Goal: Communication & Community: Answer question/provide support

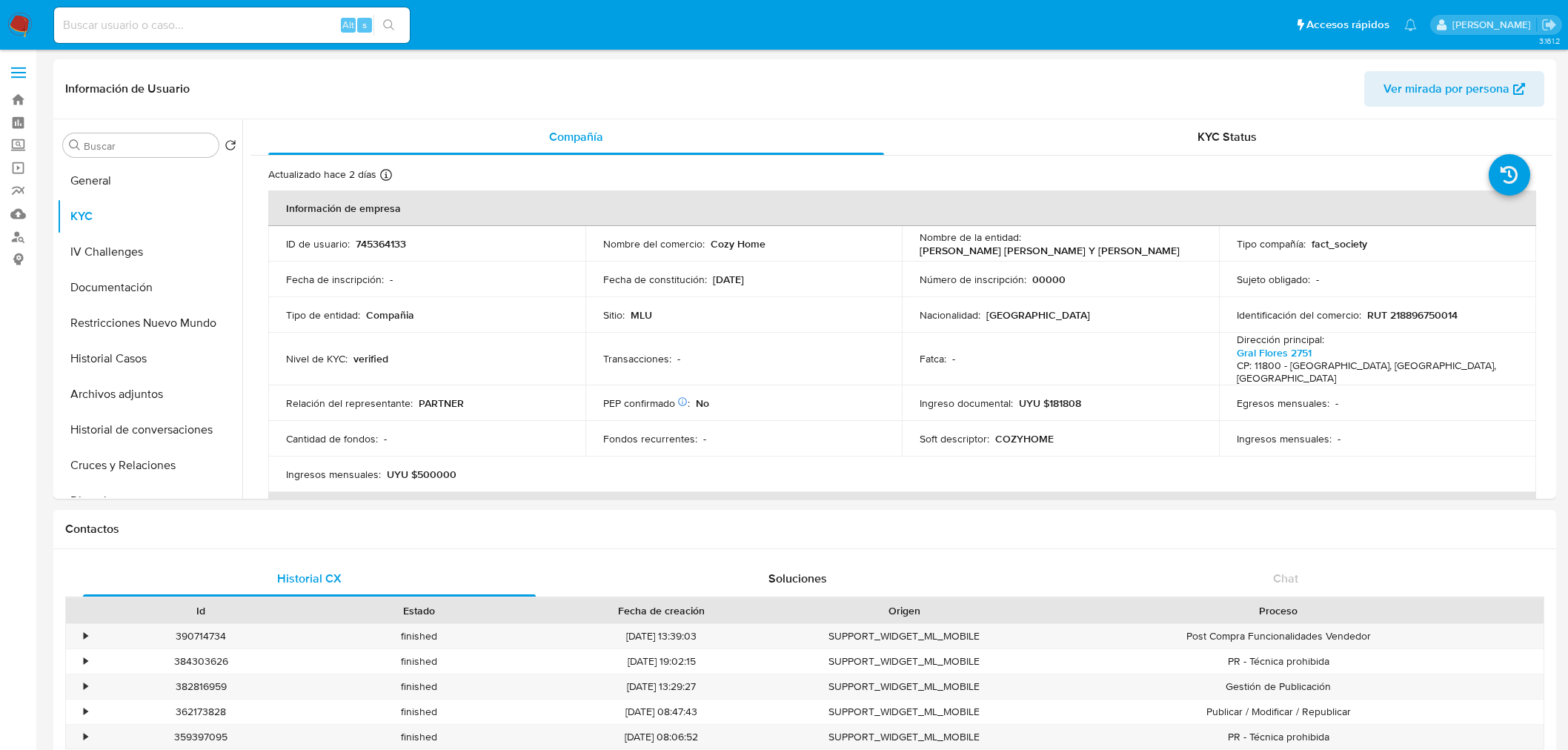
select select "10"
click at [1432, 320] on p "RUT 218896750014" at bounding box center [1412, 314] width 90 height 13
copy p "218896750014"
click at [954, 256] on p "NUÑEZ FALCON ESTEFANY KAREN Y BRAGA TORRES CHRISTIAN OBRIAN" at bounding box center [1049, 250] width 260 height 13
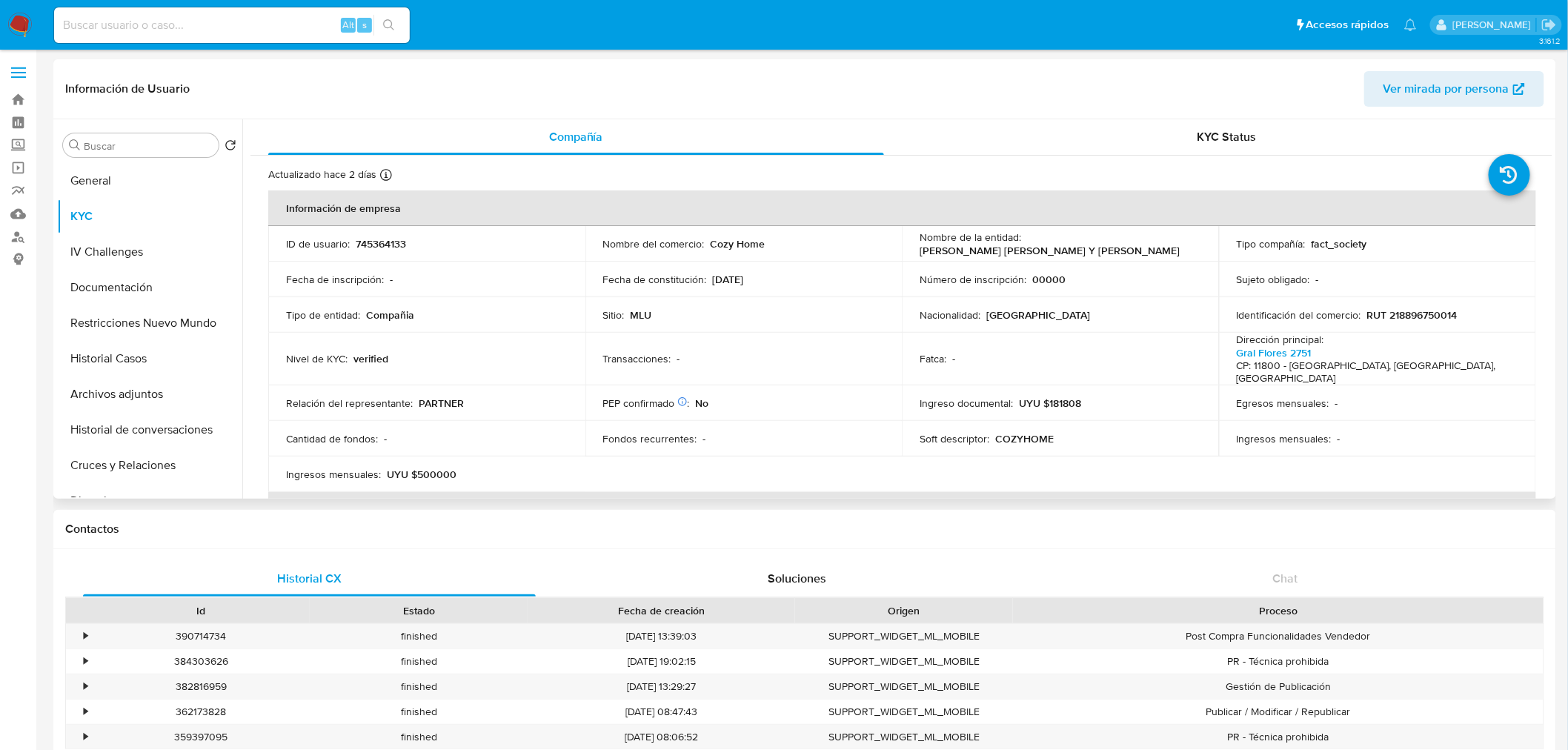
click at [954, 256] on p "NUÑEZ FALCON ESTEFANY KAREN Y BRAGA TORRES CHRISTIAN OBRIAN" at bounding box center [1049, 250] width 260 height 13
click at [902, 245] on td "Nombre de la entidad : NUÑEZ FALCON ESTEFANY KAREN Y BRAGA TORRES CHRISTIAN OBR…" at bounding box center [1060, 244] width 317 height 36
drag, startPoint x: 913, startPoint y: 242, endPoint x: 1029, endPoint y: 257, distance: 117.0
click at [1029, 257] on td "Nombre de la entidad : NUÑEZ FALCON ESTEFANY KAREN Y BRAGA TORRES CHRISTIAN OBR…" at bounding box center [1060, 244] width 317 height 36
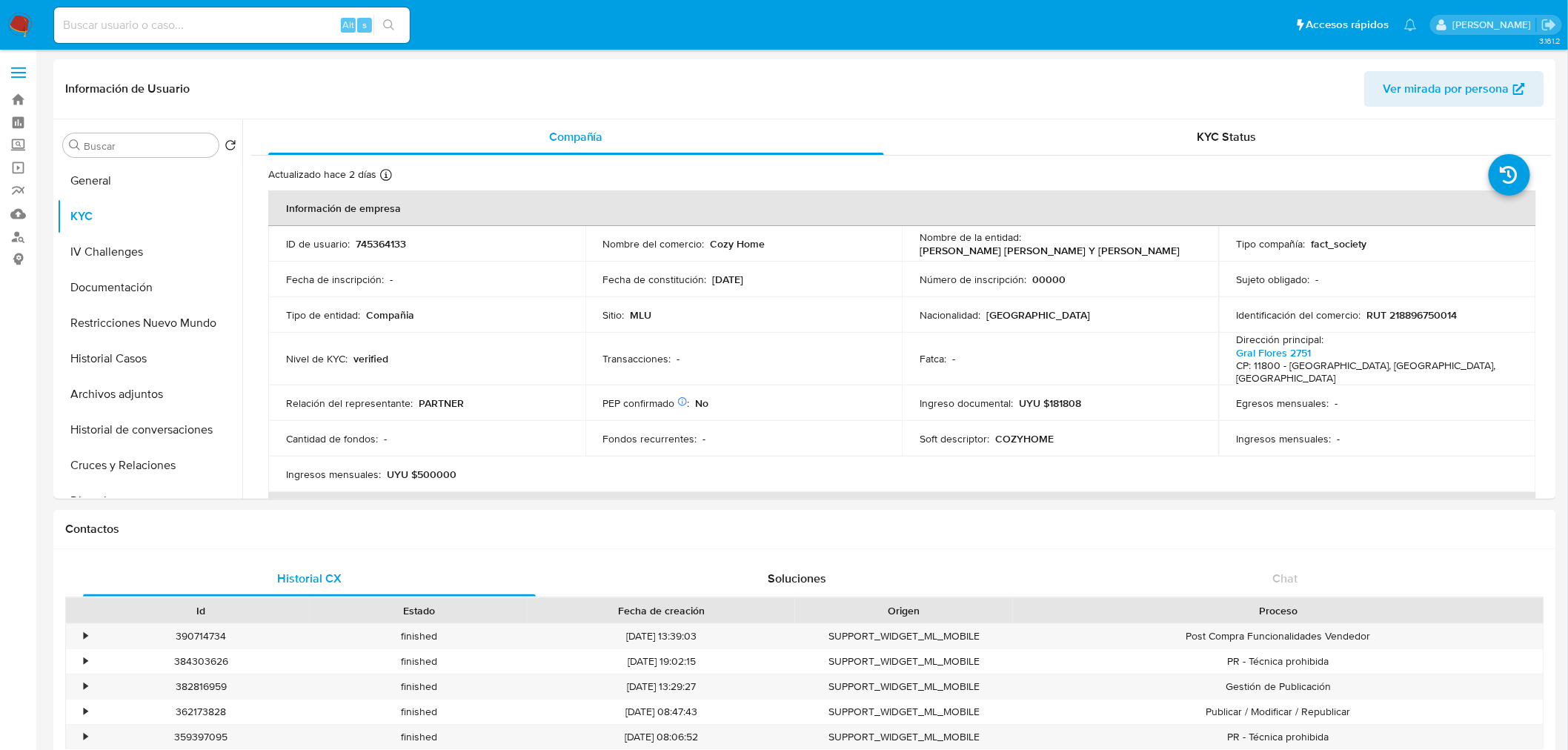
copy p "NUÑEZ FALCON ESTEFANY KAREN Y BRAGA TORRES CHRISTIAN OBRIAN"
click at [1401, 315] on p "RUT 218896750014" at bounding box center [1412, 314] width 90 height 13
copy p "218896750014"
click at [138, 325] on button "Restricciones Nuevo Mundo" at bounding box center [144, 323] width 173 height 36
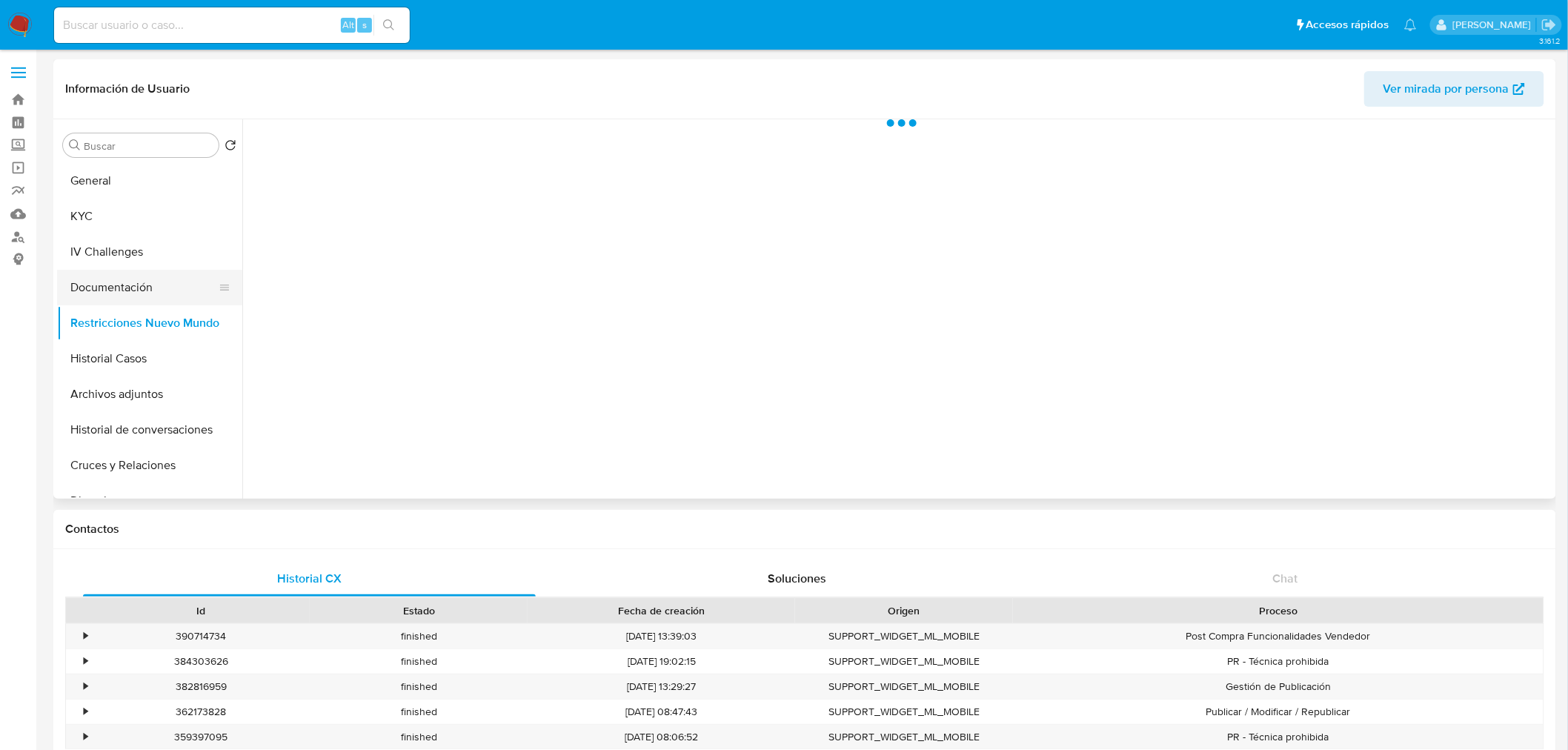
click at [141, 295] on button "Documentación" at bounding box center [144, 287] width 173 height 36
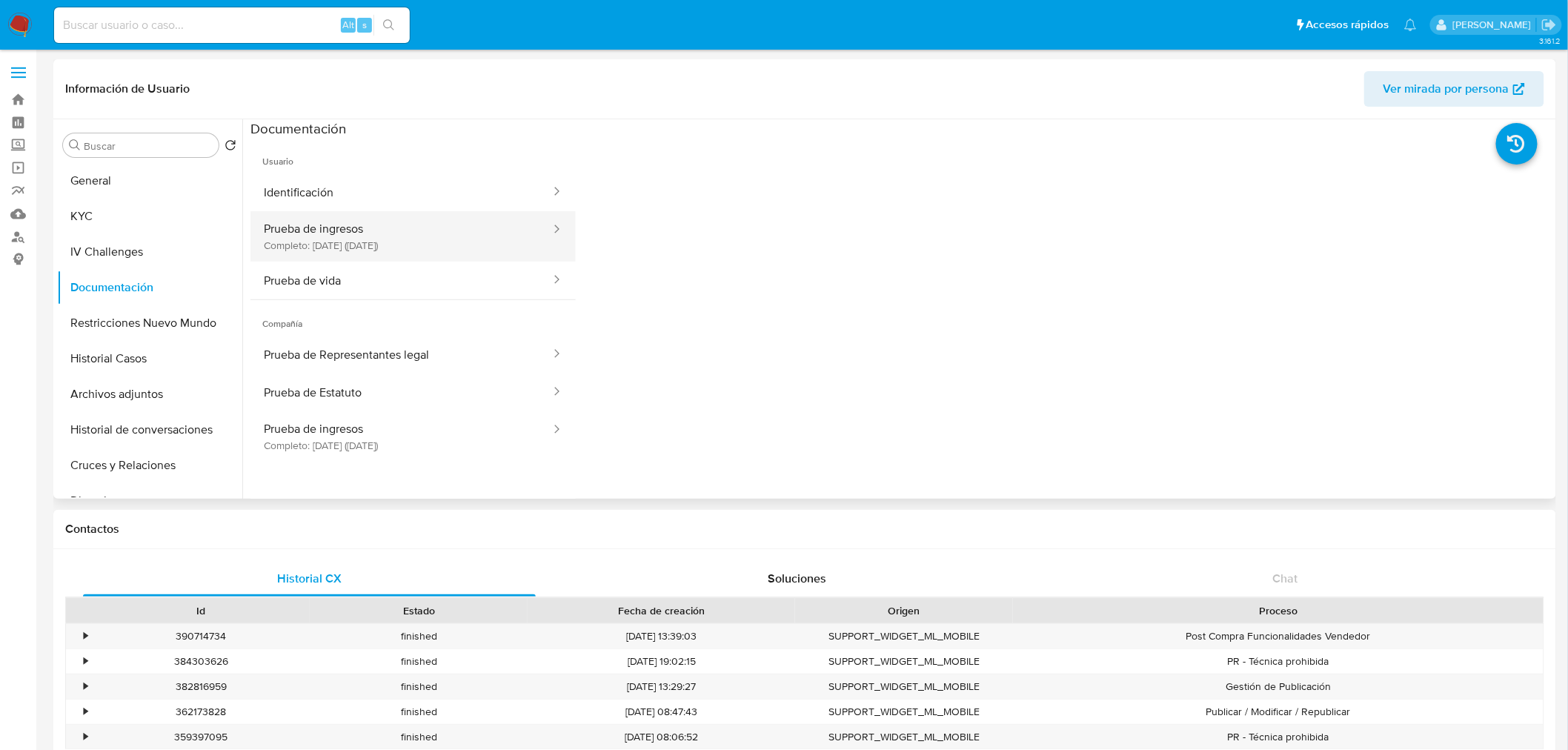
click at [391, 235] on button "Prueba de ingresos Completo: 29/07/2024 (hace un año)" at bounding box center [401, 236] width 302 height 50
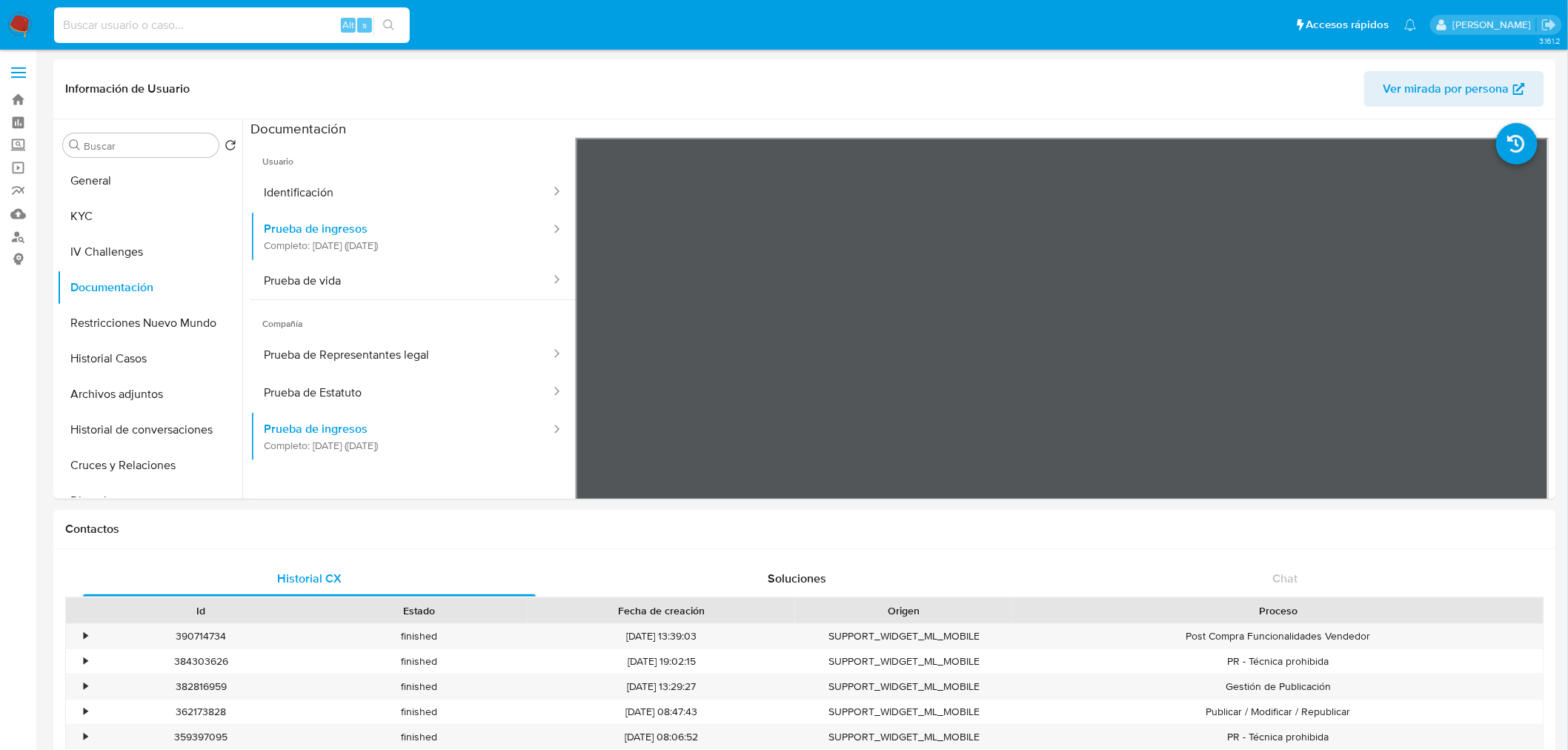
click at [215, 25] on input at bounding box center [232, 24] width 355 height 19
paste input "1296772405"
type input "1296772405"
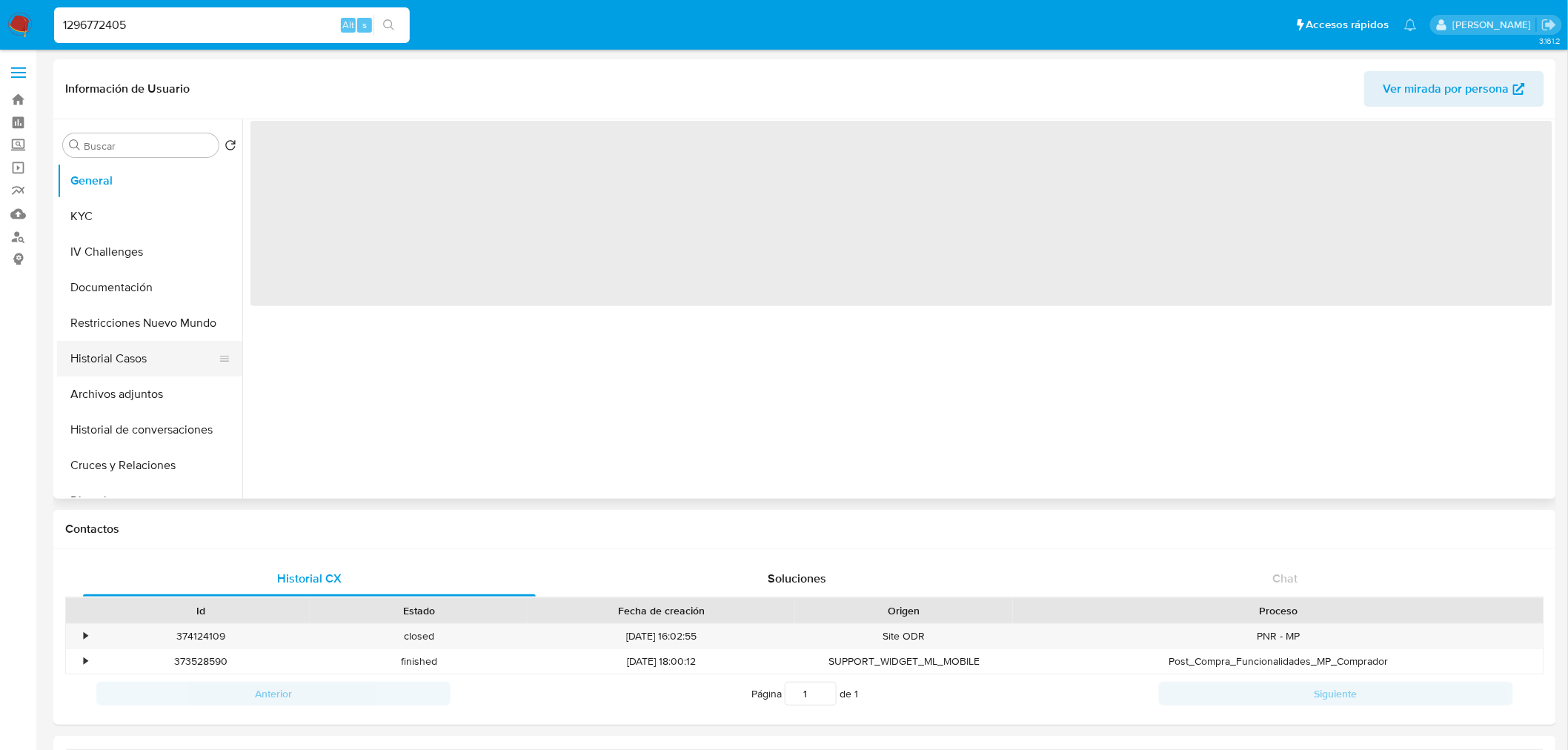
select select "10"
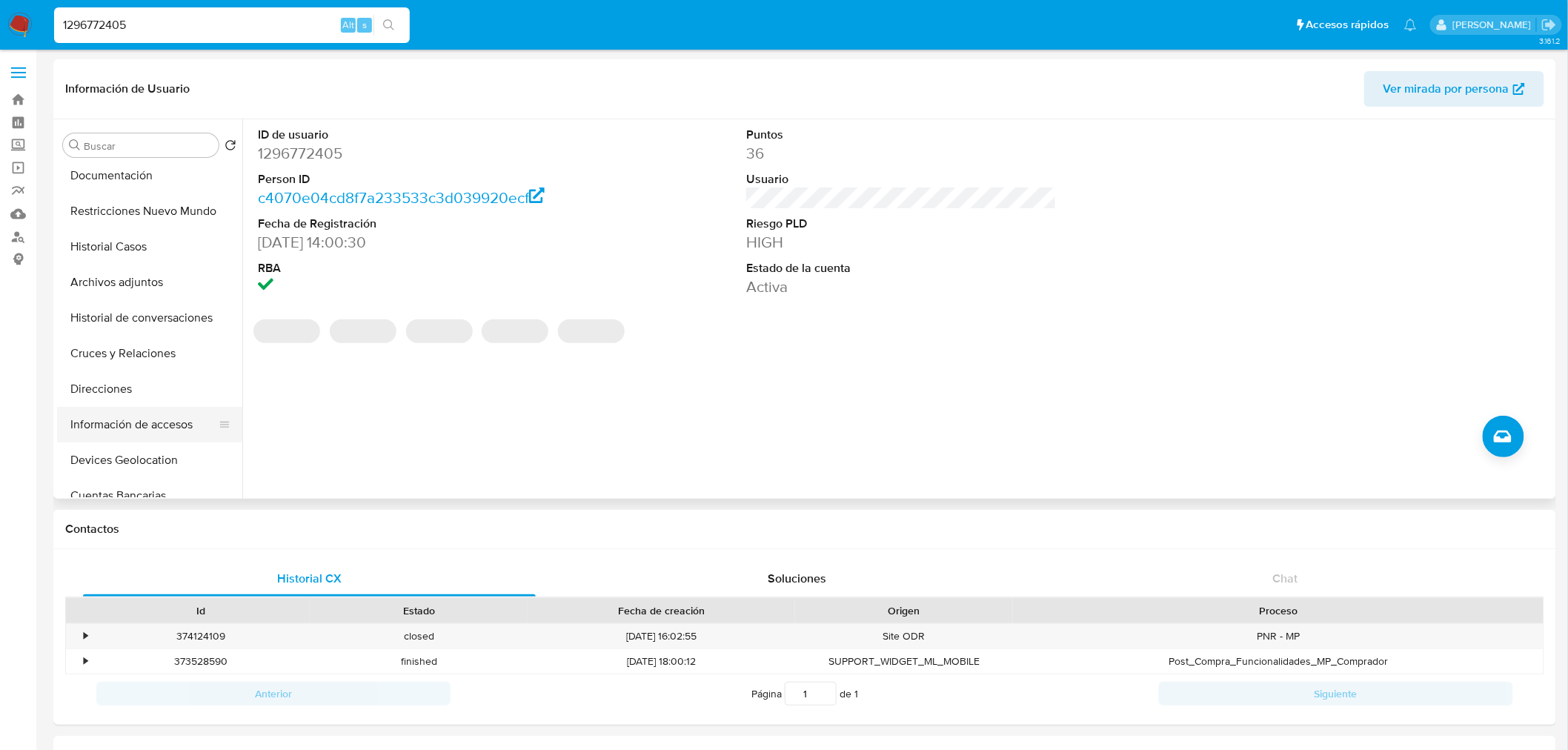
scroll to position [164, 0]
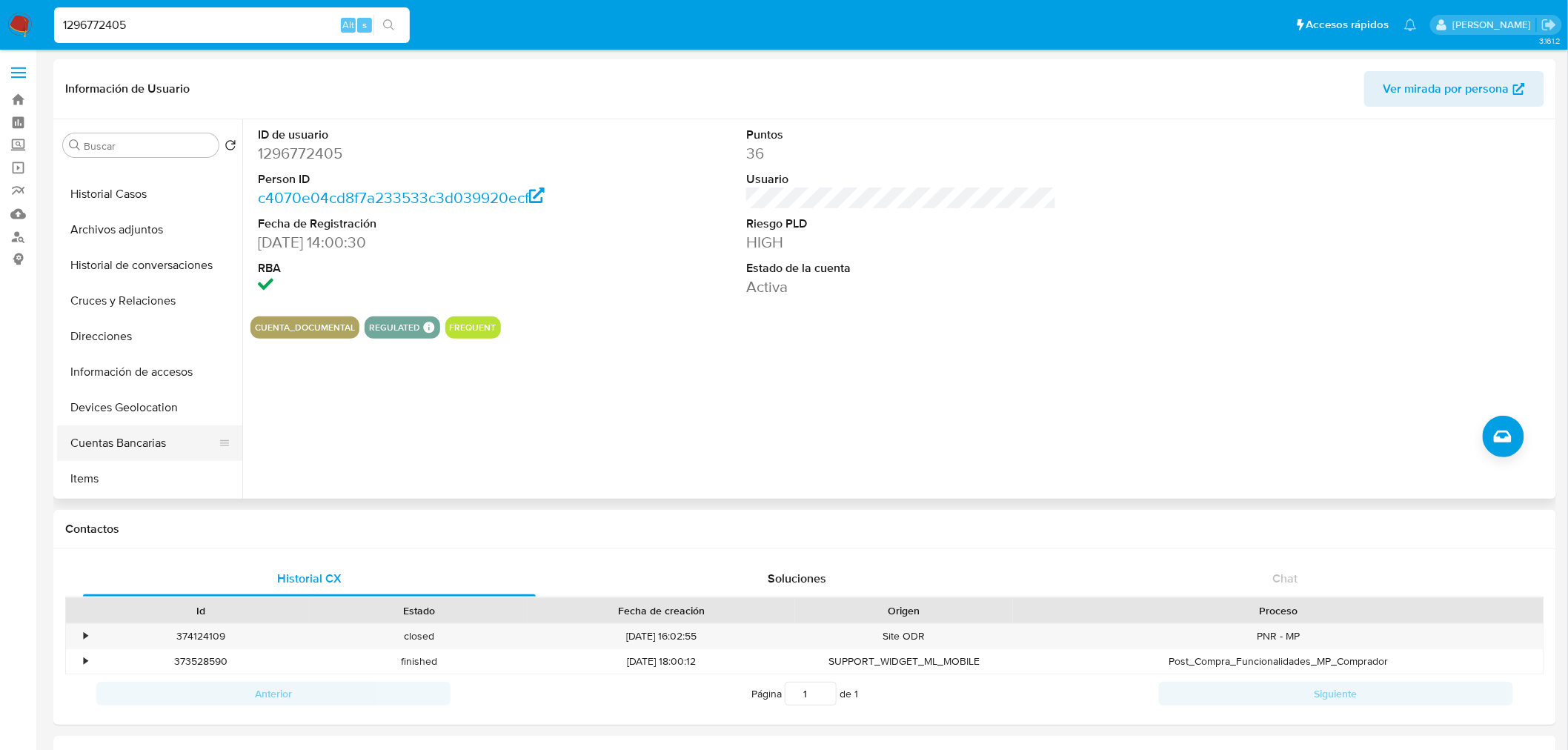
click at [159, 440] on button "Cuentas Bancarias" at bounding box center [144, 443] width 173 height 36
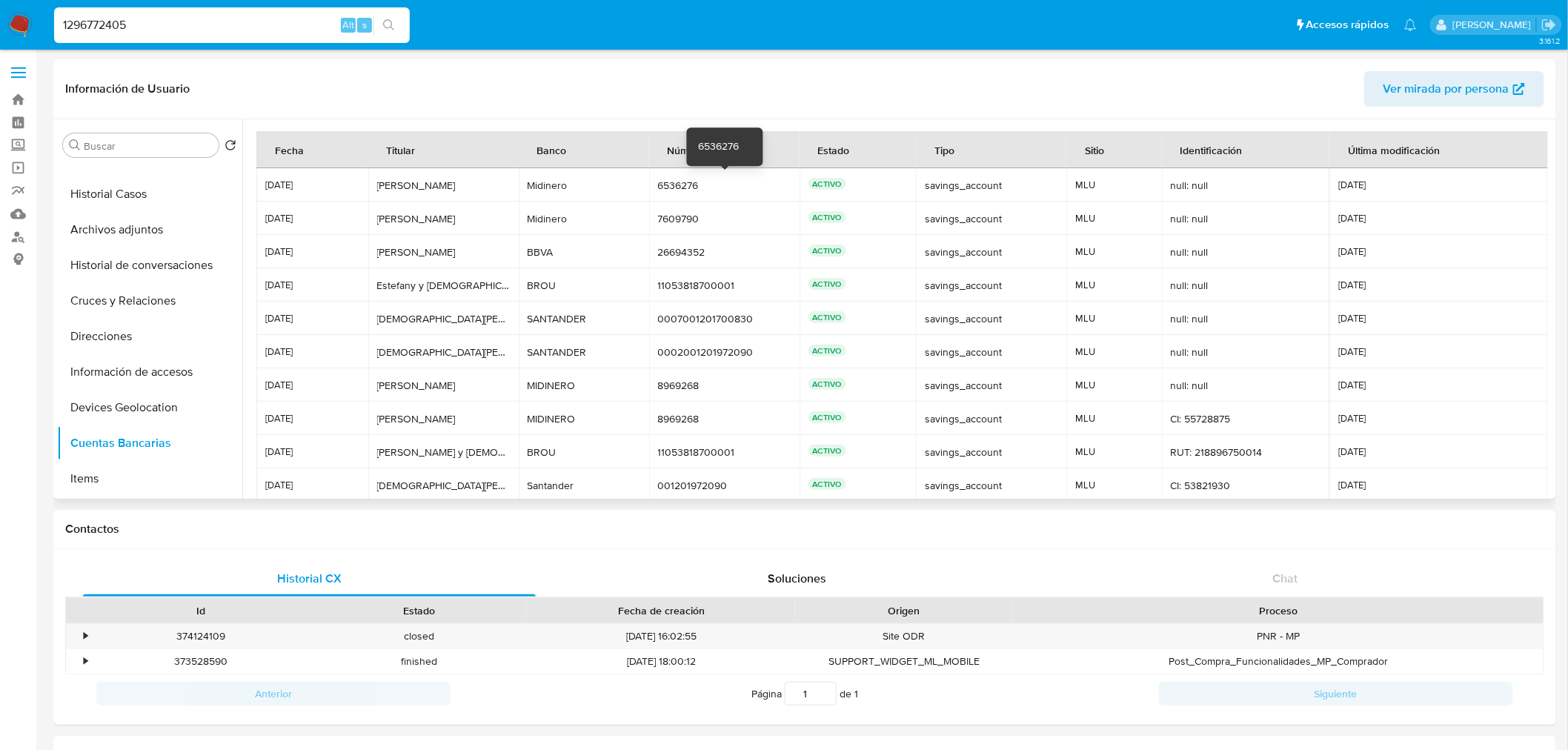
click at [670, 189] on div "6536276" at bounding box center [724, 185] width 133 height 13
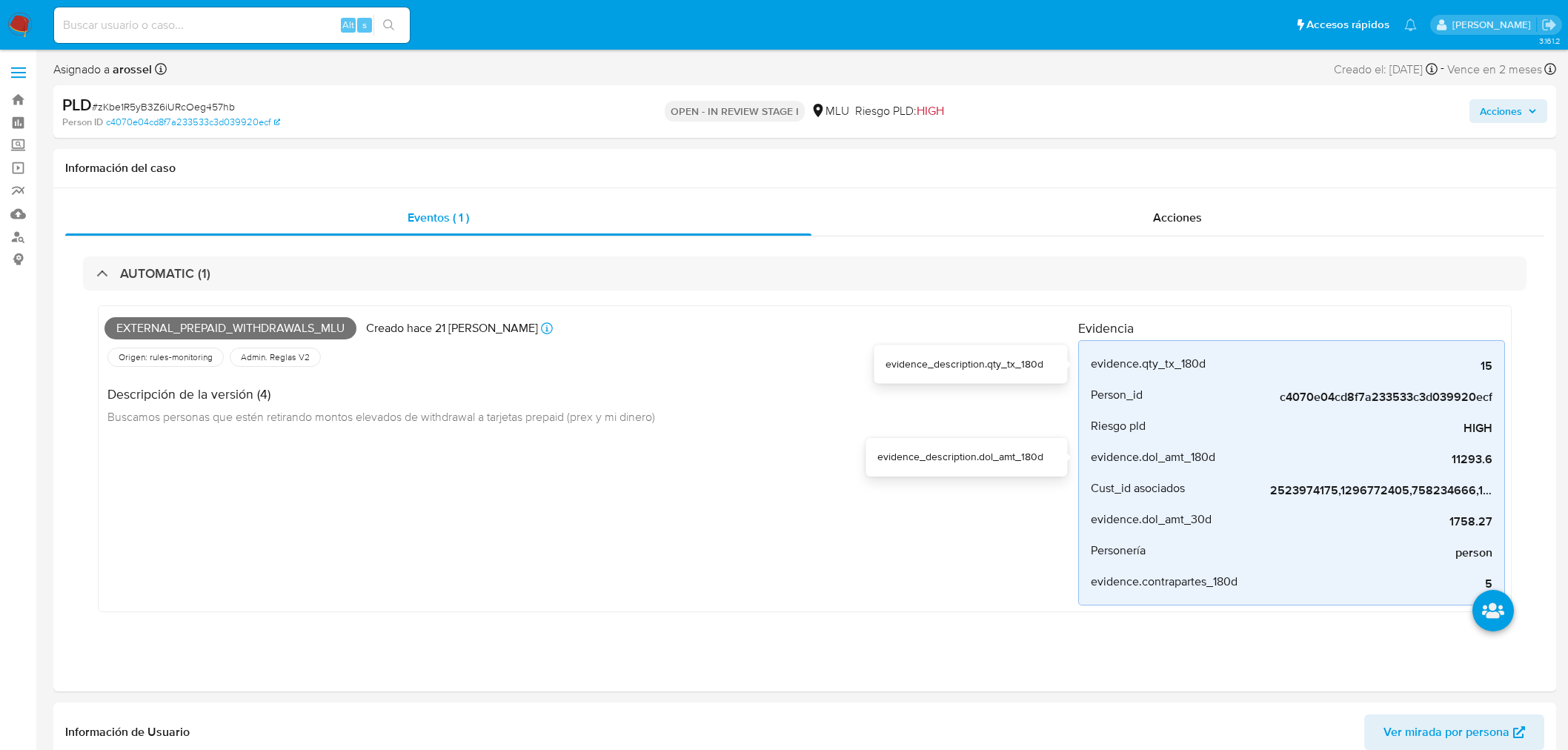
select select "10"
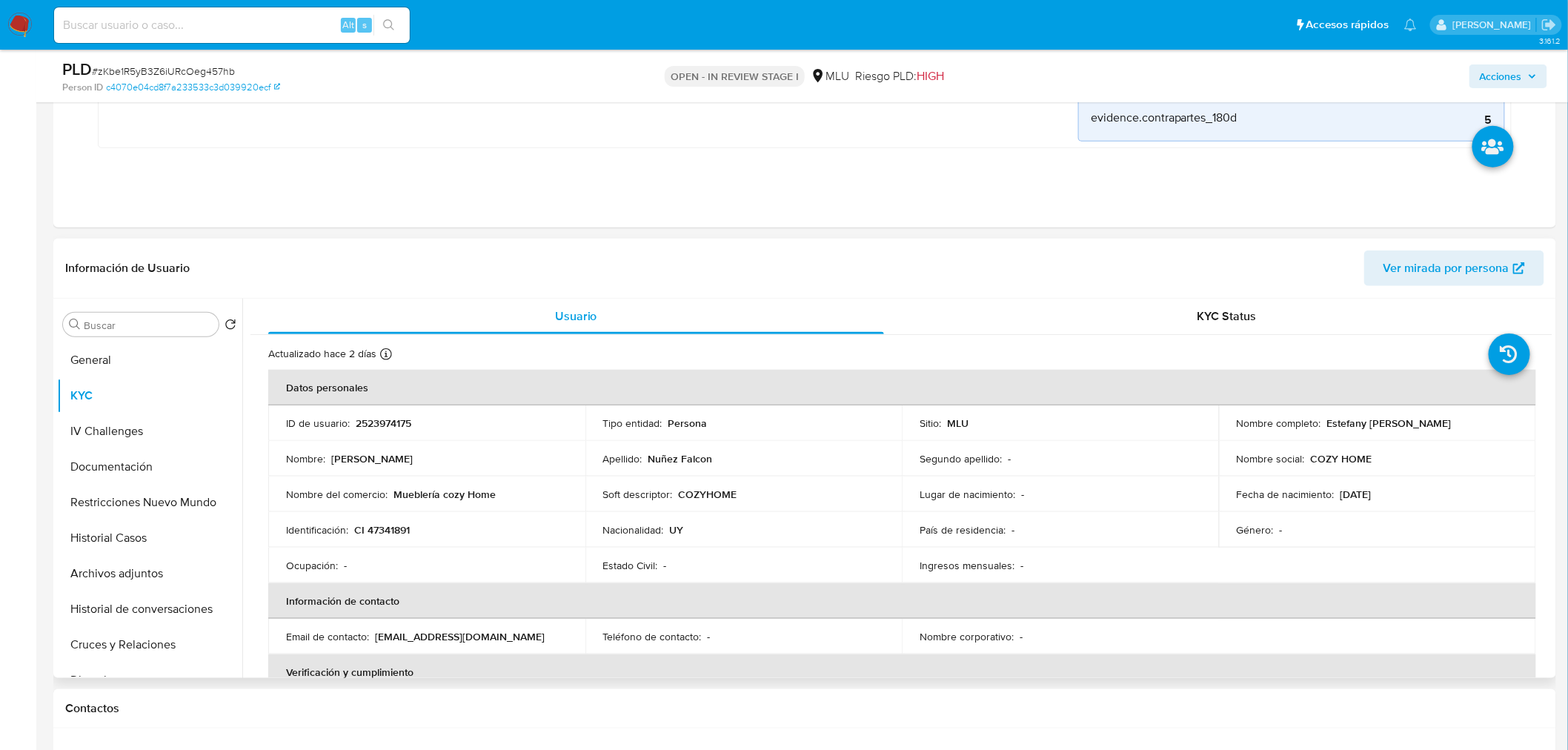
drag, startPoint x: 1323, startPoint y: 420, endPoint x: 1472, endPoint y: 419, distance: 149.0
click at [1472, 419] on div "Nombre completo : Estefany Karen Nuñez Falcon" at bounding box center [1377, 423] width 281 height 13
copy p "[PERSON_NAME]"
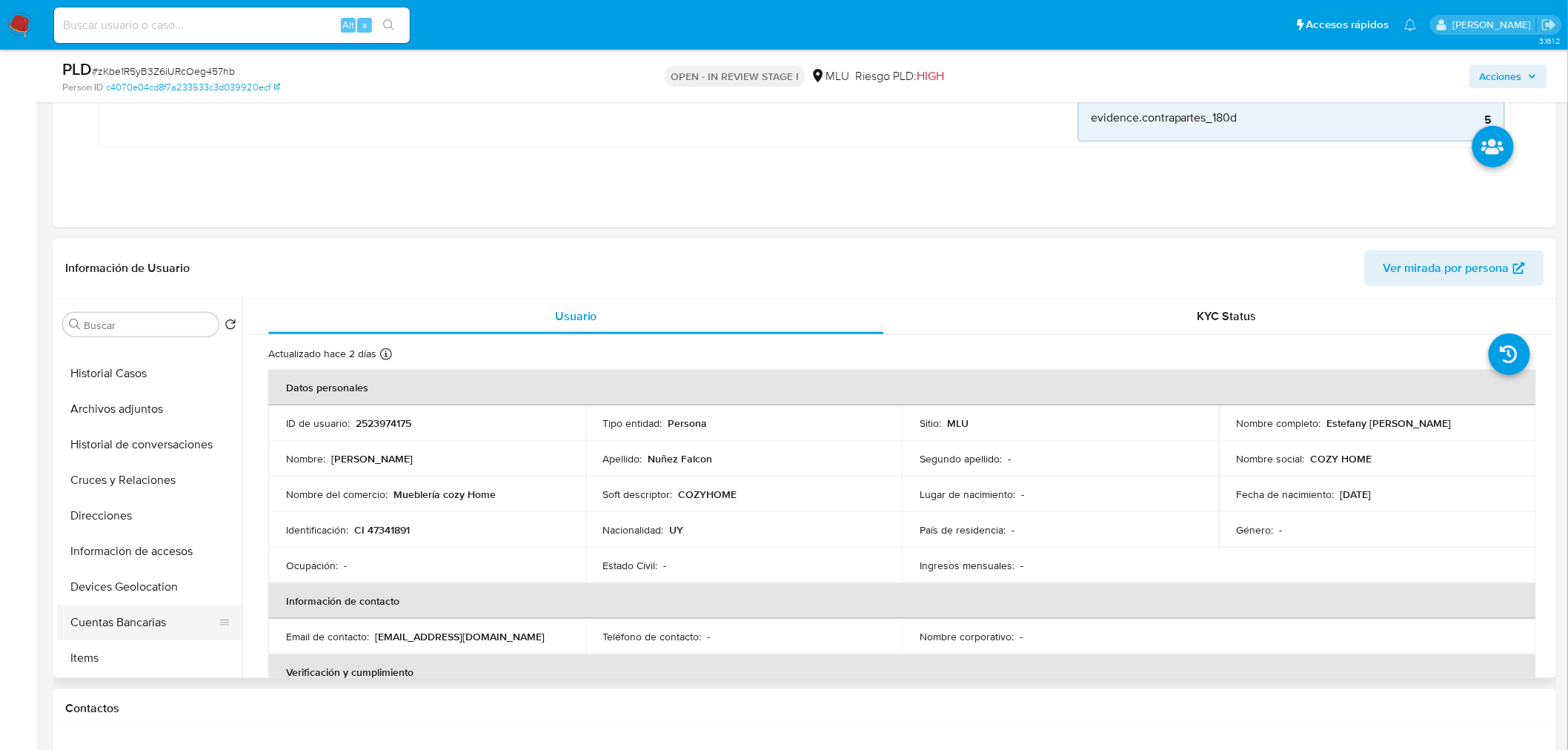
click at [154, 635] on button "Cuentas Bancarias" at bounding box center [144, 622] width 173 height 36
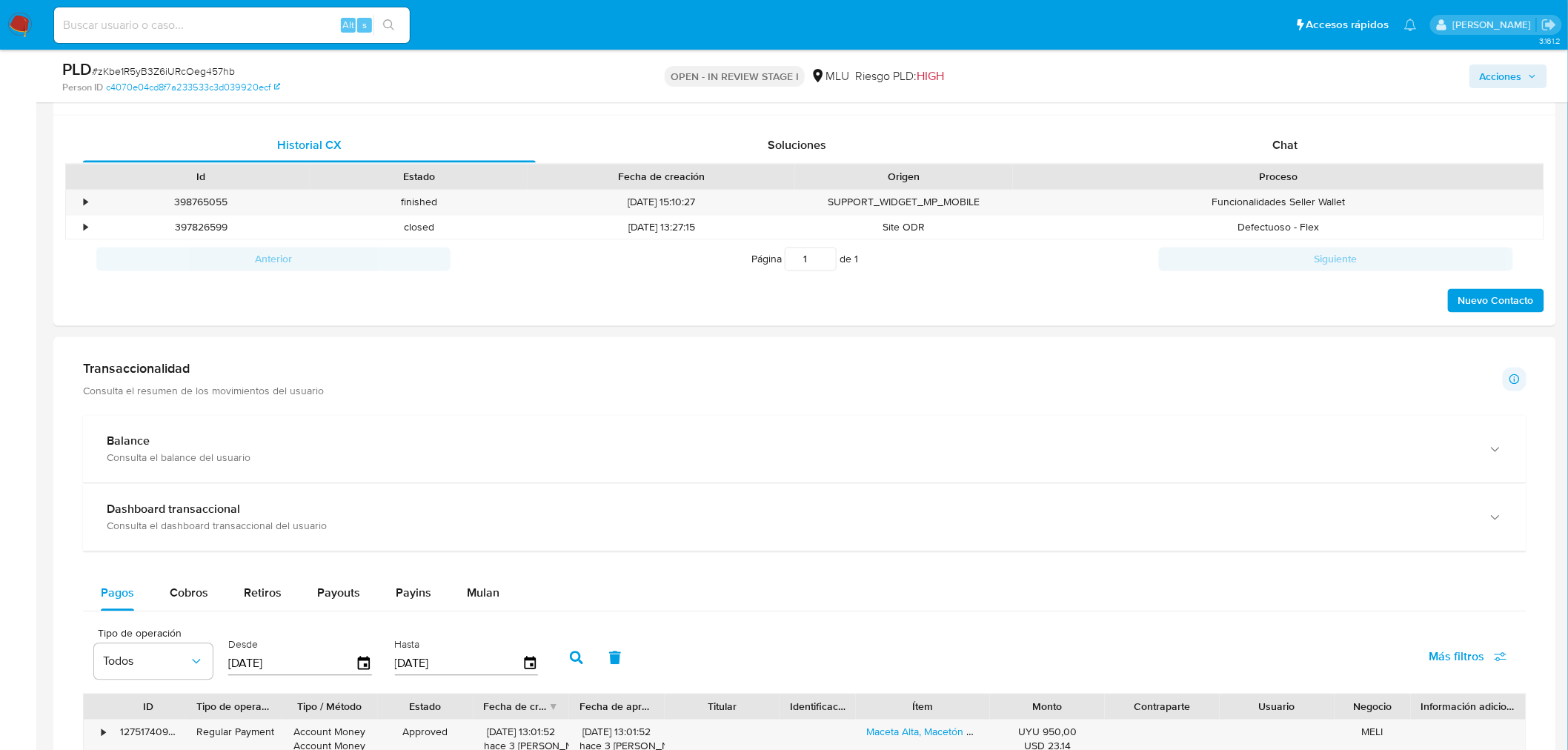
scroll to position [1400, 0]
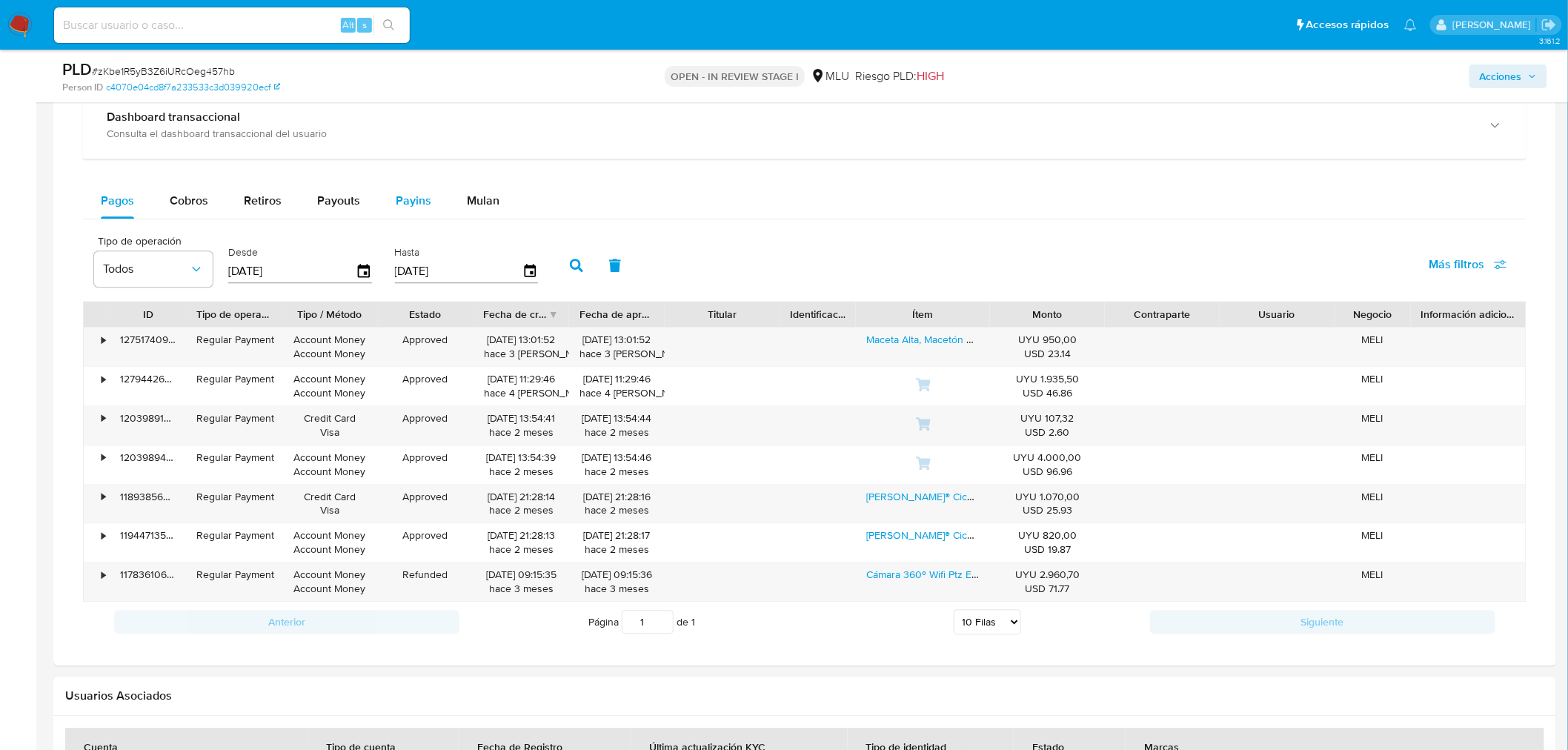
drag, startPoint x: 419, startPoint y: 206, endPoint x: 403, endPoint y: 206, distance: 16.0
click at [418, 206] on span "Payins" at bounding box center [413, 200] width 36 height 17
select select "10"
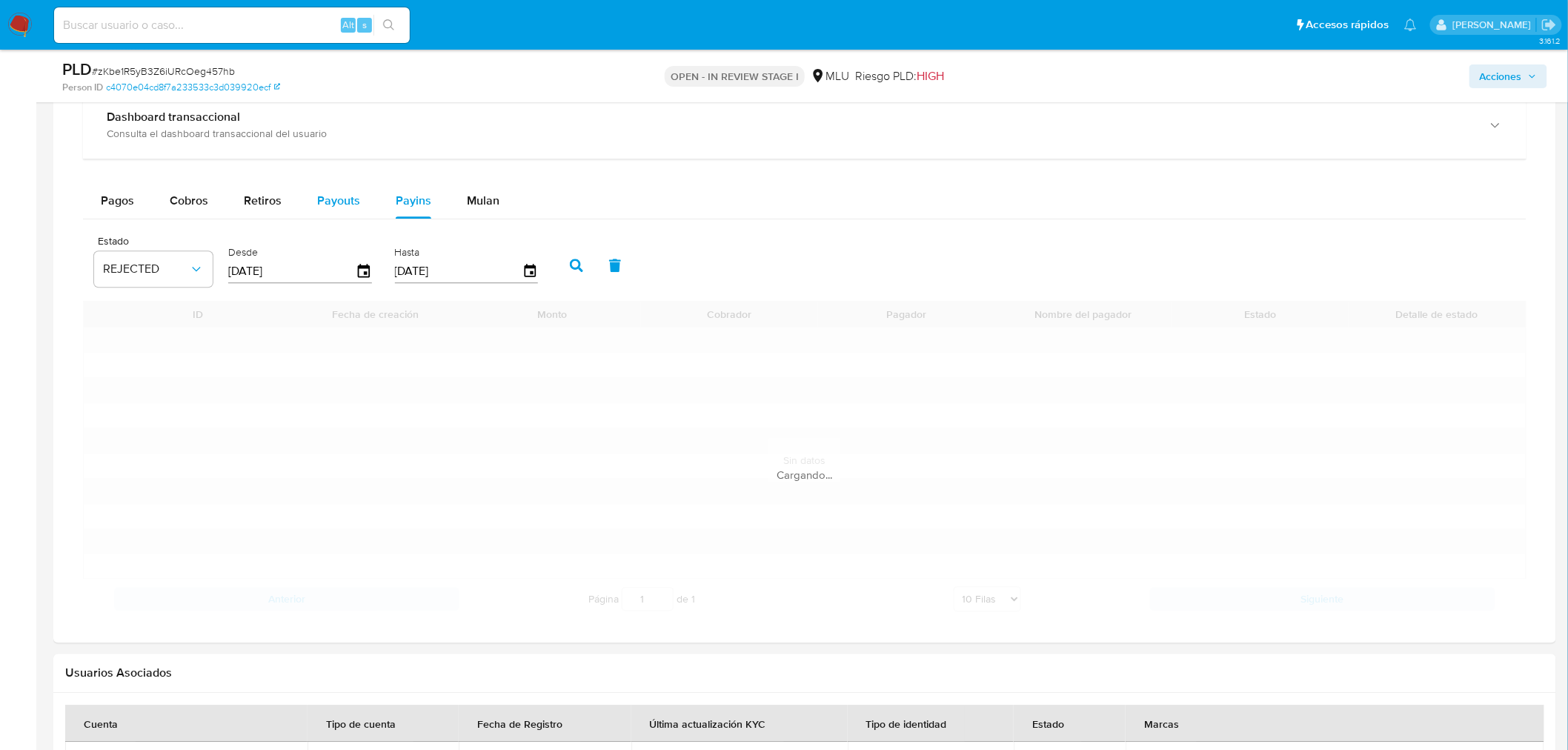
click at [352, 206] on span "Payouts" at bounding box center [339, 200] width 43 height 17
select select "10"
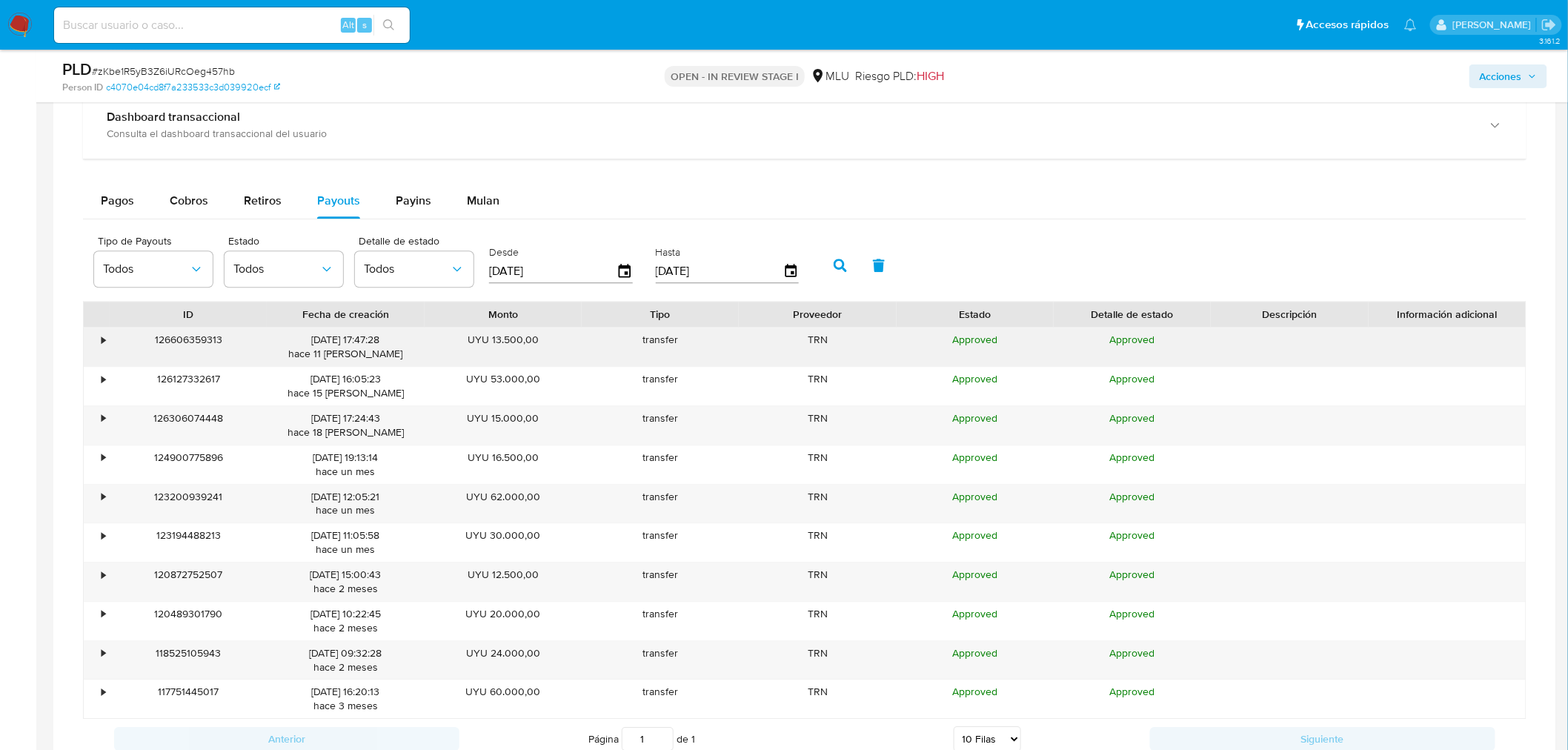
click at [96, 339] on div "•" at bounding box center [97, 347] width 26 height 38
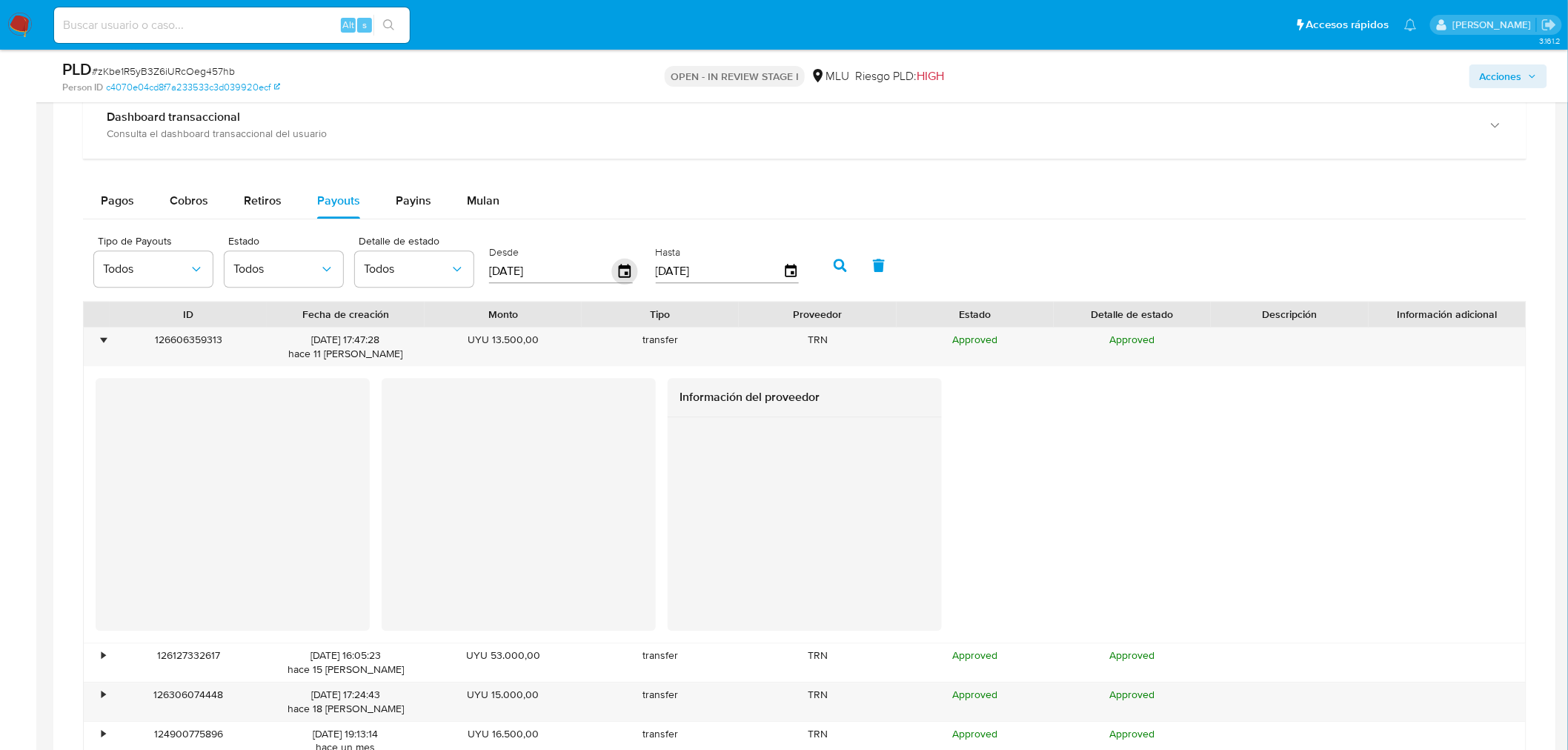
click at [619, 267] on icon "button" at bounding box center [625, 270] width 12 height 13
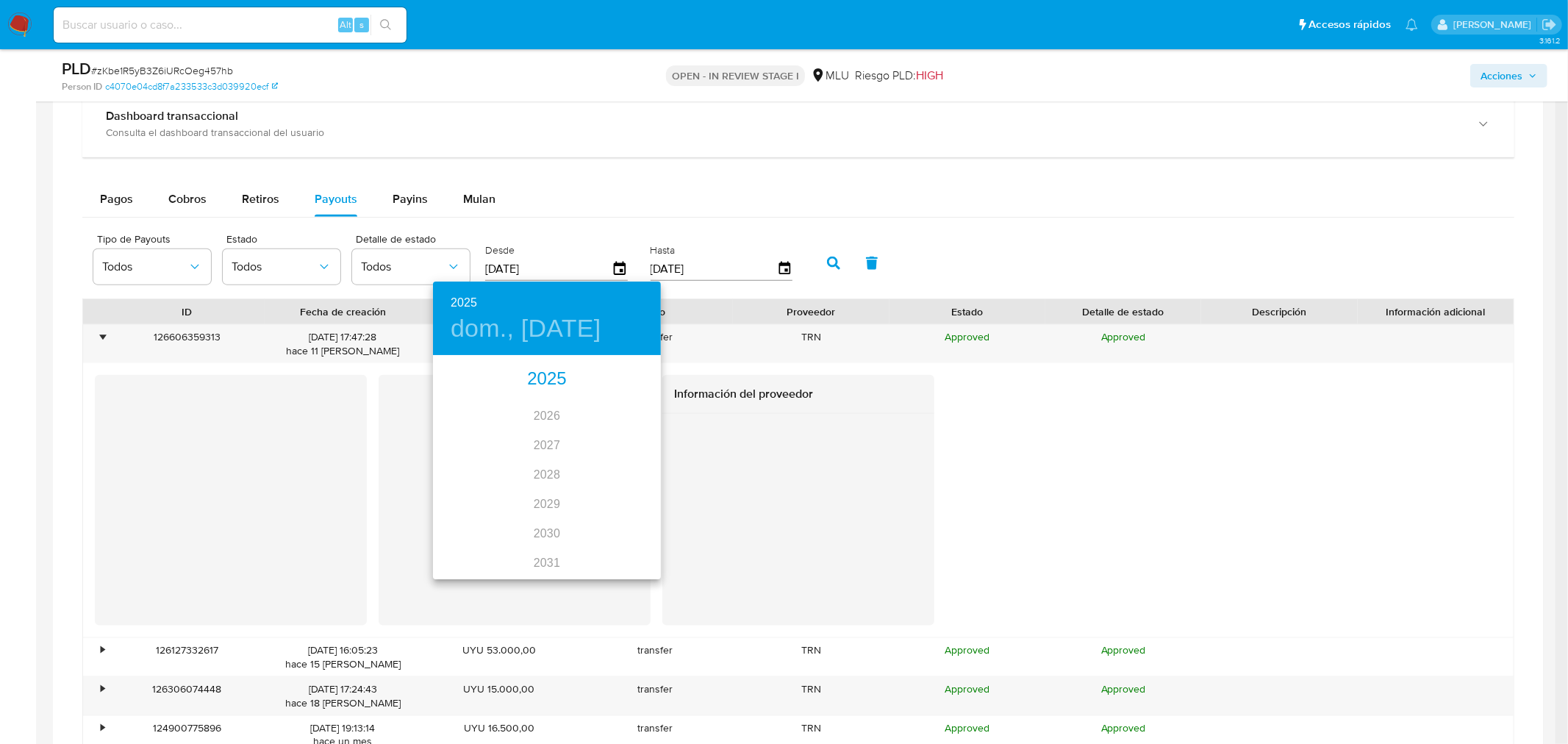
click at [542, 366] on div "2025" at bounding box center [547, 379] width 228 height 30
click at [539, 504] on div "ago." at bounding box center [547, 495] width 76 height 55
click at [582, 432] on span "1" at bounding box center [576, 432] width 27 height 14
type input "01/08/2025"
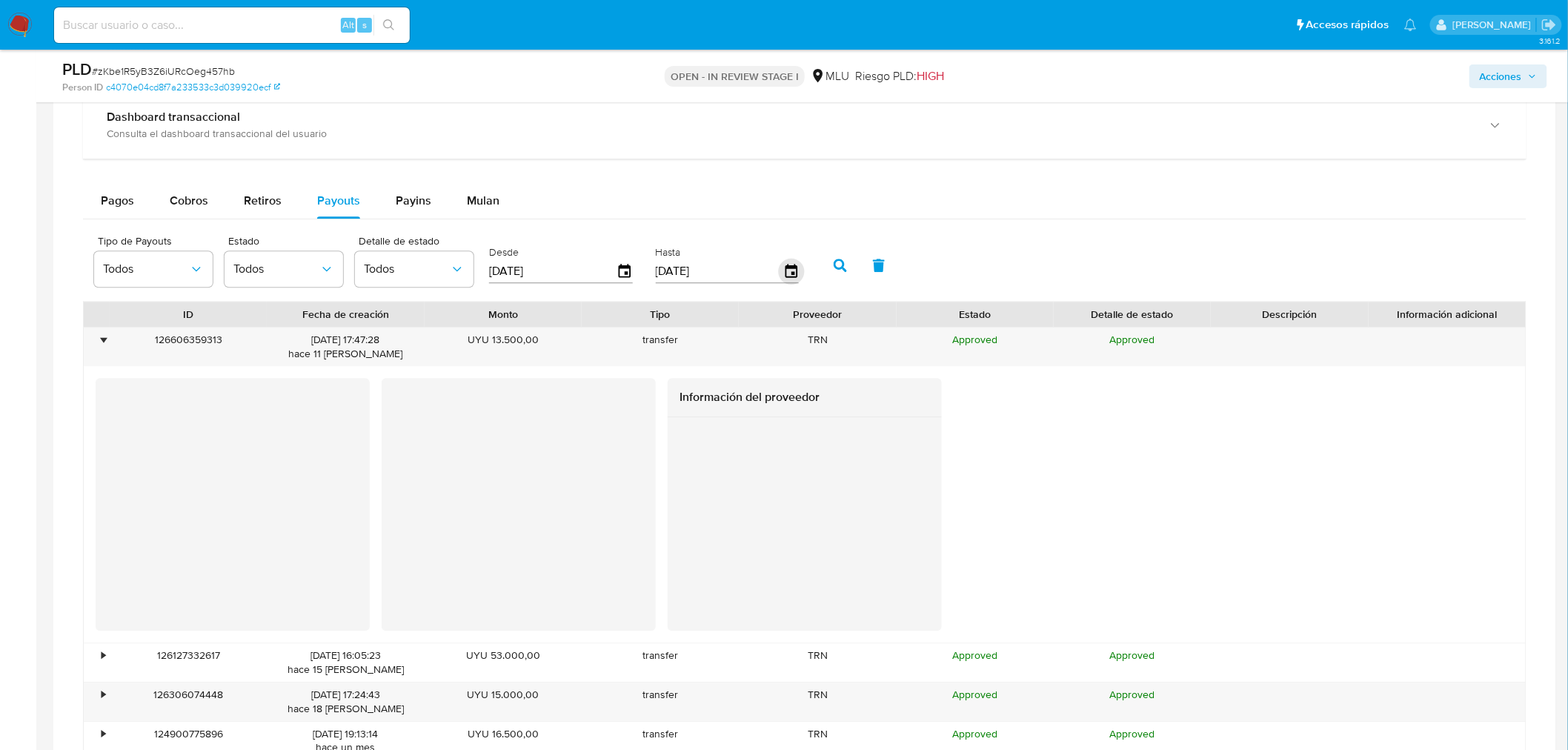
click at [786, 270] on icon "button" at bounding box center [791, 271] width 26 height 26
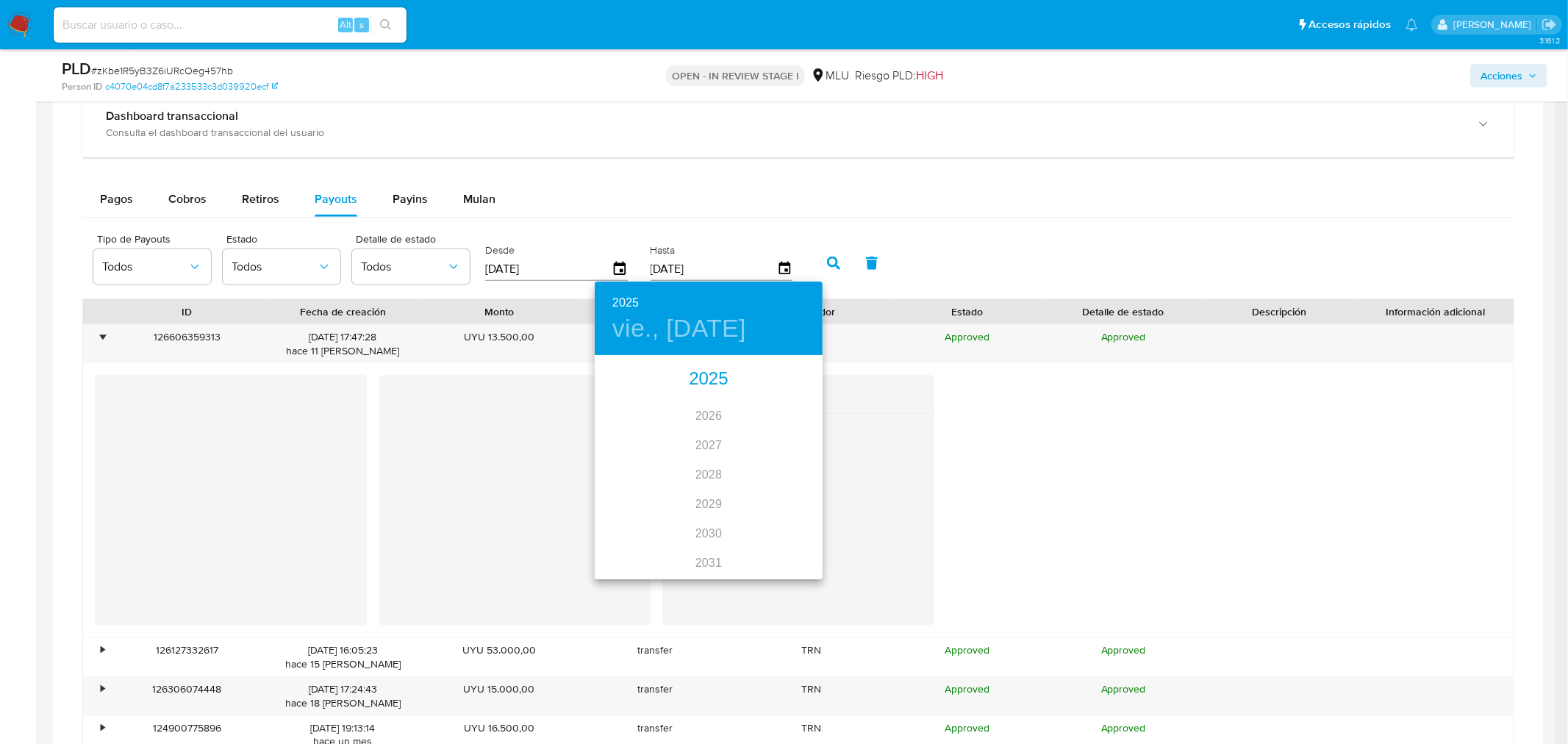
click at [704, 379] on div "2025" at bounding box center [708, 379] width 228 height 30
click at [712, 491] on div "ago." at bounding box center [708, 495] width 76 height 55
click at [803, 538] on span "31" at bounding box center [797, 538] width 27 height 14
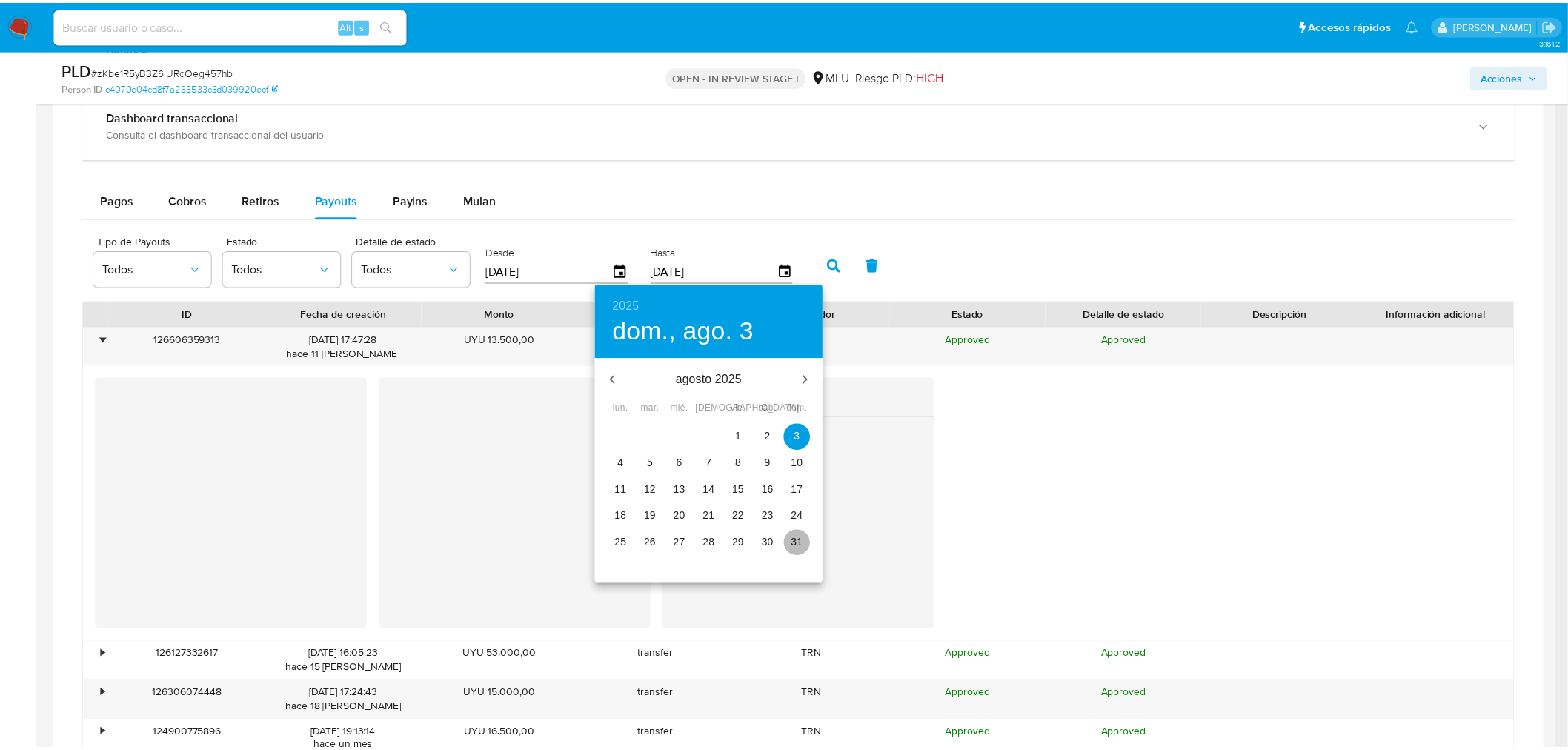
type input "31/08/2025"
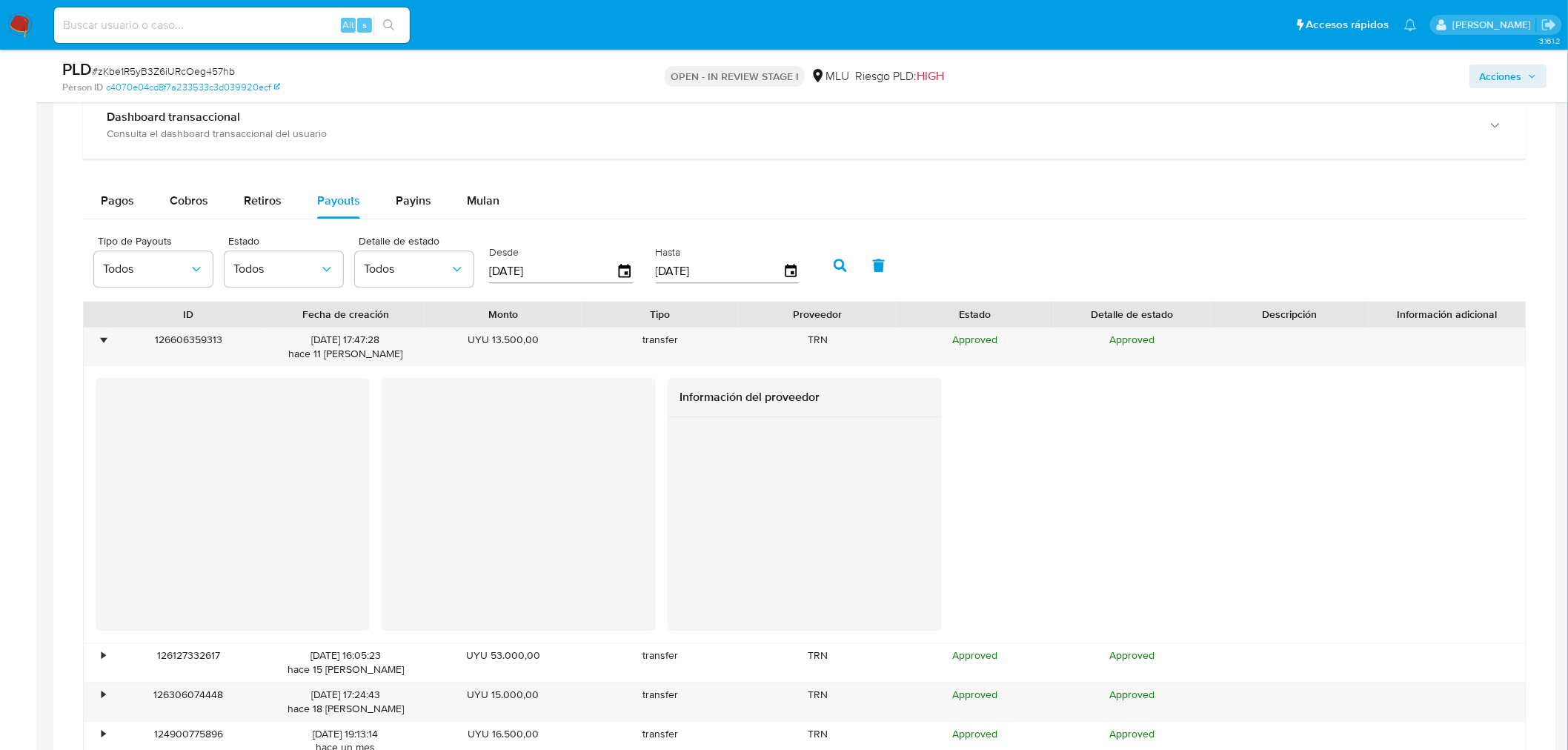
click at [834, 261] on icon "button" at bounding box center [840, 265] width 13 height 13
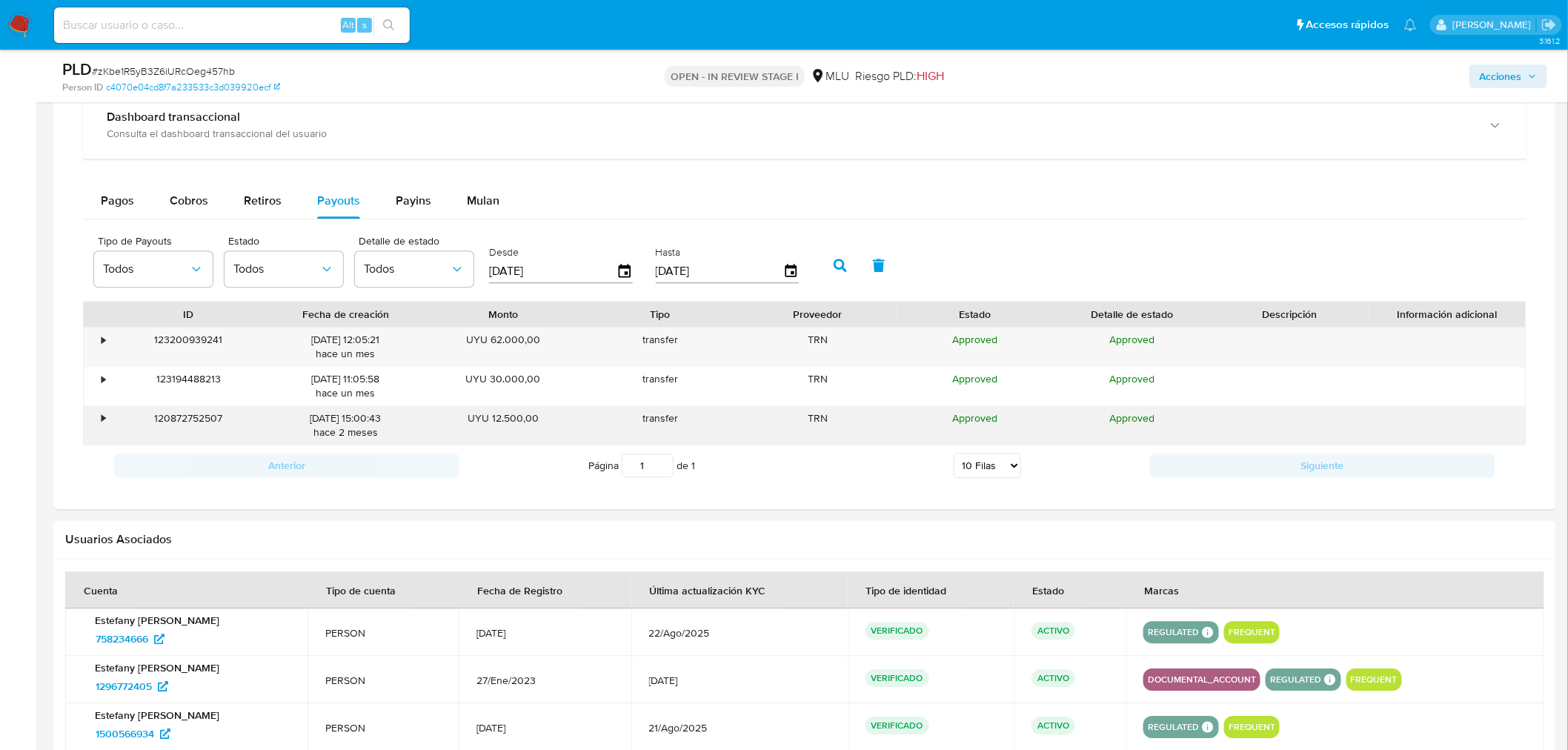
click at [102, 426] on div "•" at bounding box center [103, 418] width 4 height 14
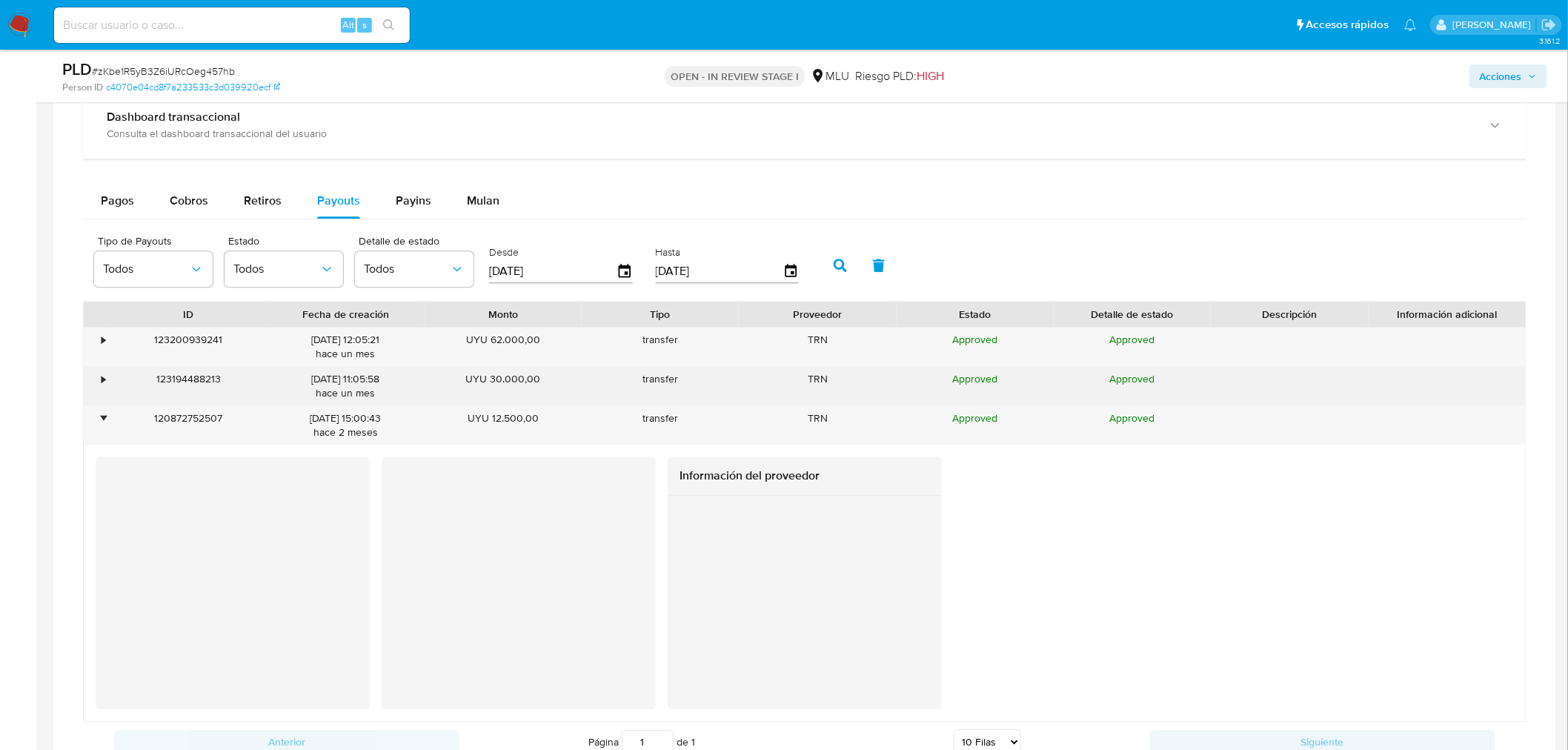
click at [107, 386] on div "•" at bounding box center [97, 386] width 26 height 38
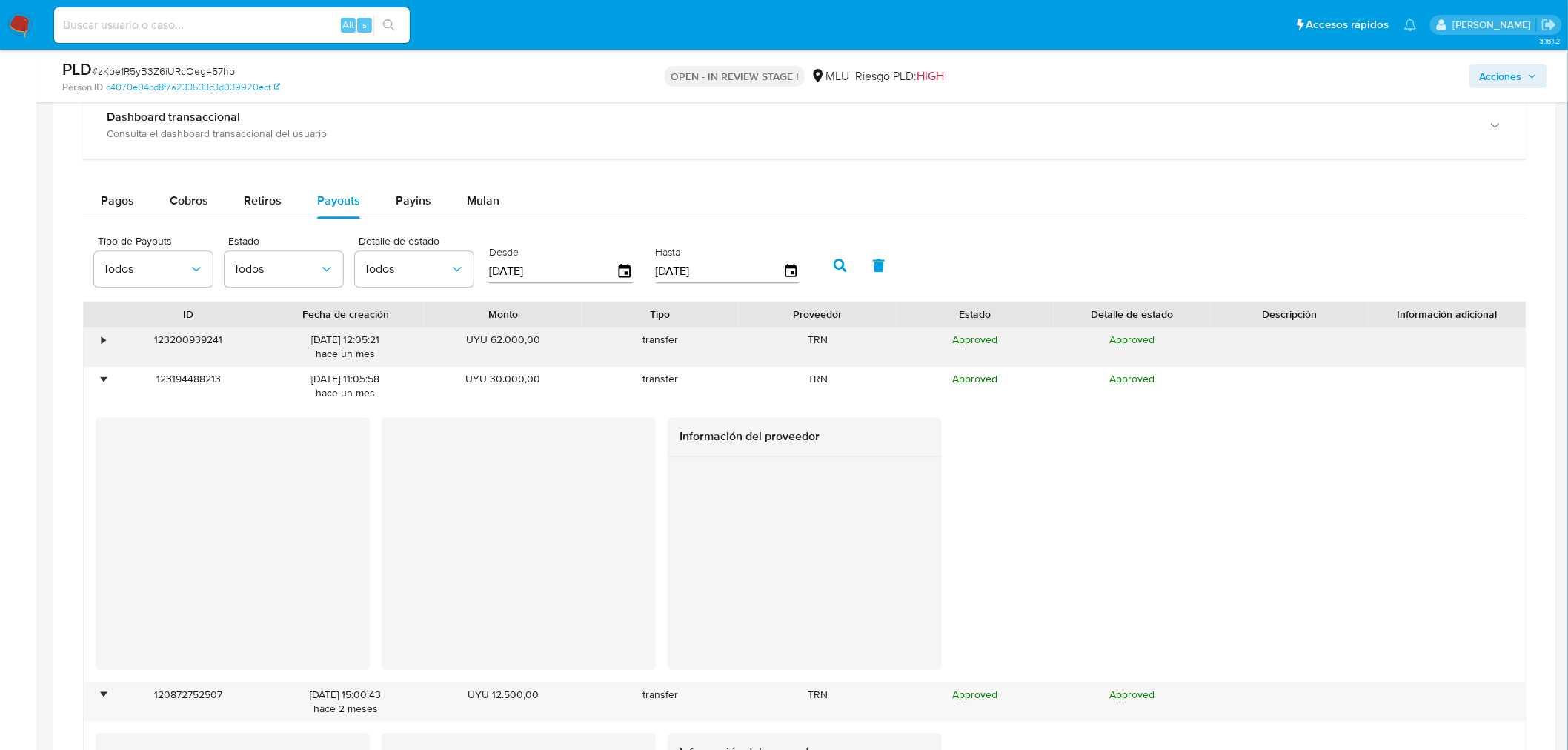
click at [107, 345] on div "•" at bounding box center [97, 347] width 26 height 38
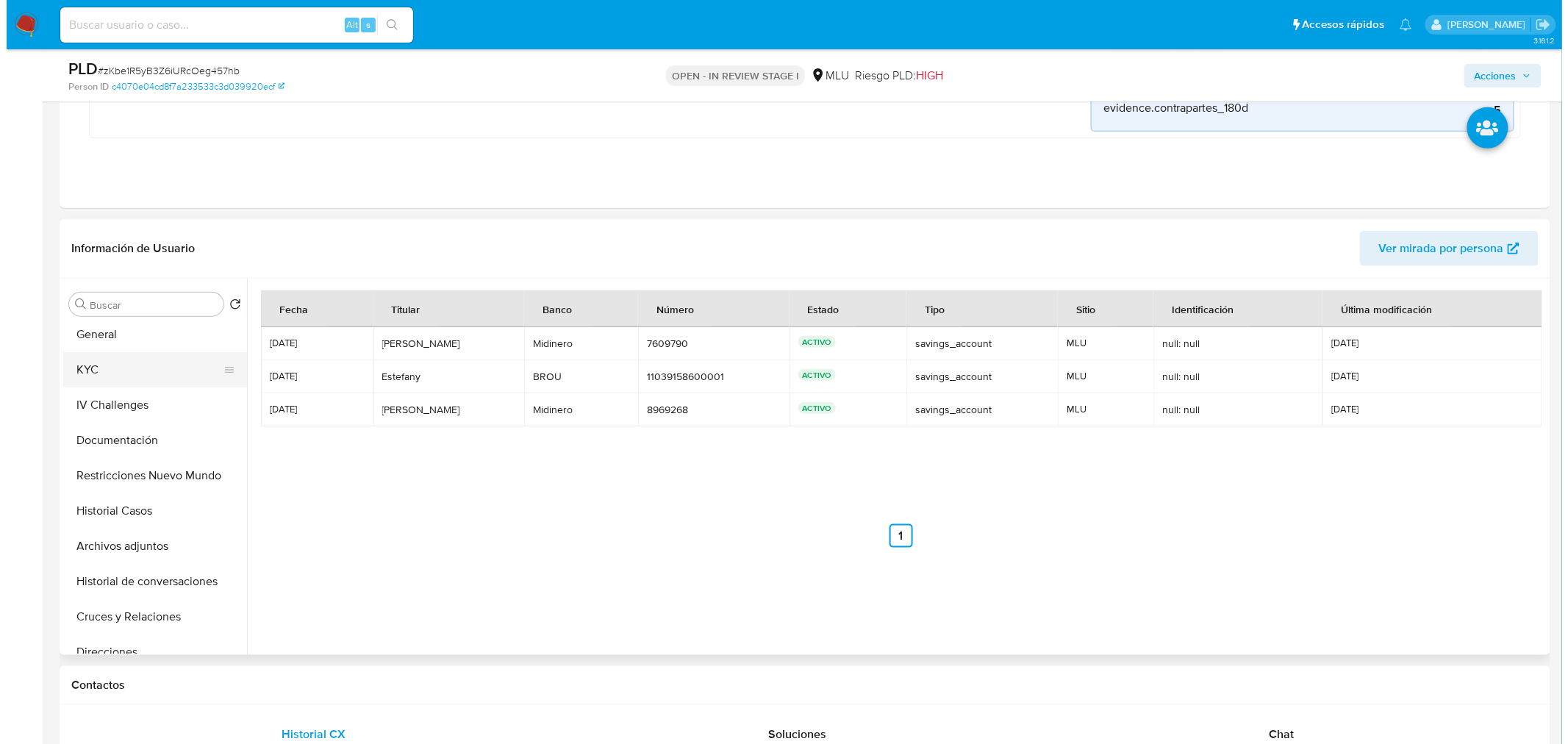
scroll to position [0, 0]
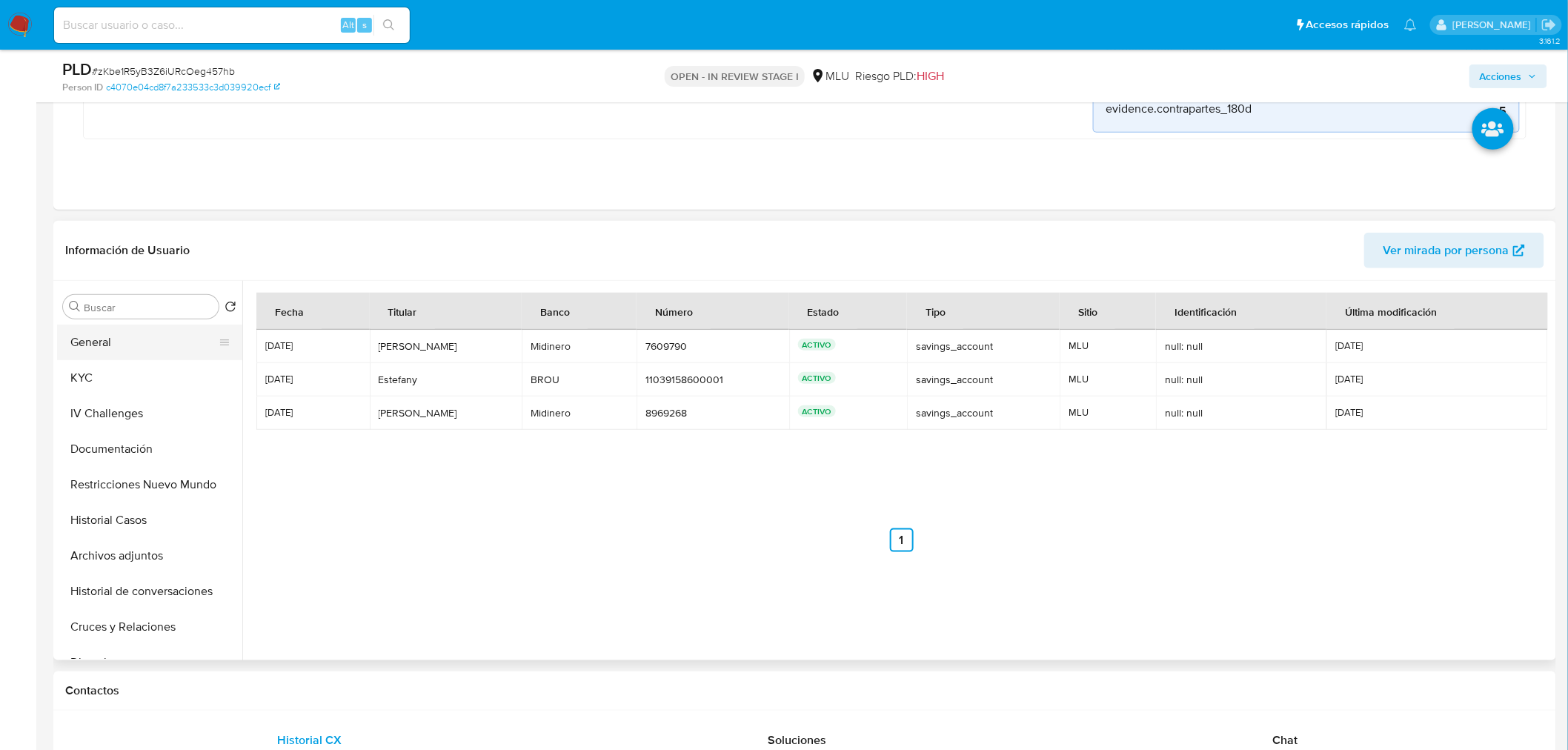
click at [109, 347] on button "General" at bounding box center [144, 343] width 173 height 36
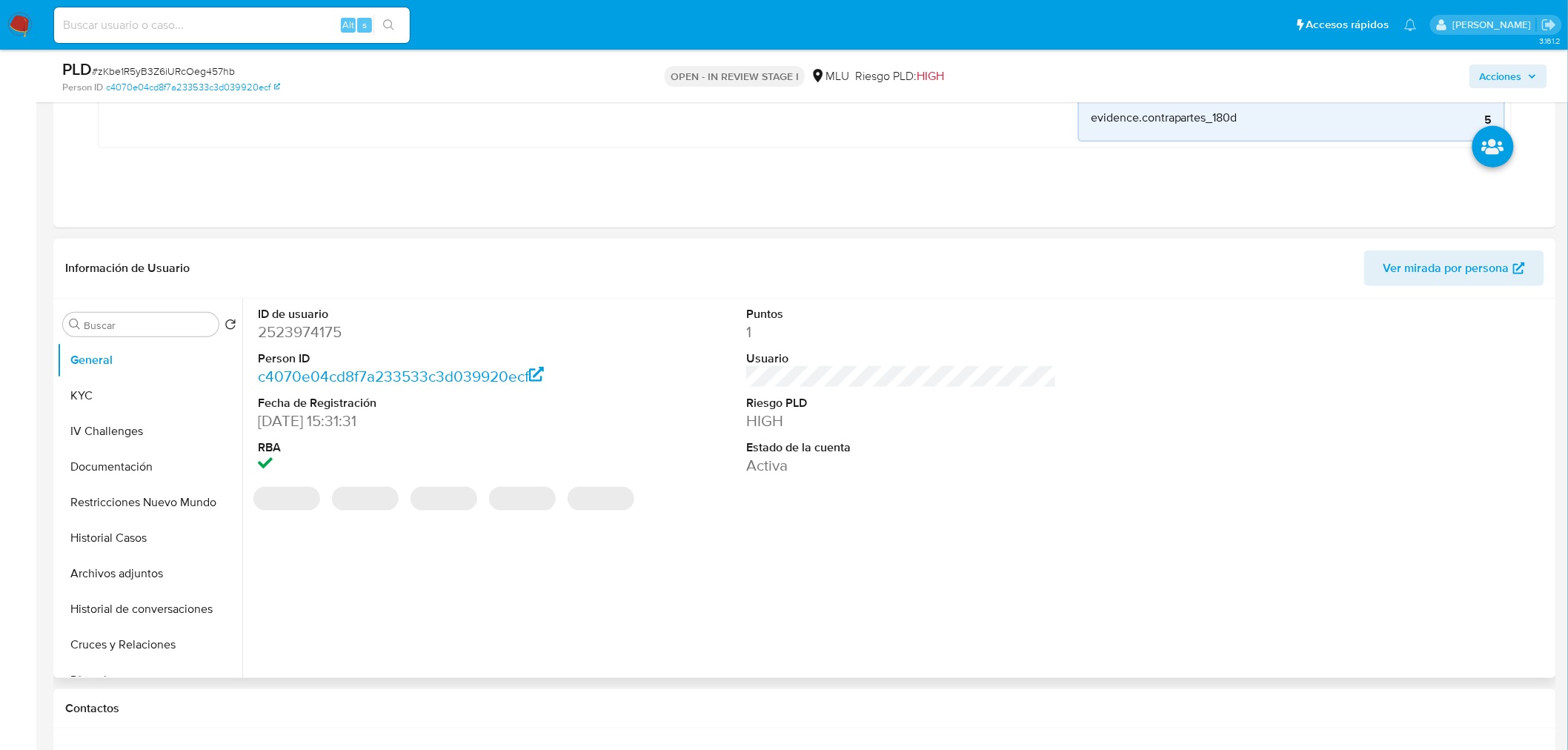
click at [308, 330] on dd "2523974175" at bounding box center [413, 332] width 310 height 21
copy dd "2523974175"
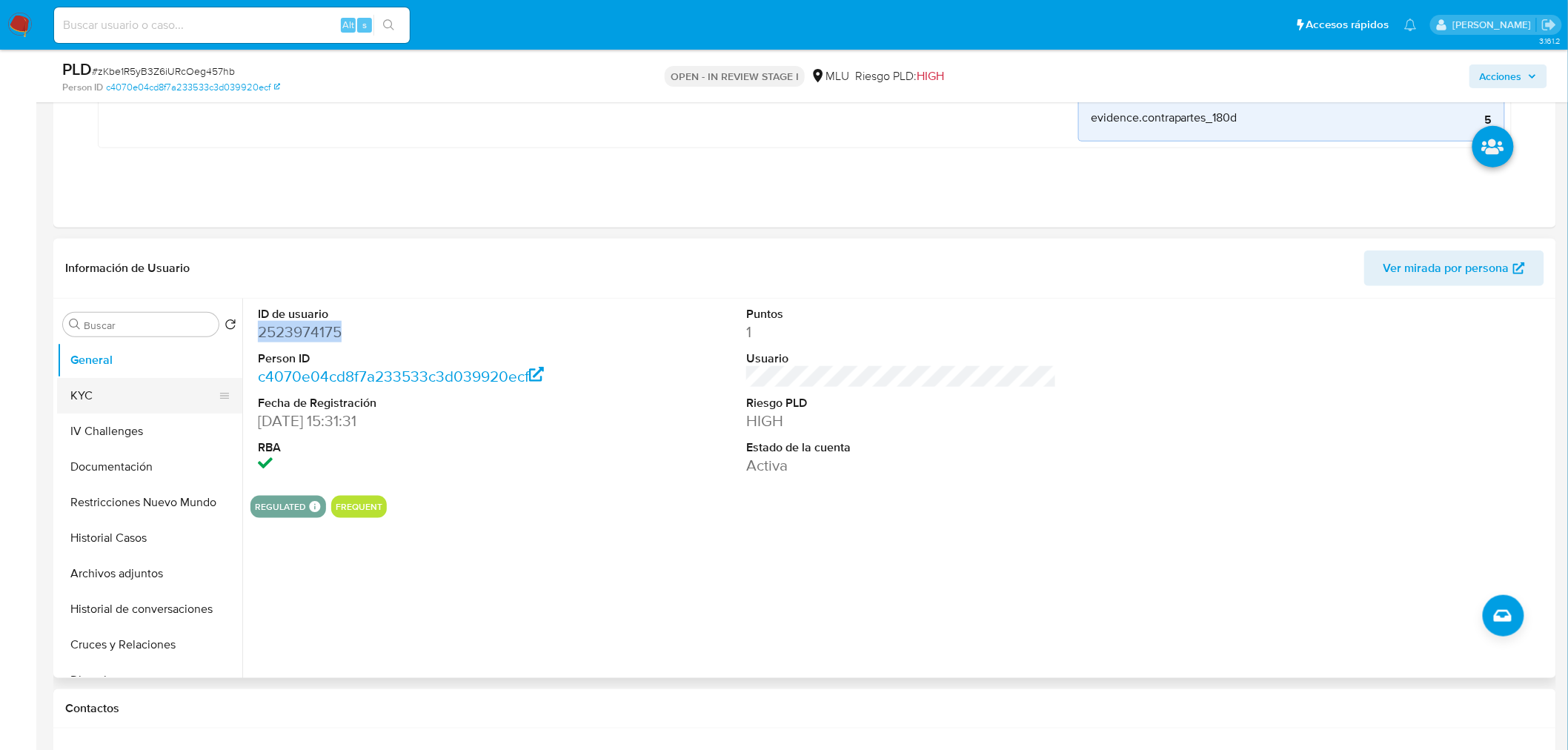
click at [113, 380] on button "KYC" at bounding box center [144, 396] width 173 height 36
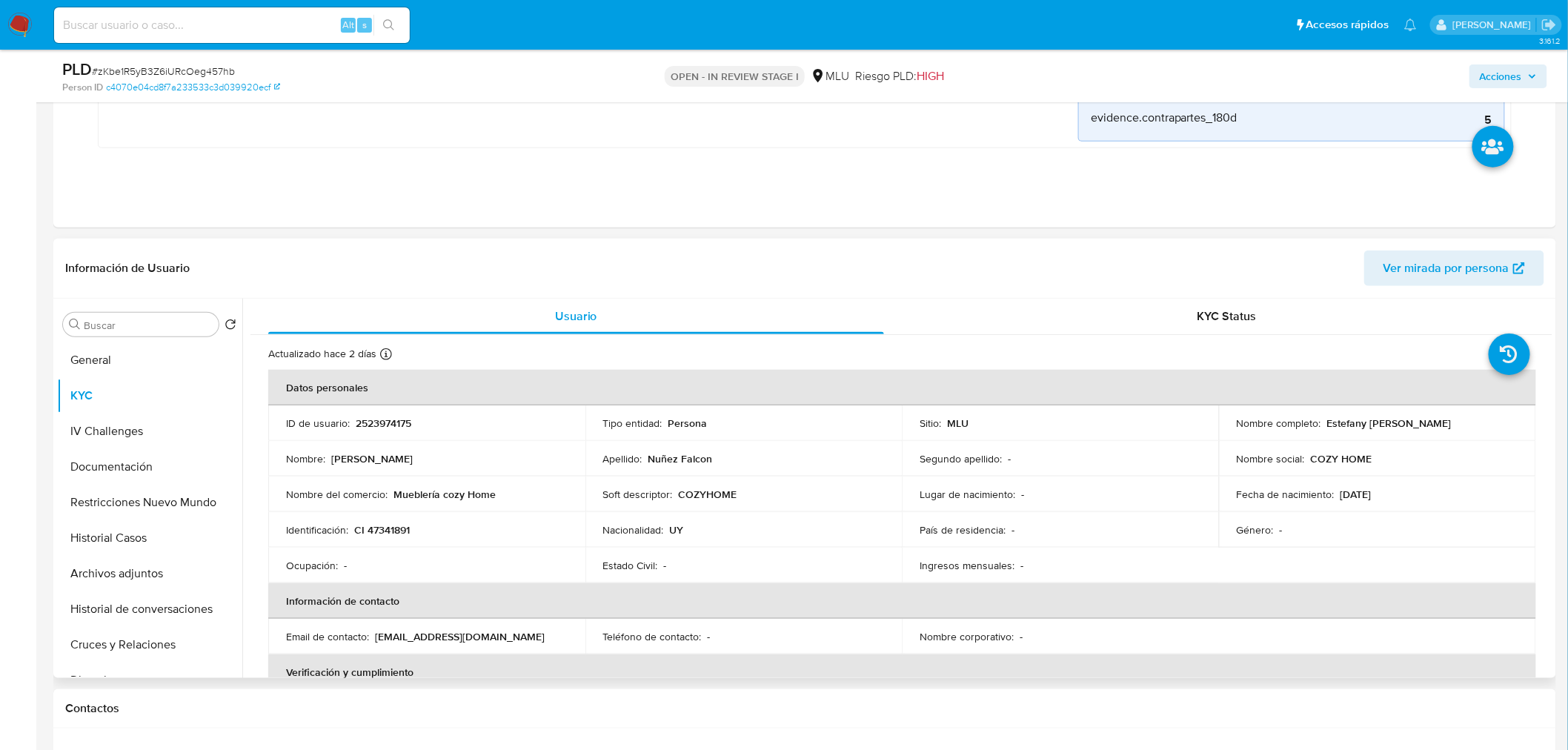
drag, startPoint x: 1323, startPoint y: 419, endPoint x: 1460, endPoint y: 423, distance: 137.1
click at [1460, 423] on div "Nombre completo : Estefany Karen Nuñez Falcon" at bounding box center [1377, 423] width 281 height 13
copy p "Estefany Karen Nuñez Falcon"
click at [106, 576] on button "Archivos adjuntos" at bounding box center [150, 573] width 185 height 36
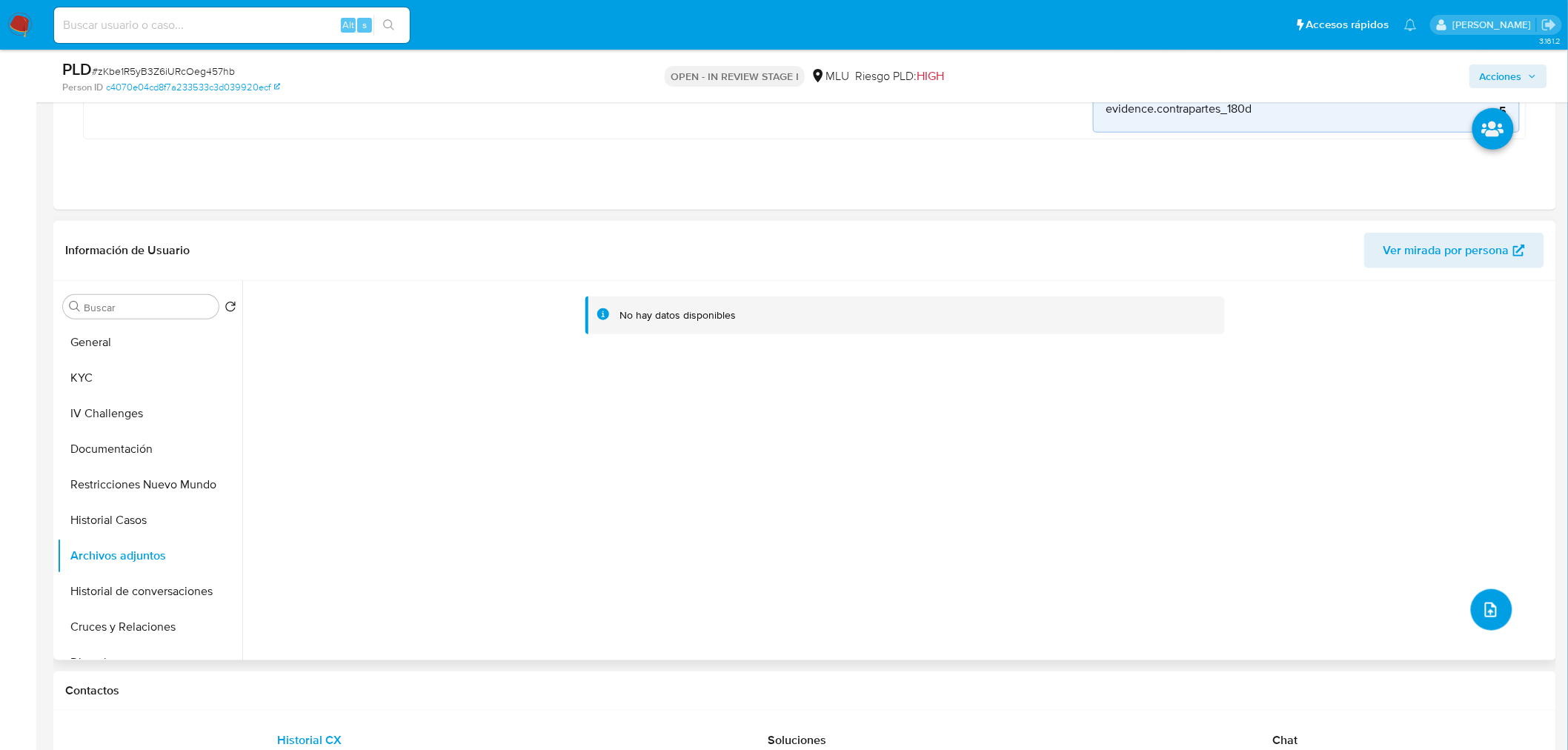
click at [1498, 606] on button "upload-file" at bounding box center [1492, 610] width 41 height 41
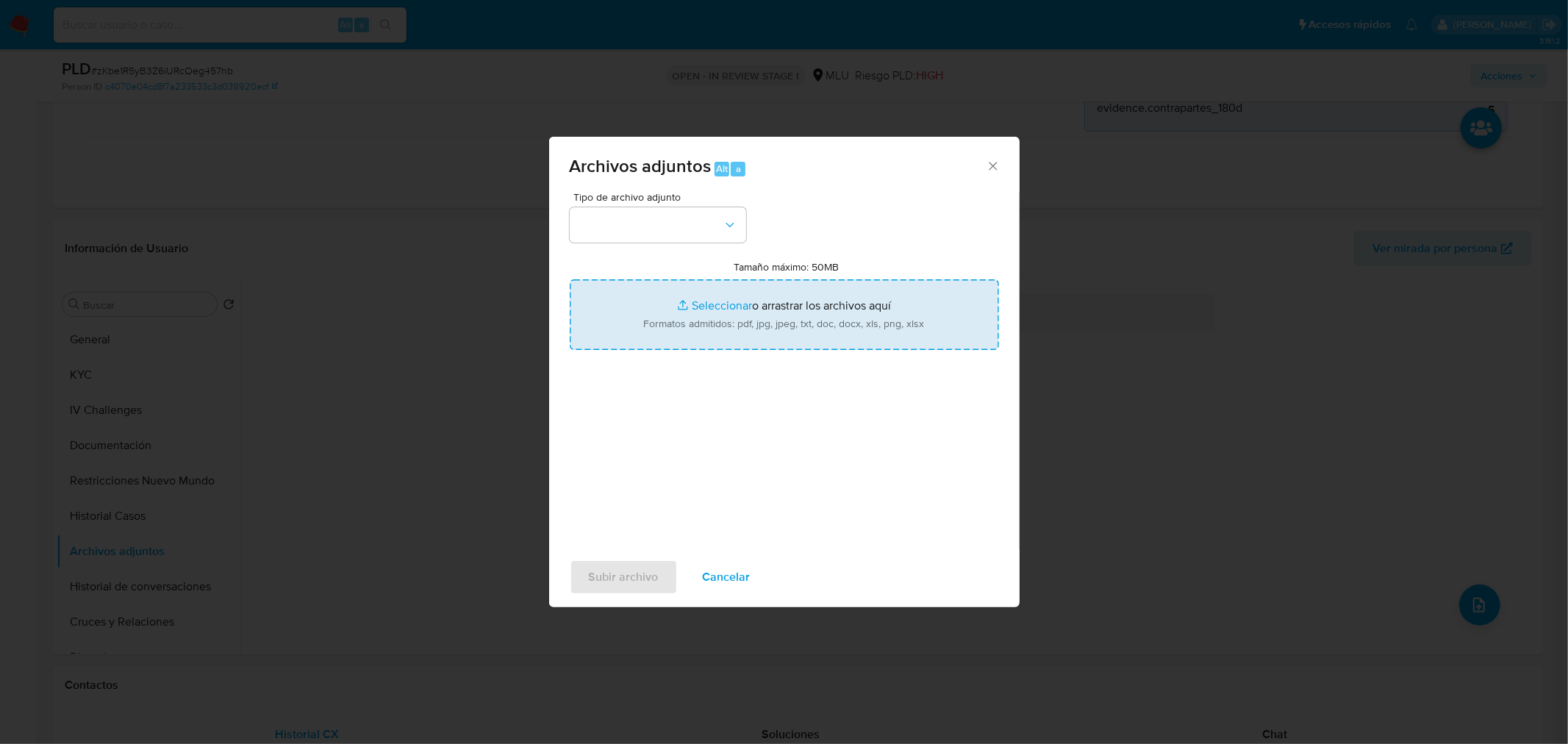
click at [831, 291] on input "Tamaño máximo: 50MB Seleccionar archivos" at bounding box center [784, 314] width 429 height 71
type input "C:\fakepath\Case Log 2523974175 - 03_10_2025.pdf"
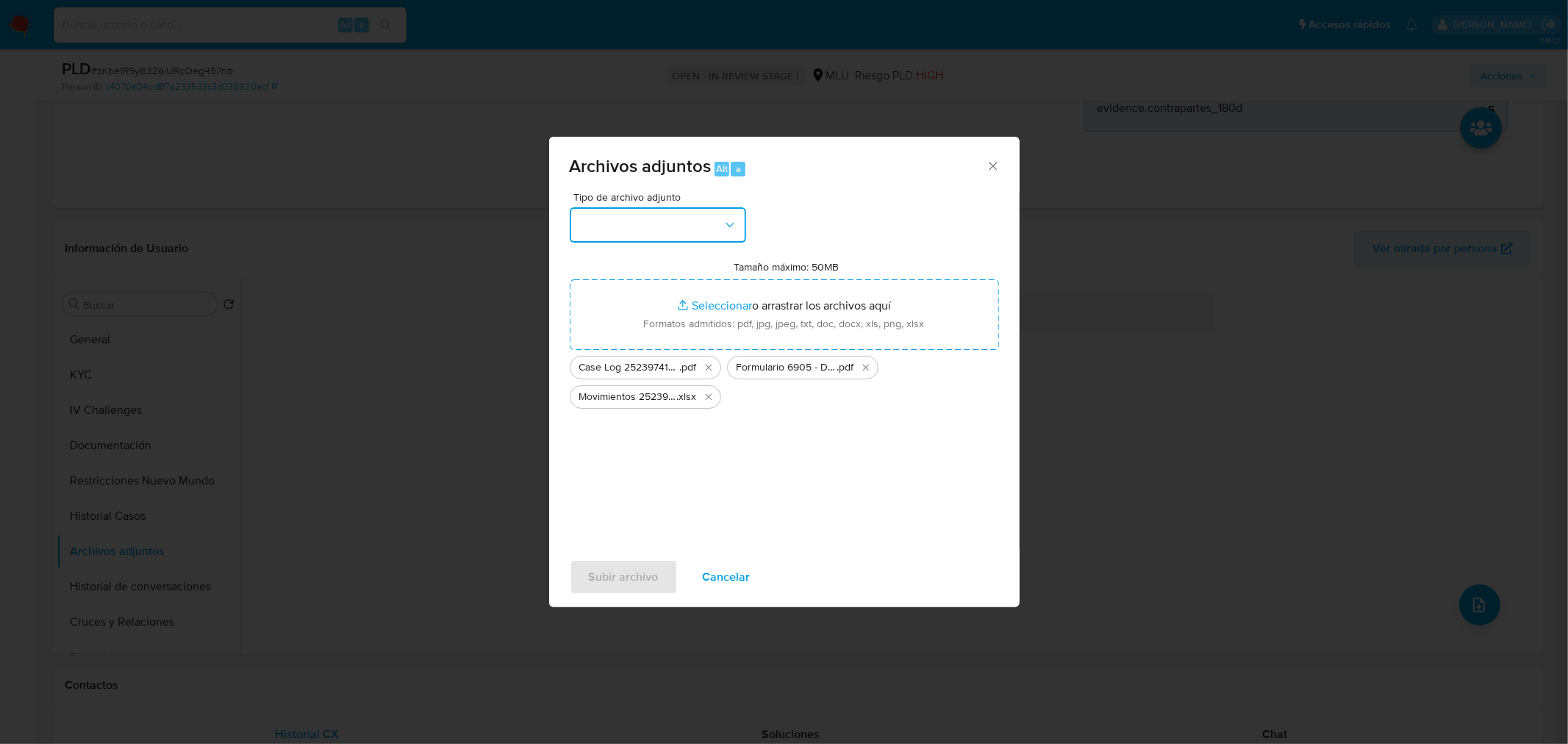
click at [724, 235] on button "button" at bounding box center [657, 224] width 177 height 36
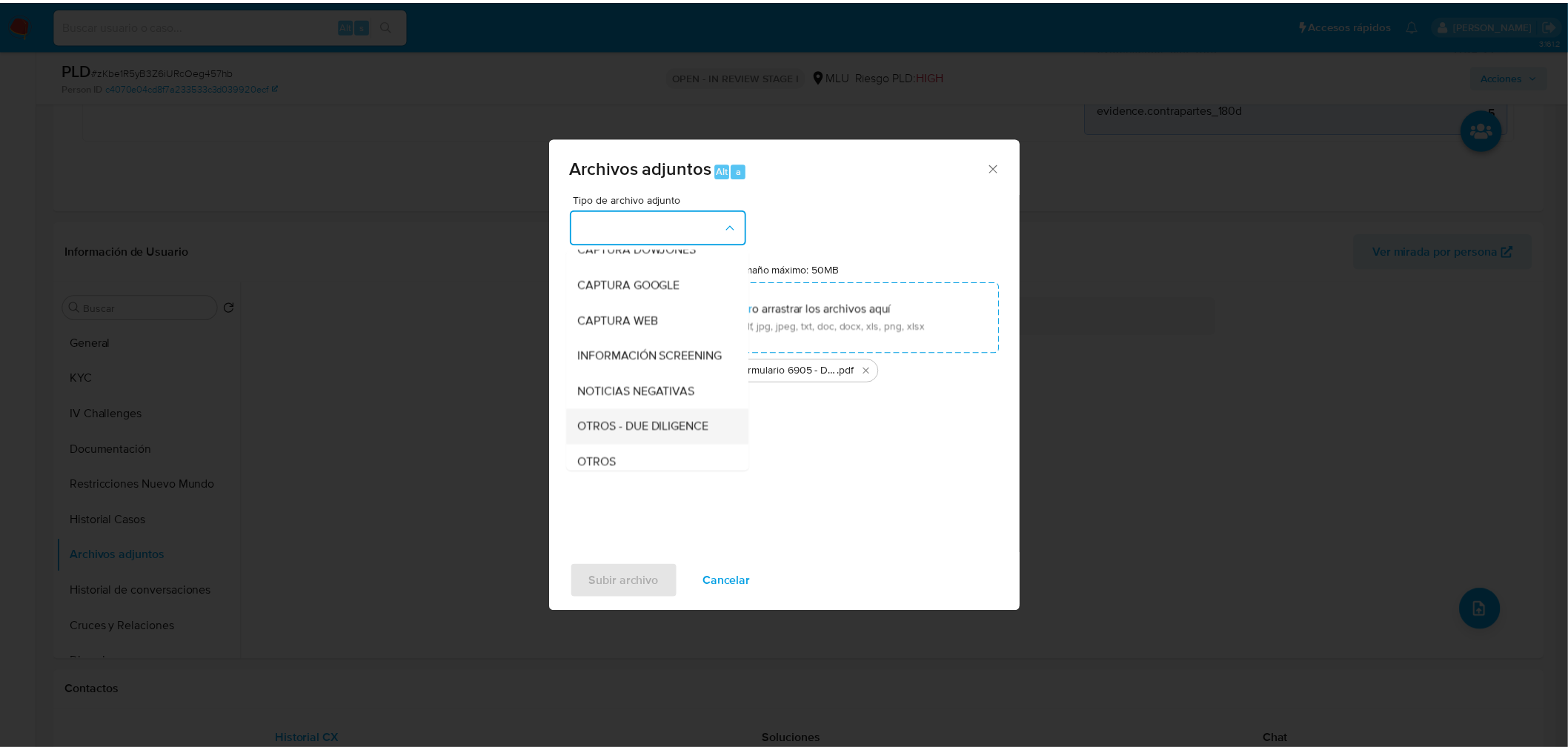
scroll to position [83, 0]
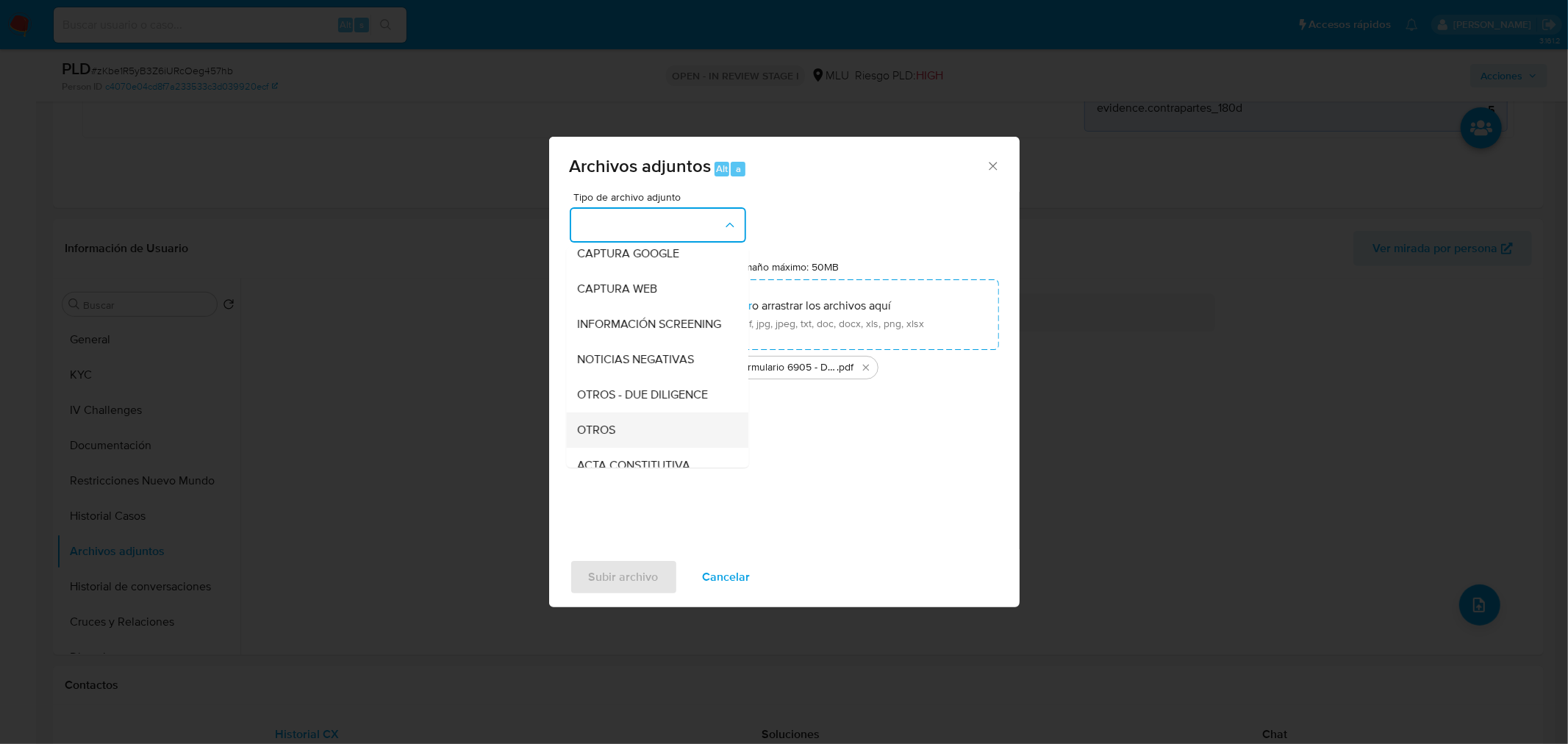
click at [641, 439] on div "OTROS" at bounding box center [653, 429] width 150 height 36
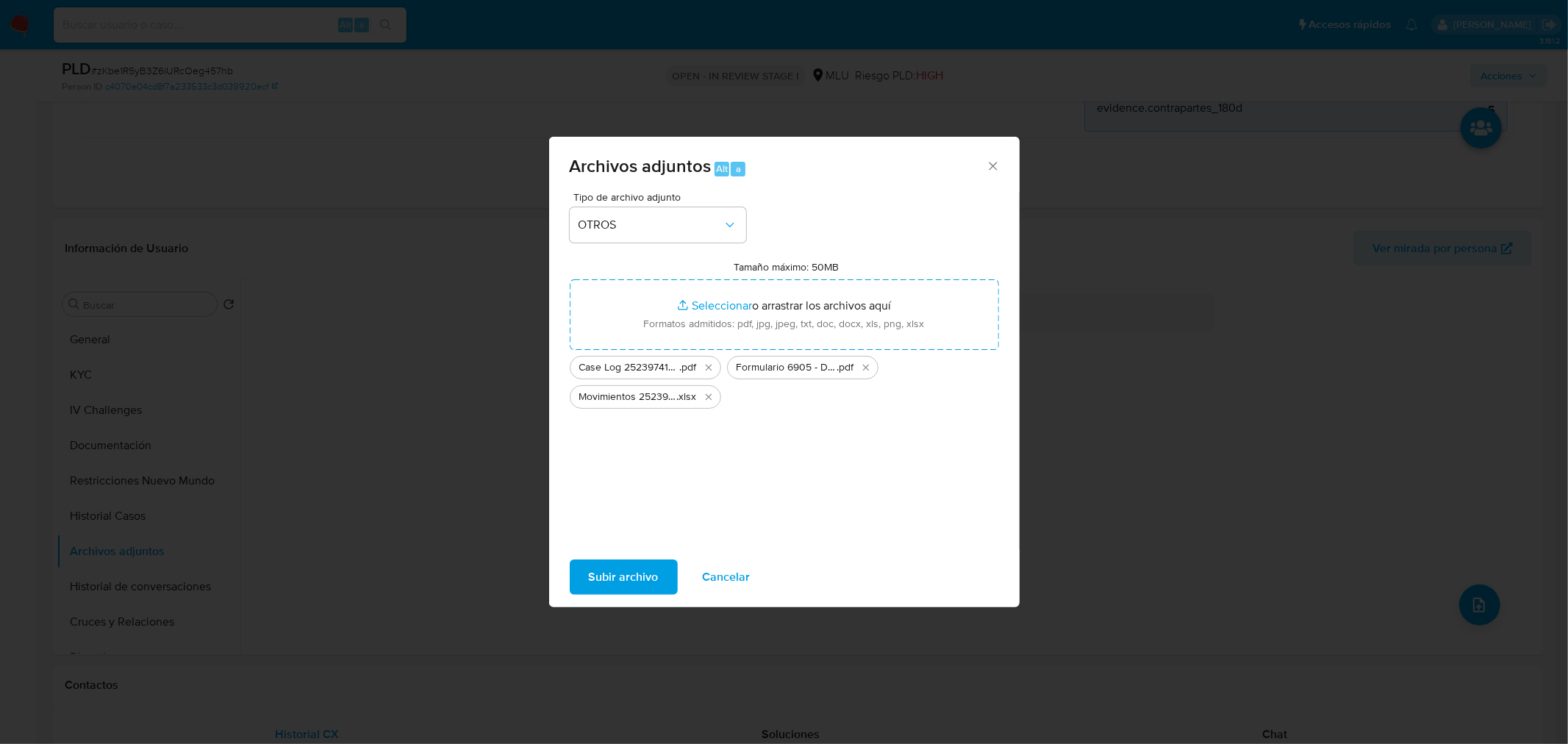
click at [613, 570] on span "Subir archivo" at bounding box center [624, 577] width 70 height 33
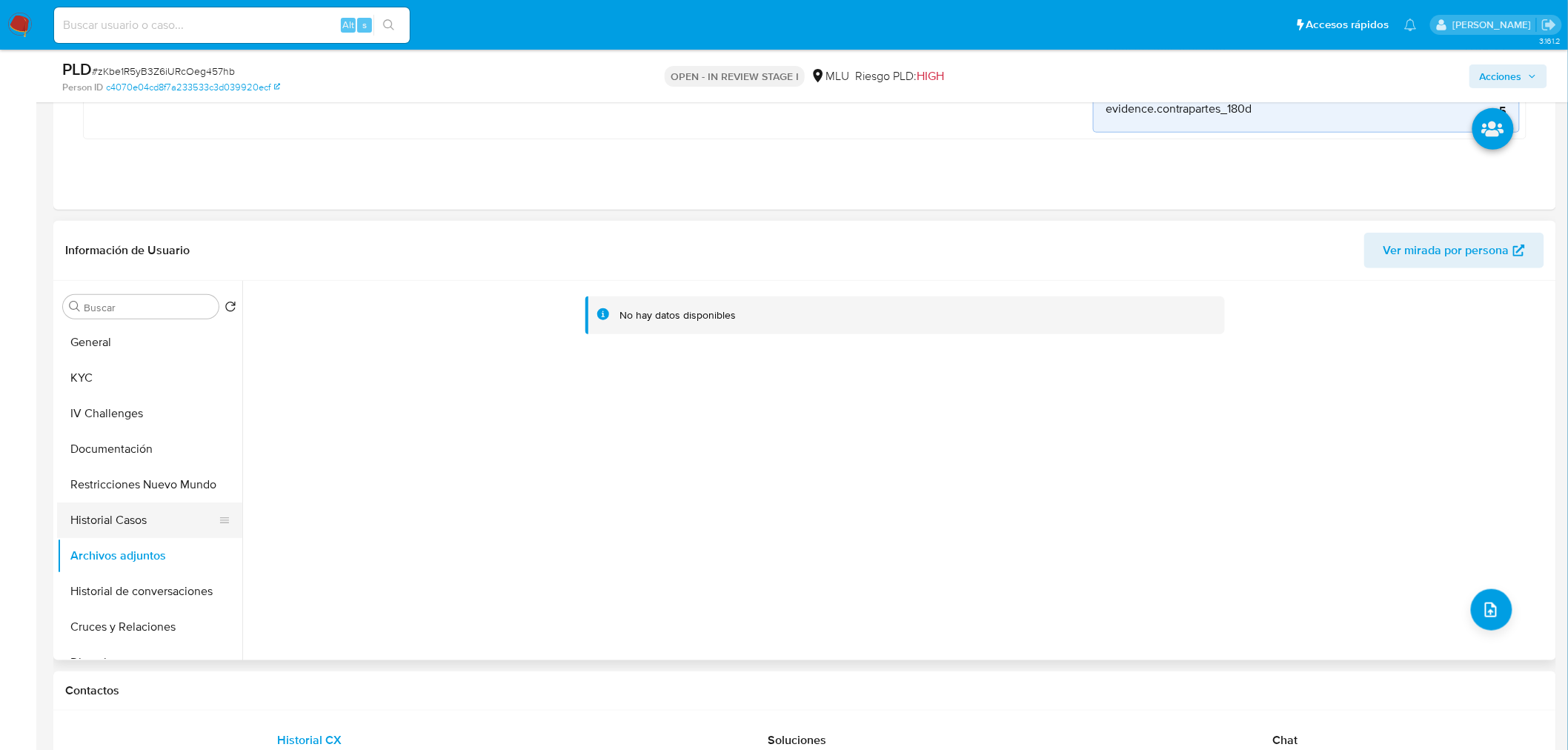
click at [136, 531] on button "Historial Casos" at bounding box center [144, 520] width 173 height 36
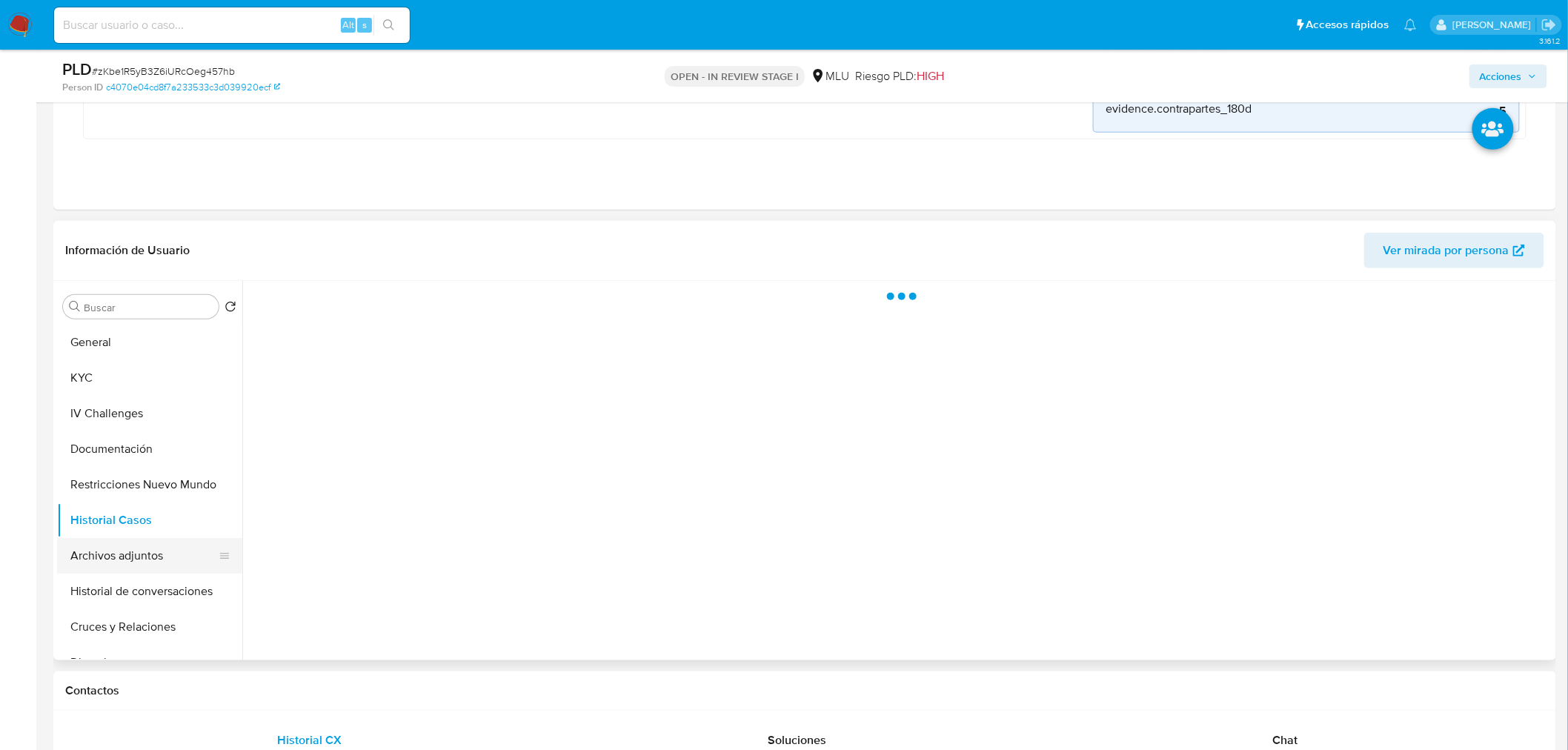
click at [139, 550] on button "Archivos adjuntos" at bounding box center [144, 556] width 173 height 36
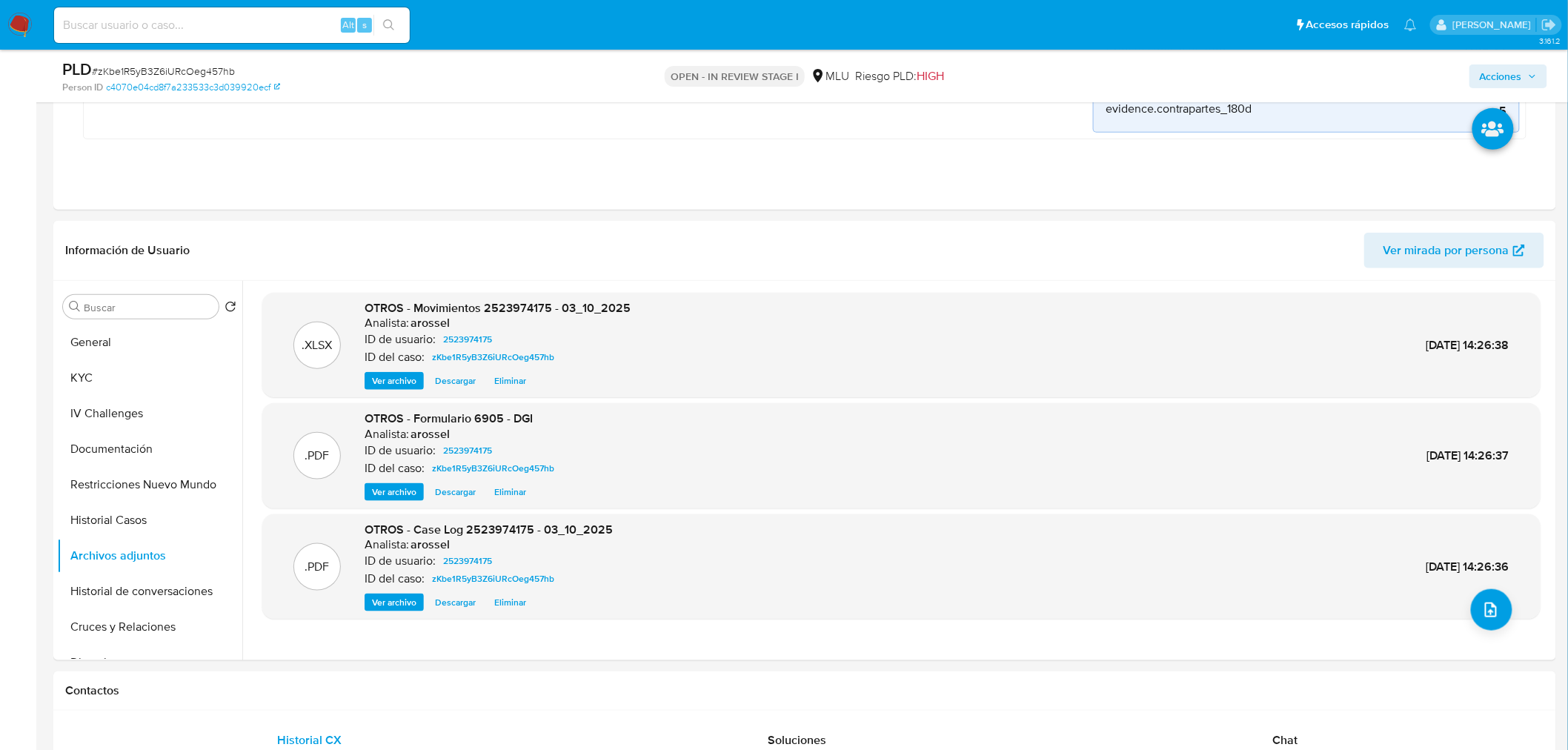
click at [1531, 72] on icon "button" at bounding box center [1532, 76] width 9 height 9
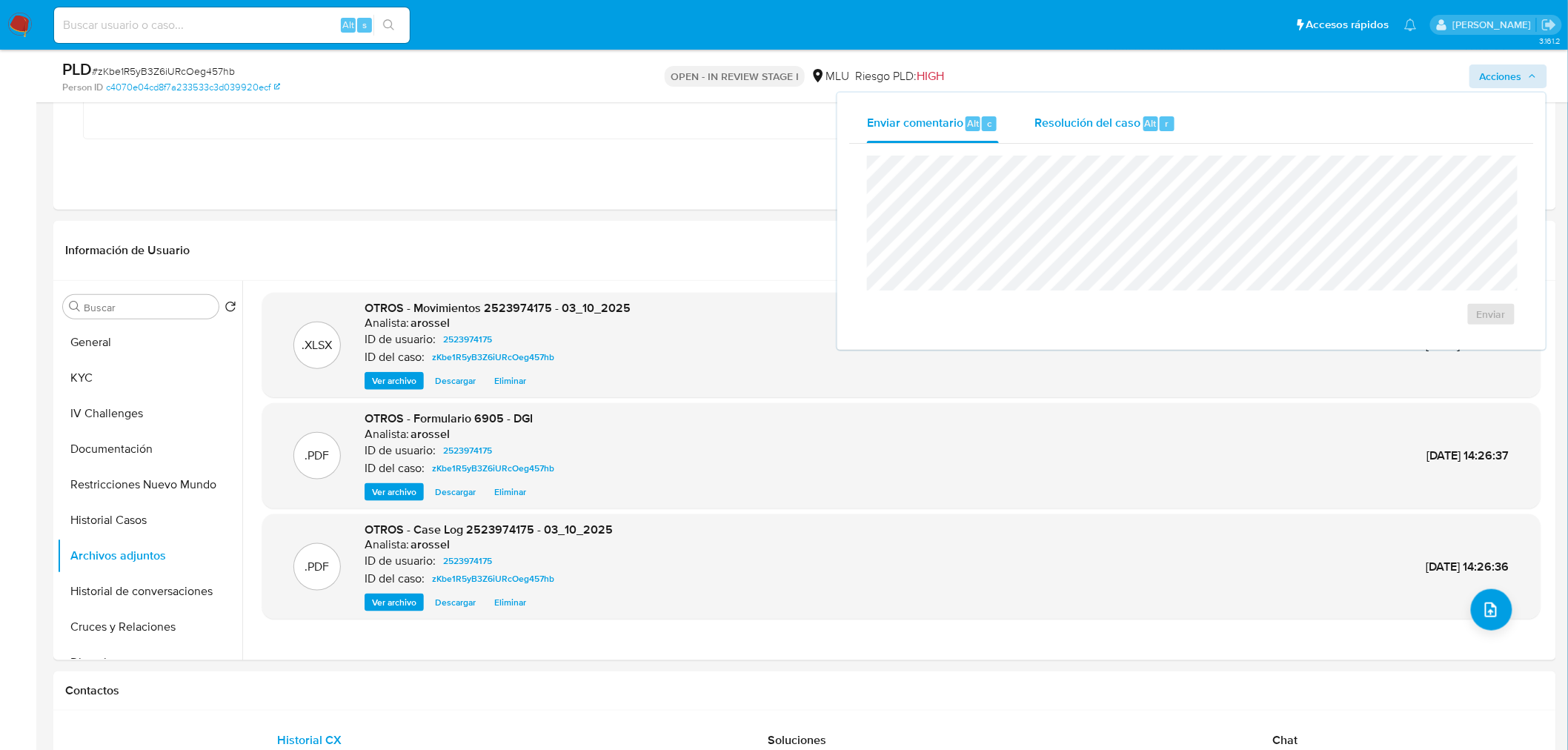
click at [1048, 141] on div "Resolución del caso Alt r" at bounding box center [1105, 124] width 141 height 38
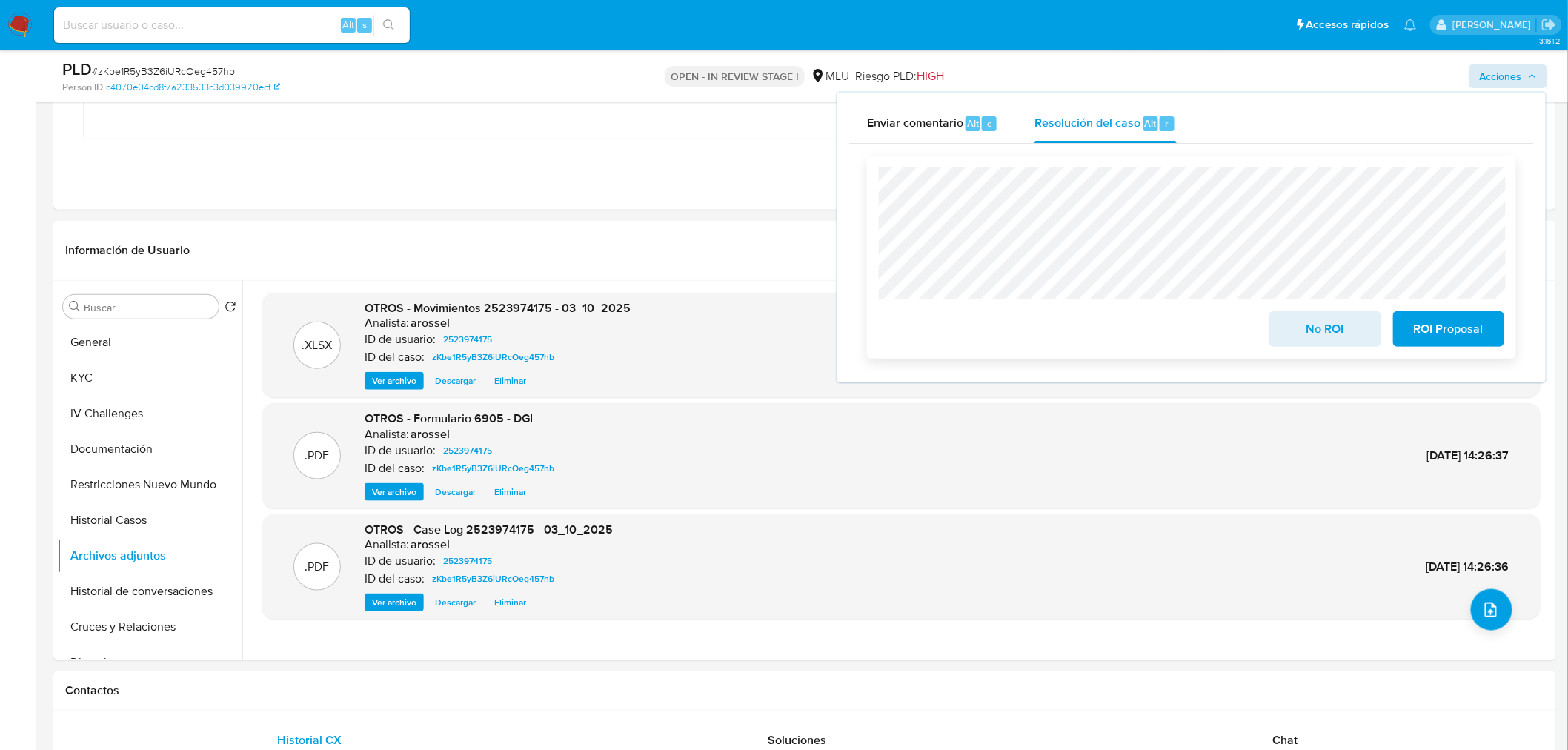
click at [1293, 333] on span "No ROI" at bounding box center [1324, 329] width 73 height 33
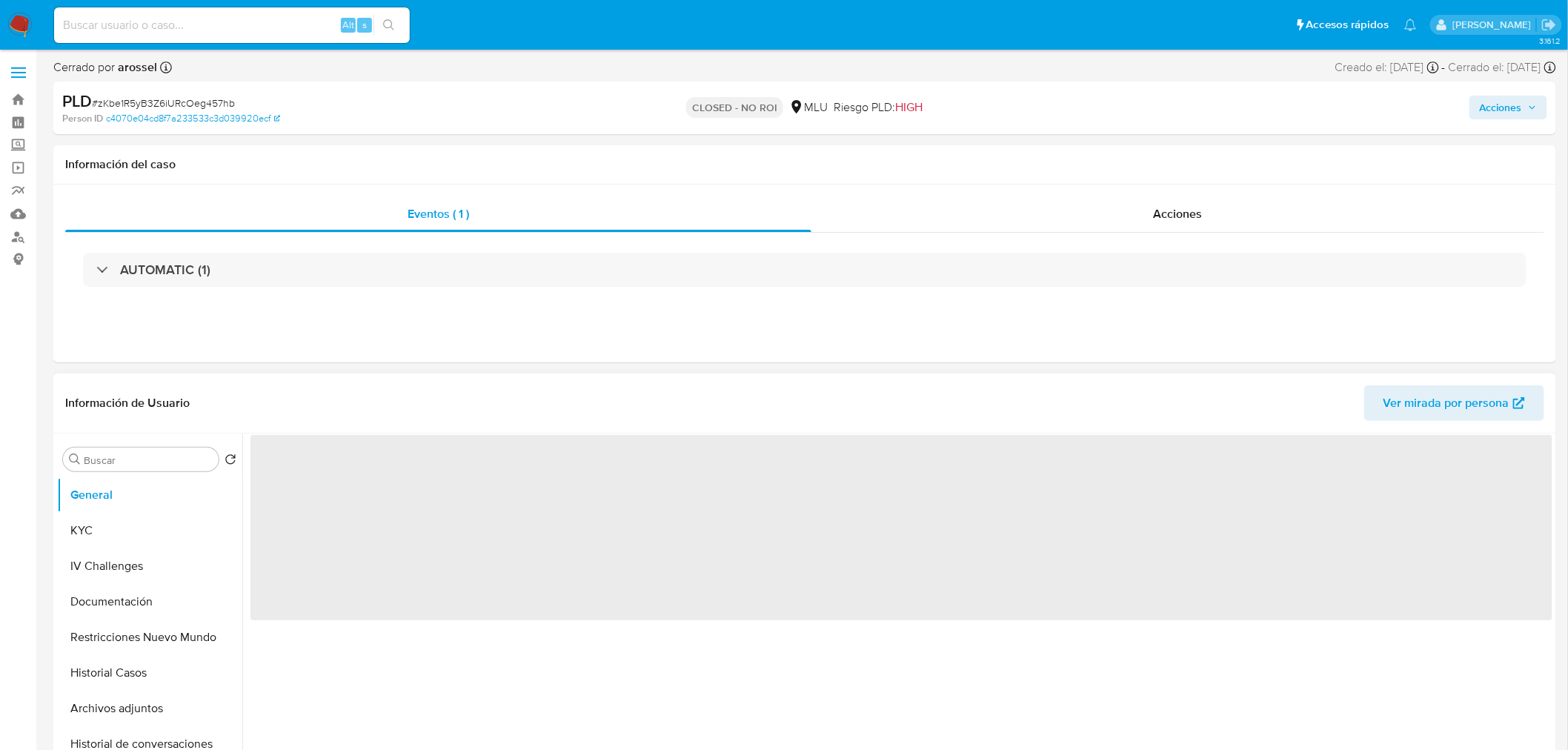
select select "10"
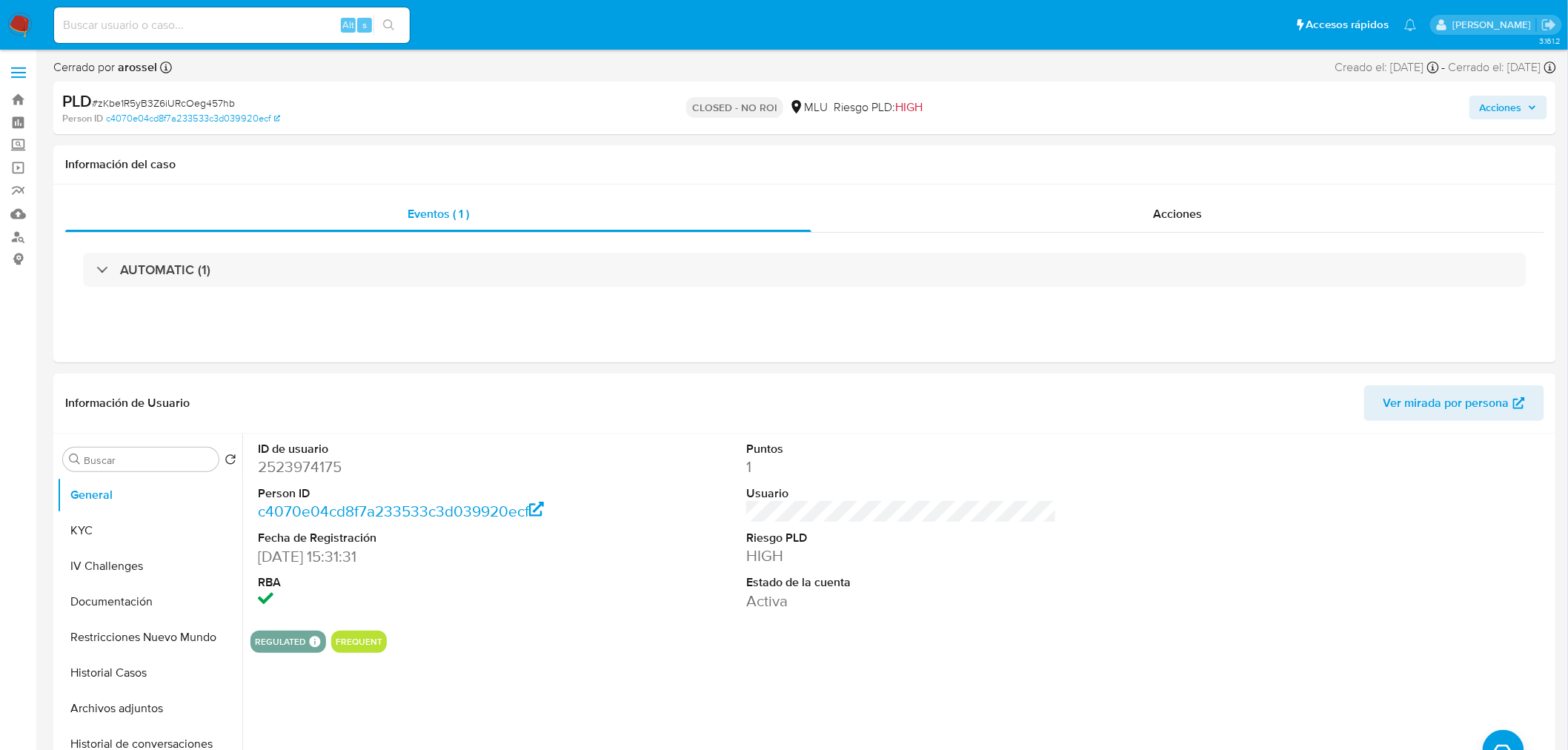
click at [167, 102] on span "# zKbe1R5yB3Z6iURcOeg457hb" at bounding box center [163, 102] width 143 height 15
copy span "zKbe1R5yB3Z6iURcOeg457hb"
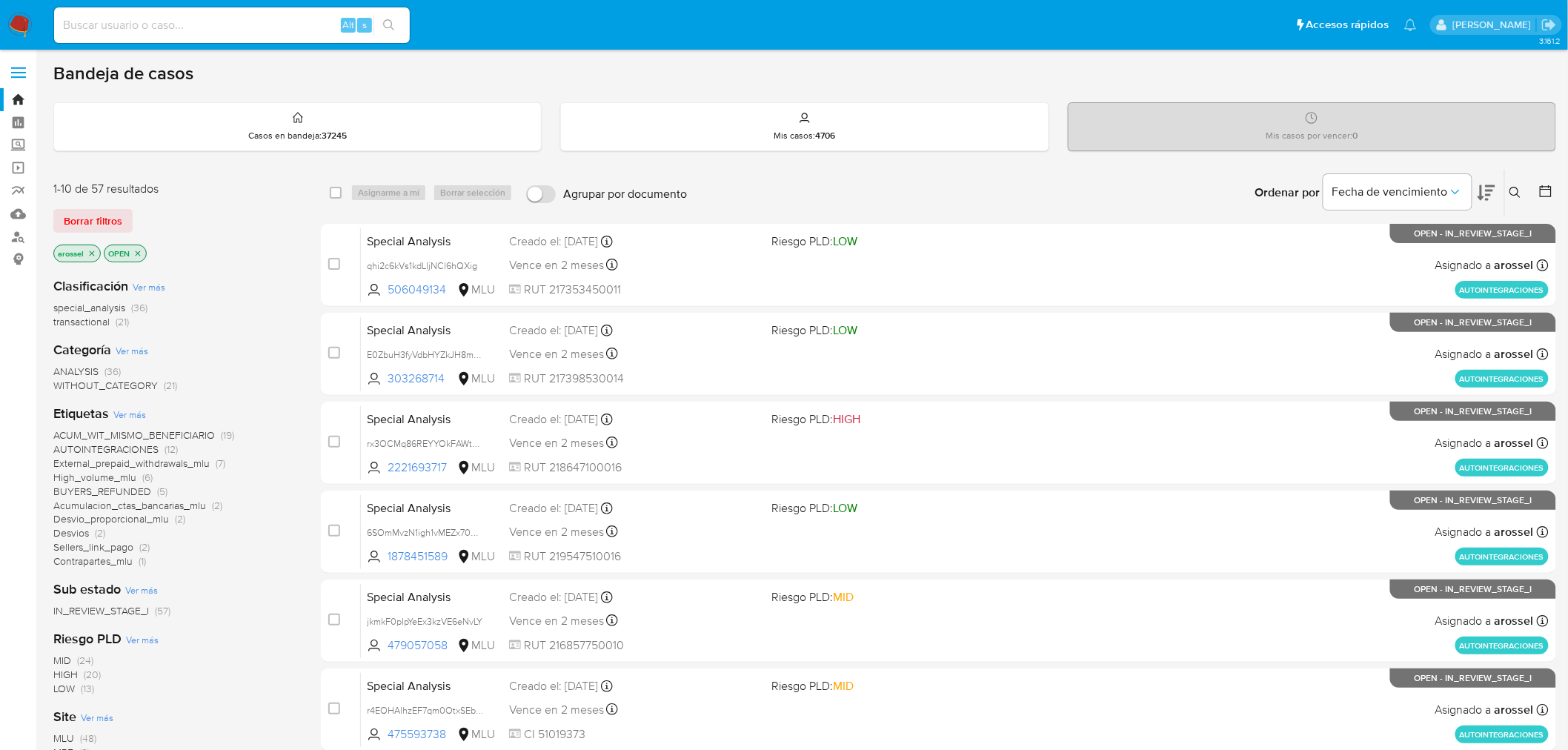
click at [1495, 188] on icon at bounding box center [1485, 192] width 18 height 18
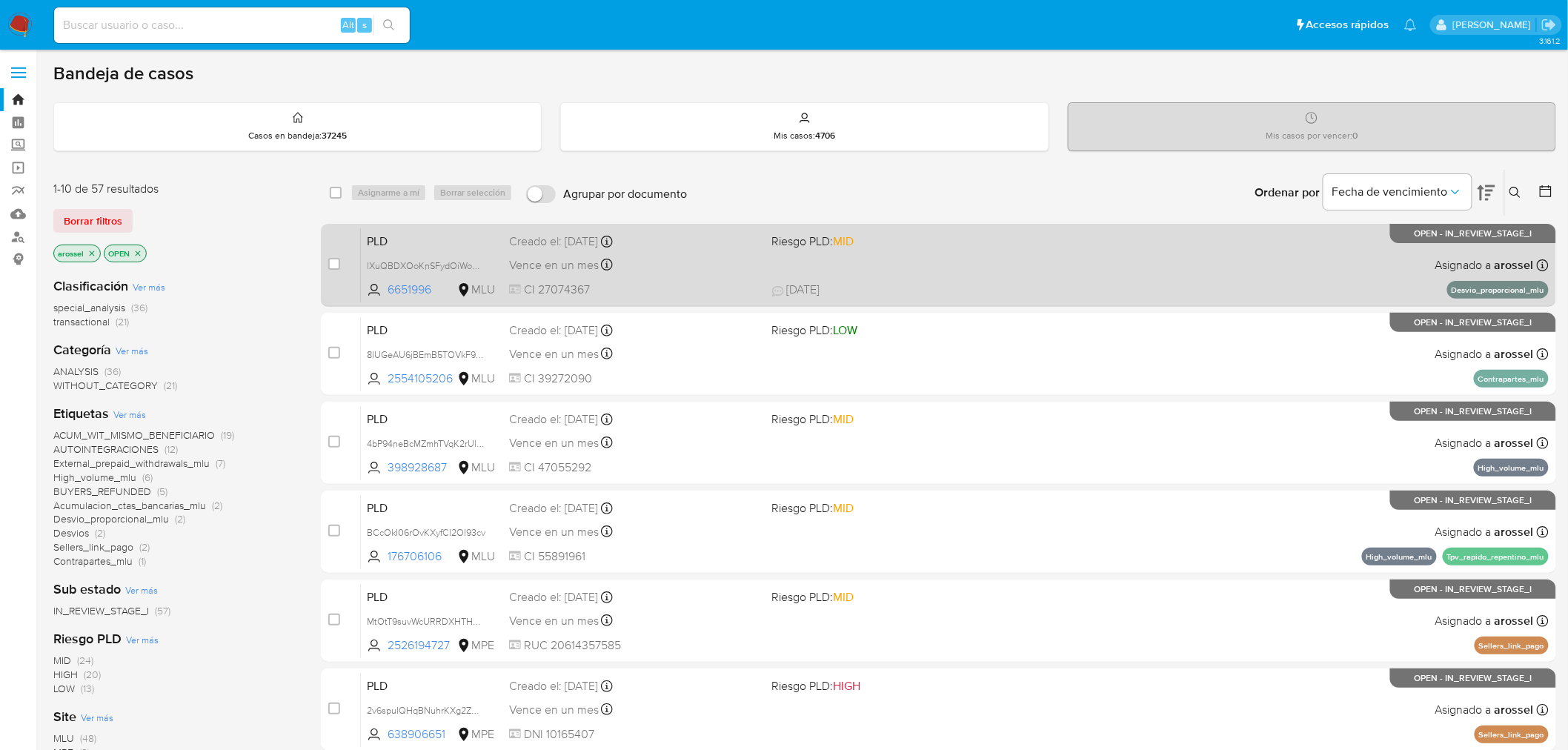
click at [738, 274] on div "PLD lXuQBDXOoKnSFydOiWoAfadX 6651996 MLU Riesgo PLD: MID Creado el: 12/08/2025 …" at bounding box center [954, 265] width 1187 height 75
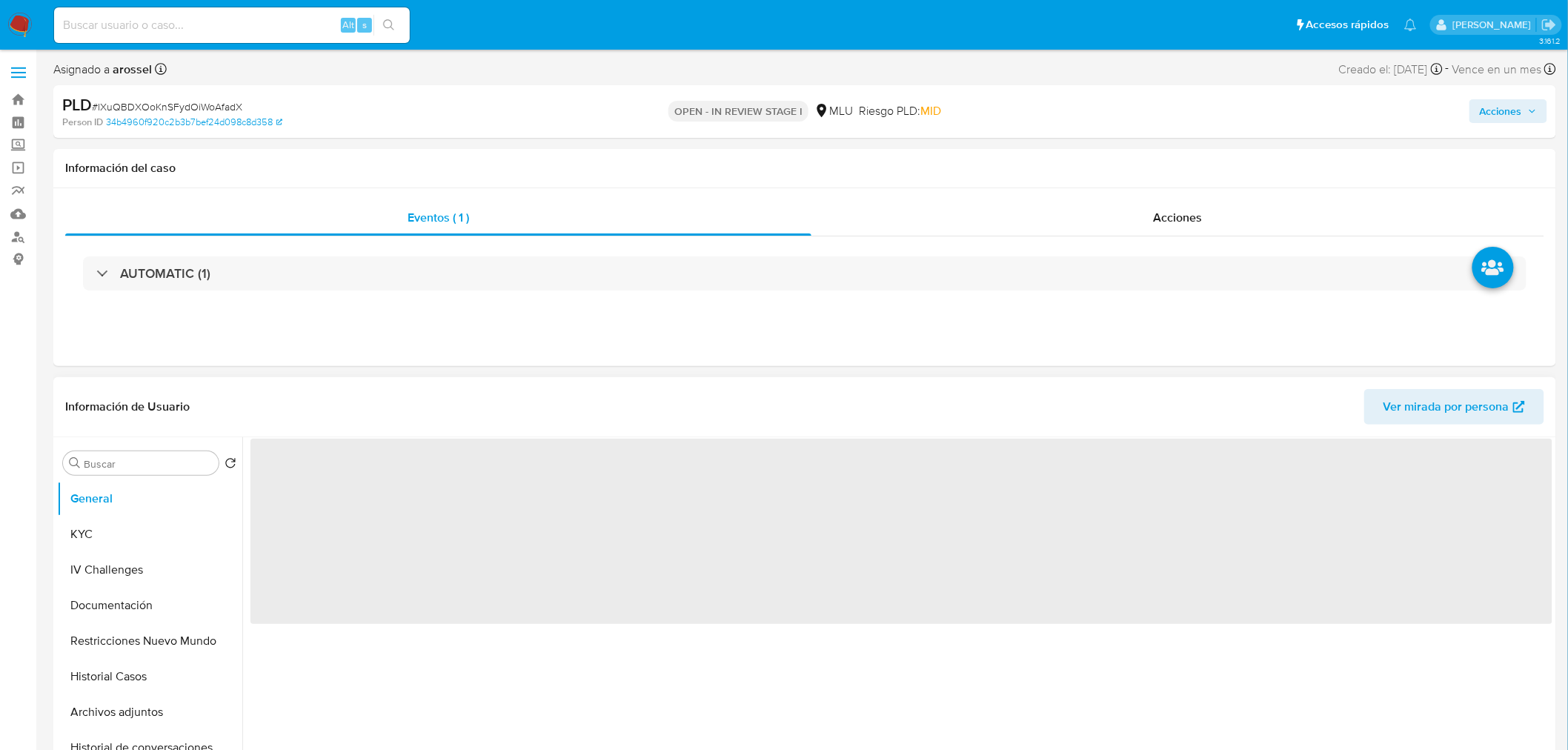
select select "10"
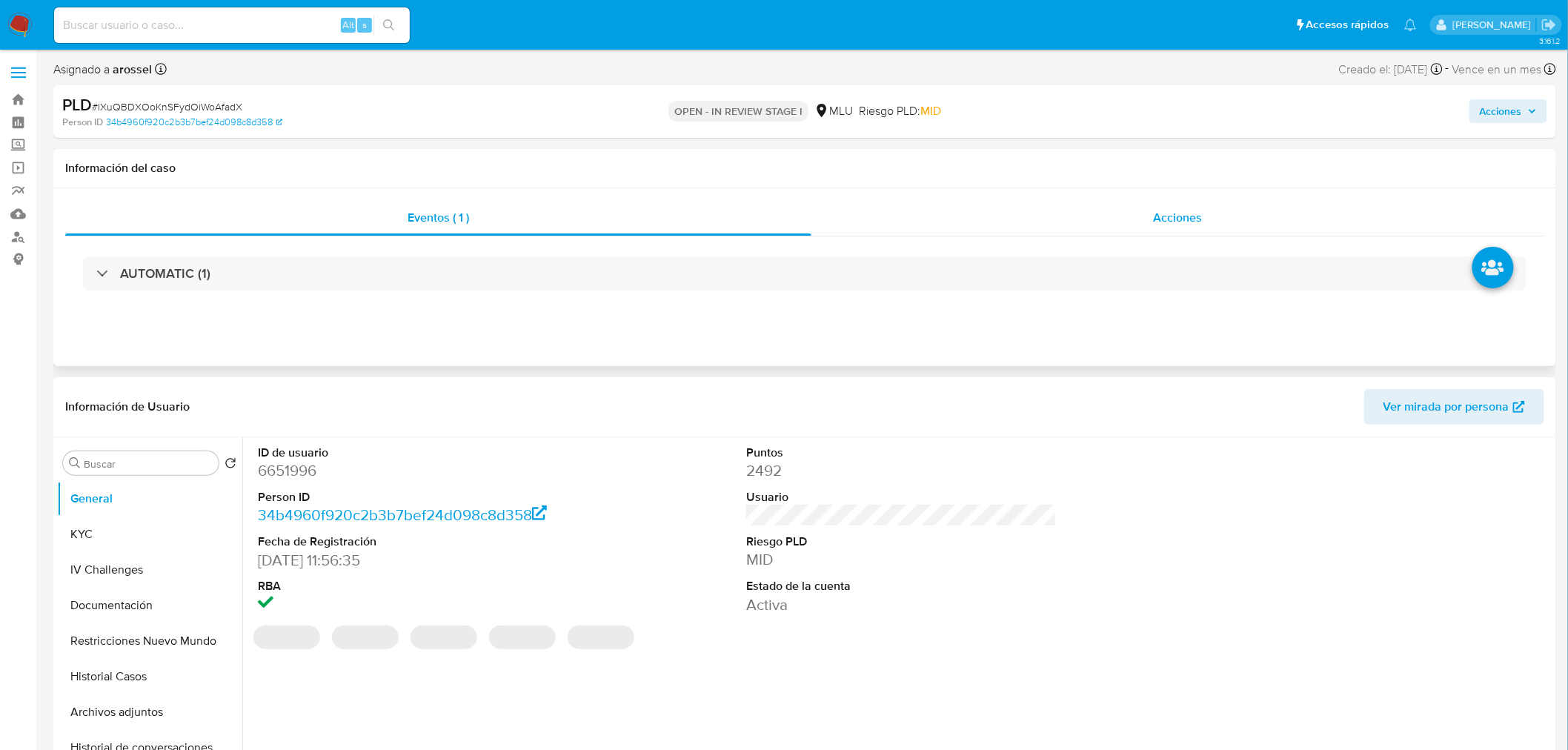
click at [1160, 218] on span "Acciones" at bounding box center [1178, 217] width 49 height 17
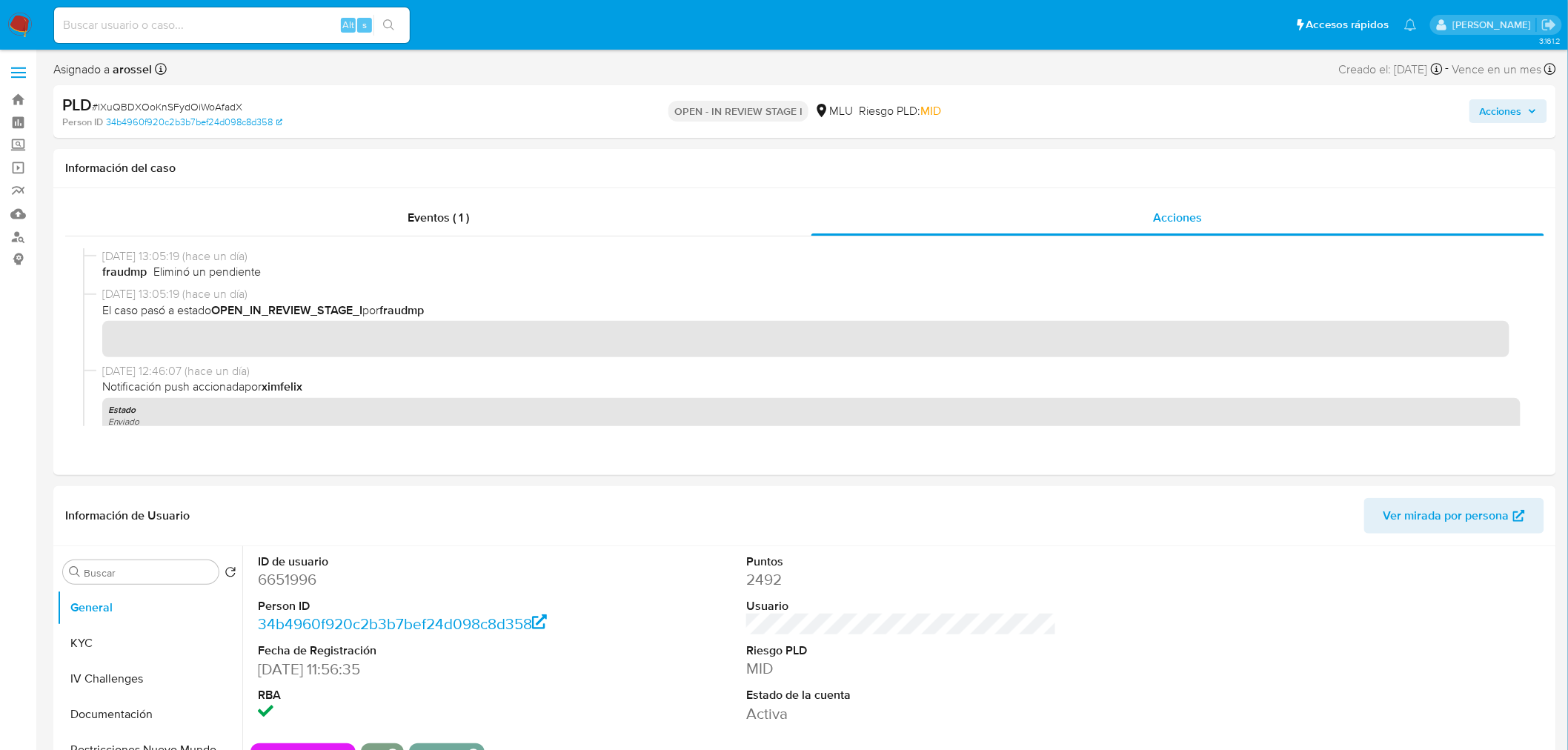
click at [209, 104] on span "# lXuQBDXOoKnSFydOiWoAfadX" at bounding box center [167, 106] width 151 height 15
copy span "lXuQBDXOoKnSFydOiWoAfadX"
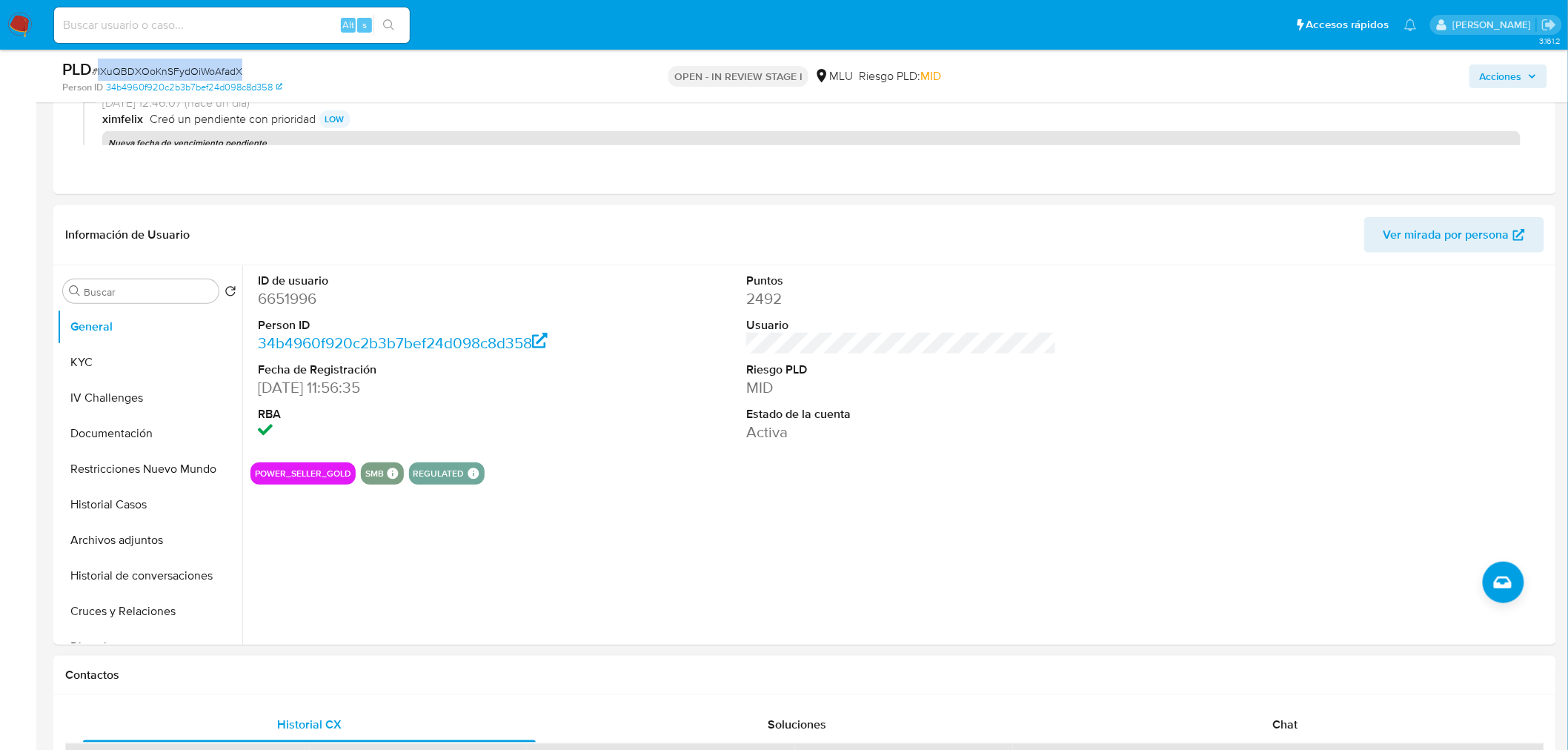
scroll to position [576, 0]
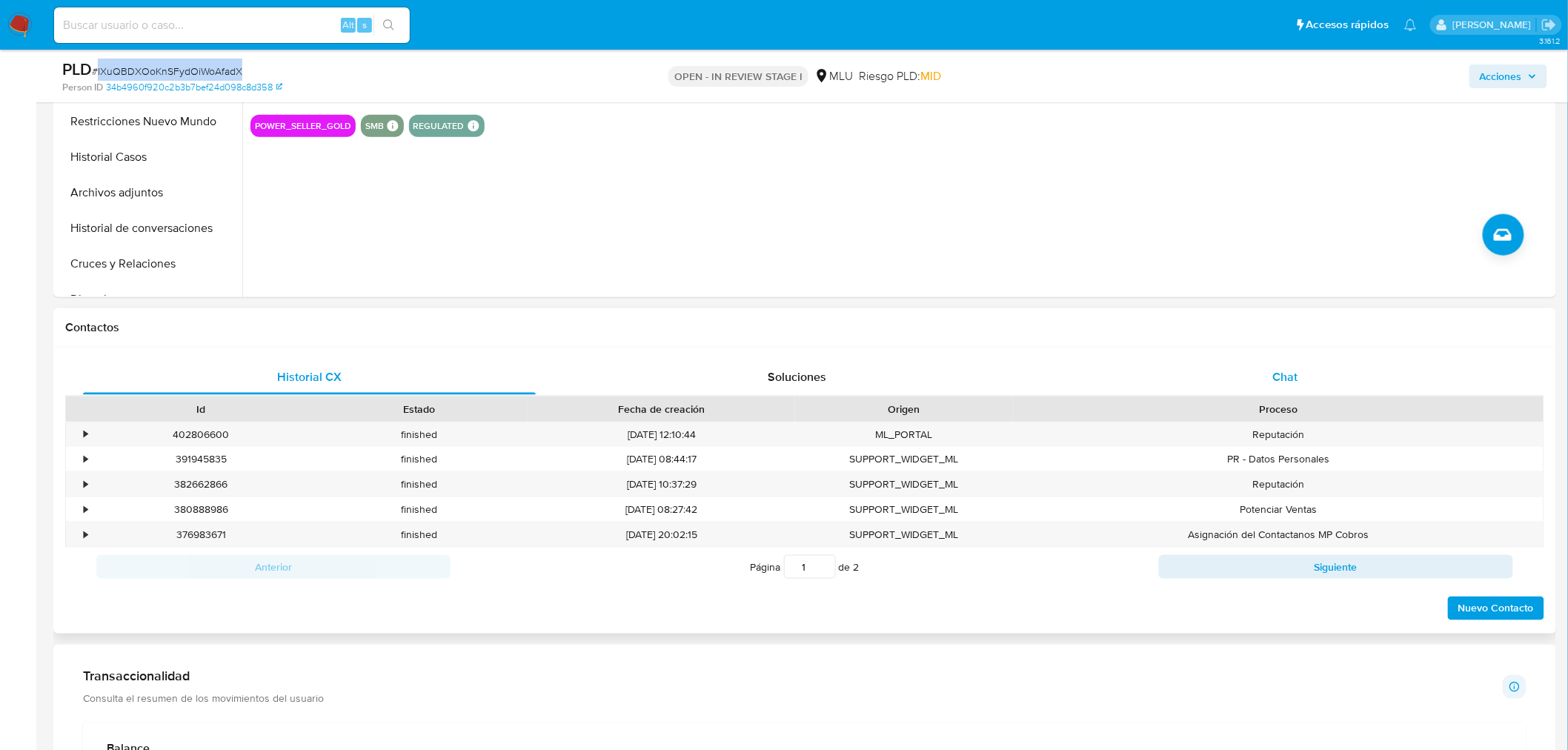
click at [1301, 381] on div "Chat" at bounding box center [1285, 377] width 452 height 36
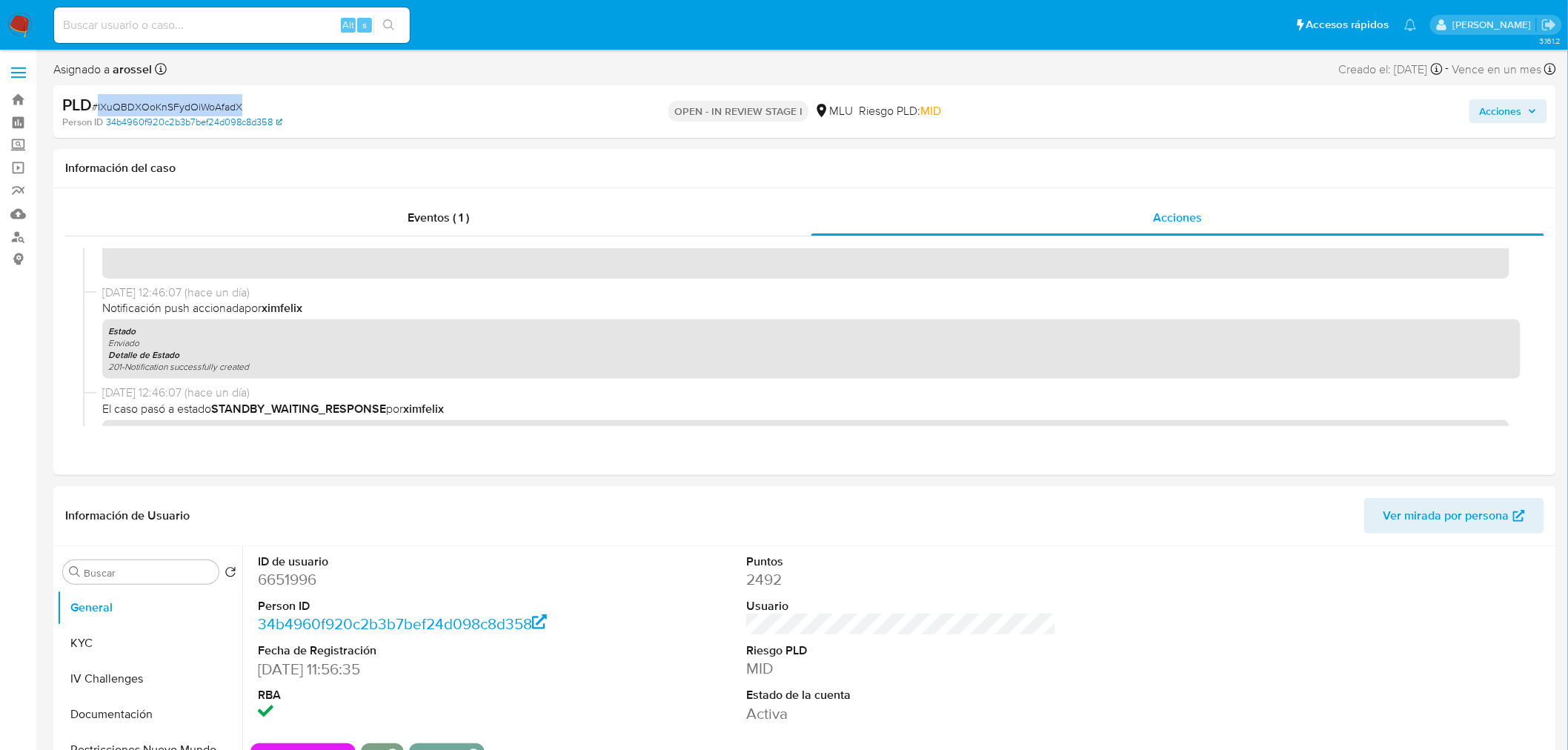
scroll to position [0, 0]
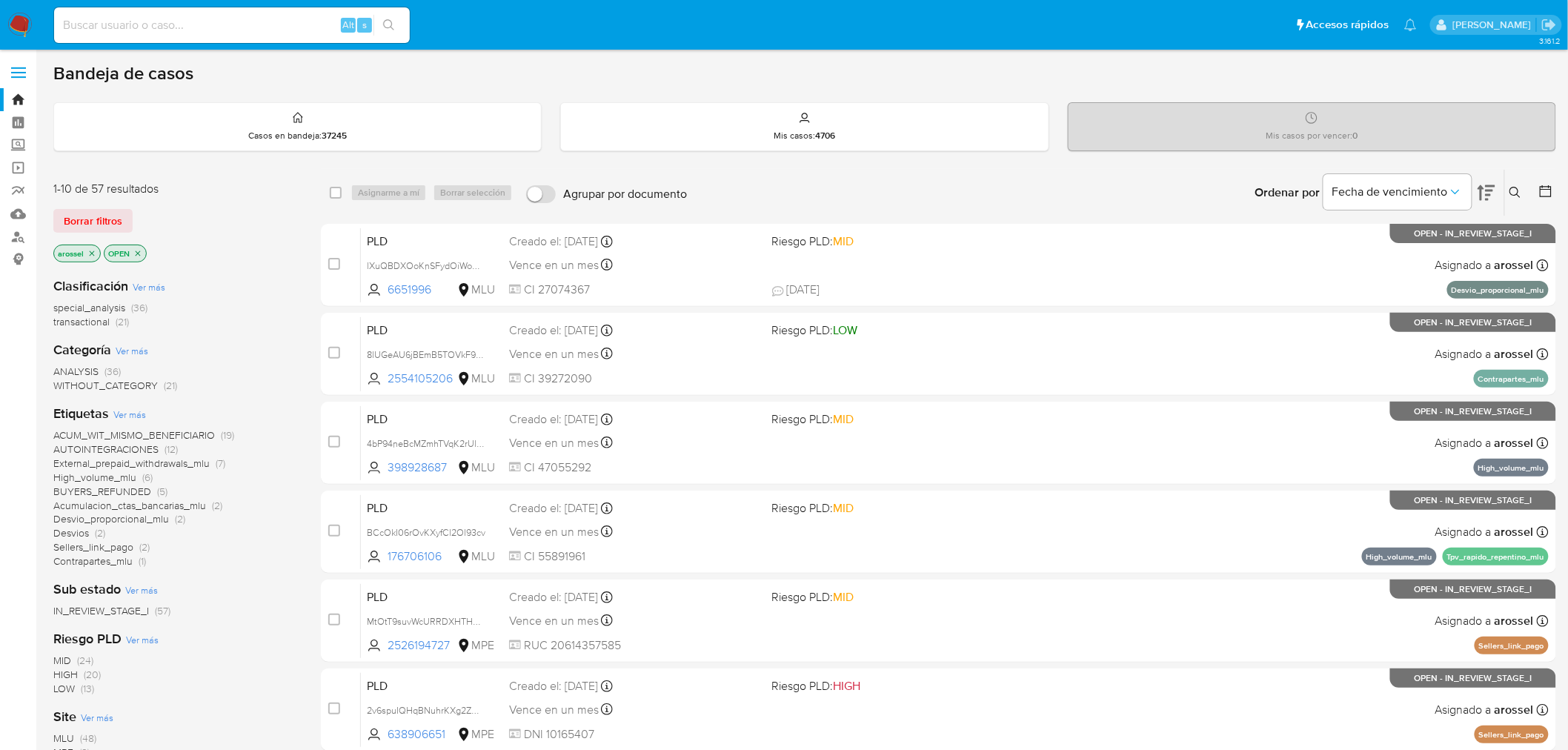
click at [209, 31] on input at bounding box center [232, 24] width 355 height 19
paste input "zKbe1R5yB3Z6iURcOeg457hb"
type input "zKbe1R5yB3Z6iURcOeg457hb"
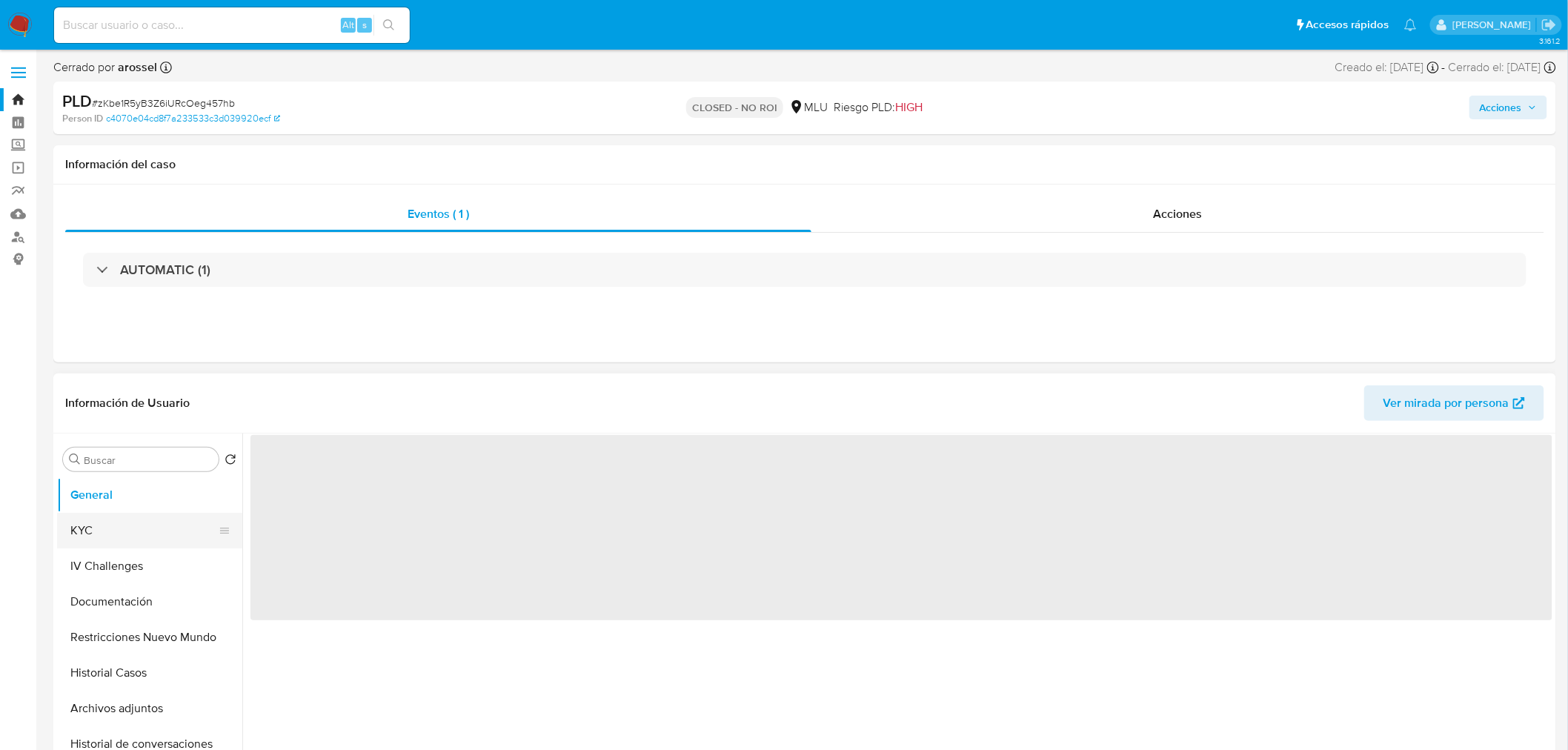
click at [130, 516] on button "KYC" at bounding box center [144, 531] width 173 height 36
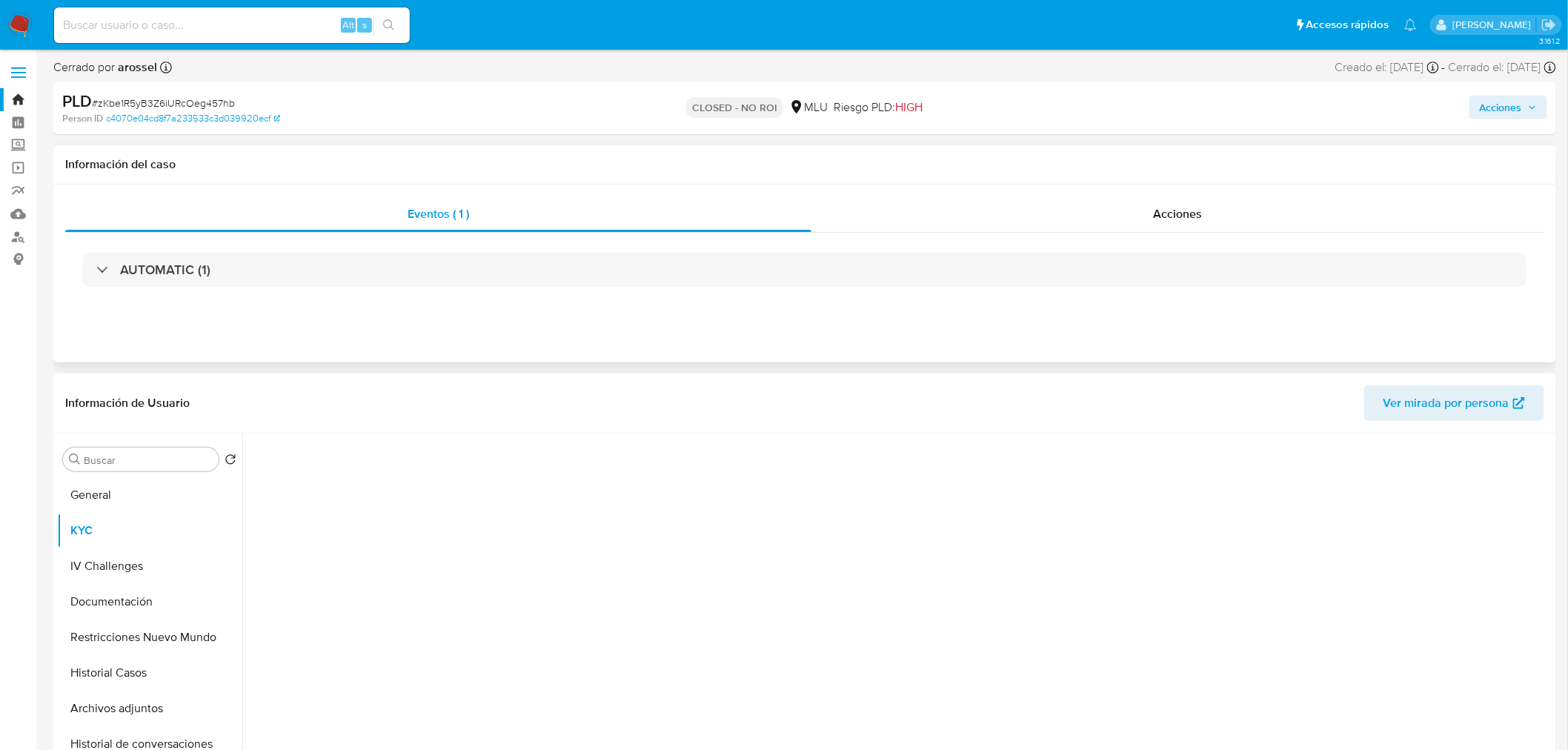
select select "10"
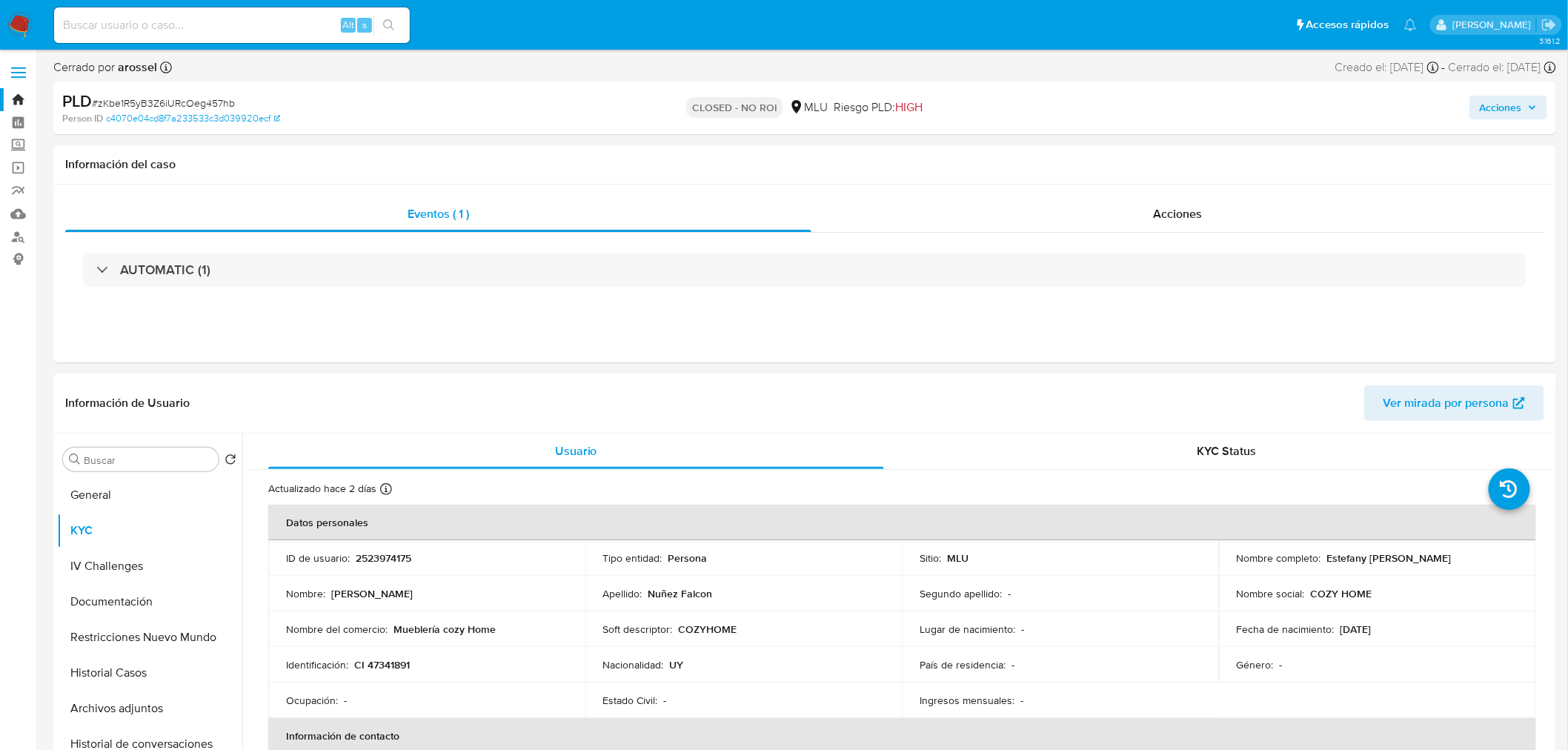
drag, startPoint x: 1321, startPoint y: 557, endPoint x: 1470, endPoint y: 557, distance: 149.0
click at [1470, 557] on div "Nombre completo : Estefany Karen Nuñez Falcon" at bounding box center [1377, 557] width 281 height 13
copy p "Estefany Karen Nuñez Falcon"
paste input "G7kpcb3UlUSLwEdok5ys2nfe"
type input "G7kpcb3UlUSLwEdok5ys2nfe"
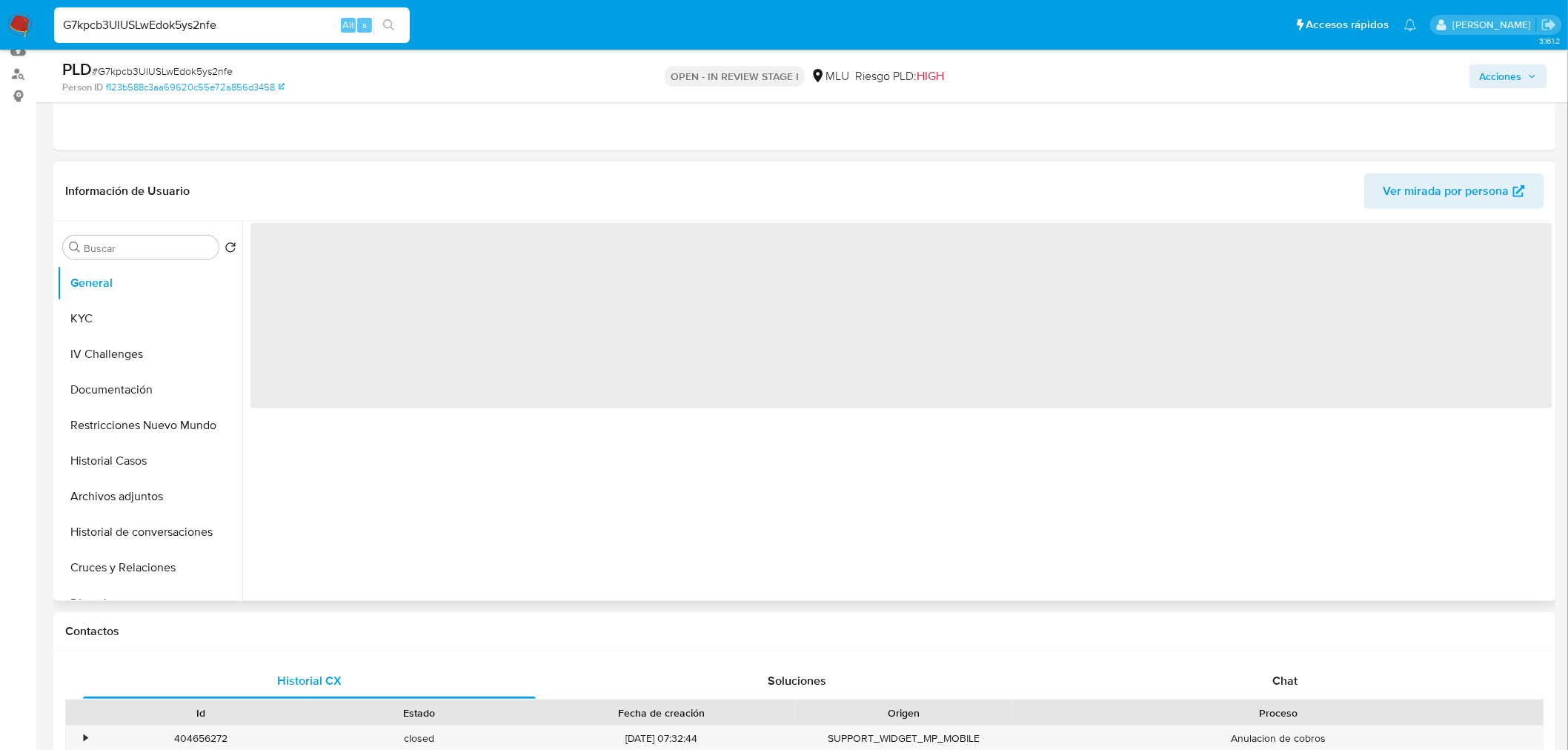
scroll to position [164, 0]
select select "10"
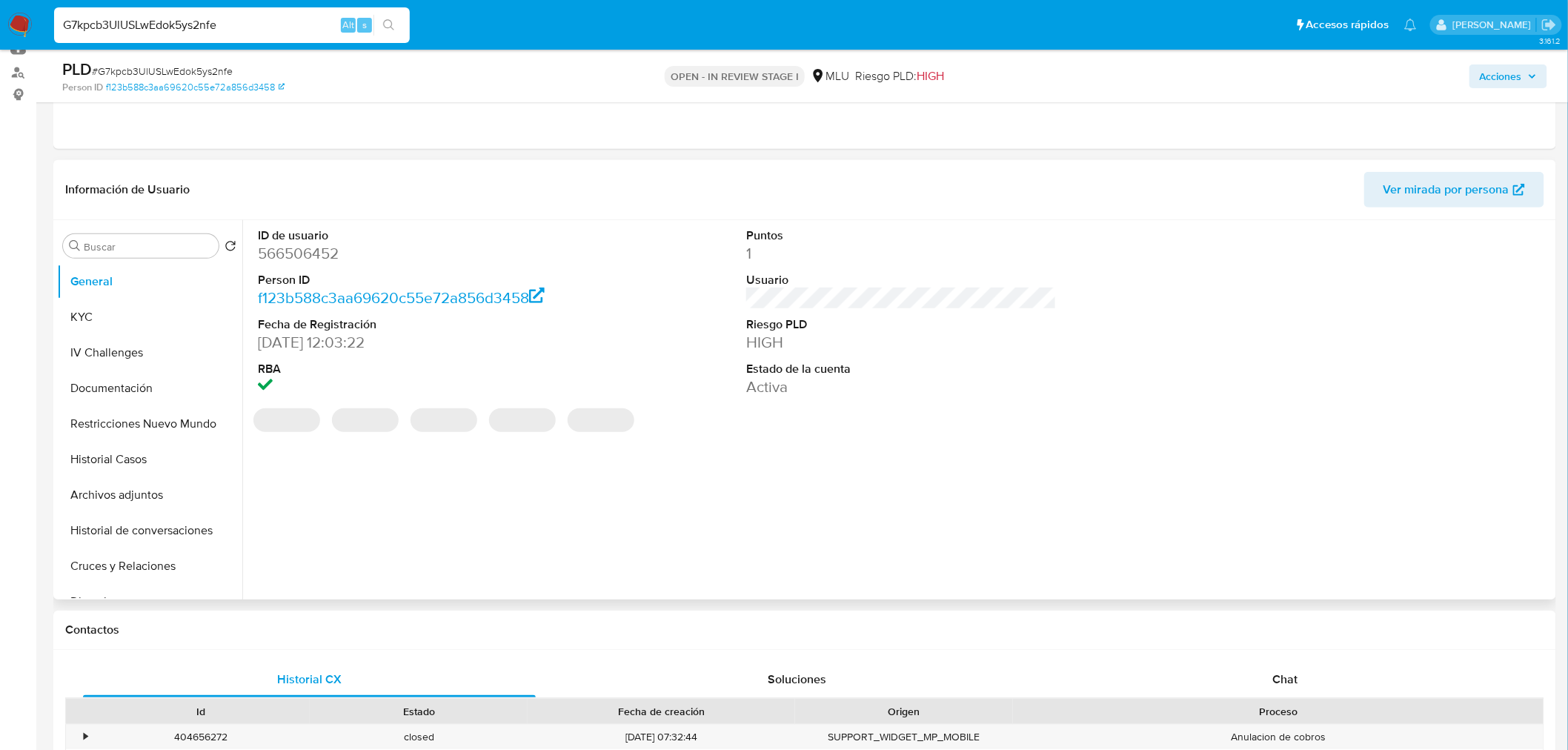
click at [1468, 210] on div "Información de Usuario Ver mirada por persona" at bounding box center [805, 190] width 1502 height 60
click at [1528, 201] on button "Ver mirada por persona" at bounding box center [1454, 190] width 180 height 36
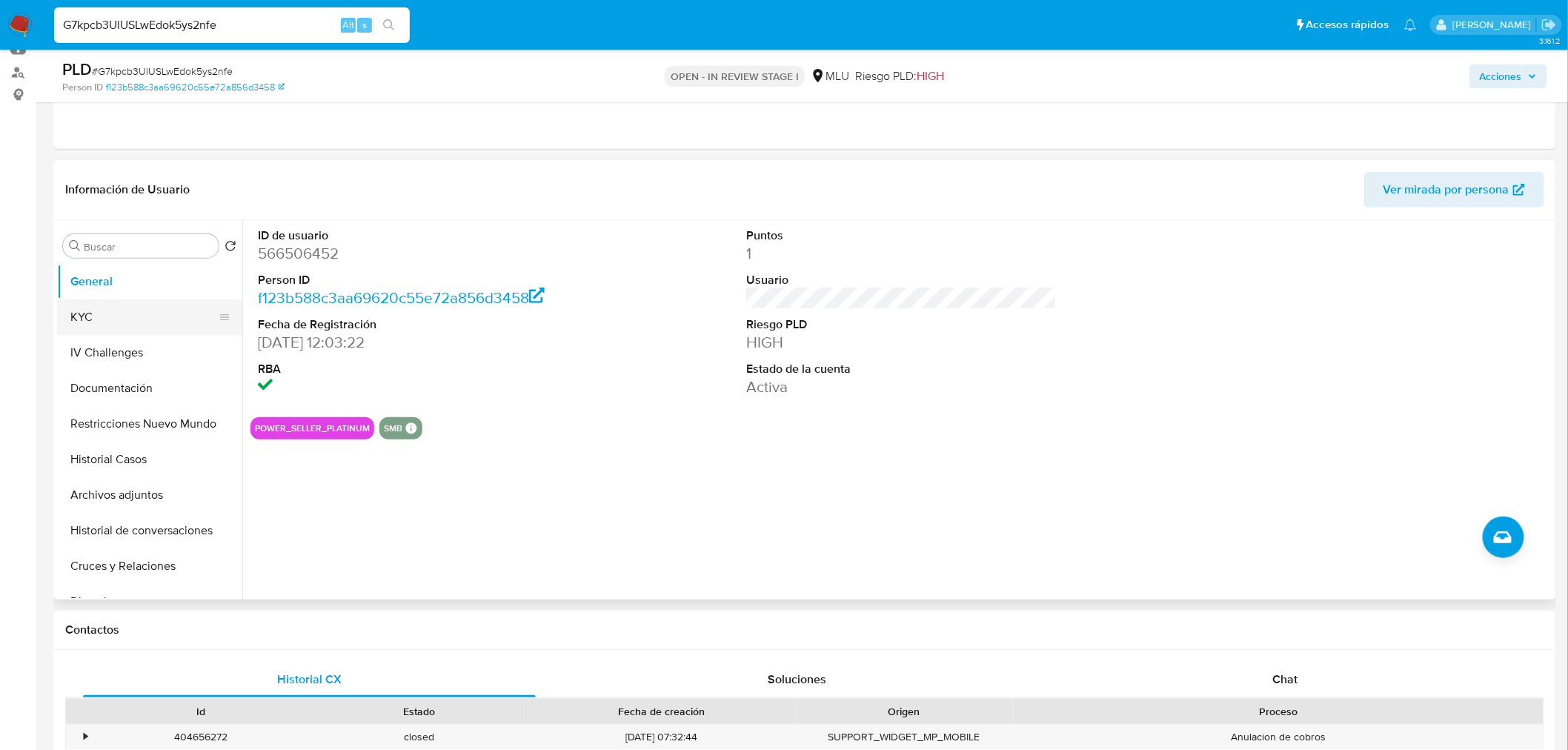
click at [115, 300] on button "KYC" at bounding box center [144, 317] width 173 height 36
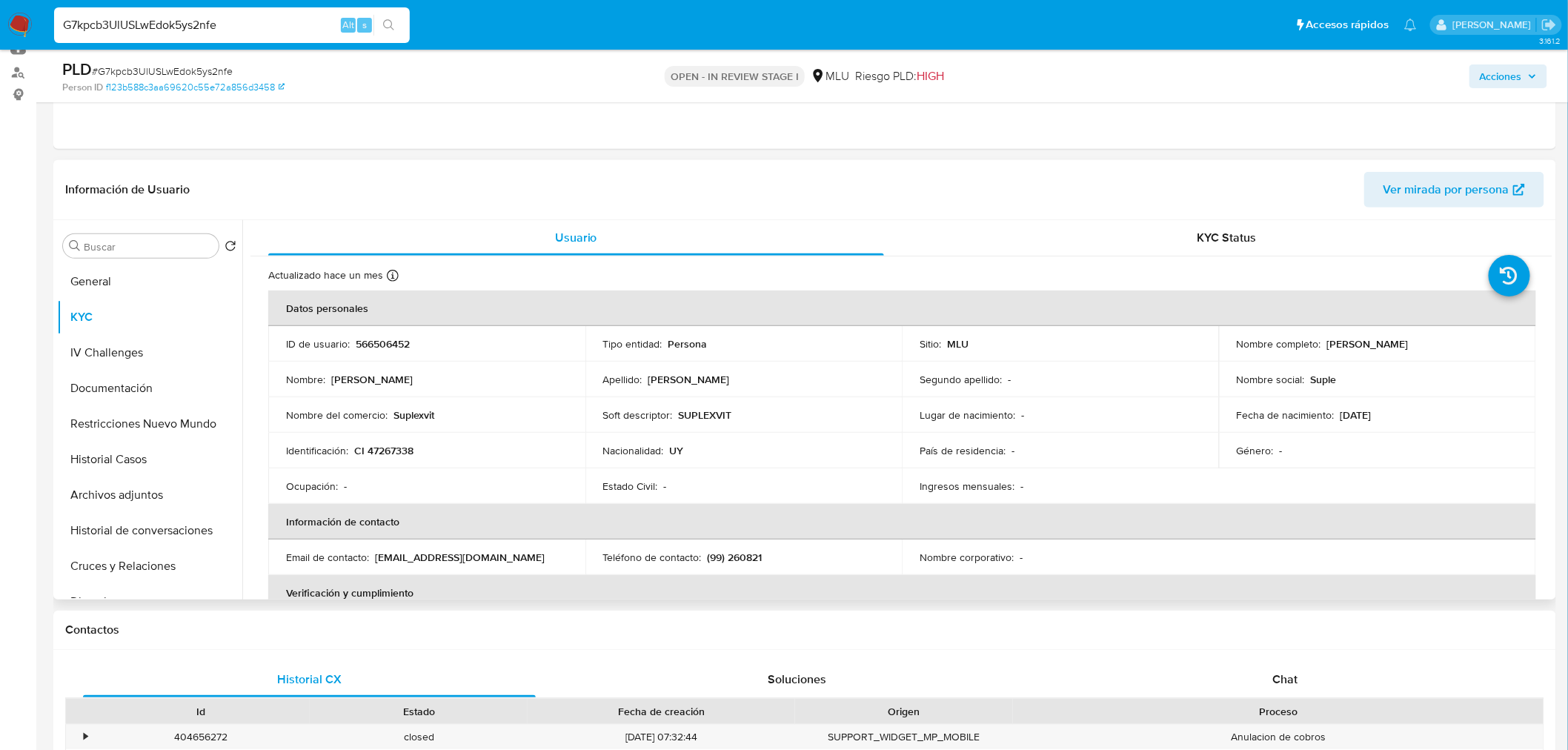
click at [1015, 438] on td "País de residencia : -" at bounding box center [1060, 450] width 317 height 36
click at [123, 456] on button "Historial Casos" at bounding box center [144, 459] width 173 height 36
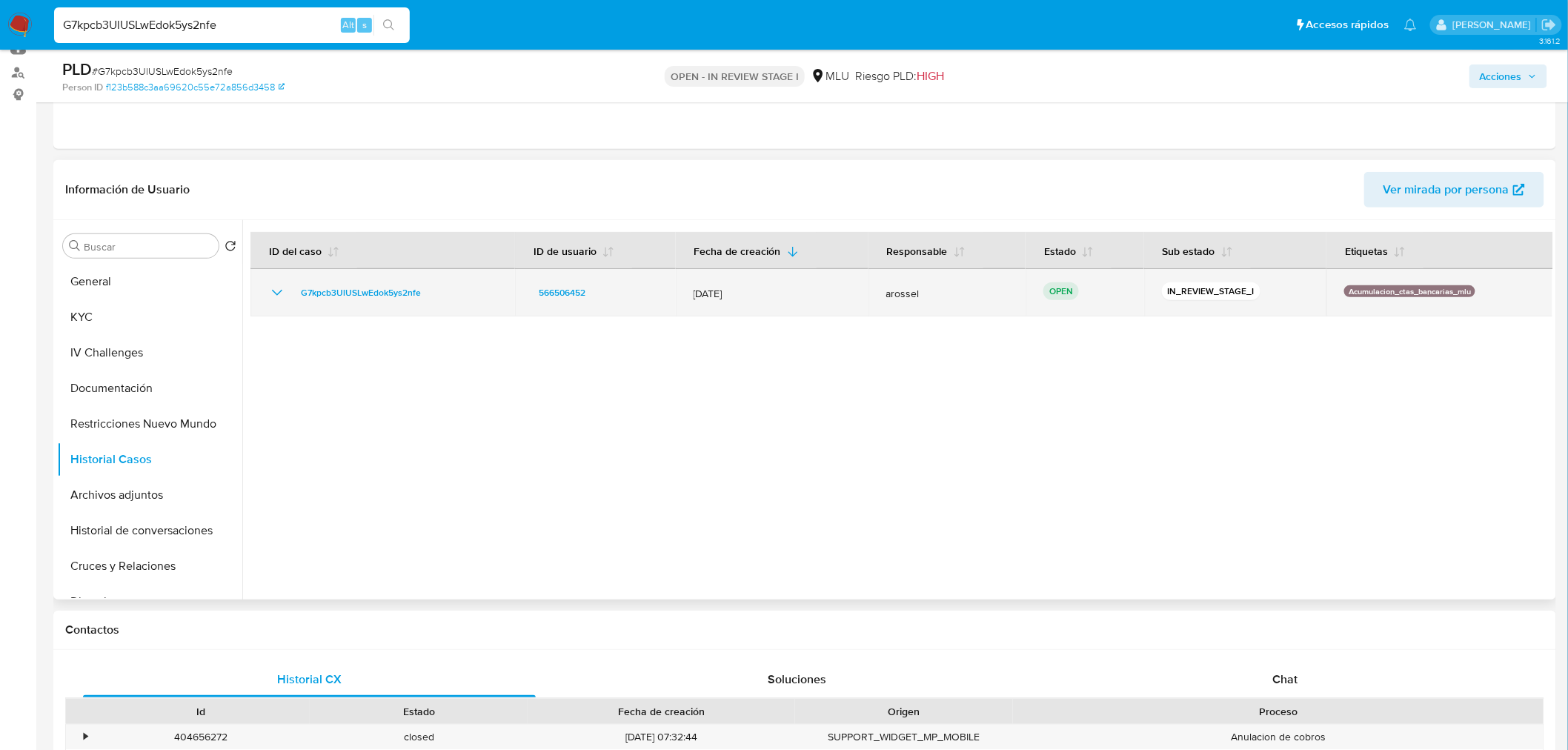
click at [277, 291] on icon "Mostrar/Ocultar" at bounding box center [277, 292] width 18 height 18
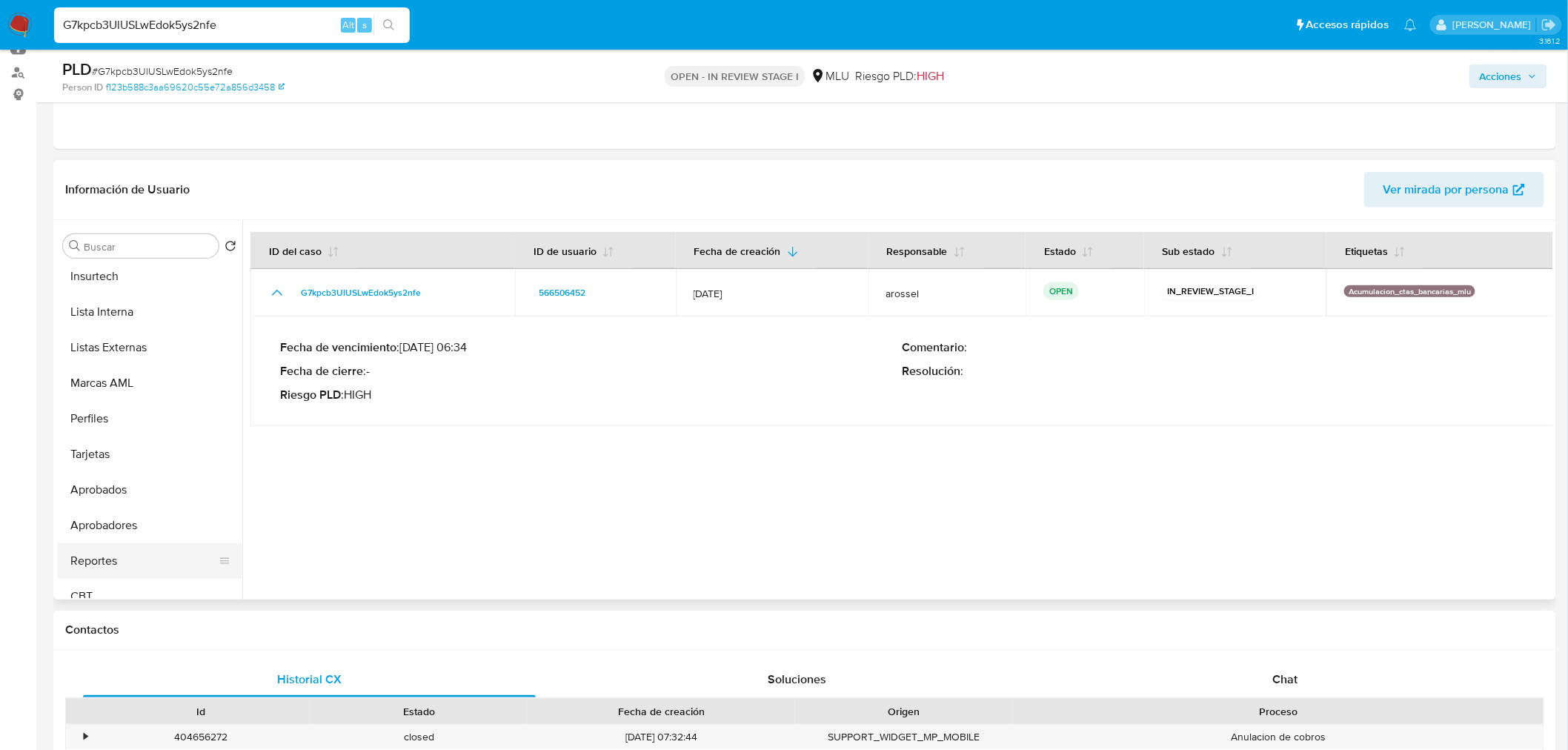
scroll to position [732, 0]
click at [129, 295] on button "Lista Interna" at bounding box center [144, 297] width 173 height 36
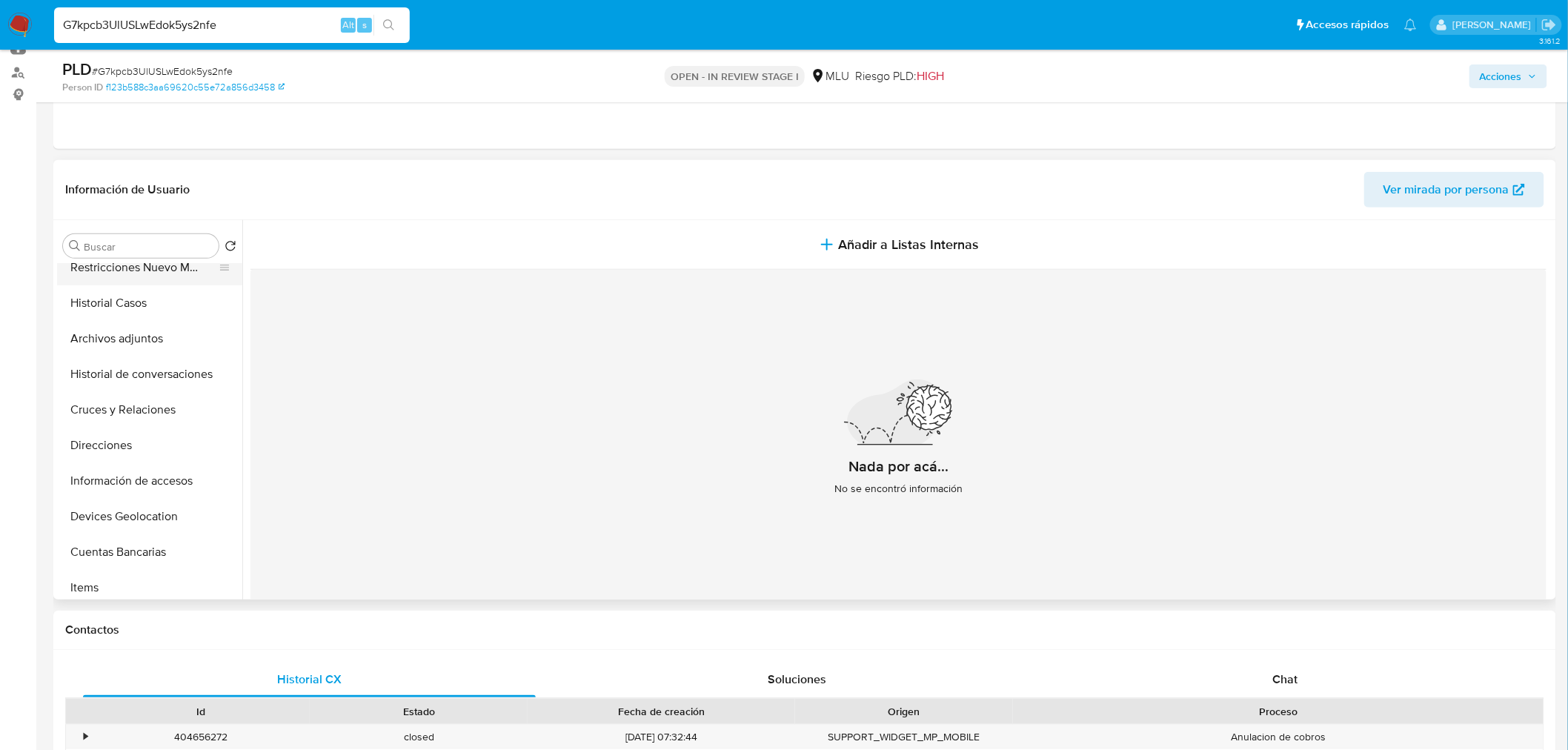
scroll to position [0, 0]
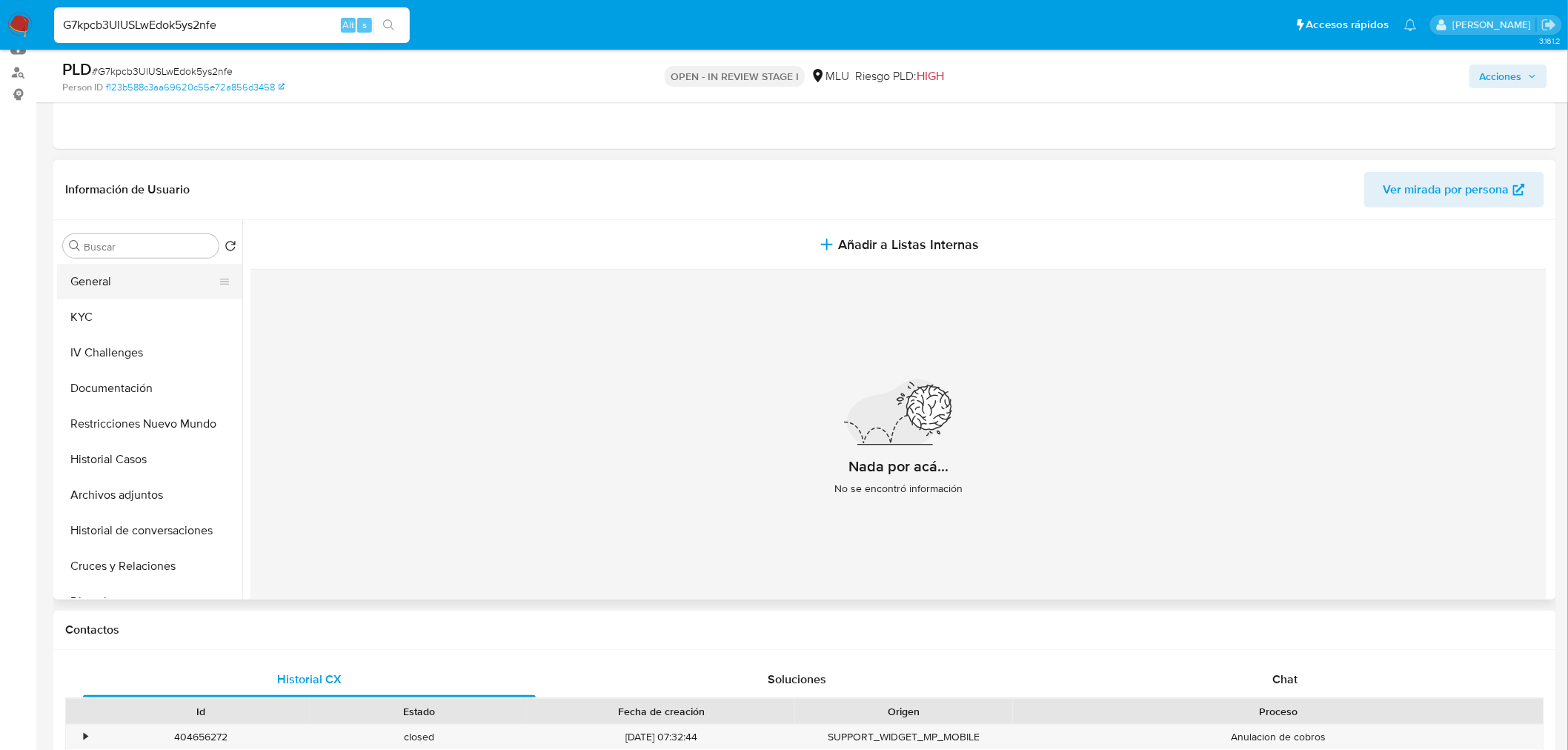
click at [128, 285] on button "General" at bounding box center [144, 281] width 173 height 36
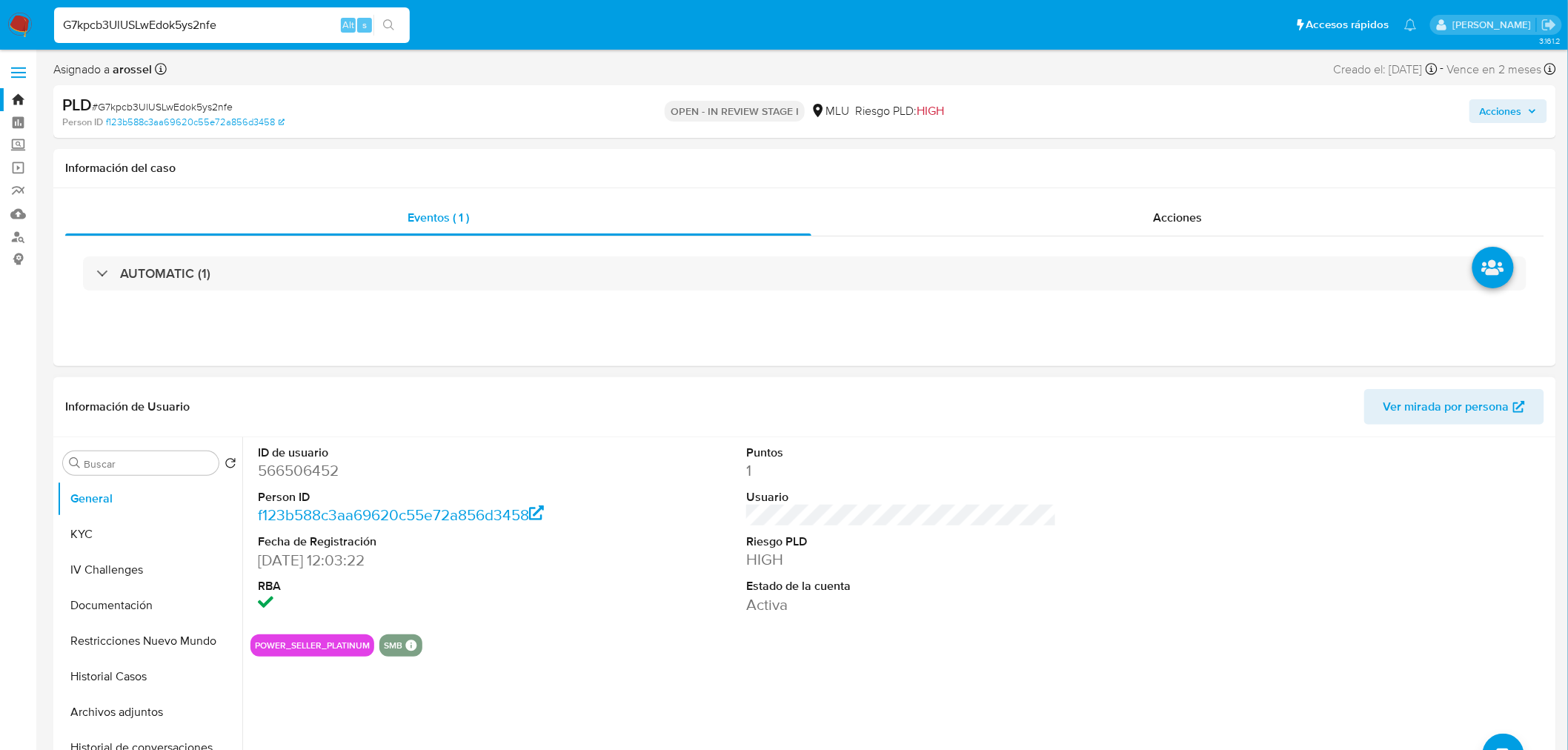
drag, startPoint x: 89, startPoint y: 525, endPoint x: 248, endPoint y: 619, distance: 184.7
click at [90, 525] on button "KYC" at bounding box center [150, 534] width 185 height 36
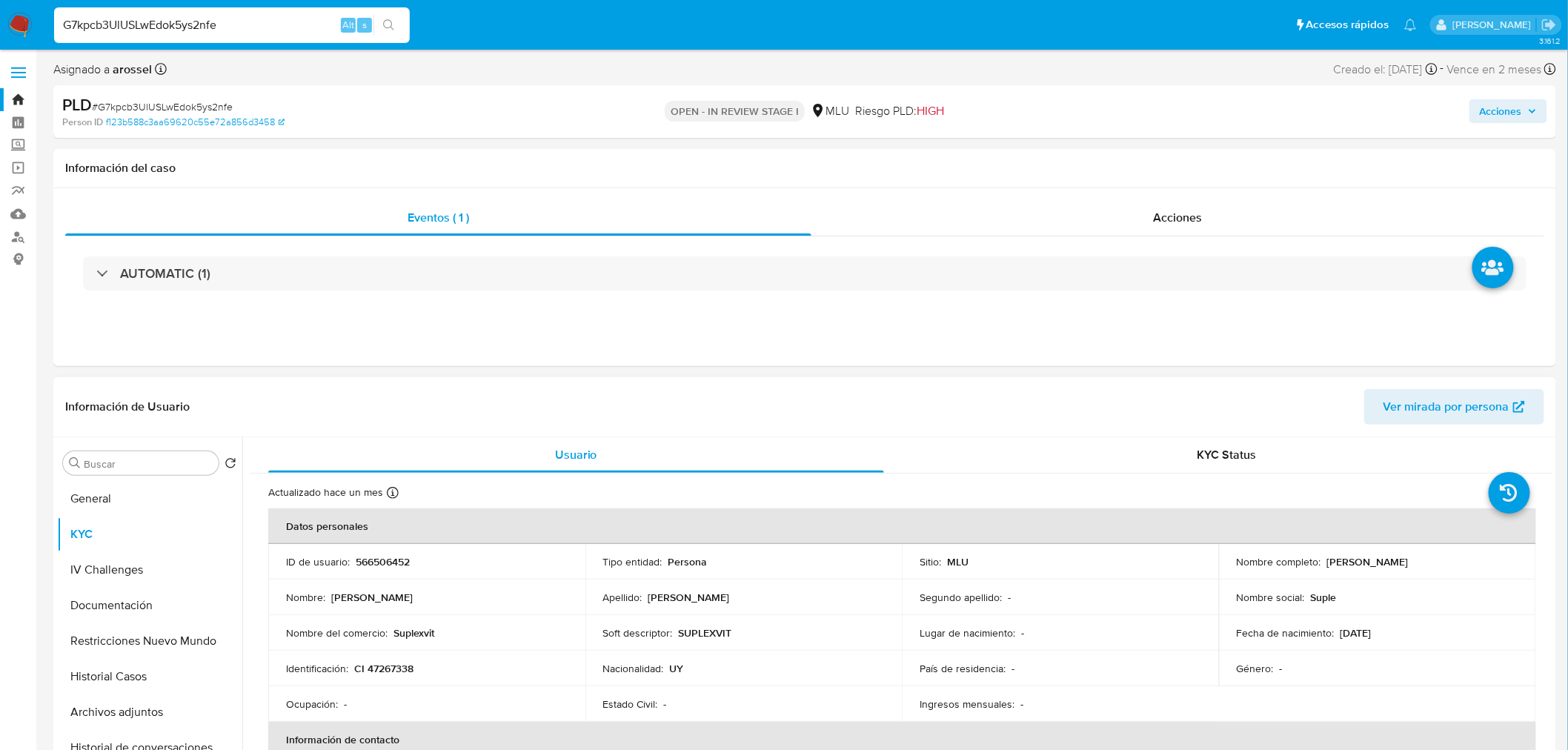
drag, startPoint x: 1325, startPoint y: 561, endPoint x: 1465, endPoint y: 561, distance: 140.0
click at [1465, 561] on div "Nombre completo : Maria Angelly Clavijo Bertazzi" at bounding box center [1377, 561] width 281 height 13
copy p "[PERSON_NAME]"
click at [378, 560] on p "566506452" at bounding box center [382, 561] width 54 height 13
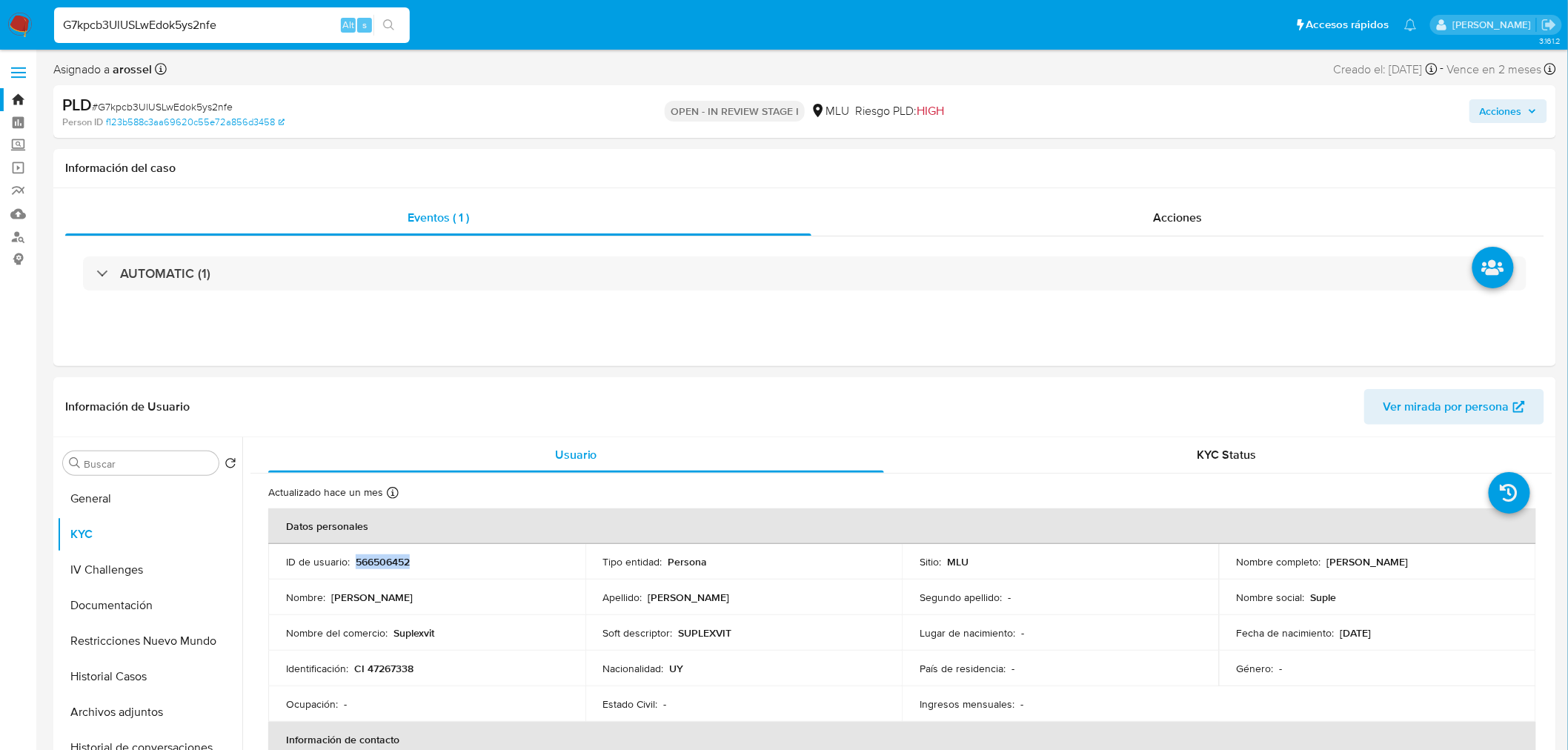
copy p "566506452"
click at [201, 102] on span "# G7kpcb3UlUSLwEdok5ys2nfe" at bounding box center [162, 106] width 141 height 15
copy span "G7kpcb3UlUSLwEdok5ys2nfe"
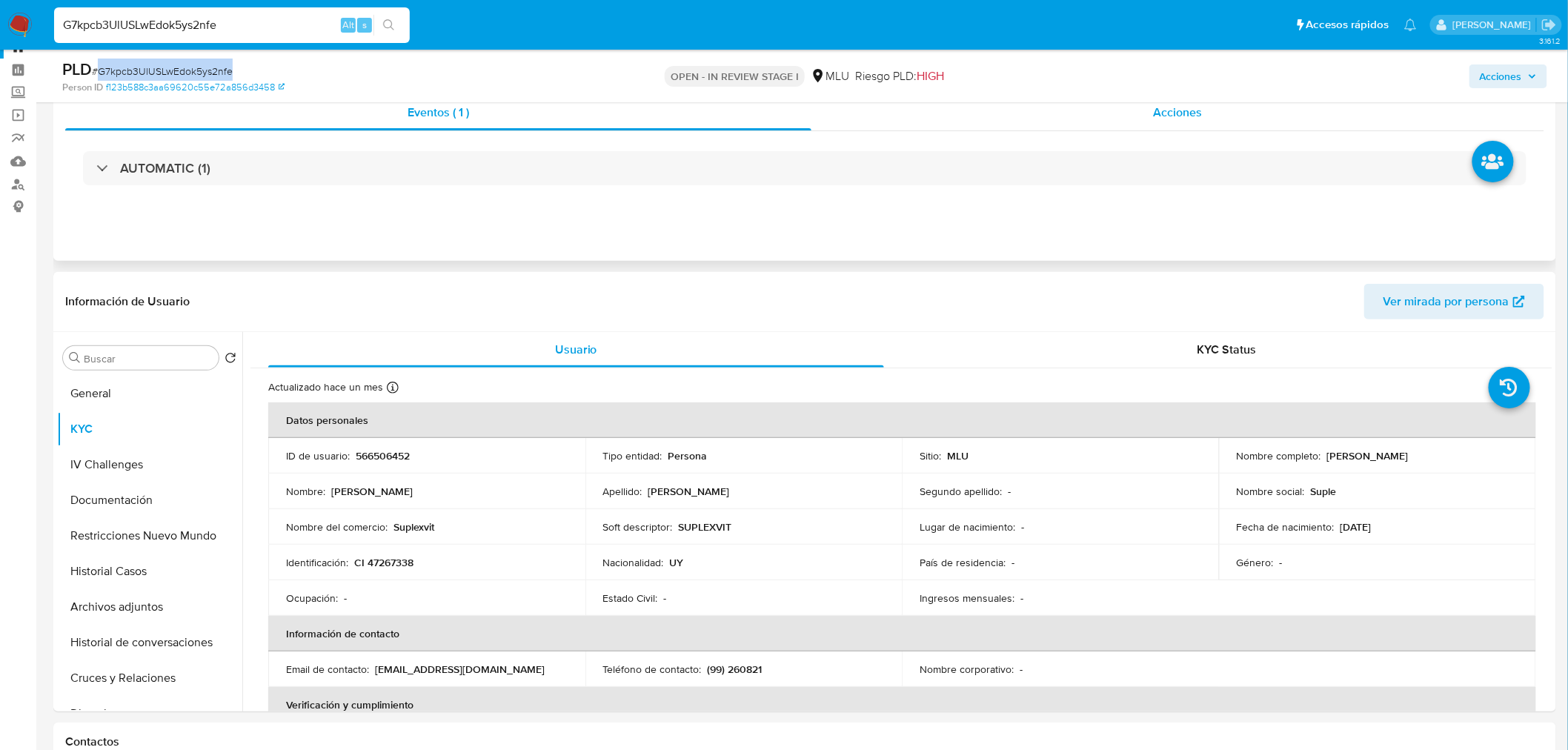
scroll to position [83, 0]
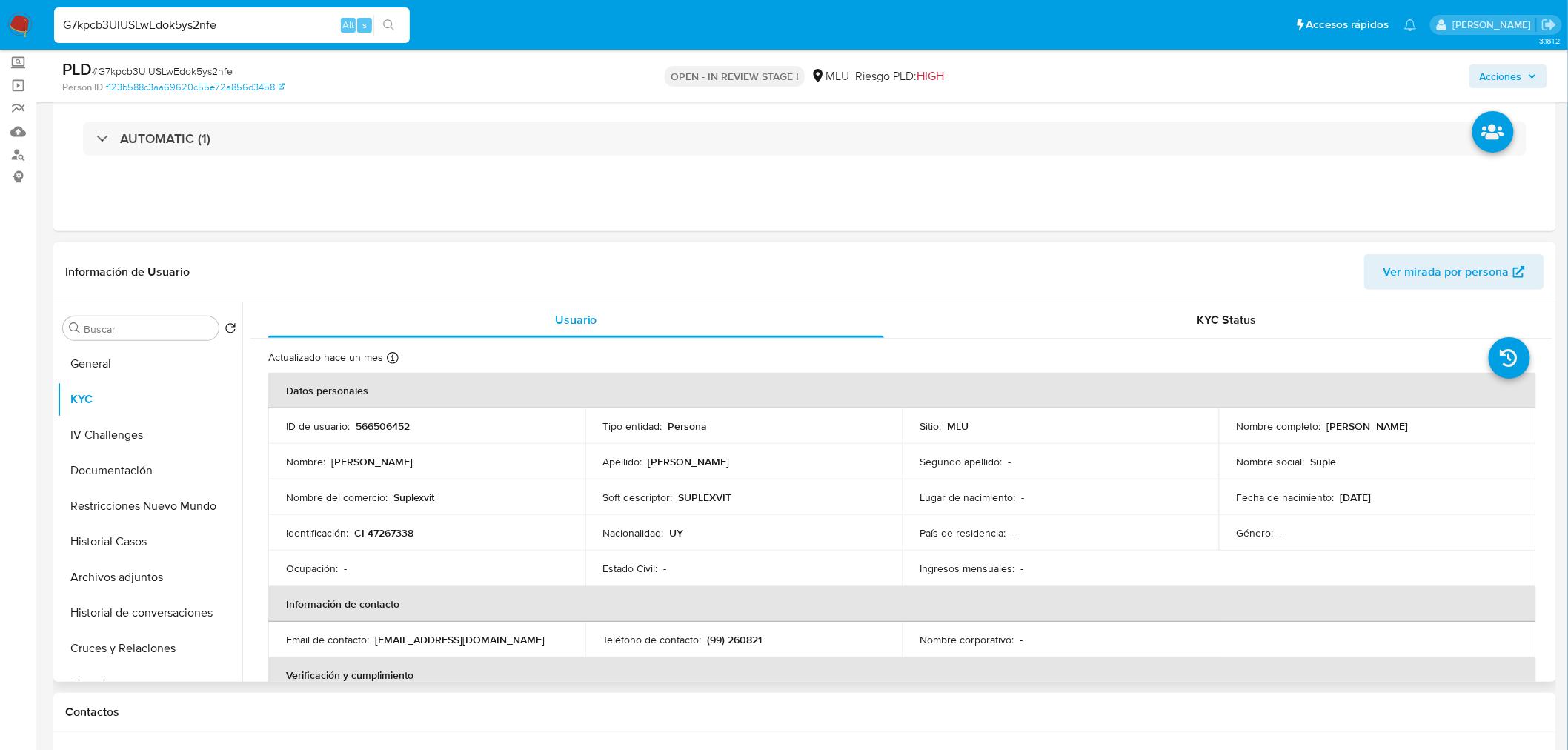
click at [1034, 265] on header "Información de Usuario Ver mirada por persona" at bounding box center [804, 272] width 1479 height 36
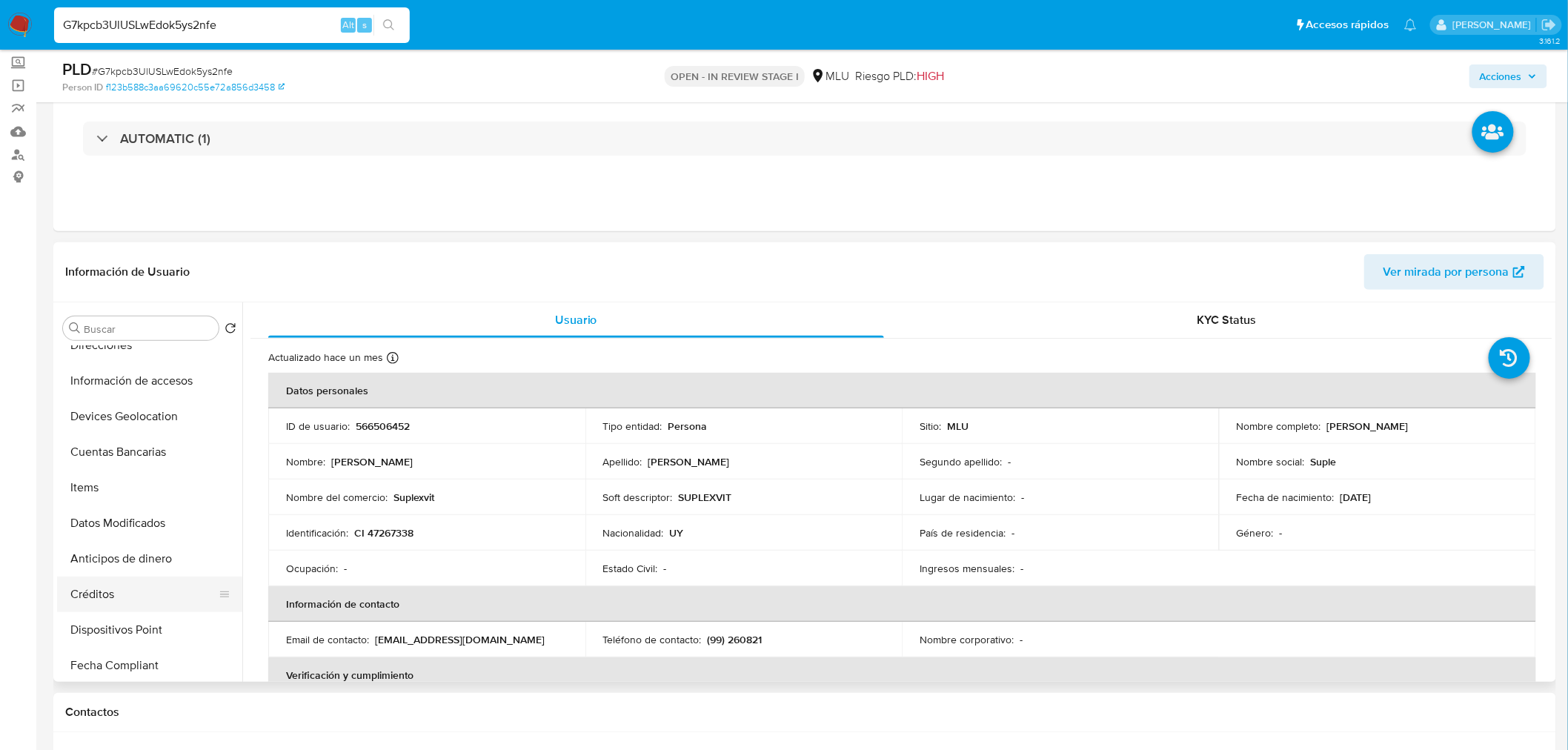
scroll to position [239, 0]
click at [127, 559] on button "Cuentas Bancarias" at bounding box center [144, 552] width 173 height 36
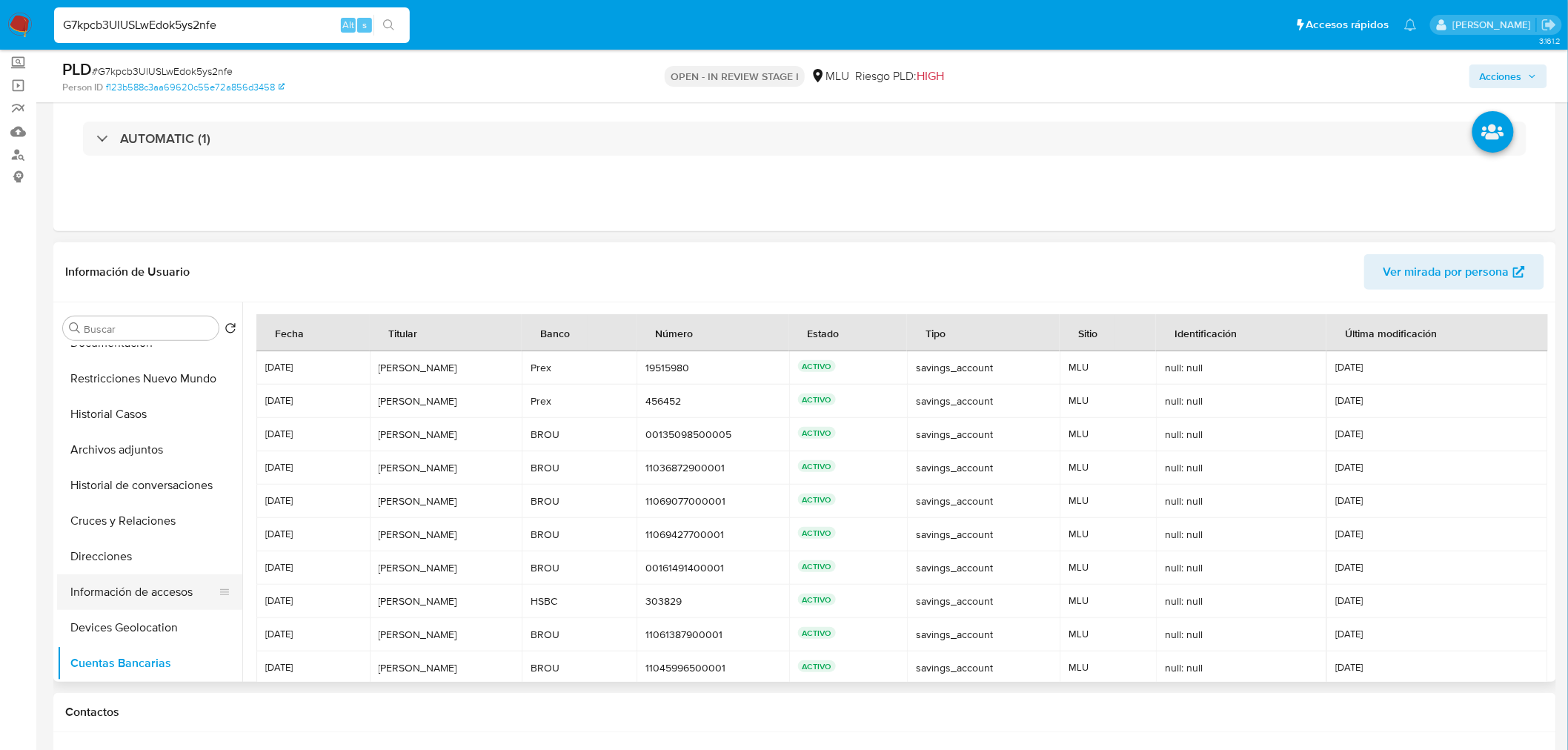
scroll to position [157, 0]
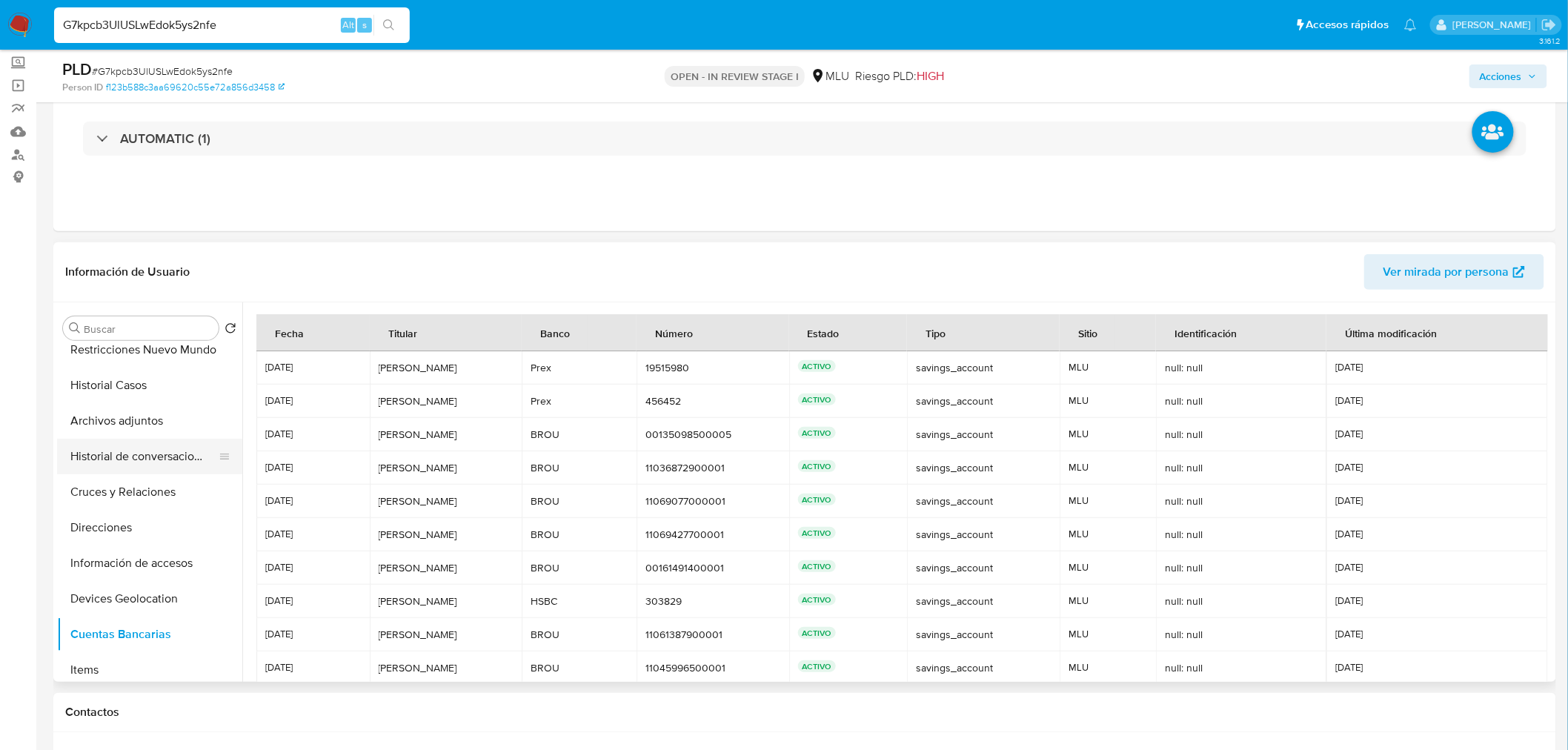
click at [144, 464] on button "Historial de conversaciones" at bounding box center [144, 456] width 173 height 36
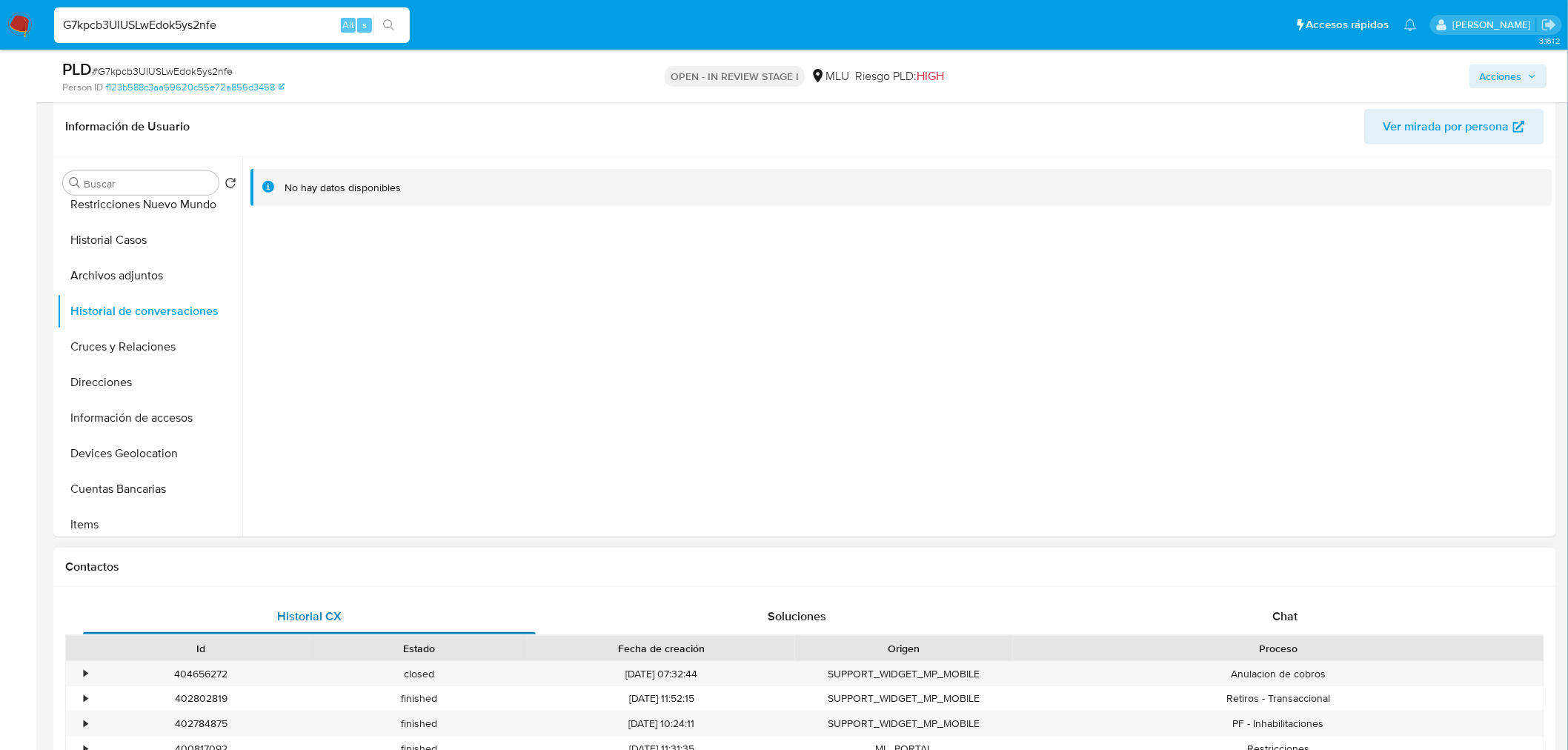
scroll to position [330, 0]
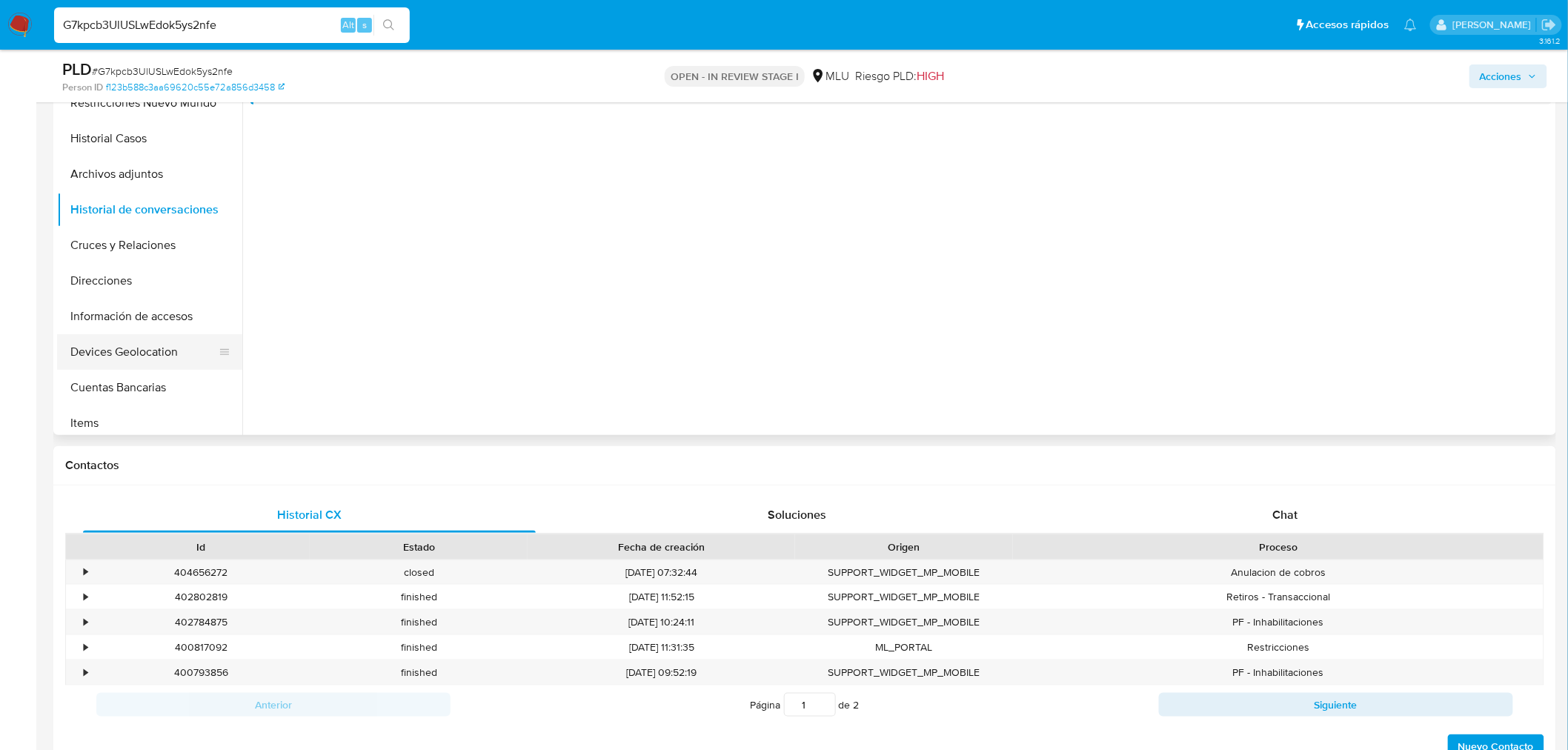
click at [128, 343] on button "Devices Geolocation" at bounding box center [144, 352] width 173 height 36
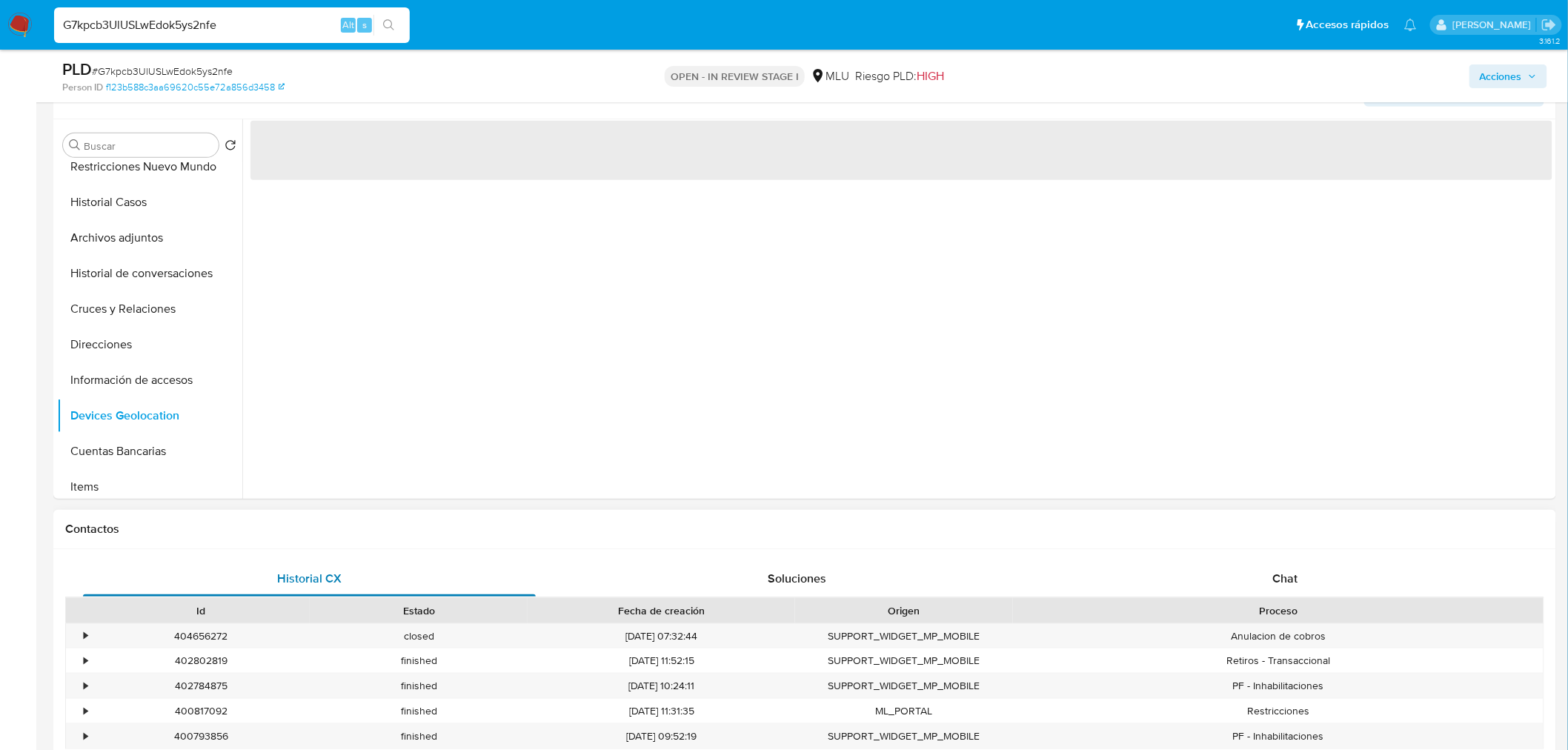
scroll to position [247, 0]
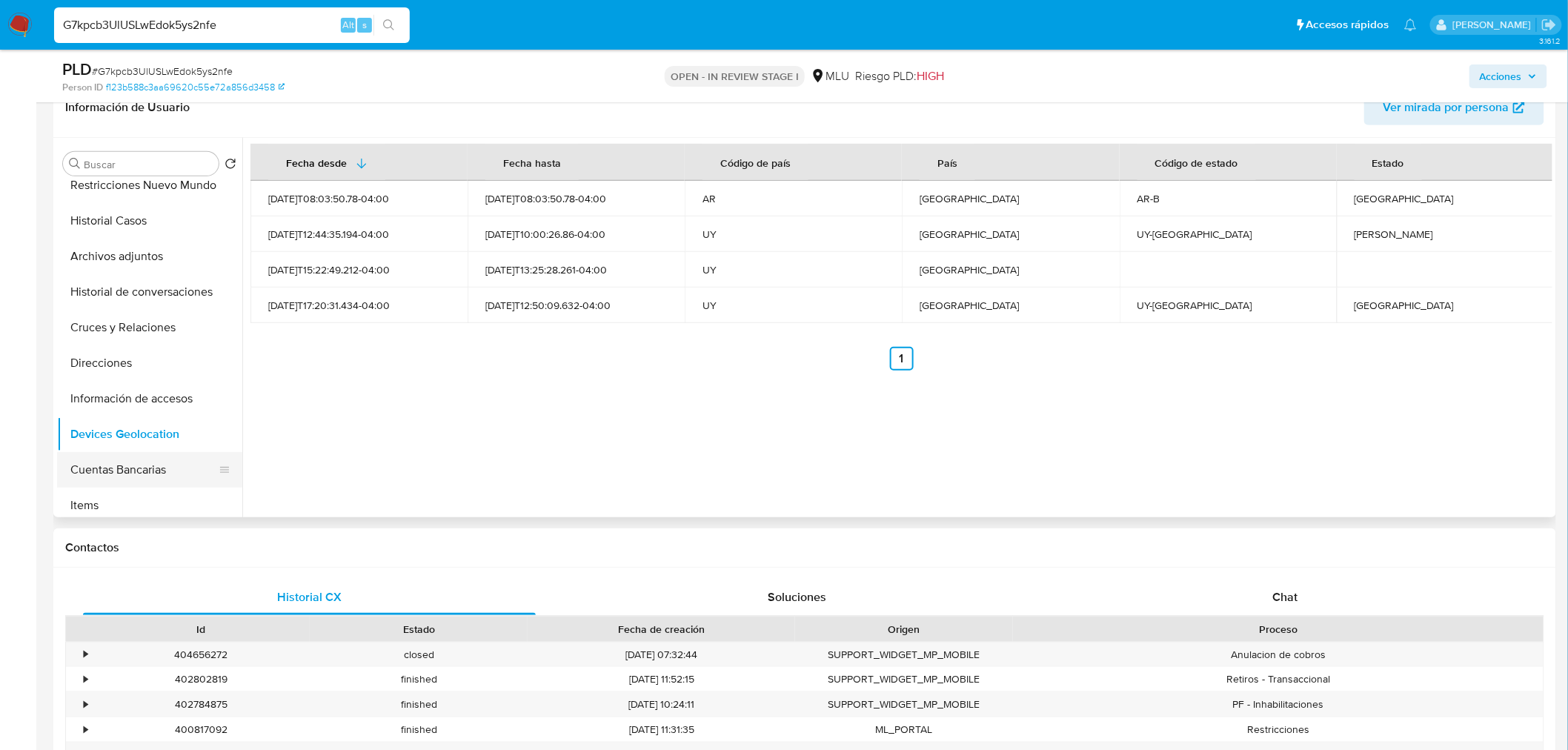
click at [166, 467] on button "Cuentas Bancarias" at bounding box center [144, 469] width 173 height 36
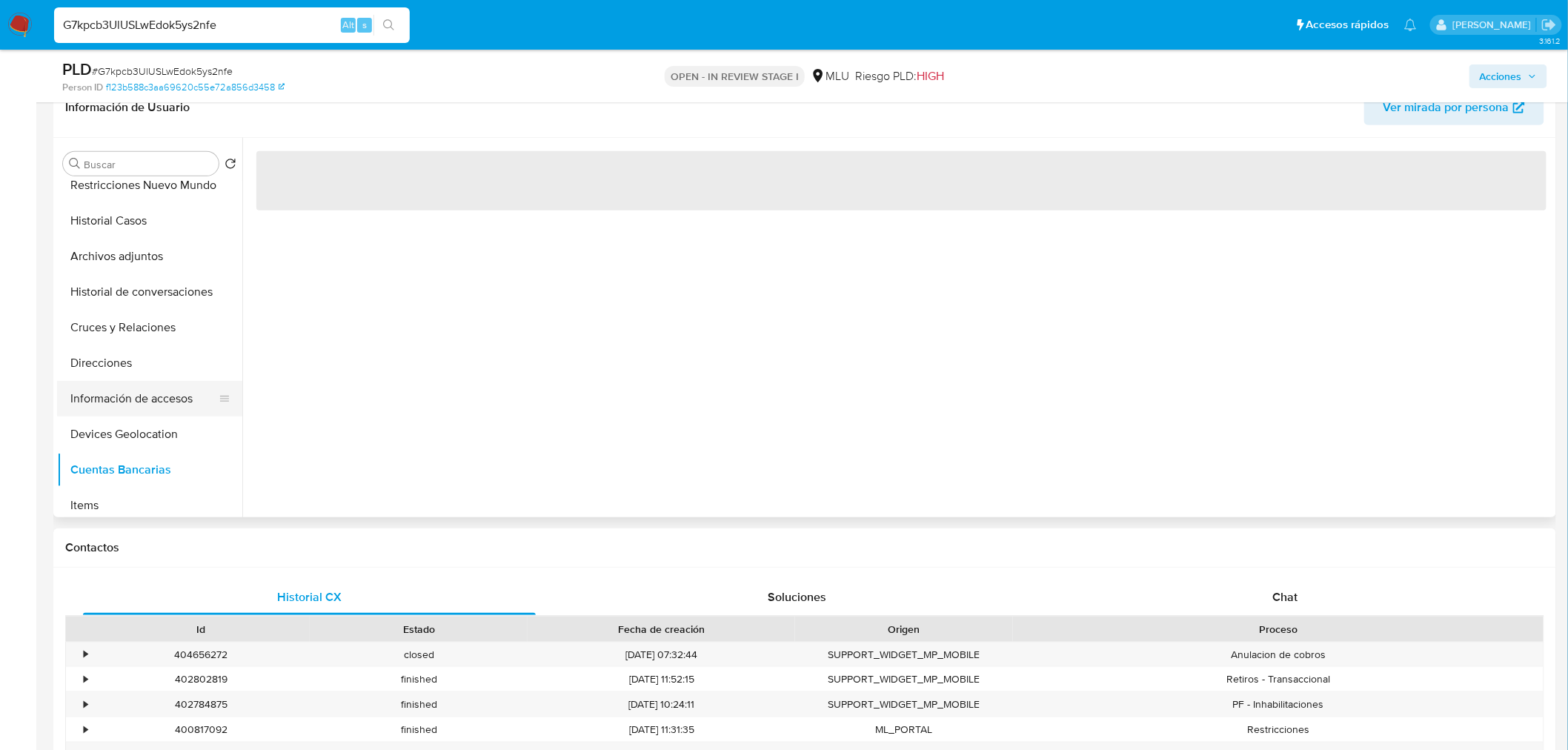
click at [165, 395] on button "Información de accesos" at bounding box center [144, 398] width 173 height 36
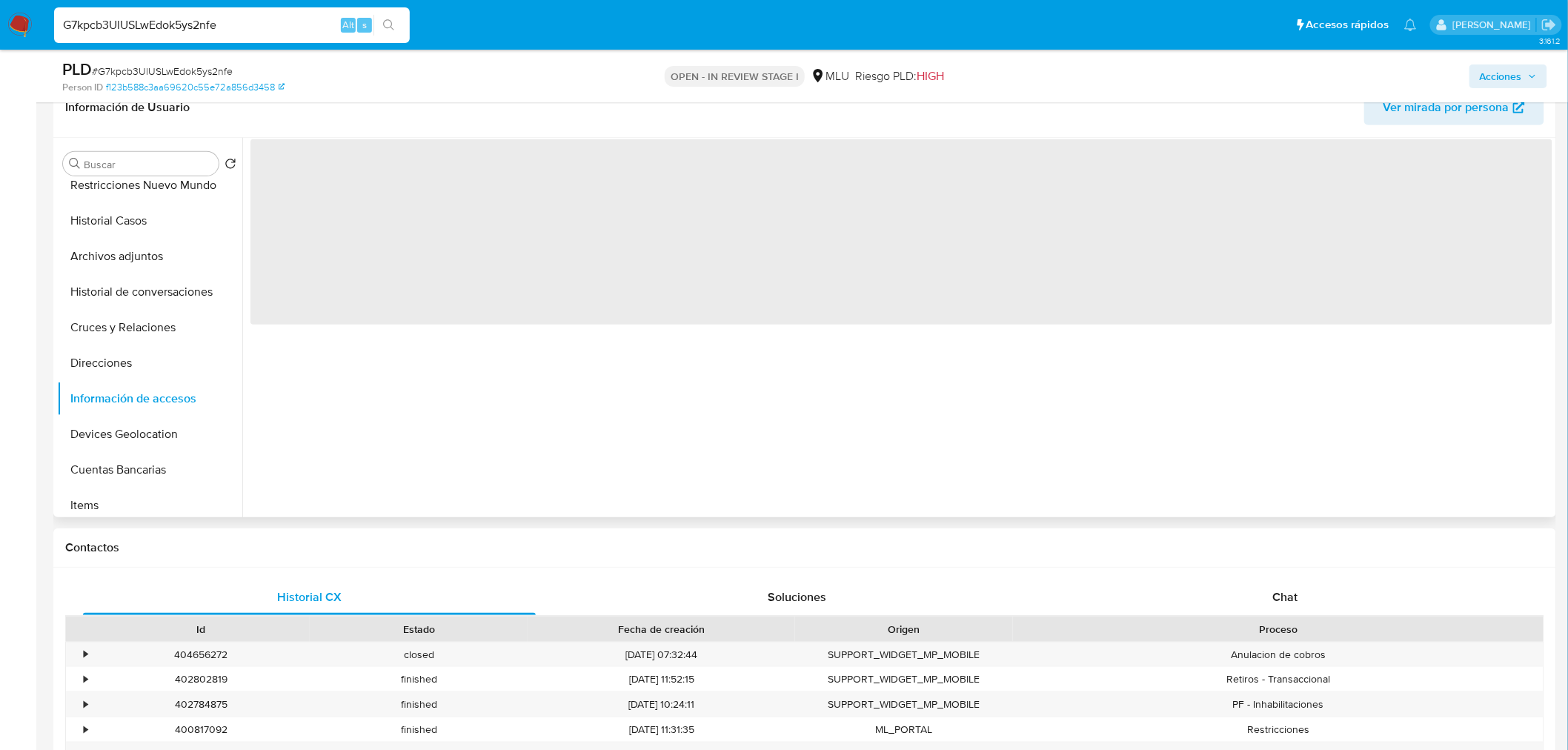
scroll to position [164, 0]
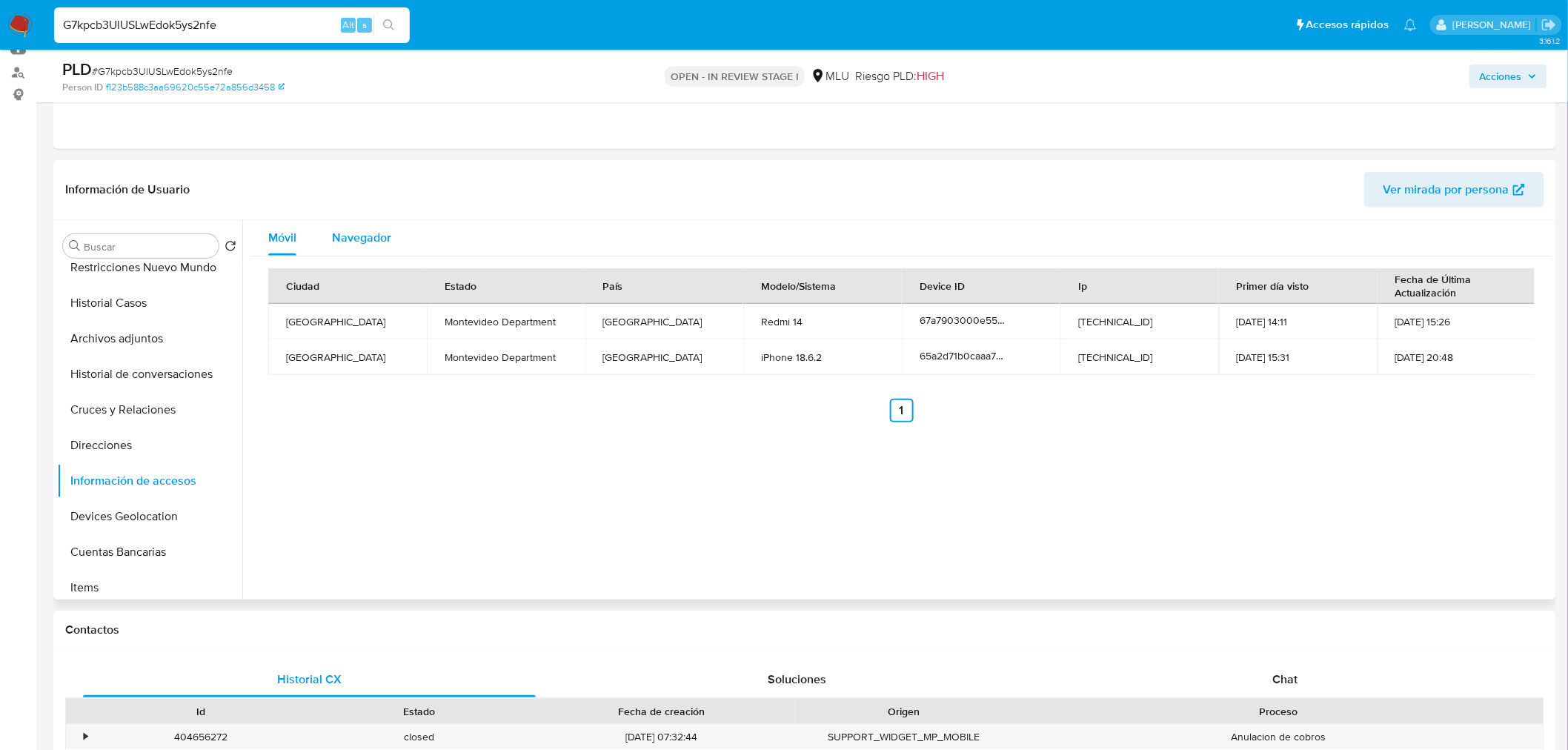
click at [361, 243] on span "Navegador" at bounding box center [361, 238] width 60 height 17
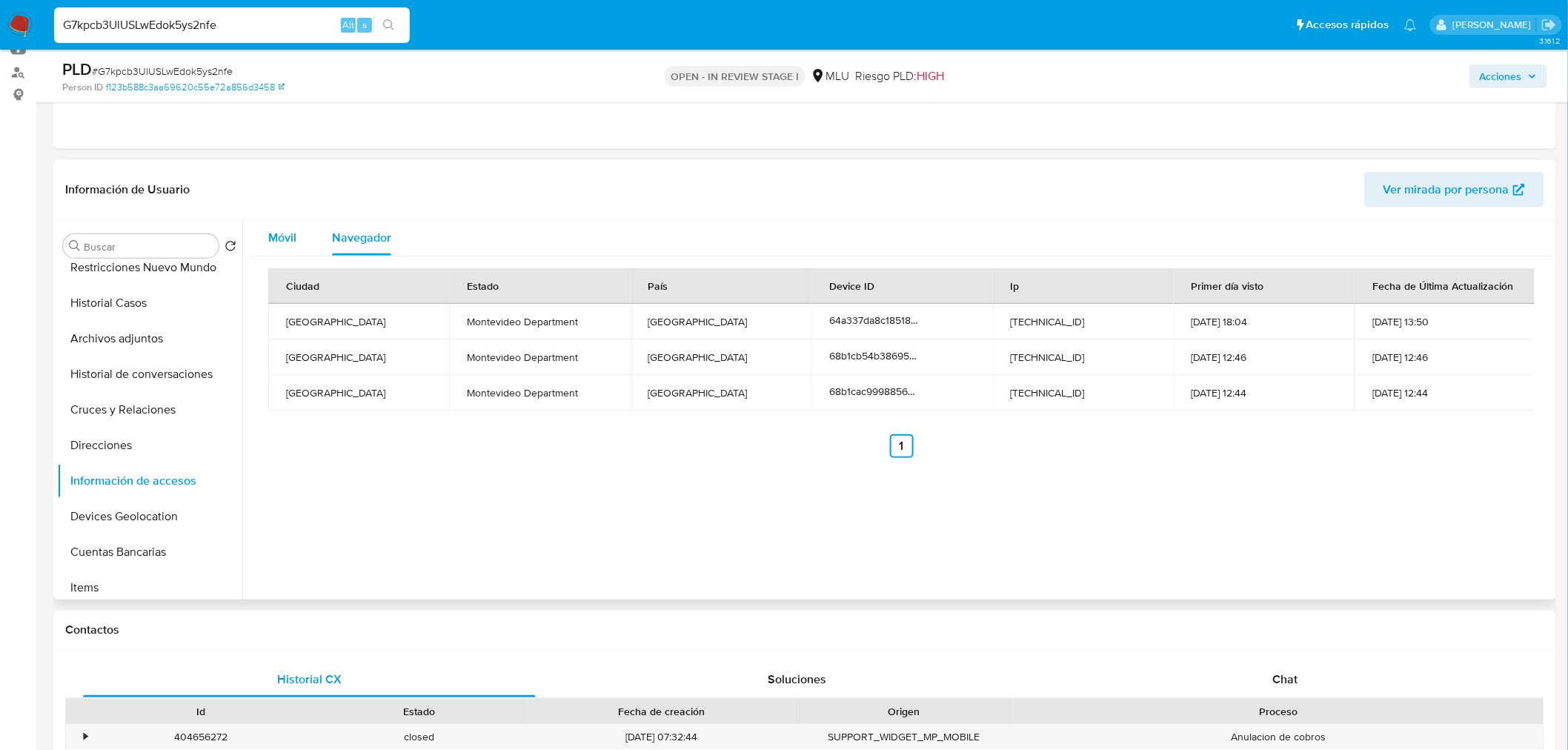
click at [290, 246] on div "Móvil" at bounding box center [282, 238] width 28 height 36
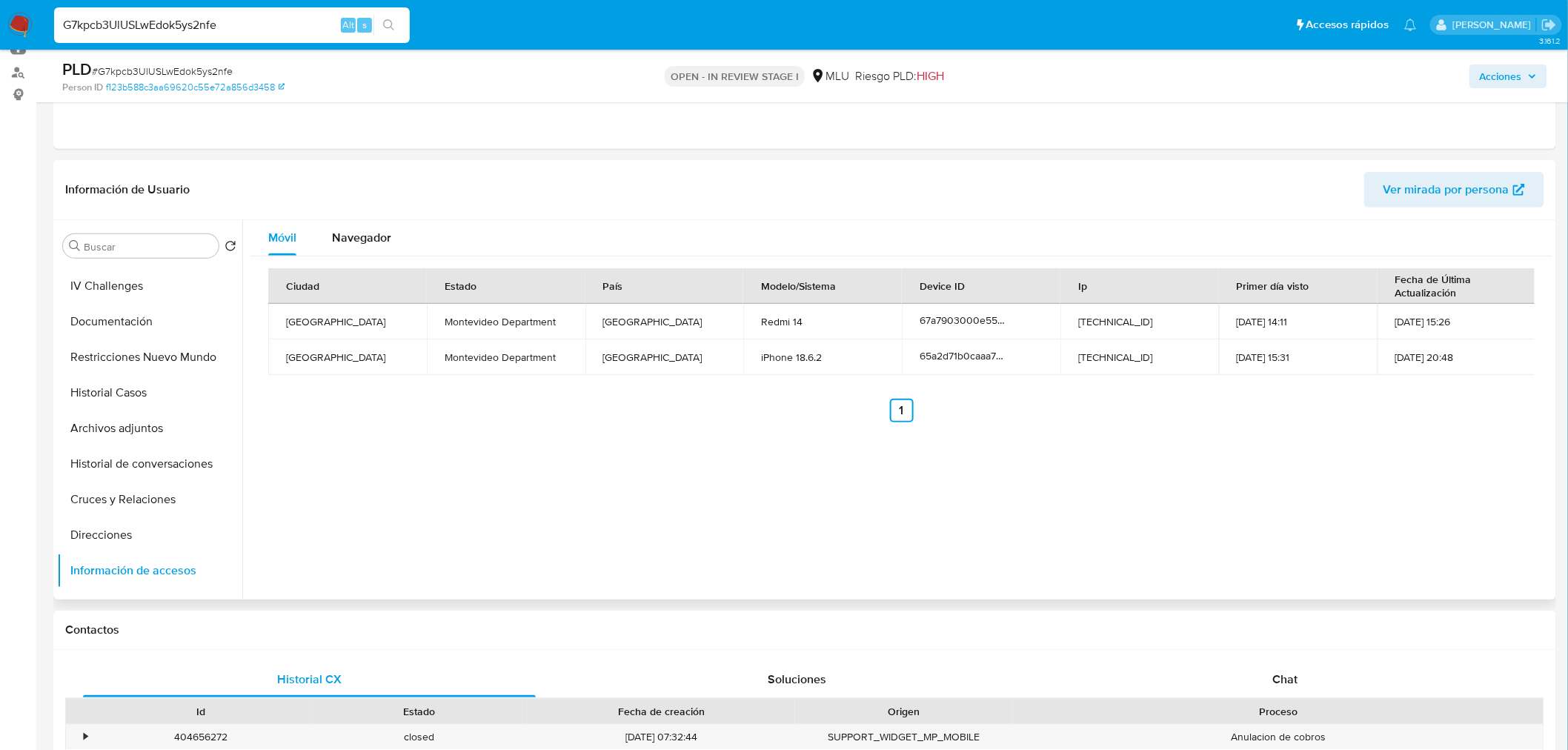
scroll to position [0, 0]
click at [105, 285] on button "General" at bounding box center [144, 281] width 173 height 36
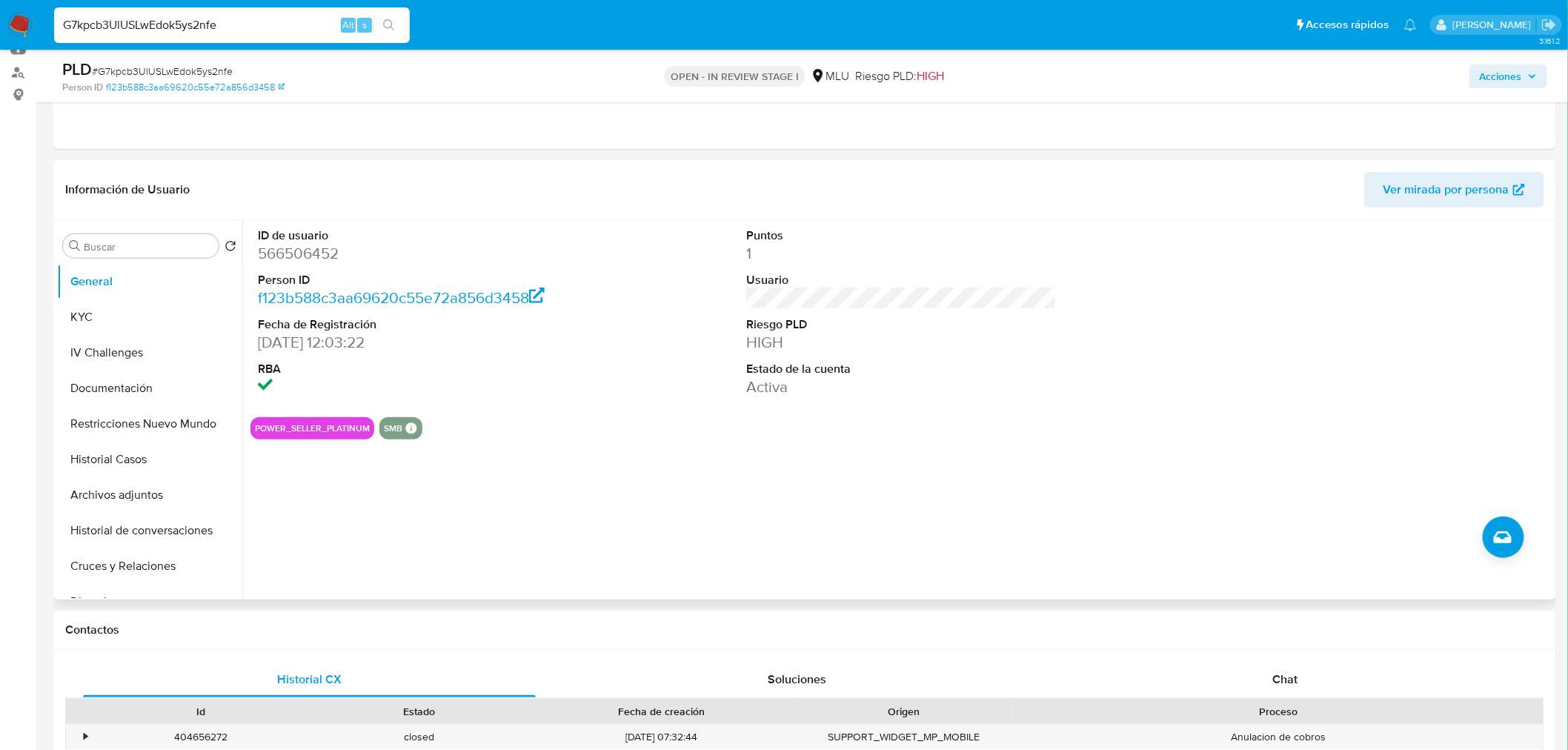
click at [308, 249] on dd "566506452" at bounding box center [413, 253] width 310 height 21
copy dd "566506452"
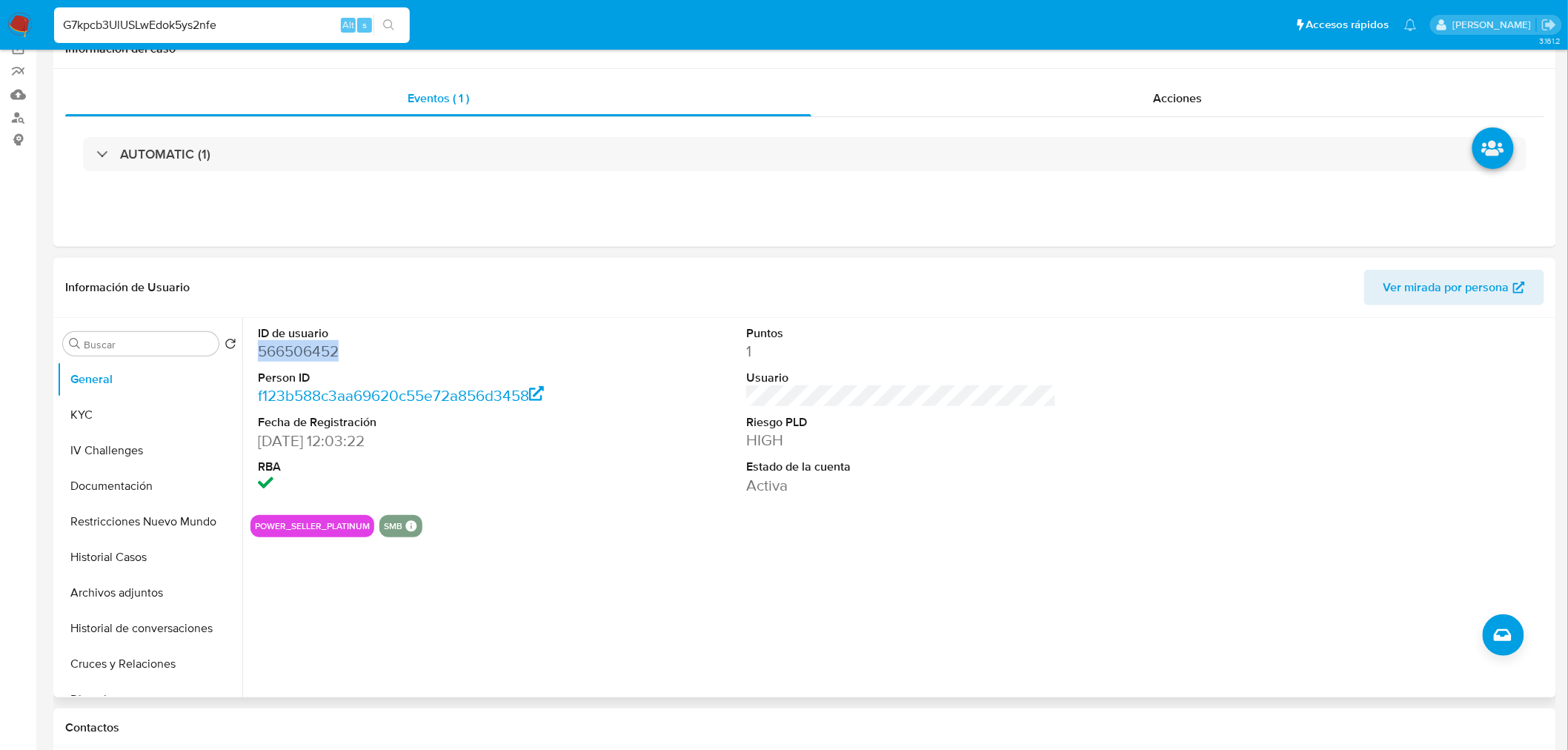
scroll to position [247, 0]
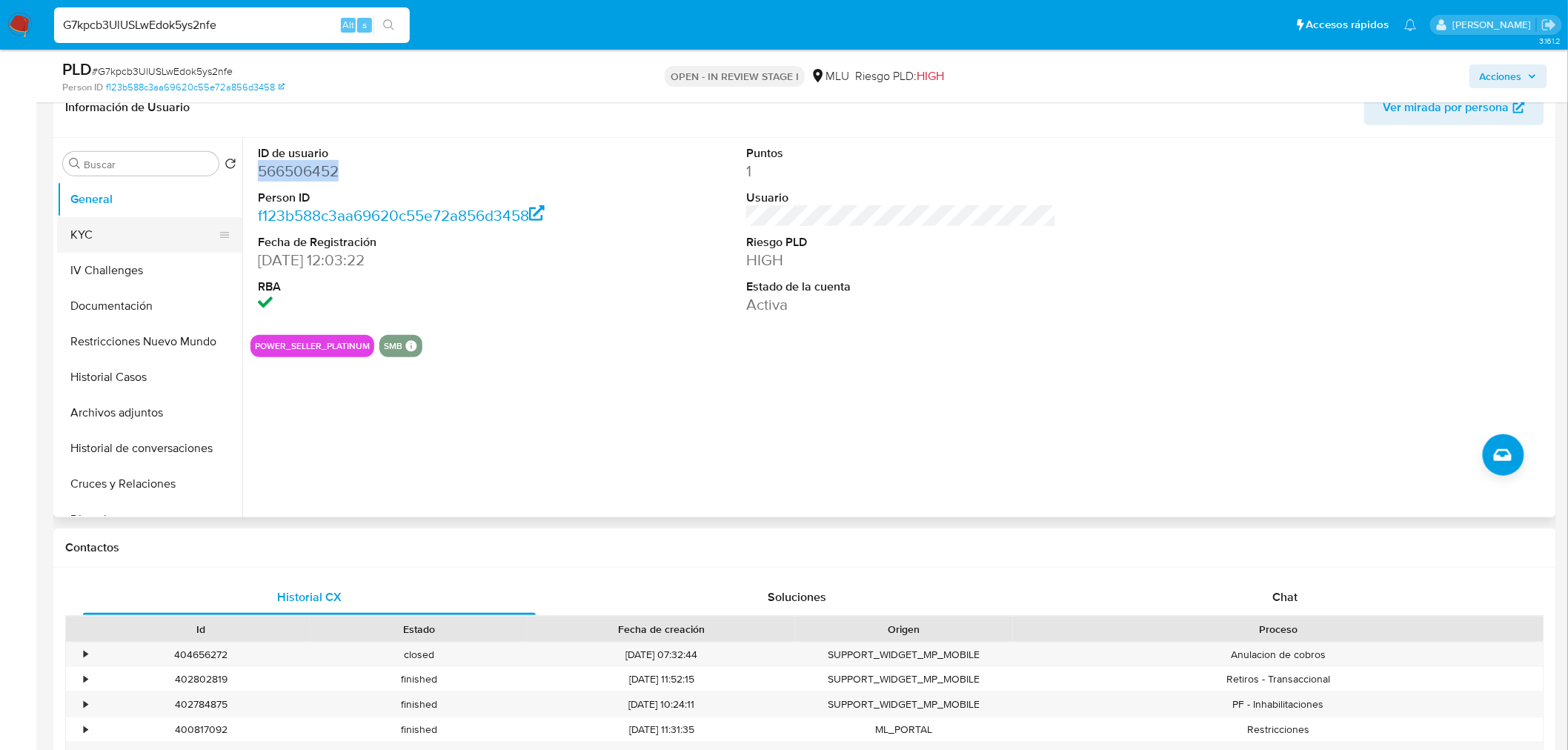
click at [154, 217] on button "KYC" at bounding box center [144, 235] width 173 height 36
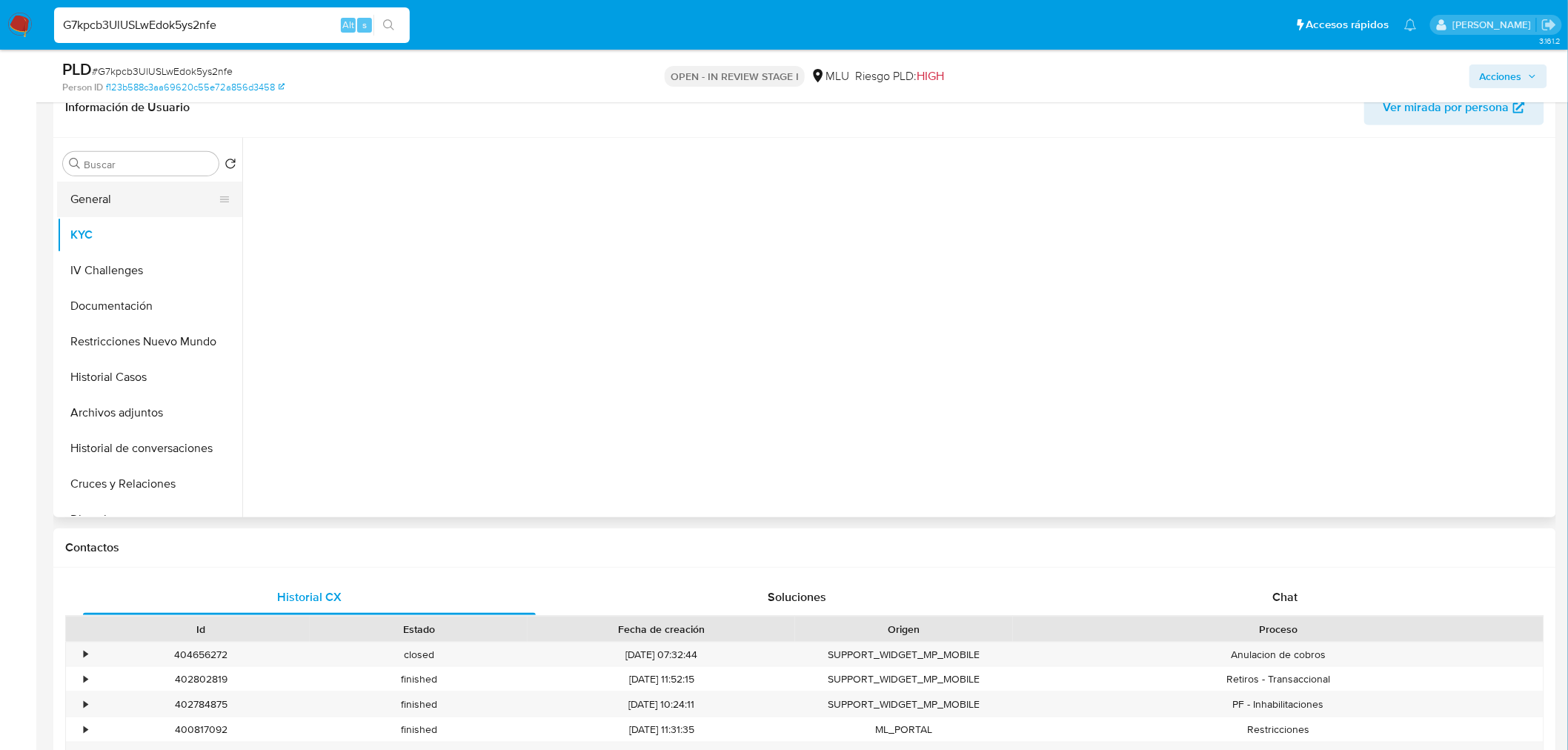
drag, startPoint x: 154, startPoint y: 221, endPoint x: 156, endPoint y: 212, distance: 9.2
click at [154, 222] on button "KYC" at bounding box center [150, 235] width 185 height 36
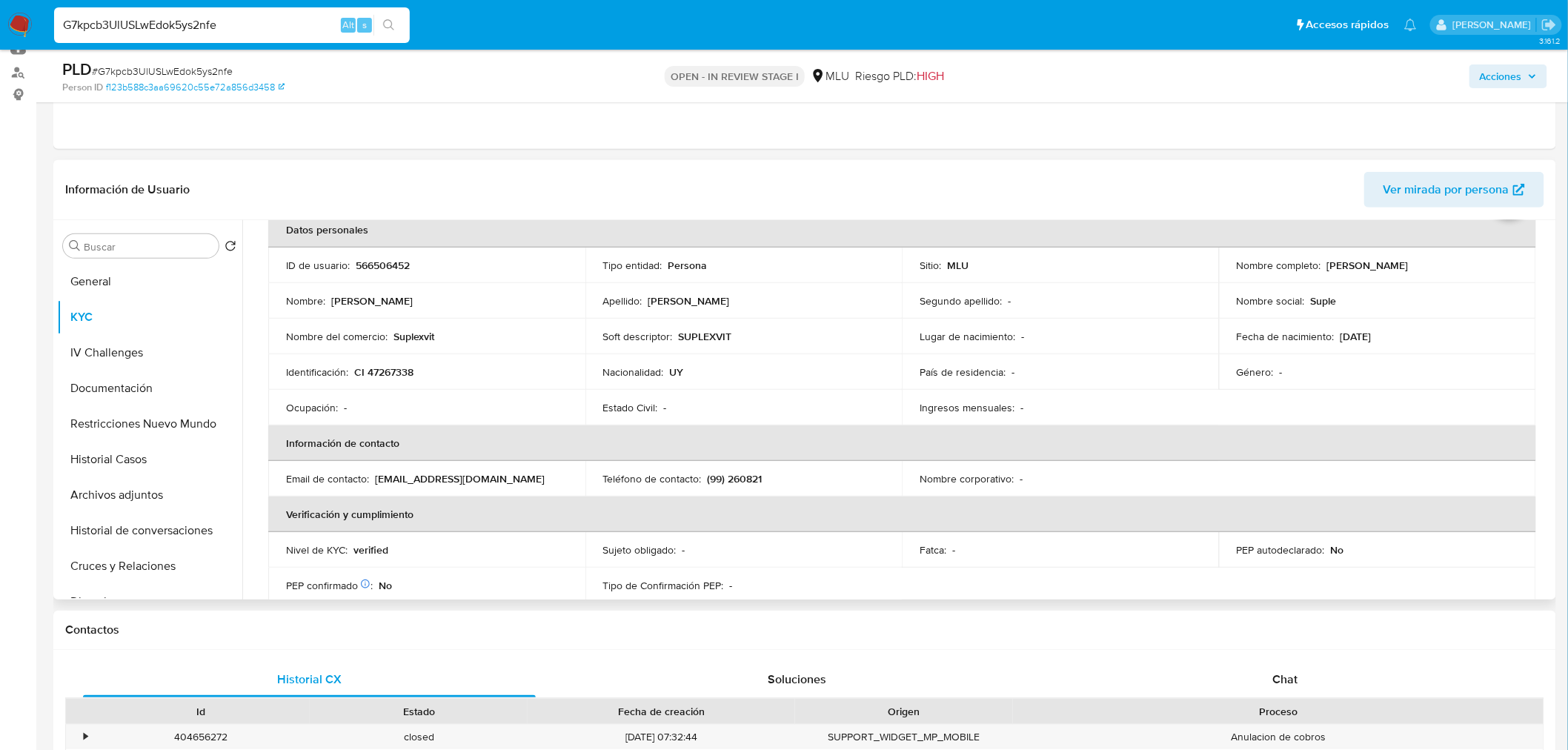
scroll to position [0, 0]
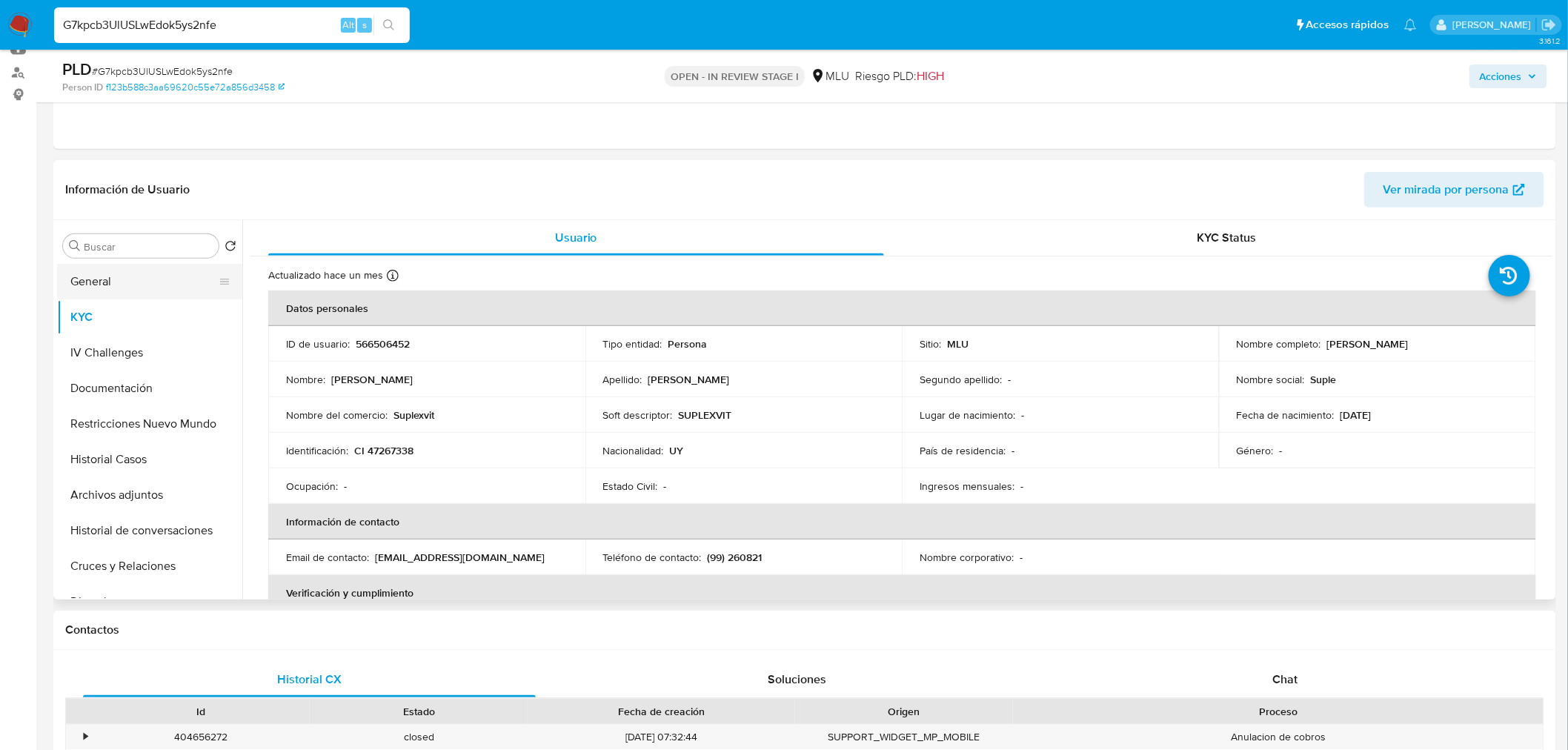
click at [102, 285] on button "General" at bounding box center [144, 281] width 173 height 36
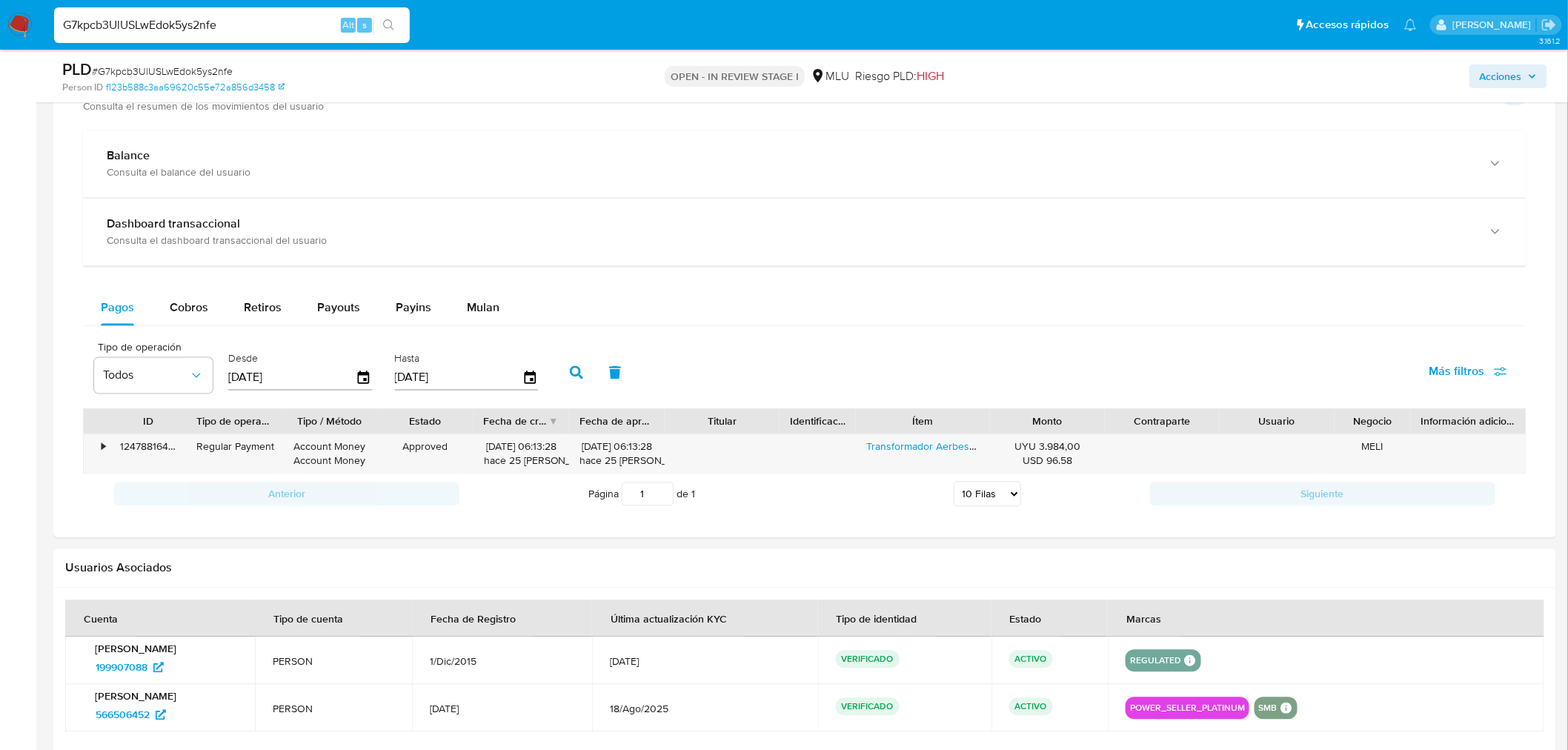
scroll to position [1070, 0]
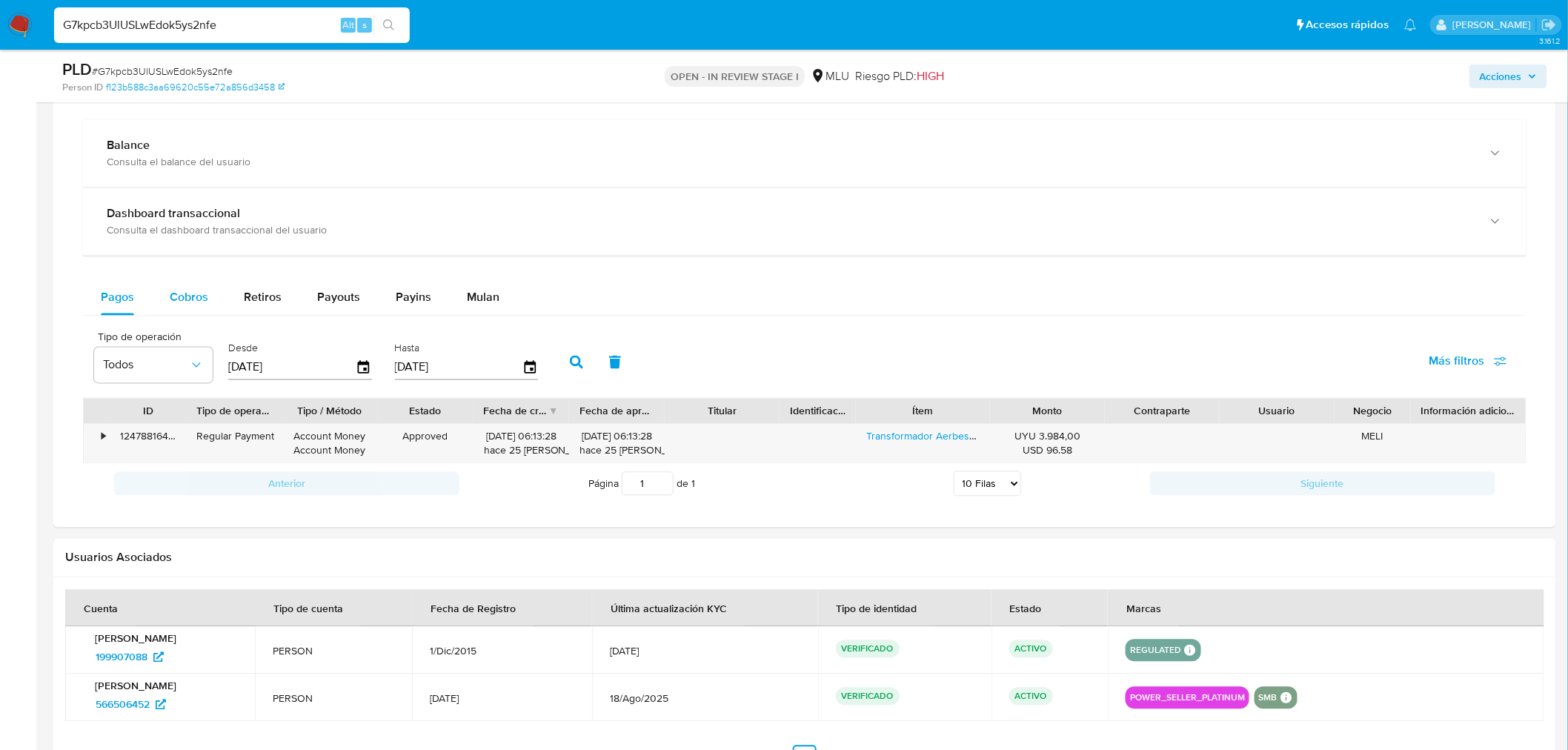
click at [183, 312] on div "Cobros" at bounding box center [189, 298] width 38 height 36
select select "10"
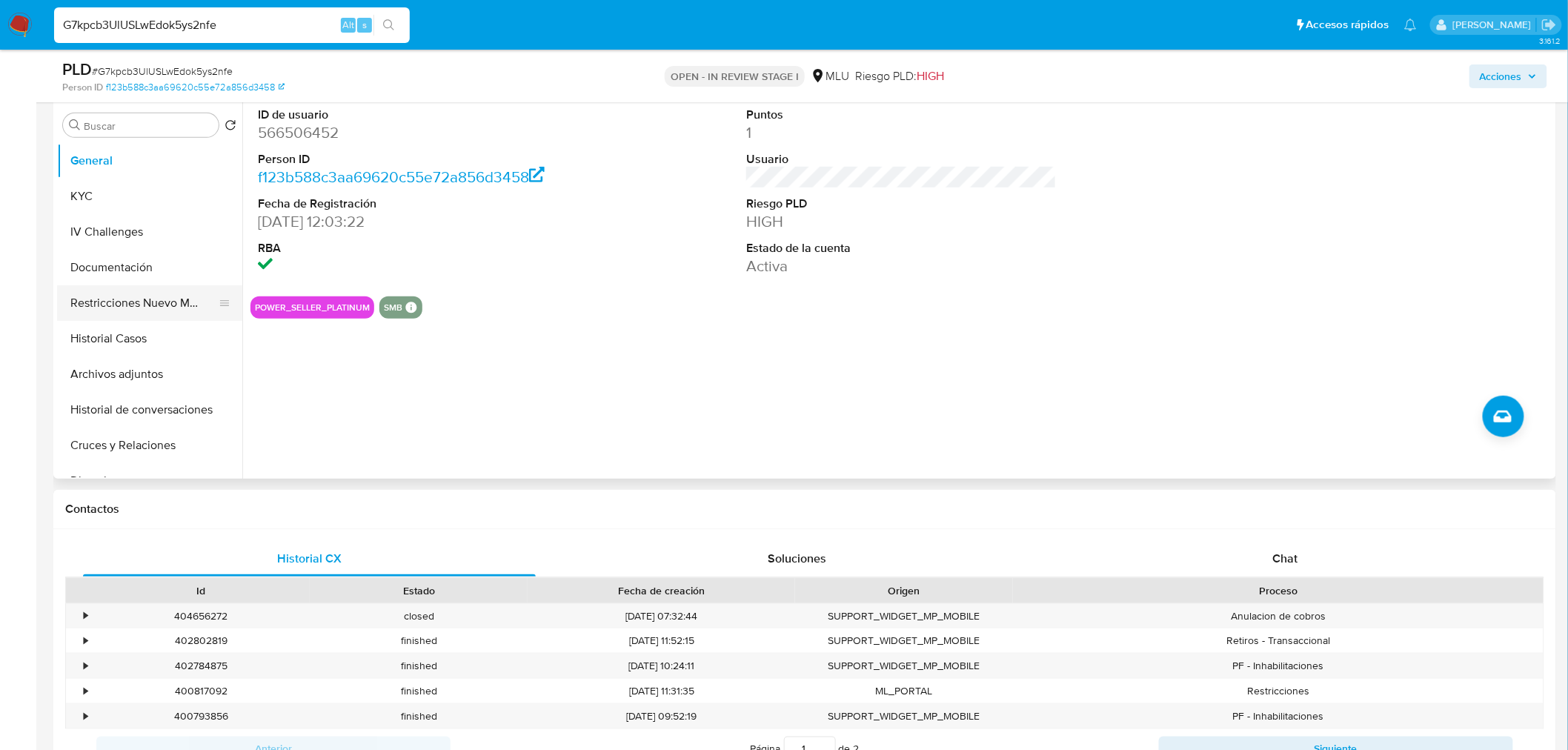
scroll to position [164, 0]
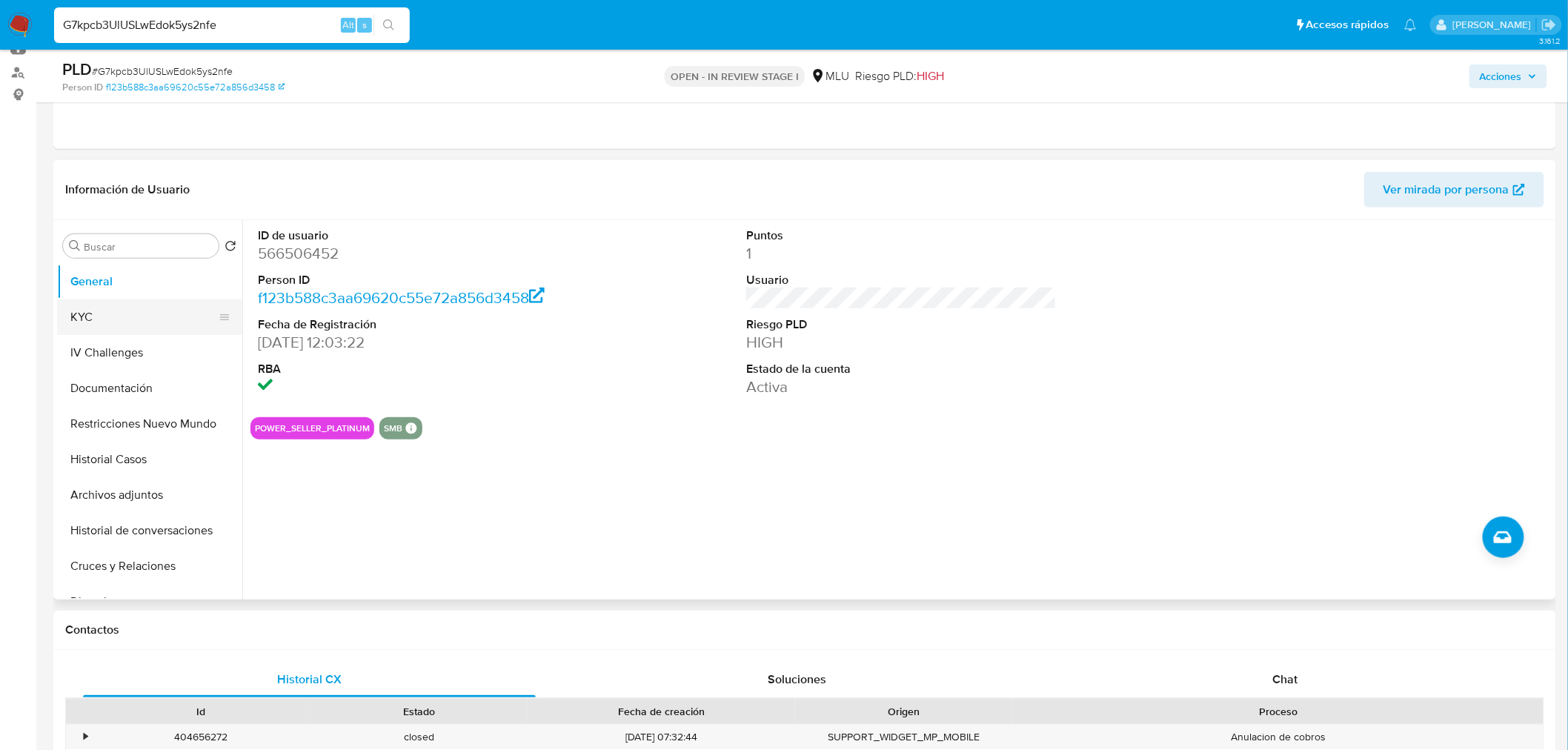
click at [157, 324] on button "KYC" at bounding box center [144, 317] width 173 height 36
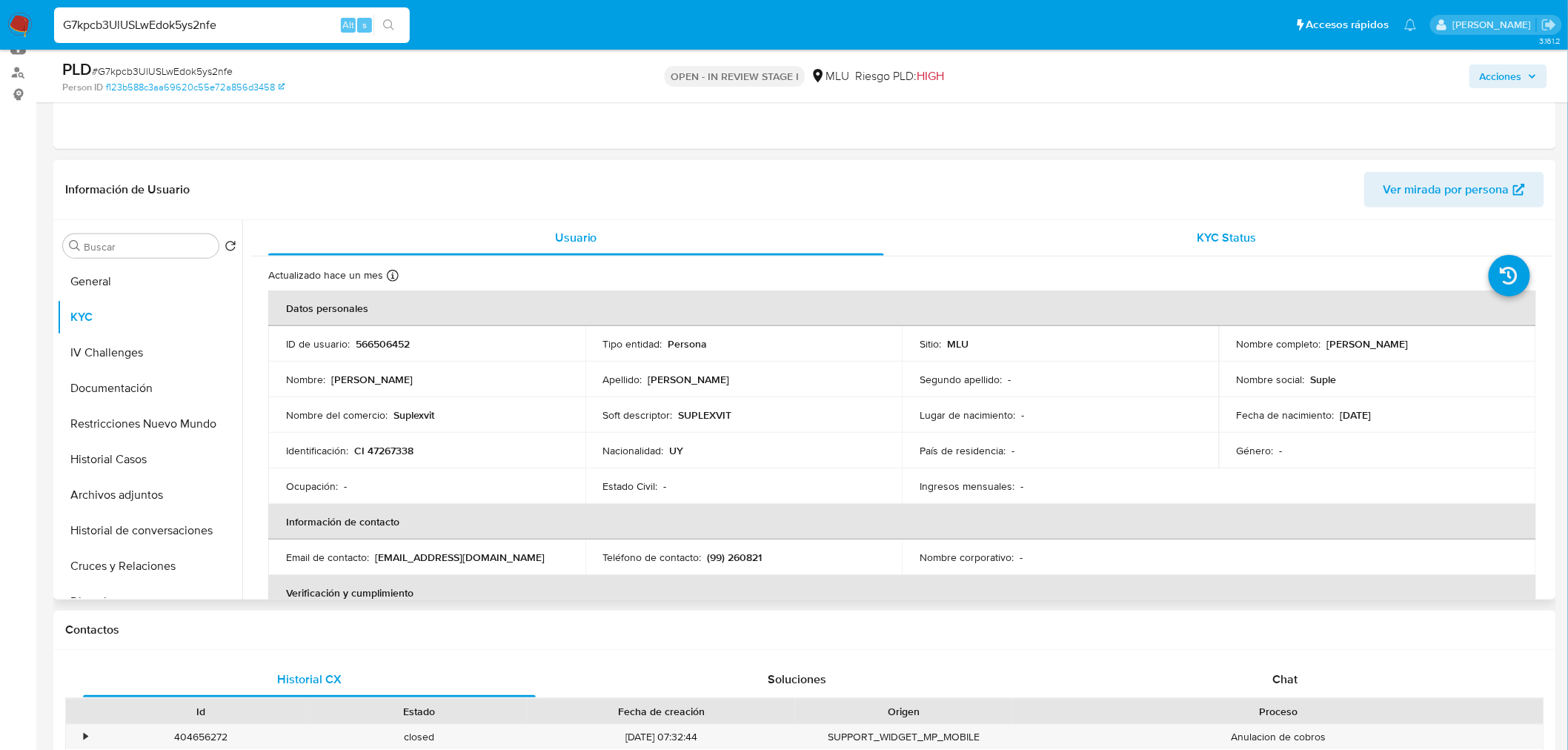
click at [1163, 240] on div "KYC Status" at bounding box center [1227, 238] width 616 height 36
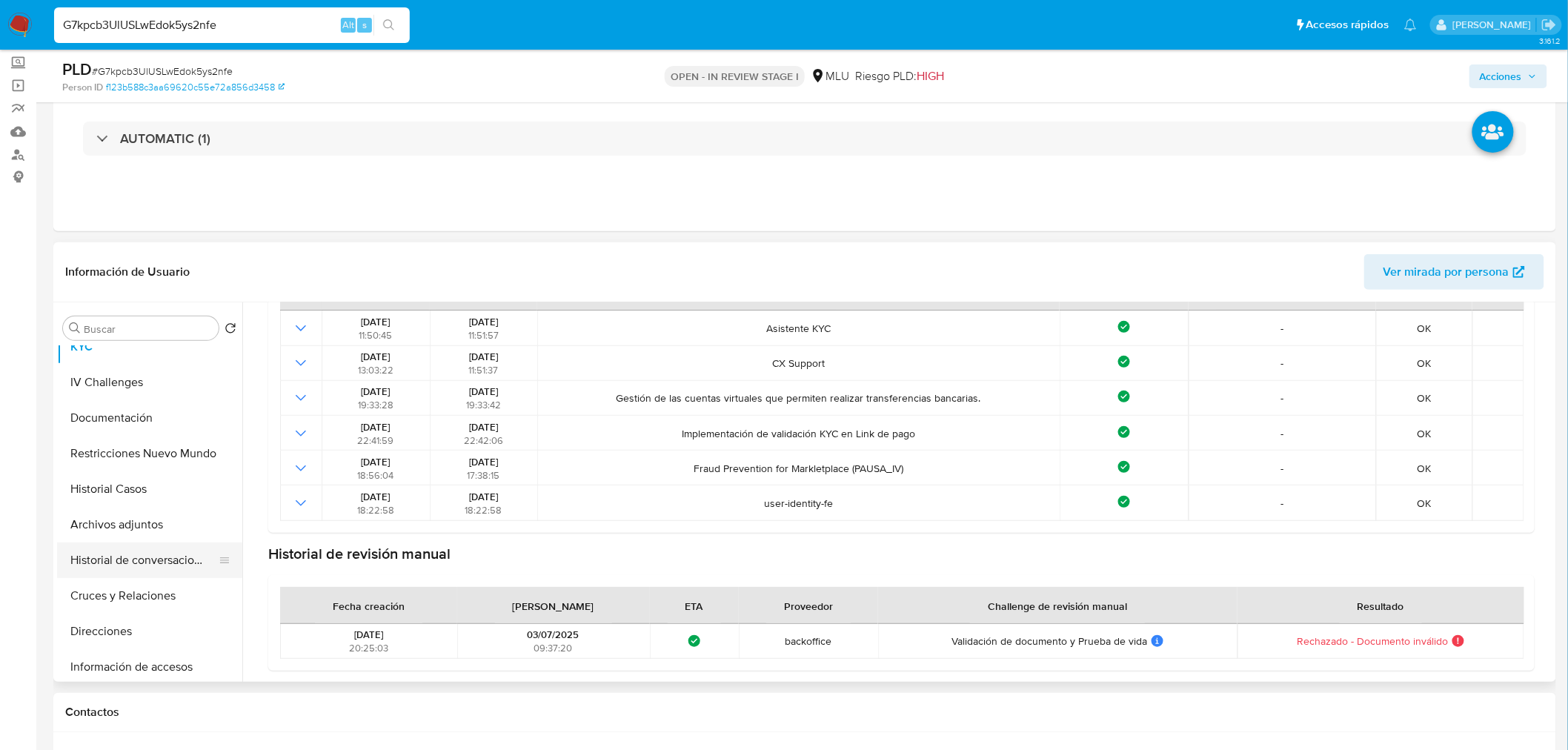
scroll to position [83, 0]
click at [143, 583] on button "Cruces y Relaciones" at bounding box center [144, 567] width 173 height 36
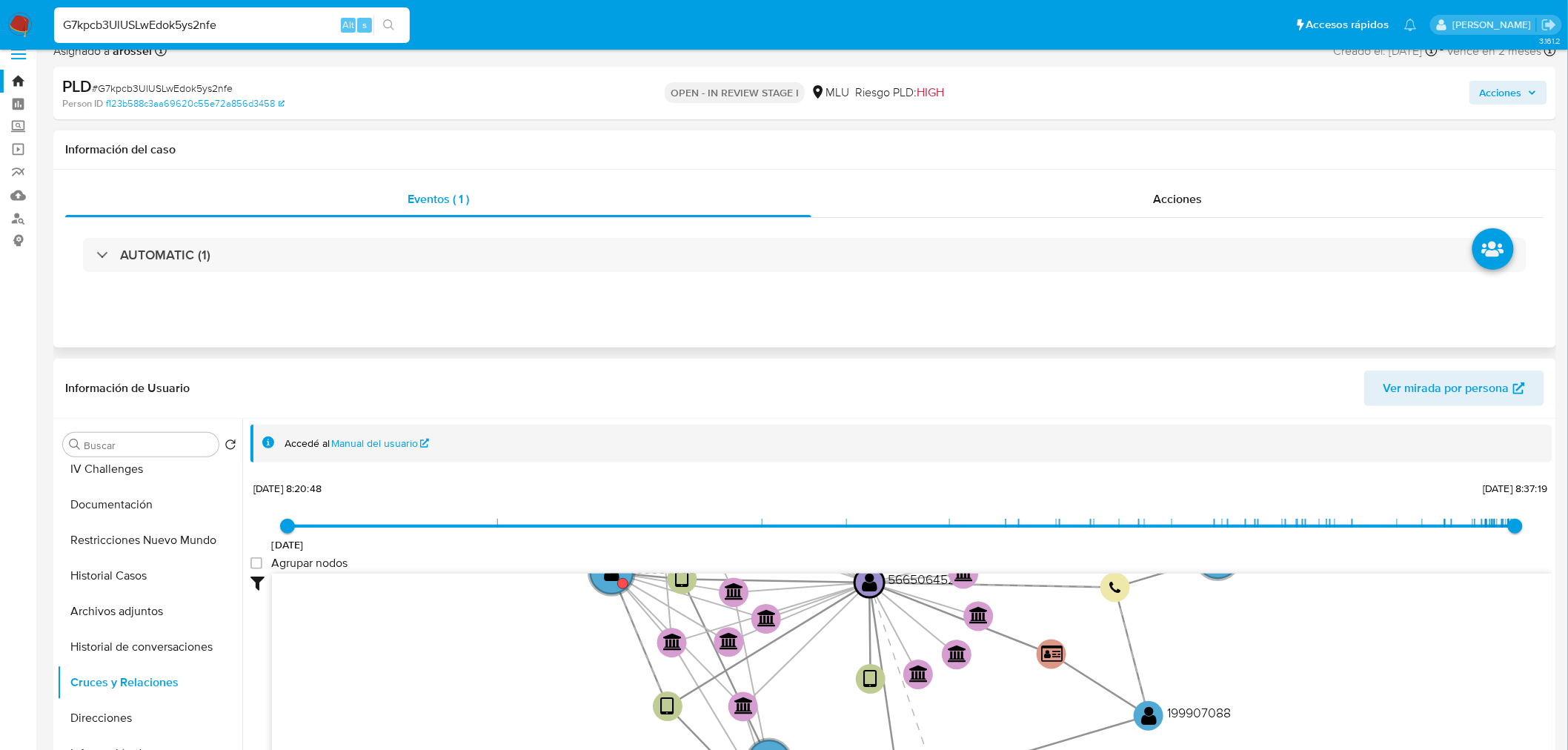
scroll to position [0, 0]
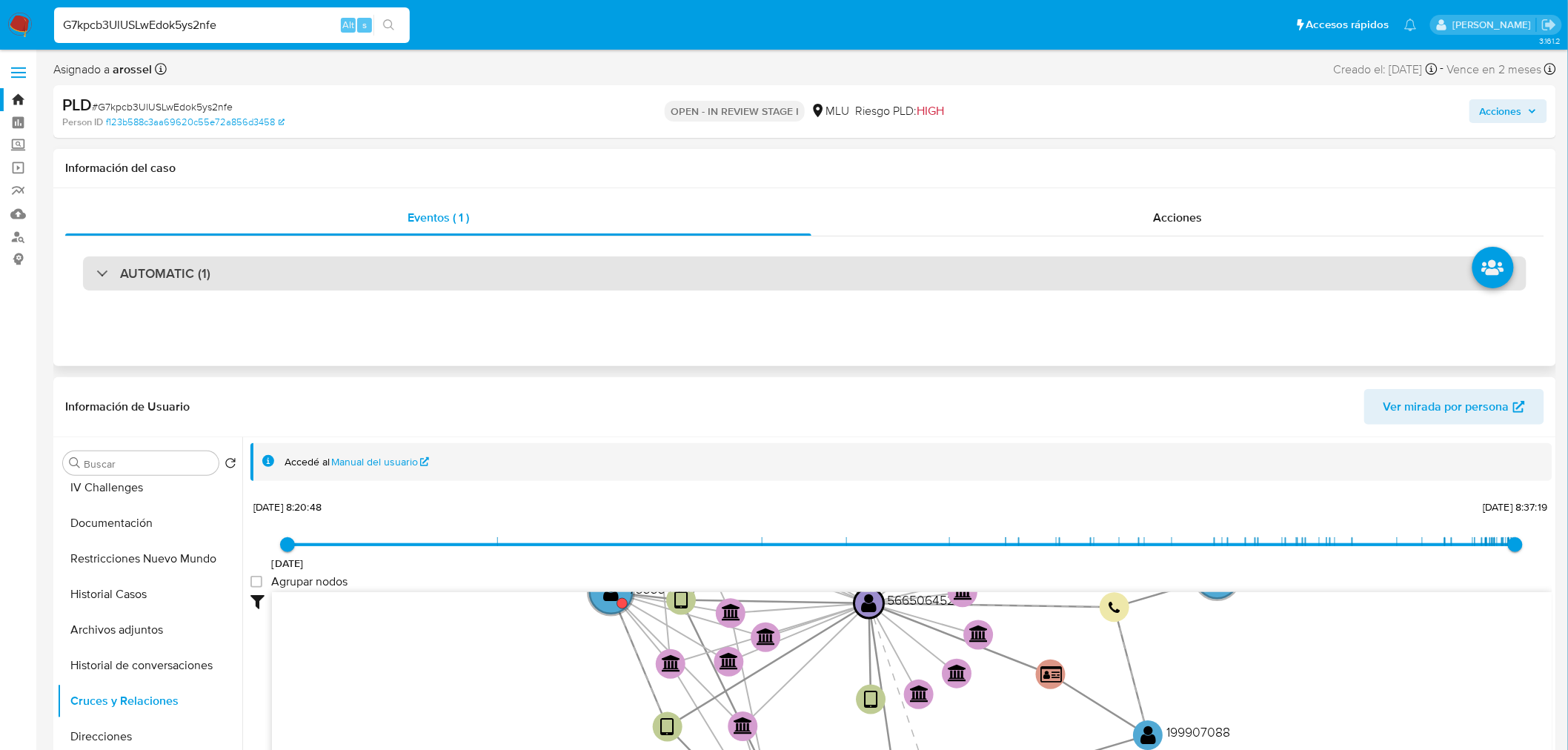
click at [228, 274] on div "AUTOMATIC (1)" at bounding box center [805, 273] width 1443 height 34
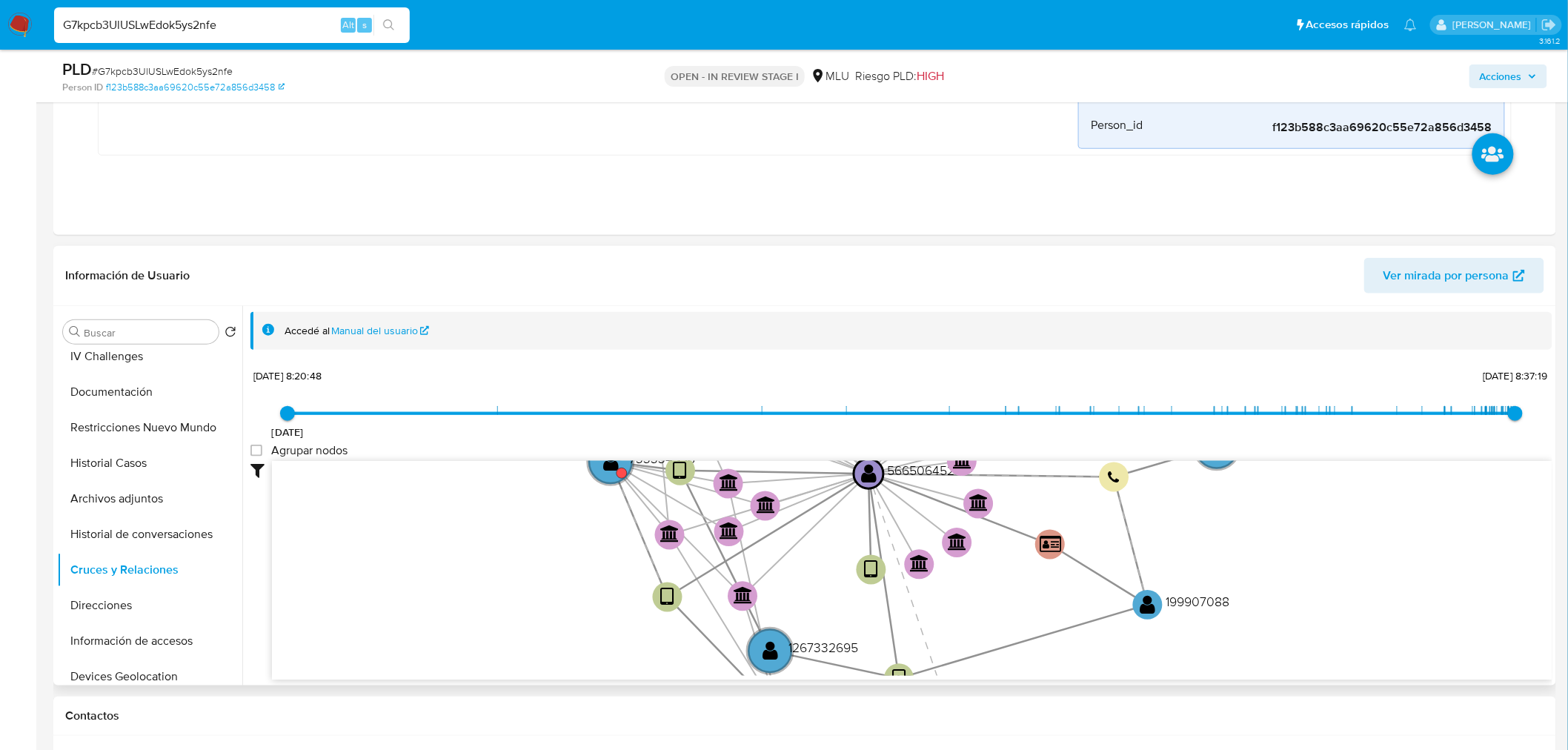
scroll to position [411, 0]
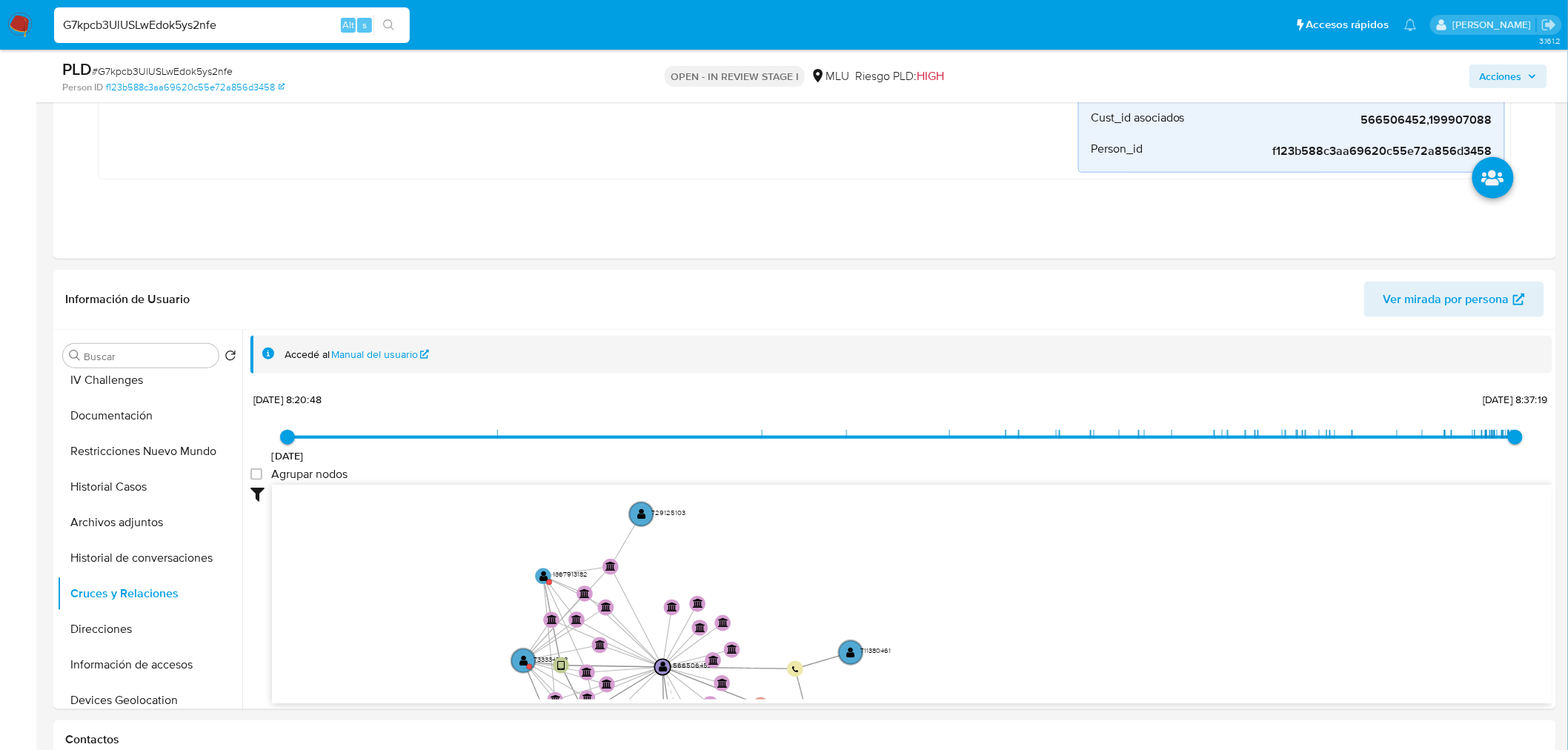
drag, startPoint x: 504, startPoint y: 560, endPoint x: 470, endPoint y: 714, distance: 157.7
click at [538, 576] on circle at bounding box center [543, 576] width 20 height 20
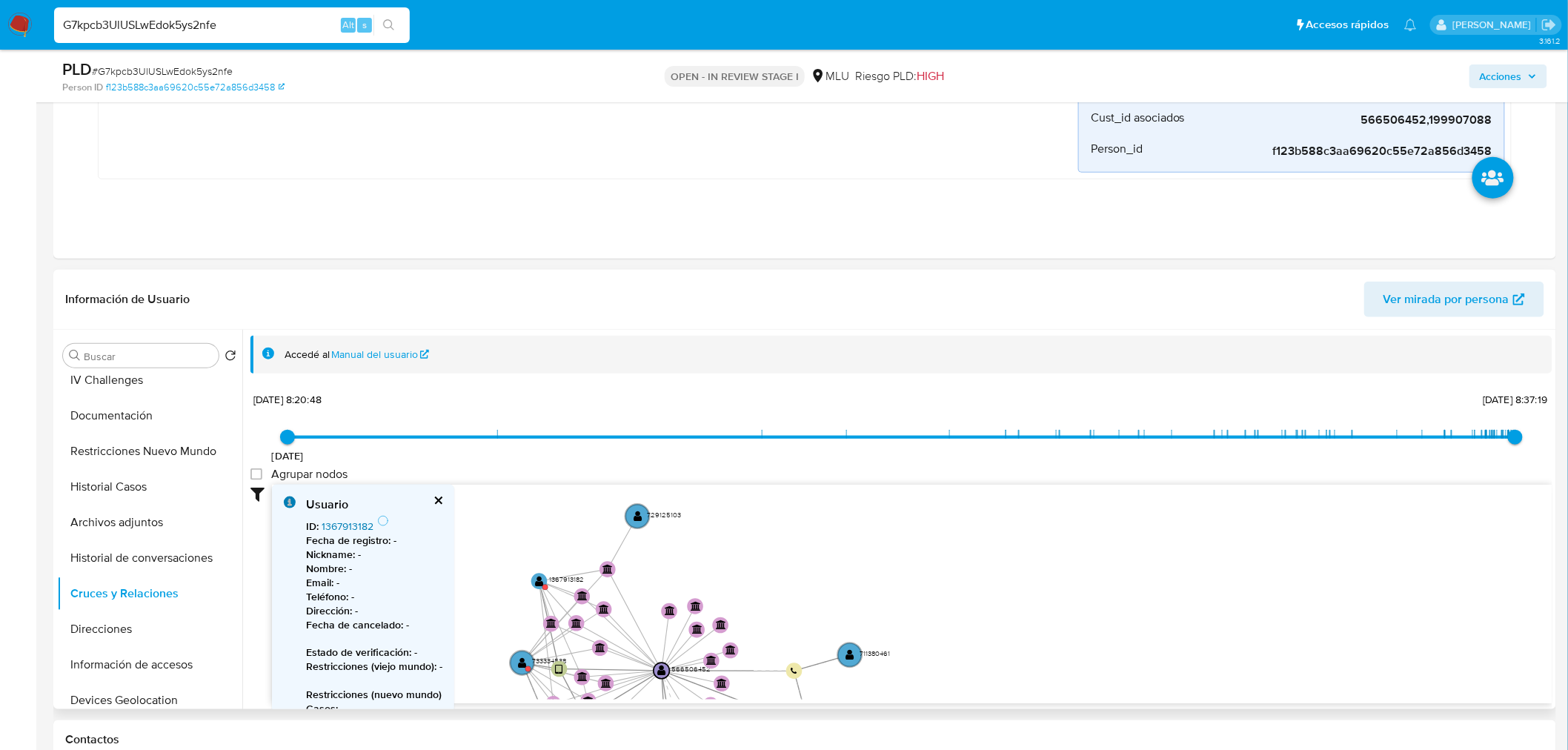
click at [348, 524] on link "1367913182" at bounding box center [348, 526] width 52 height 15
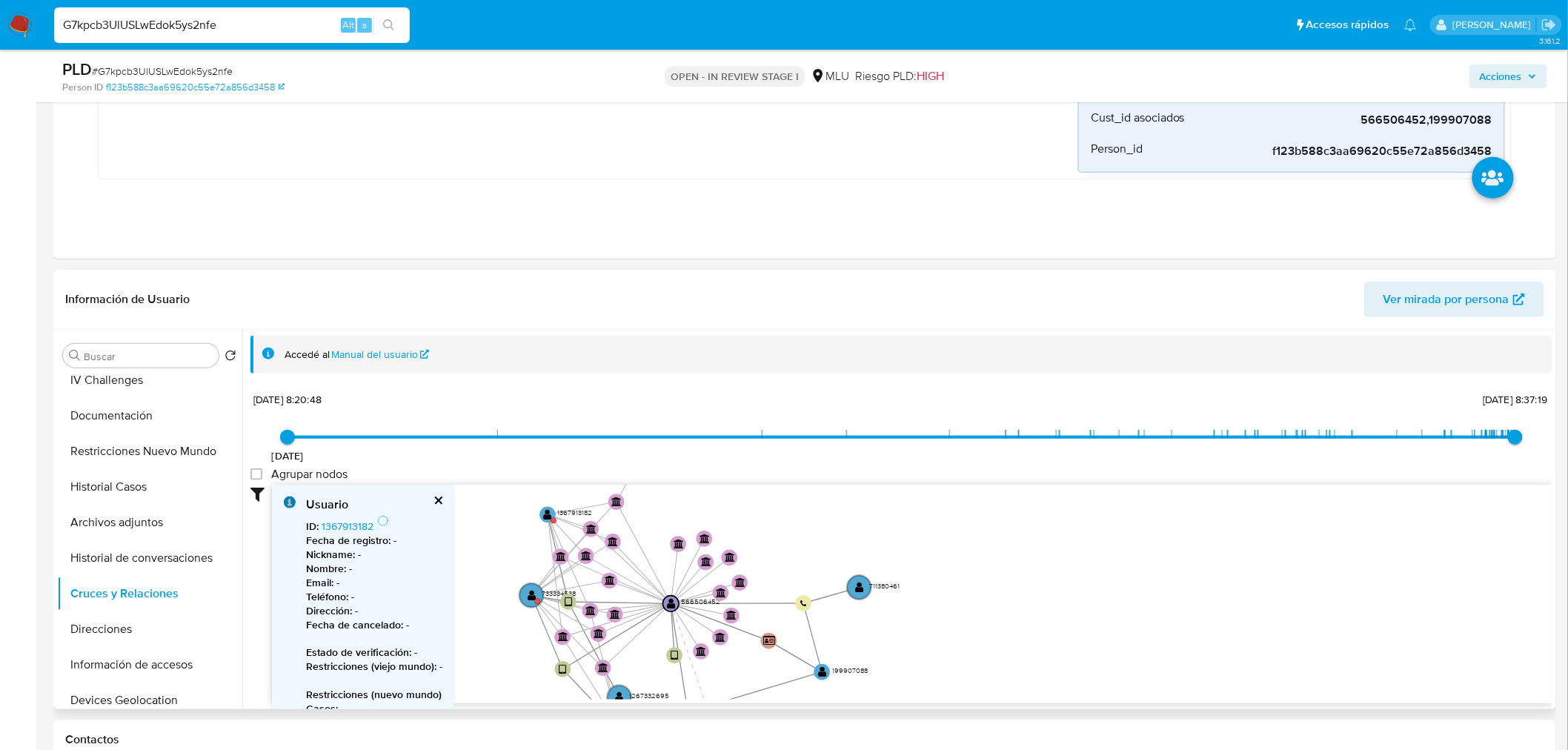
drag, startPoint x: 737, startPoint y: 576, endPoint x: 763, endPoint y: 469, distance: 110.1
click at [763, 469] on div "20/8/2021 20/8/2021, 8:20:48 26/9/2025, 8:37:19 Agrupar nodos Filtros Confianza…" at bounding box center [902, 573] width 1302 height 369
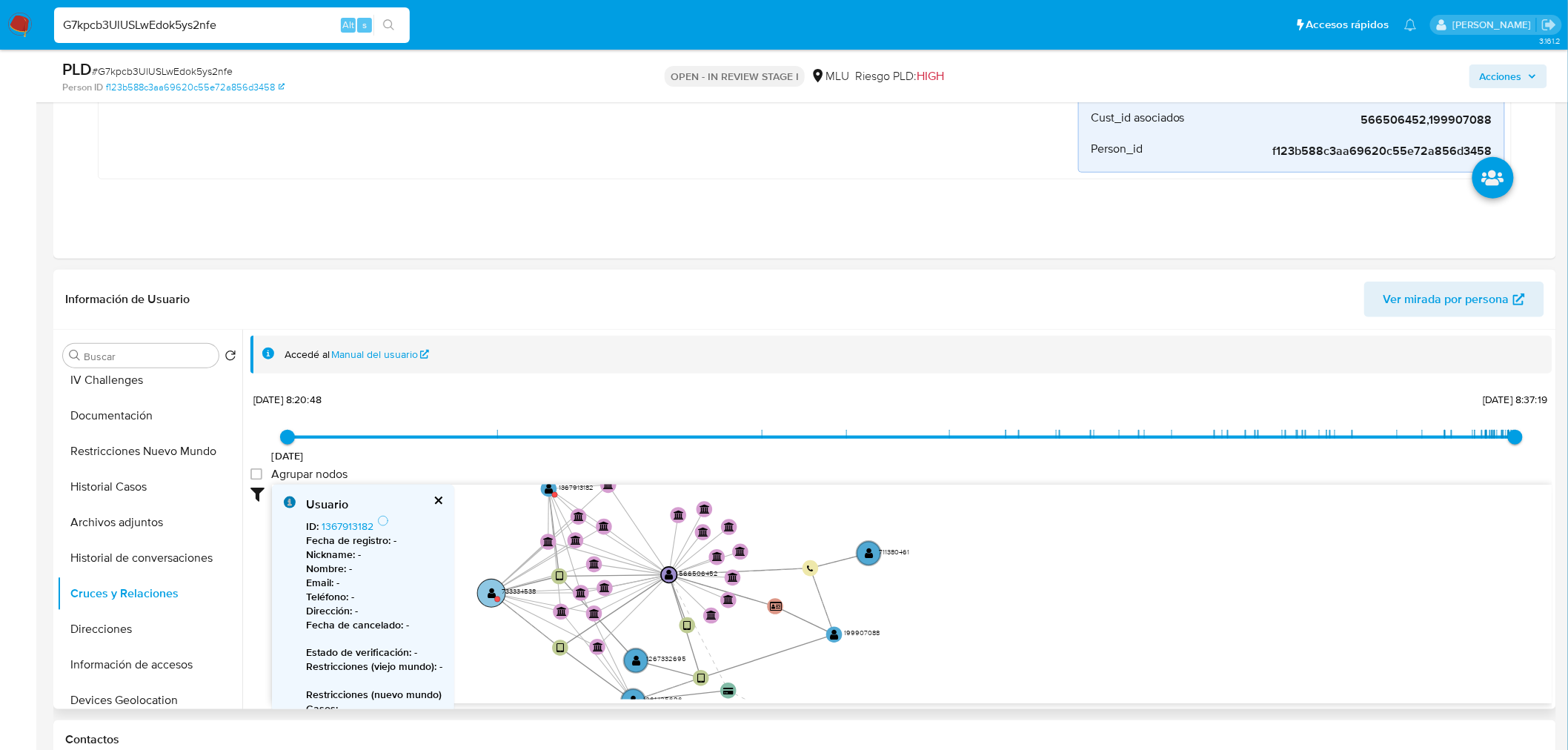
drag, startPoint x: 543, startPoint y: 558, endPoint x: 487, endPoint y: 595, distance: 67.1
click at [488, 595] on text "" at bounding box center [492, 593] width 9 height 11
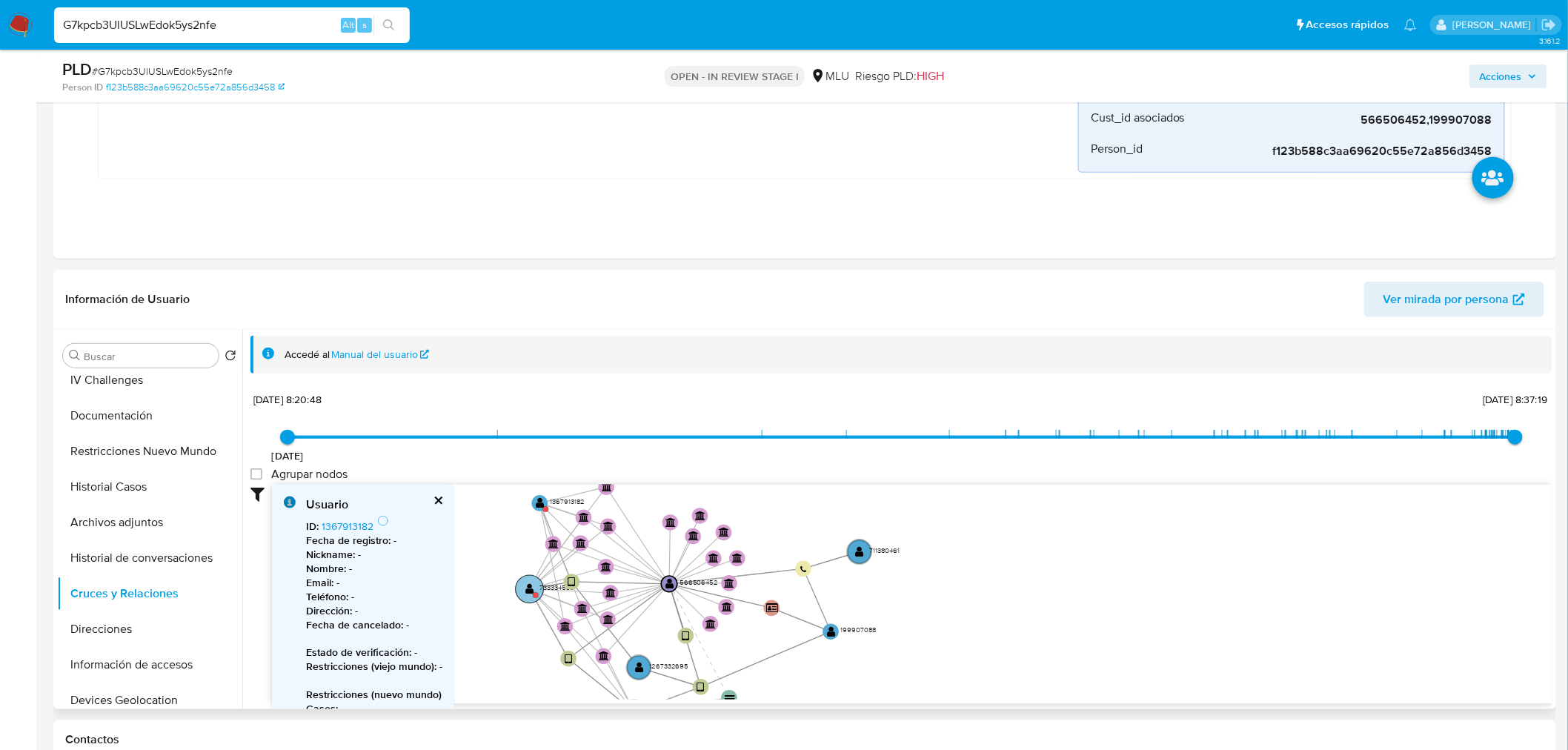
click at [532, 583] on text "" at bounding box center [530, 589] width 9 height 11
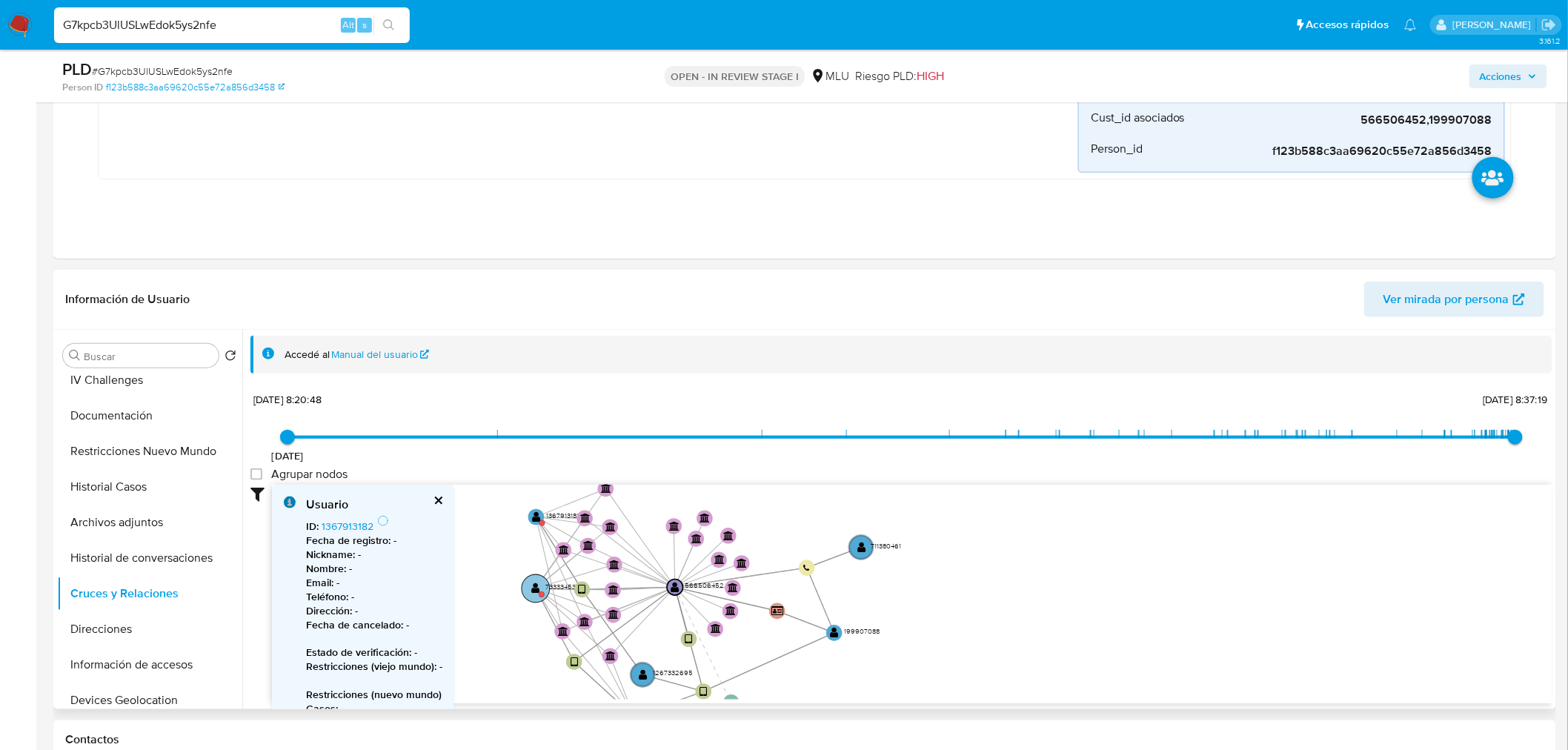
click at [528, 589] on circle at bounding box center [536, 588] width 28 height 28
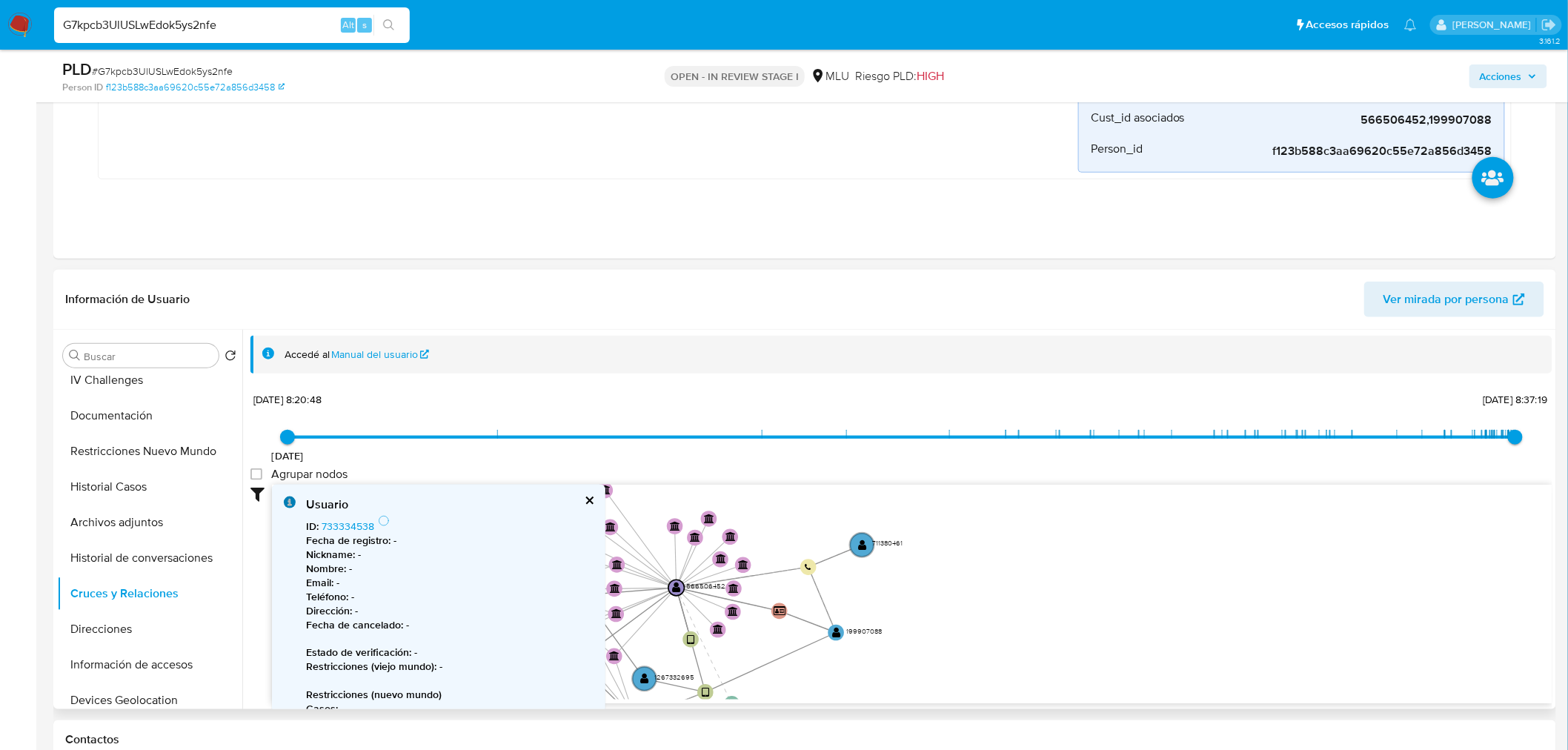
click at [365, 533] on b "Fecha de registro :" at bounding box center [348, 540] width 85 height 15
click at [358, 527] on link "733334538" at bounding box center [348, 526] width 53 height 15
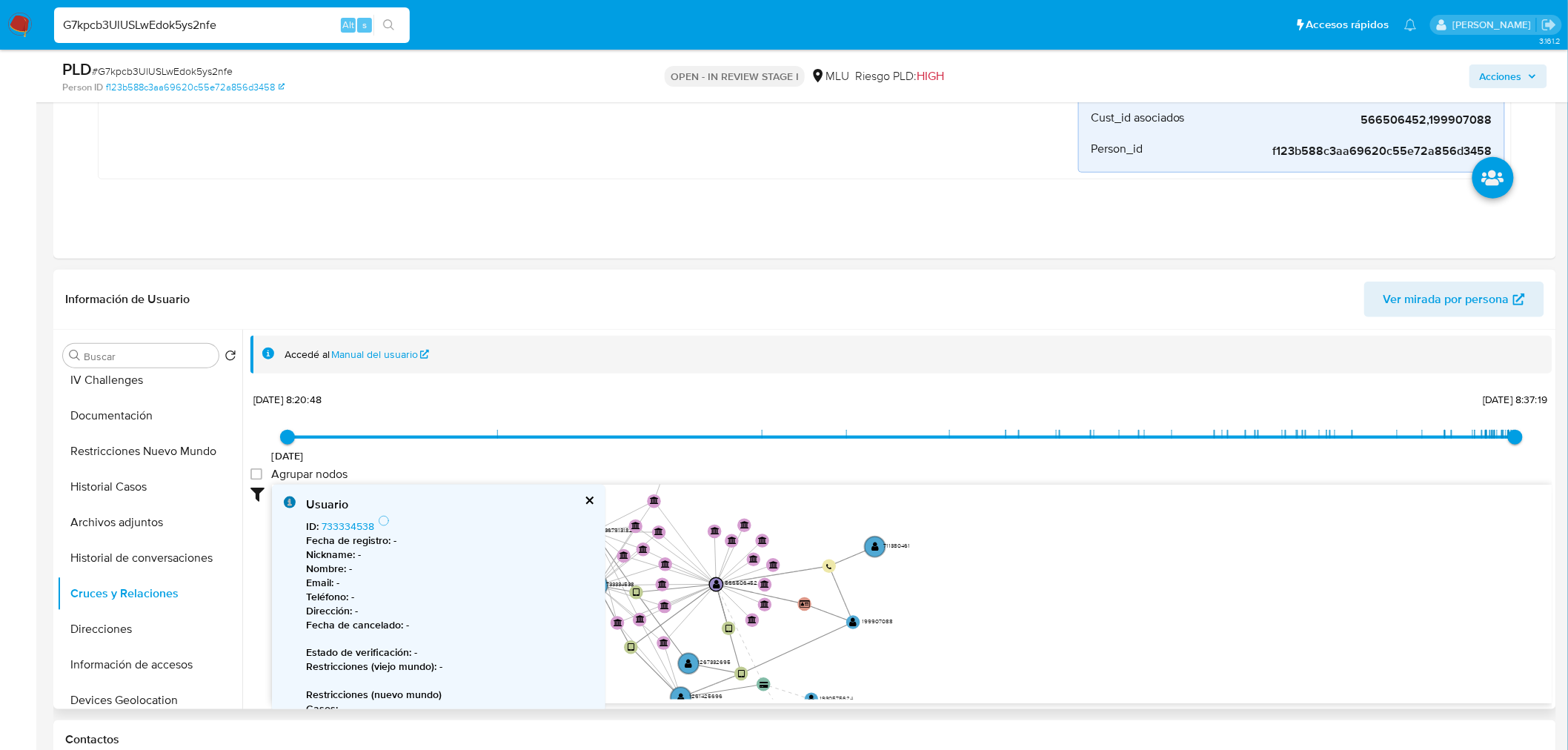
click at [586, 499] on button "cerrar" at bounding box center [588, 501] width 10 height 10
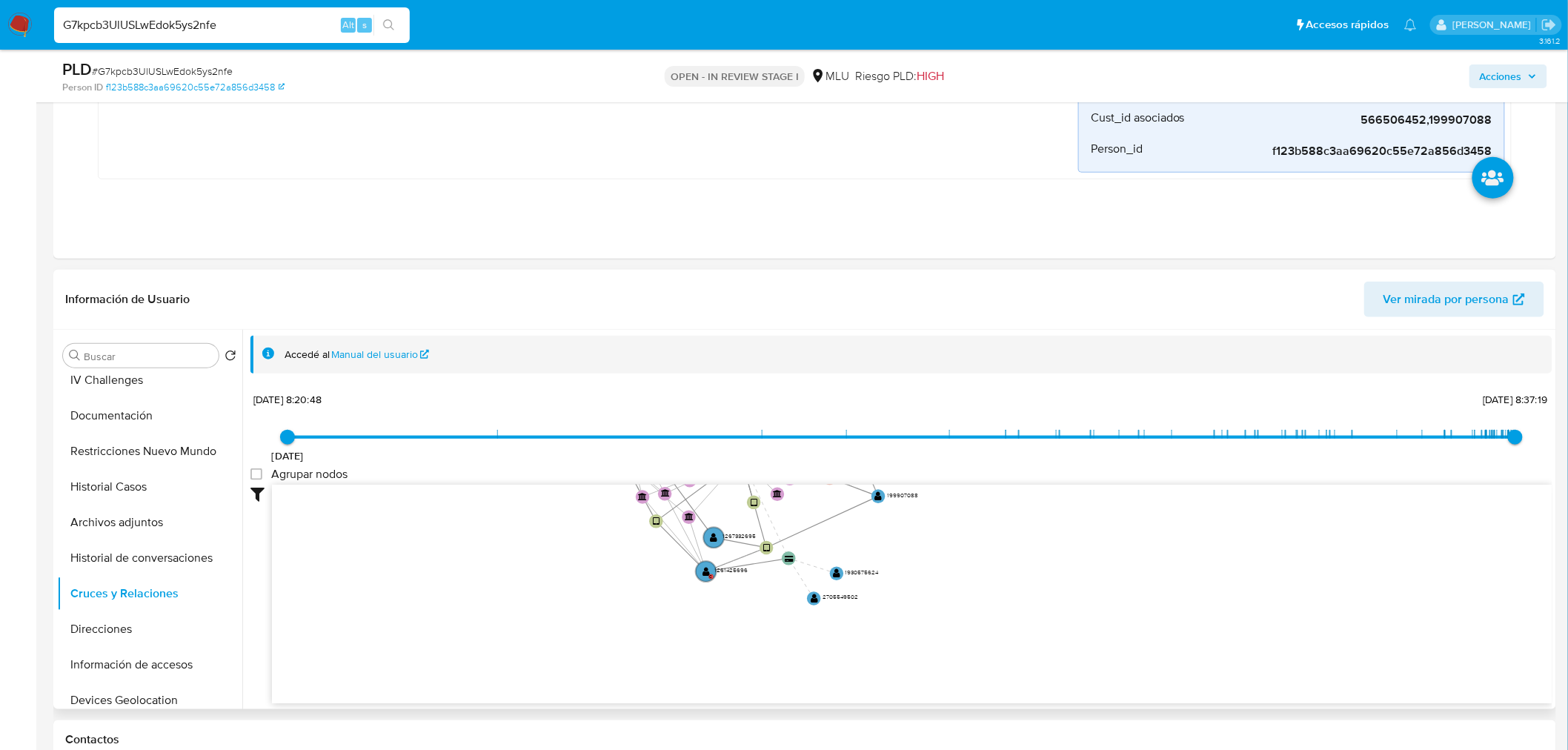
drag, startPoint x: 990, startPoint y: 628, endPoint x: 1011, endPoint y: 525, distance: 105.1
click at [1011, 525] on icon "user-199907088  199907088 device-65a2d71b0caaa7bdb6bc7efe  user-1267332695  …" at bounding box center [912, 592] width 1281 height 215
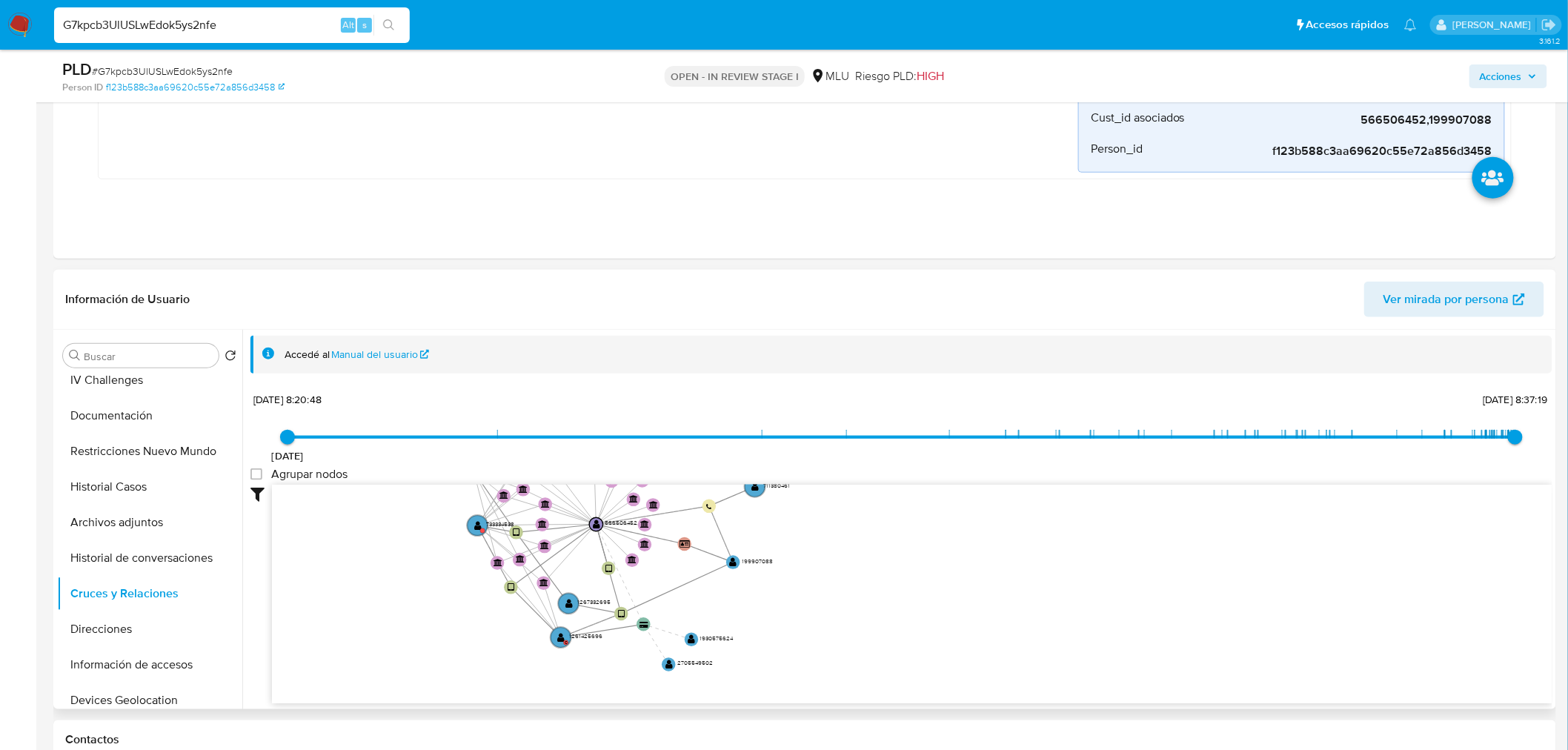
drag, startPoint x: 653, startPoint y: 614, endPoint x: 513, endPoint y: 654, distance: 145.6
click at [513, 654] on icon "user-199907088  199907088 device-65a2d71b0caaa7bdb6bc7efe  user-1267332695  …" at bounding box center [912, 592] width 1281 height 215
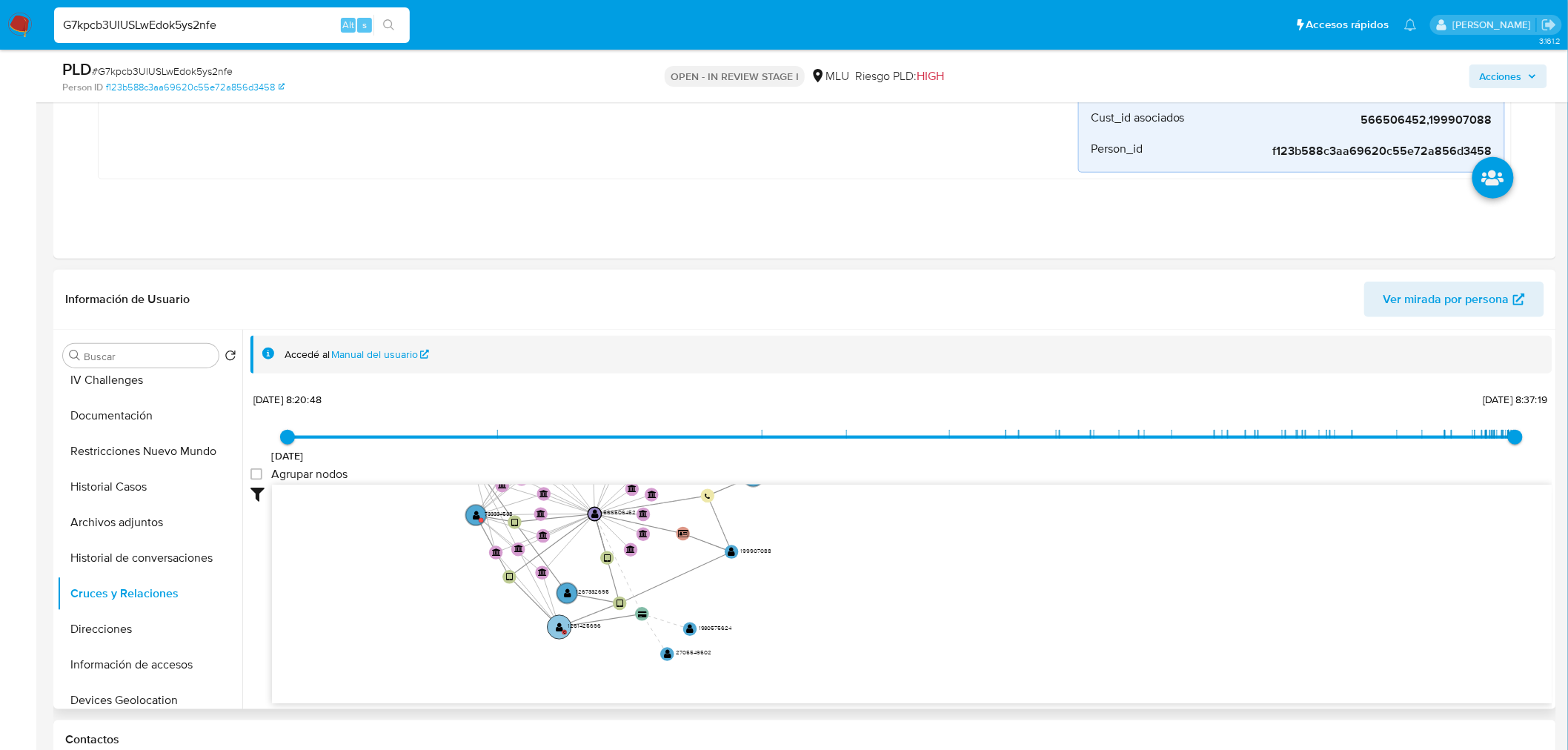
click at [557, 630] on text "" at bounding box center [559, 627] width 8 height 10
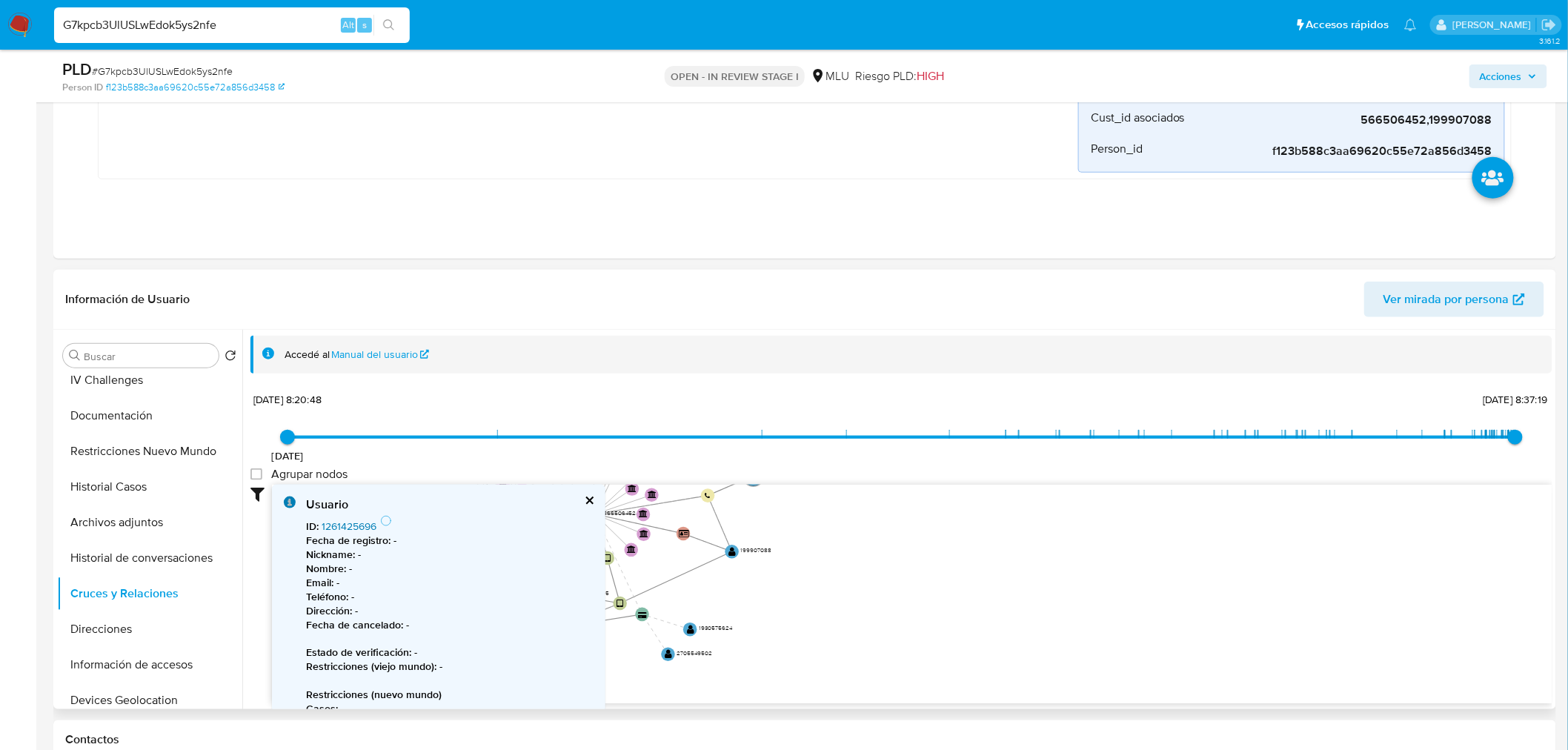
click at [345, 521] on link "1261425696" at bounding box center [349, 526] width 55 height 15
click at [588, 501] on button "cerrar" at bounding box center [588, 501] width 10 height 10
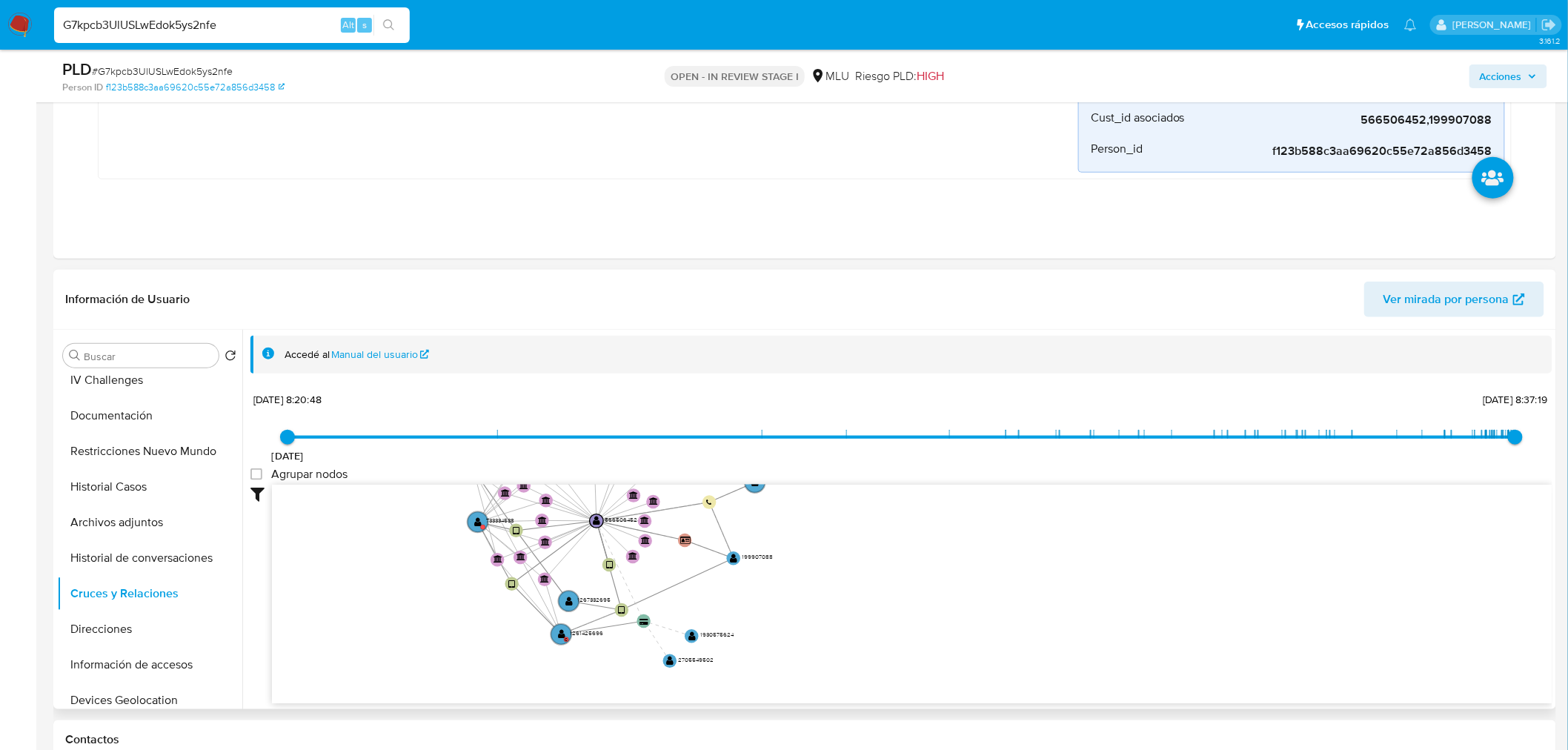
click at [447, 632] on icon "user-199907088  199907088 device-65a2d71b0caaa7bdb6bc7efe  user-1267332695  …" at bounding box center [912, 592] width 1281 height 215
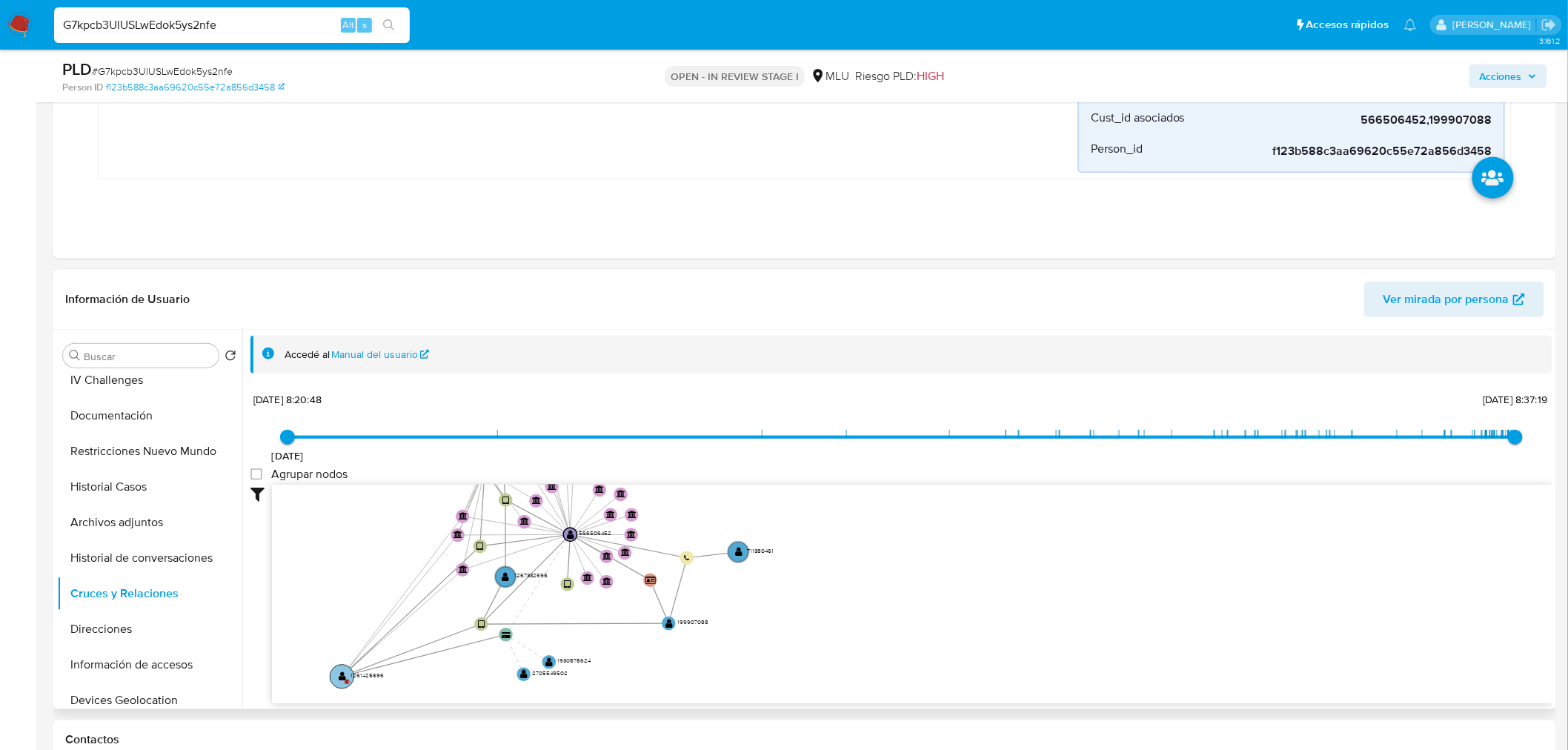
drag, startPoint x: 558, startPoint y: 628, endPoint x: 339, endPoint y: 670, distance: 223.0
click at [339, 670] on g "user-1261425696  1261425696 C" at bounding box center [356, 677] width 54 height 24
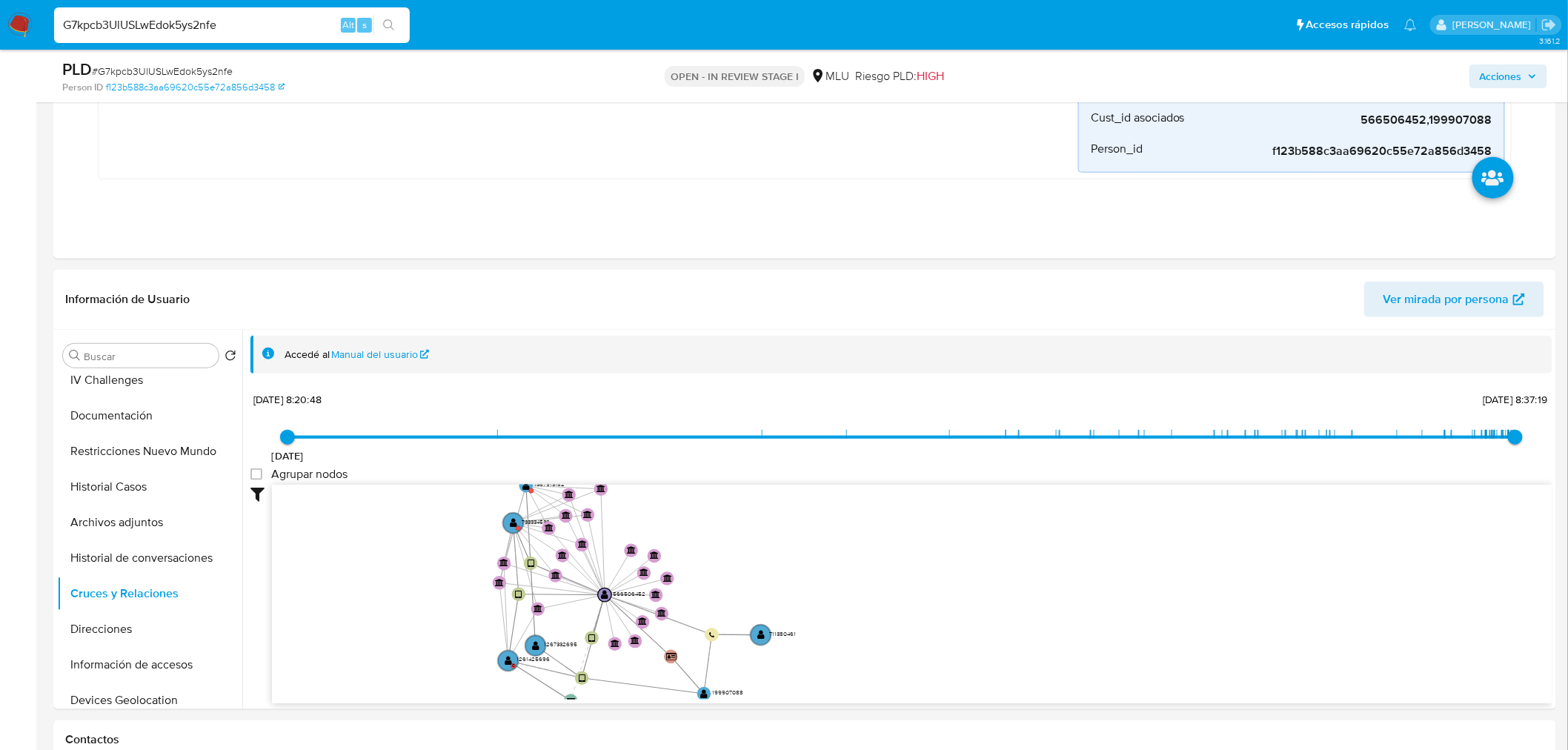
drag, startPoint x: 480, startPoint y: 638, endPoint x: 490, endPoint y: 719, distance: 81.6
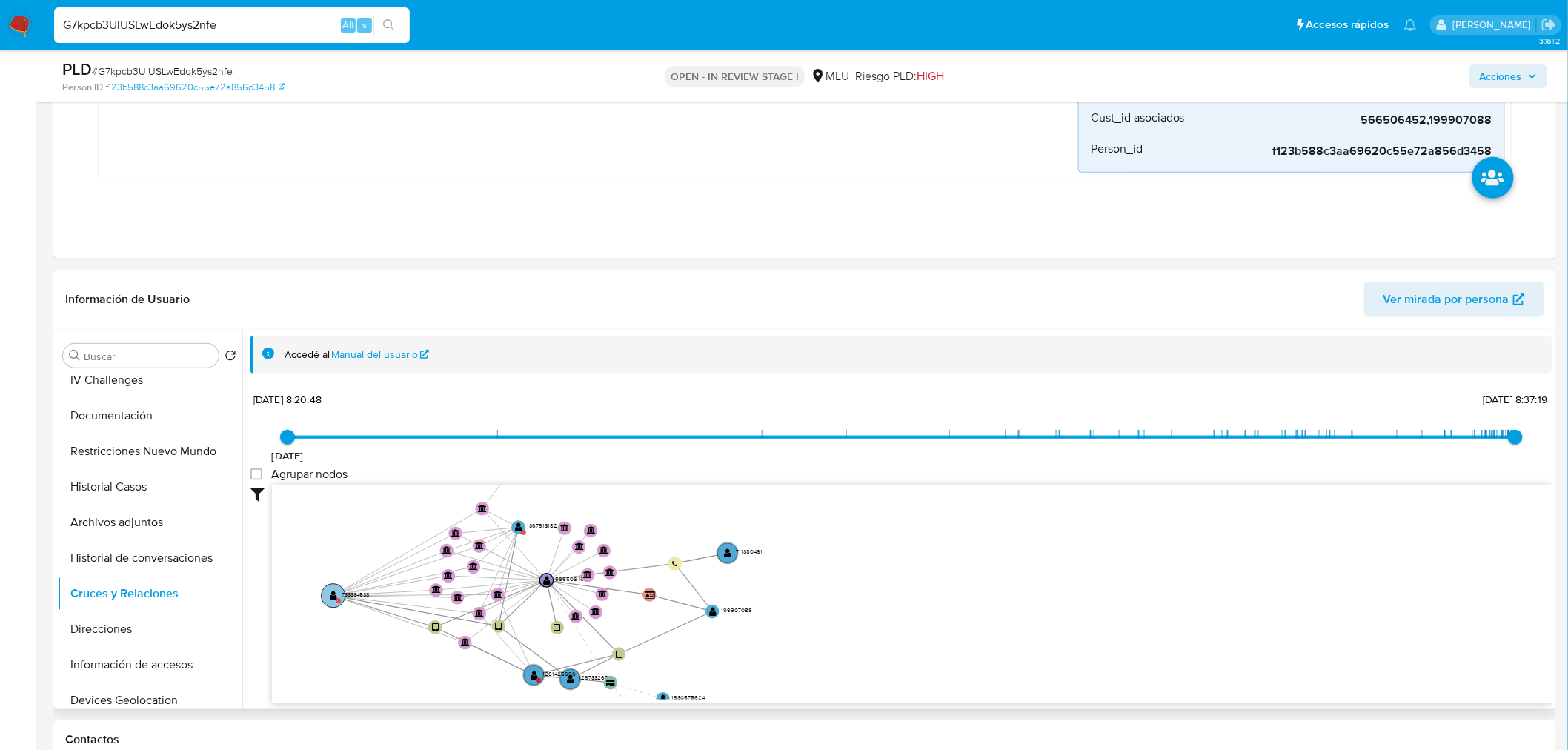
drag, startPoint x: 510, startPoint y: 523, endPoint x: 329, endPoint y: 596, distance: 195.2
click at [329, 596] on text "" at bounding box center [333, 596] width 8 height 10
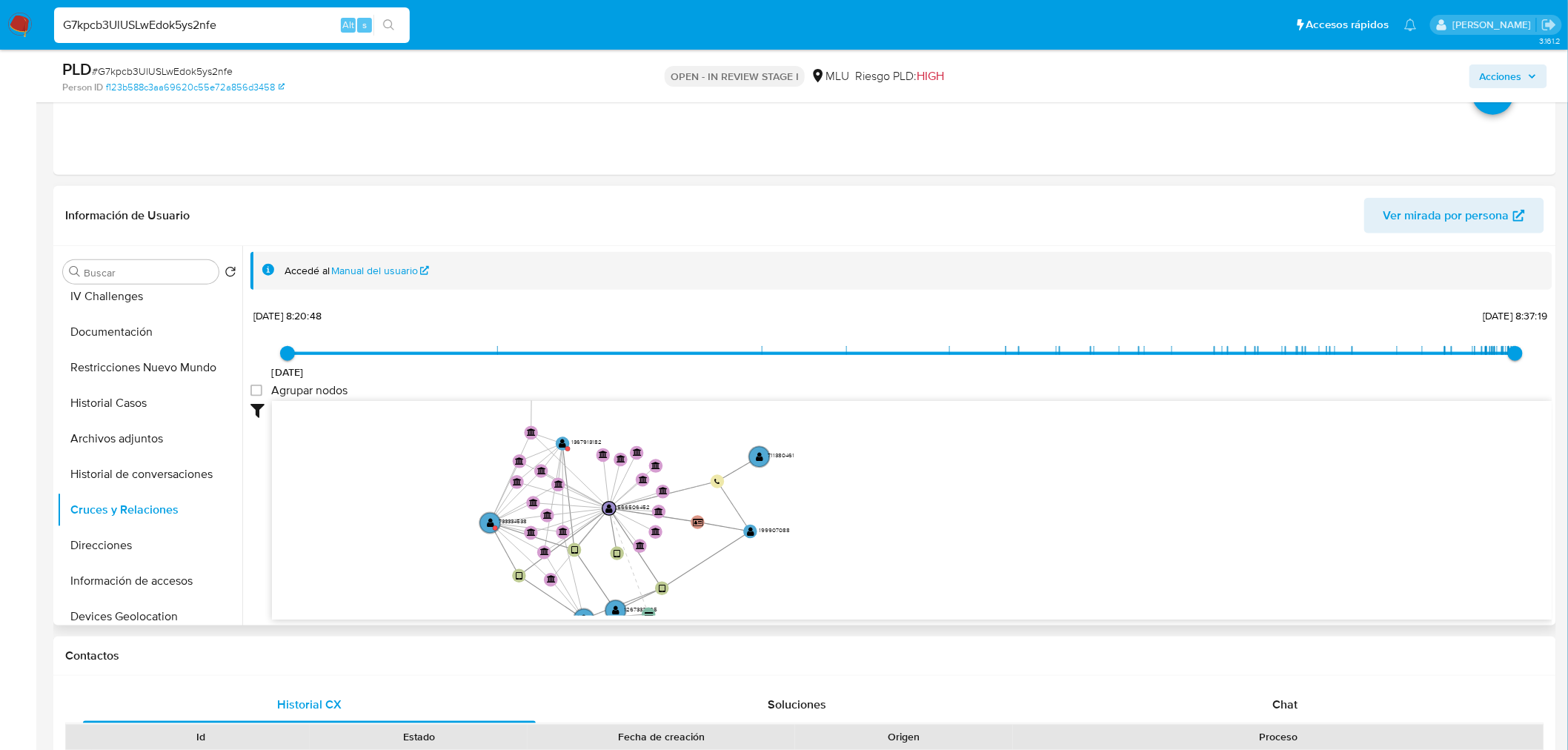
scroll to position [576, 0]
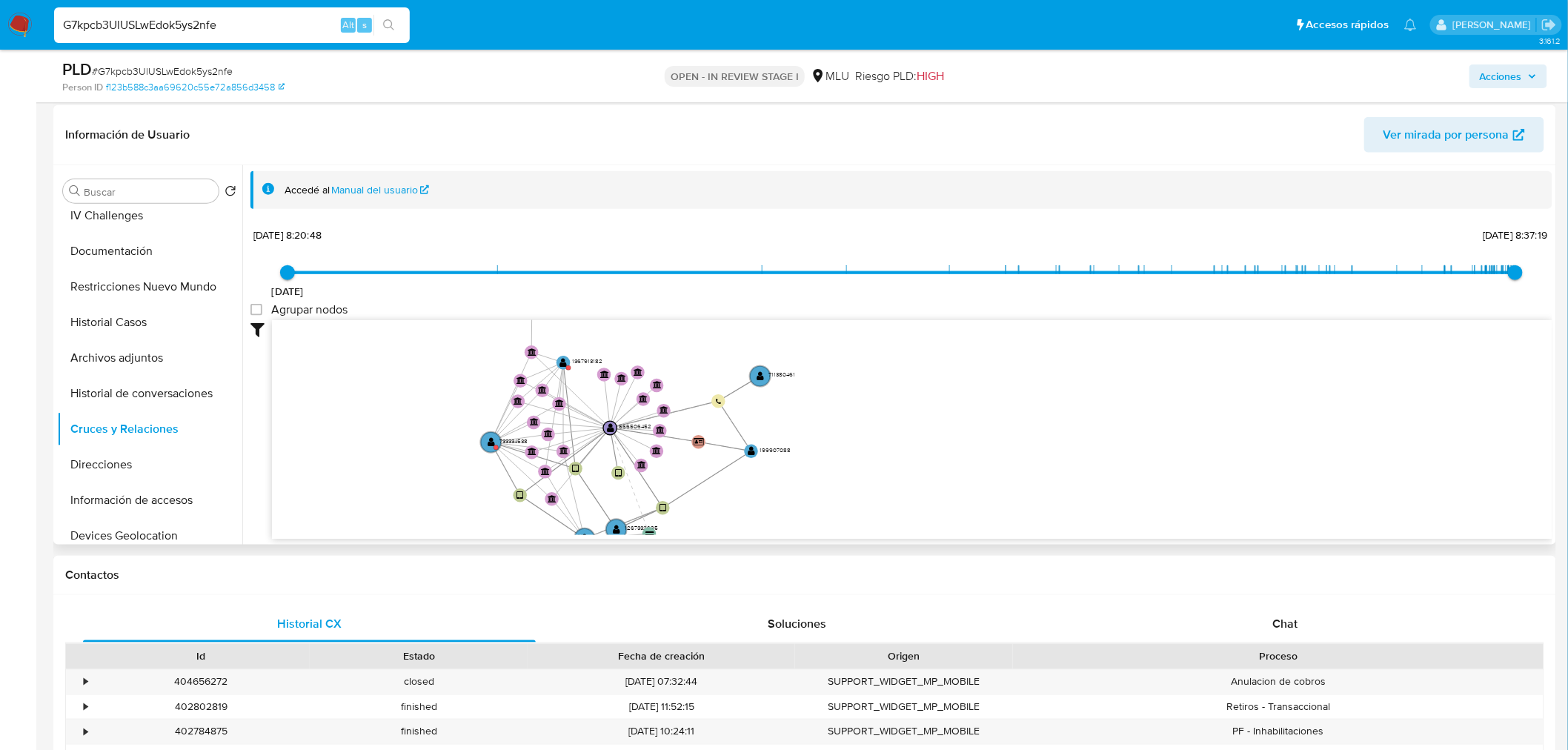
drag, startPoint x: 820, startPoint y: 486, endPoint x: 815, endPoint y: 469, distance: 17.7
click at [817, 475] on icon "user-199907088  199907088 device-65a2d71b0caaa7bdb6bc7efe  user-1267332695  …" at bounding box center [912, 427] width 1281 height 215
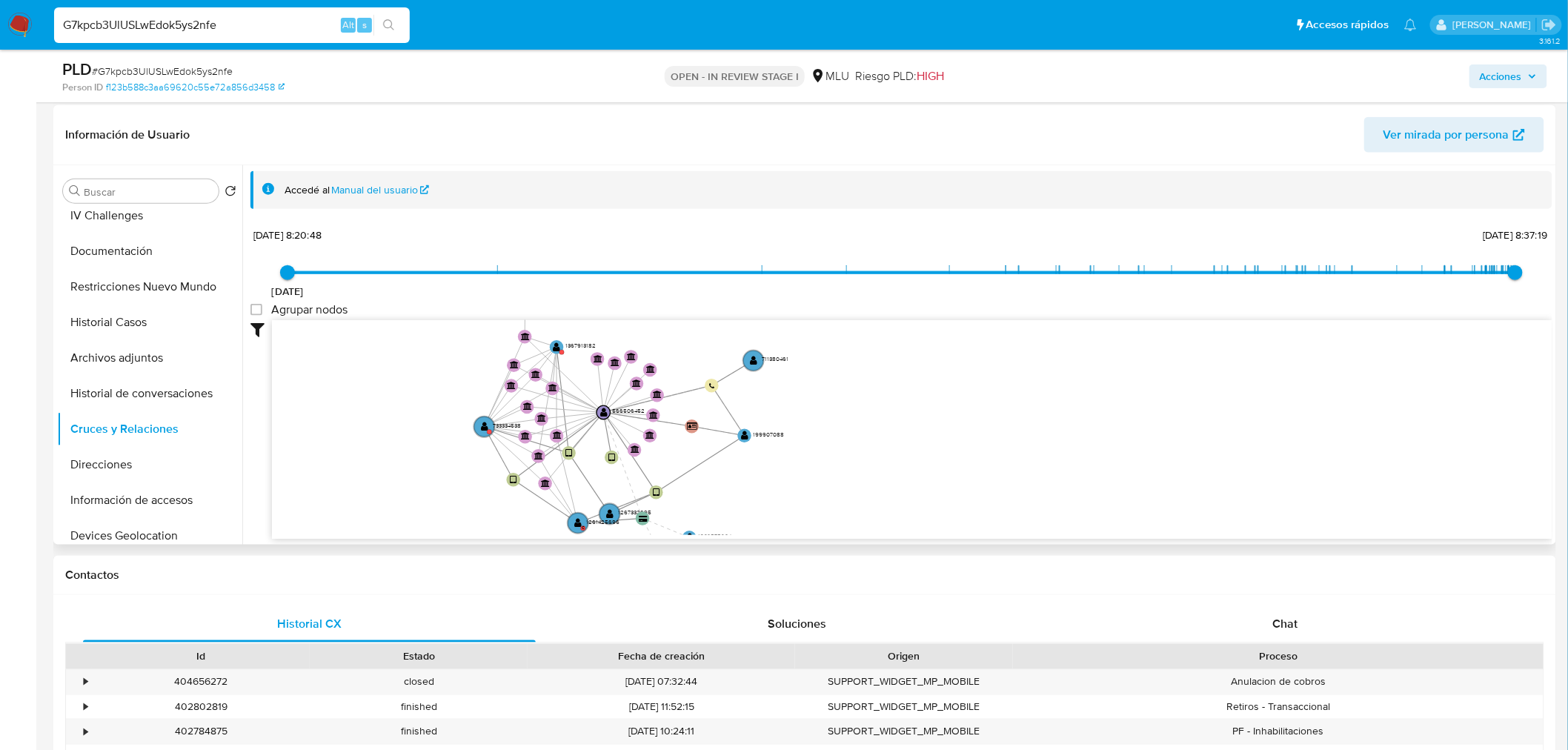
drag, startPoint x: 686, startPoint y: 487, endPoint x: 621, endPoint y: 448, distance: 75.8
click at [671, 450] on icon "user-199907088  199907088 device-65a2d71b0caaa7bdb6bc7efe  user-1267332695  …" at bounding box center [912, 427] width 1281 height 215
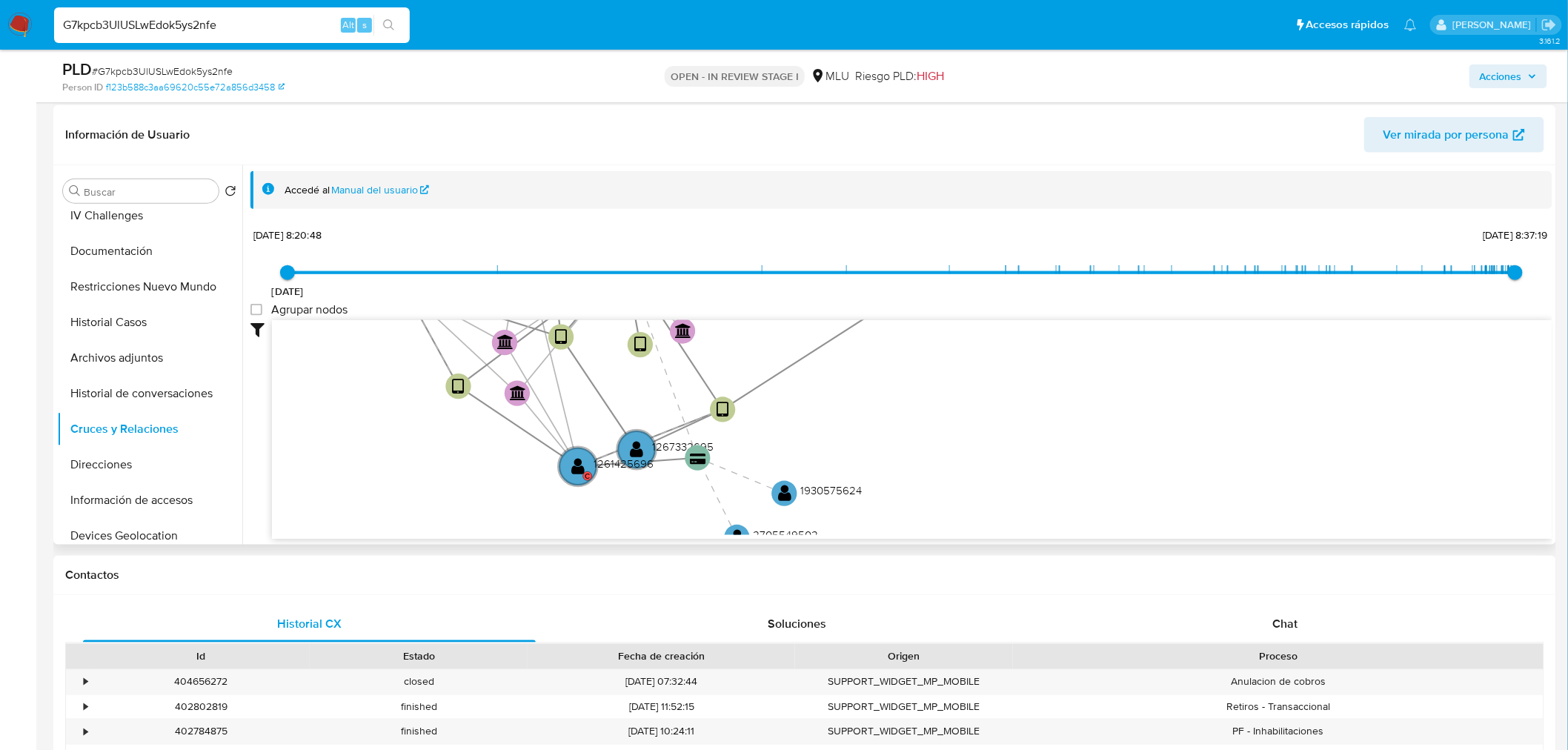
drag, startPoint x: 491, startPoint y: 505, endPoint x: 447, endPoint y: 455, distance: 66.6
click at [447, 455] on icon "user-199907088  199907088 device-65a2d71b0caaa7bdb6bc7efe  user-1267332695  …" at bounding box center [912, 427] width 1281 height 215
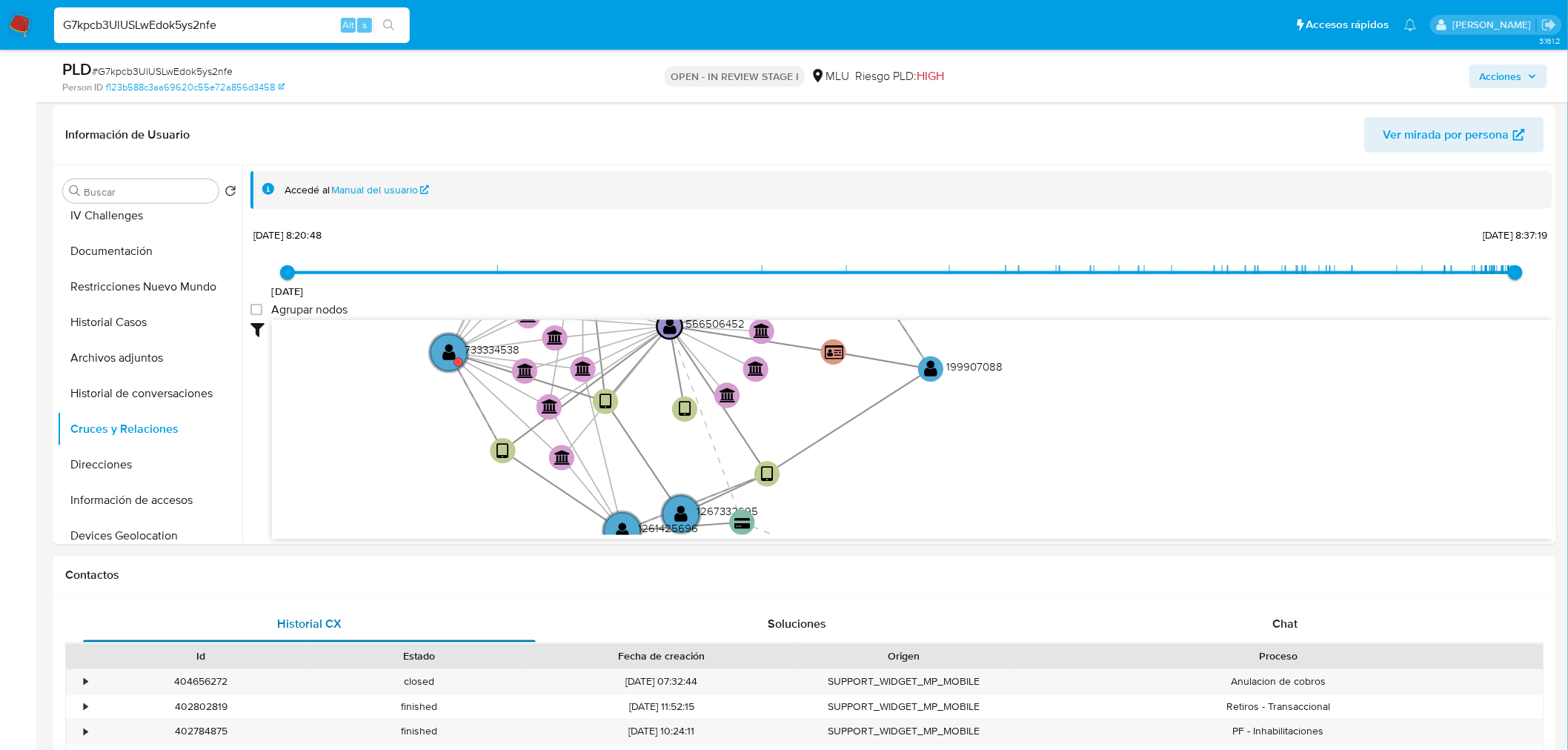
drag, startPoint x: 480, startPoint y: 489, endPoint x: 530, endPoint y: 610, distance: 130.9
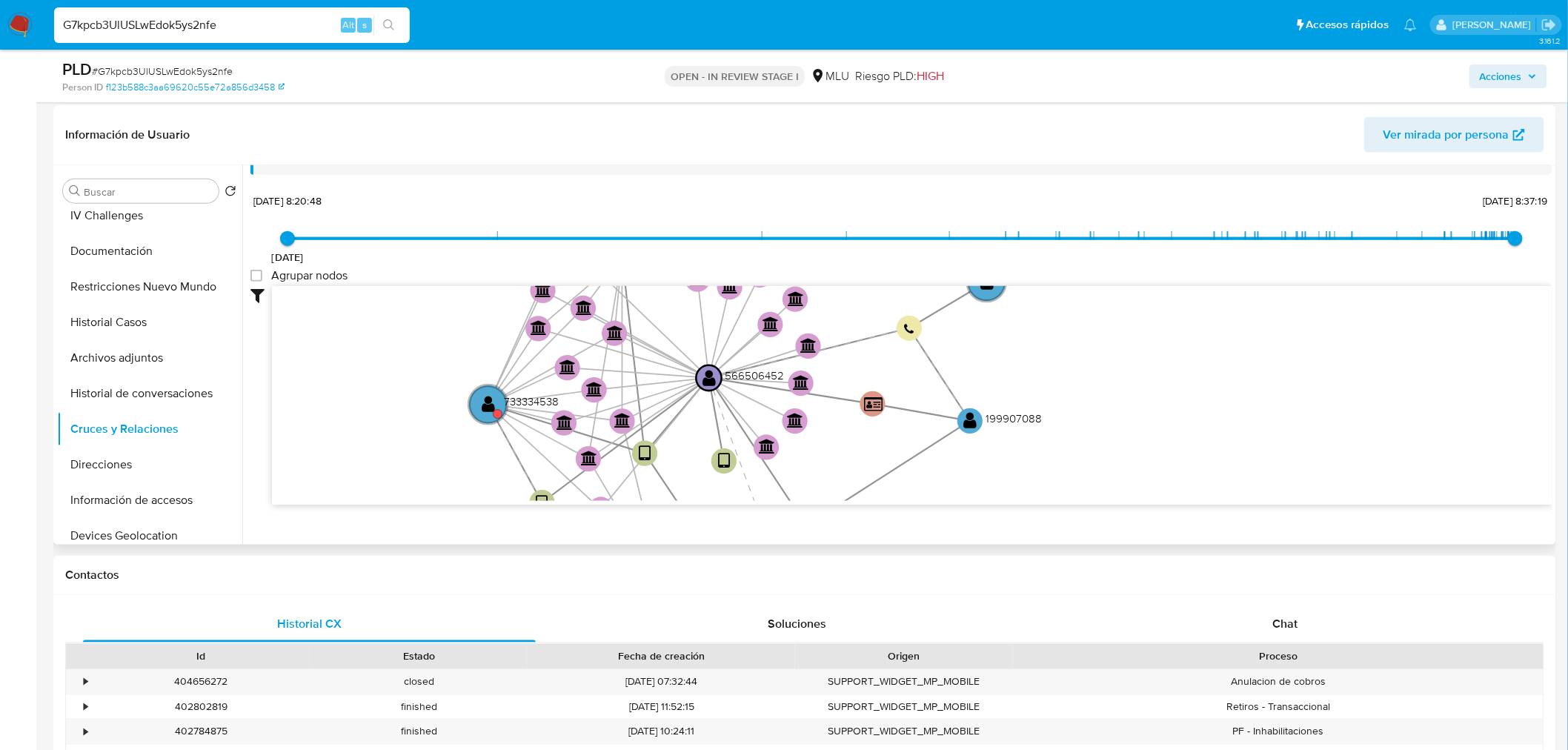
scroll to position [54, 0]
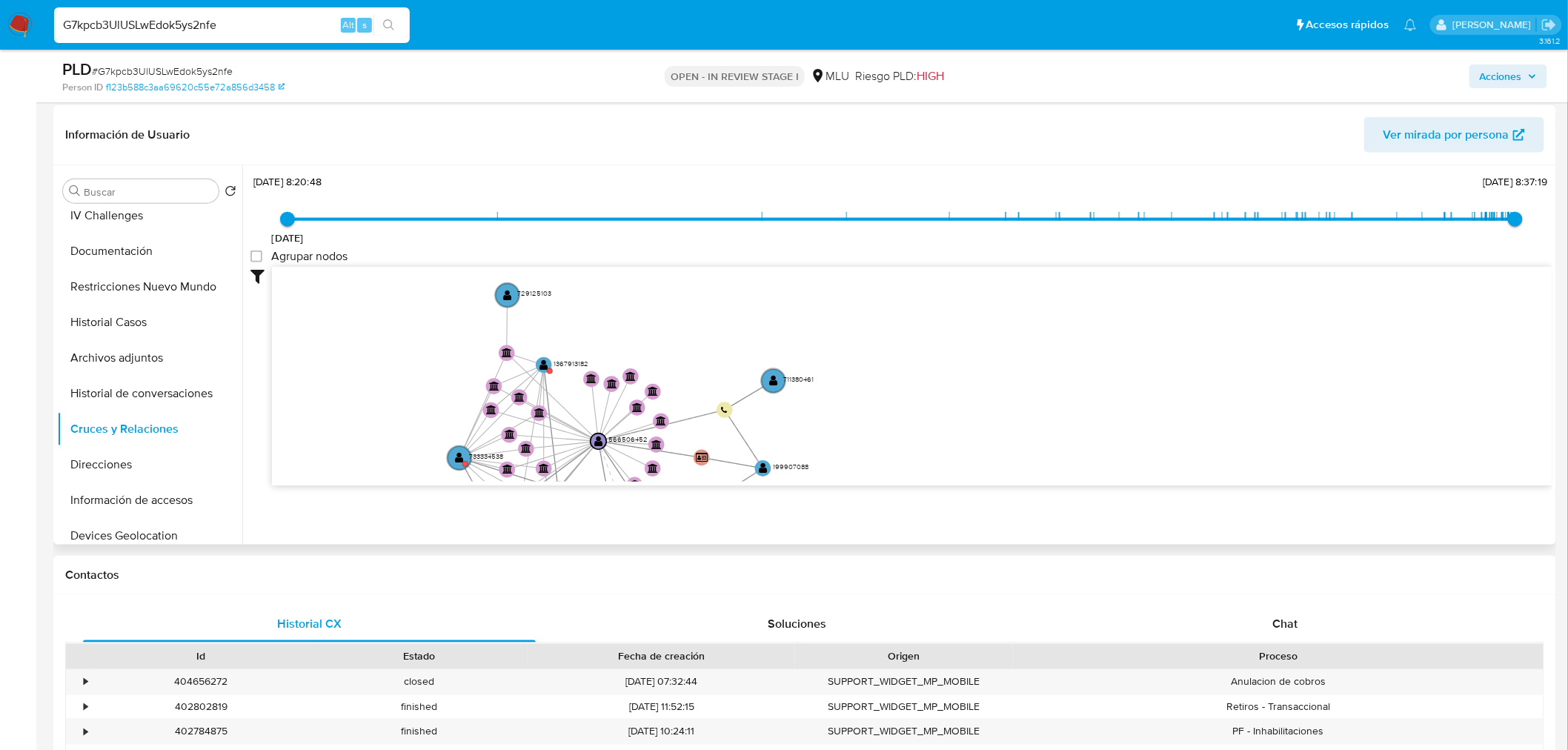
drag, startPoint x: 431, startPoint y: 297, endPoint x: 413, endPoint y: 456, distance: 160.0
click at [413, 456] on icon "user-199907088  199907088 device-65a2d71b0caaa7bdb6bc7efe  user-1267332695  …" at bounding box center [912, 374] width 1281 height 215
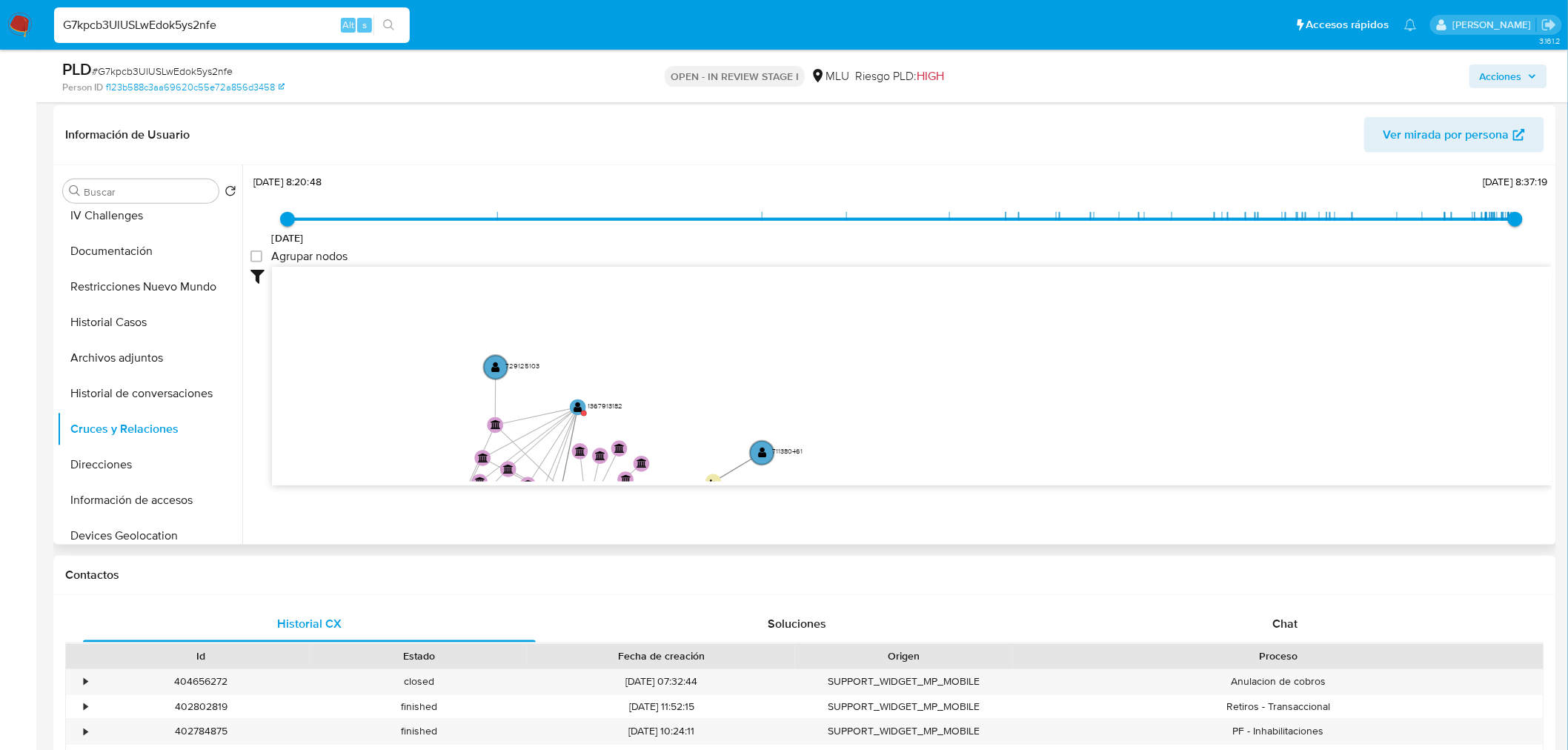
drag, startPoint x: 529, startPoint y: 426, endPoint x: 658, endPoint y: 330, distance: 160.8
click at [656, 330] on icon "user-199907088  199907088 device-65a2d71b0caaa7bdb6bc7efe  user-1267332695  …" at bounding box center [912, 374] width 1281 height 215
drag, startPoint x: 895, startPoint y: 498, endPoint x: 899, endPoint y: 354, distance: 144.1
click at [895, 331] on div "Filtros Confianza alta Device Tarjeta Persona validada Teléfono validado Confia…" at bounding box center [902, 403] width 1302 height 273
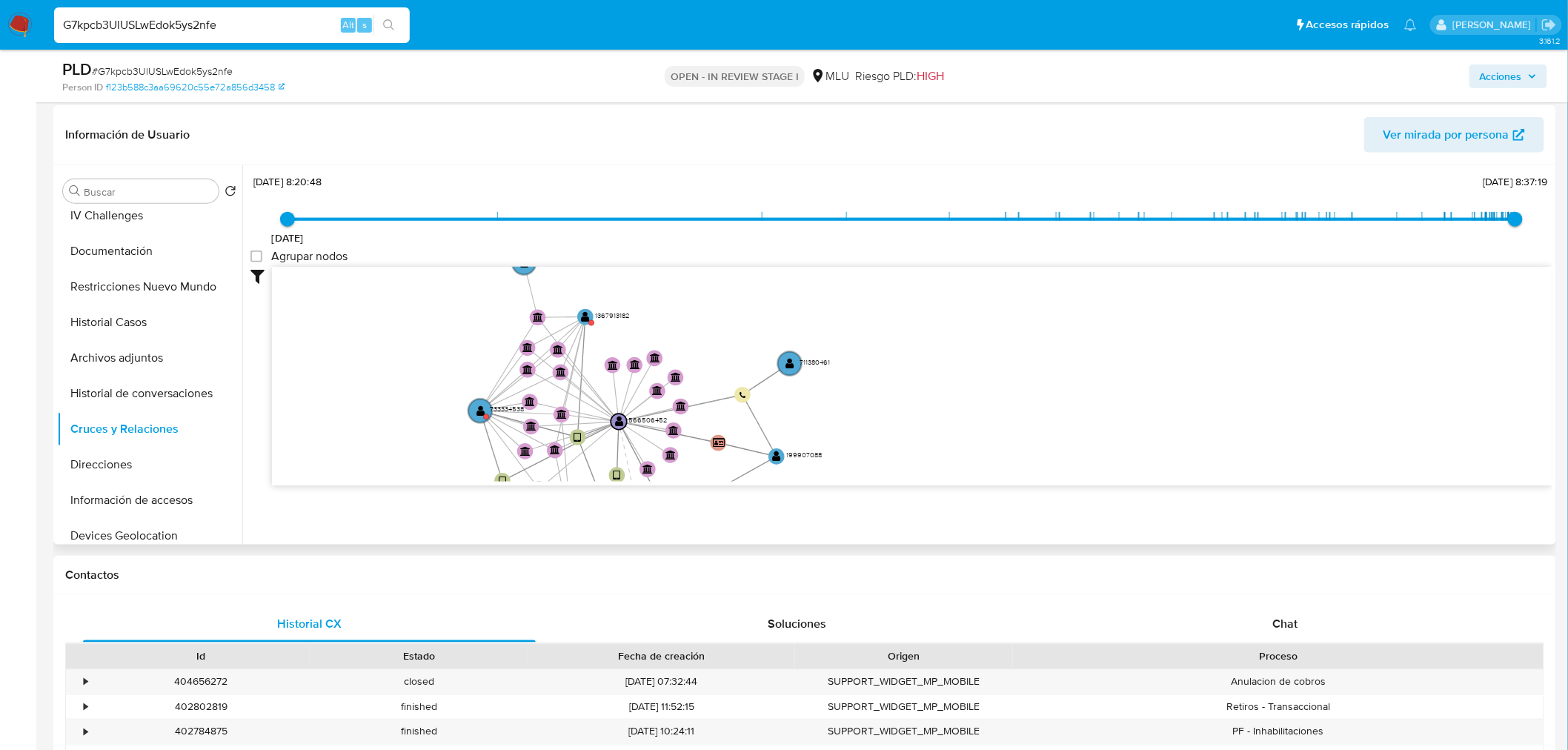
drag, startPoint x: 899, startPoint y: 394, endPoint x: 929, endPoint y: 276, distance: 121.8
click at [929, 276] on icon "user-199907088  199907088 device-65a2d71b0caaa7bdb6bc7efe  user-1267332695  …" at bounding box center [912, 374] width 1281 height 215
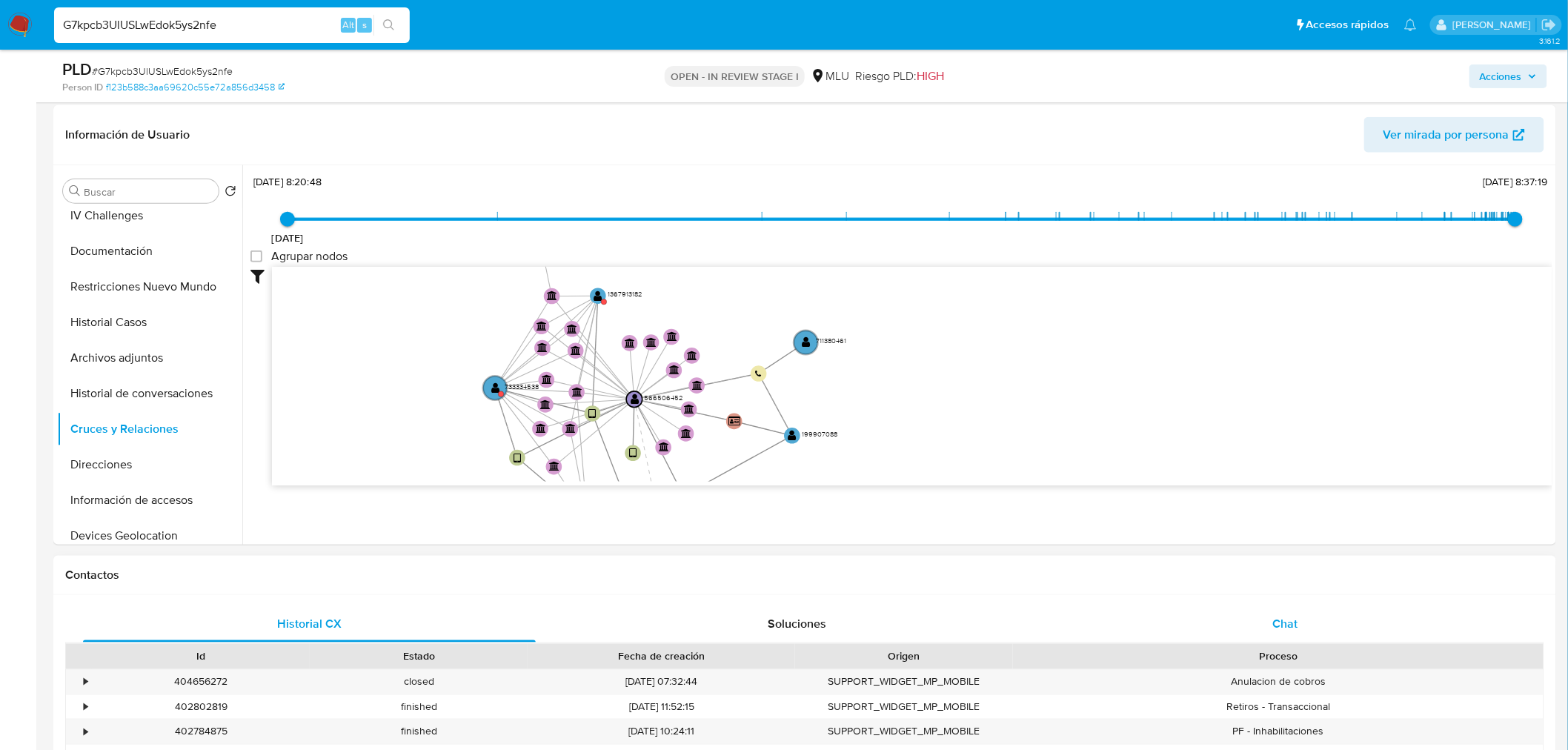
click at [1305, 618] on div "Chat" at bounding box center [1285, 625] width 452 height 36
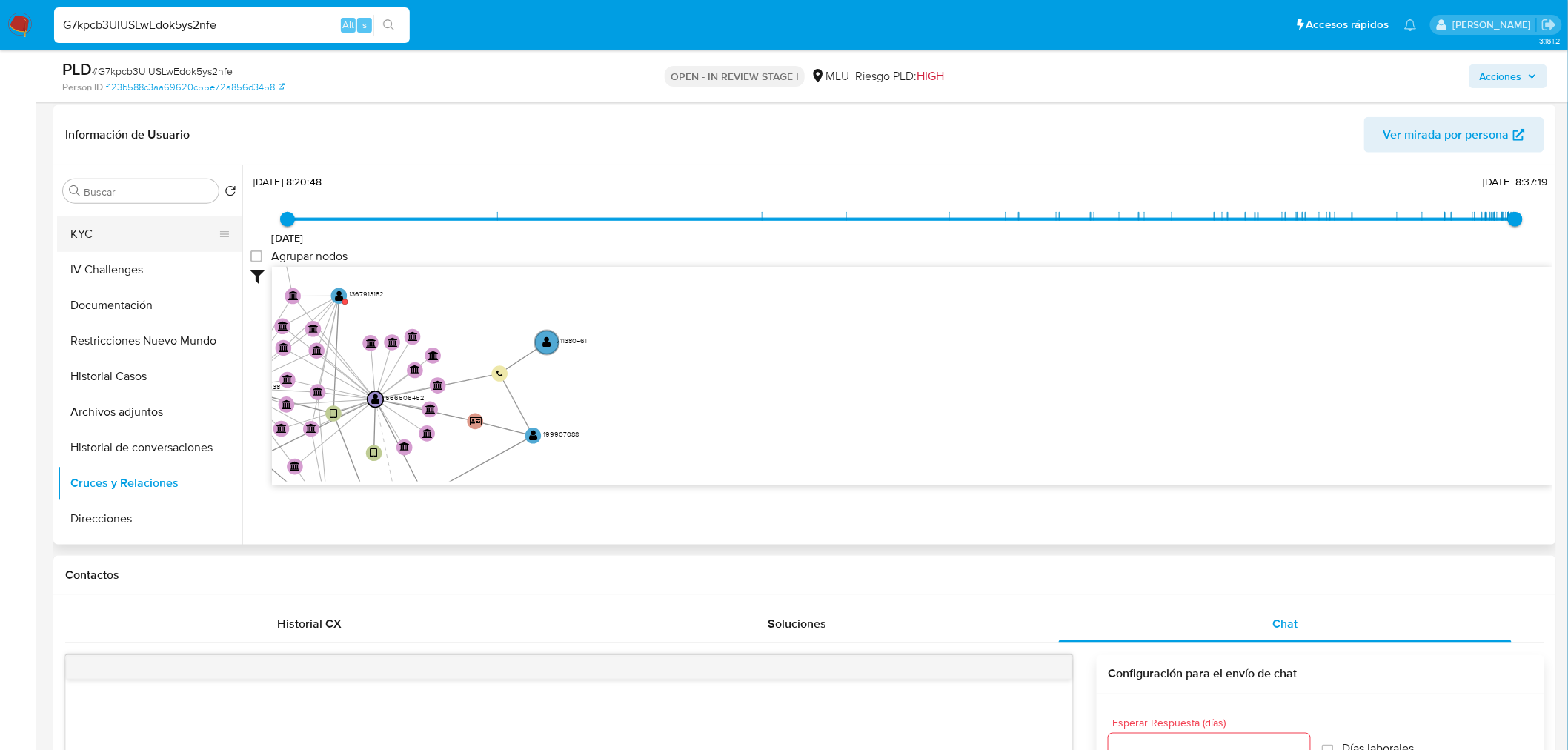
scroll to position [0, 0]
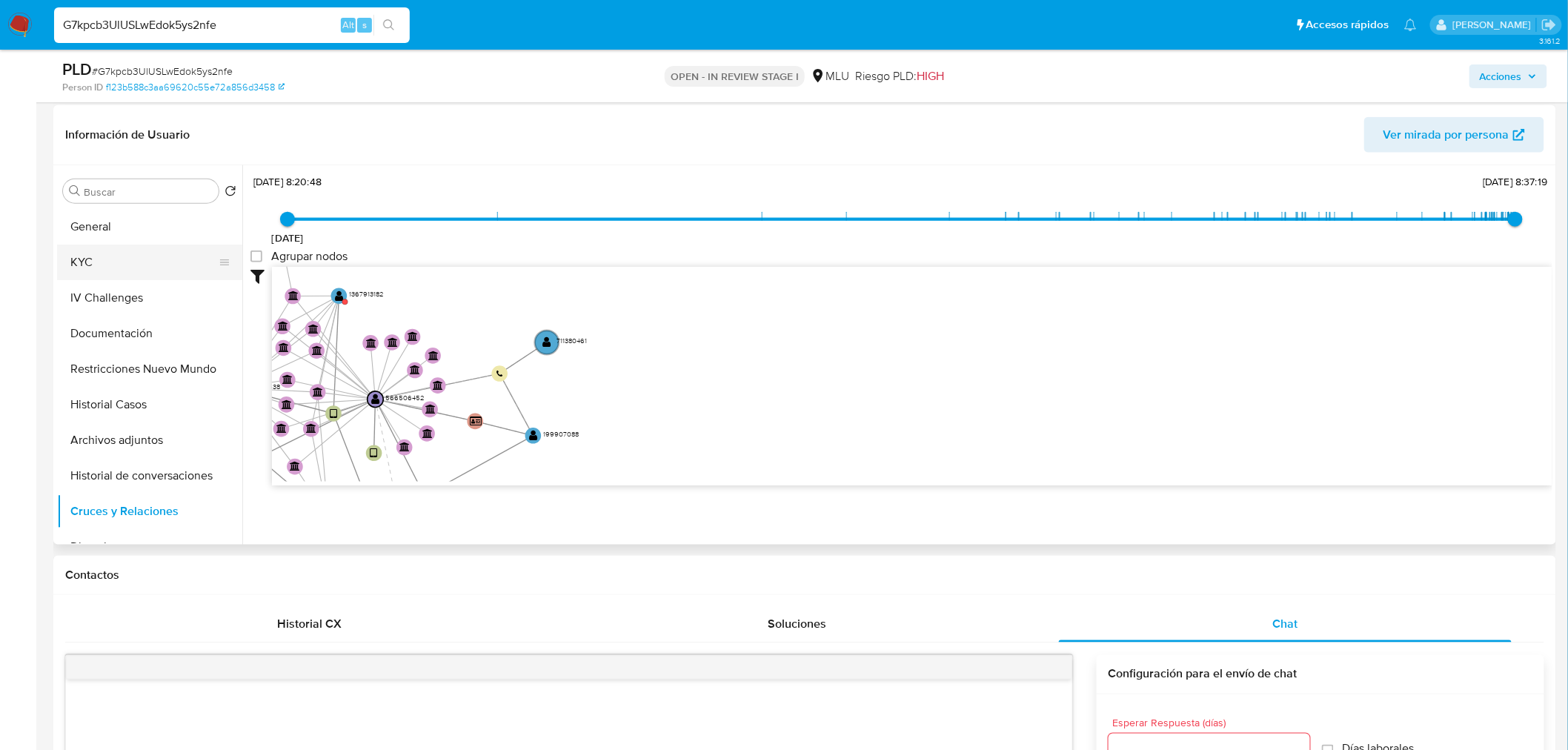
click at [116, 252] on button "KYC" at bounding box center [144, 262] width 173 height 36
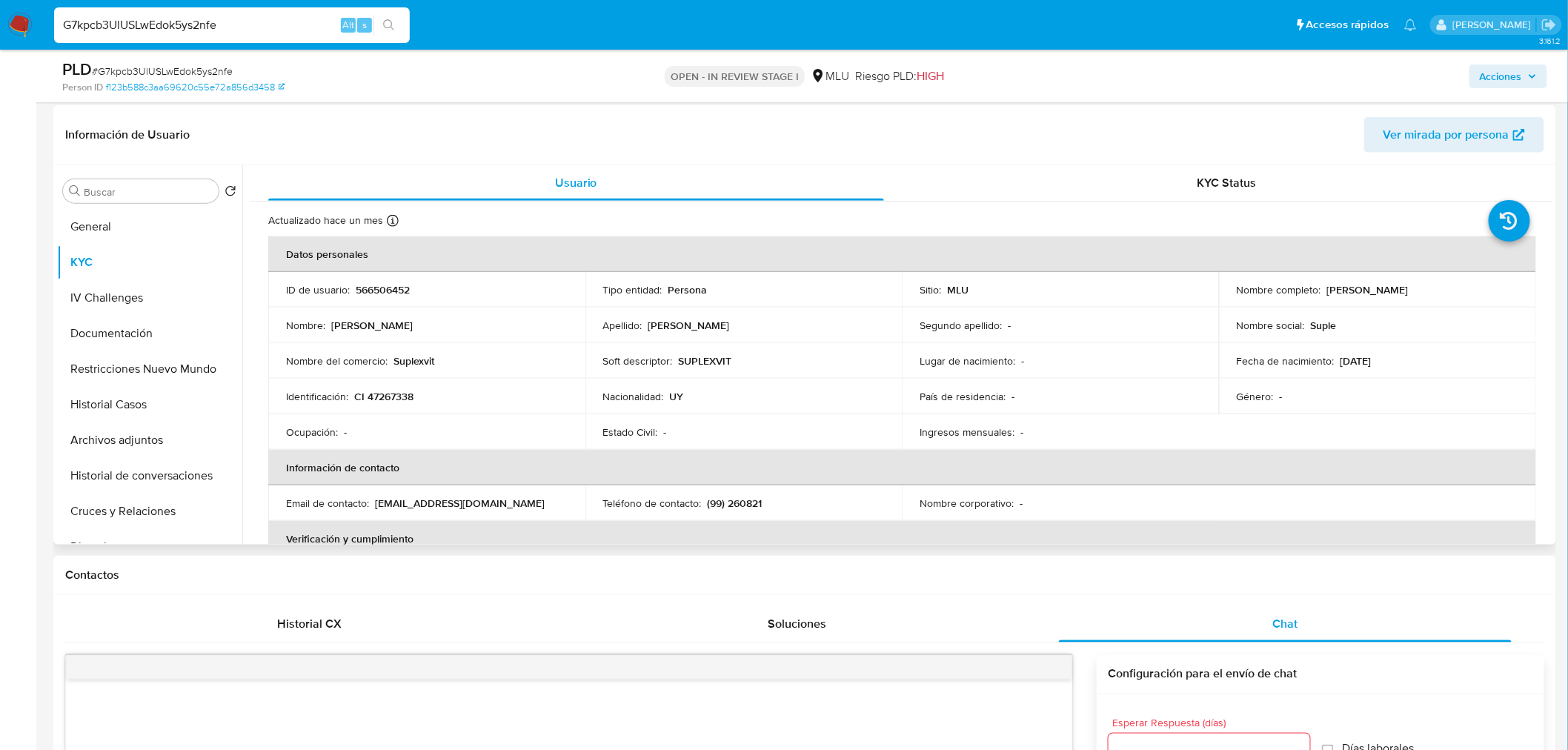
click at [1327, 289] on p "Maria Angelly Clavijo Bertazzi" at bounding box center [1368, 289] width 82 height 13
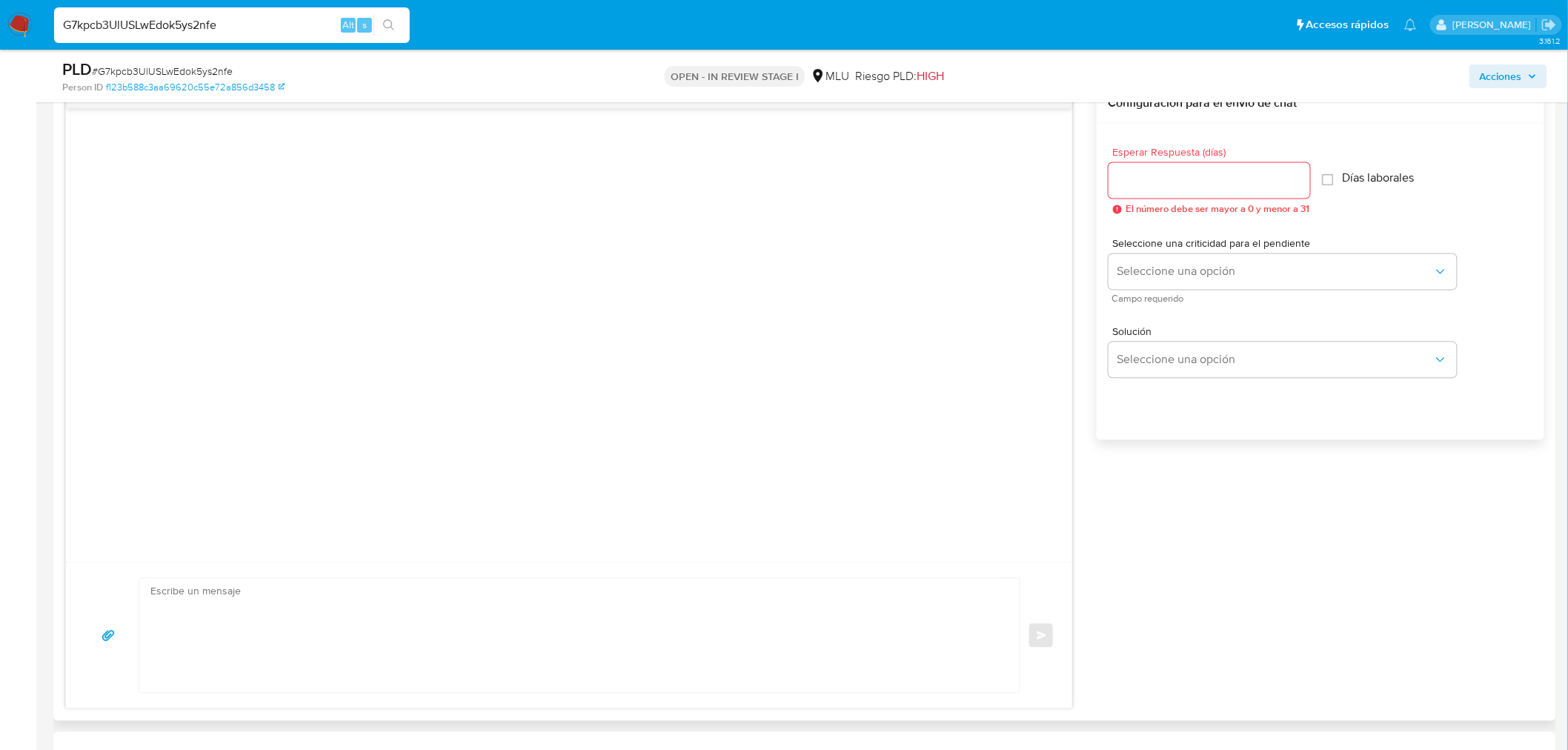
scroll to position [1235, 0]
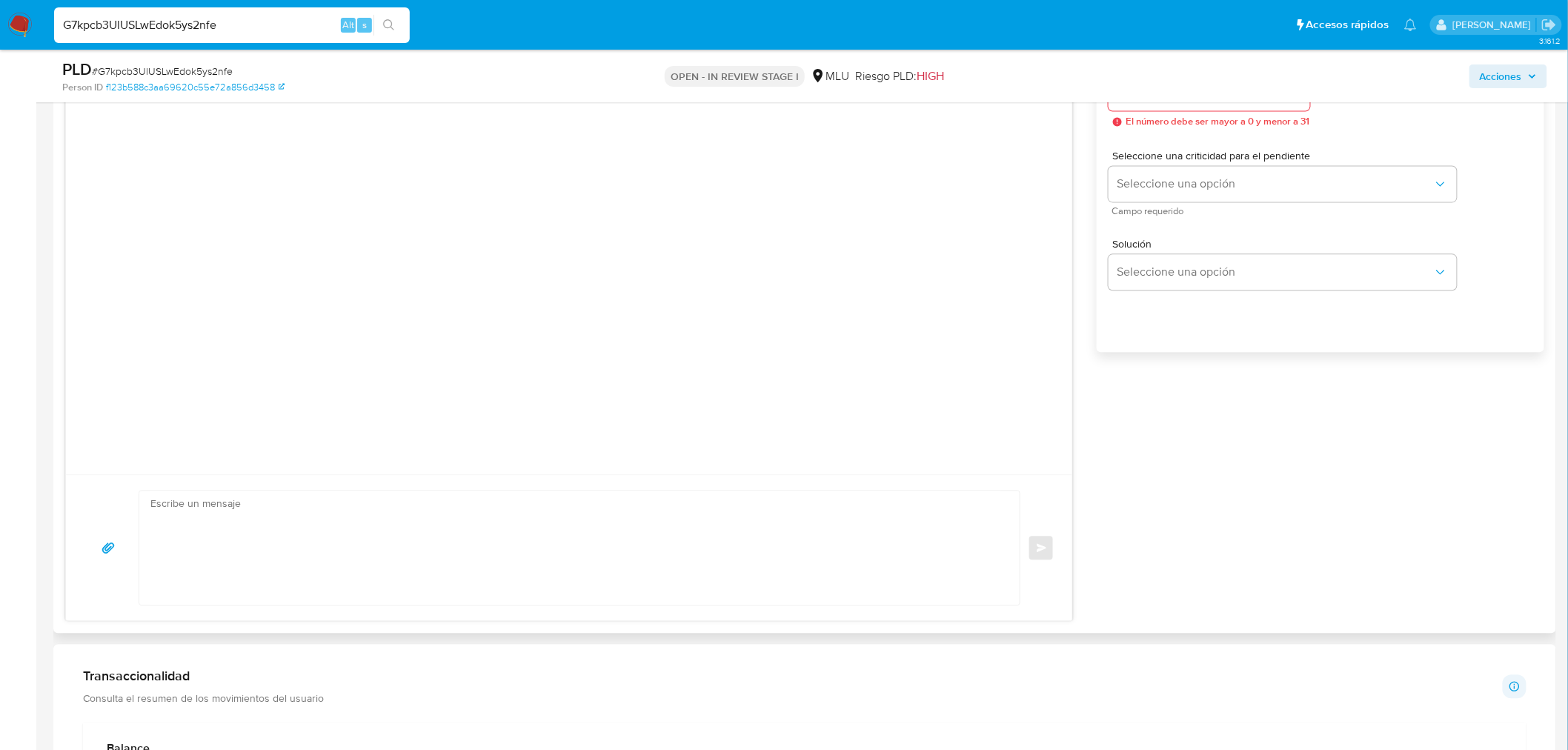
click at [311, 520] on textarea at bounding box center [575, 547] width 850 height 114
paste textarea "Hola, XXX. Te contactamos ya que necesitamos verificar algunos datos. Por este …"
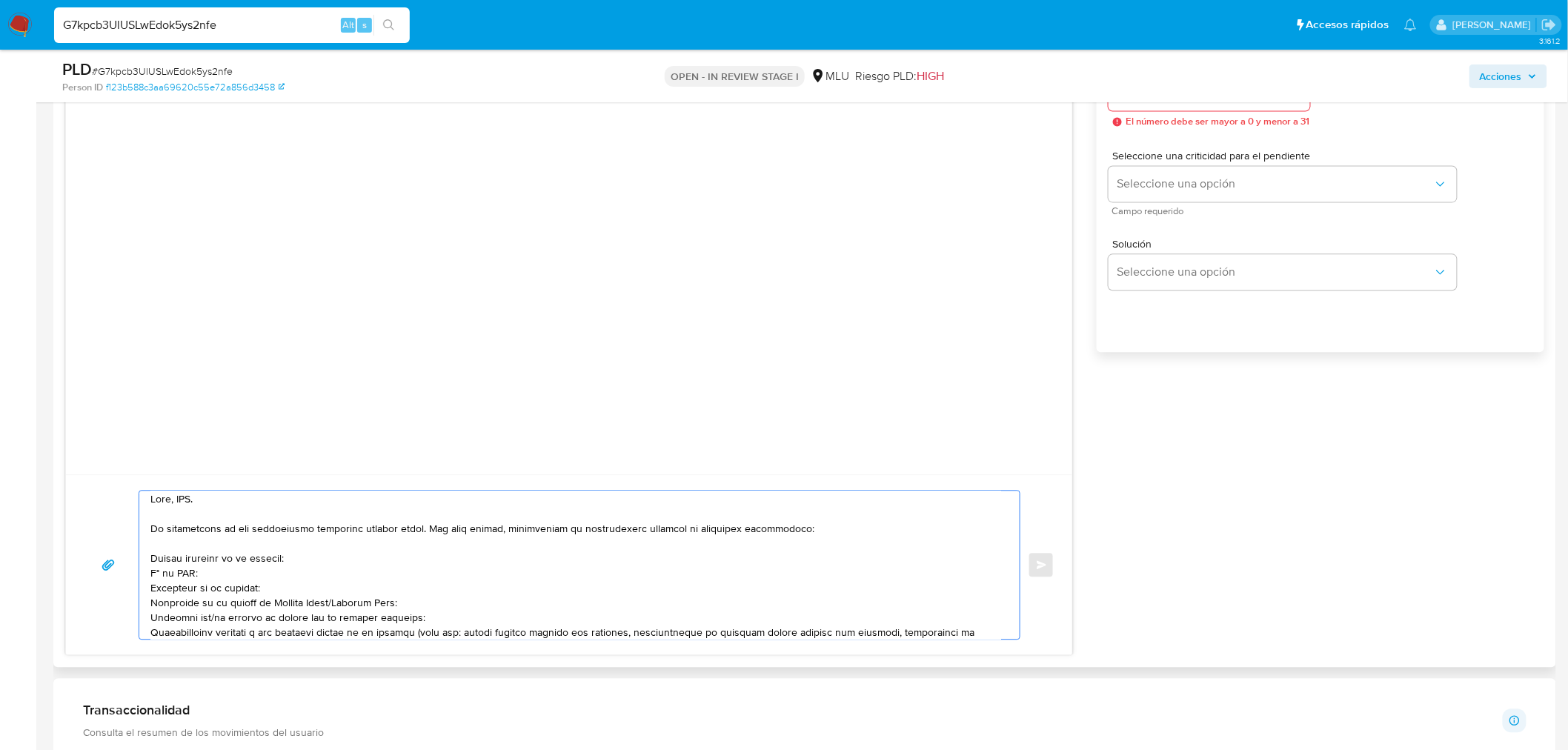
scroll to position [0, 0]
click at [190, 500] on textarea at bounding box center [575, 565] width 850 height 148
click at [151, 561] on textarea at bounding box center [575, 565] width 850 height 148
drag, startPoint x: 413, startPoint y: 606, endPoint x: 151, endPoint y: 590, distance: 262.5
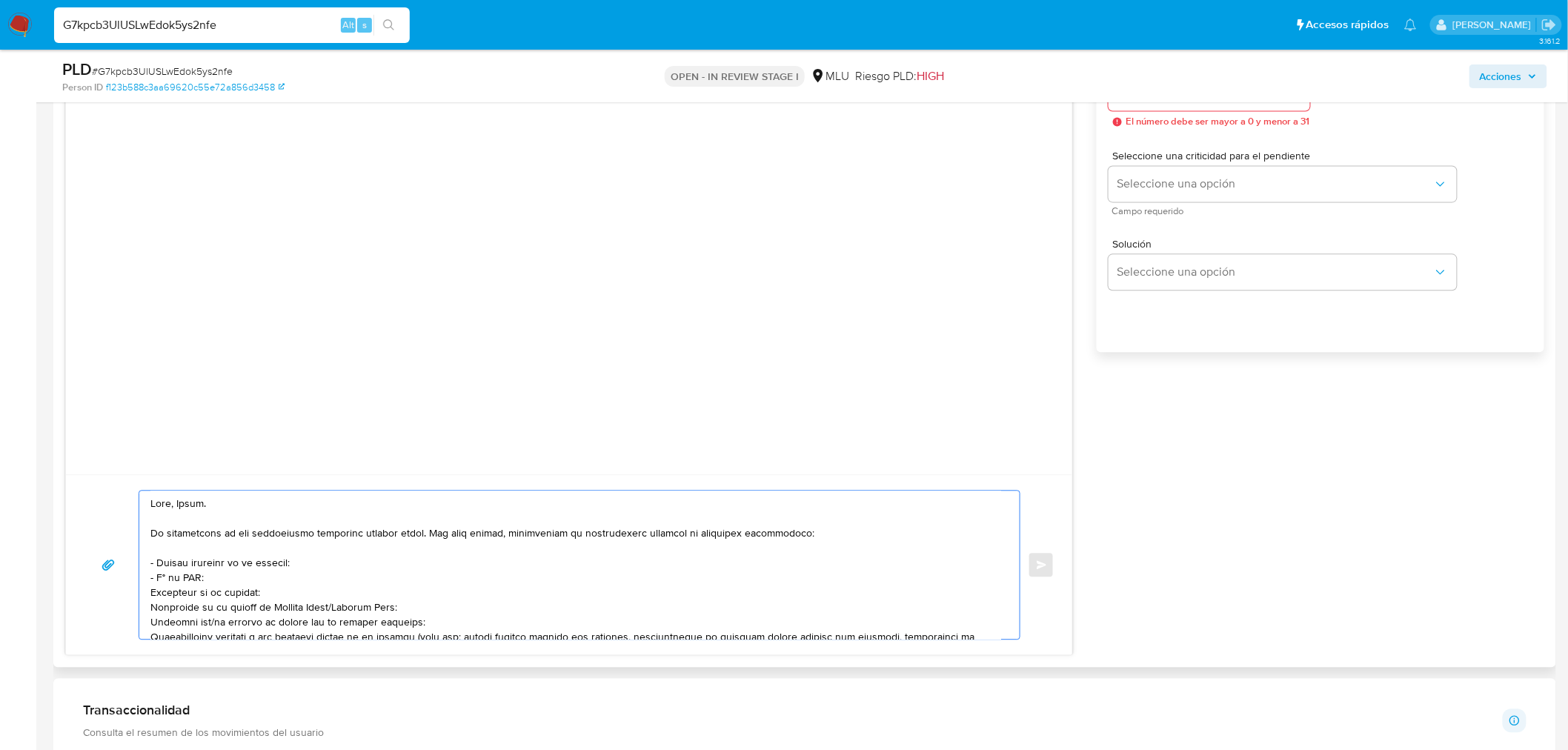
click at [151, 590] on textarea at bounding box center [575, 565] width 850 height 148
click at [210, 591] on textarea at bounding box center [575, 565] width 850 height 148
click at [447, 592] on textarea at bounding box center [575, 565] width 850 height 148
click at [152, 609] on textarea at bounding box center [575, 565] width 850 height 148
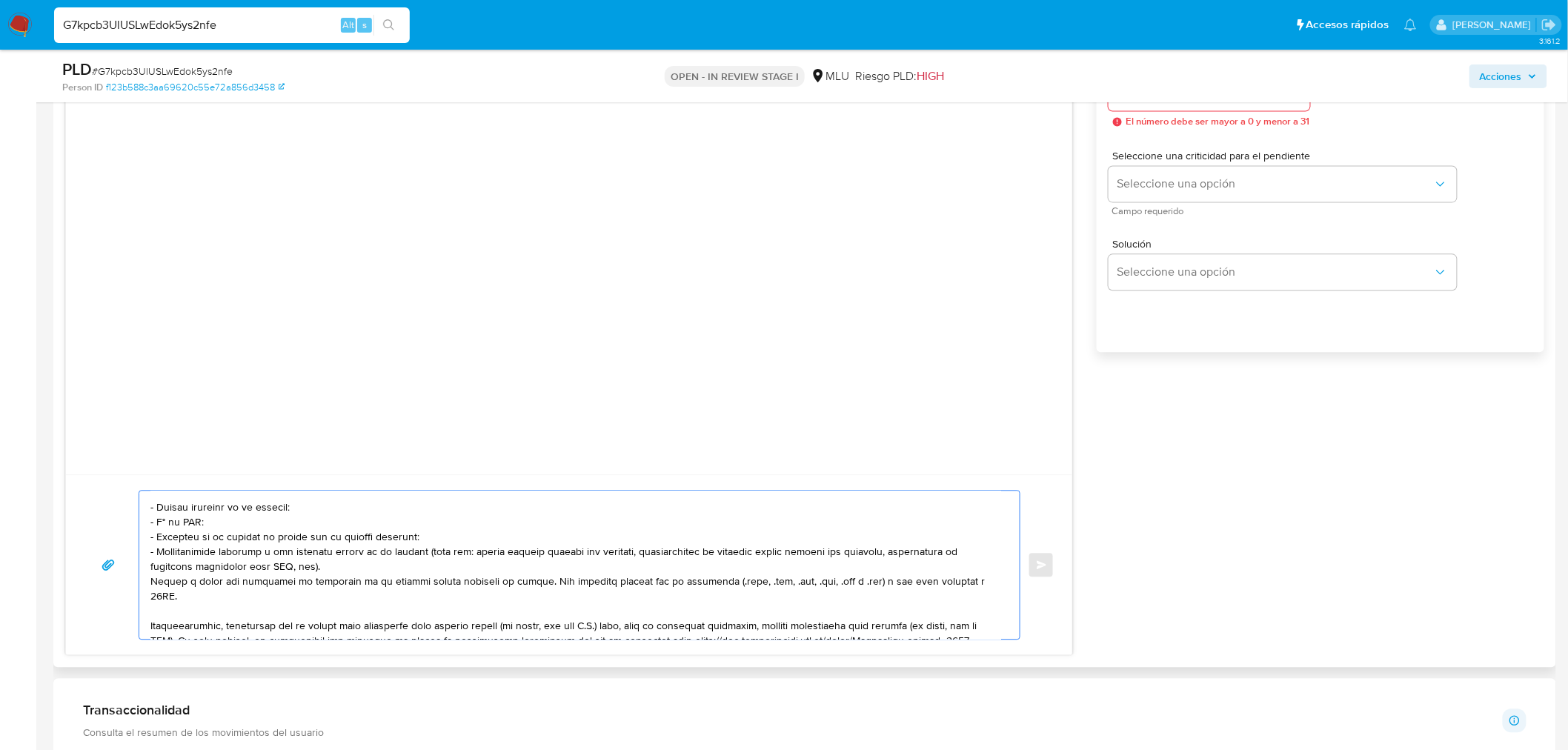
scroll to position [83, 0]
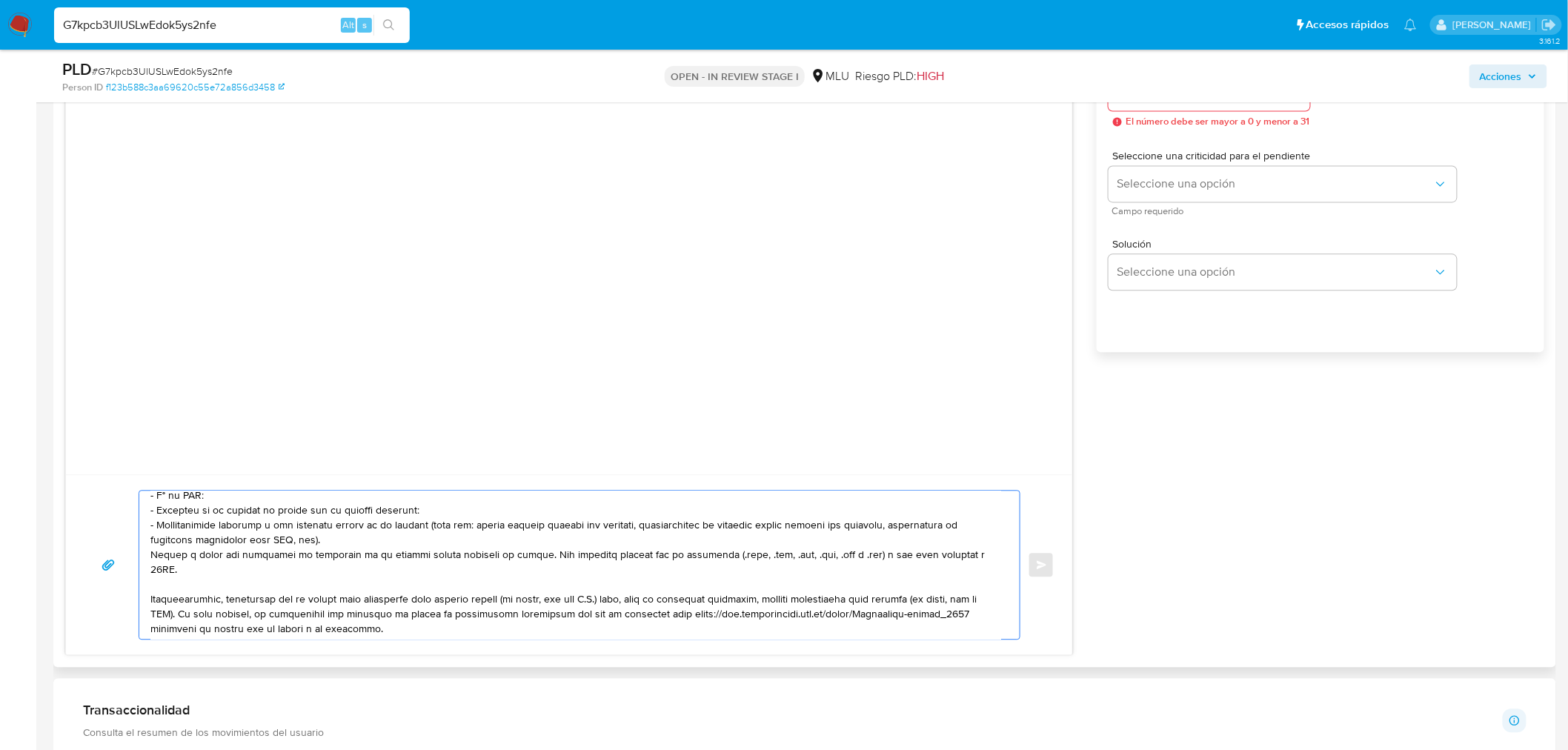
click at [209, 556] on textarea at bounding box center [575, 565] width 850 height 148
click at [209, 556] on textarea at bounding box center [575, 565] width 850 height 148
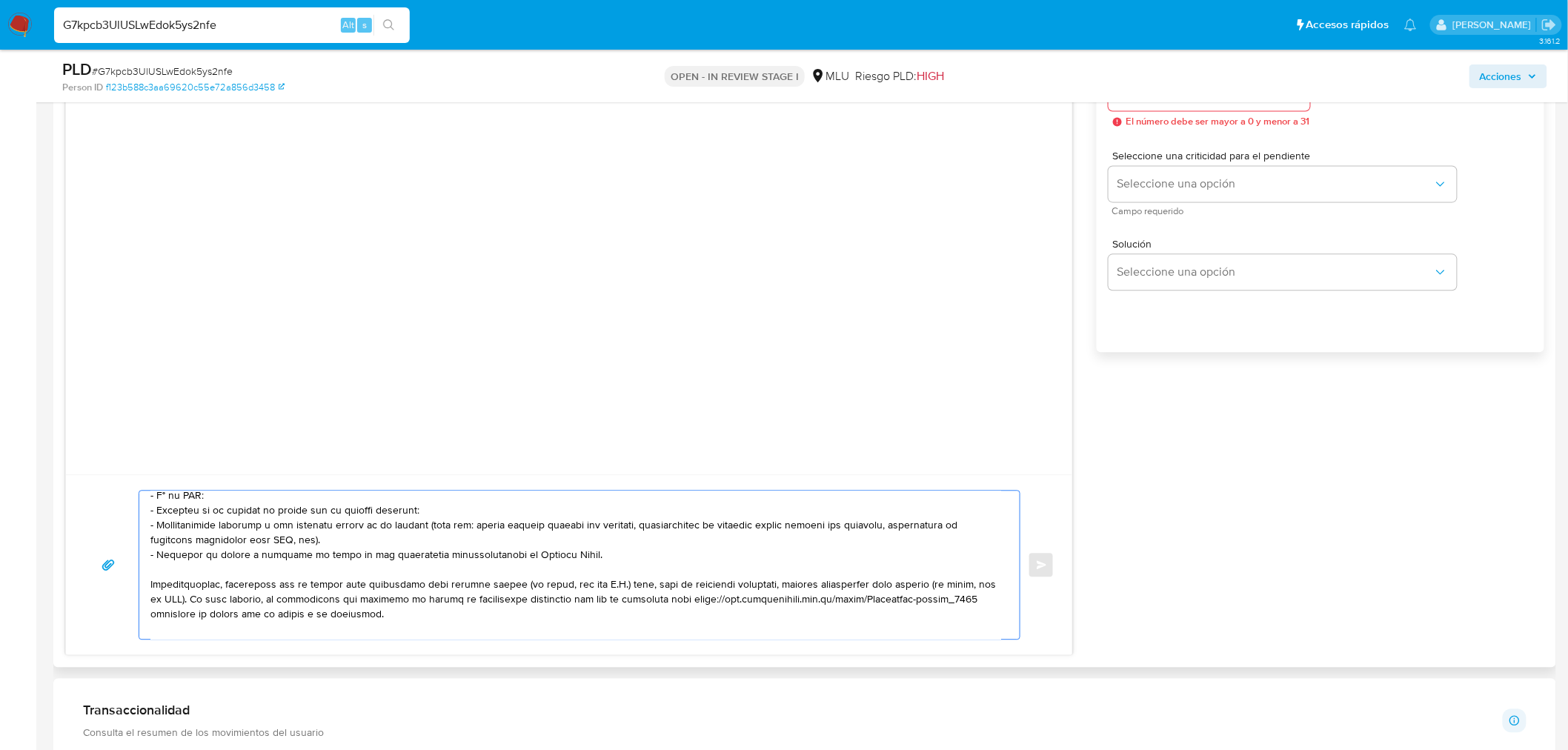
click at [272, 596] on textarea at bounding box center [575, 565] width 850 height 148
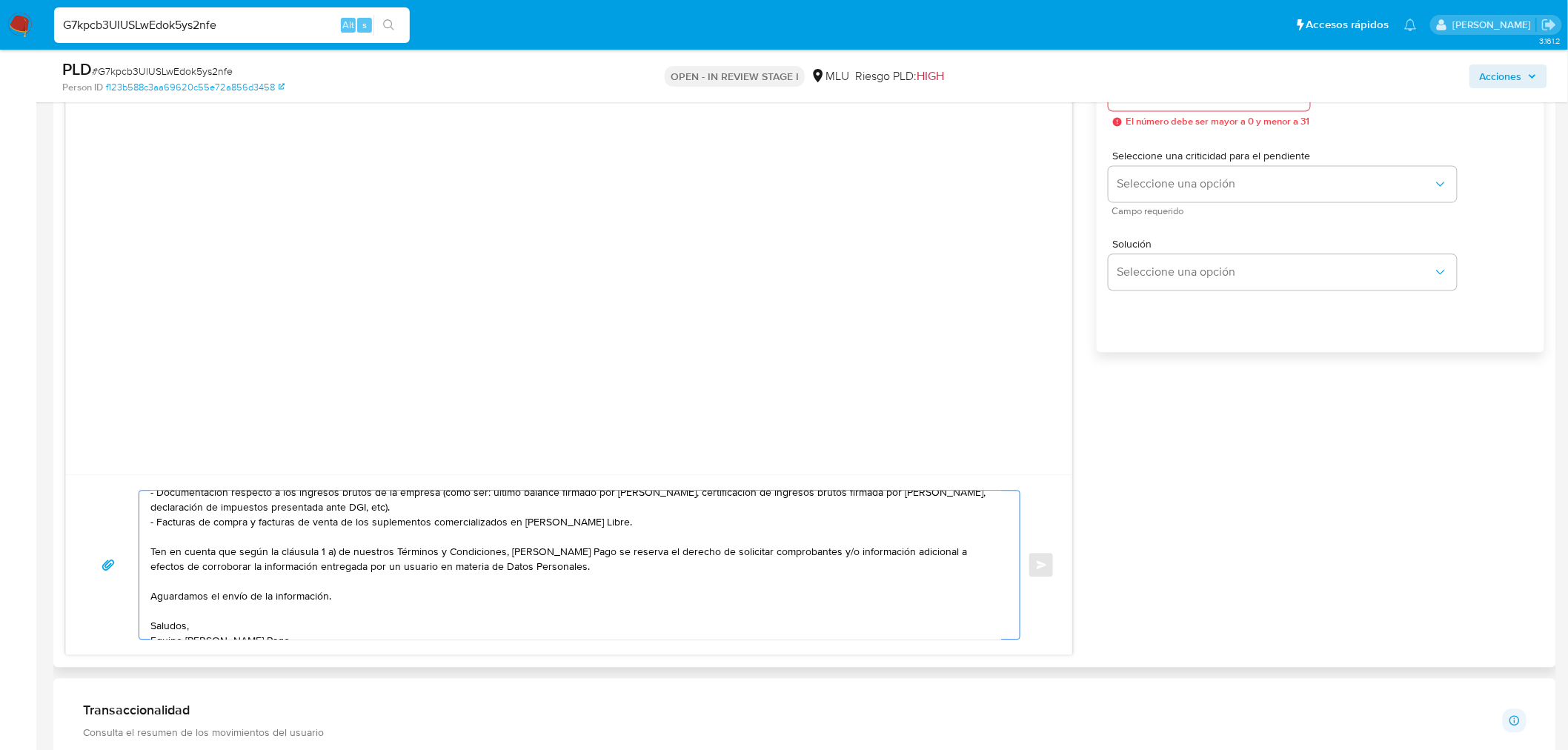
scroll to position [144, 0]
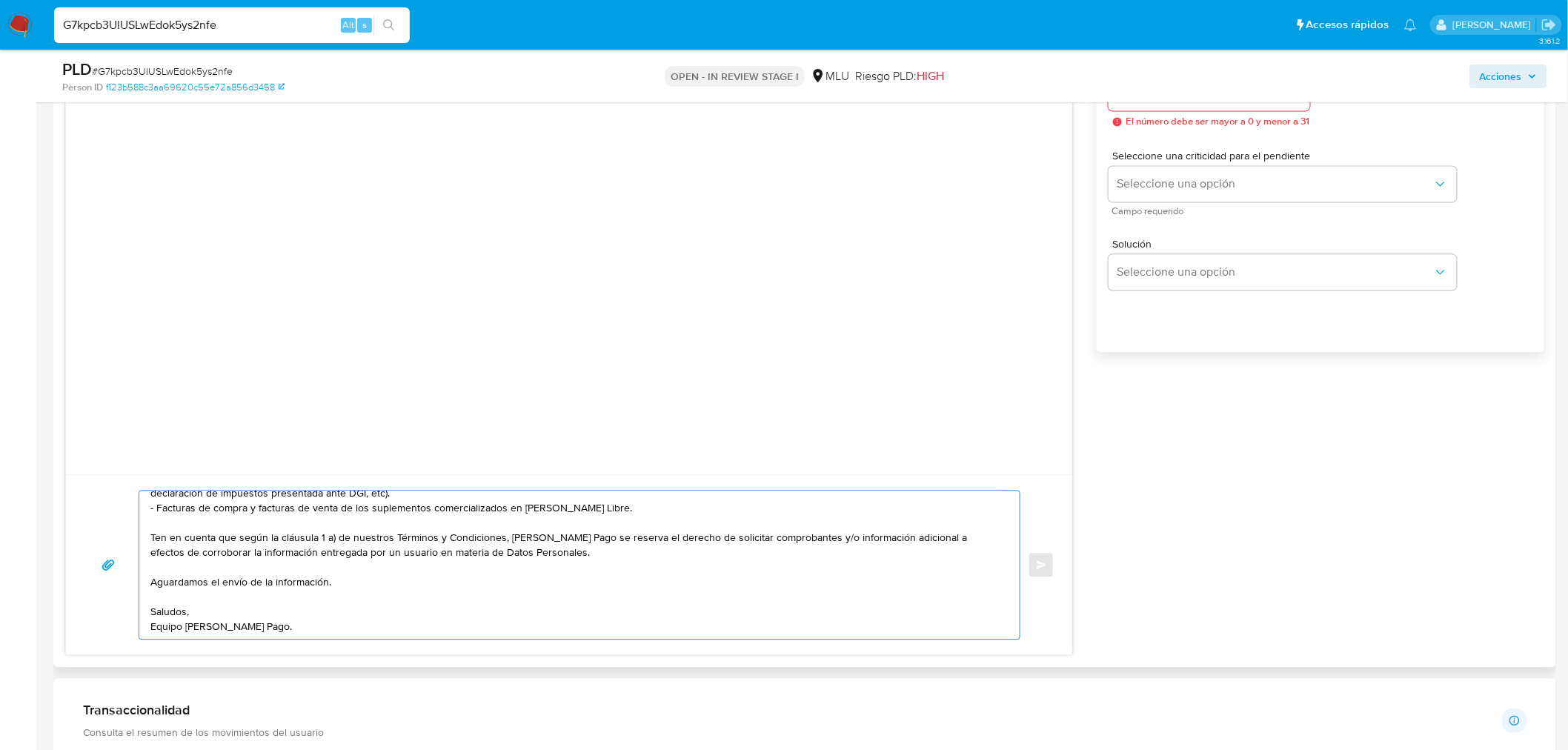
click at [273, 580] on textarea "Hola, María. Te contactamos ya que necesitamos verificar algunos datos. Por est…" at bounding box center [575, 565] width 850 height 148
click at [290, 614] on textarea "Hola, María. Te contactamos ya que necesitamos verificar algunos datos. Por est…" at bounding box center [575, 565] width 850 height 148
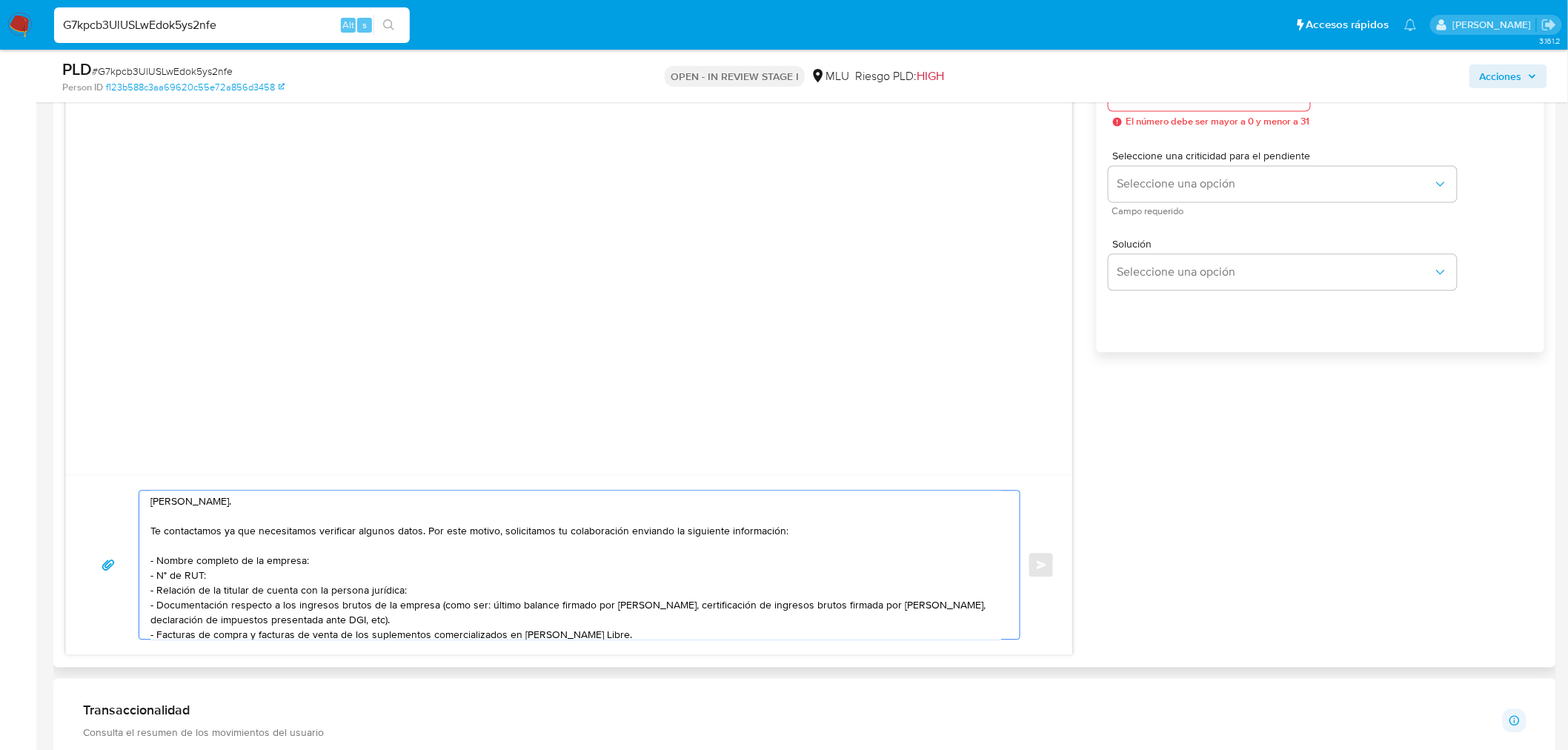
scroll to position [0, 0]
click at [273, 595] on textarea "Hola, María. Te contactamos ya que necesitamos verificar algunos datos. Por est…" at bounding box center [575, 565] width 850 height 148
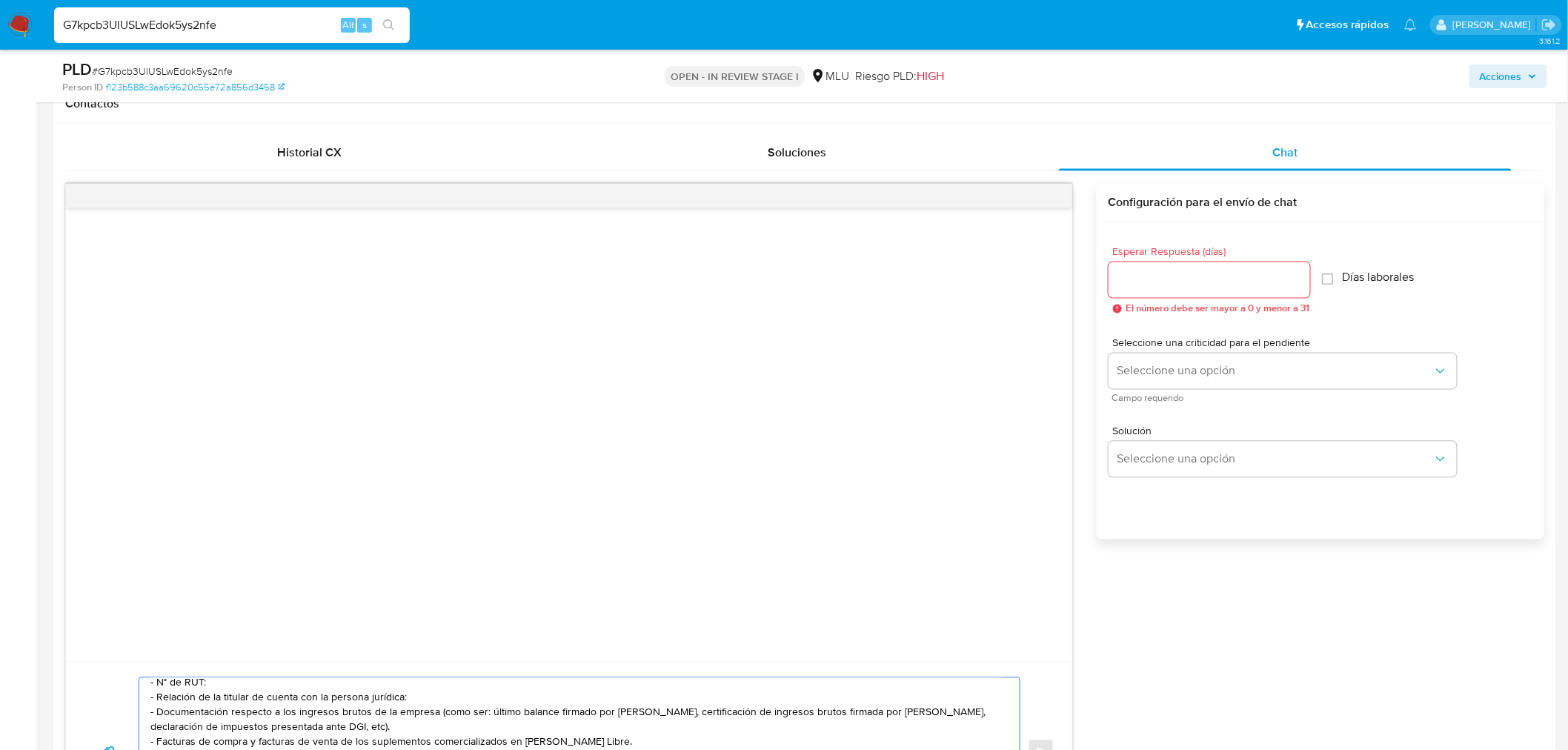
scroll to position [823, 0]
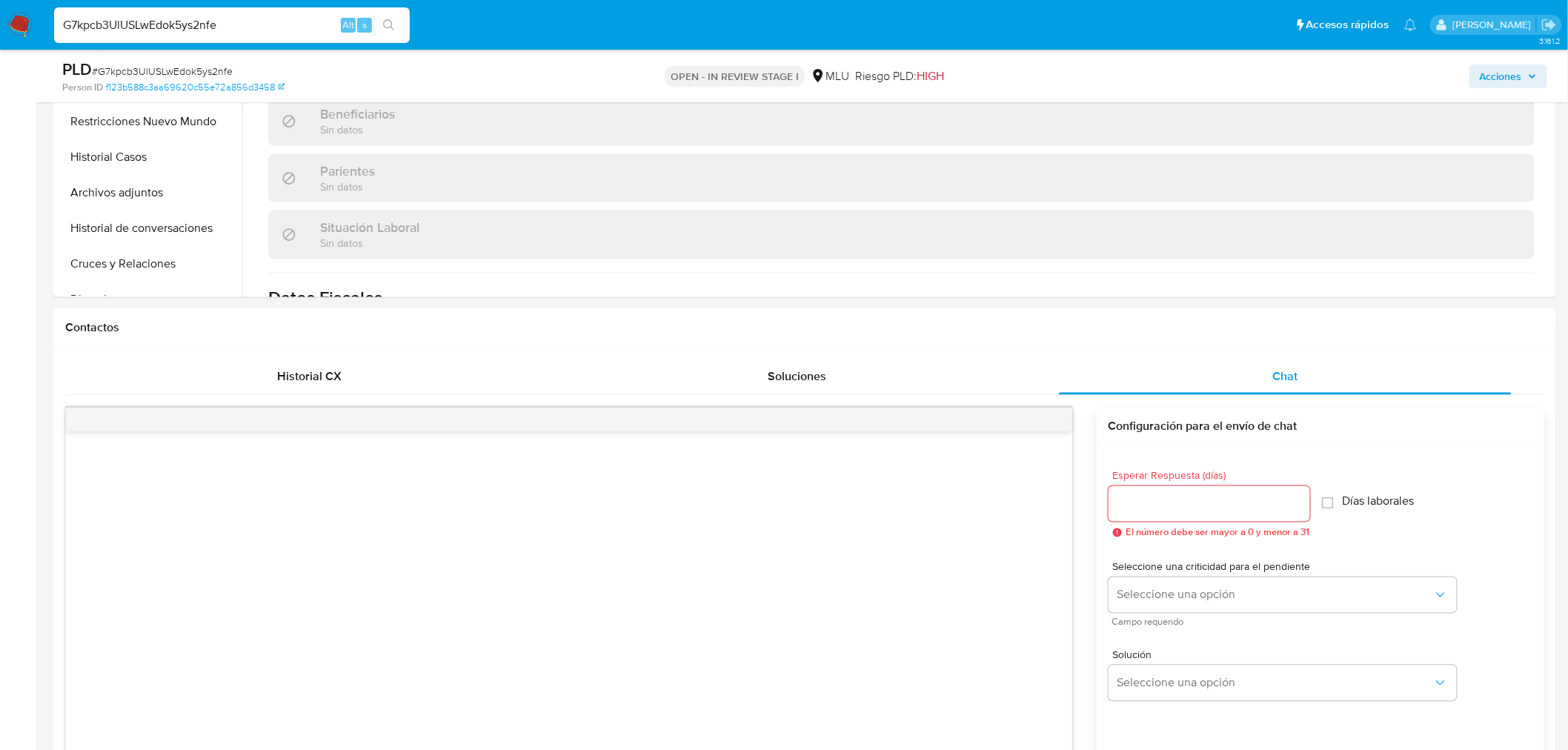
type textarea "Hola, María. Te contactamos ya que necesitamos verificar algunos datos. Por est…"
click at [1224, 505] on input "Esperar Respuesta (días)" at bounding box center [1210, 504] width 202 height 19
type input "3"
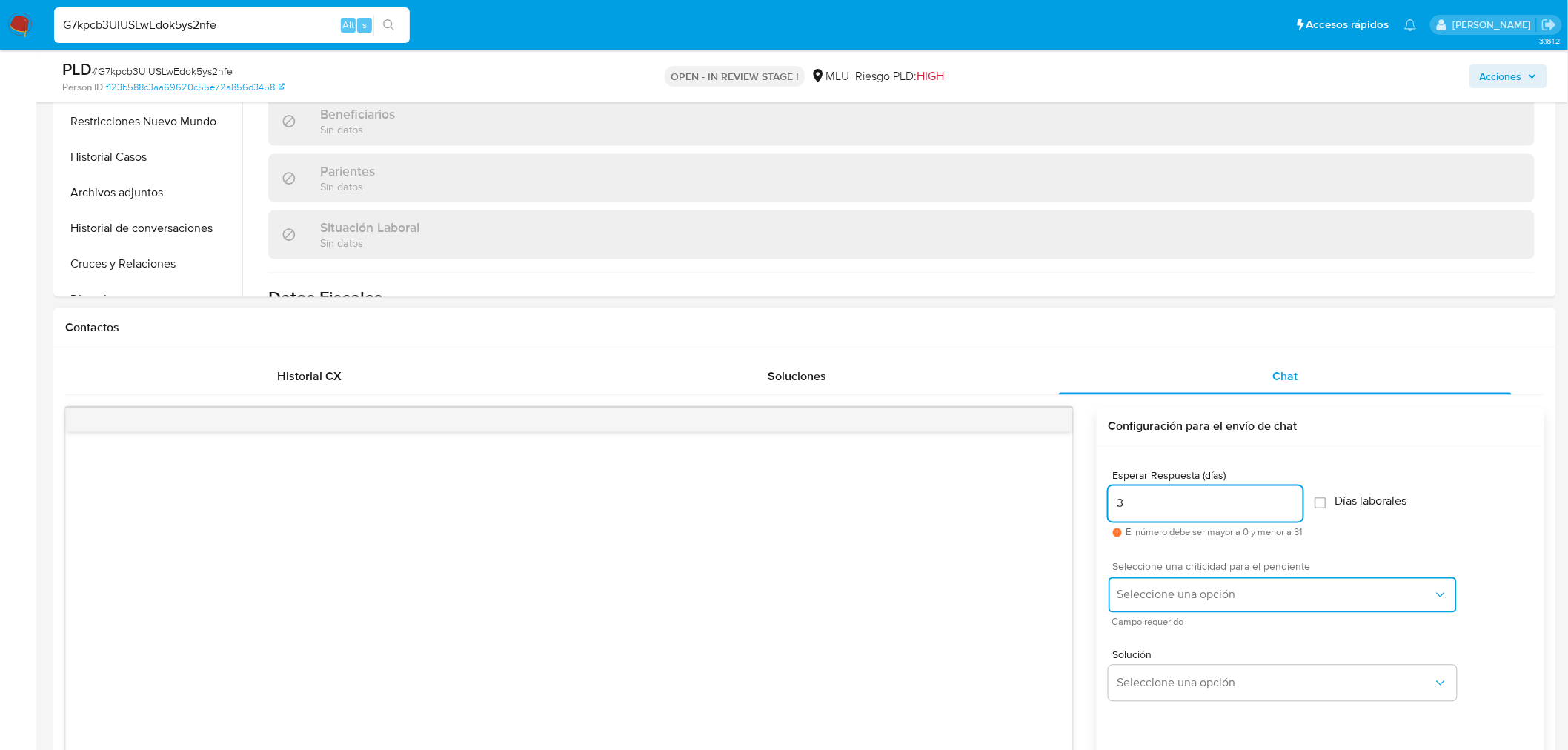
click at [1178, 597] on span "Seleccione una opción" at bounding box center [1275, 595] width 316 height 15
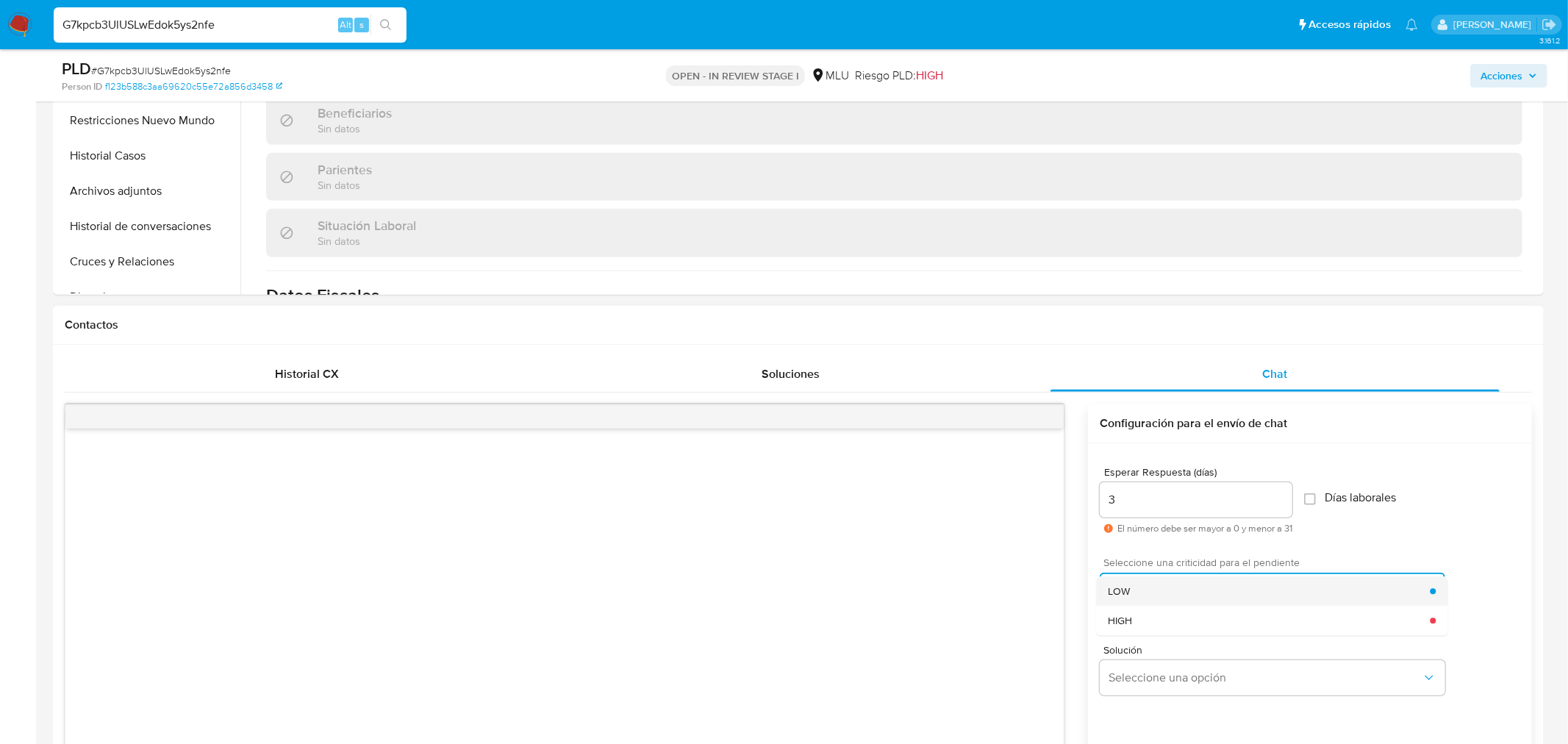
click at [1162, 583] on div "LOW" at bounding box center [1269, 591] width 322 height 30
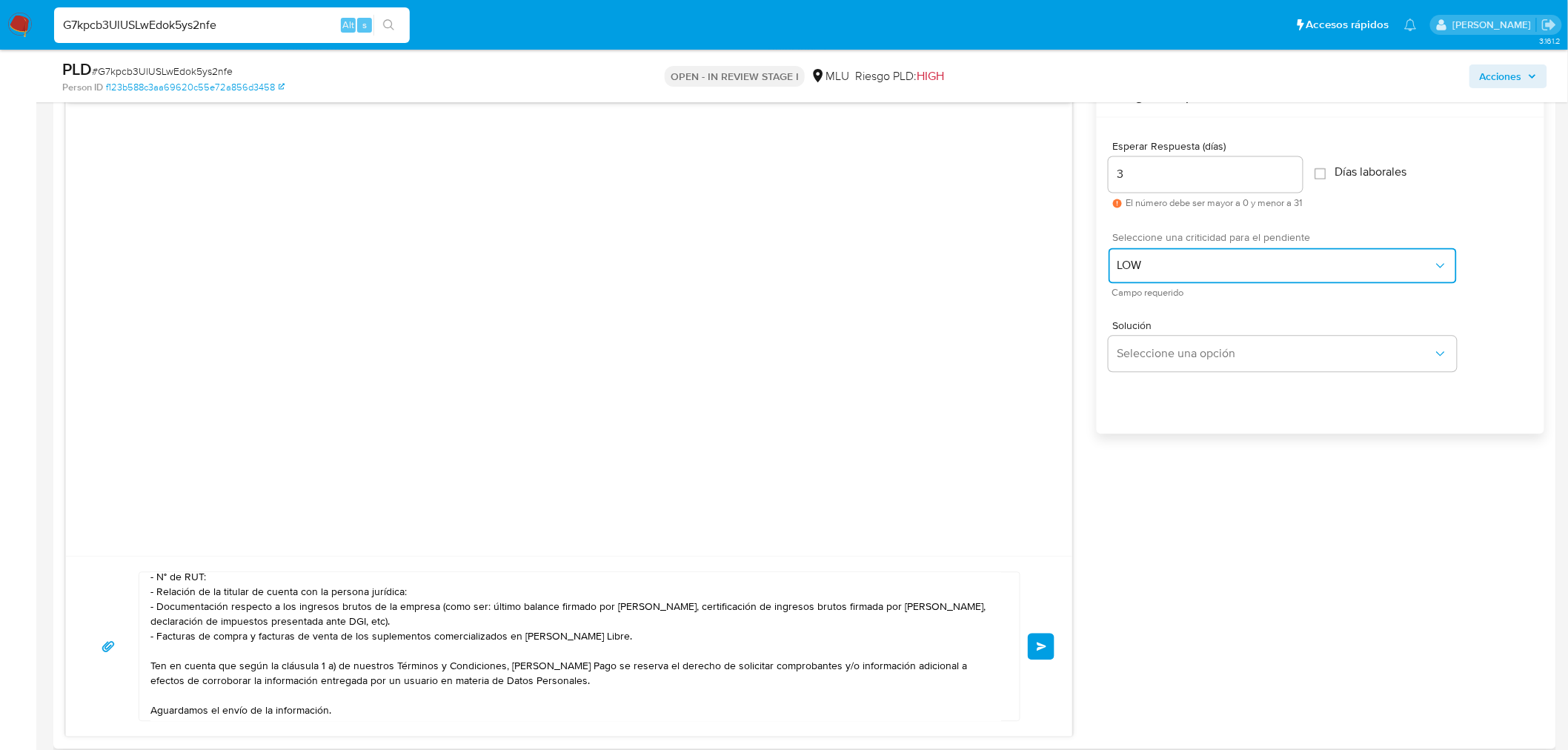
scroll to position [0, 0]
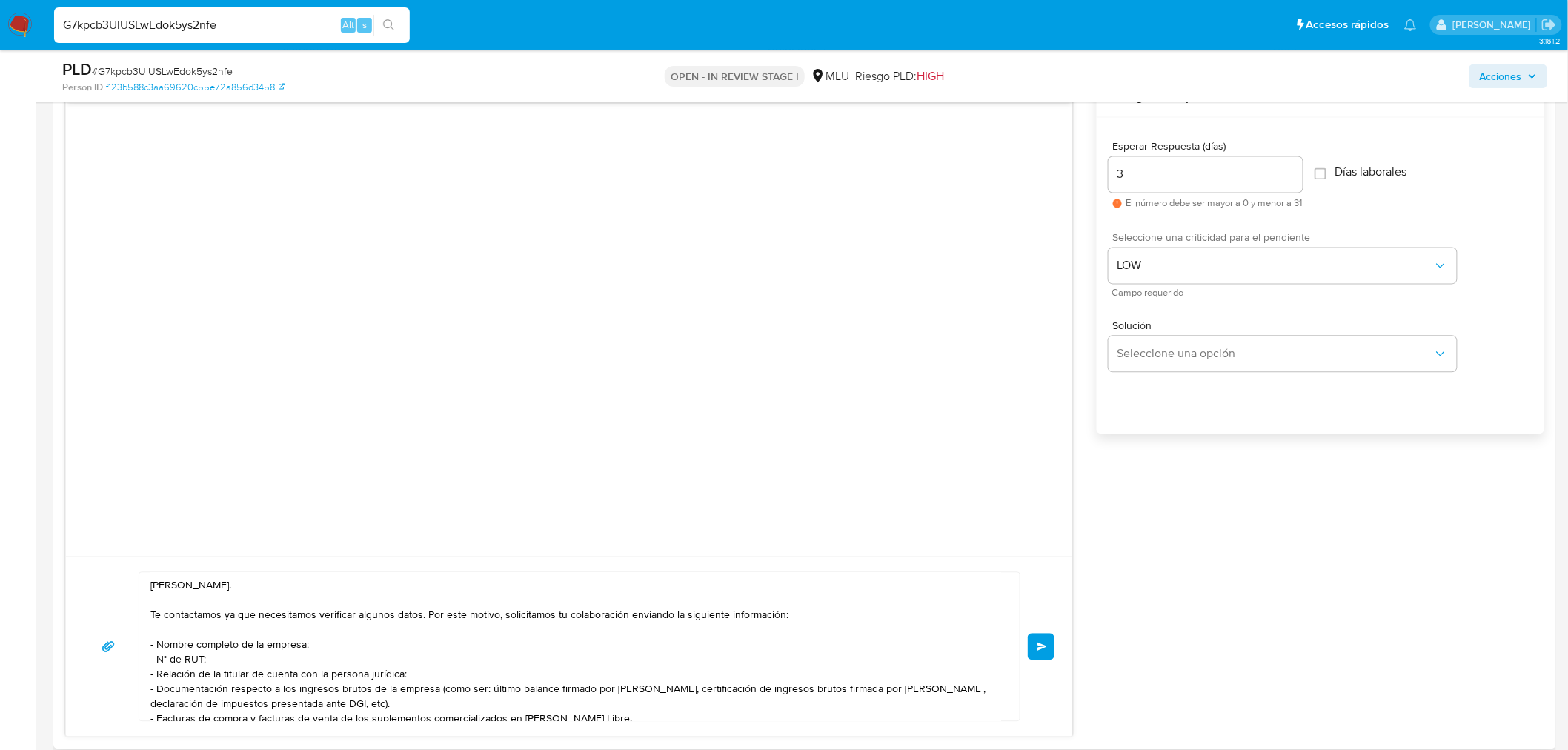
click at [1042, 650] on span "Enviar" at bounding box center [1042, 648] width 11 height 9
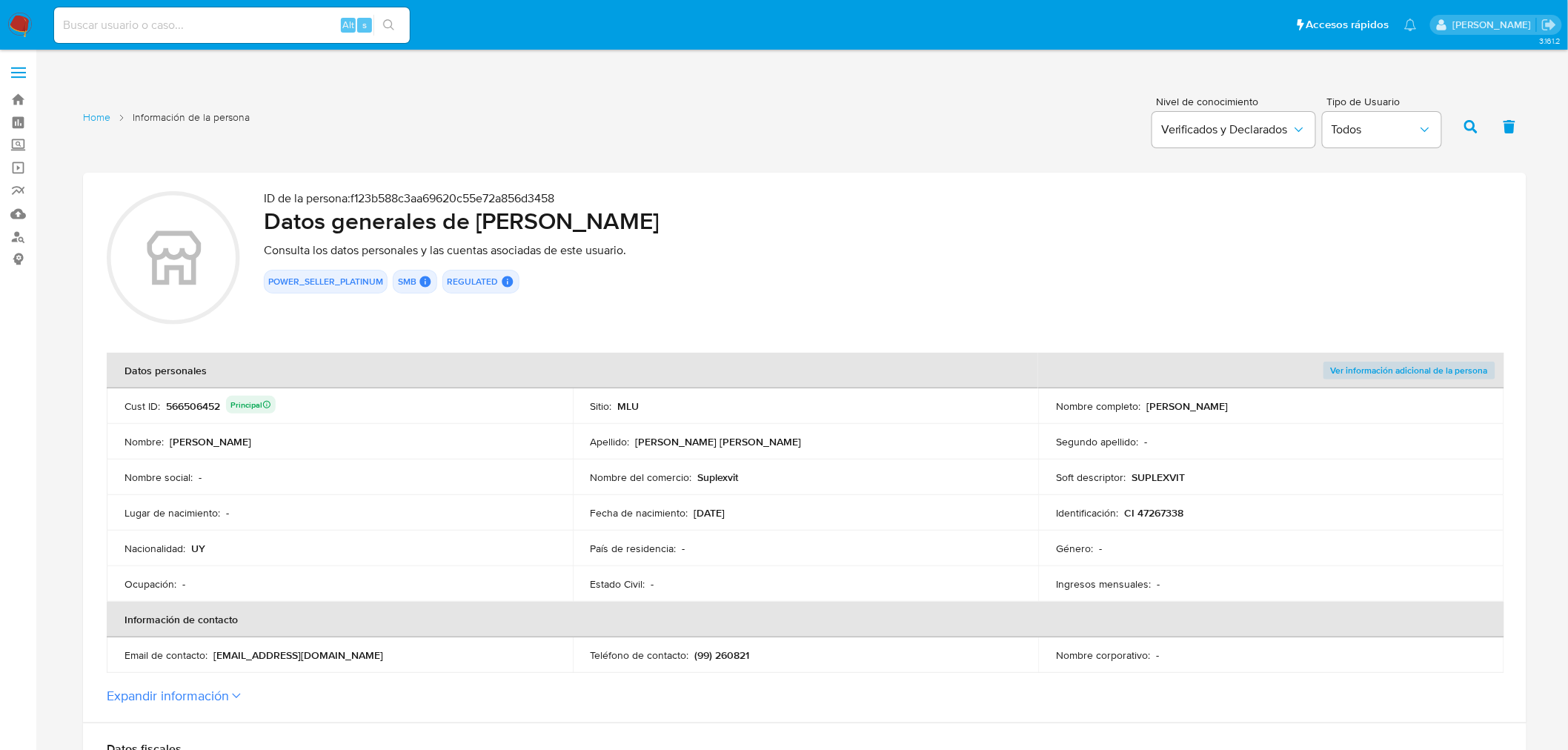
click at [741, 301] on div "ID de la persona : f123b588c3aa69620c55e72a856d3458 Datos generales de [PERSON_…" at bounding box center [883, 260] width 1239 height 138
click at [666, 347] on section "ID de la persona : f123b588c3aa69620c55e72a856d3458 Datos generales de [PERSON_…" at bounding box center [805, 447] width 1443 height 550
click at [701, 528] on td "Fecha de nacimiento : [DEMOGRAPHIC_DATA]" at bounding box center [806, 513] width 466 height 36
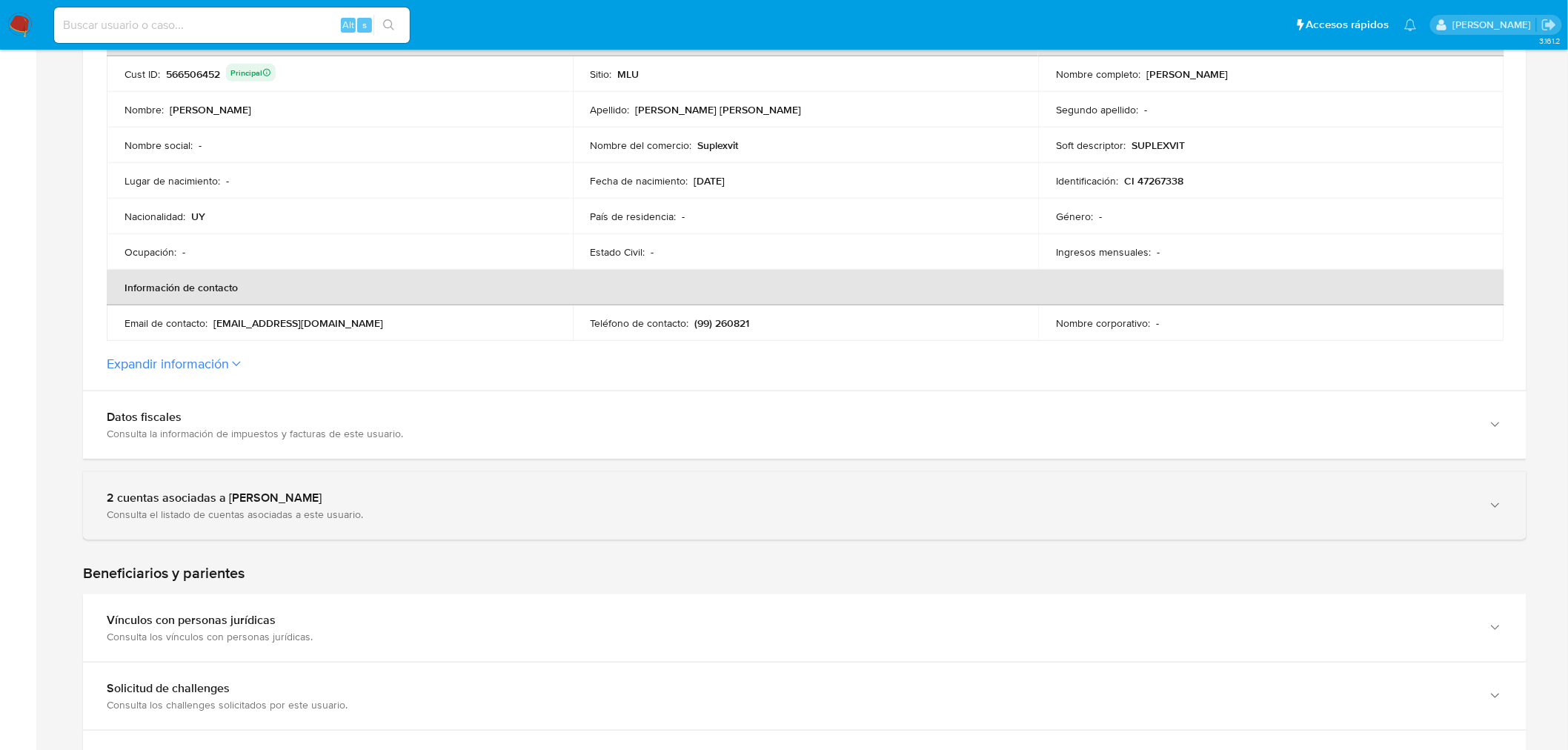
scroll to position [411, 0]
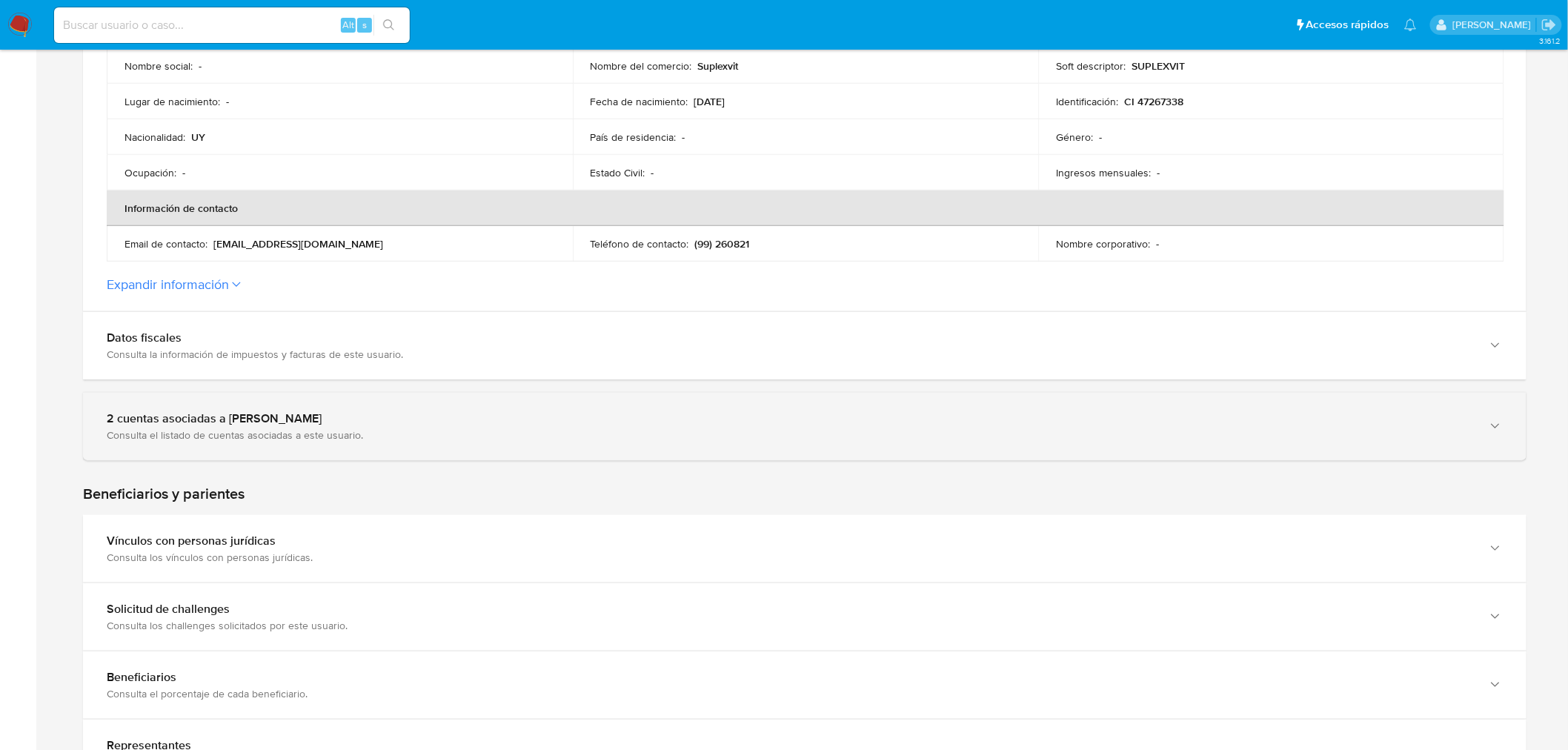
click at [358, 415] on div "2 cuentas asociadas a [PERSON_NAME]" at bounding box center [790, 418] width 1366 height 15
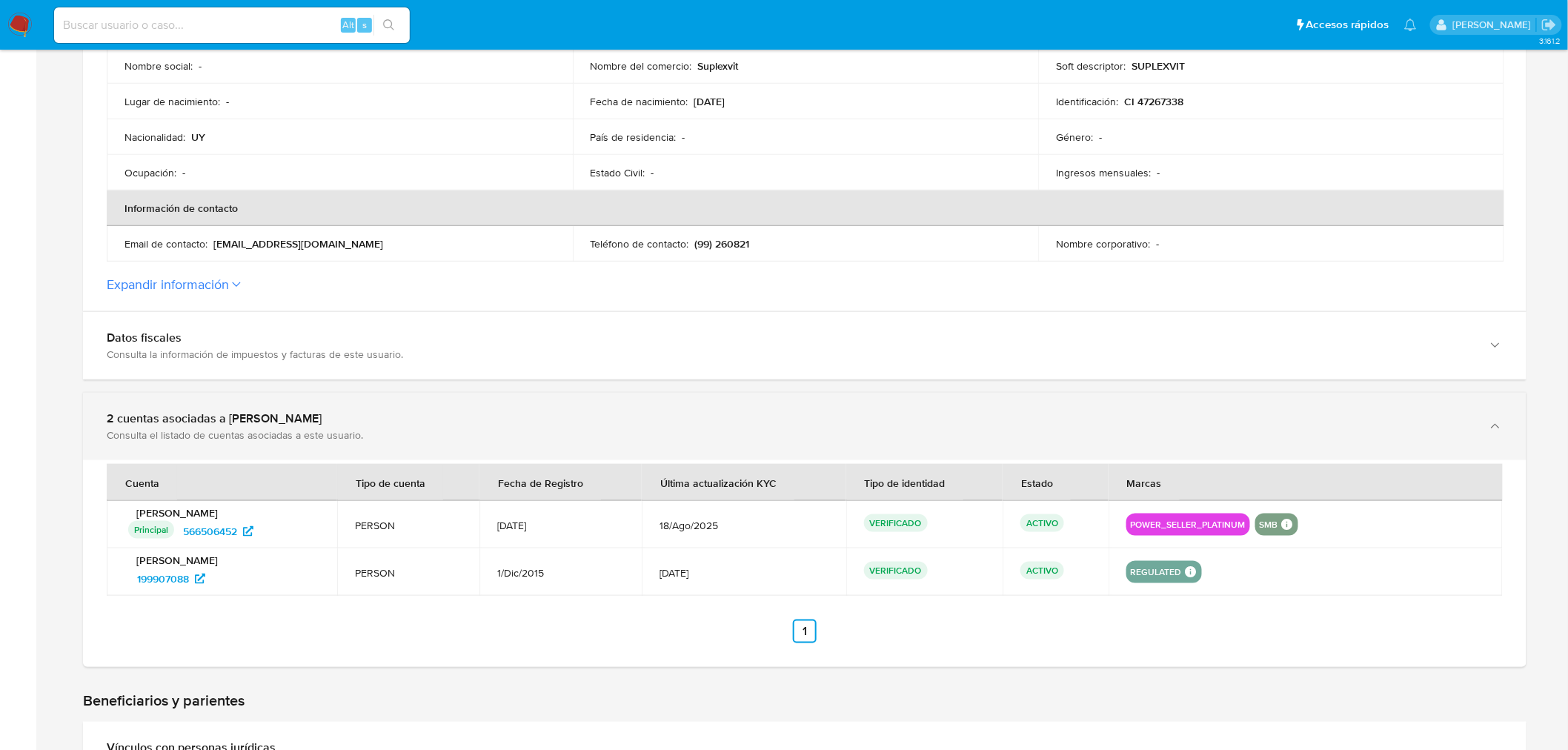
scroll to position [0, 0]
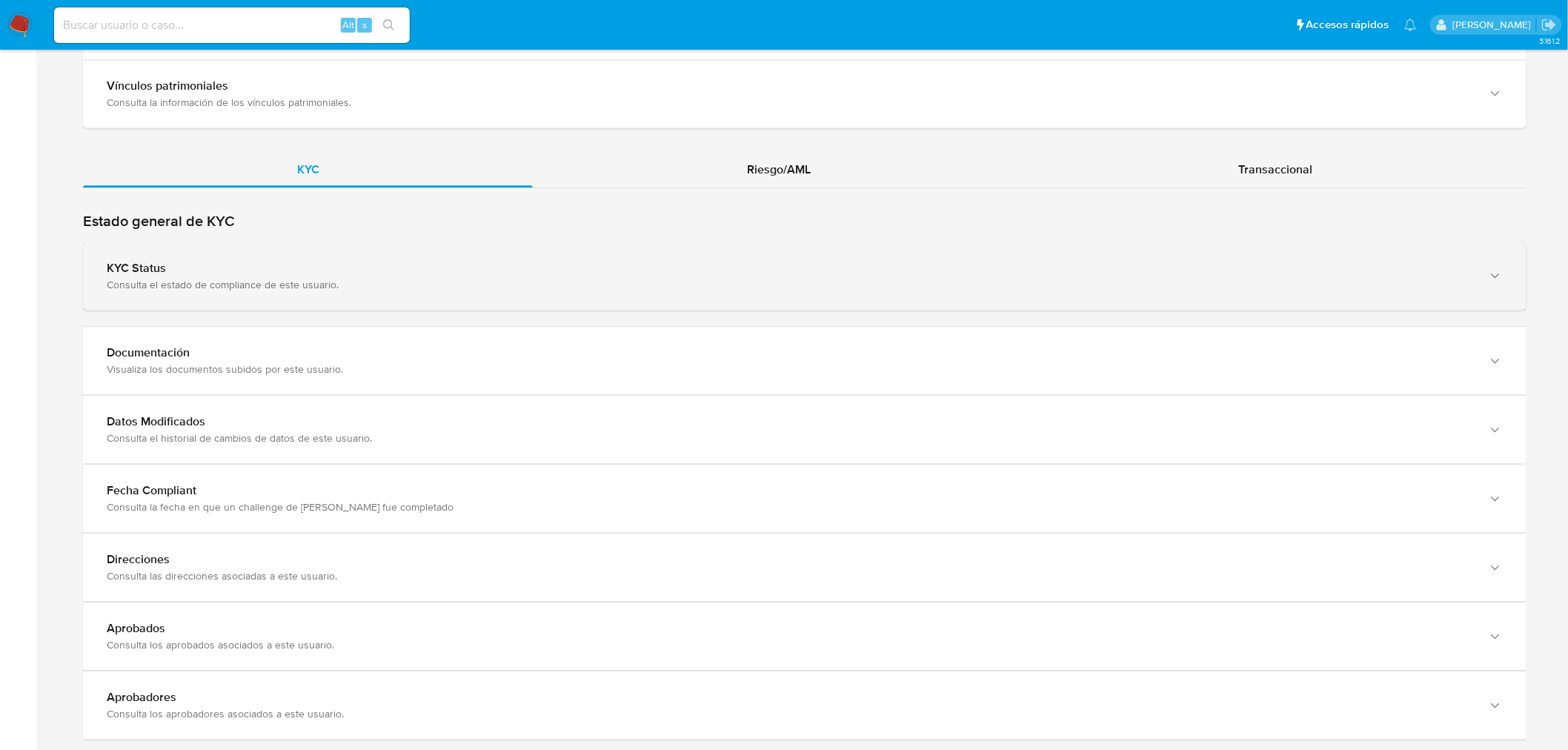
click at [227, 285] on div "Consulta el estado de compliance de este usuario." at bounding box center [790, 284] width 1366 height 13
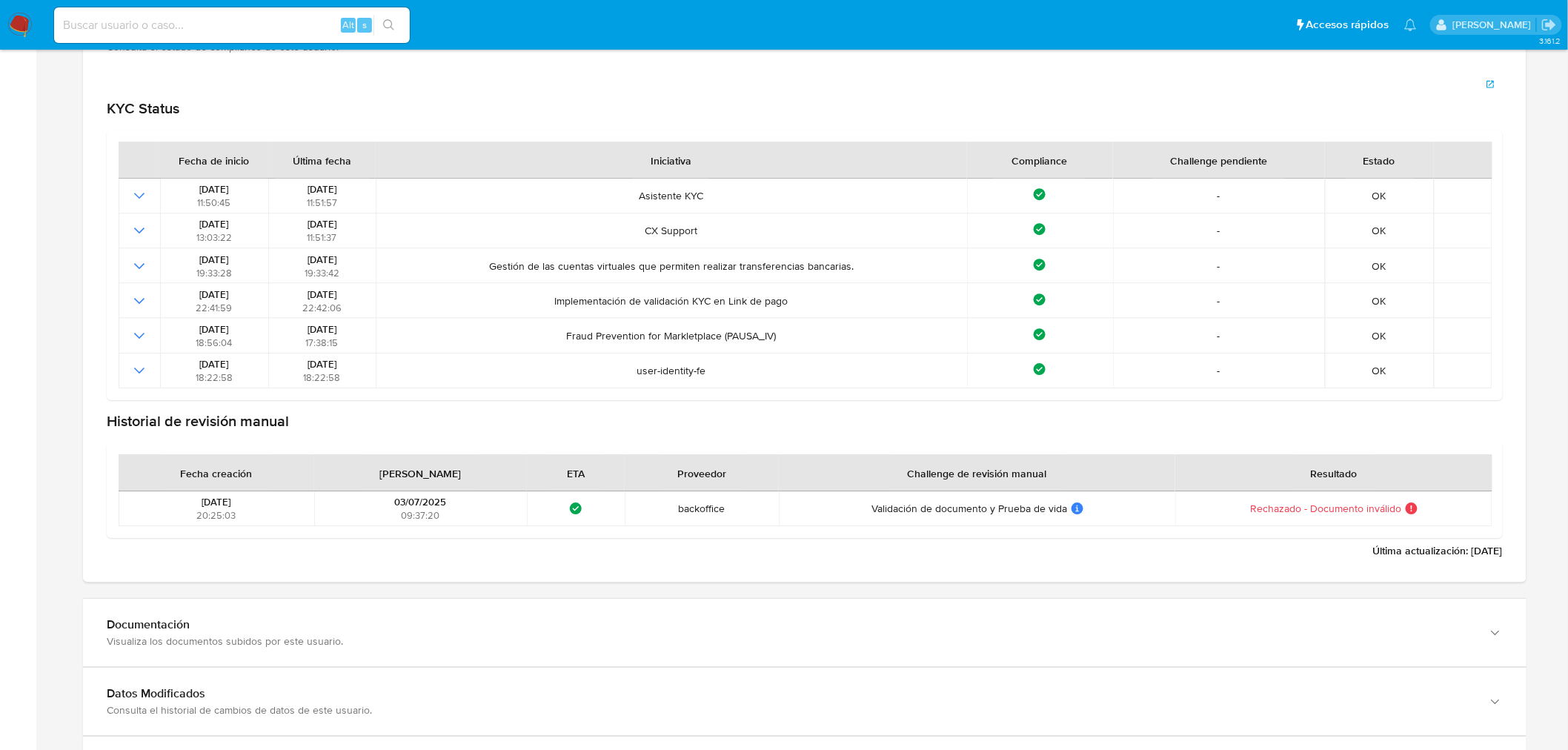
scroll to position [1729, 0]
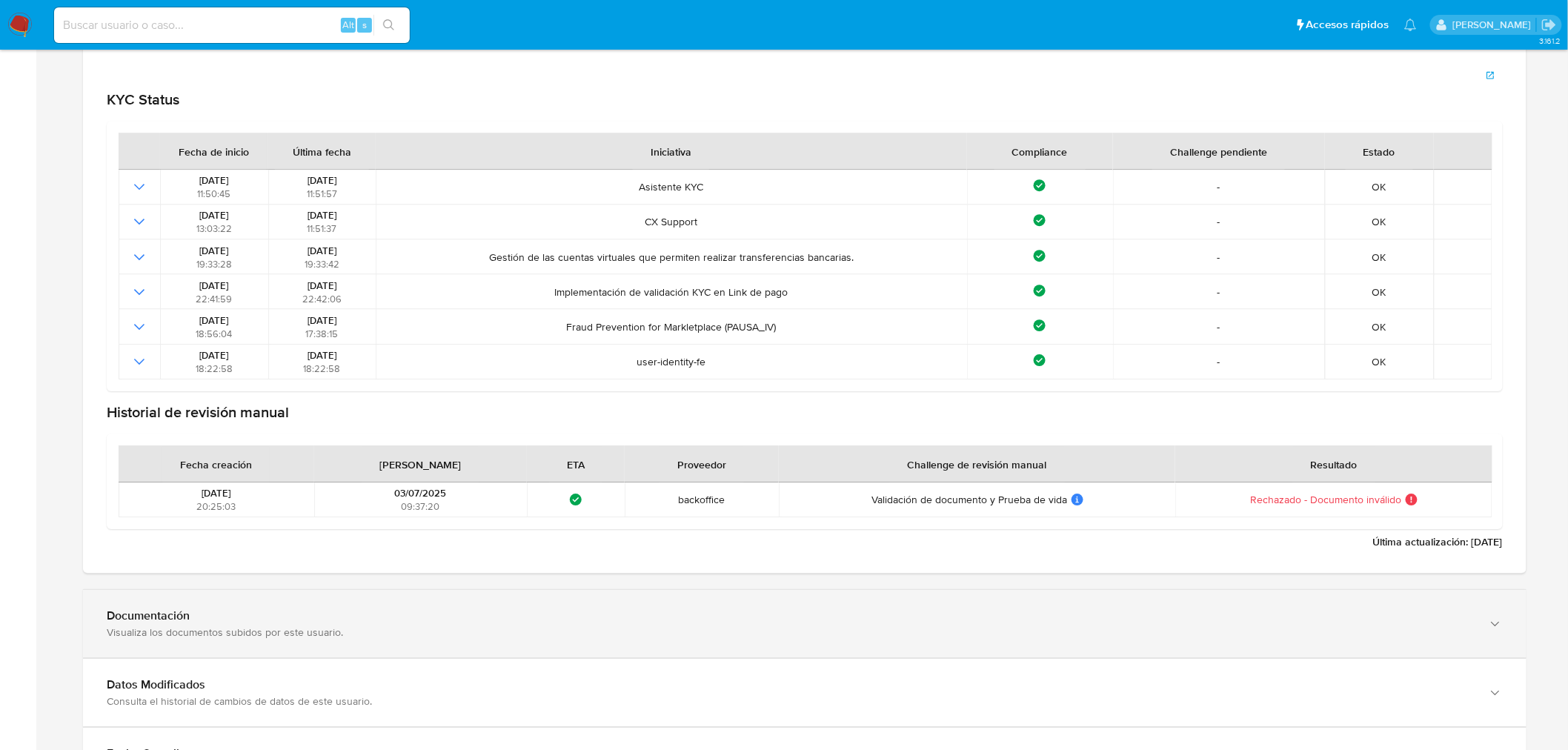
click at [224, 622] on div "Documentación" at bounding box center [790, 615] width 1366 height 15
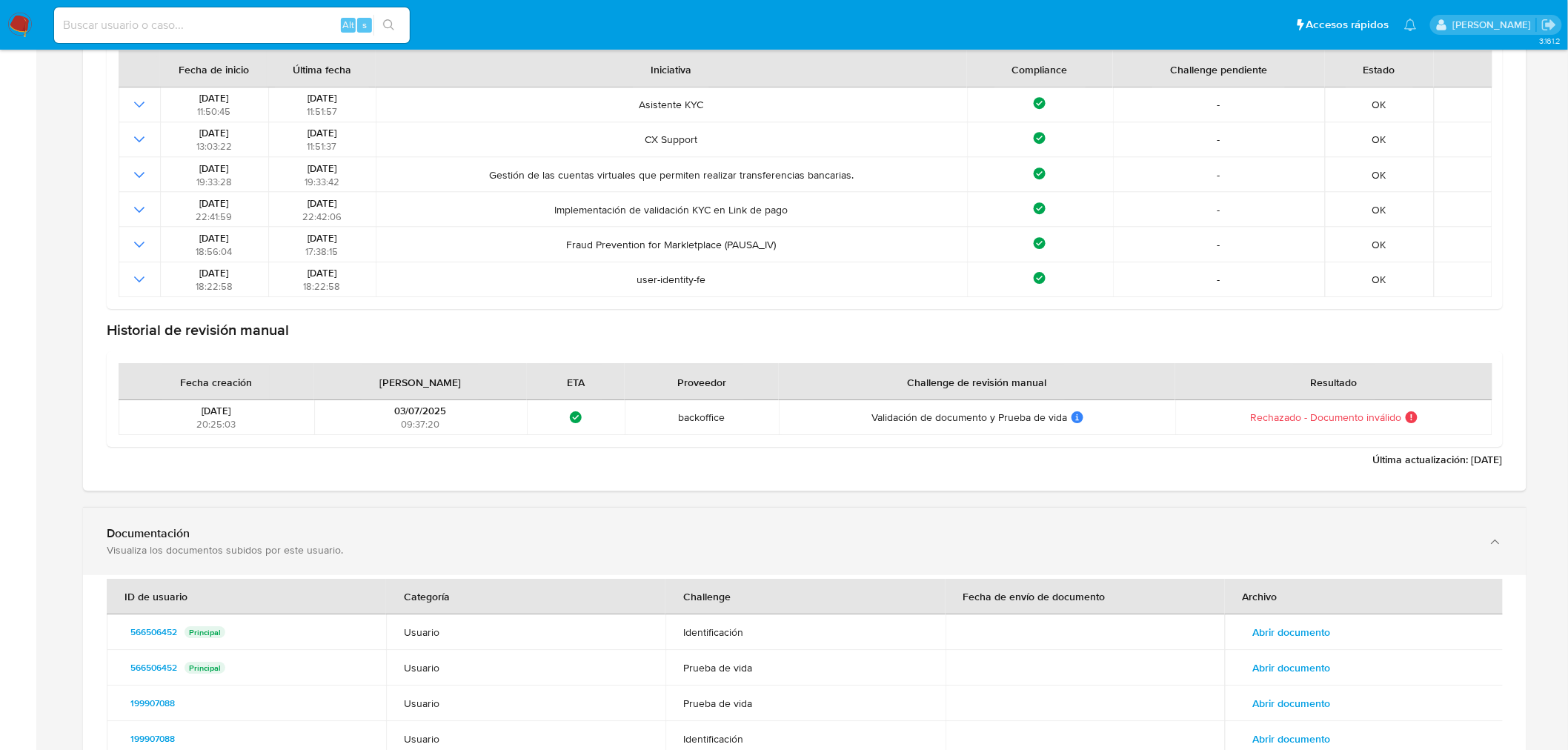
scroll to position [1976, 0]
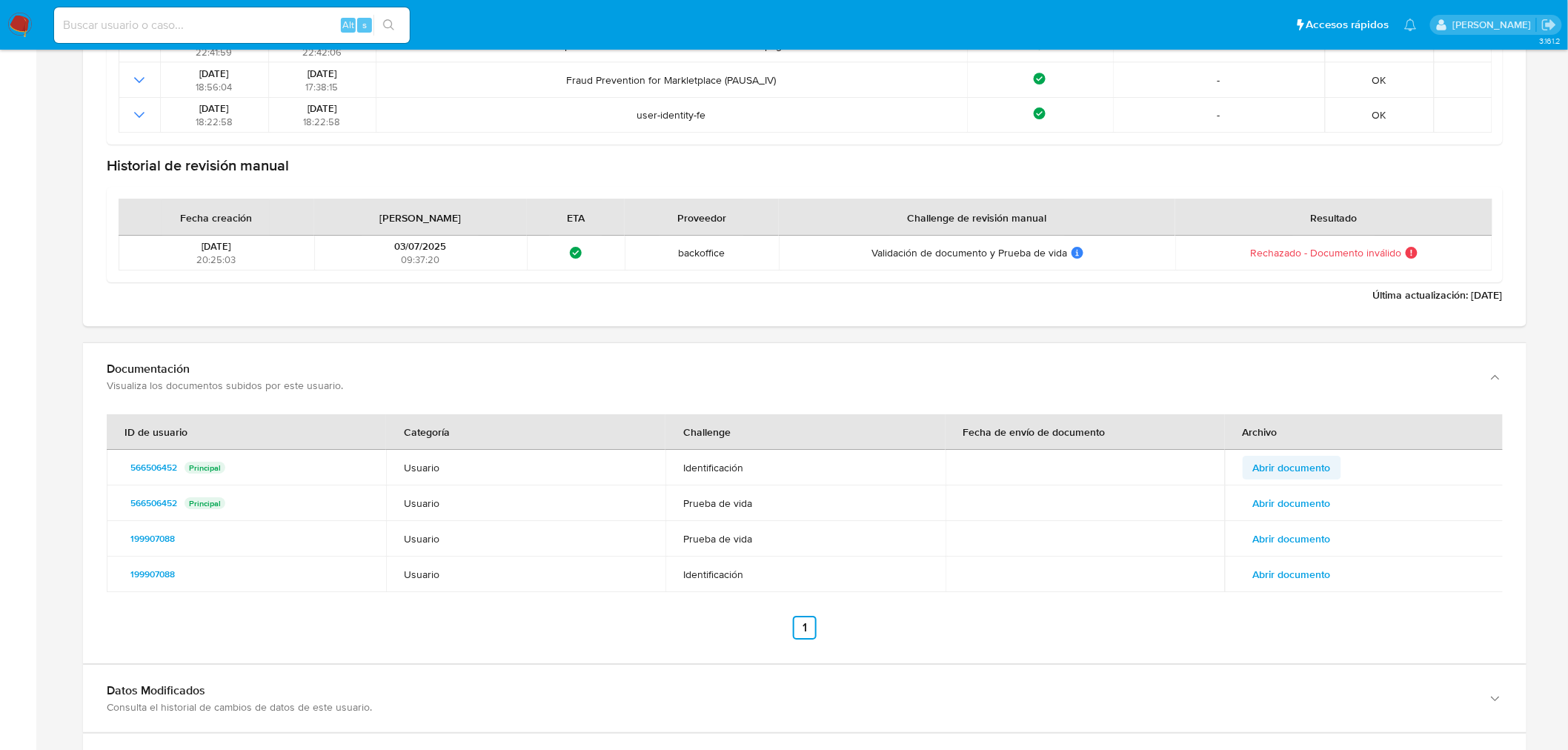
click at [1324, 460] on span "Abrir documento" at bounding box center [1292, 467] width 78 height 21
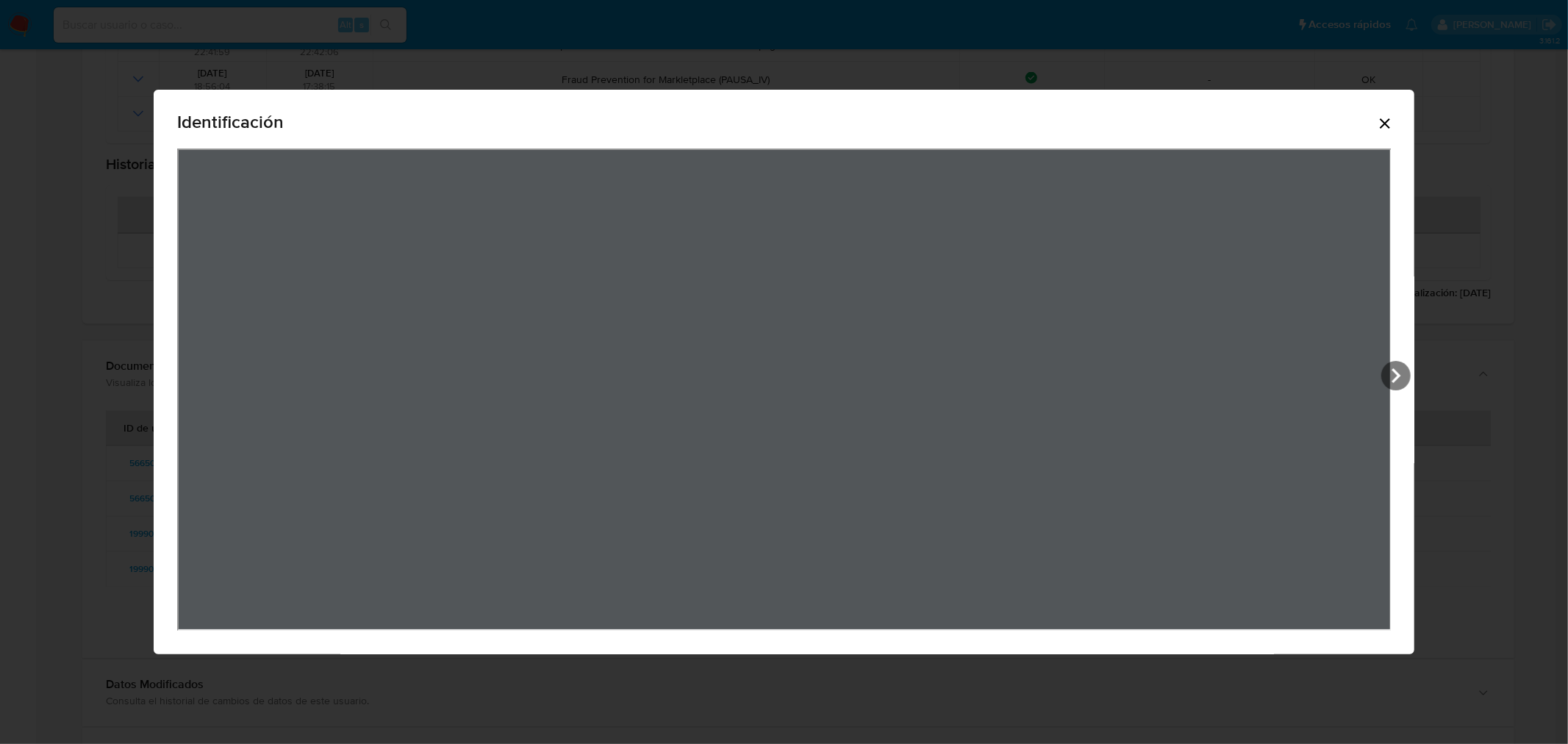
click at [1392, 123] on icon "Cerrar" at bounding box center [1385, 123] width 17 height 17
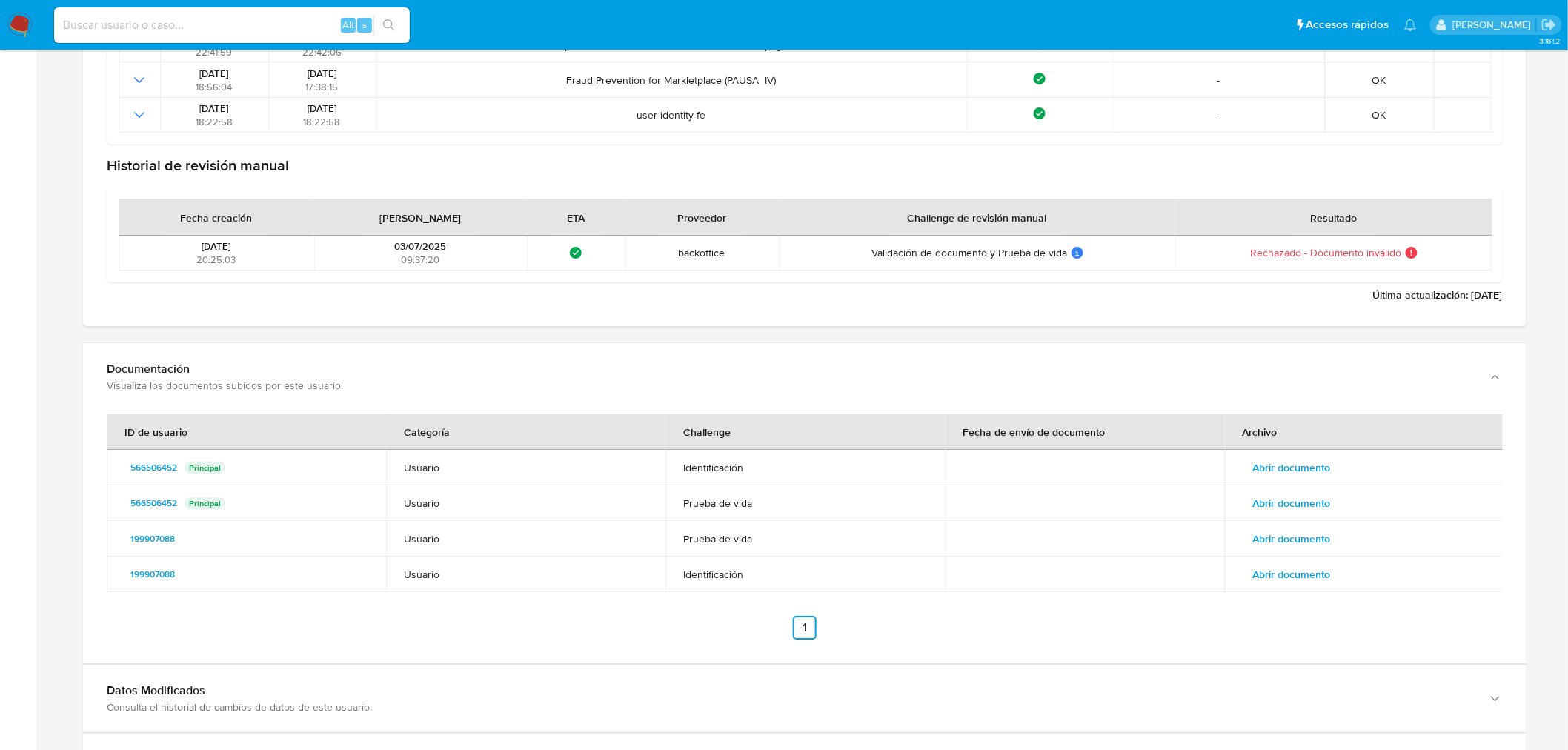
click at [1322, 501] on span "Abrir documento" at bounding box center [1292, 503] width 78 height 21
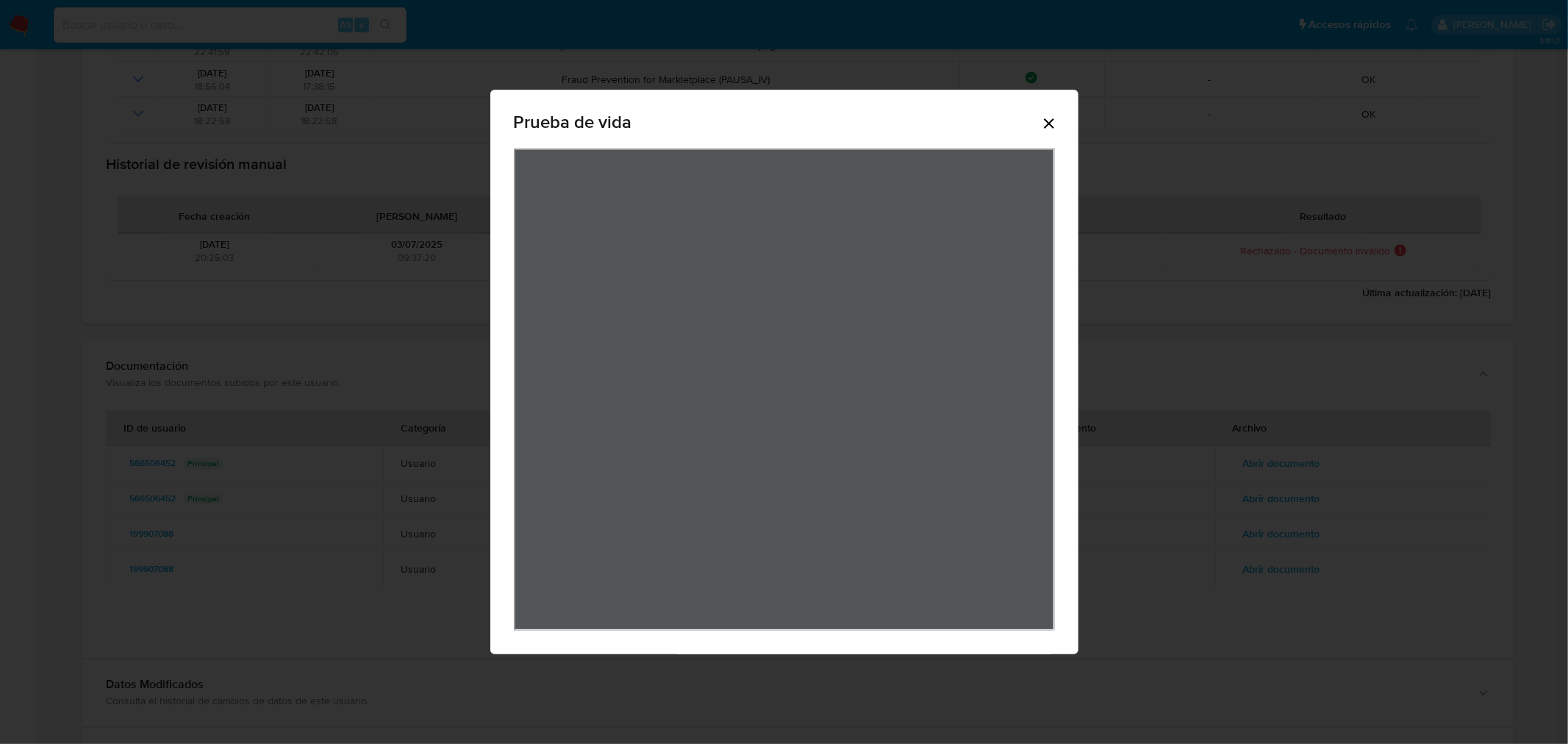
click at [1048, 123] on icon "Cerrar" at bounding box center [1049, 123] width 17 height 17
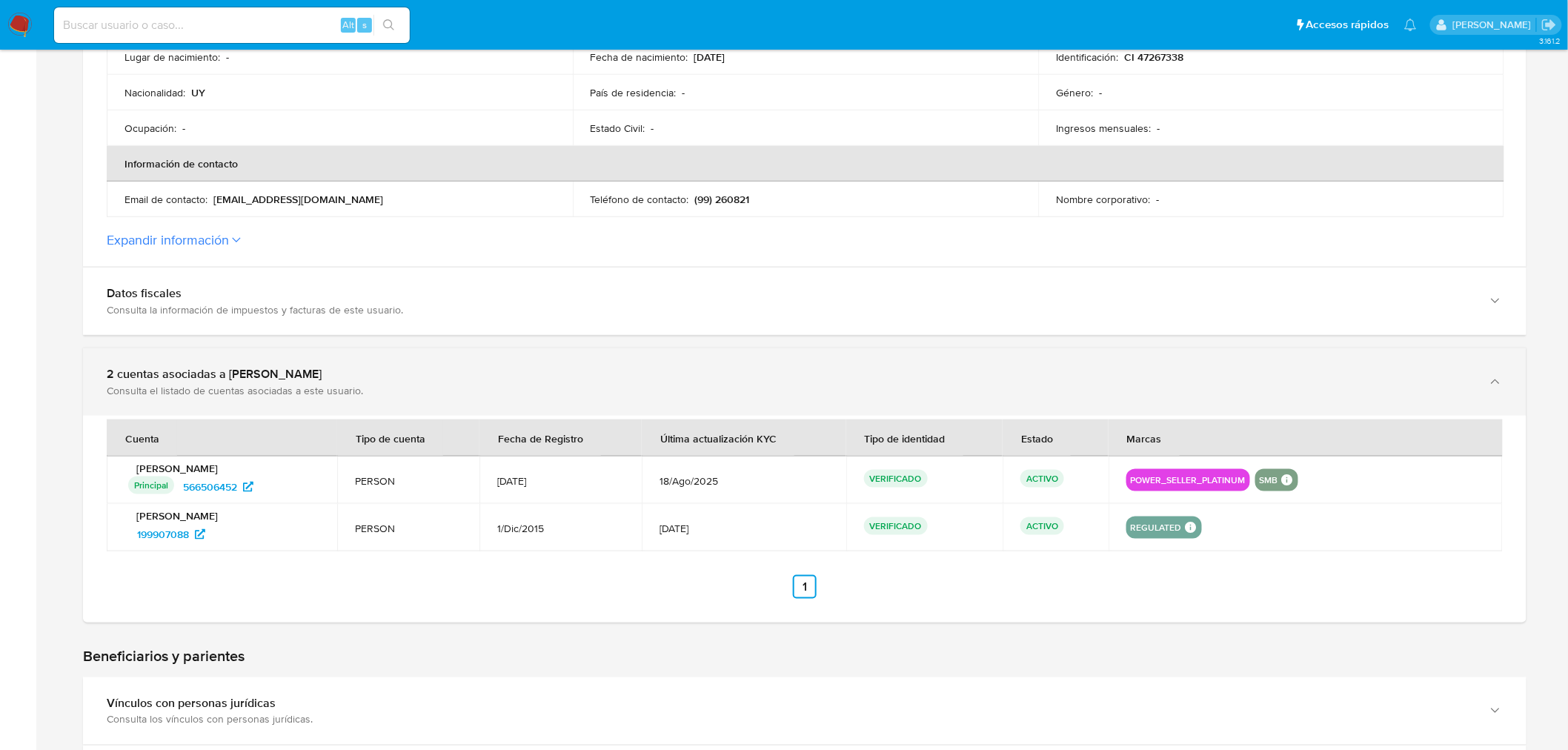
scroll to position [330, 0]
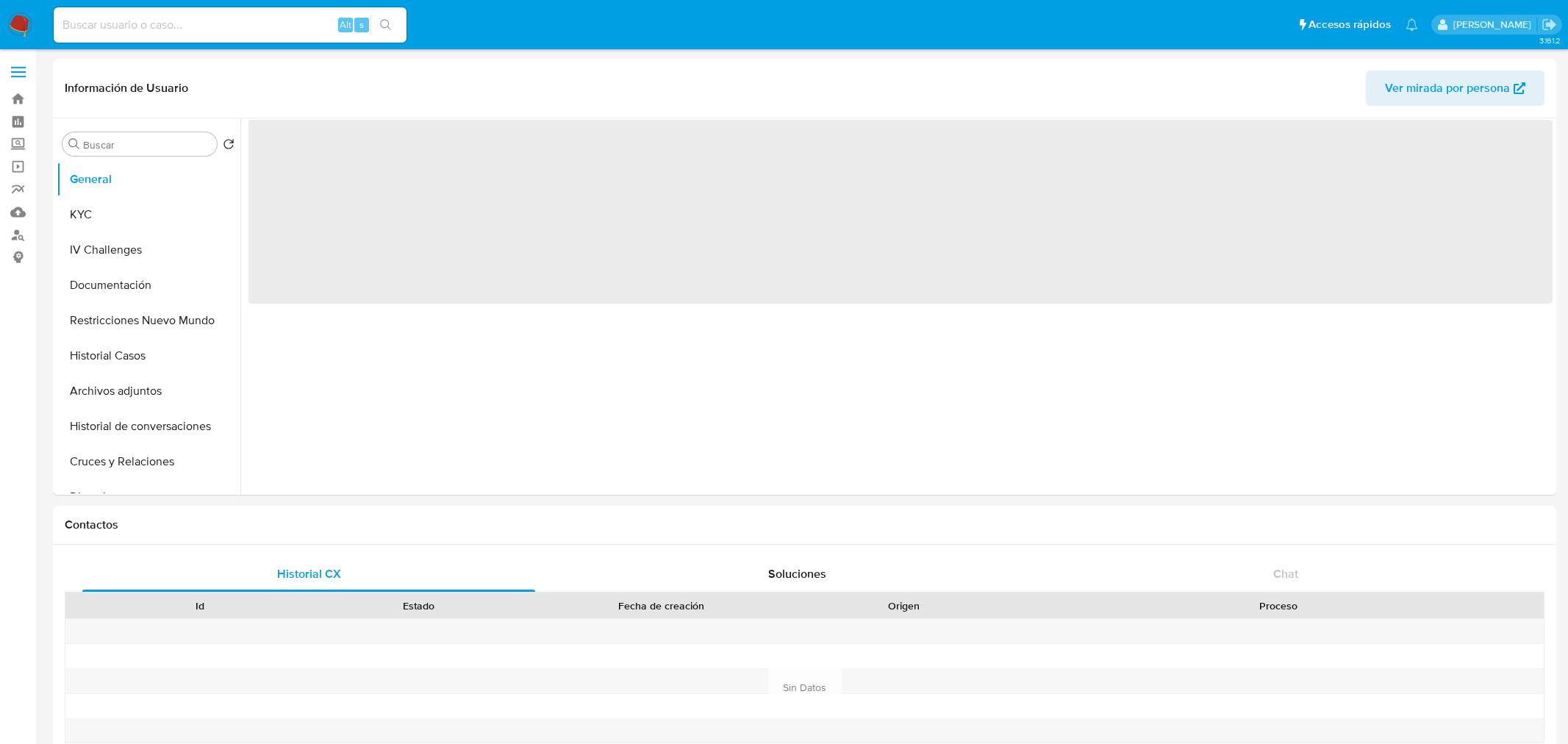
select select "10"
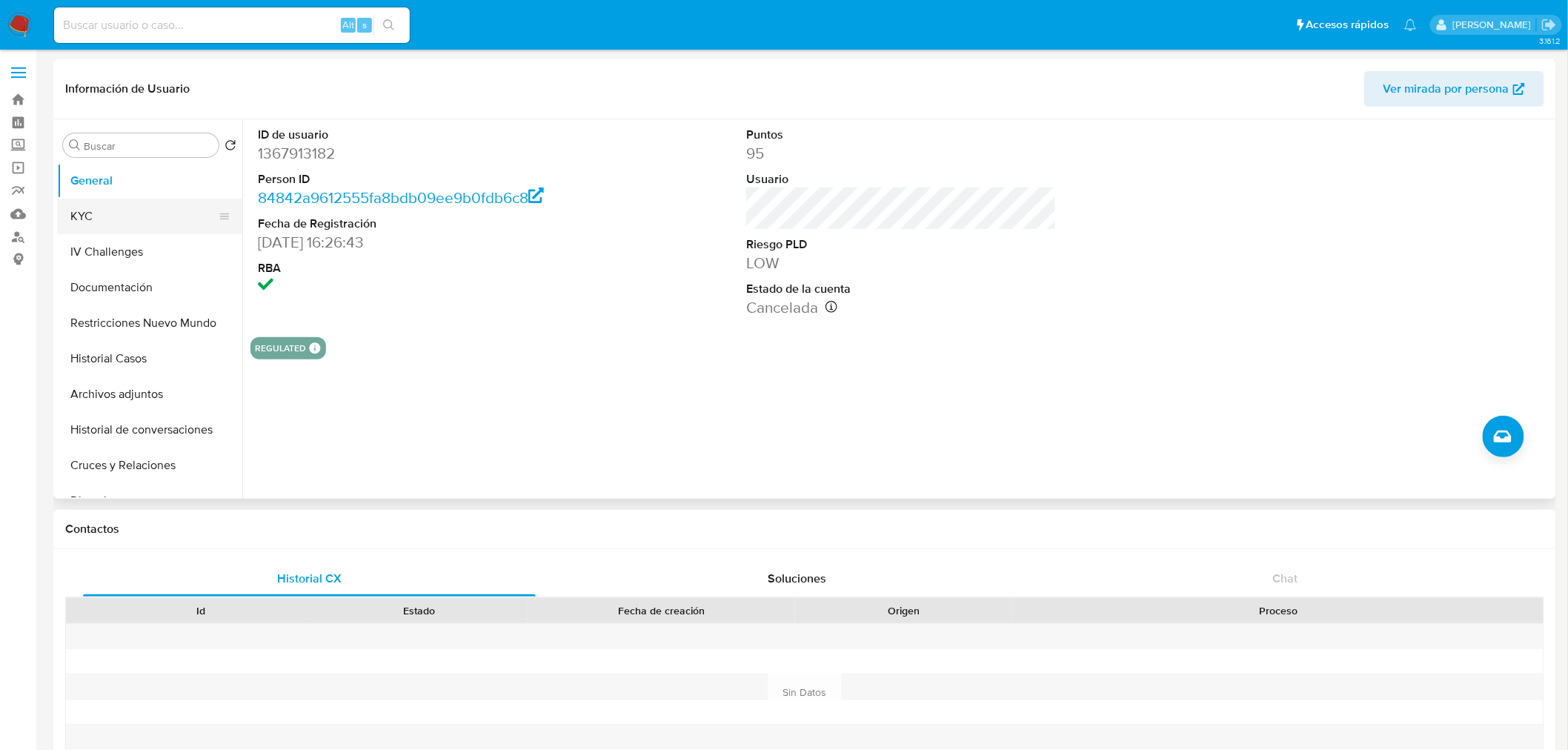
click at [115, 212] on button "KYC" at bounding box center [144, 216] width 173 height 36
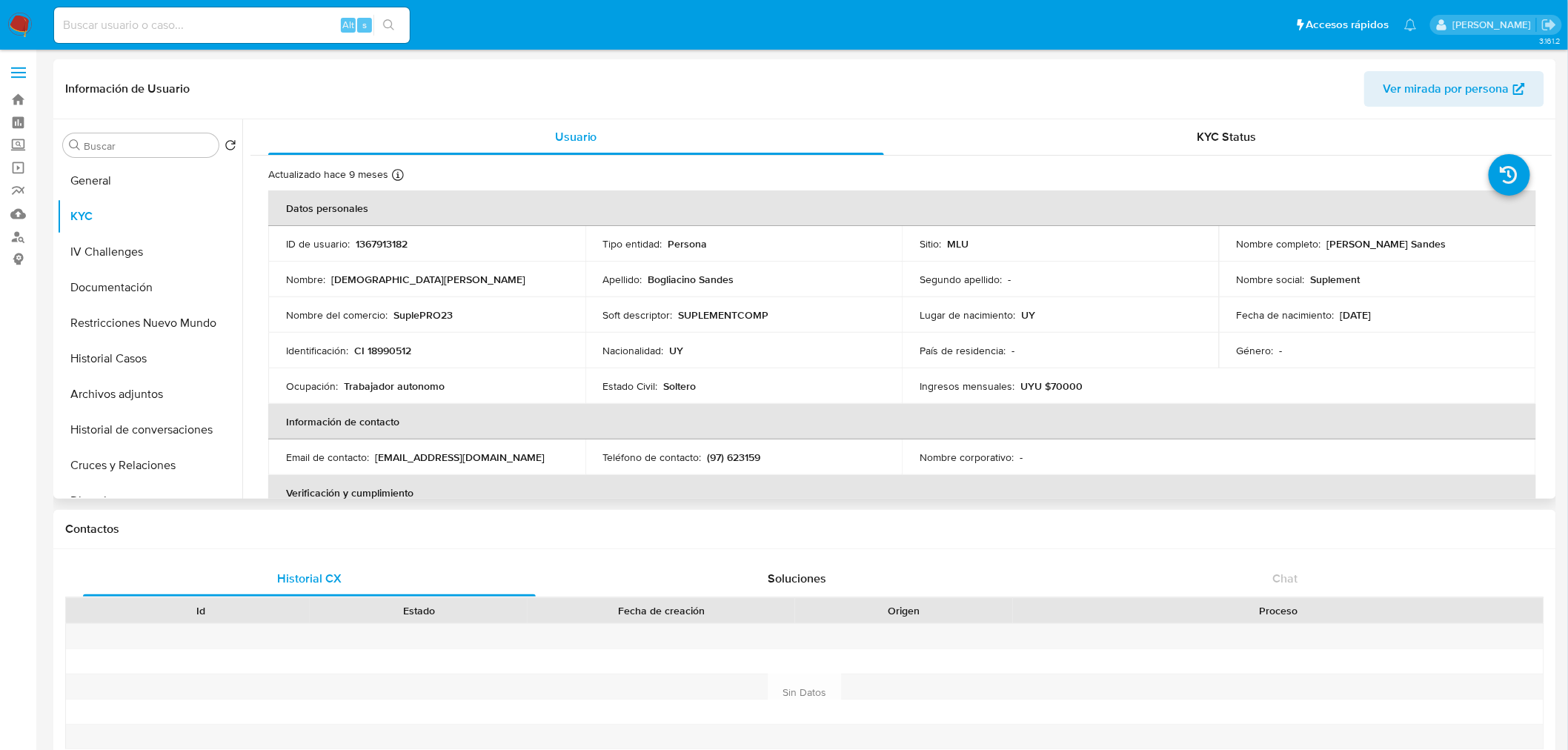
click at [381, 241] on p "1367913182" at bounding box center [381, 243] width 52 height 13
copy p "1367913182"
drag, startPoint x: 1322, startPoint y: 242, endPoint x: 1478, endPoint y: 242, distance: 156.0
click at [1478, 242] on div "Nombre completo : Jesus Roque Bogliacino Sandes" at bounding box center [1377, 243] width 281 height 13
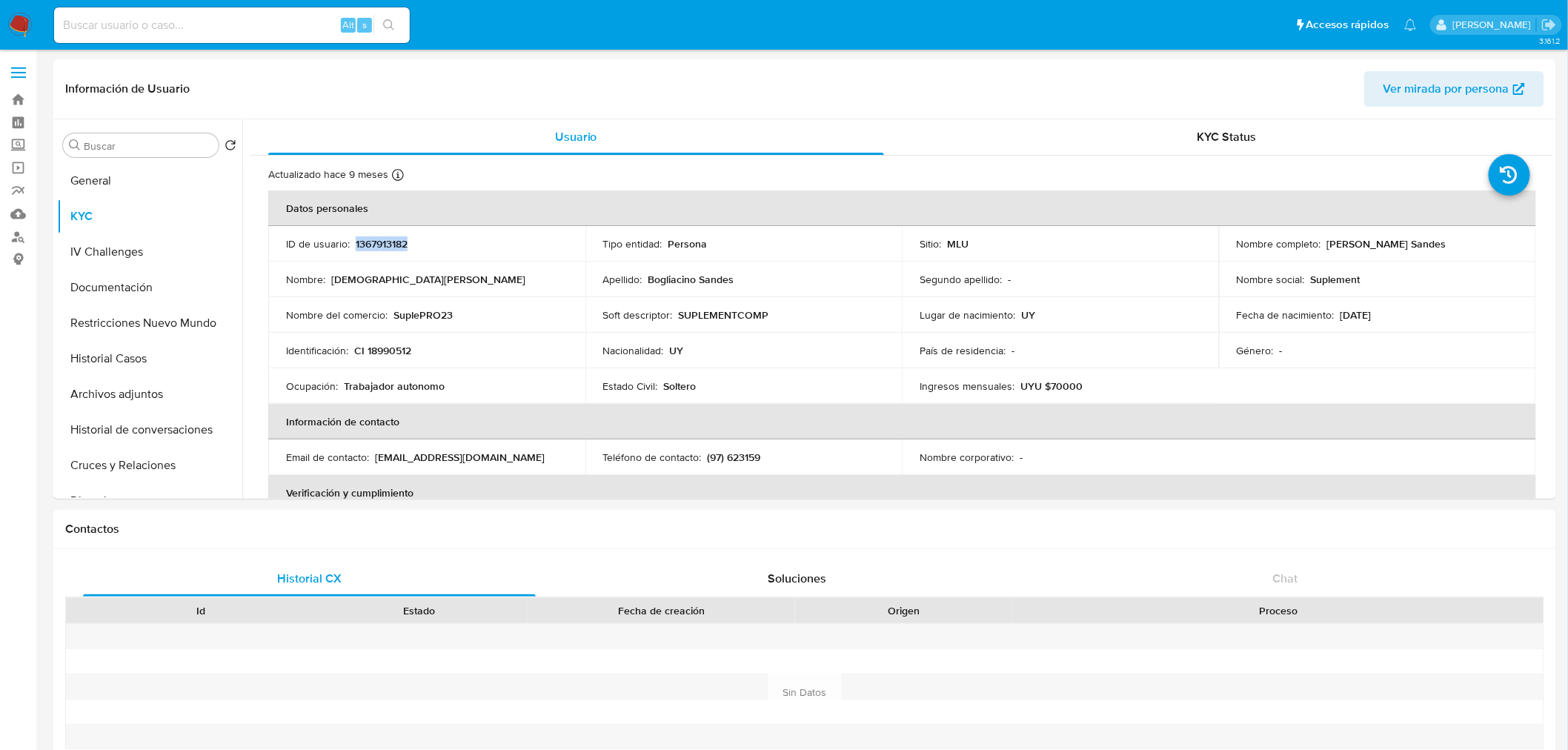
copy p "Jesus Roque Bogliacino Sandes"
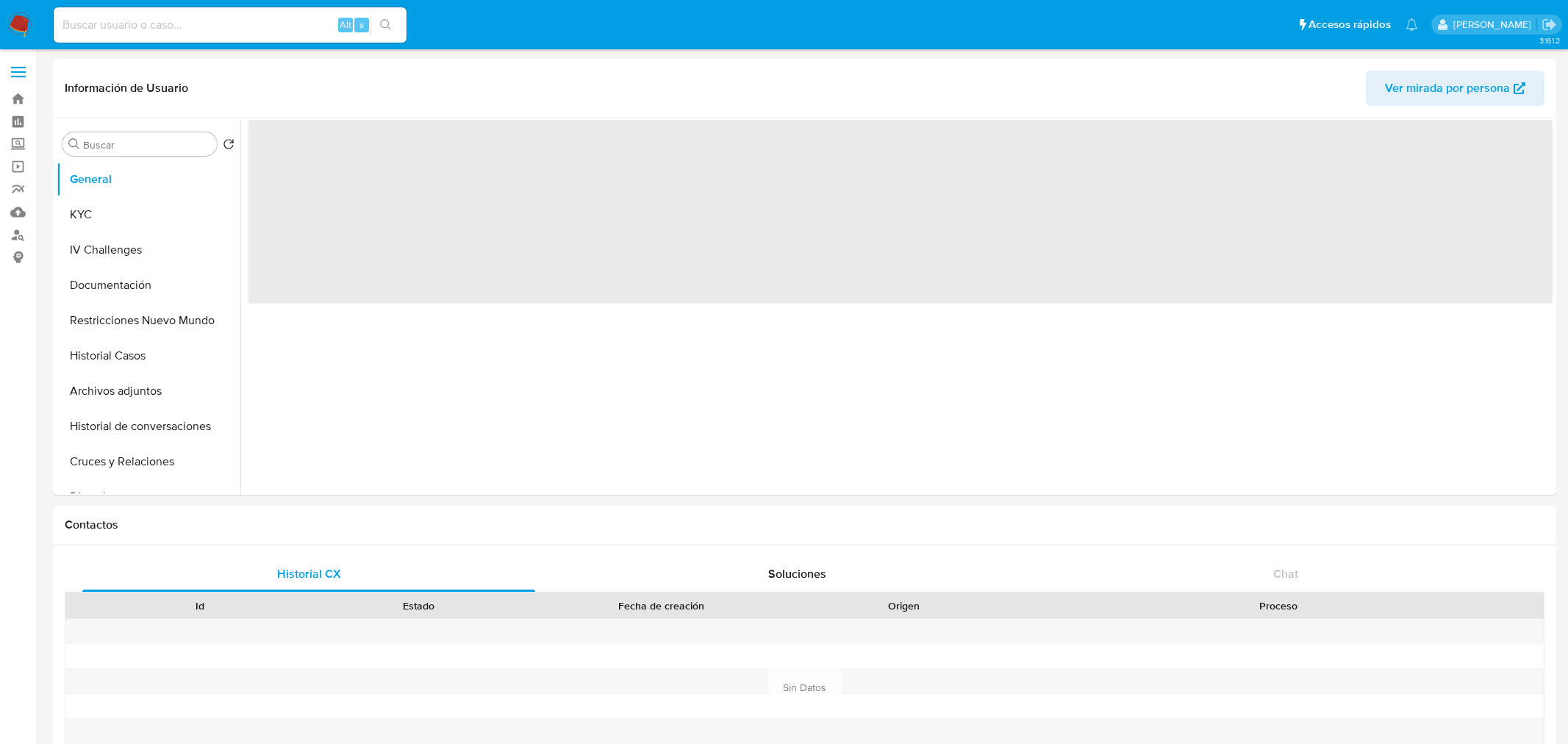
select select "10"
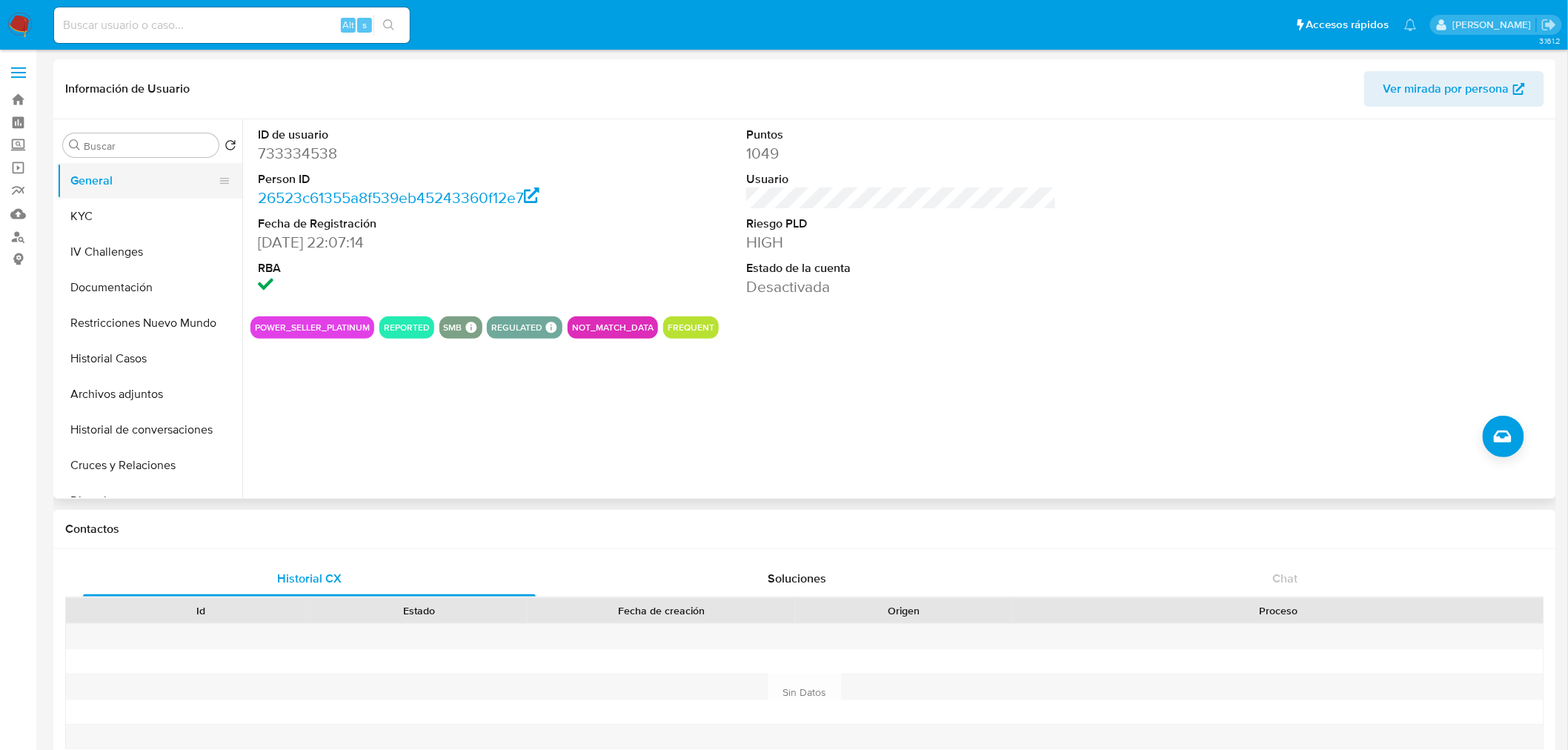
click at [109, 196] on button "General" at bounding box center [144, 180] width 173 height 36
click at [111, 227] on button "KYC" at bounding box center [144, 216] width 173 height 36
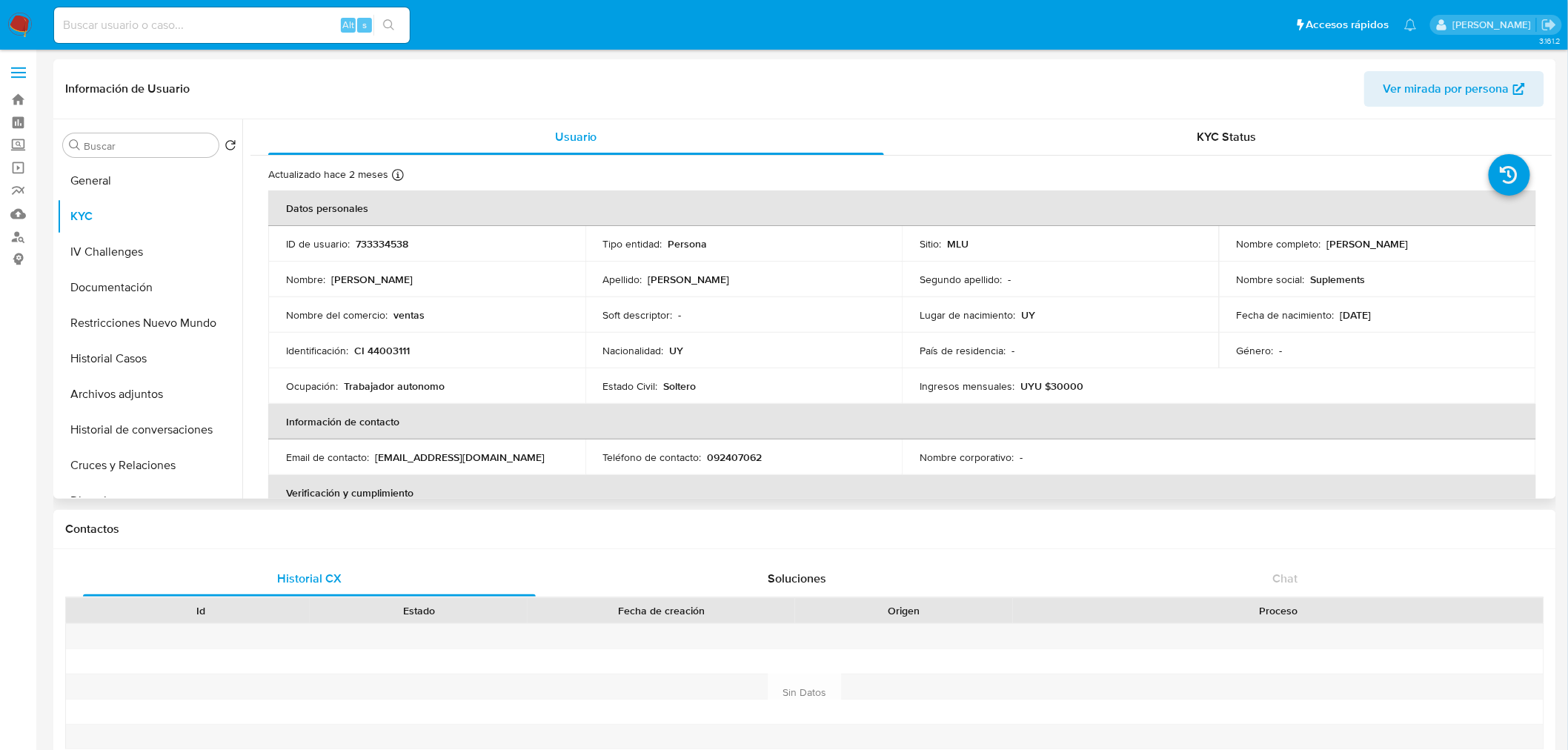
click at [394, 232] on td "ID de usuario : 733334538" at bounding box center [426, 244] width 317 height 36
click at [395, 242] on p "733334538" at bounding box center [381, 243] width 53 height 13
copy p "733334538"
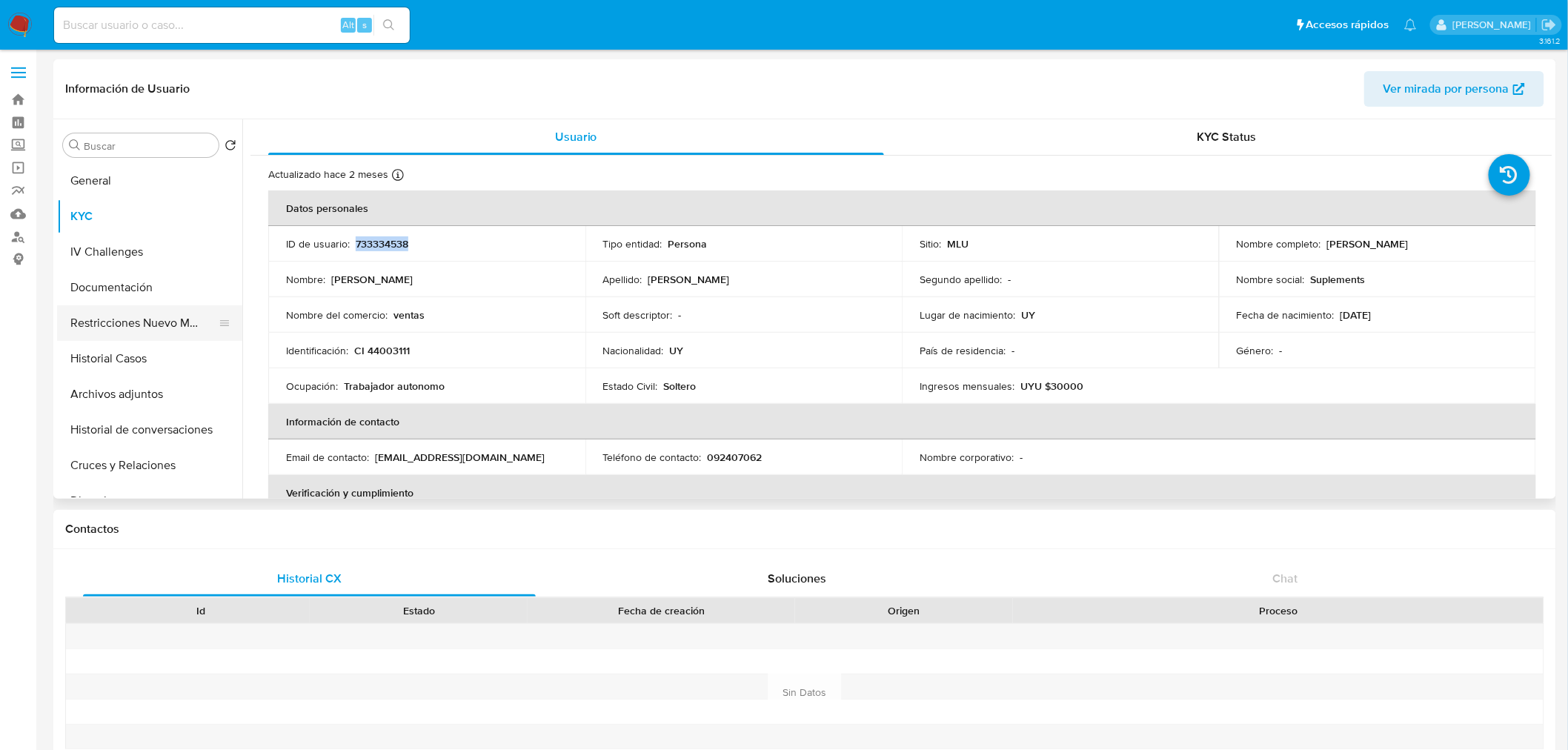
click at [157, 330] on button "Restricciones Nuevo Mundo" at bounding box center [144, 323] width 173 height 36
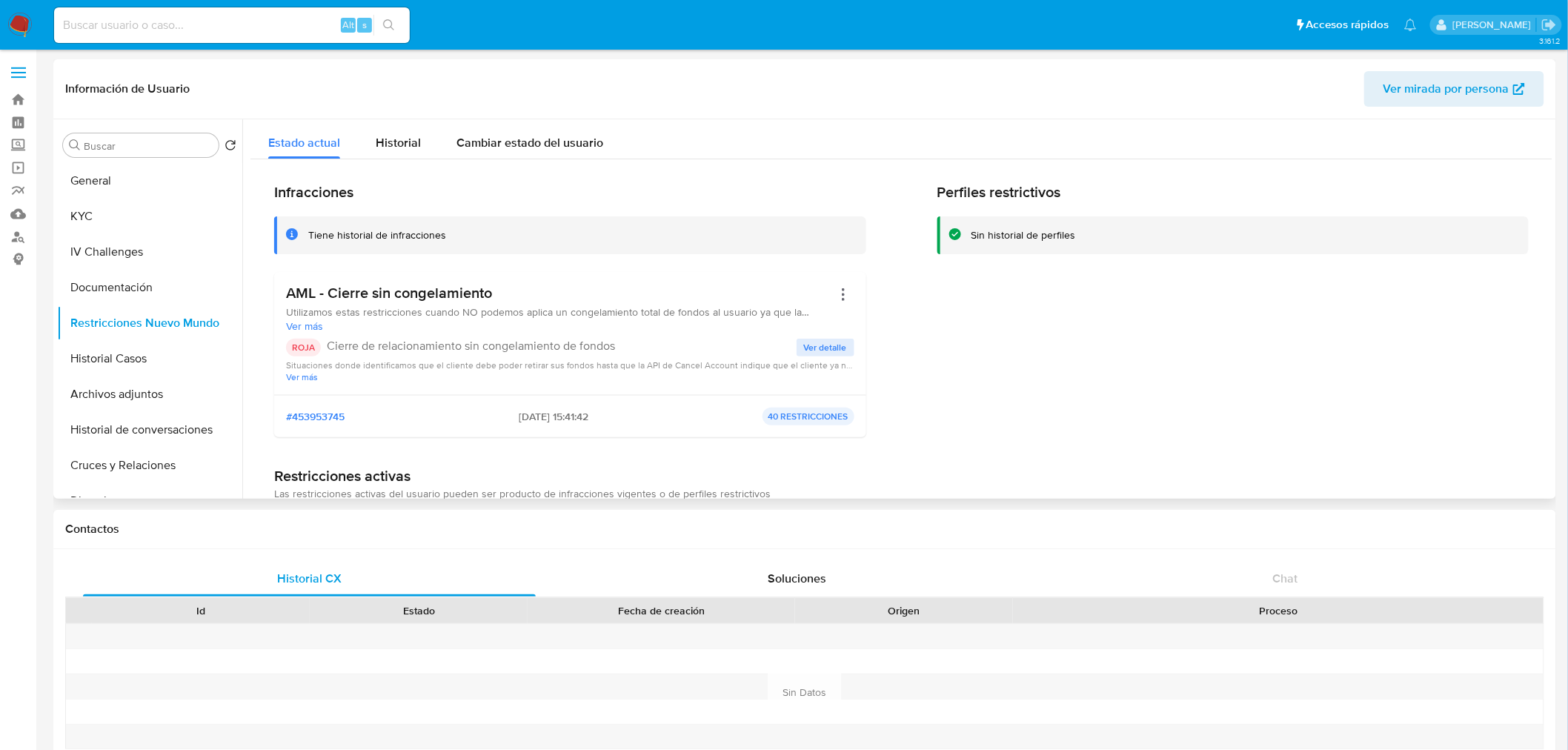
drag, startPoint x: 501, startPoint y: 417, endPoint x: 558, endPoint y: 420, distance: 57.1
click at [558, 420] on div "#453953745 04/09/2025 - 15:41:42 40 RESTRICCIONES" at bounding box center [570, 416] width 569 height 18
click at [168, 446] on button "Historial de conversaciones" at bounding box center [144, 430] width 173 height 36
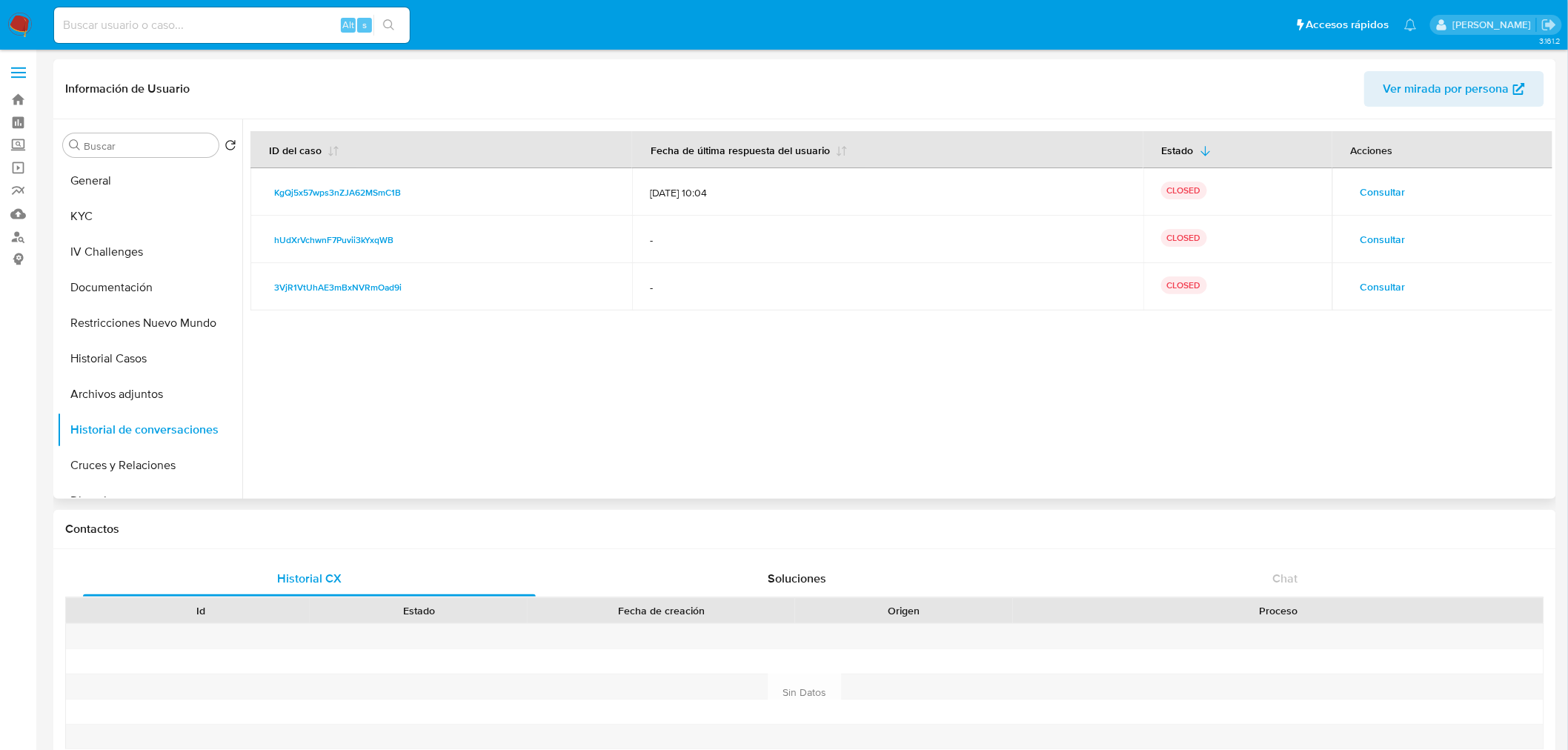
click at [1360, 183] on span "Consultar" at bounding box center [1382, 192] width 45 height 21
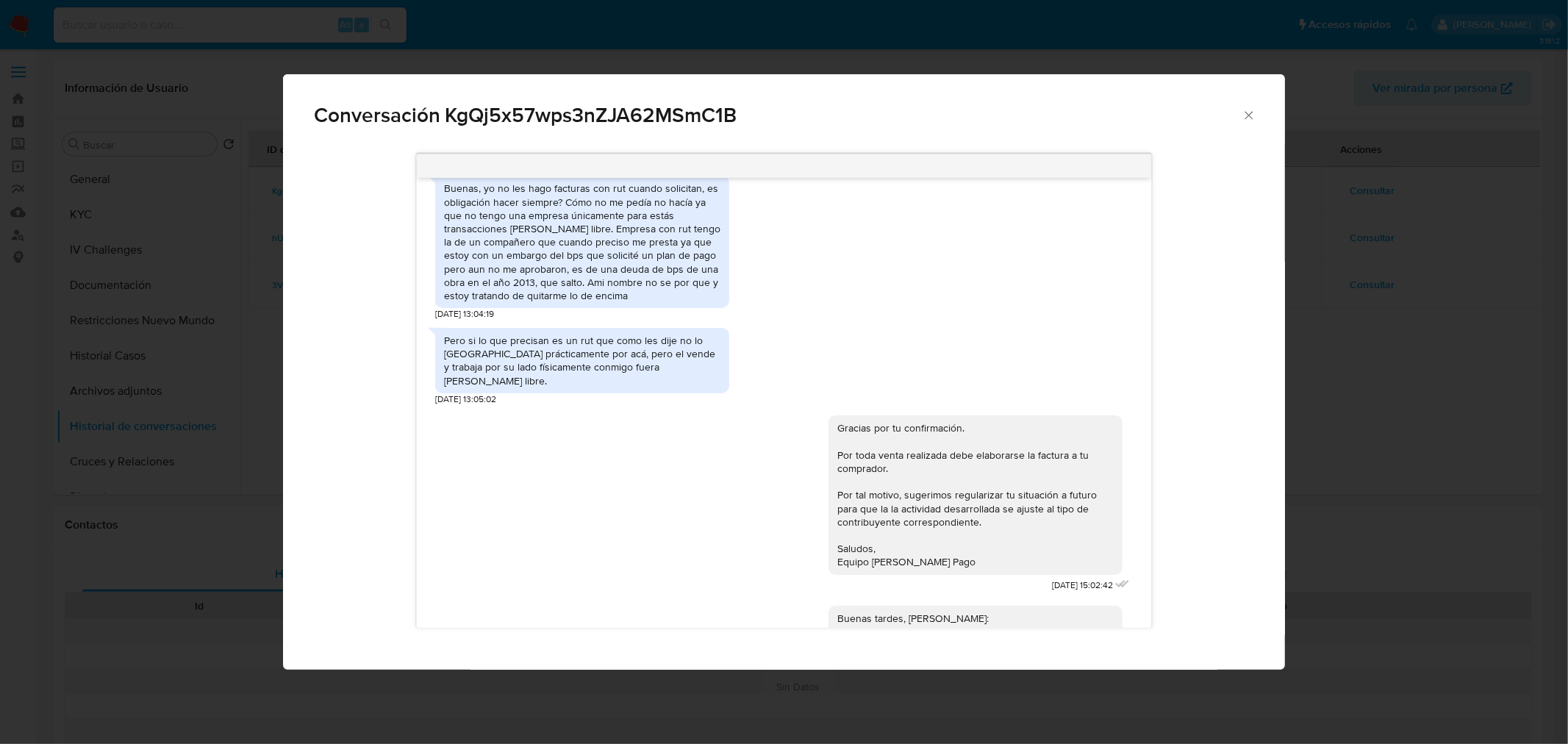
scroll to position [519, 0]
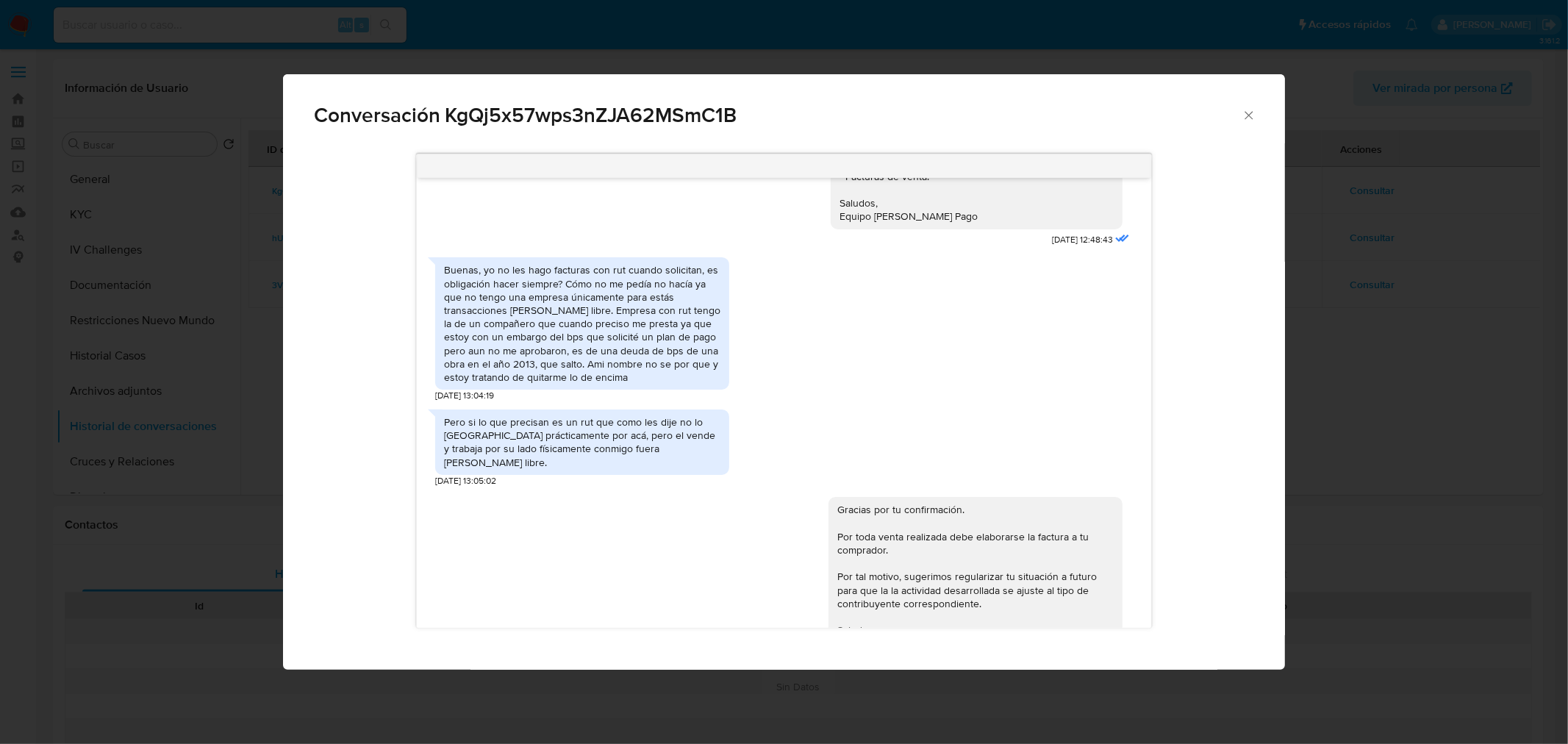
click at [618, 312] on div "Buenas, yo no les hago facturas con rut cuando solicitan, es obligación hacer s…" at bounding box center [582, 323] width 277 height 121
click at [1319, 306] on div "Conversación KgQj5x57wps3nZJA62MSmC1B Hola, Emmanuel. Te contactamos ya que en …" at bounding box center [784, 372] width 1568 height 744
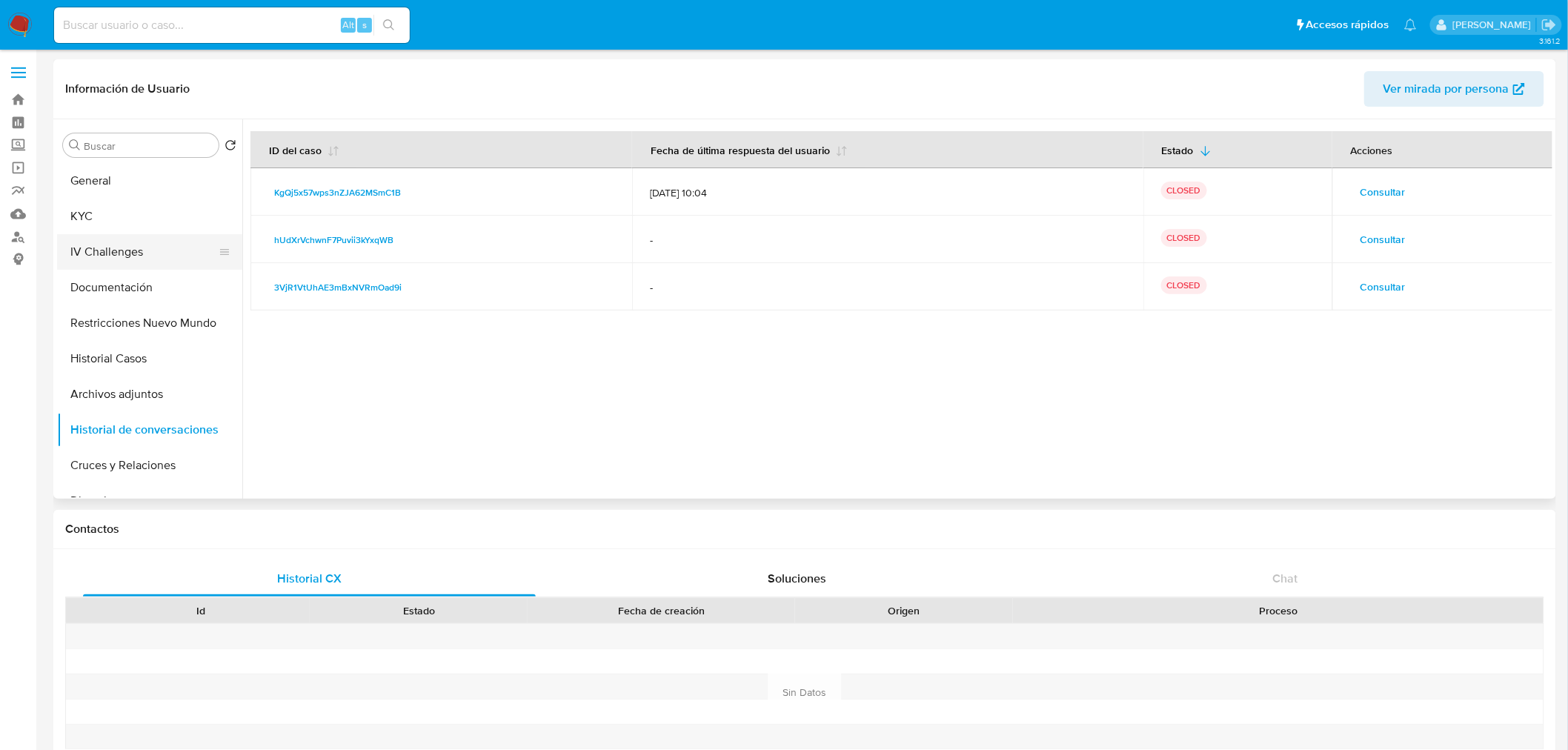
drag, startPoint x: 116, startPoint y: 174, endPoint x: 167, endPoint y: 251, distance: 92.4
click at [116, 174] on button "General" at bounding box center [150, 180] width 185 height 36
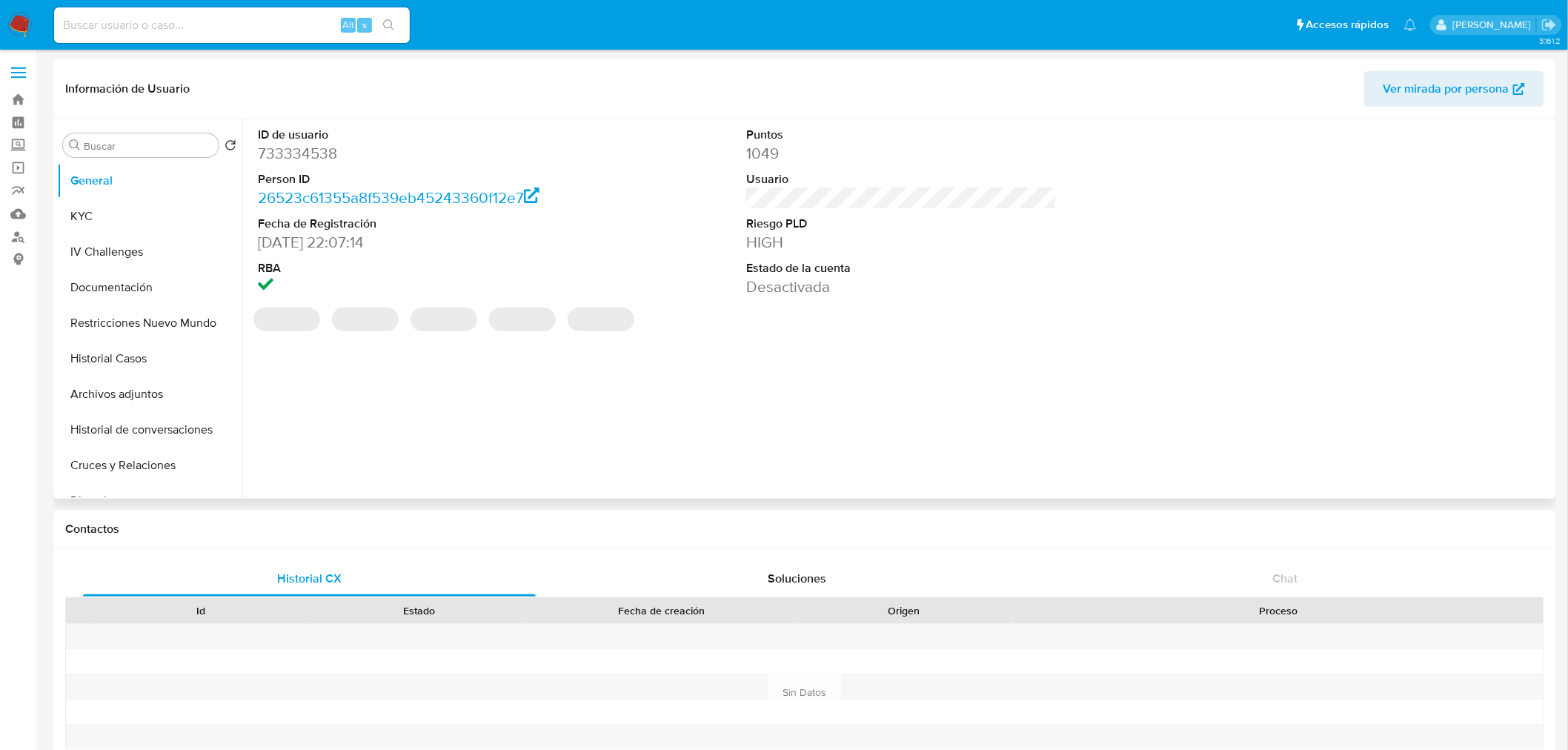
click at [306, 148] on dd "733334538" at bounding box center [413, 153] width 310 height 21
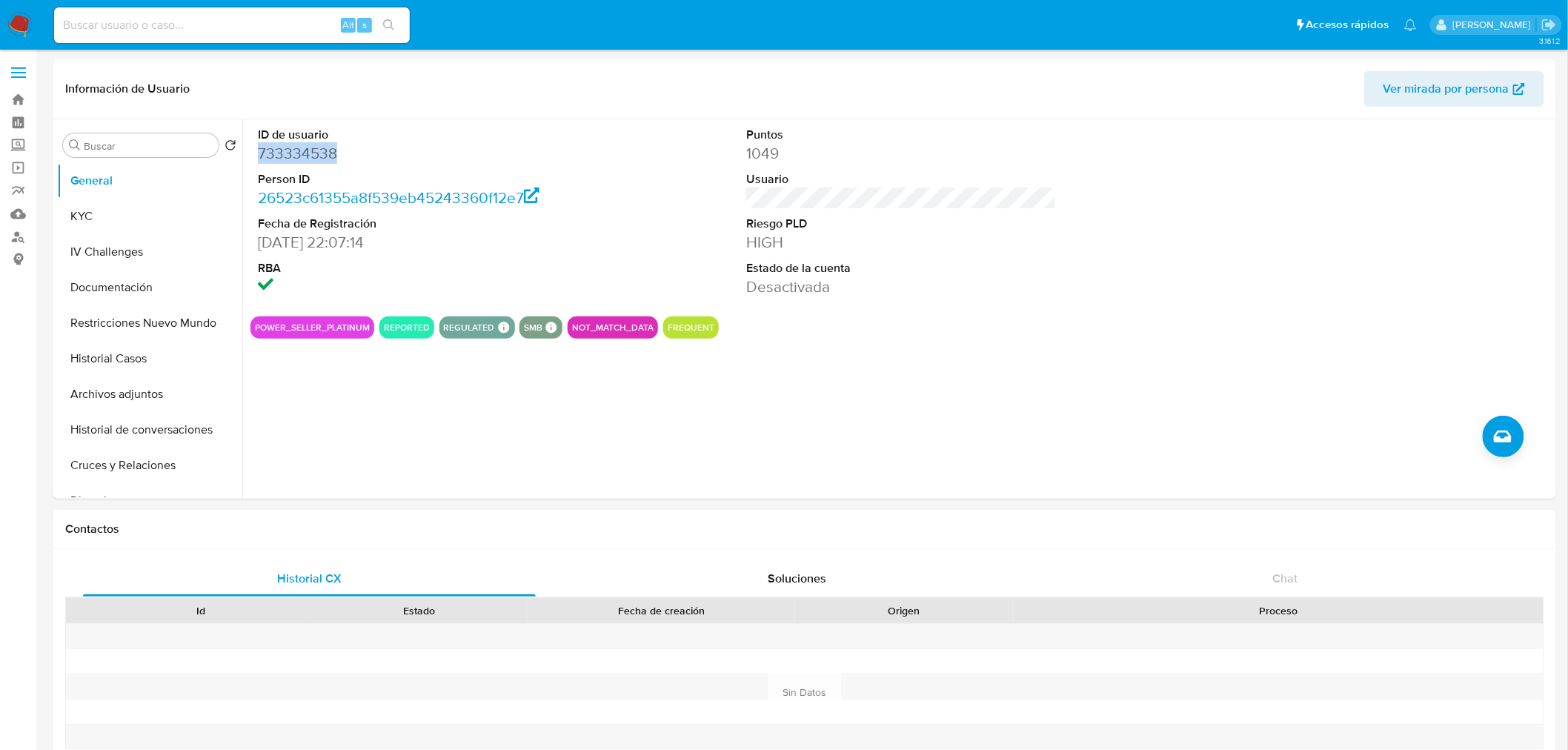
copy dd "733334538"
click at [180, 427] on button "Historial de conversaciones" at bounding box center [144, 430] width 173 height 36
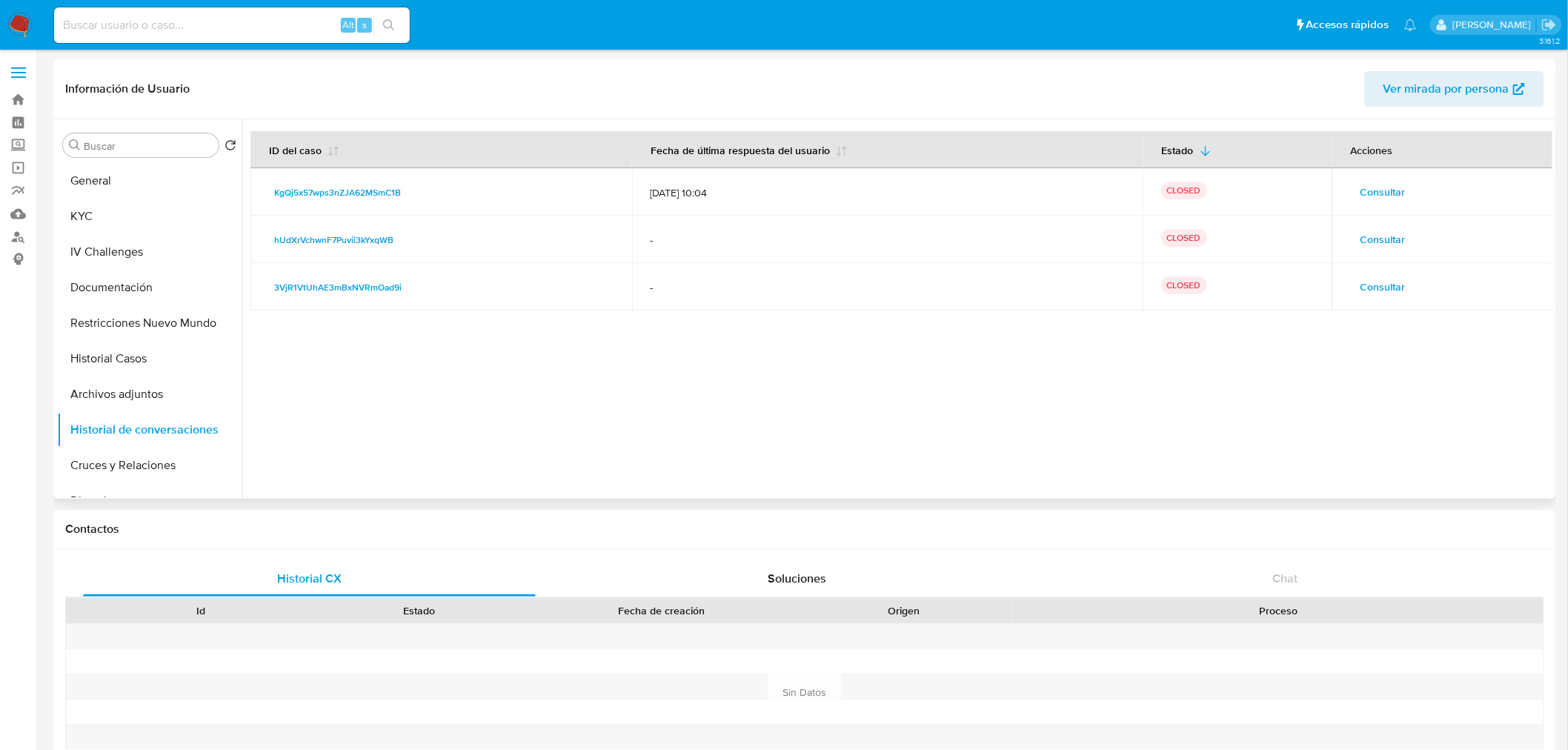
click at [1367, 190] on span "Consultar" at bounding box center [1382, 192] width 45 height 21
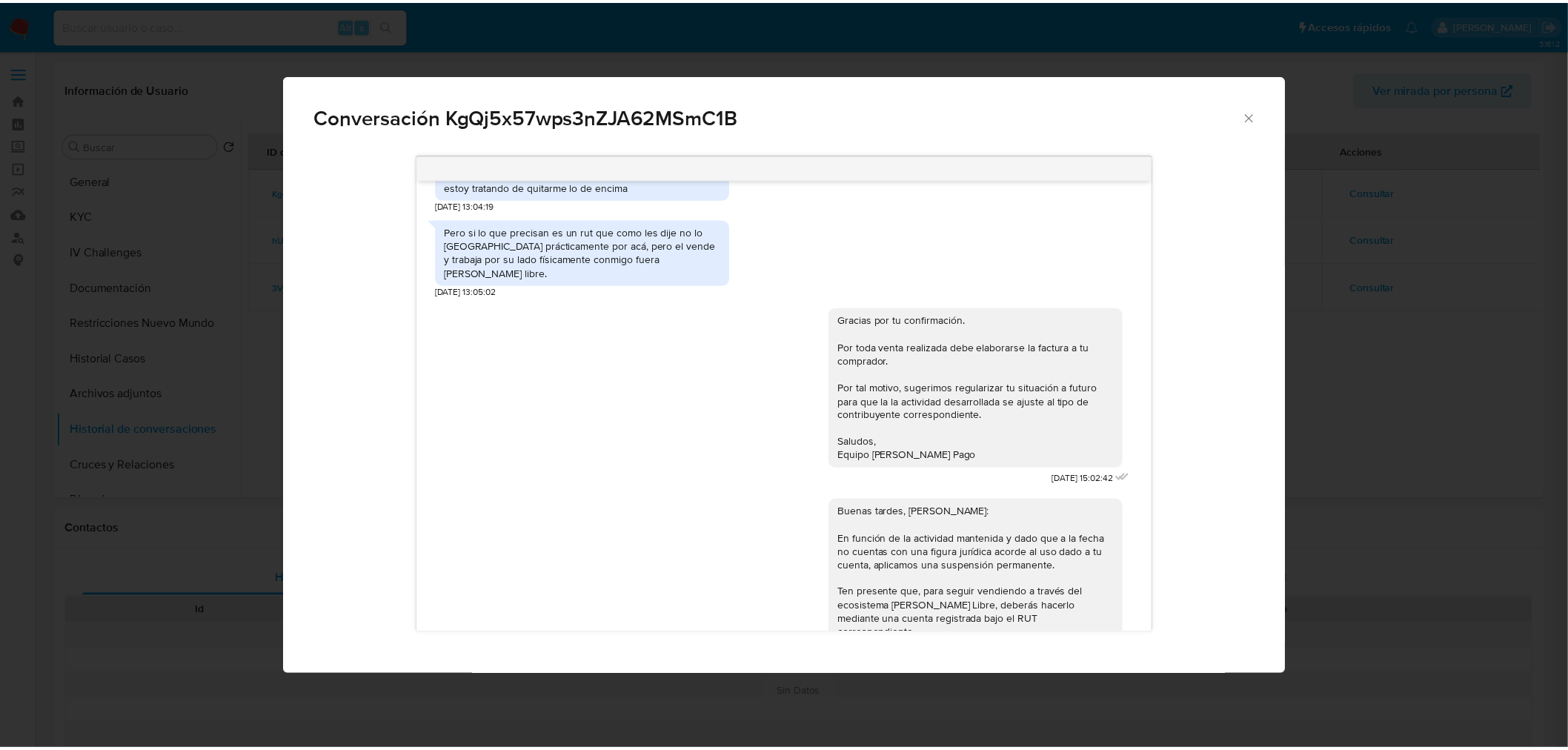
scroll to position [742, 0]
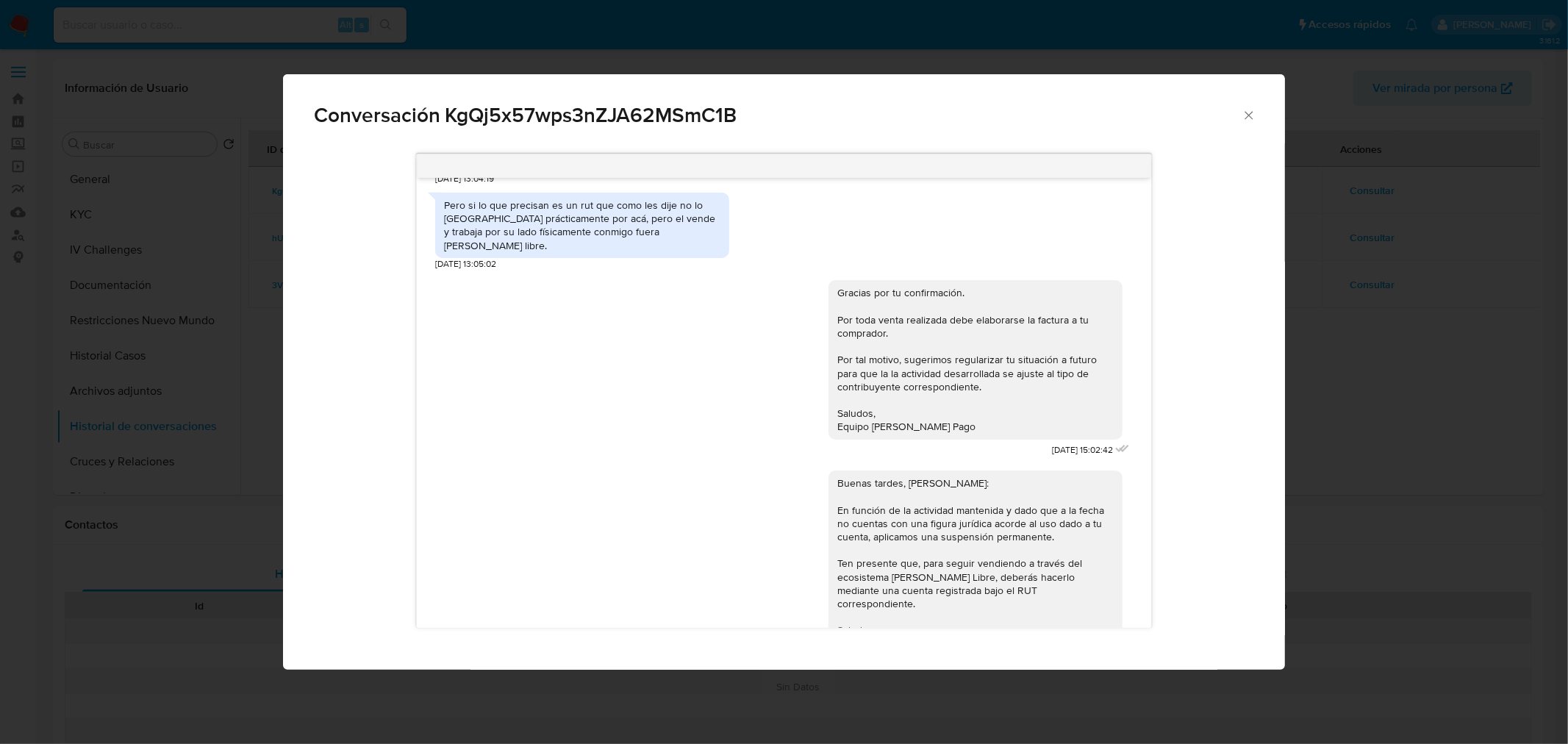
click at [1394, 473] on div "Conversación KgQj5x57wps3nZJA62MSmC1B Hola, Emmanuel. Te contactamos ya que en …" at bounding box center [784, 372] width 1568 height 744
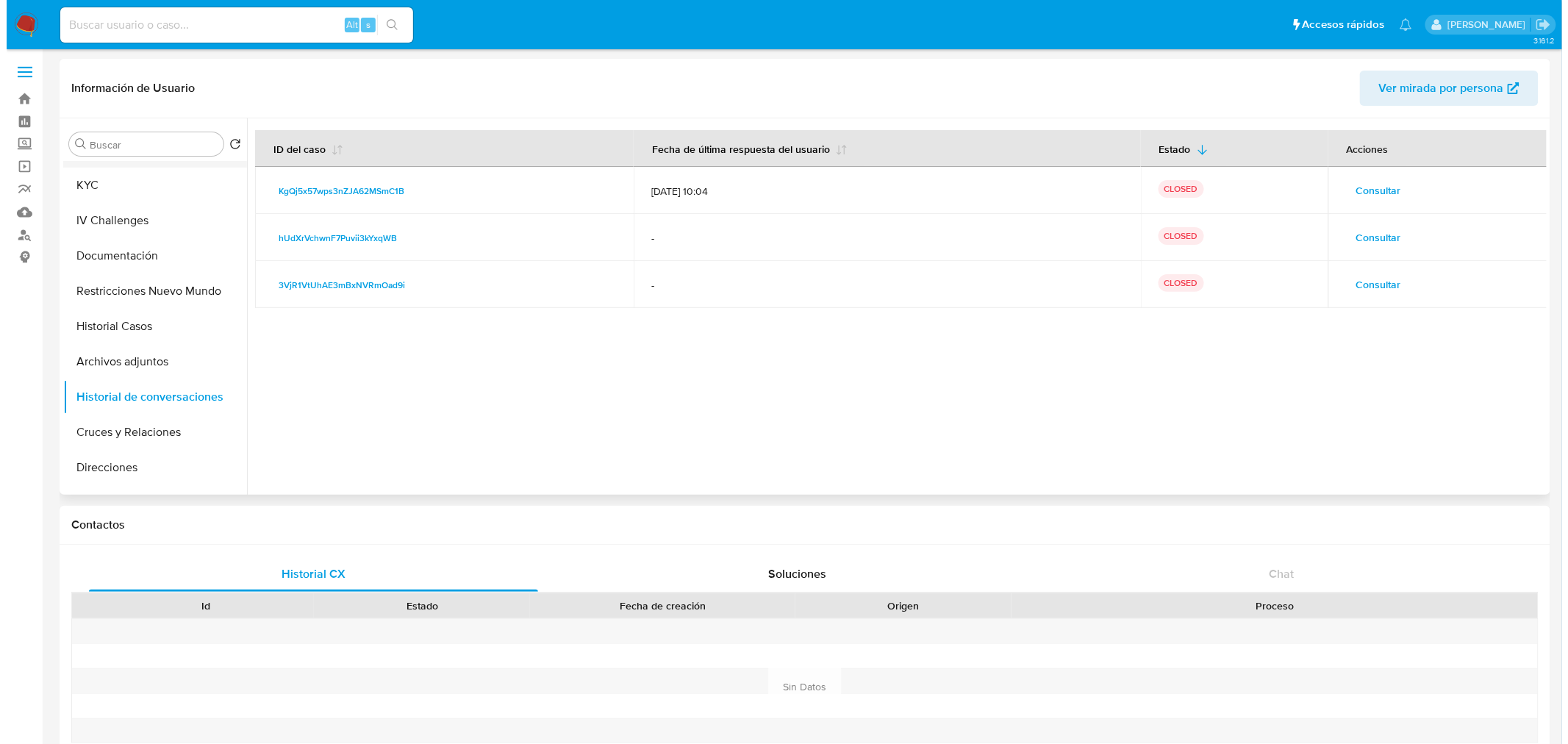
scroll to position [0, 0]
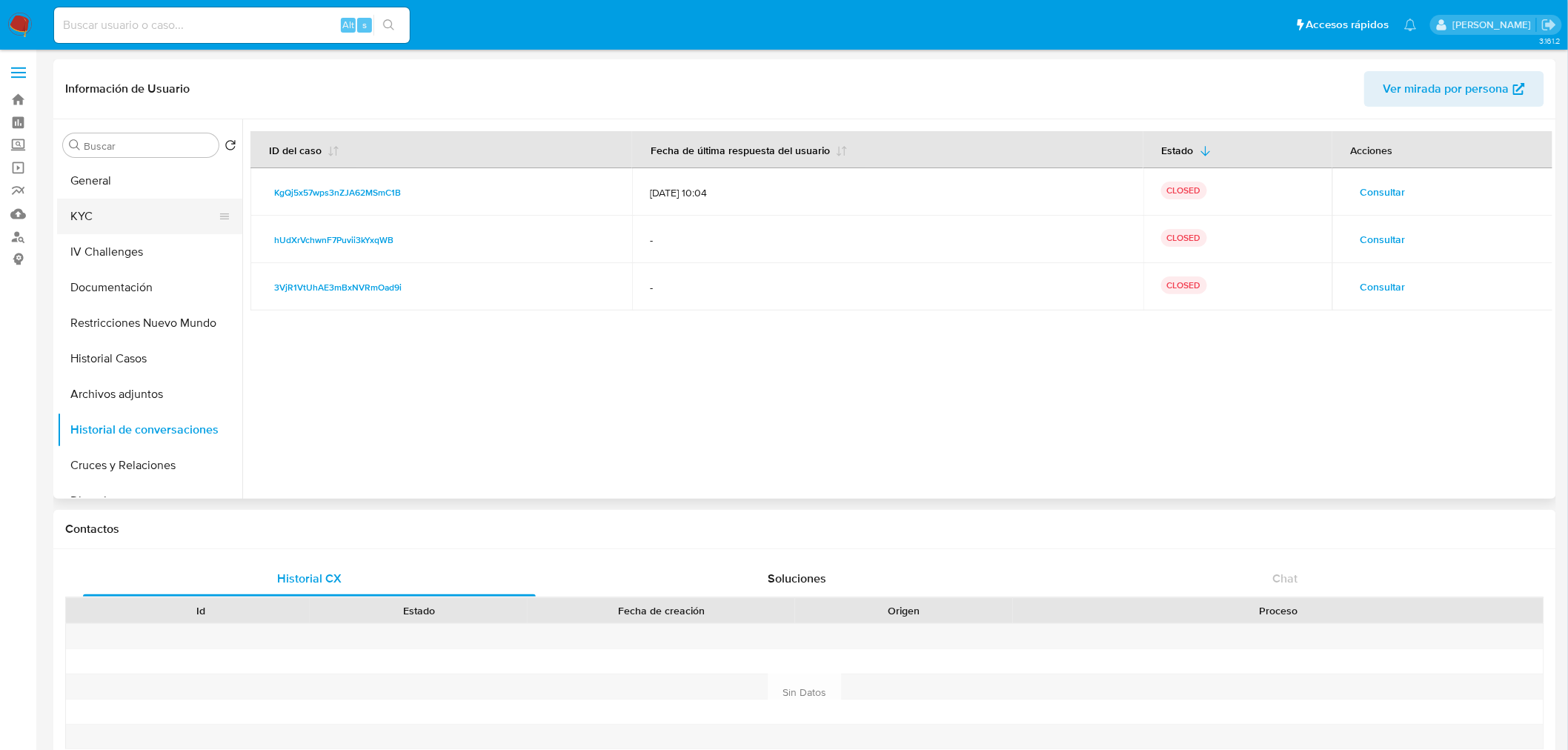
drag, startPoint x: 131, startPoint y: 171, endPoint x: 159, endPoint y: 230, distance: 65.3
click at [131, 171] on button "General" at bounding box center [150, 180] width 185 height 36
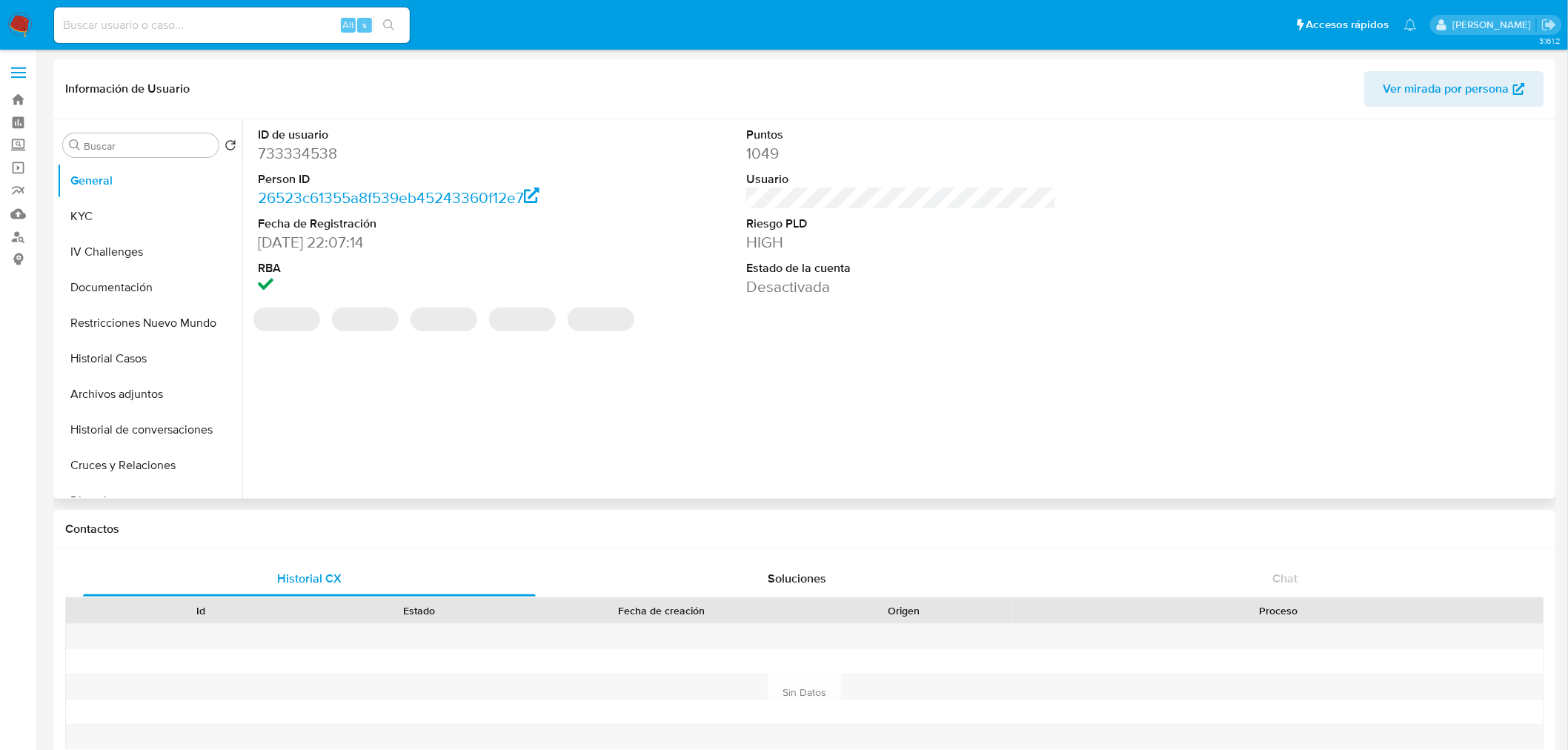
click at [312, 153] on dd "733334538" at bounding box center [413, 153] width 310 height 21
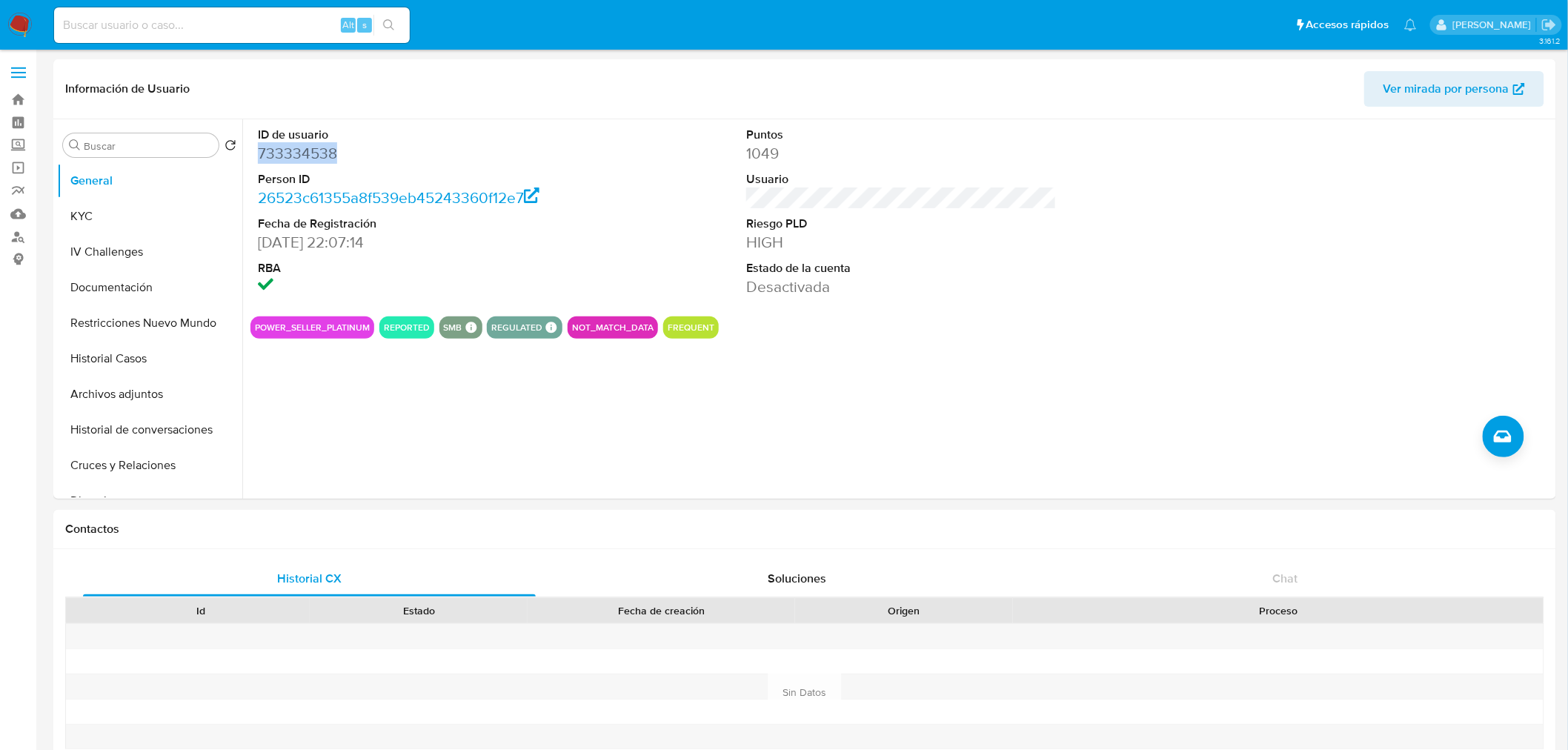
copy dd "733334538"
click at [128, 356] on button "Historial Casos" at bounding box center [144, 359] width 173 height 36
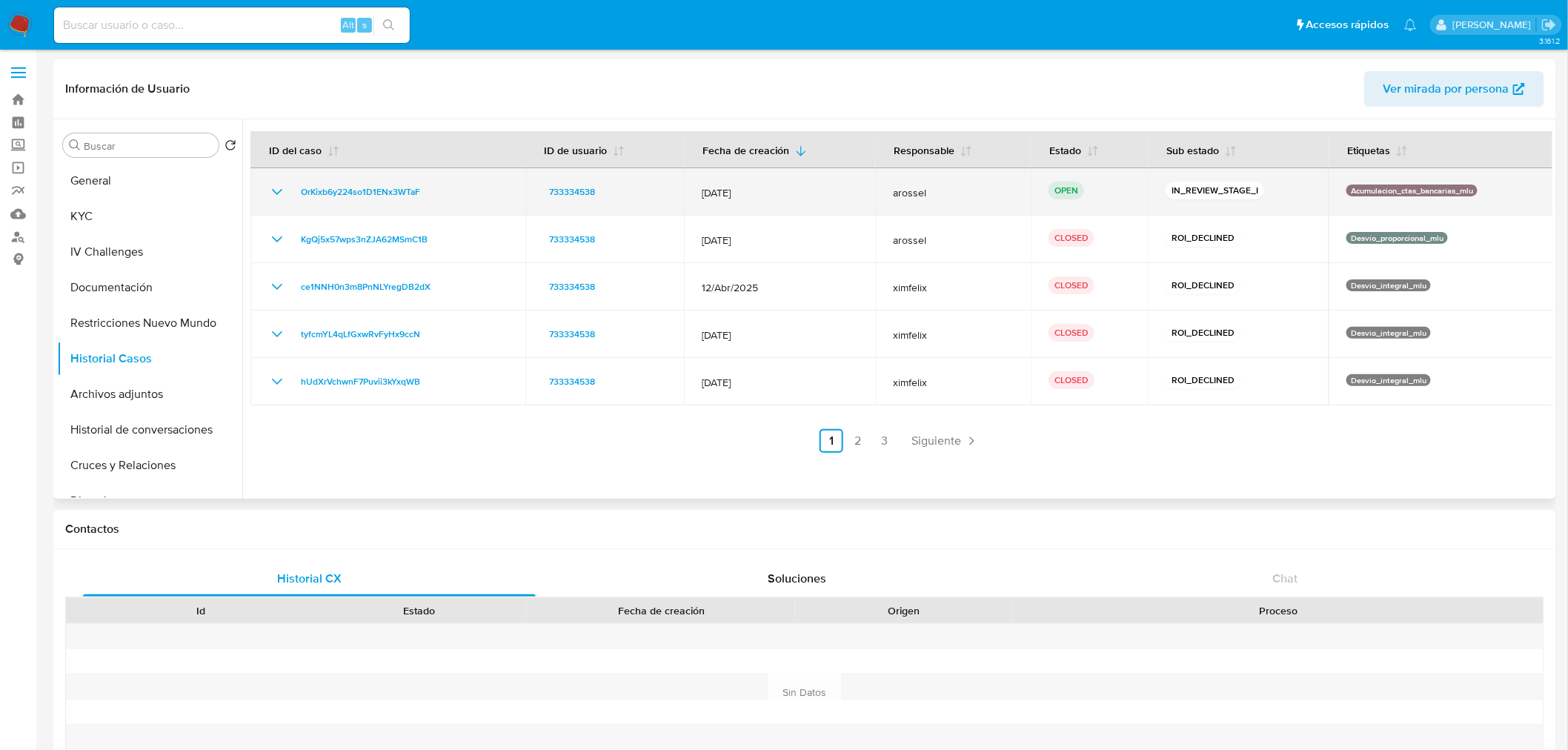
drag, startPoint x: 469, startPoint y: 185, endPoint x: 293, endPoint y: 183, distance: 176.0
click at [293, 183] on div "OrKixb6y224so1D1ENx3WTaF" at bounding box center [387, 192] width 239 height 18
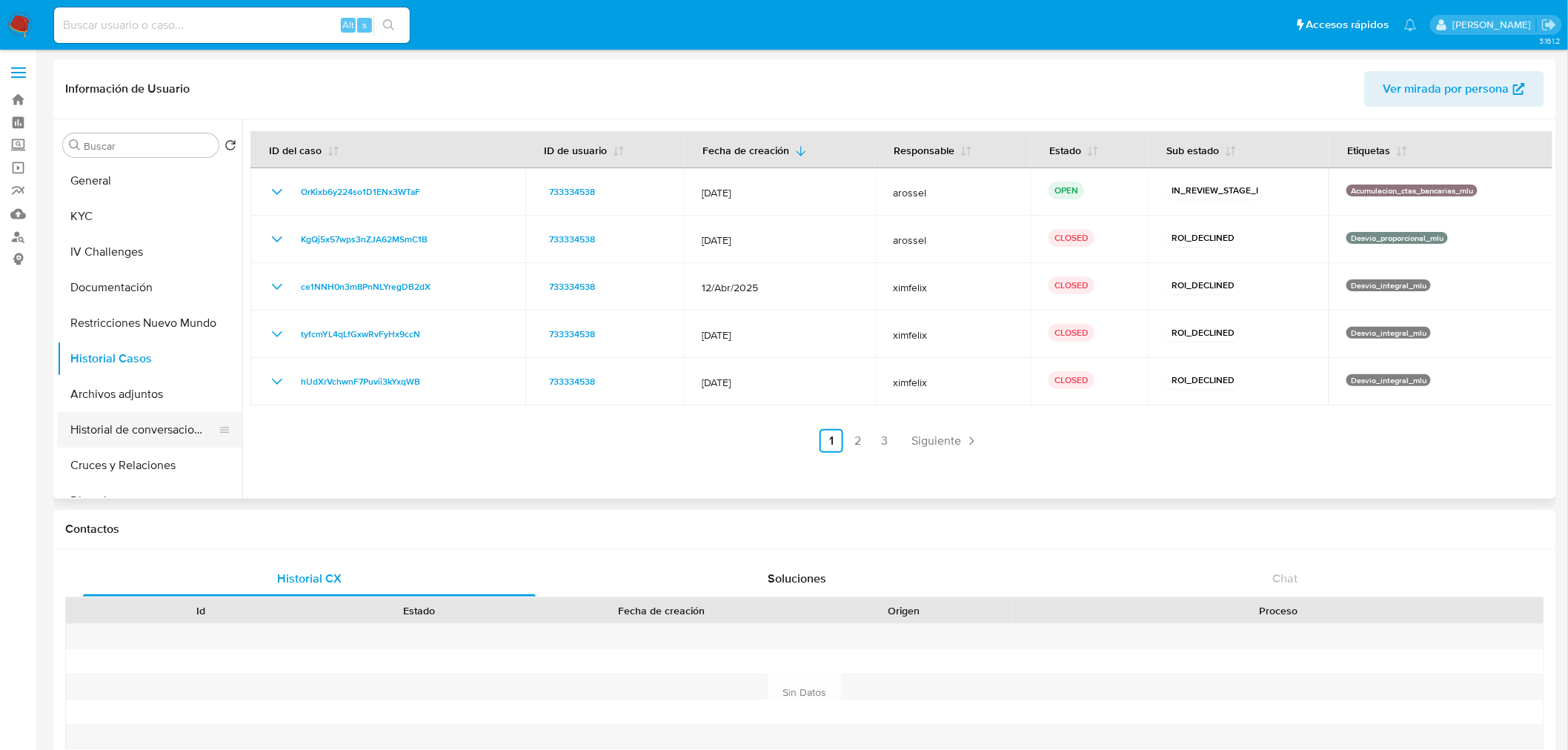
click at [157, 434] on button "Historial de conversaciones" at bounding box center [144, 430] width 173 height 36
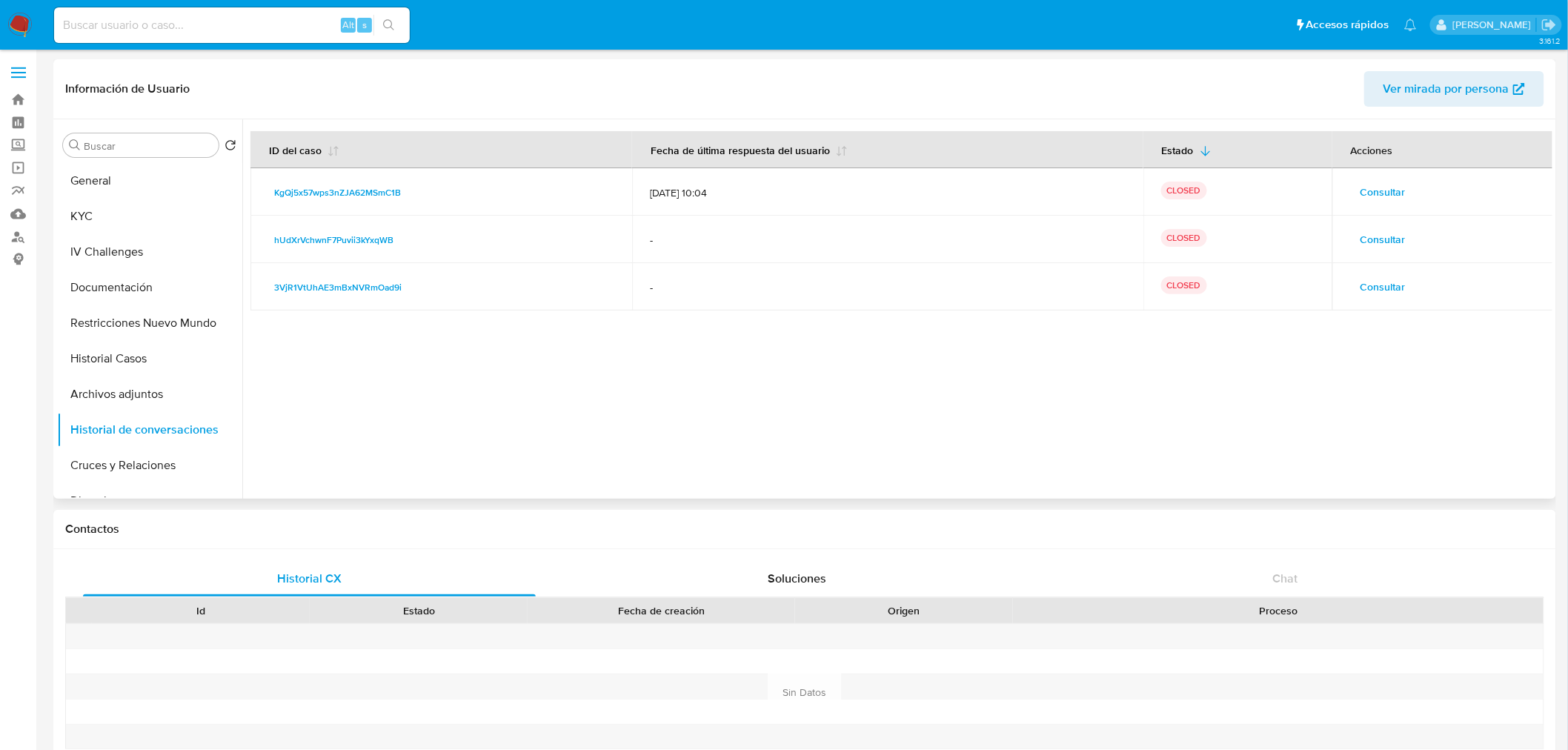
drag, startPoint x: 562, startPoint y: 197, endPoint x: 263, endPoint y: 183, distance: 299.3
click at [263, 183] on td "KgQj5x57wps3nZJA62MSmC1B" at bounding box center [441, 192] width 381 height 47
click at [1387, 190] on span "Consultar" at bounding box center [1382, 192] width 45 height 21
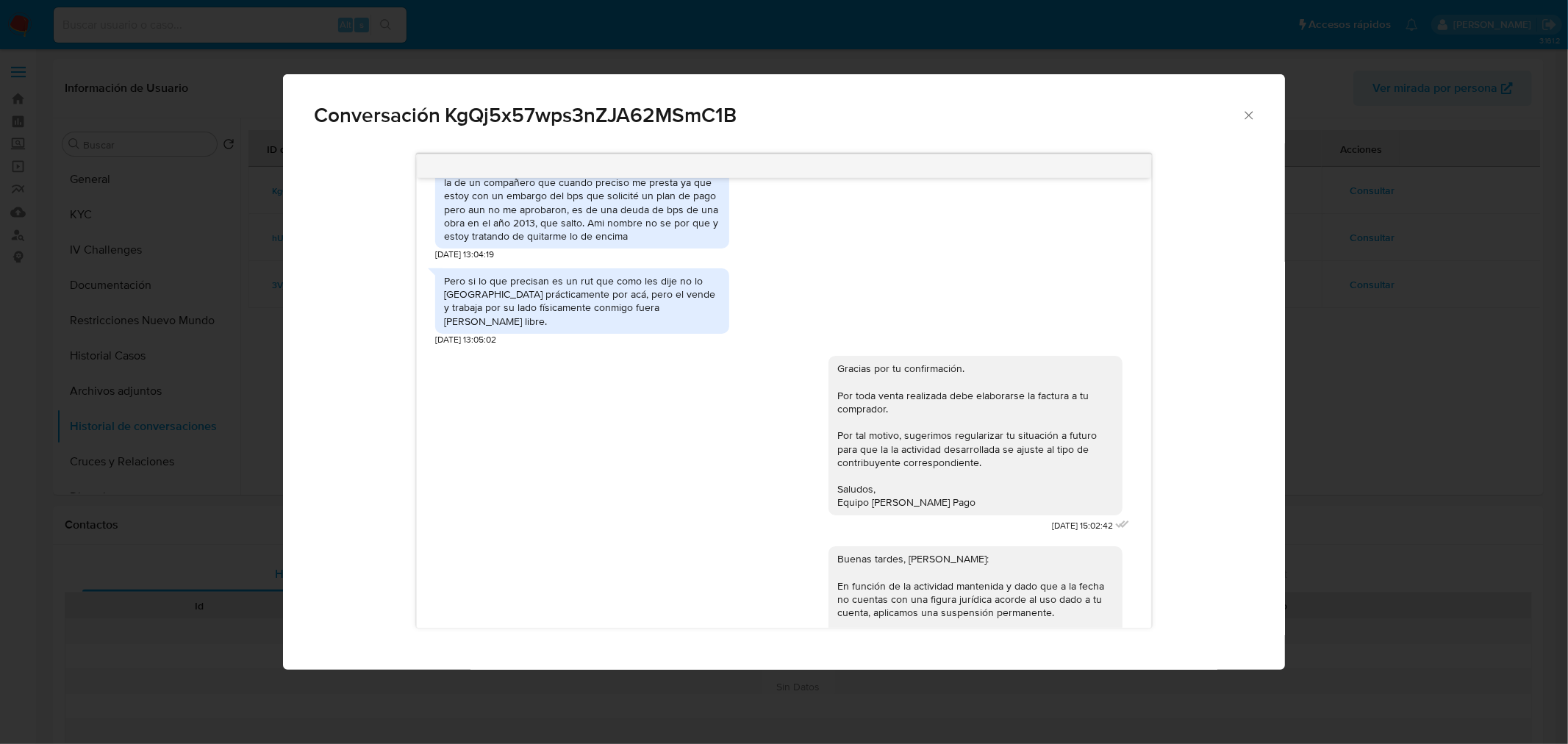
scroll to position [600, 0]
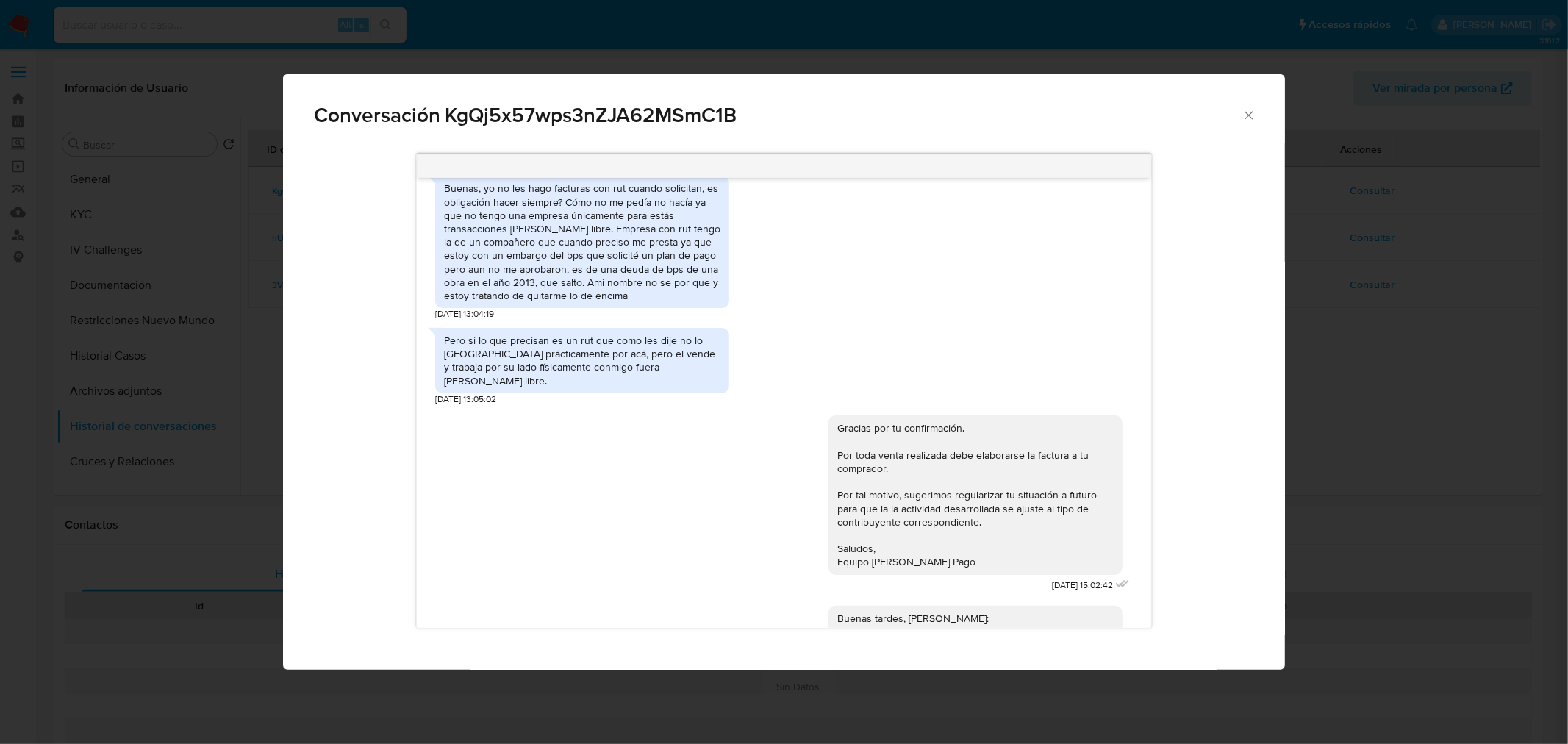
click at [1403, 340] on div "Conversación KgQj5x57wps3nZJA62MSmC1B Hola, Emmanuel. Te contactamos ya que en …" at bounding box center [784, 372] width 1568 height 744
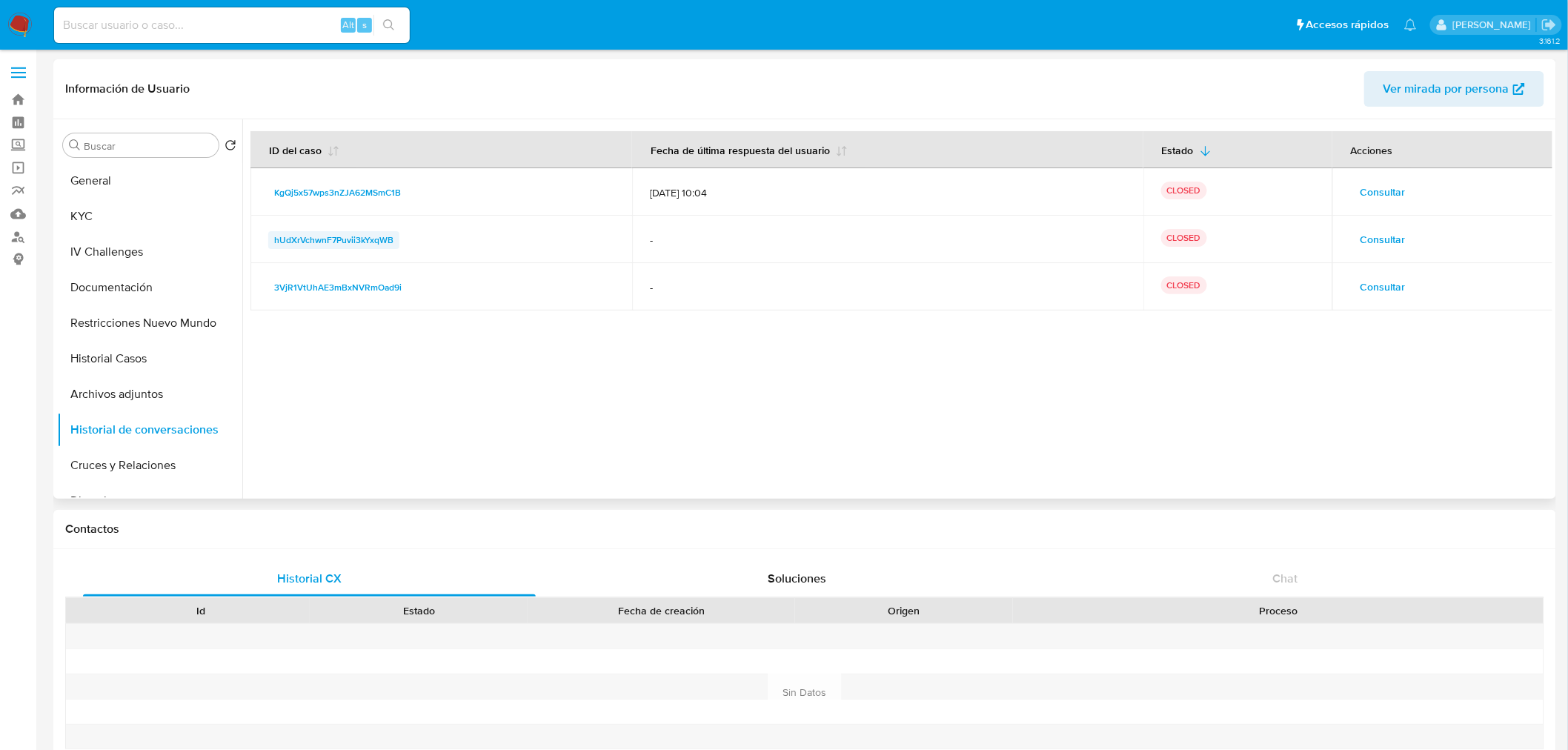
click at [324, 233] on span "hUdXrVchwnF7Puvii3kYxqWB" at bounding box center [334, 240] width 119 height 18
click at [1387, 235] on span "Consultar" at bounding box center [1382, 239] width 45 height 21
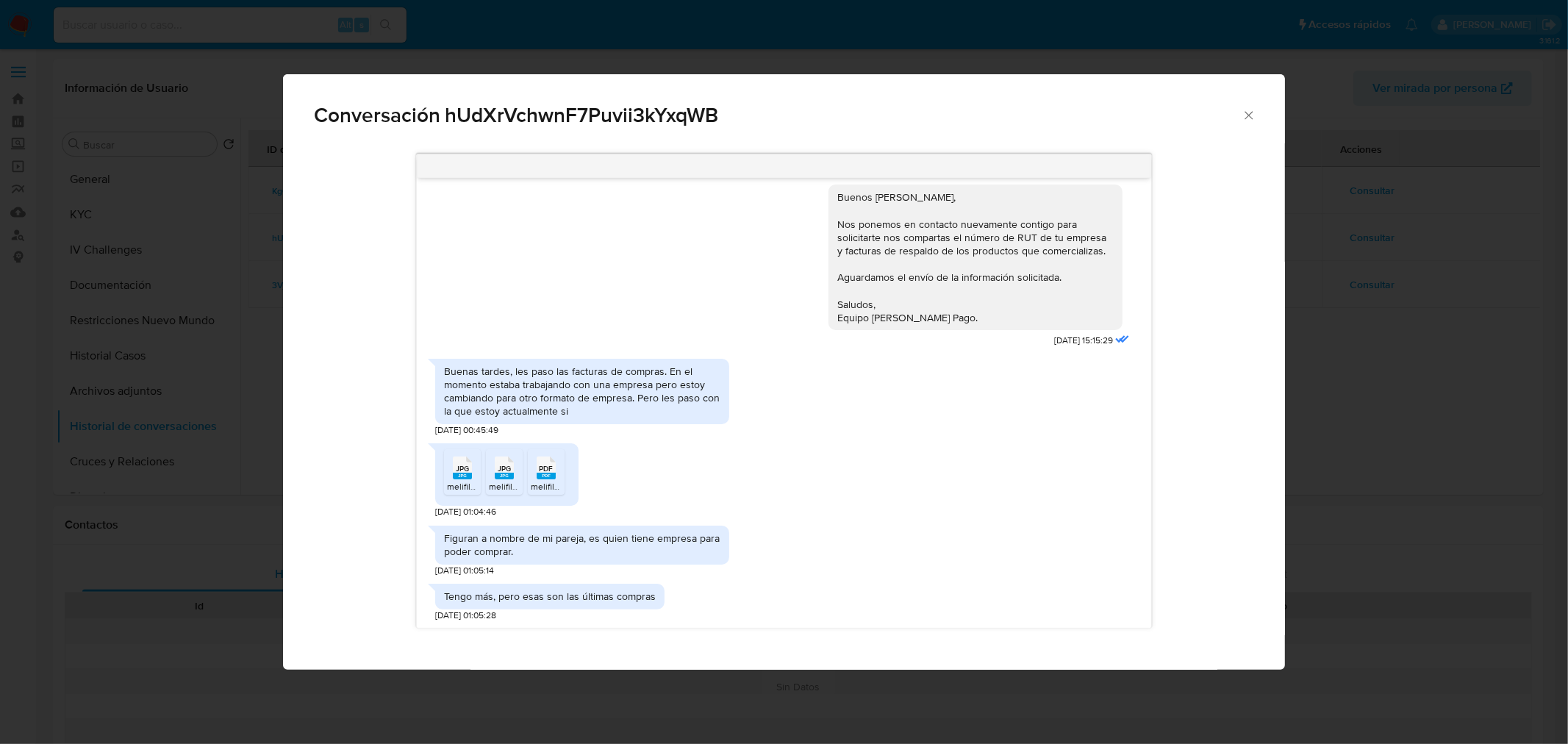
scroll to position [0, 0]
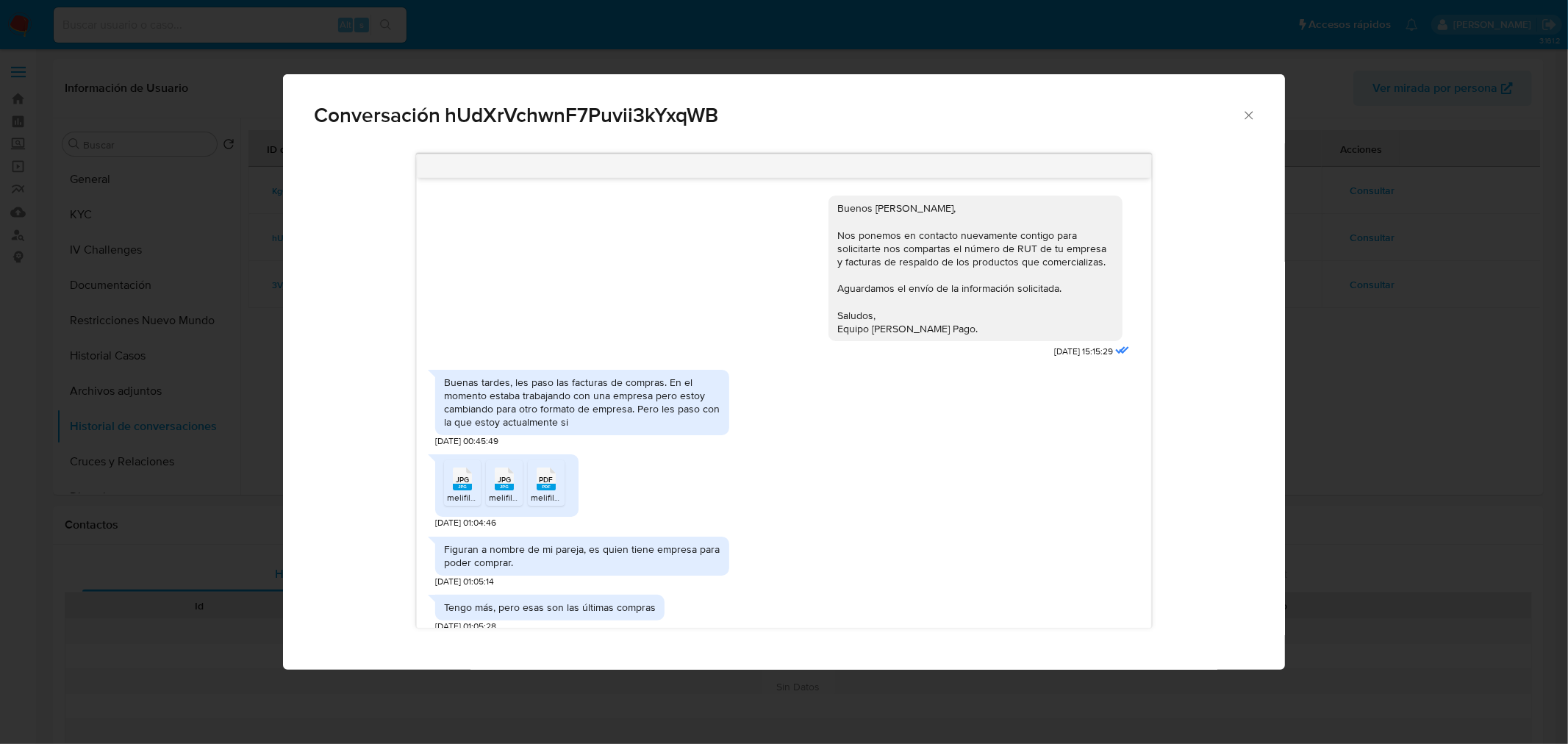
click at [520, 121] on span "Conversación hUdXrVchwnF7Puvii3kYxqWB" at bounding box center [778, 115] width 928 height 20
copy span "hUdXrVchwnF7Puvii3kYxqWB"
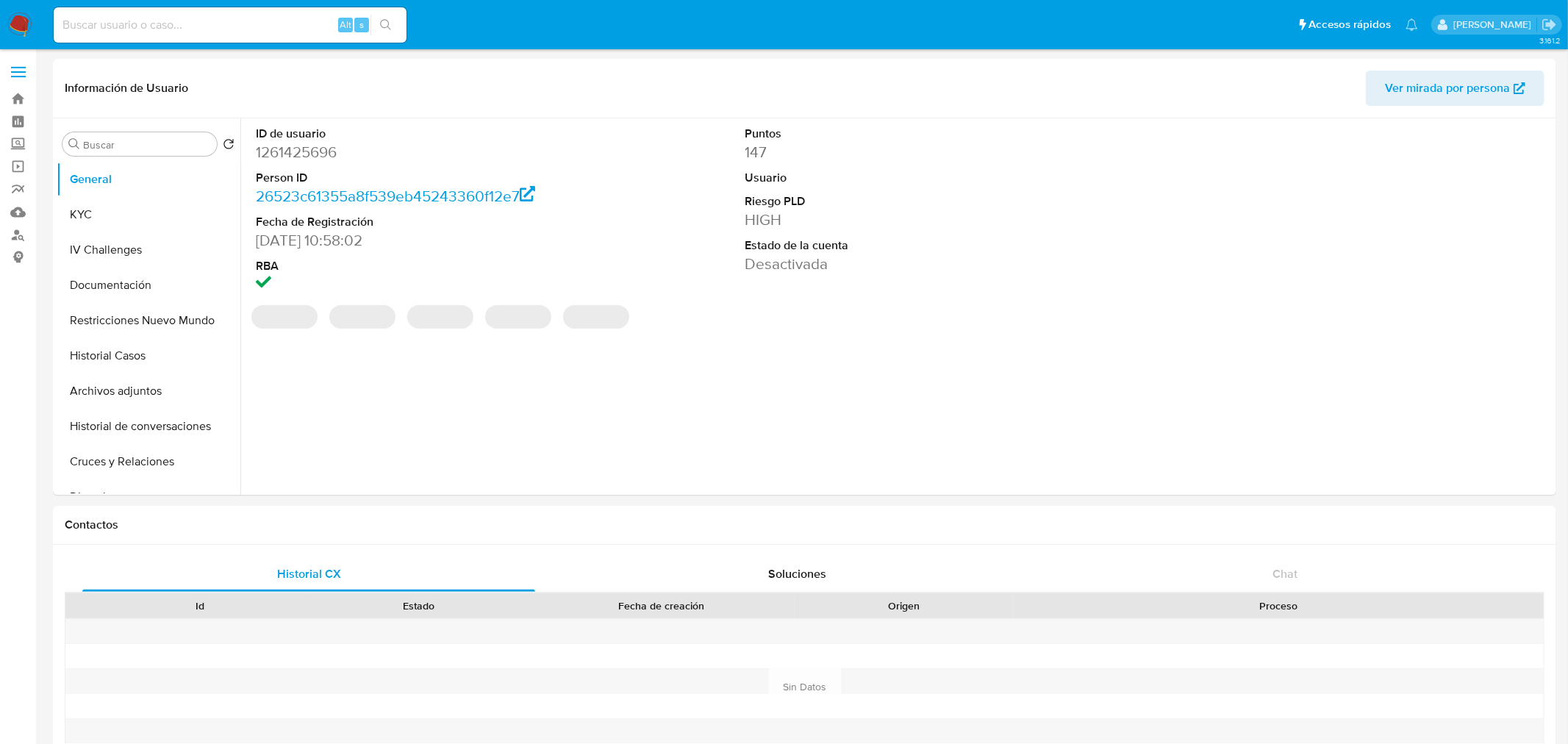
select select "10"
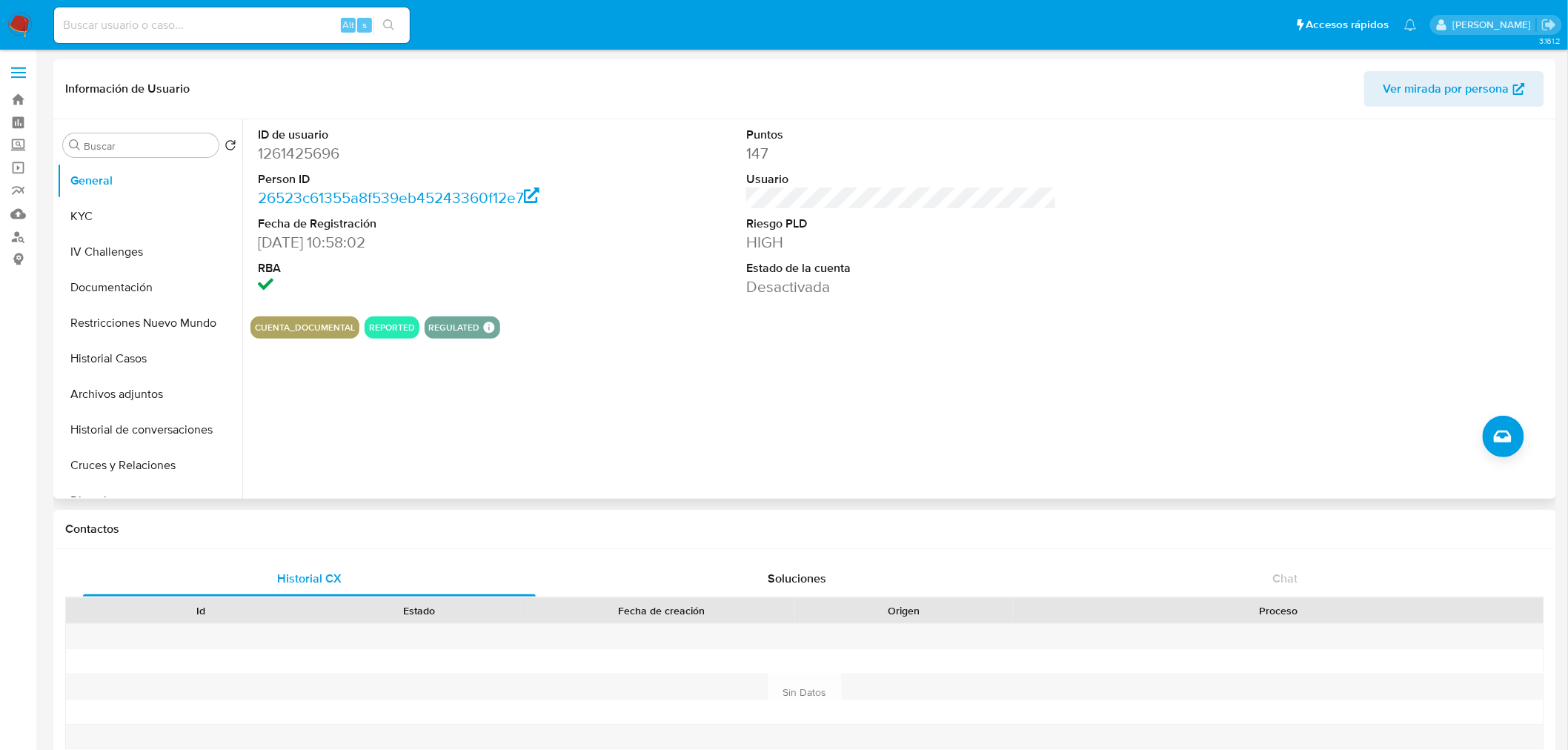
click at [296, 153] on dd "1261425696" at bounding box center [413, 153] width 310 height 21
copy dd "1261425696"
click at [96, 216] on button "KYC" at bounding box center [144, 216] width 173 height 36
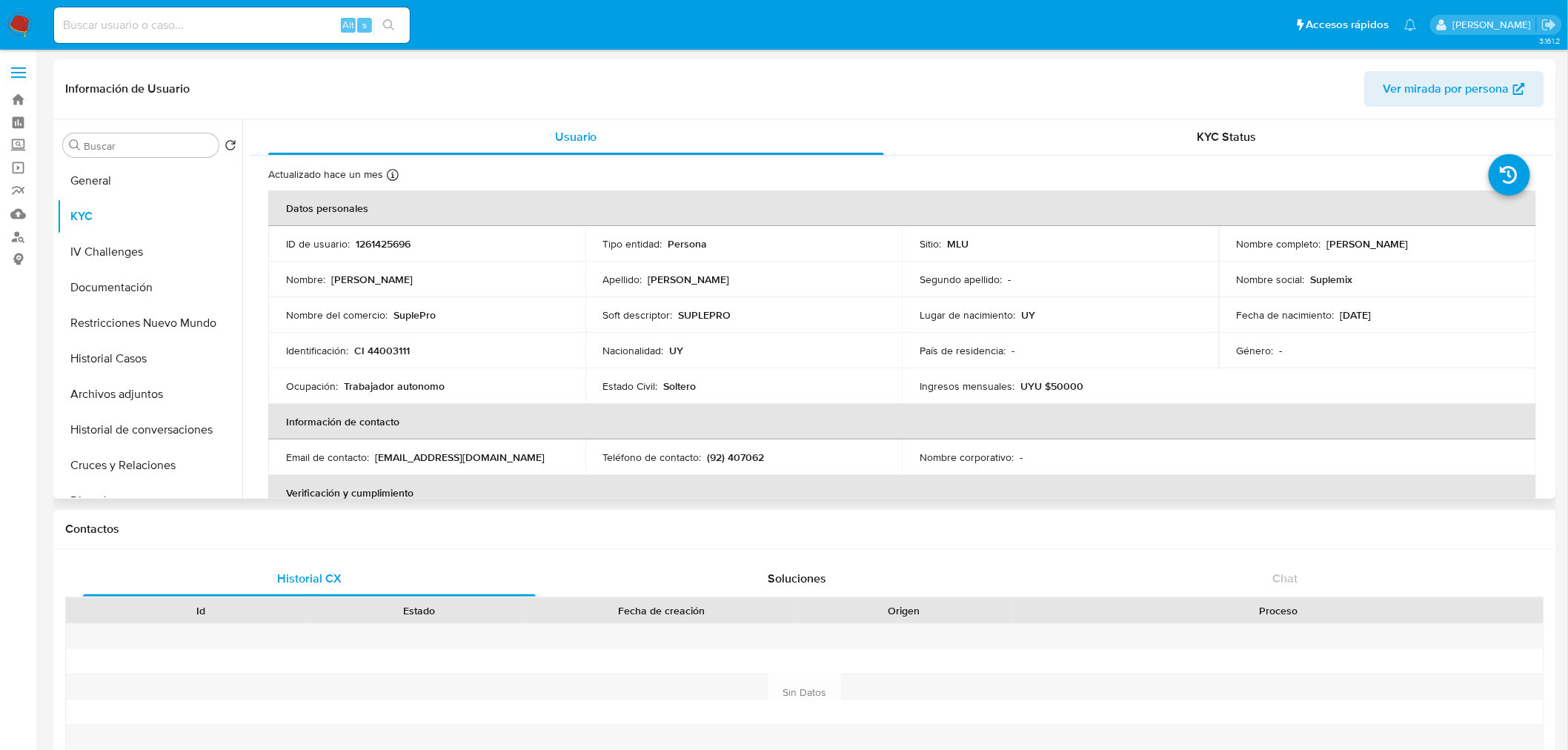
drag, startPoint x: 1323, startPoint y: 238, endPoint x: 1505, endPoint y: 239, distance: 182.0
click at [1408, 239] on p "[PERSON_NAME]" at bounding box center [1368, 243] width 82 height 13
copy p "[PERSON_NAME]"
click at [144, 330] on button "Restricciones Nuevo Mundo" at bounding box center [144, 323] width 173 height 36
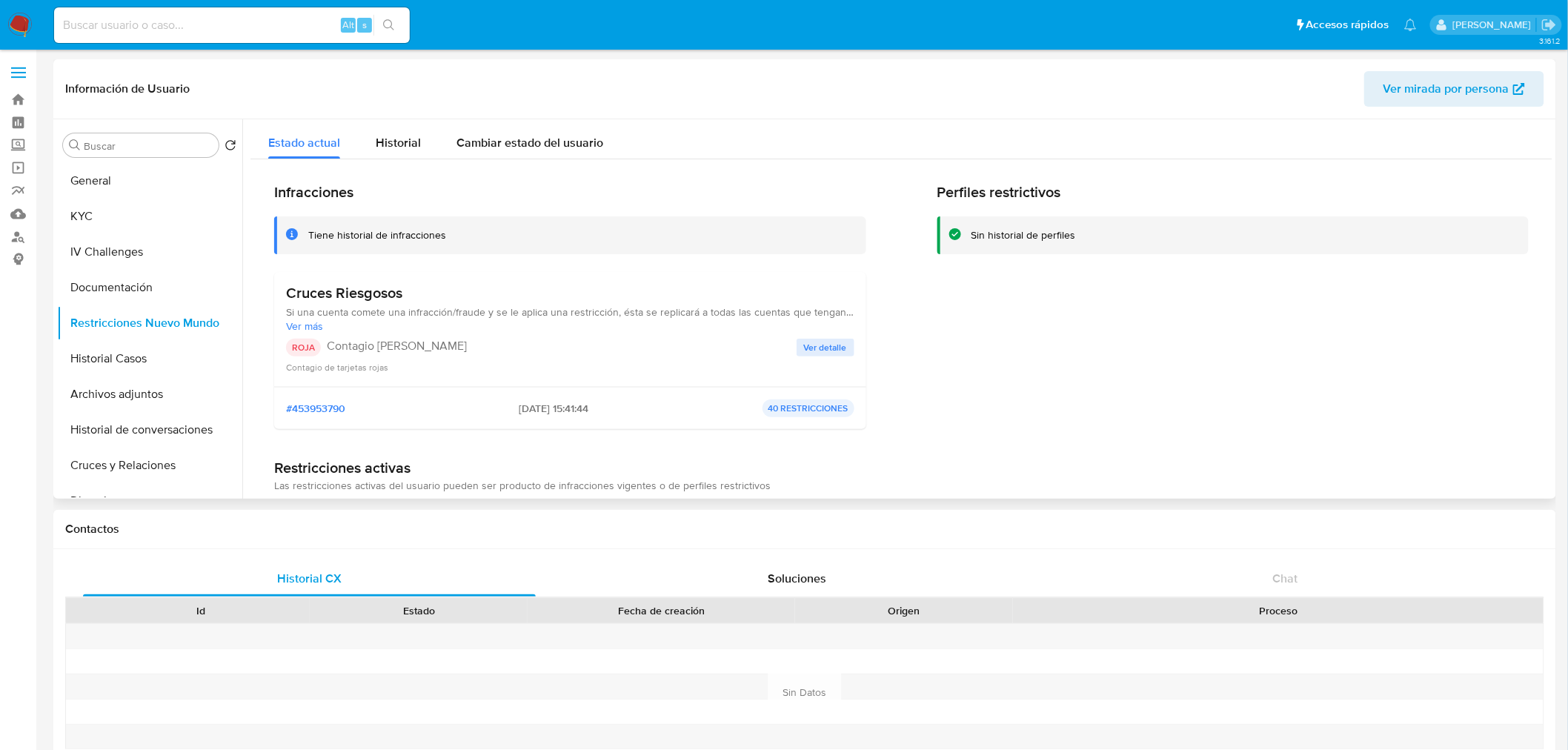
drag, startPoint x: 502, startPoint y: 410, endPoint x: 554, endPoint y: 410, distance: 52.0
click at [554, 410] on span "[DATE] 15:41:44" at bounding box center [553, 408] width 70 height 13
click at [837, 340] on span "Ver detalle" at bounding box center [825, 347] width 43 height 15
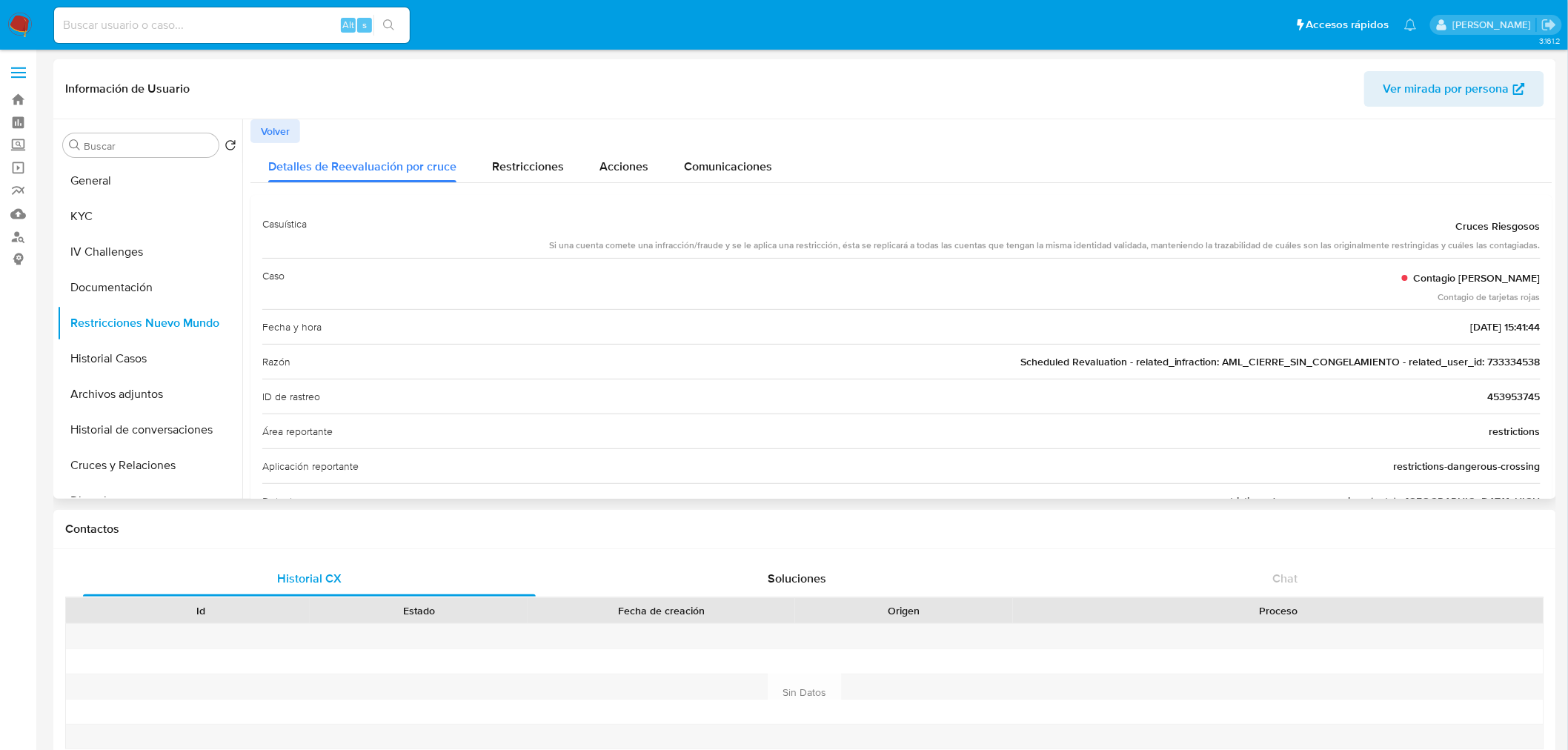
click at [270, 127] on span "Volver" at bounding box center [275, 131] width 29 height 21
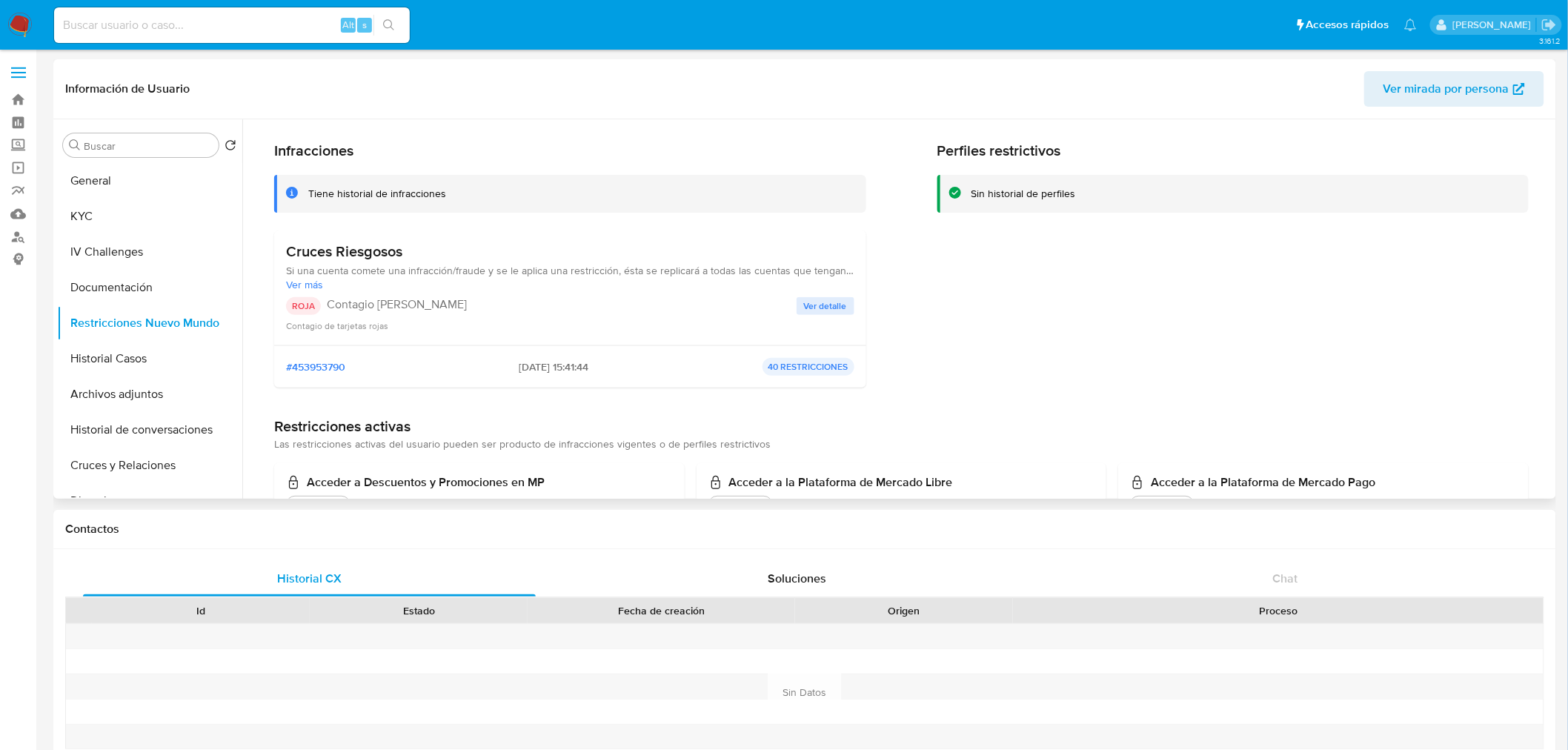
scroll to position [83, 0]
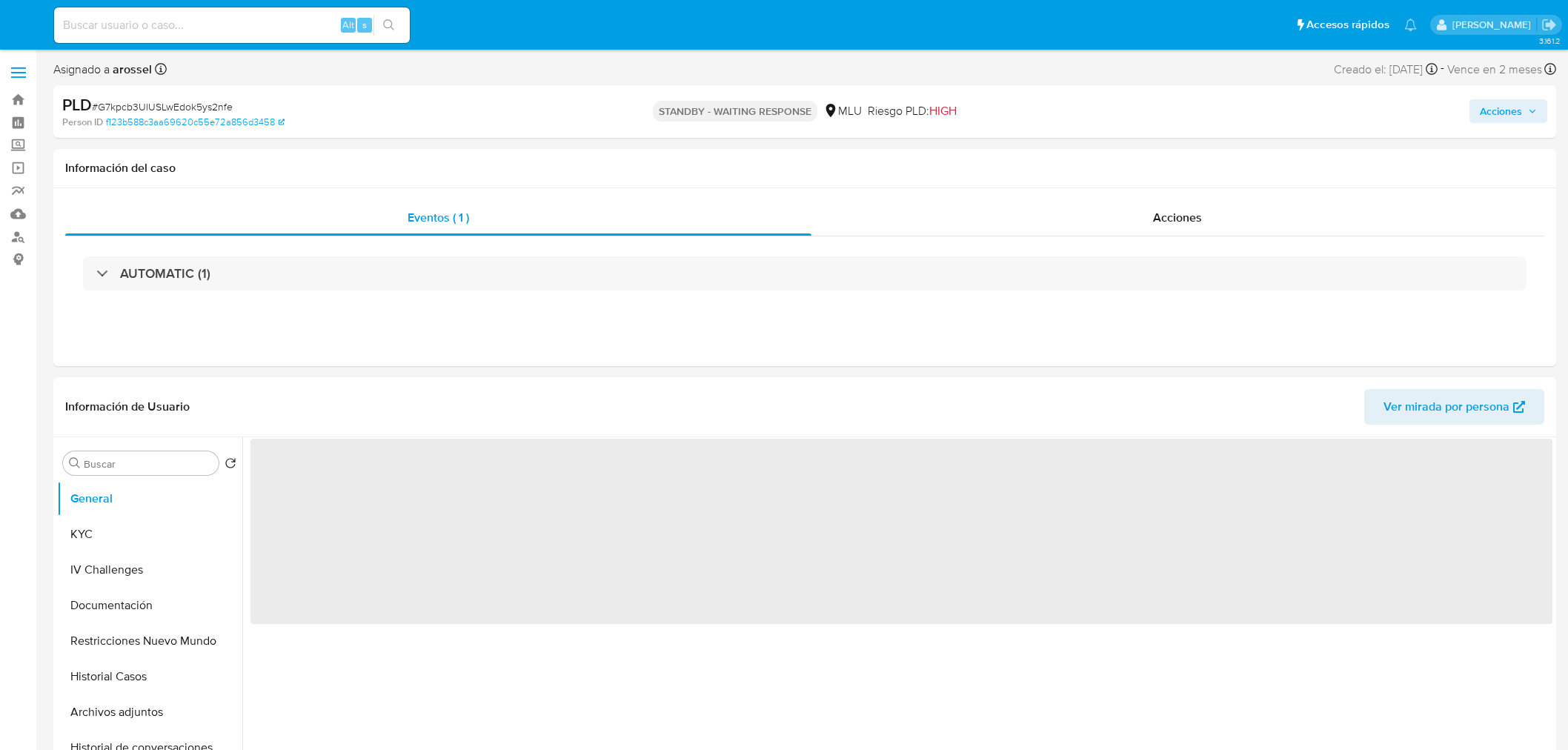
select select "10"
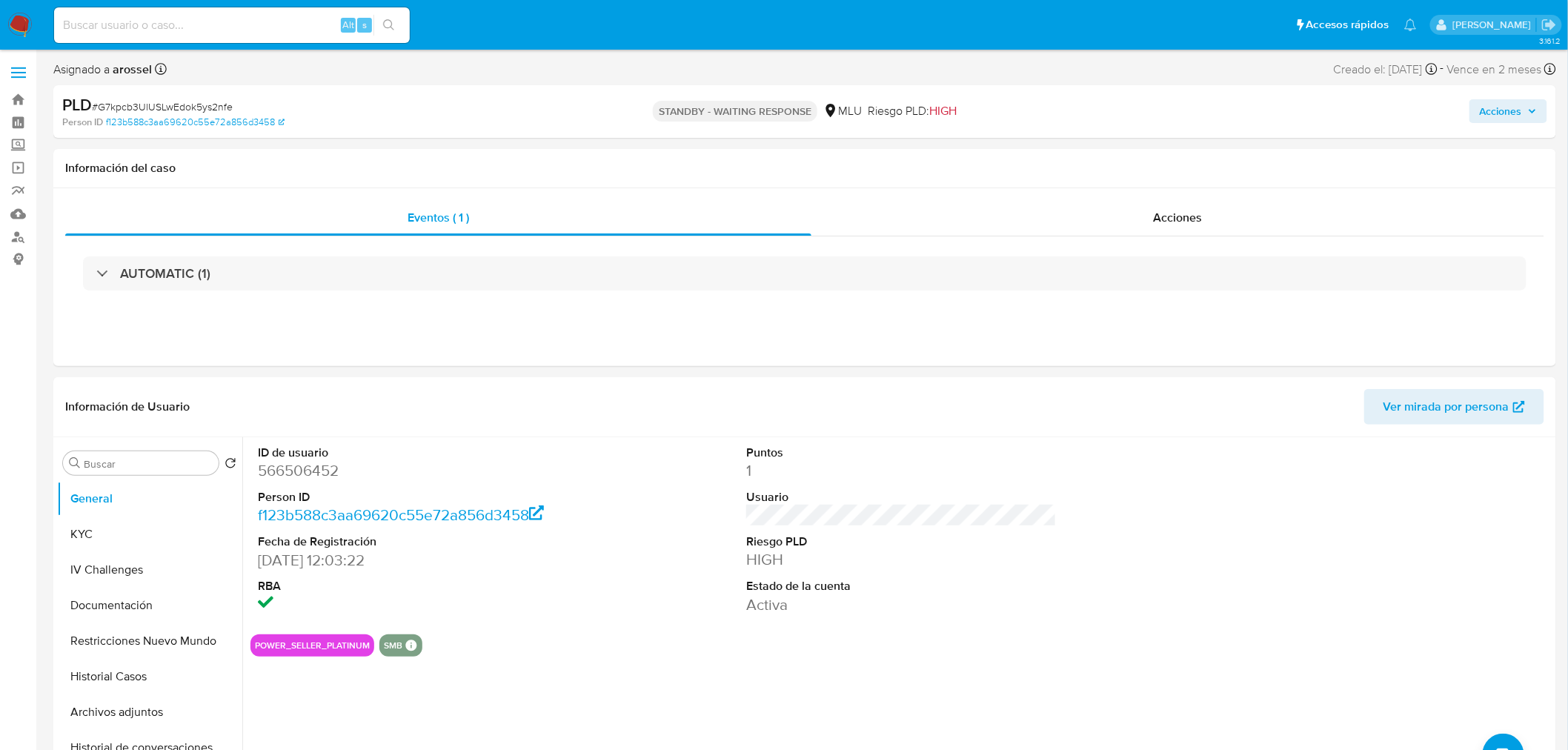
click at [181, 108] on span "# G7kpcb3UlUSLwEdok5ys2nfe" at bounding box center [162, 106] width 141 height 15
copy span "G7kpcb3UlUSLwEdok5ys2nfe"
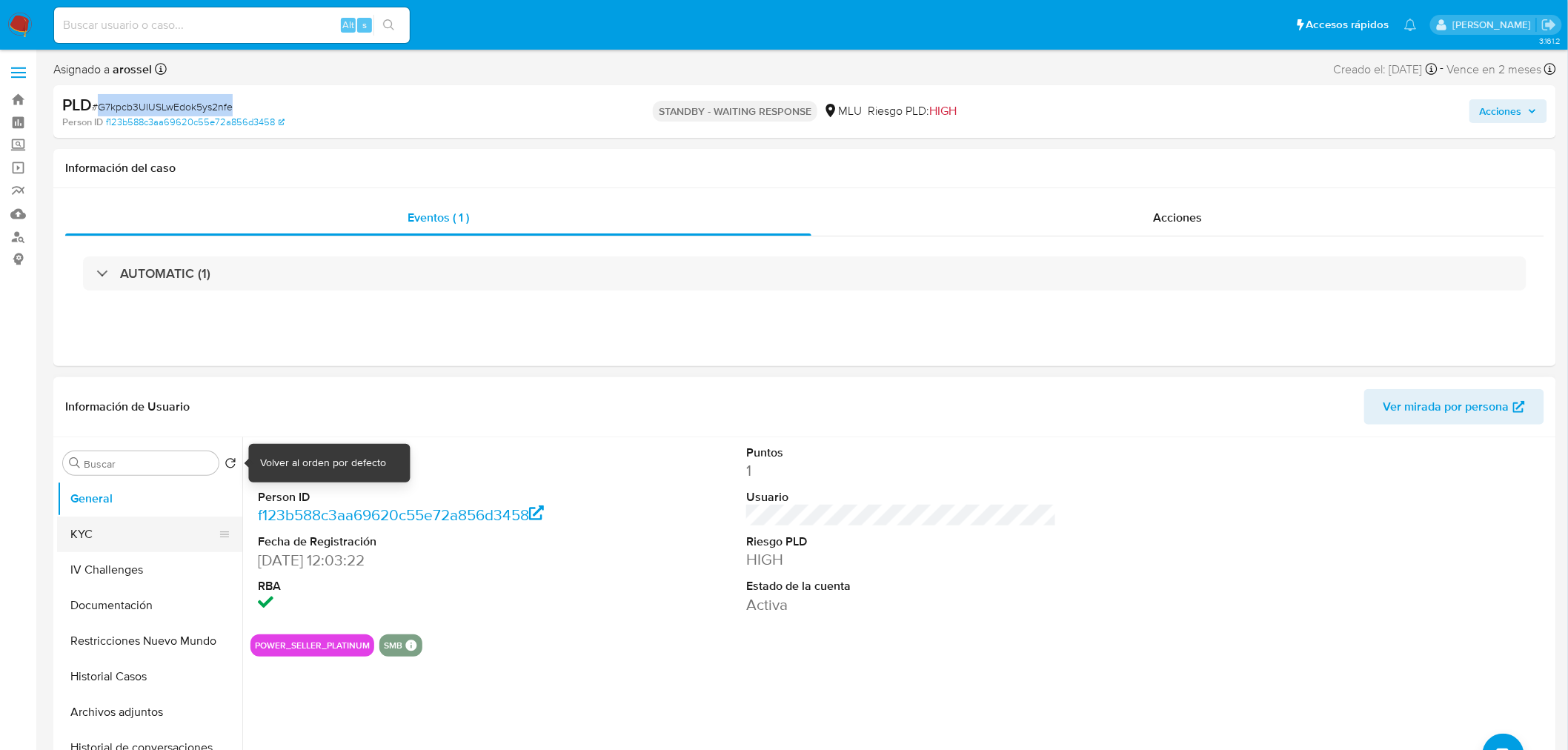
click at [132, 528] on button "KYC" at bounding box center [144, 534] width 173 height 36
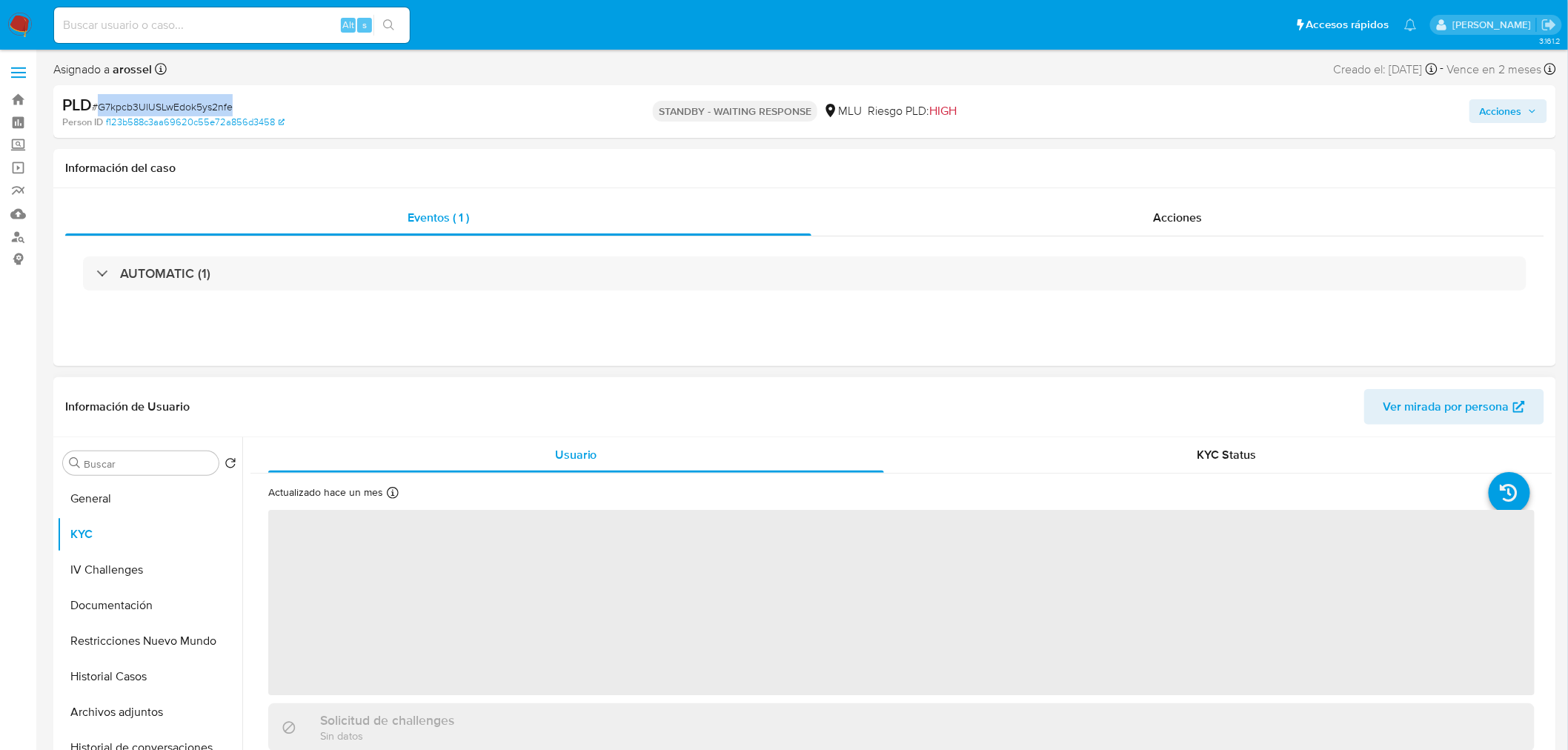
scroll to position [83, 0]
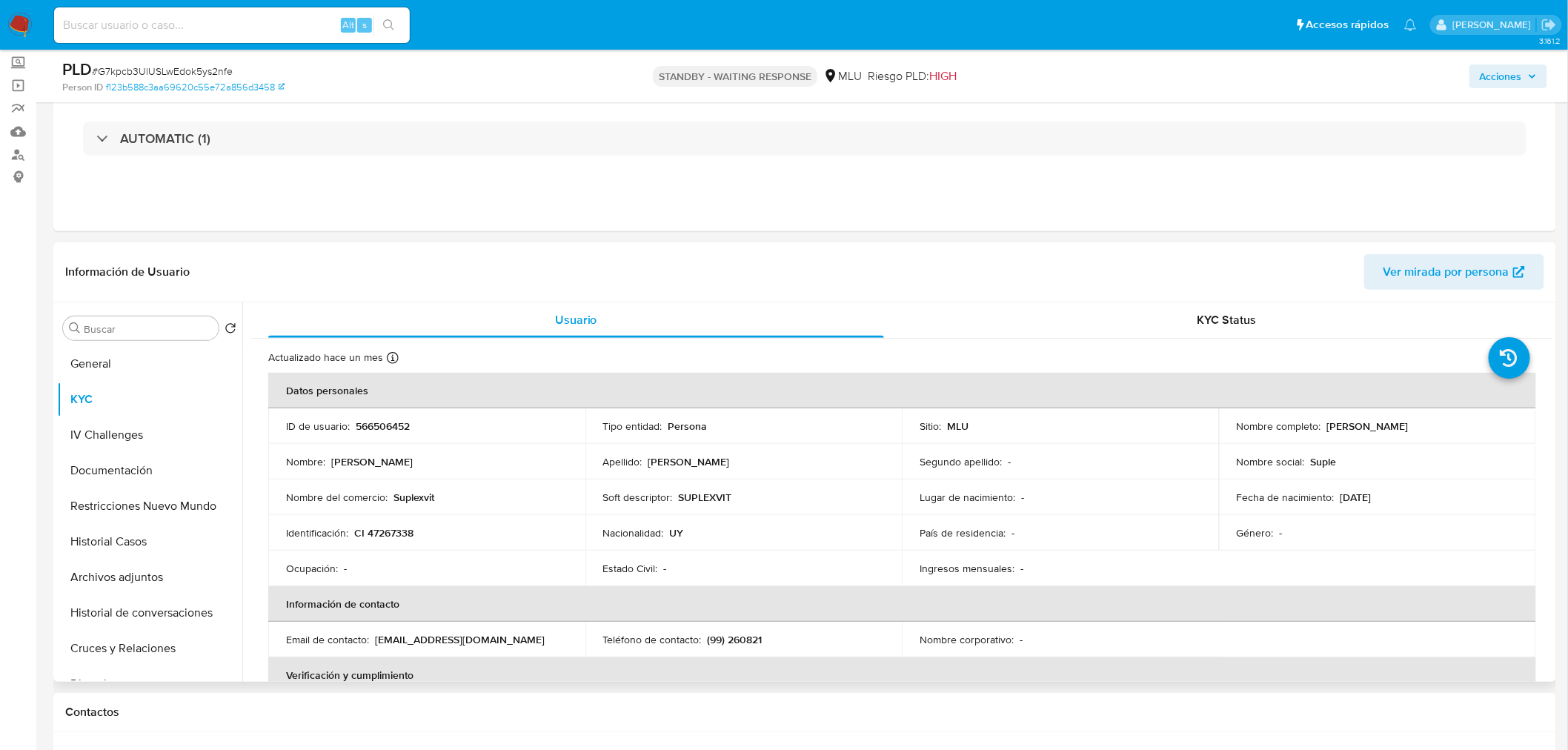
click at [391, 437] on td "ID de usuario : 566506452" at bounding box center [426, 426] width 317 height 36
click at [387, 428] on p "566506452" at bounding box center [382, 426] width 54 height 13
copy p "566506452"
drag, startPoint x: 1322, startPoint y: 427, endPoint x: 1472, endPoint y: 428, distance: 150.0
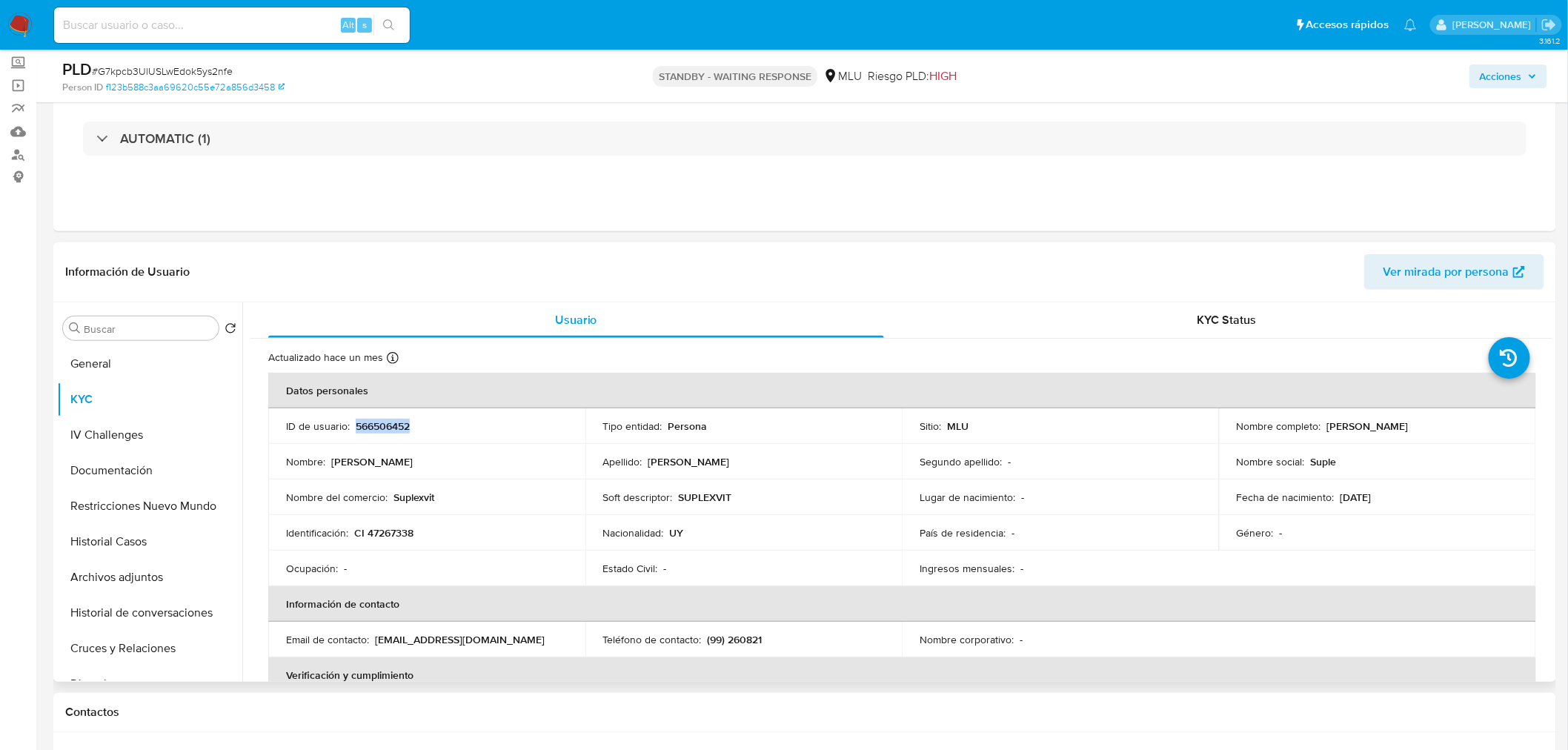
click at [1472, 428] on div "Nombre completo : [PERSON_NAME]" at bounding box center [1377, 426] width 281 height 13
copy p "[PERSON_NAME]"
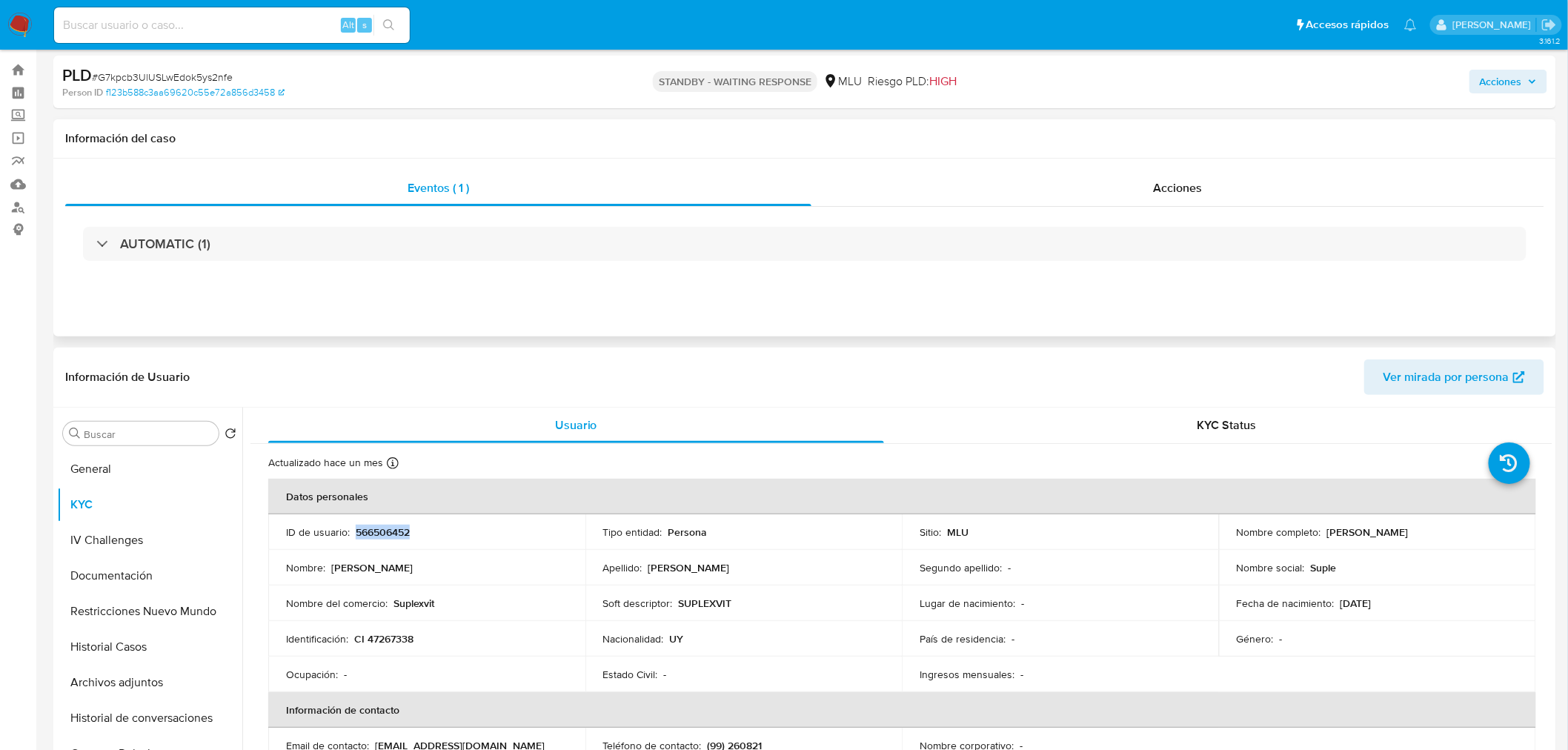
scroll to position [0, 0]
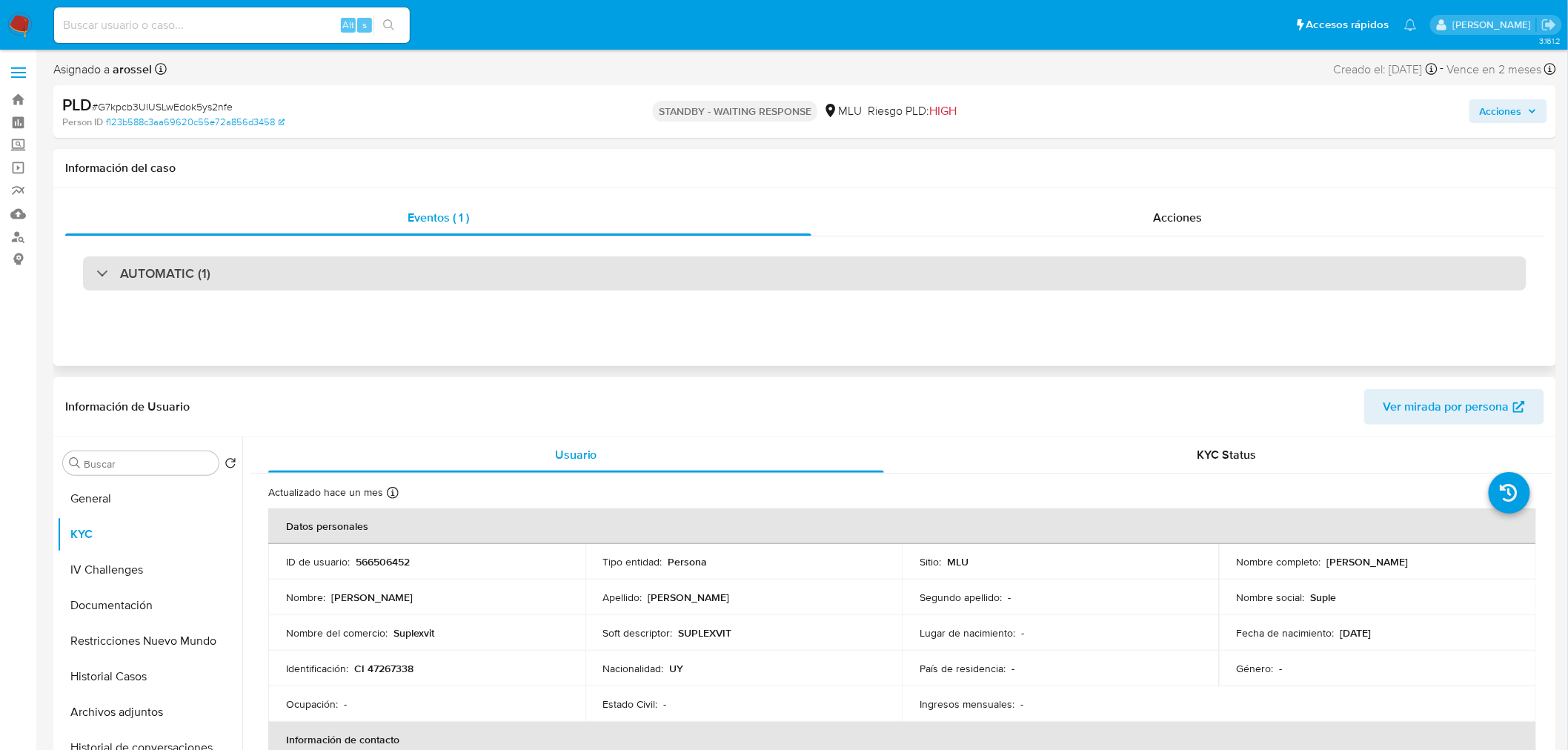
click at [227, 278] on div "AUTOMATIC (1)" at bounding box center [805, 273] width 1443 height 34
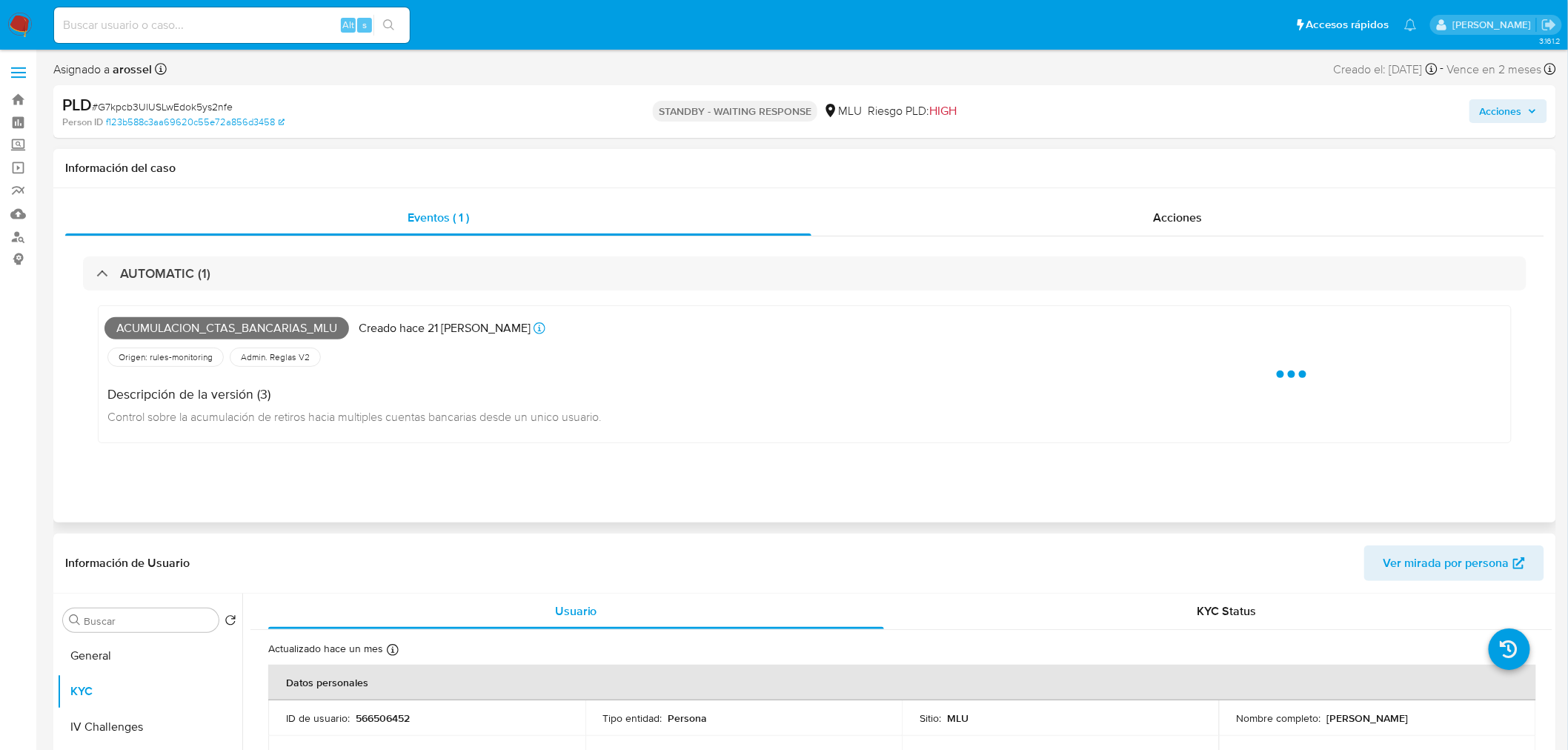
click at [180, 330] on span "Acumulacion_ctas_bancarias_mlu" at bounding box center [227, 328] width 245 height 22
click at [182, 330] on span "Acumulacion_ctas_bancarias_mlu" at bounding box center [227, 328] width 245 height 22
copy span "Acumulacion_ctas_bancarias_mlu"
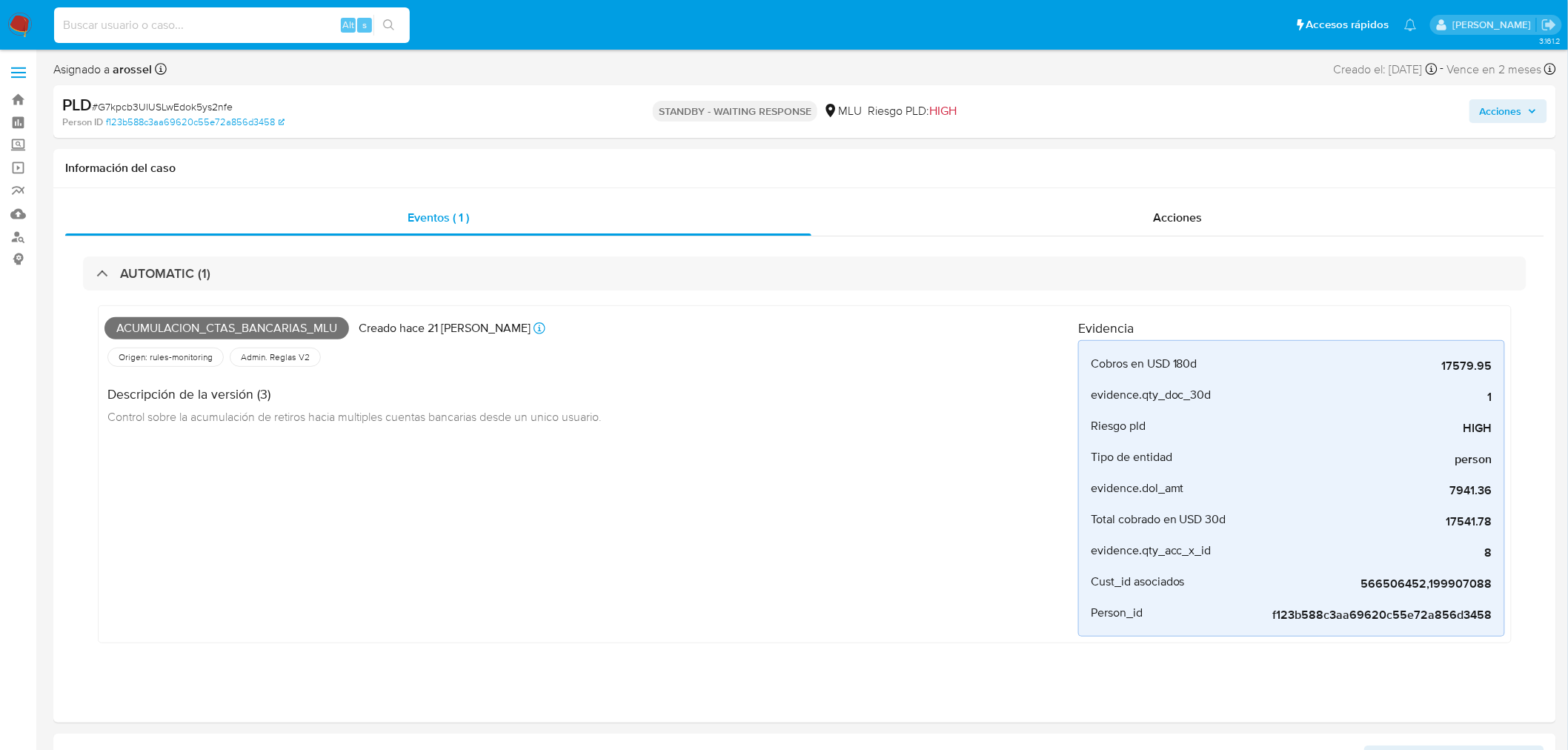
click at [185, 33] on input at bounding box center [232, 24] width 355 height 19
paste input "MxzW784q9cRcAXUuTfLidFAm"
type input "MxzW784q9cRcAXUuTfLidFAm"
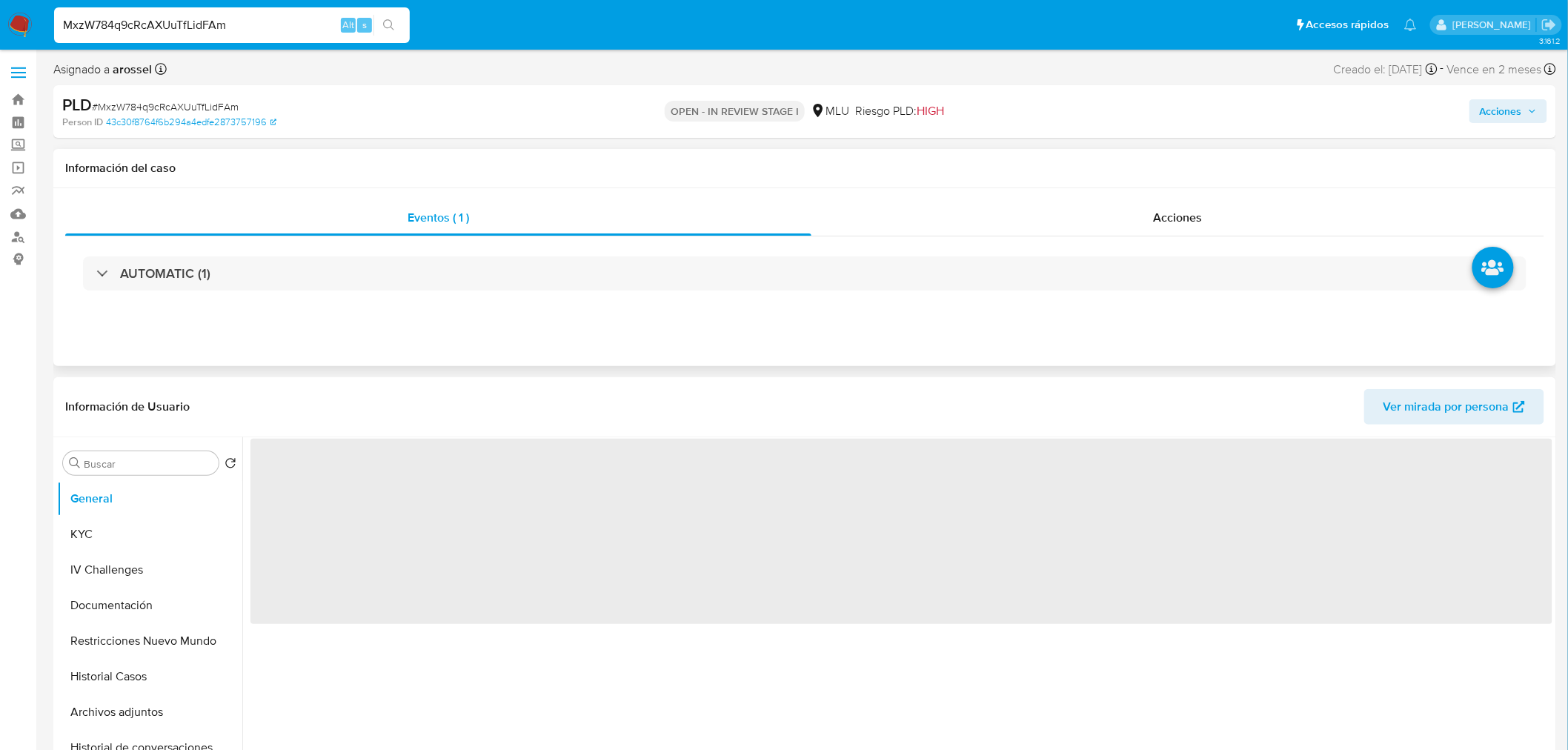
select select "10"
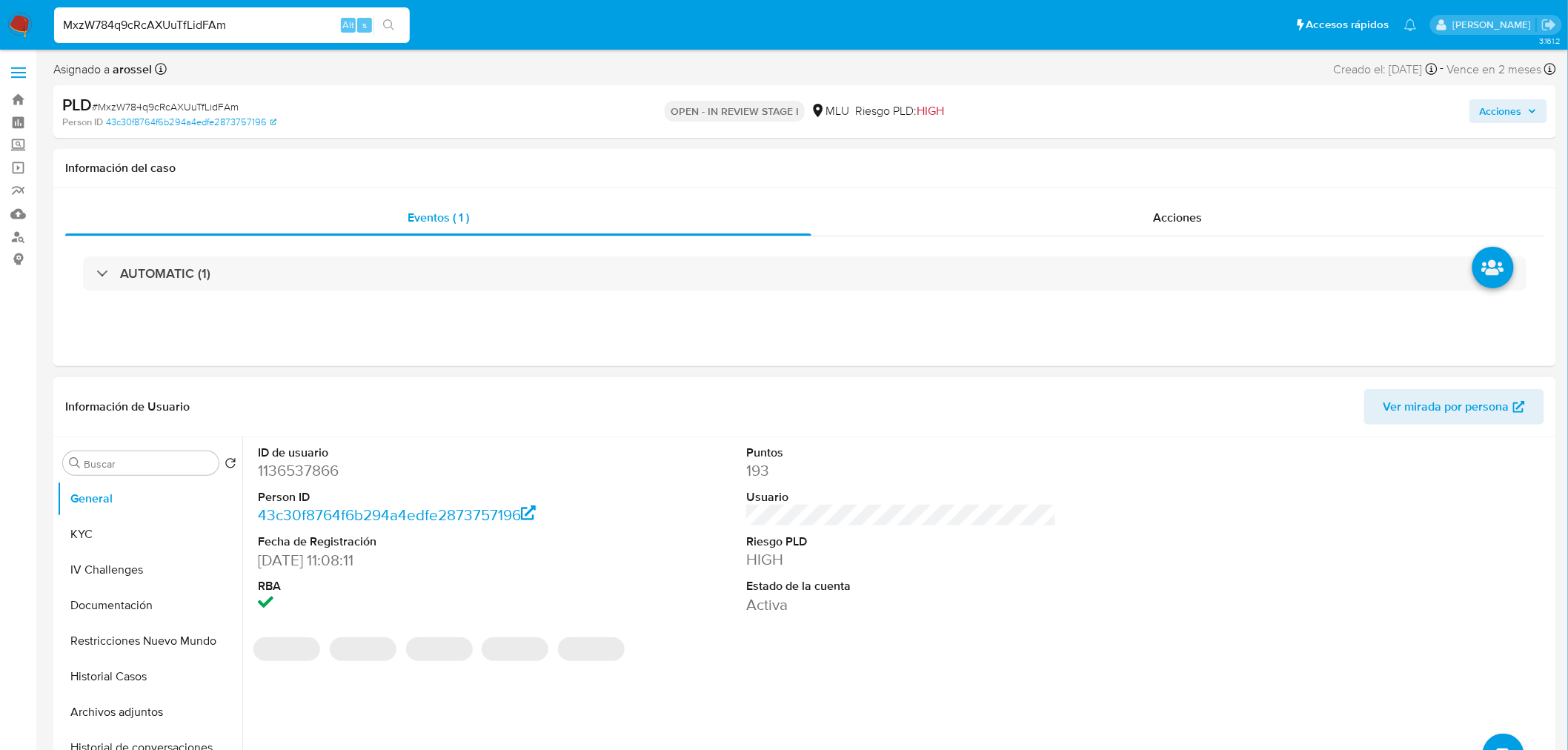
click at [1479, 398] on span "Ver mirada por persona" at bounding box center [1446, 407] width 126 height 36
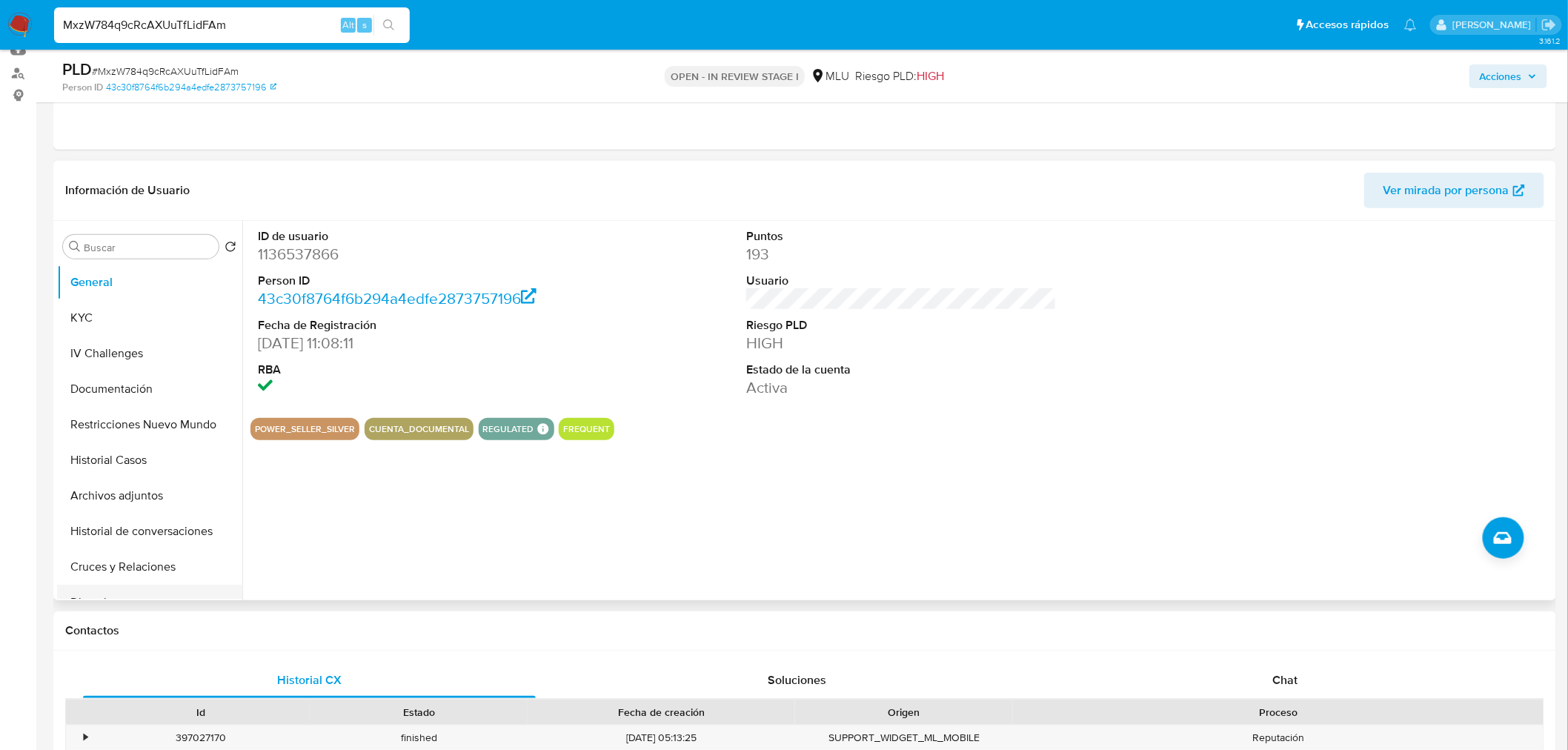
scroll to position [164, 0]
click at [115, 460] on button "Historial Casos" at bounding box center [144, 459] width 173 height 36
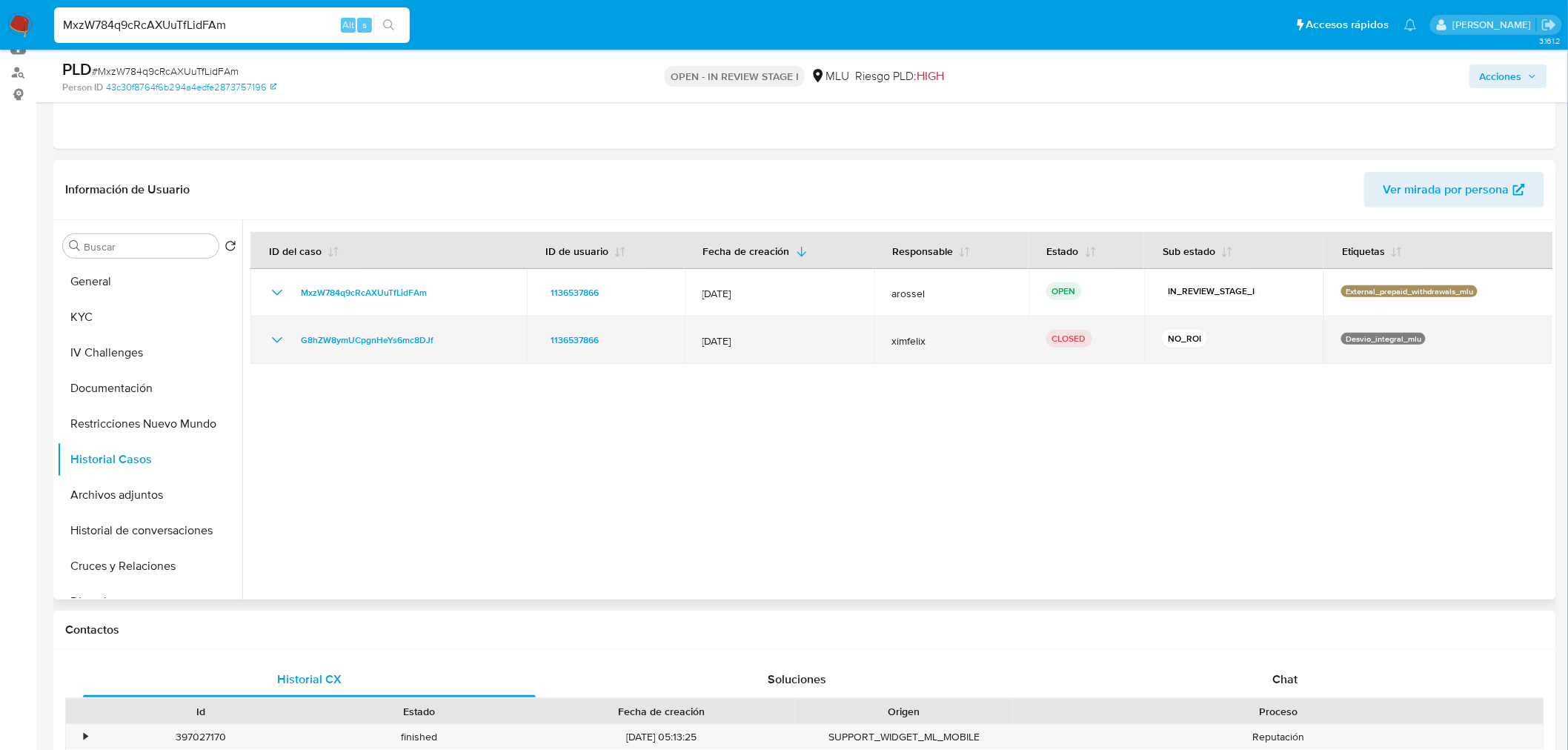
click at [274, 338] on icon "Mostrar/Ocultar" at bounding box center [277, 339] width 18 height 18
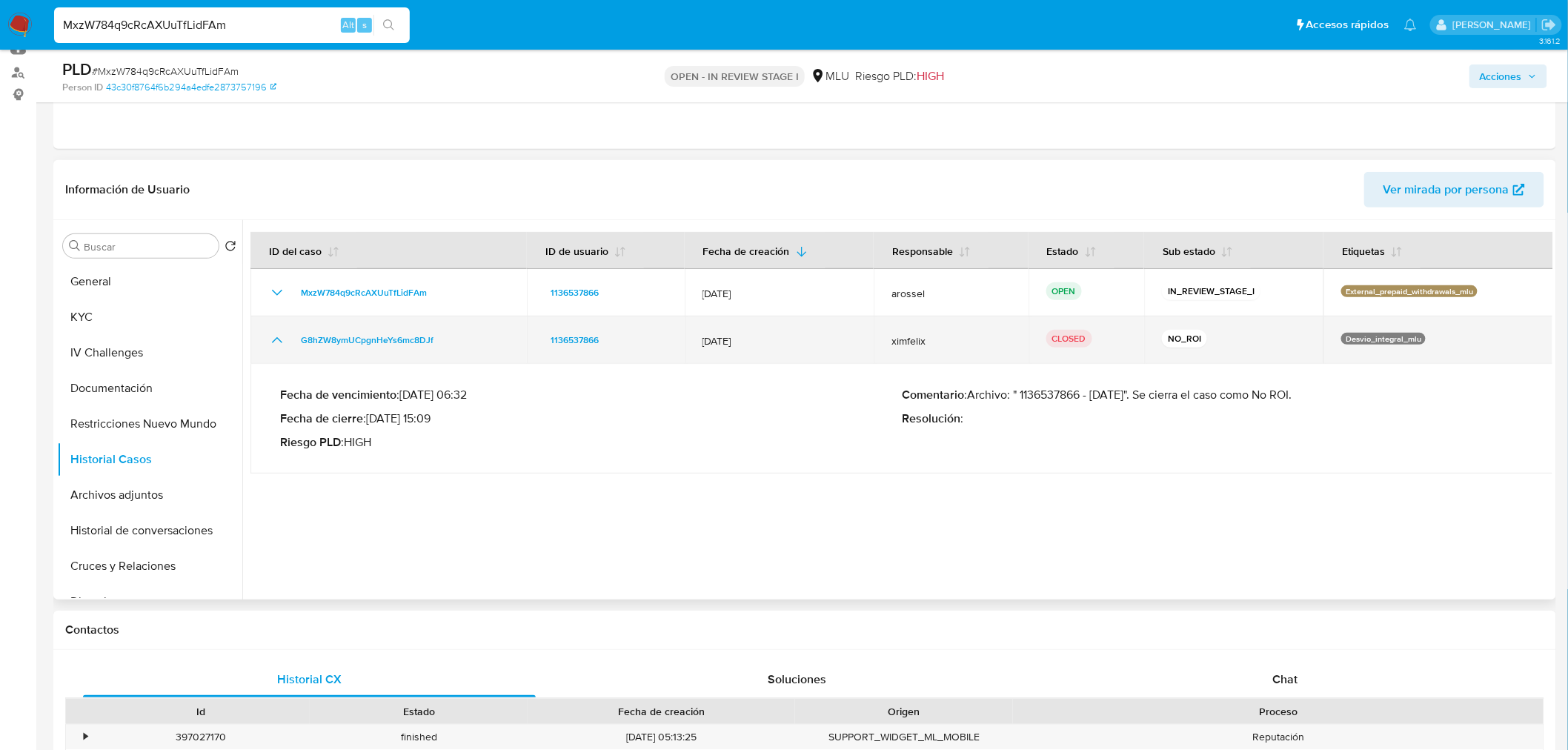
click at [274, 338] on icon "Mostrar/Ocultar" at bounding box center [277, 339] width 18 height 18
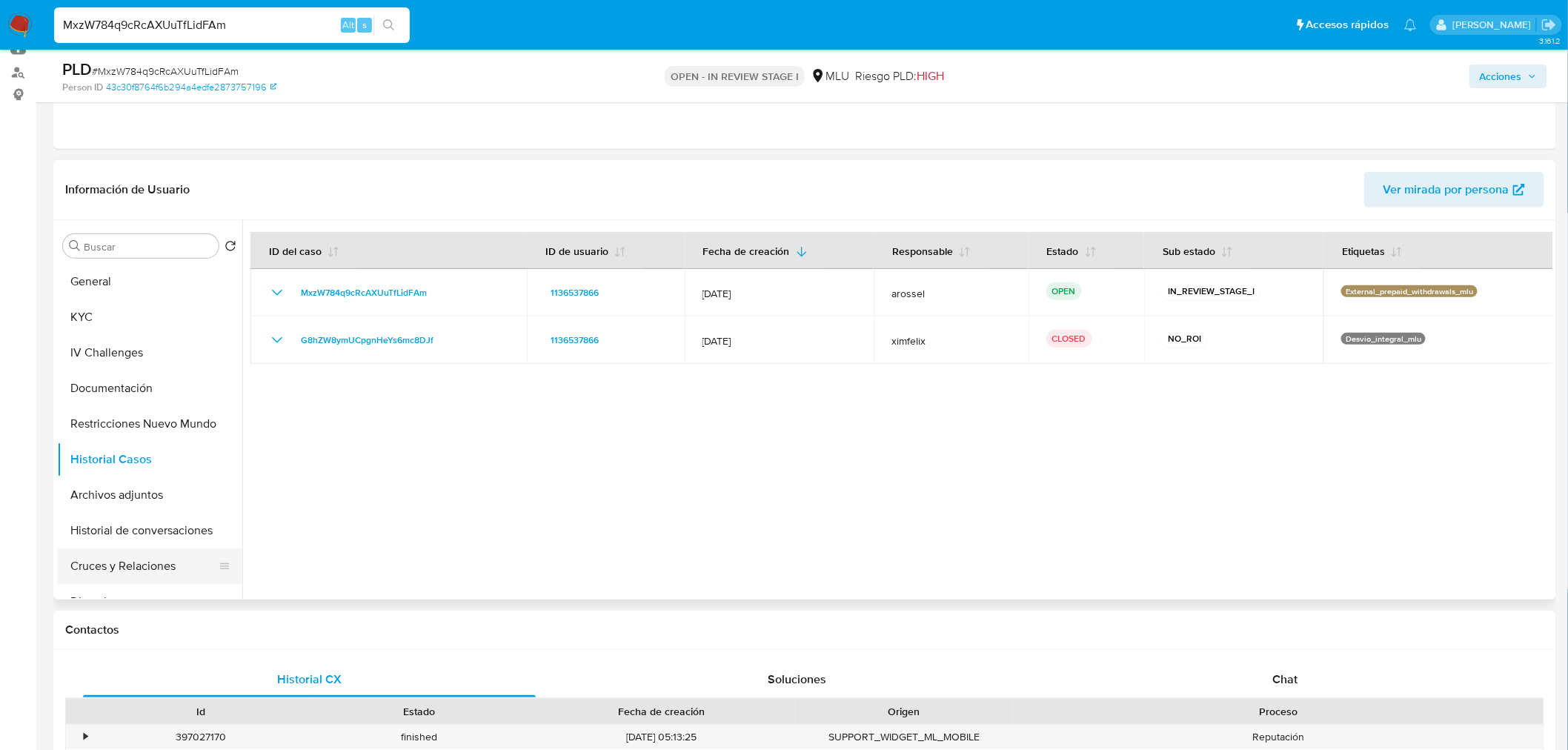
click at [127, 567] on button "Cruces y Relaciones" at bounding box center [144, 567] width 173 height 36
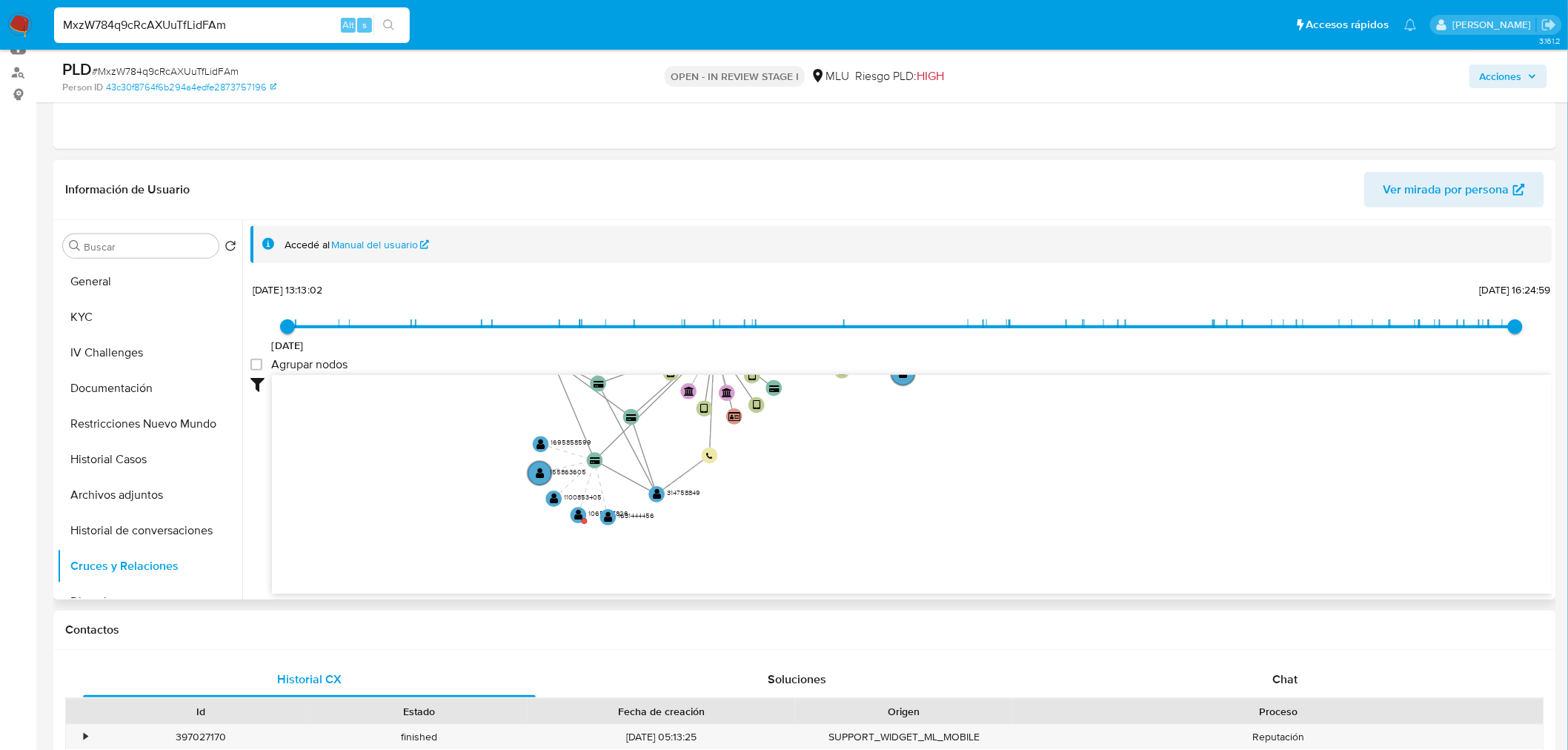
drag, startPoint x: 524, startPoint y: 493, endPoint x: 477, endPoint y: 382, distance: 120.5
click at [477, 382] on icon "device-6722eaba78ec2a84a227c32e  user-1136537866  1136537866 device-62798fc10…" at bounding box center [912, 482] width 1281 height 215
click at [583, 517] on text "" at bounding box center [580, 516] width 9 height 11
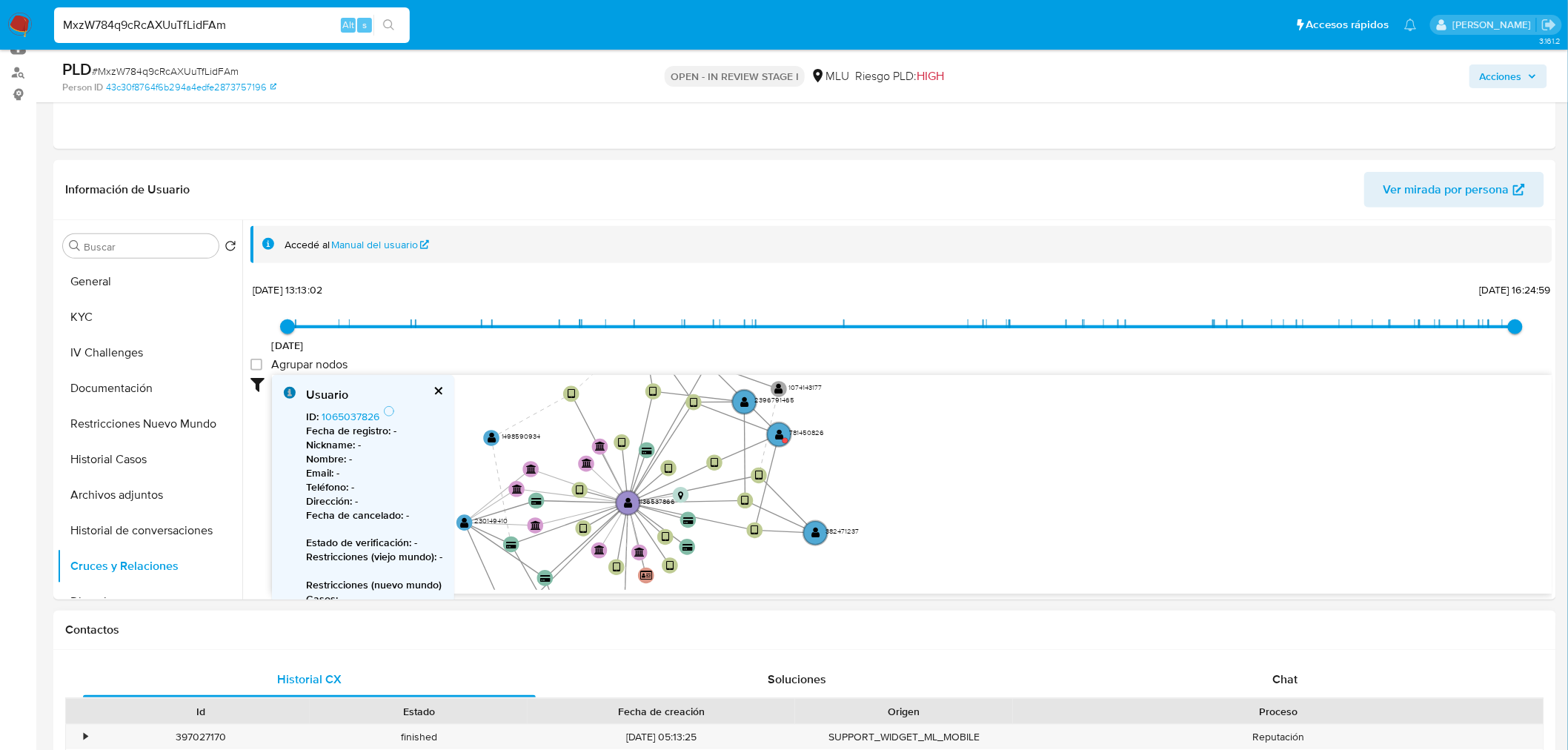
drag, startPoint x: 1086, startPoint y: 421, endPoint x: 994, endPoint y: 638, distance: 235.7
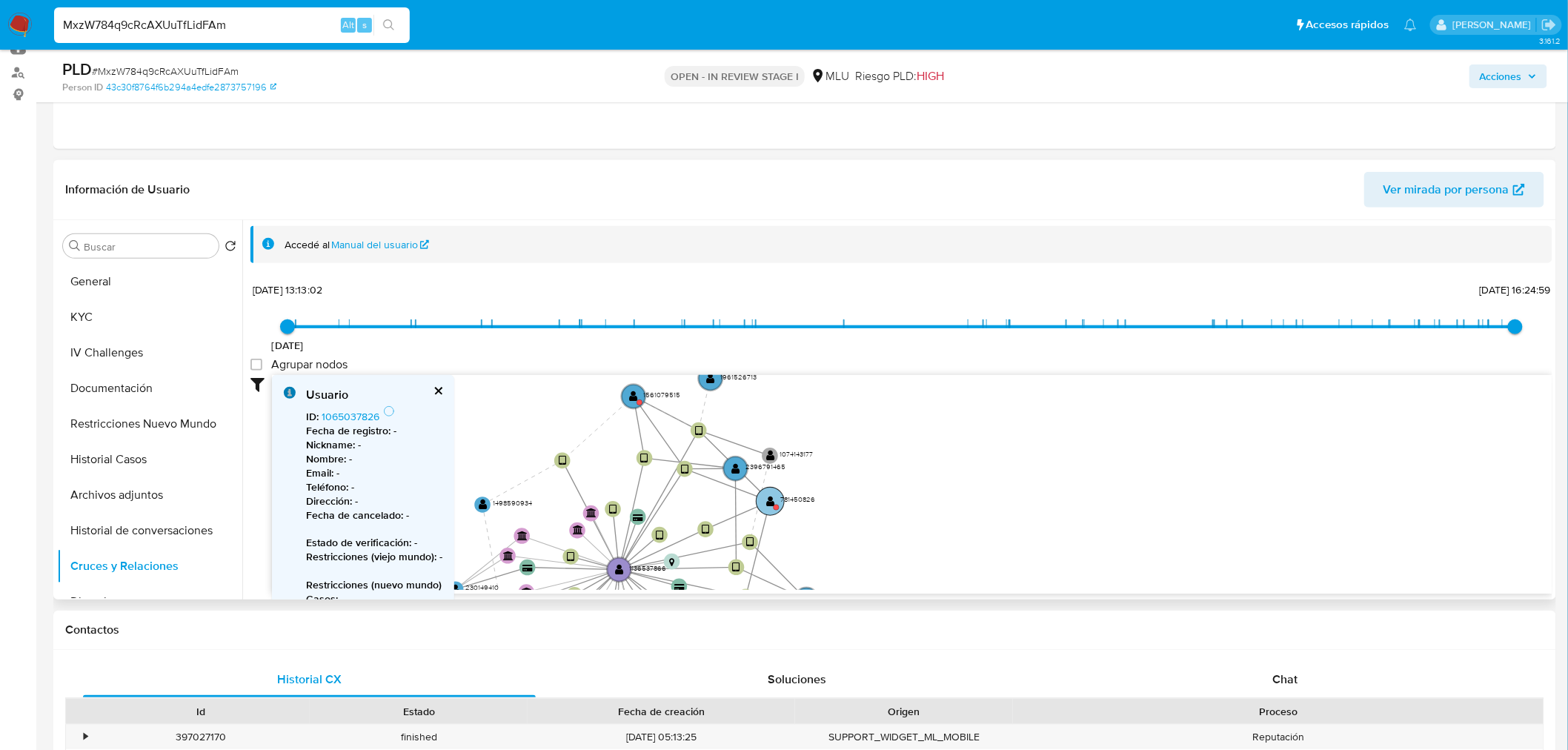
click at [773, 499] on text "" at bounding box center [771, 502] width 9 height 11
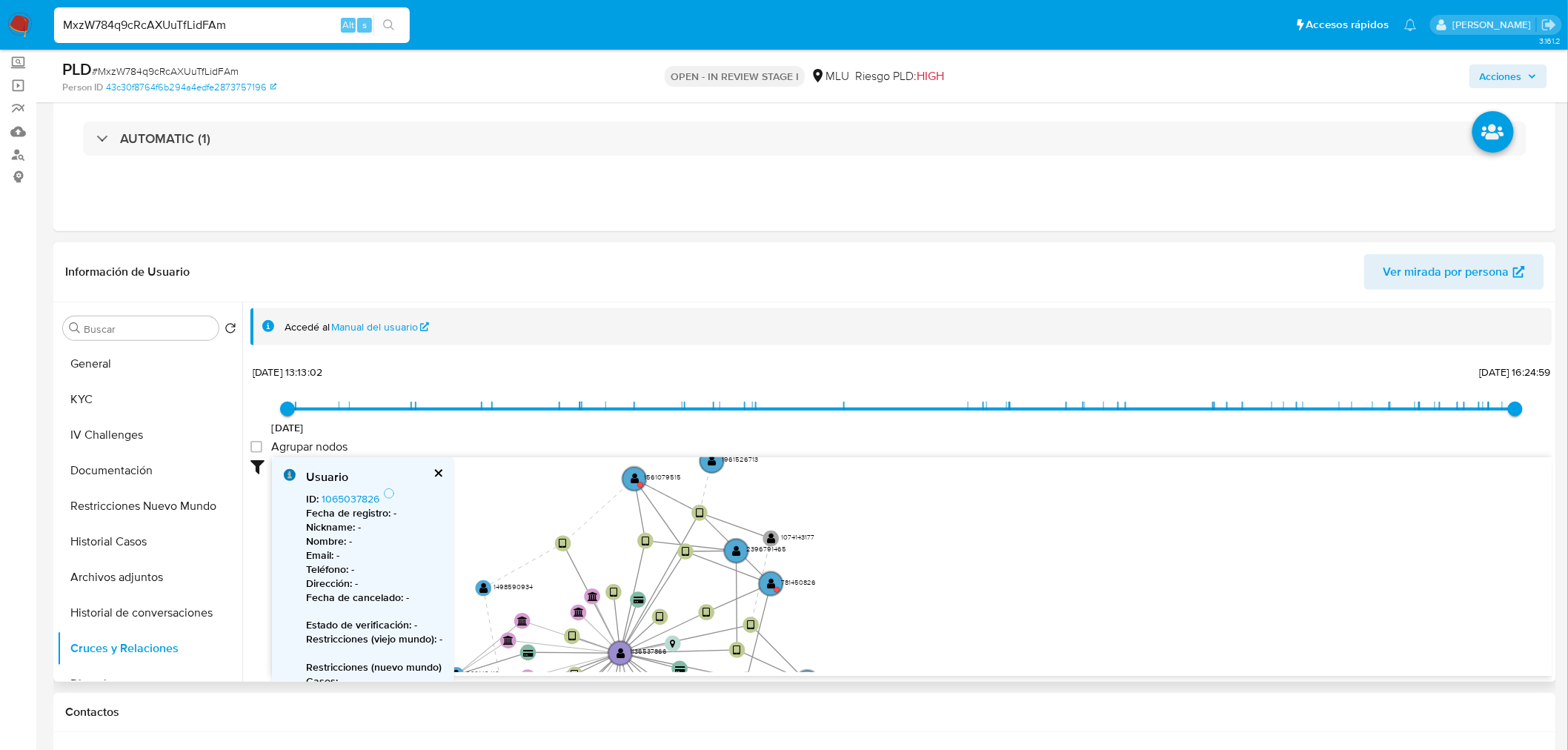
scroll to position [20, 0]
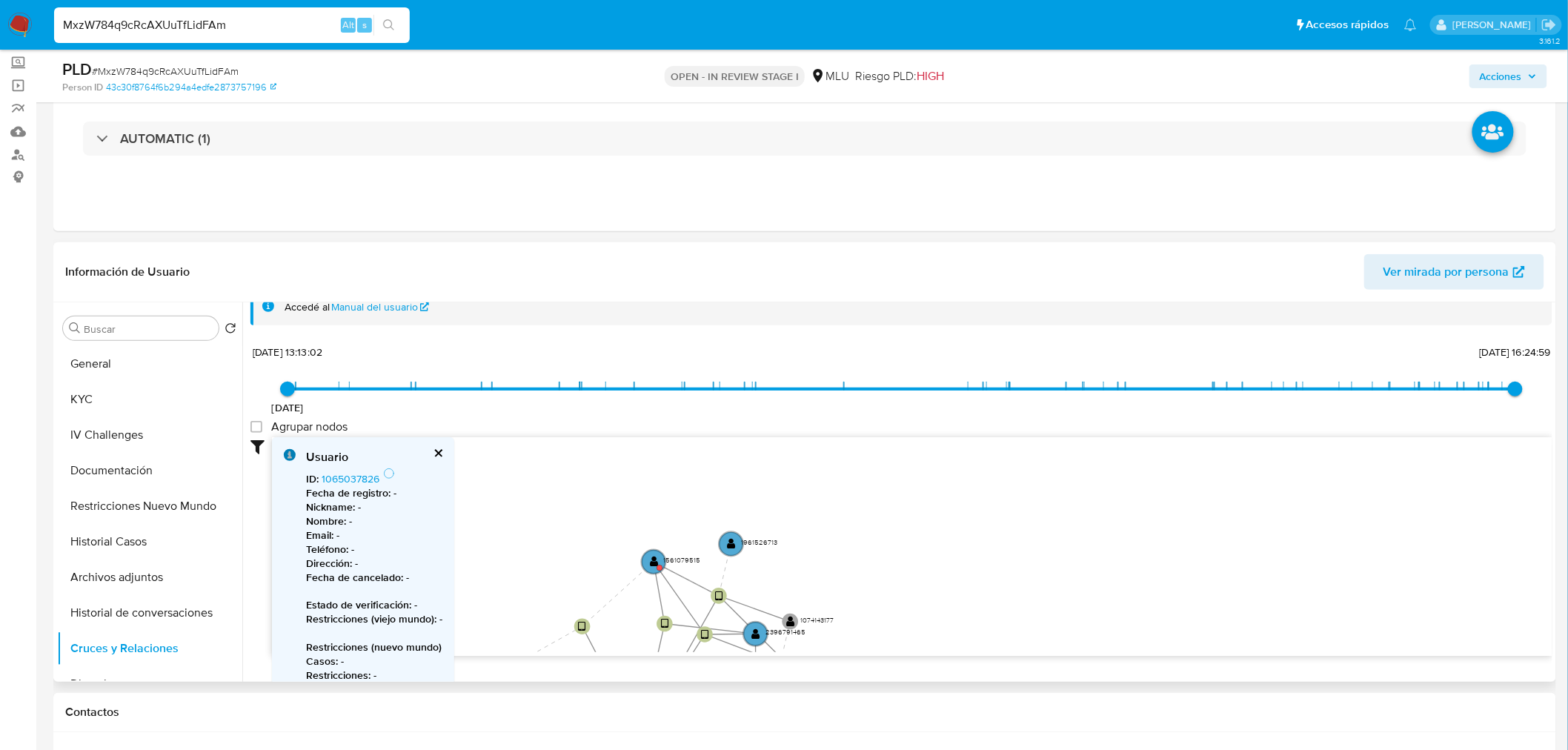
drag, startPoint x: 875, startPoint y: 531, endPoint x: 894, endPoint y: 635, distance: 105.7
click at [894, 635] on icon "device-6722eaba78ec2a84a227c32e  user-1136537866  1136537866 device-62798fc10…" at bounding box center [912, 544] width 1281 height 215
click at [656, 562] on text "" at bounding box center [654, 562] width 9 height 11
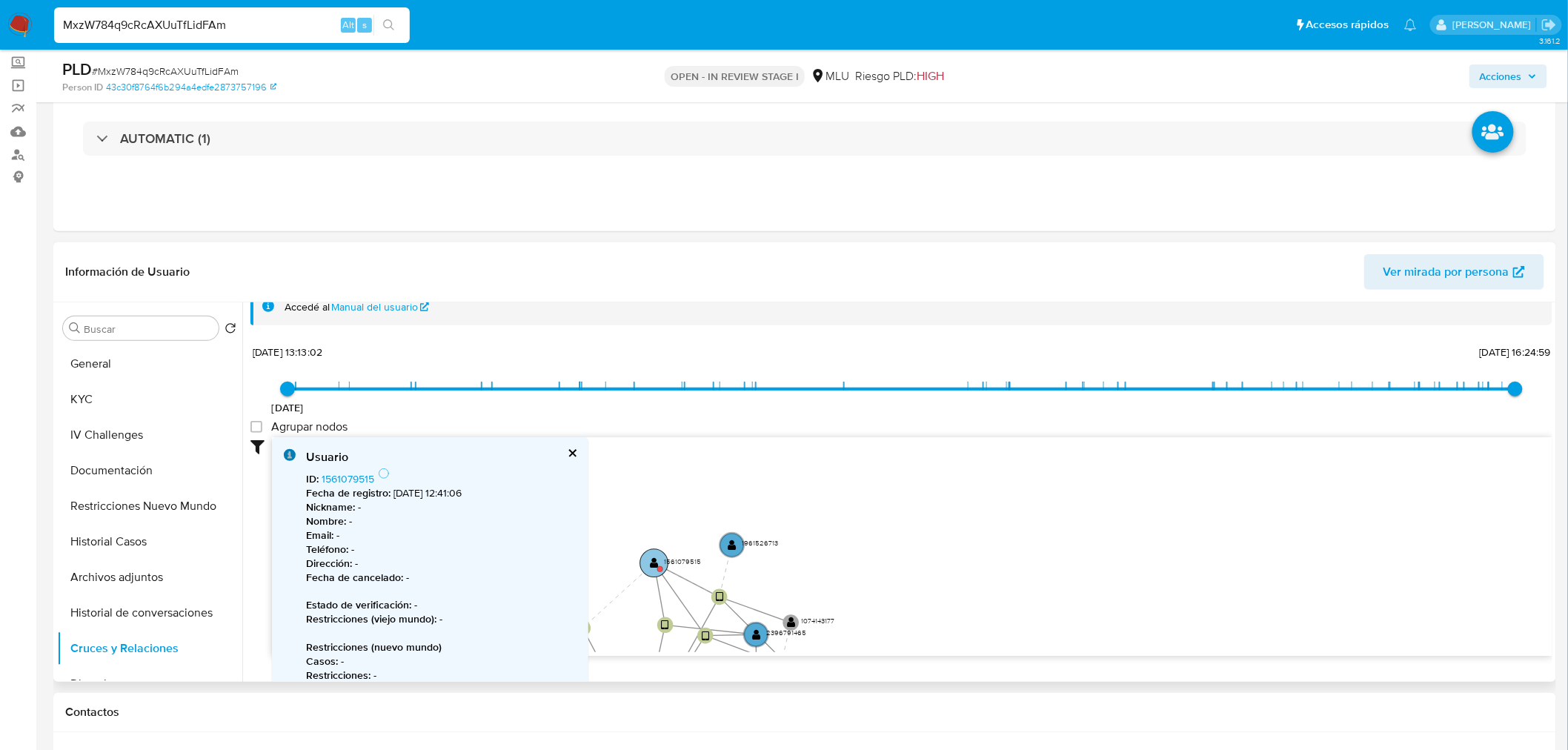
click at [657, 559] on text "" at bounding box center [654, 563] width 9 height 11
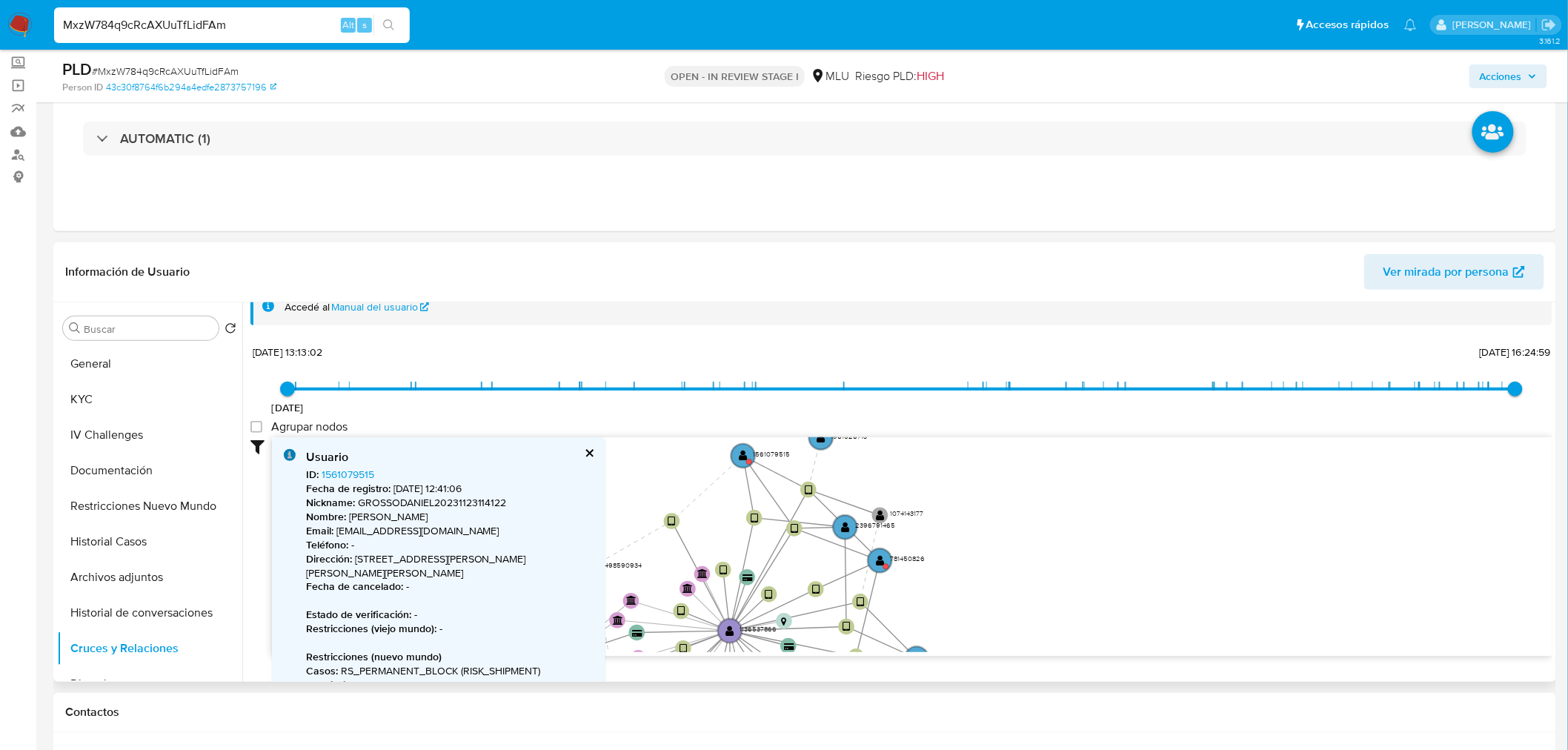
drag, startPoint x: 969, startPoint y: 570, endPoint x: 1076, endPoint y: 452, distance: 159.3
click at [1076, 452] on icon "device-6722eaba78ec2a84a227c32e  user-1136537866  1136537866 device-62798fc10…" at bounding box center [912, 544] width 1281 height 215
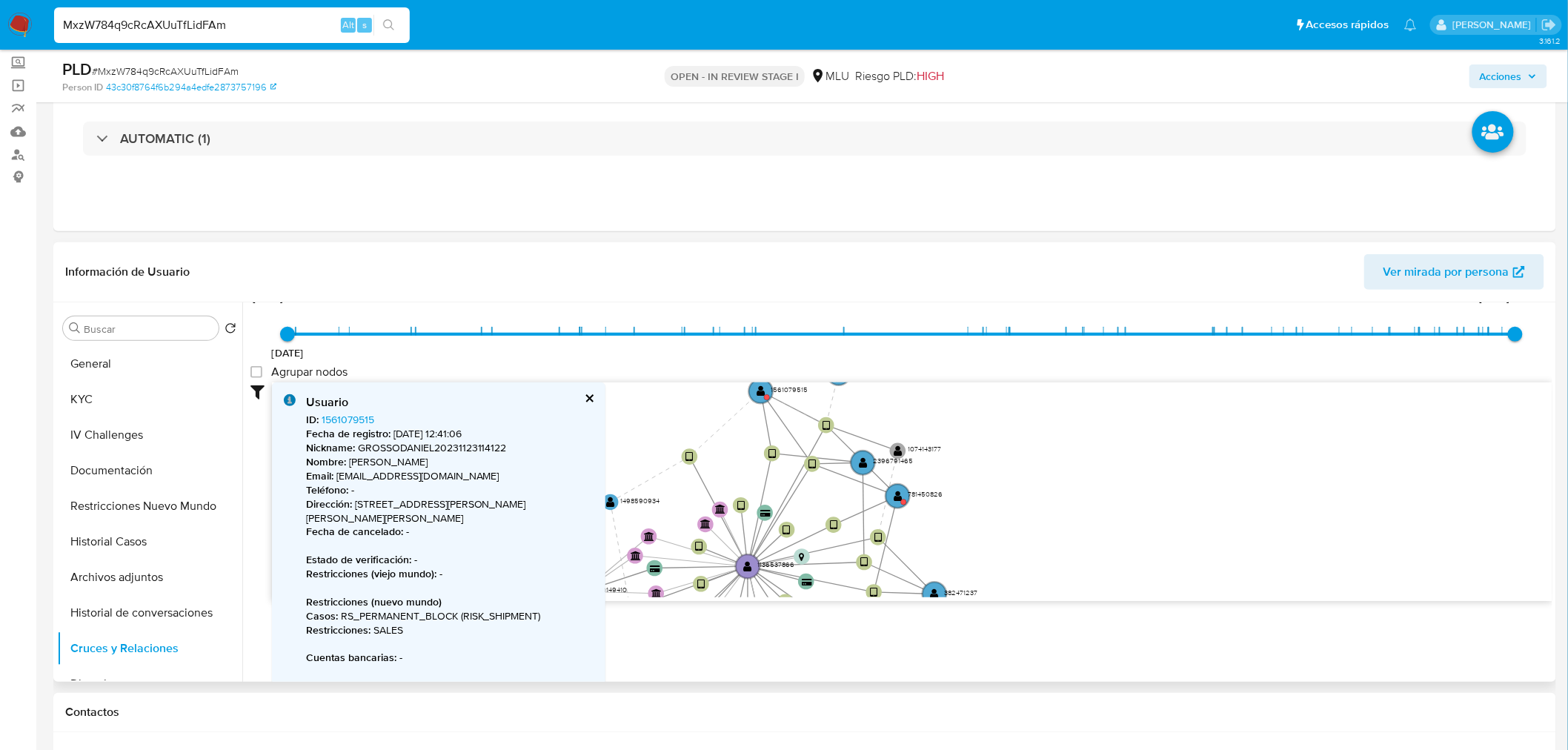
scroll to position [102, 0]
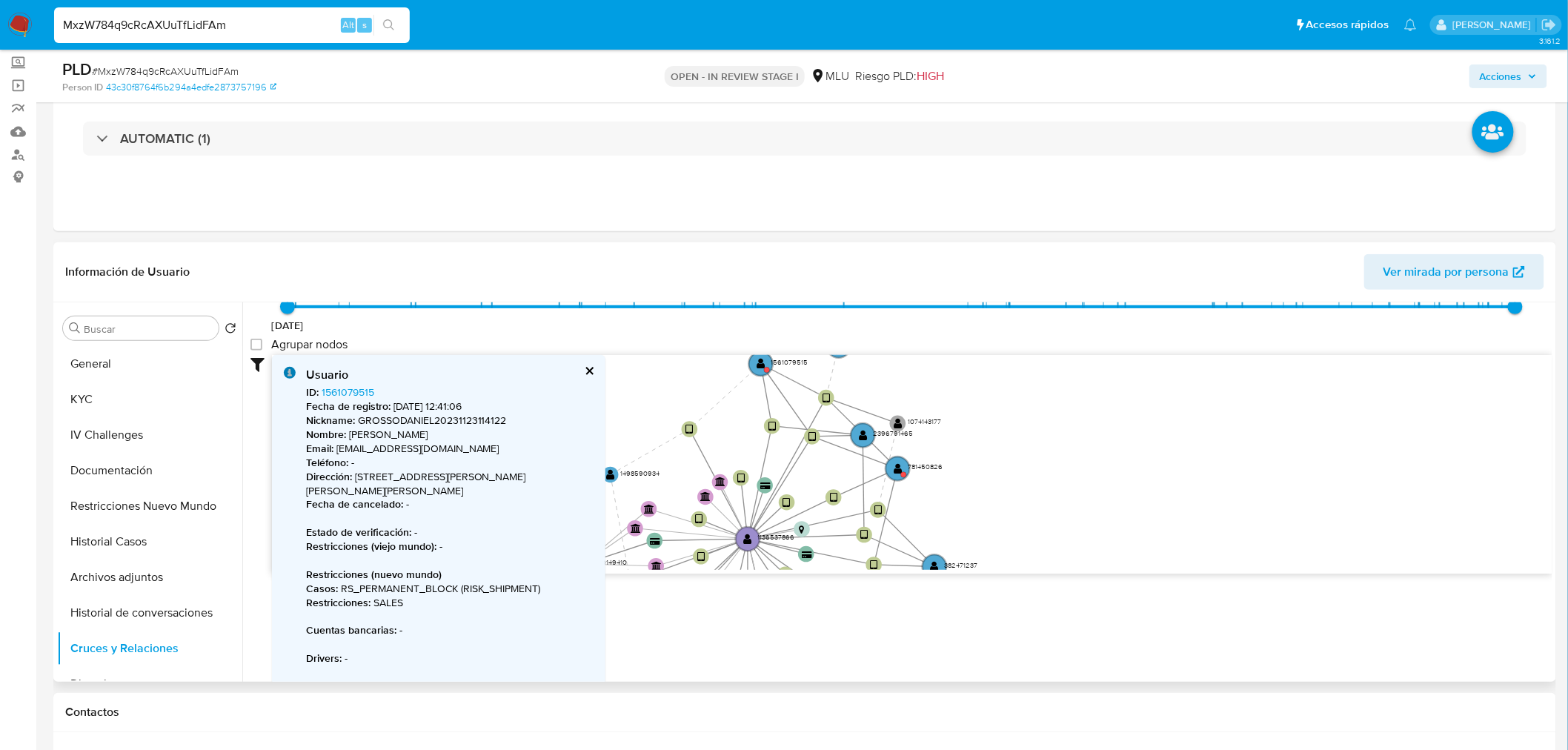
click at [593, 371] on button "cerrar" at bounding box center [588, 371] width 10 height 10
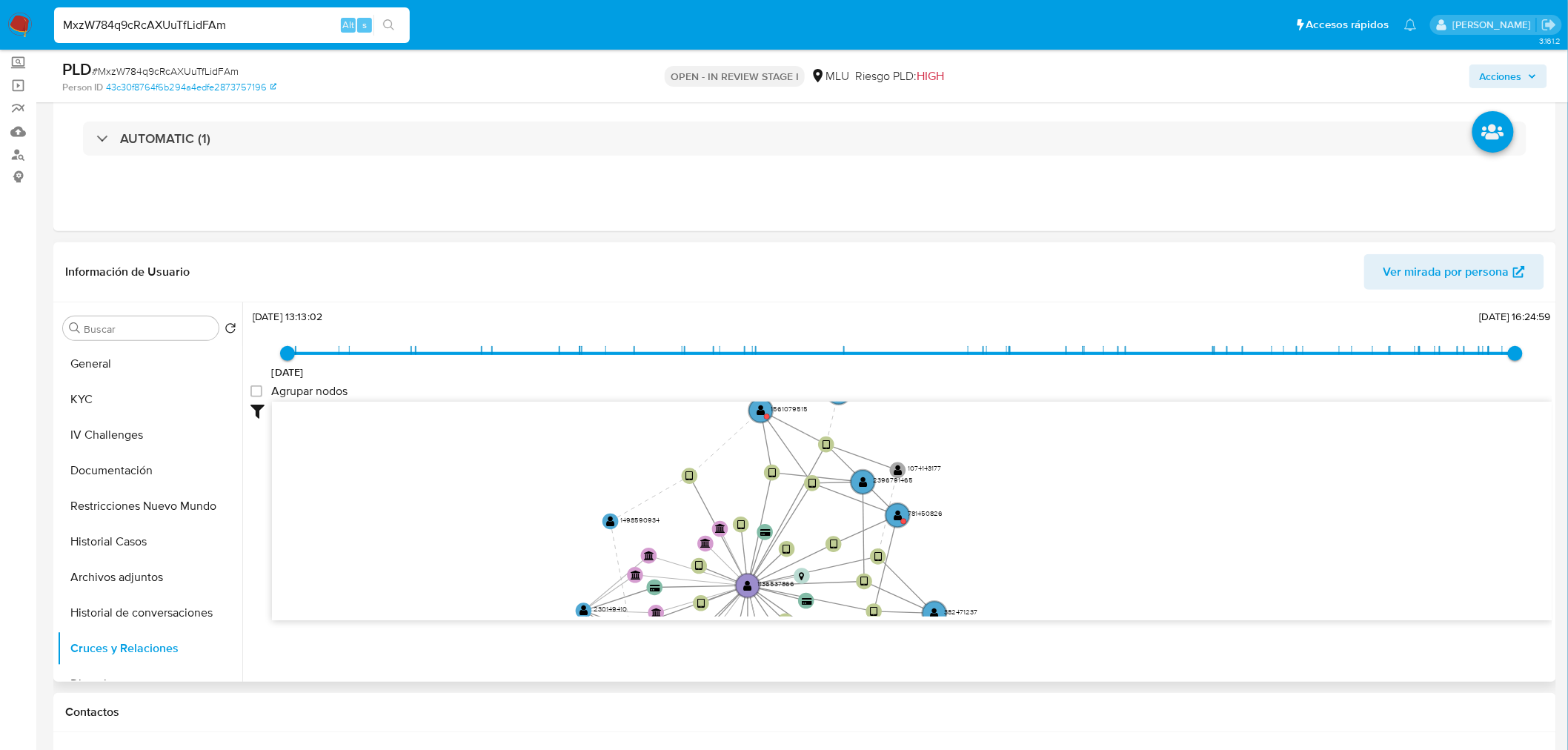
scroll to position [54, 0]
click at [113, 363] on button "General" at bounding box center [144, 364] width 173 height 36
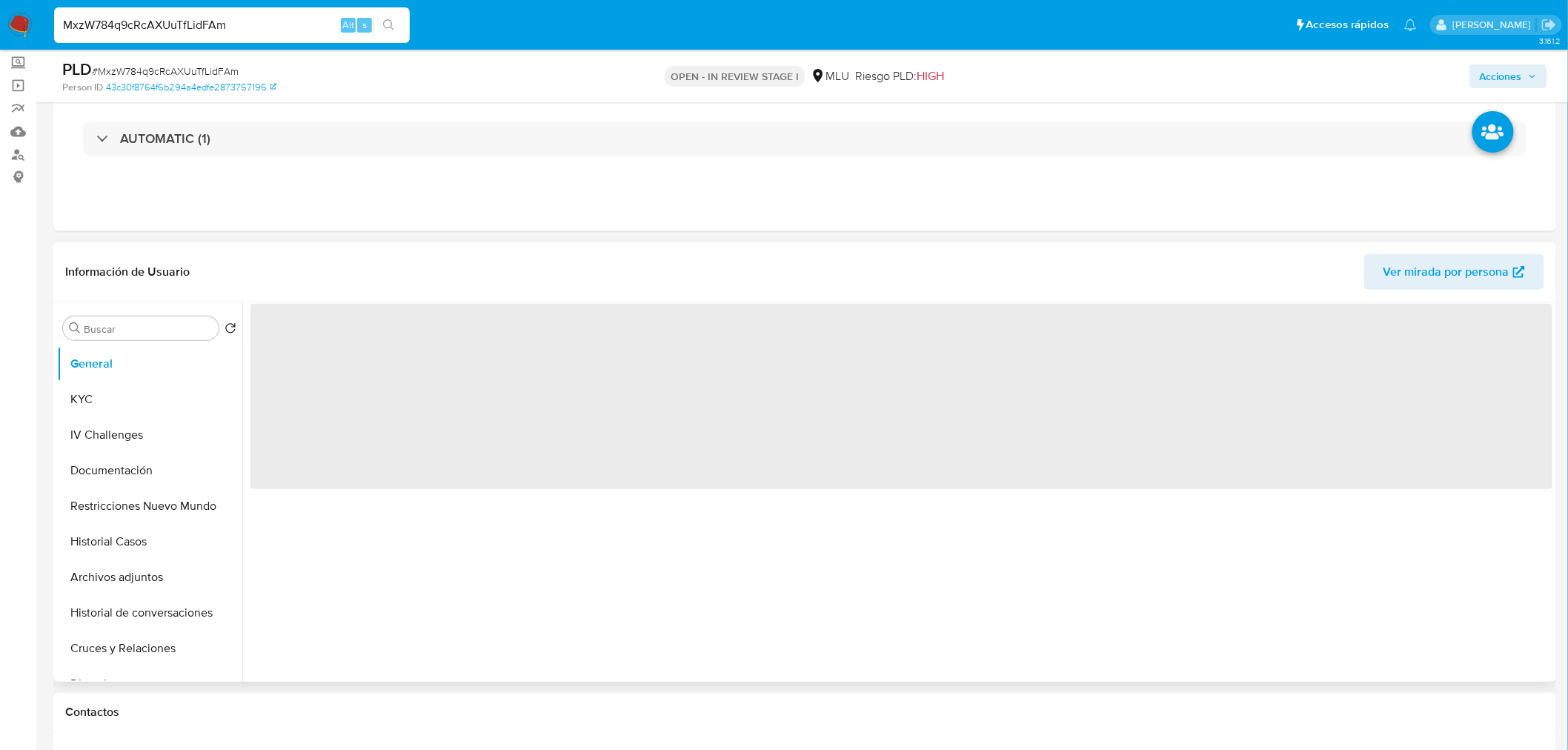
scroll to position [0, 0]
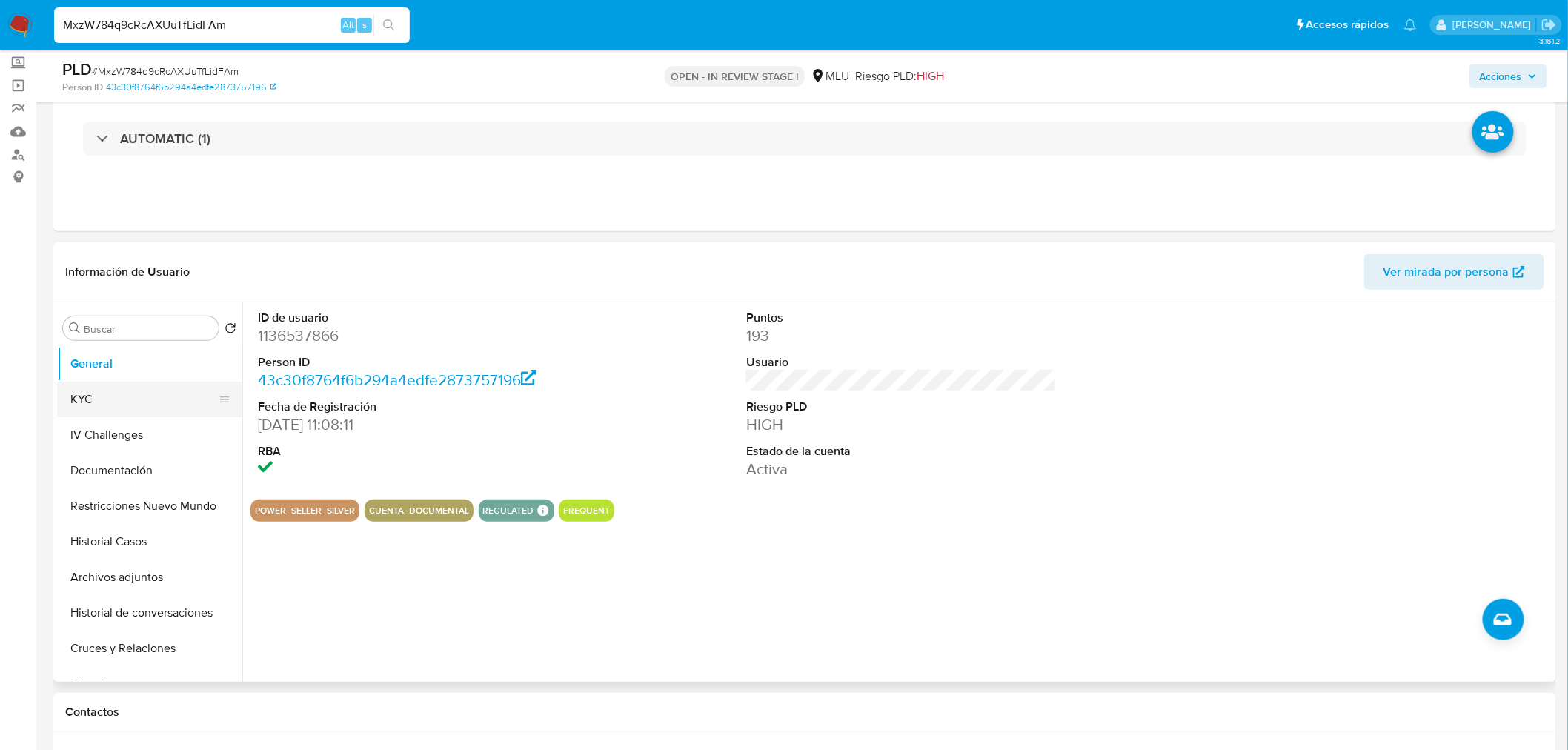
click at [142, 394] on button "KYC" at bounding box center [144, 399] width 173 height 36
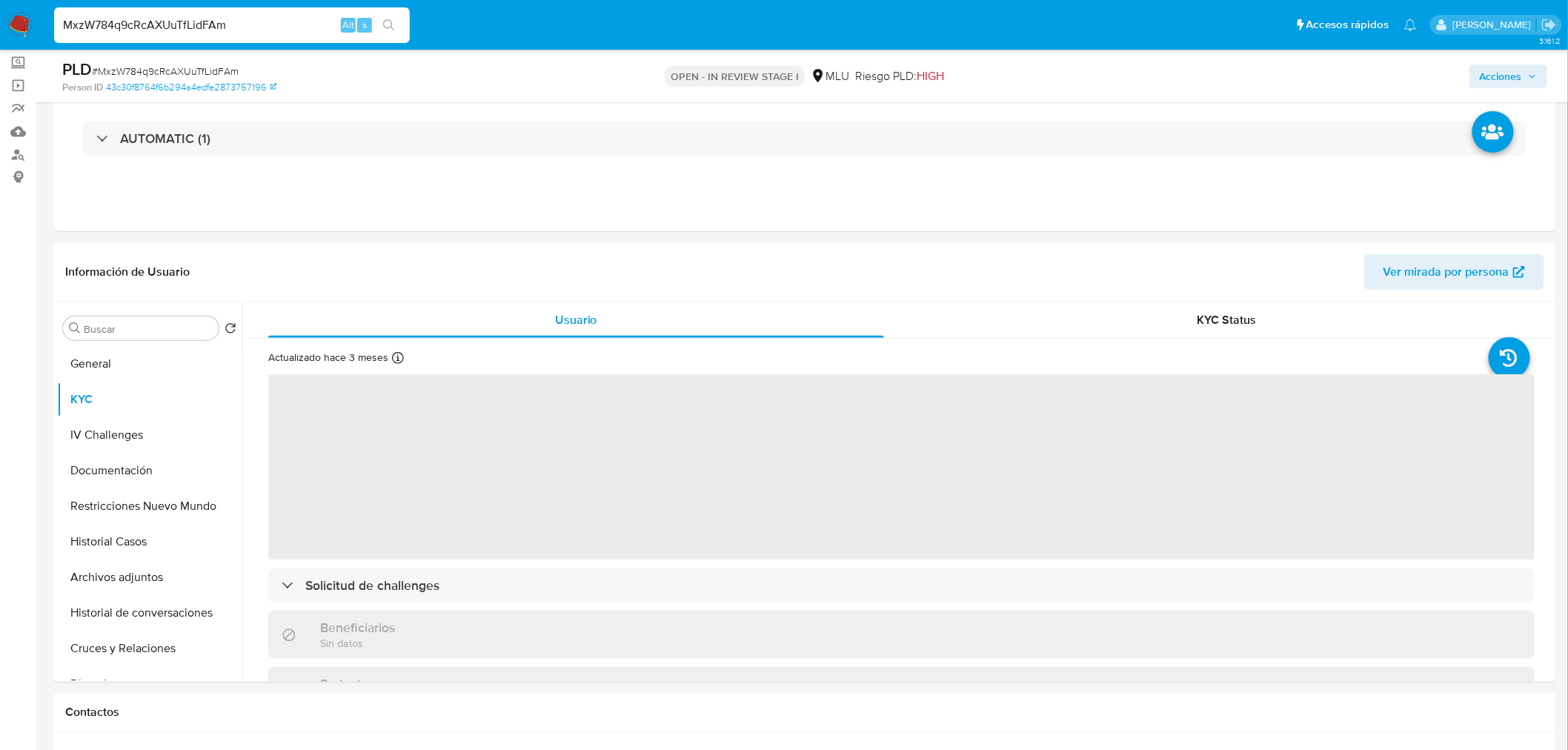
click at [198, 65] on span "# MxzW784q9cRcAXUuTfLidFAm" at bounding box center [165, 70] width 147 height 15
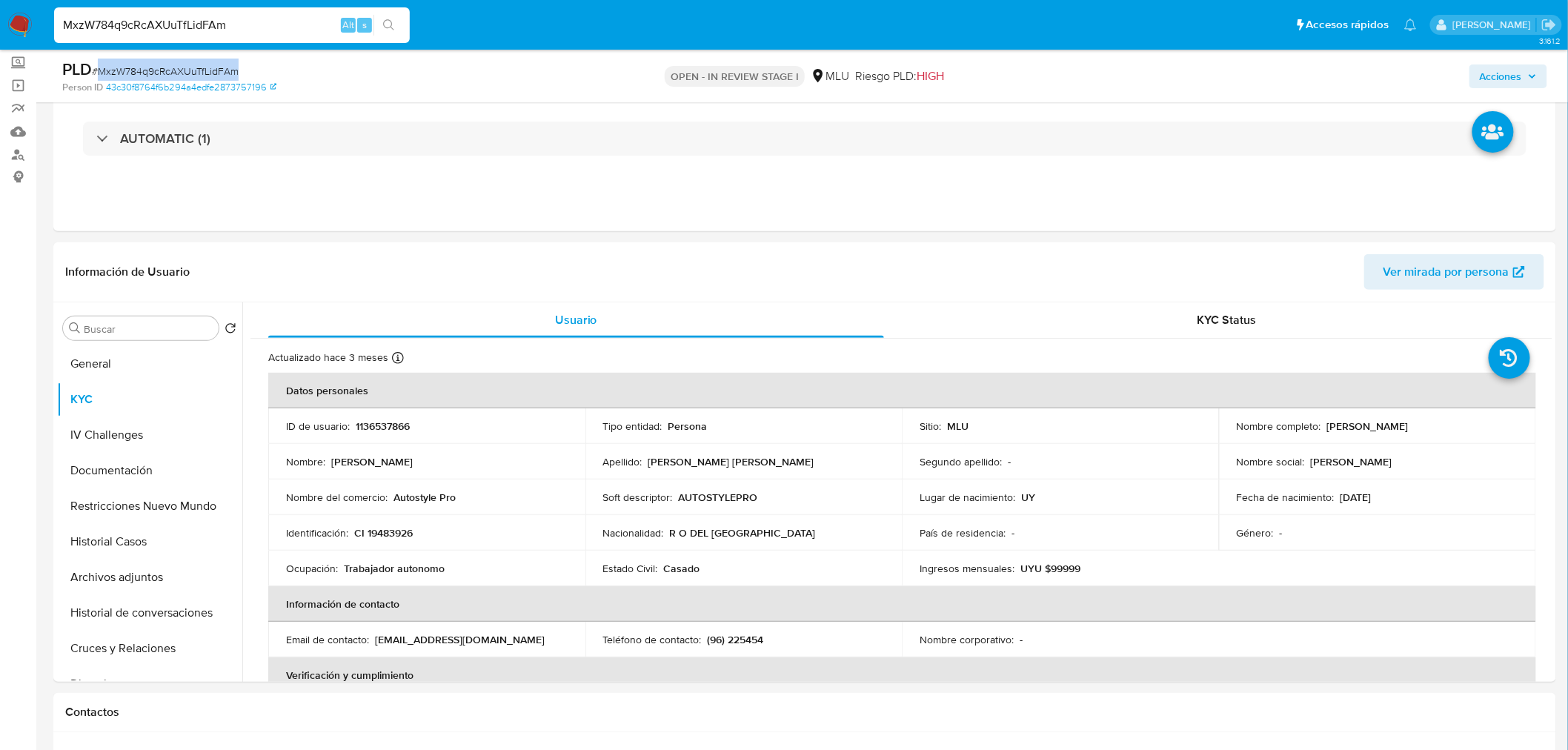
click at [198, 65] on span "# MxzW784q9cRcAXUuTfLidFAm" at bounding box center [165, 70] width 147 height 15
copy span "MxzW784q9cRcAXUuTfLidFAm"
click at [502, 263] on header "Información de Usuario Ver mirada por persona" at bounding box center [804, 272] width 1479 height 36
click at [399, 423] on p "1136537866" at bounding box center [382, 426] width 54 height 13
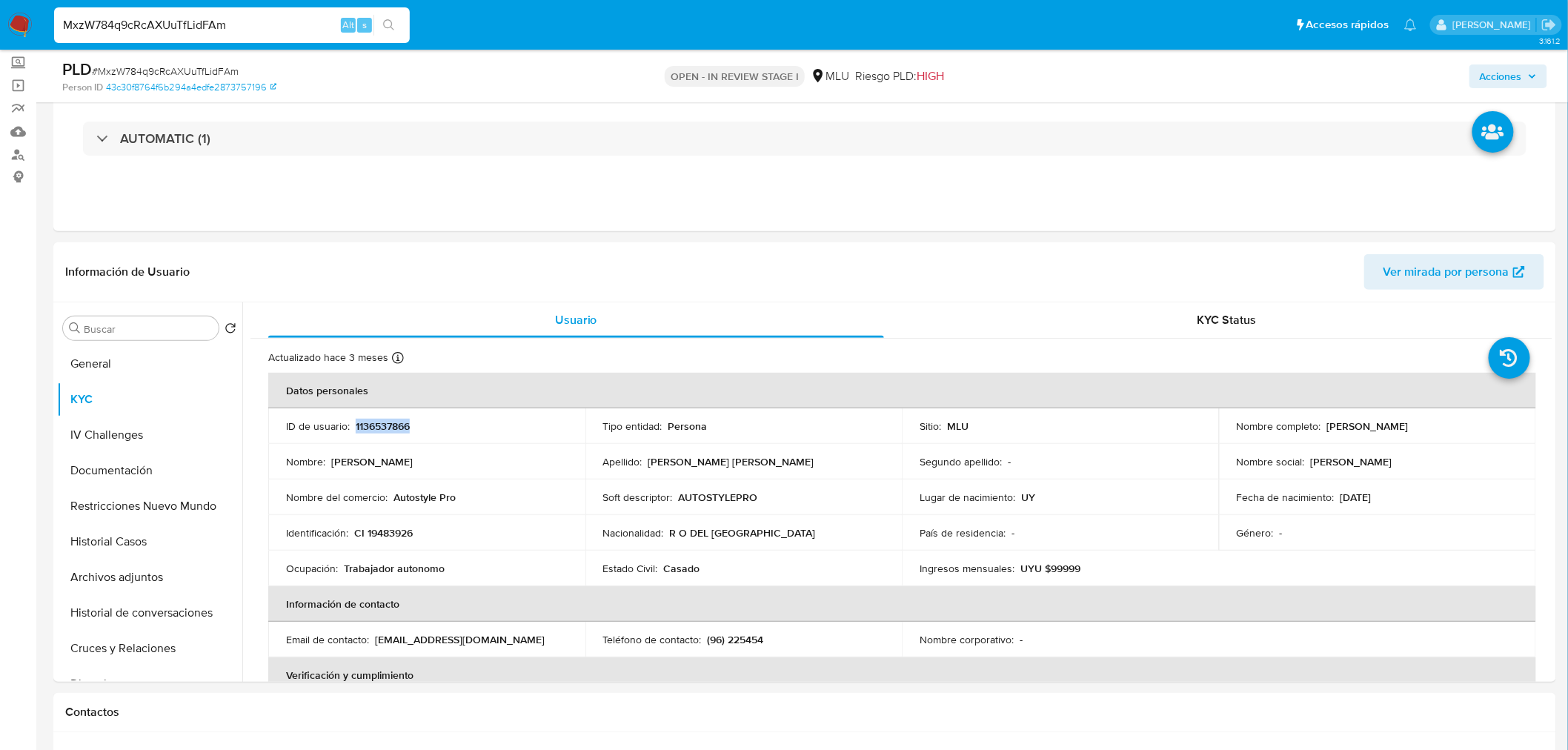
copy p "1136537866"
drag, startPoint x: 609, startPoint y: 546, endPoint x: 604, endPoint y: 553, distance: 8.6
click at [611, 546] on td "Nacionalidad : R O DEL URUGUAY" at bounding box center [744, 533] width 317 height 36
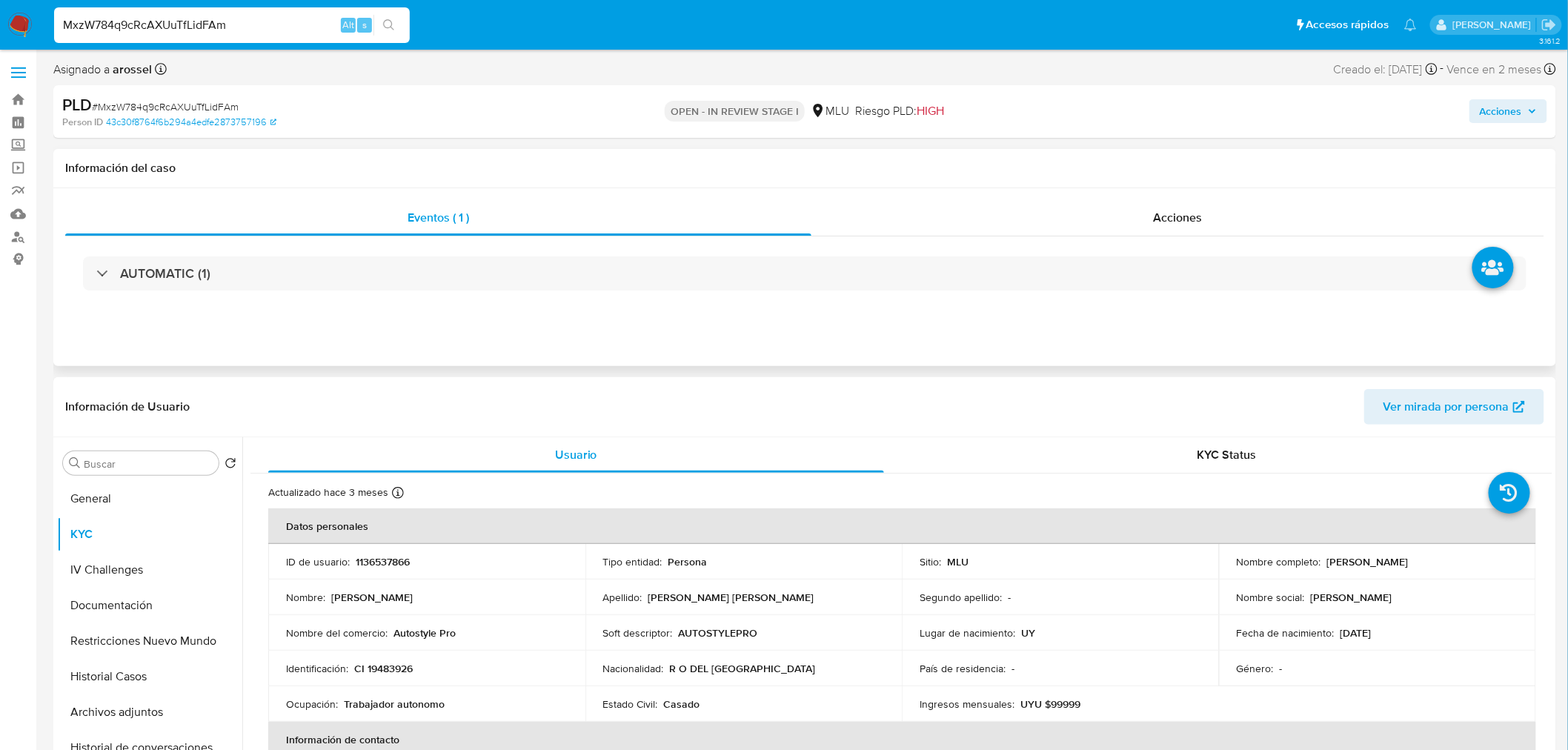
click at [168, 255] on div "AUTOMATIC (1)" at bounding box center [804, 273] width 1479 height 74
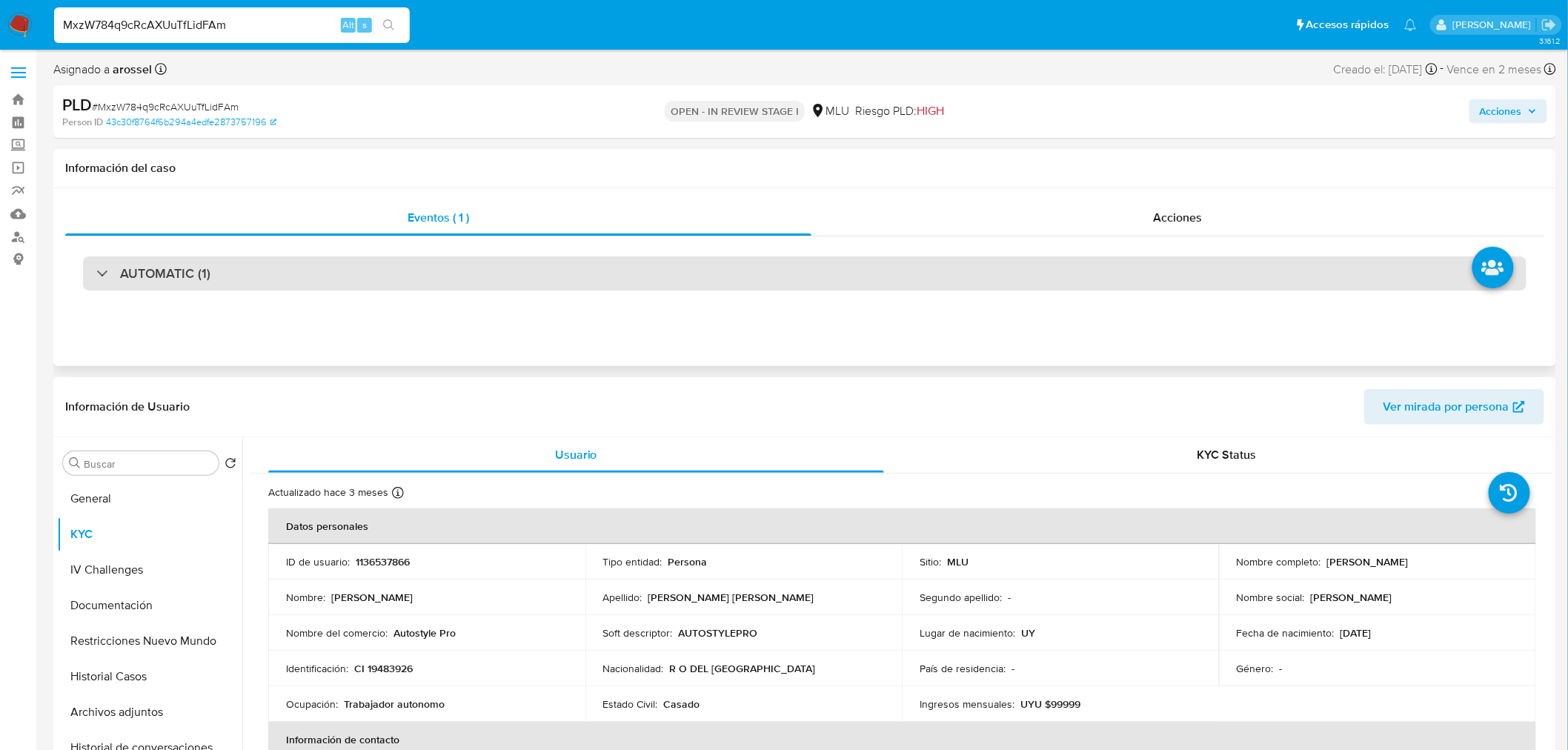
click at [172, 271] on h3 "AUTOMATIC (1)" at bounding box center [165, 273] width 90 height 16
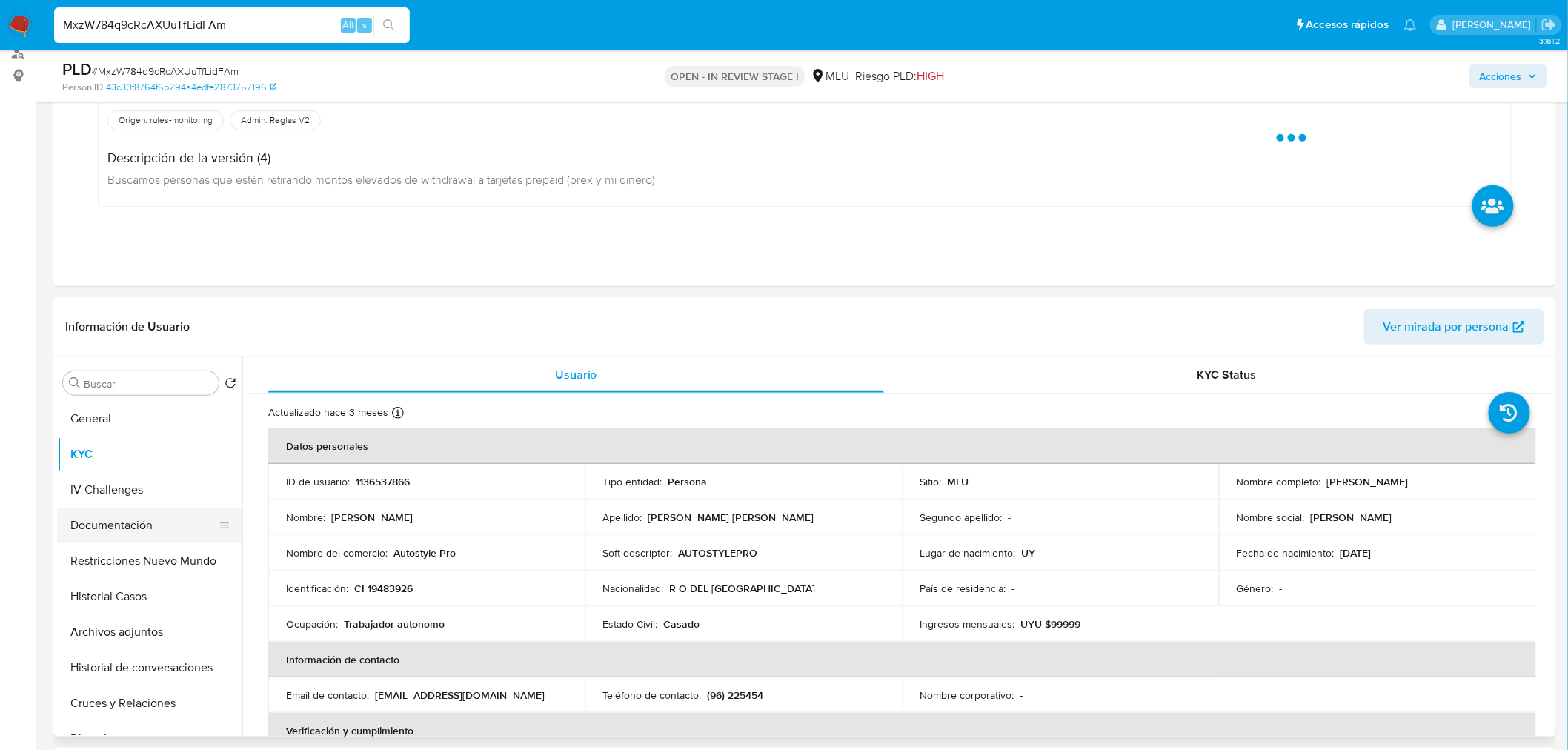
scroll to position [330, 0]
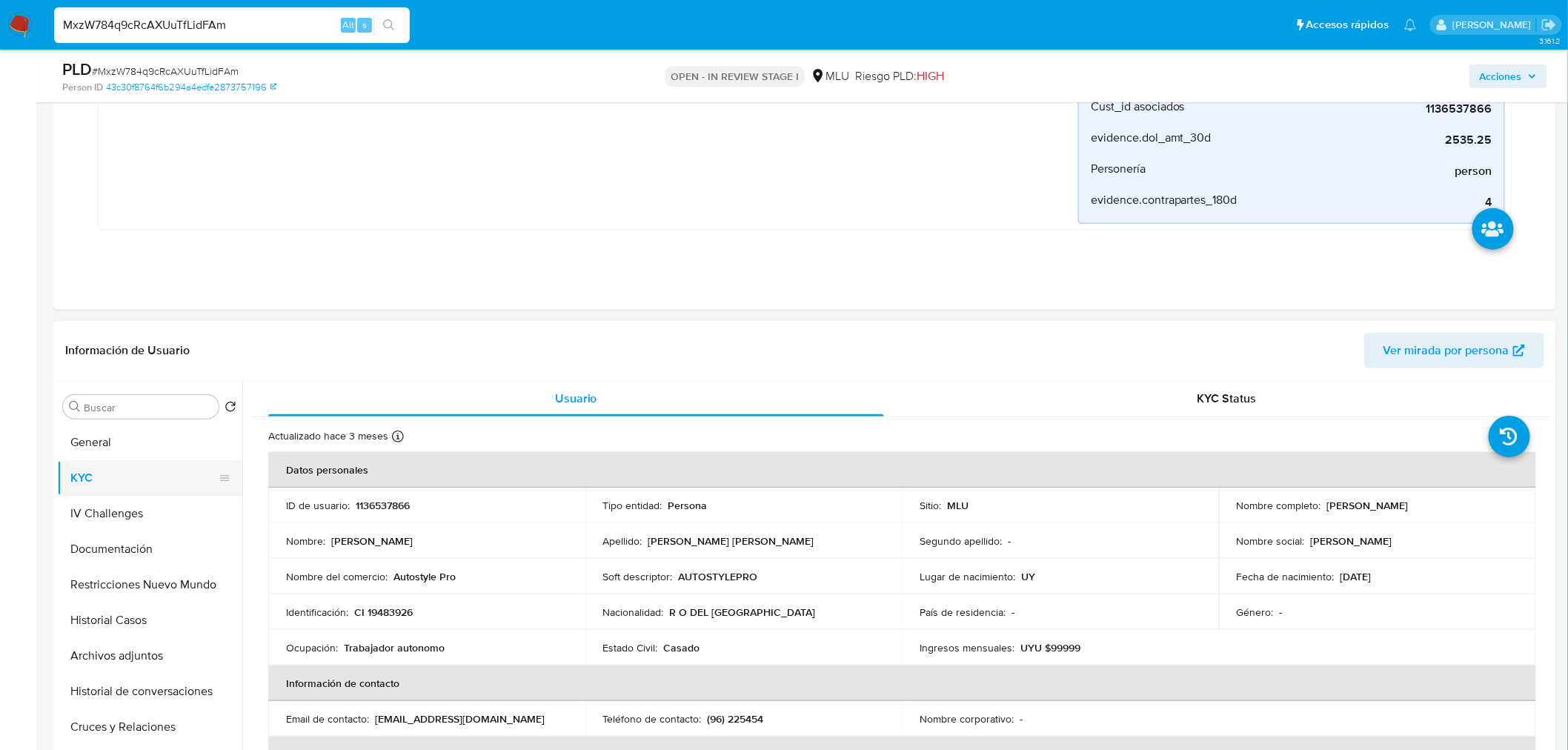
click at [118, 449] on button "General" at bounding box center [150, 443] width 185 height 36
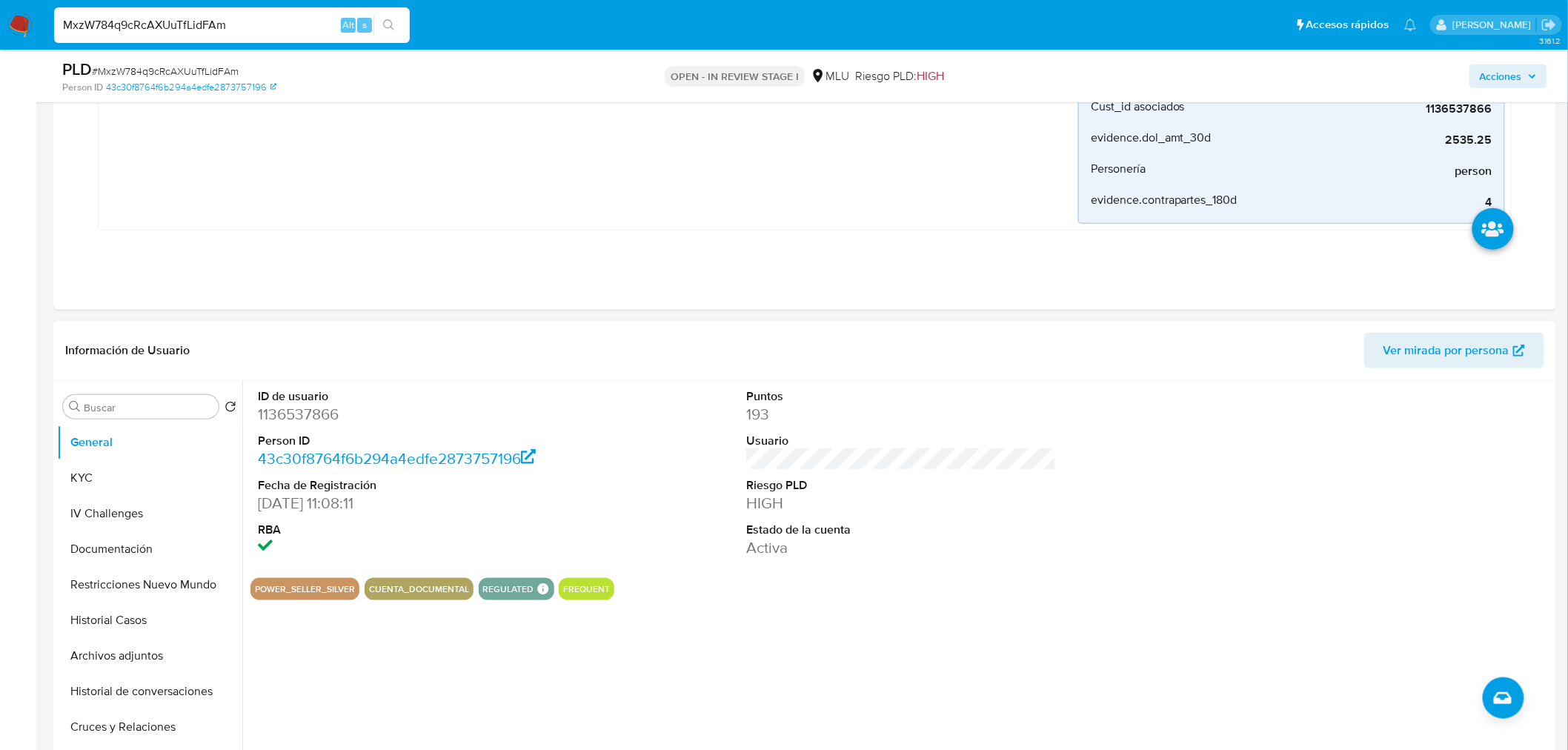
click at [317, 412] on dd "1136537866" at bounding box center [413, 414] width 310 height 21
copy dd "1136537866"
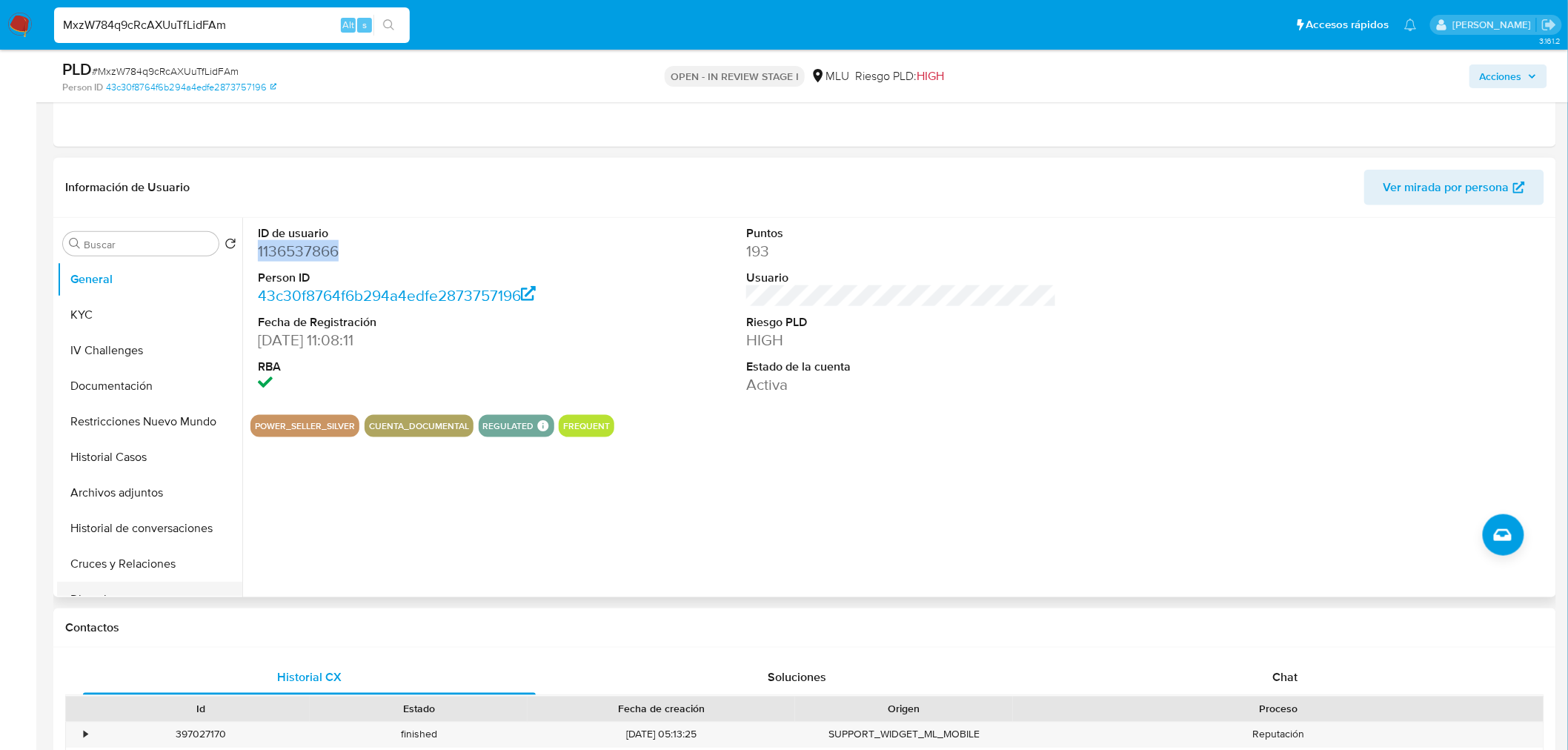
scroll to position [494, 0]
click at [110, 327] on button "KYC" at bounding box center [144, 313] width 173 height 36
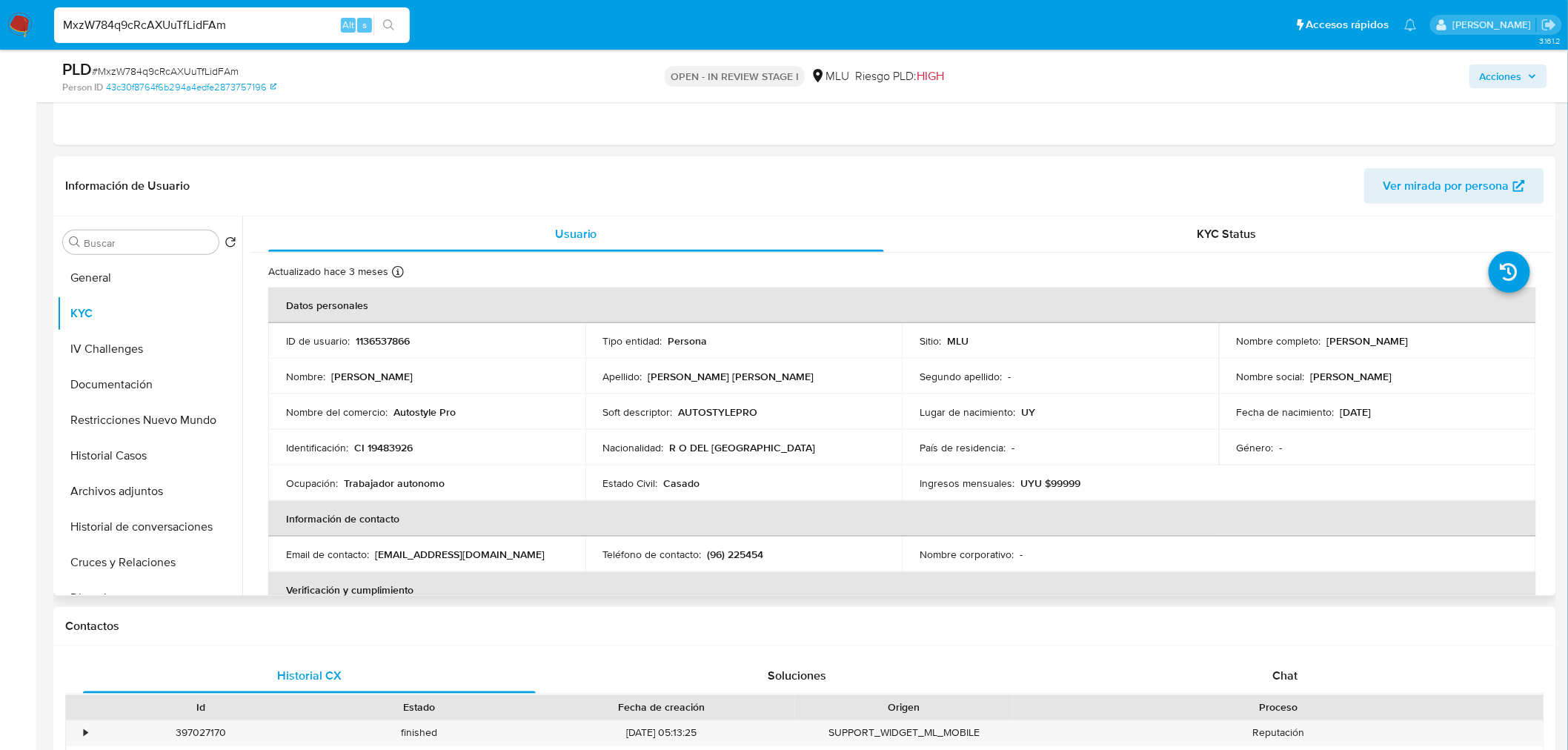
drag, startPoint x: 1323, startPoint y: 341, endPoint x: 1425, endPoint y: 343, distance: 102.0
click at [1425, 343] on div "Nombre completo : Daniel Grosso Giusti" at bounding box center [1377, 340] width 281 height 13
copy p "Daniel Grosso Giusti"
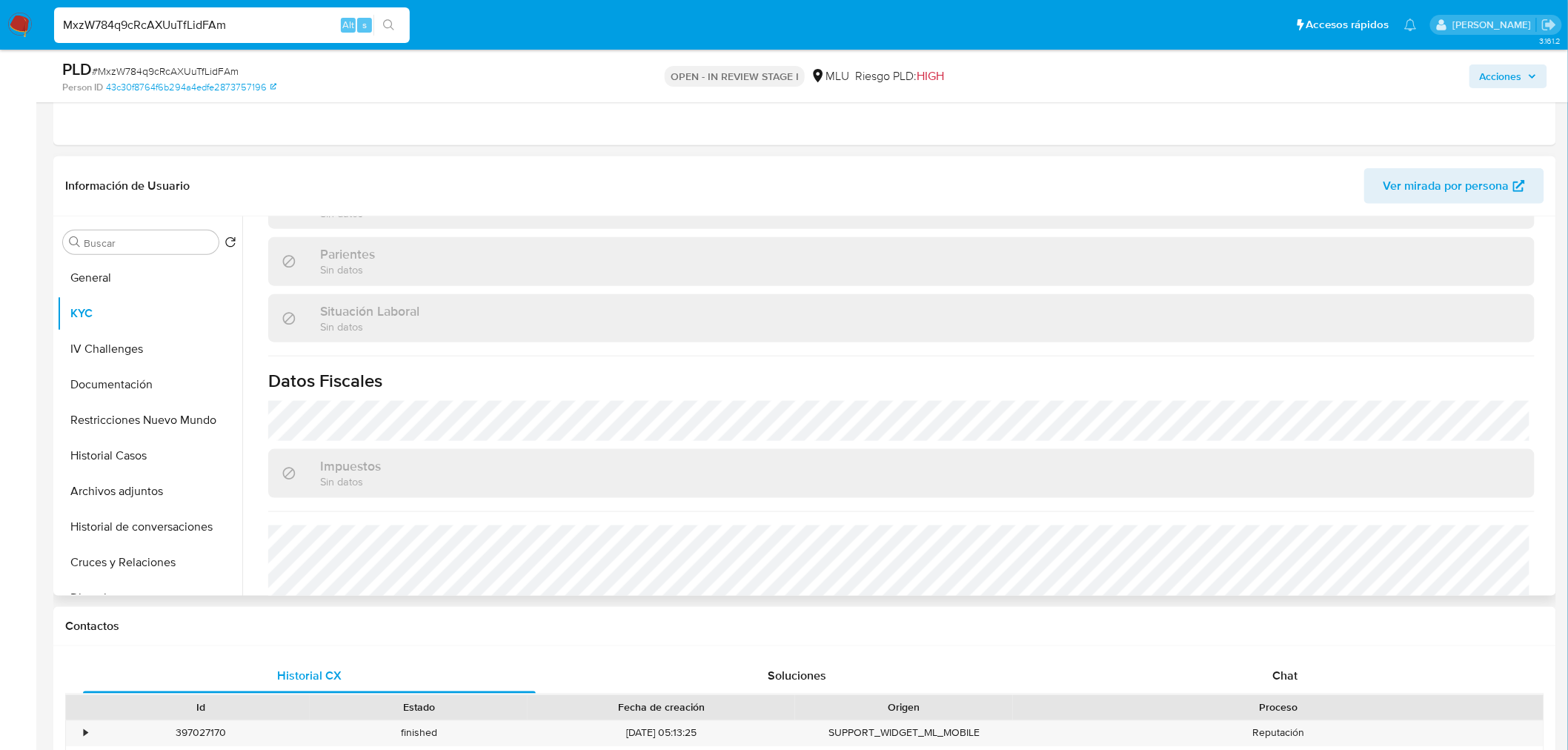
scroll to position [716, 0]
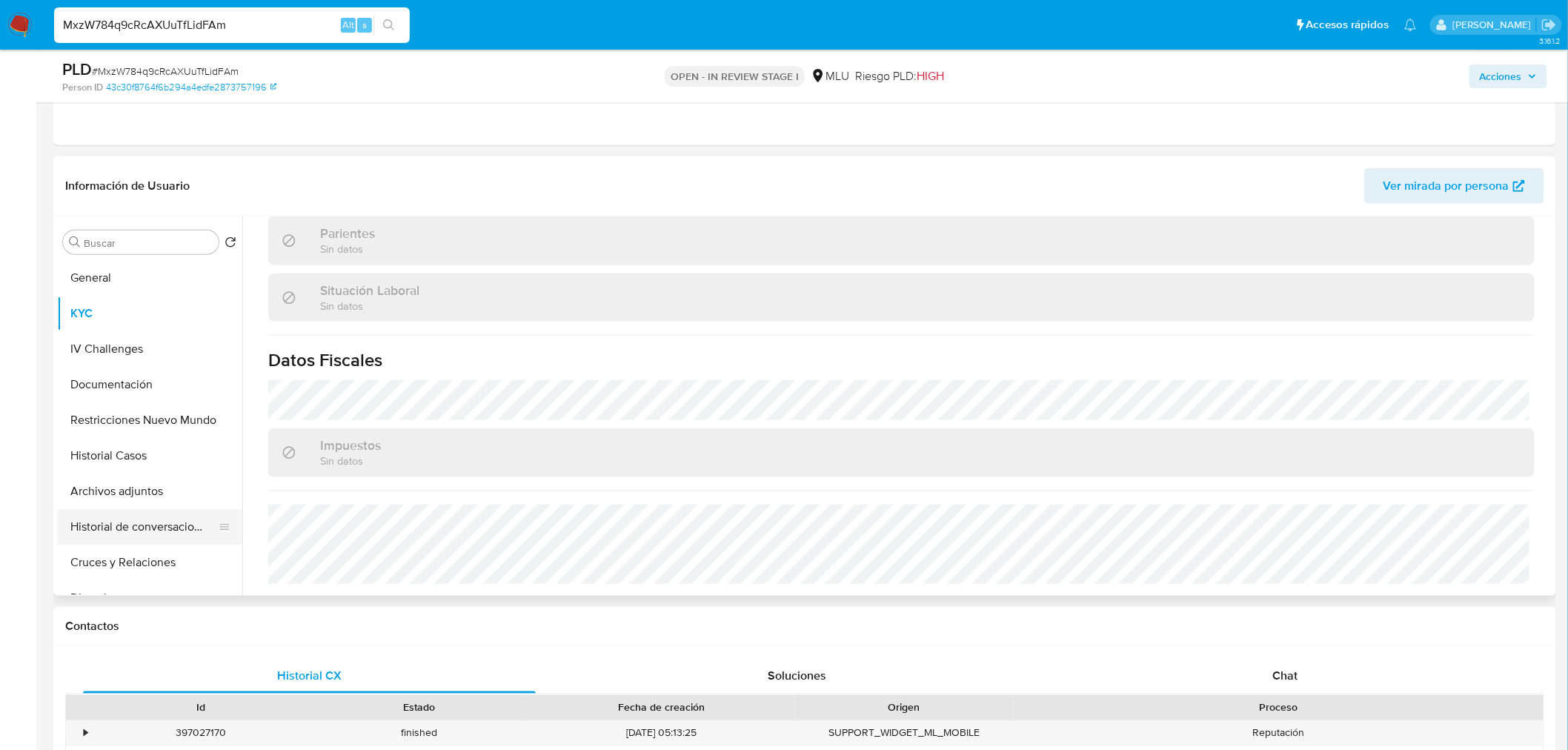
click at [138, 531] on button "Historial de conversaciones" at bounding box center [144, 527] width 173 height 36
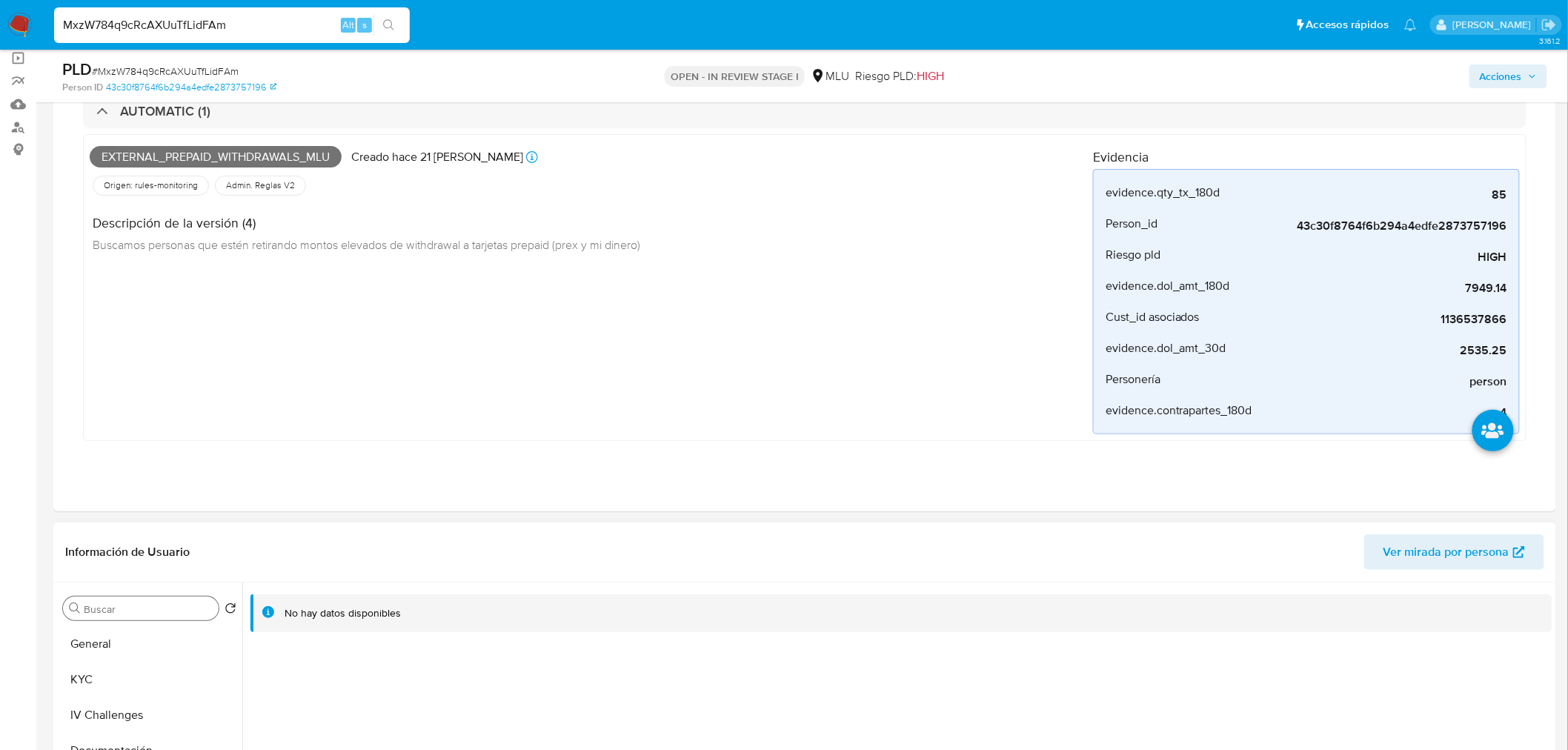
scroll to position [247, 0]
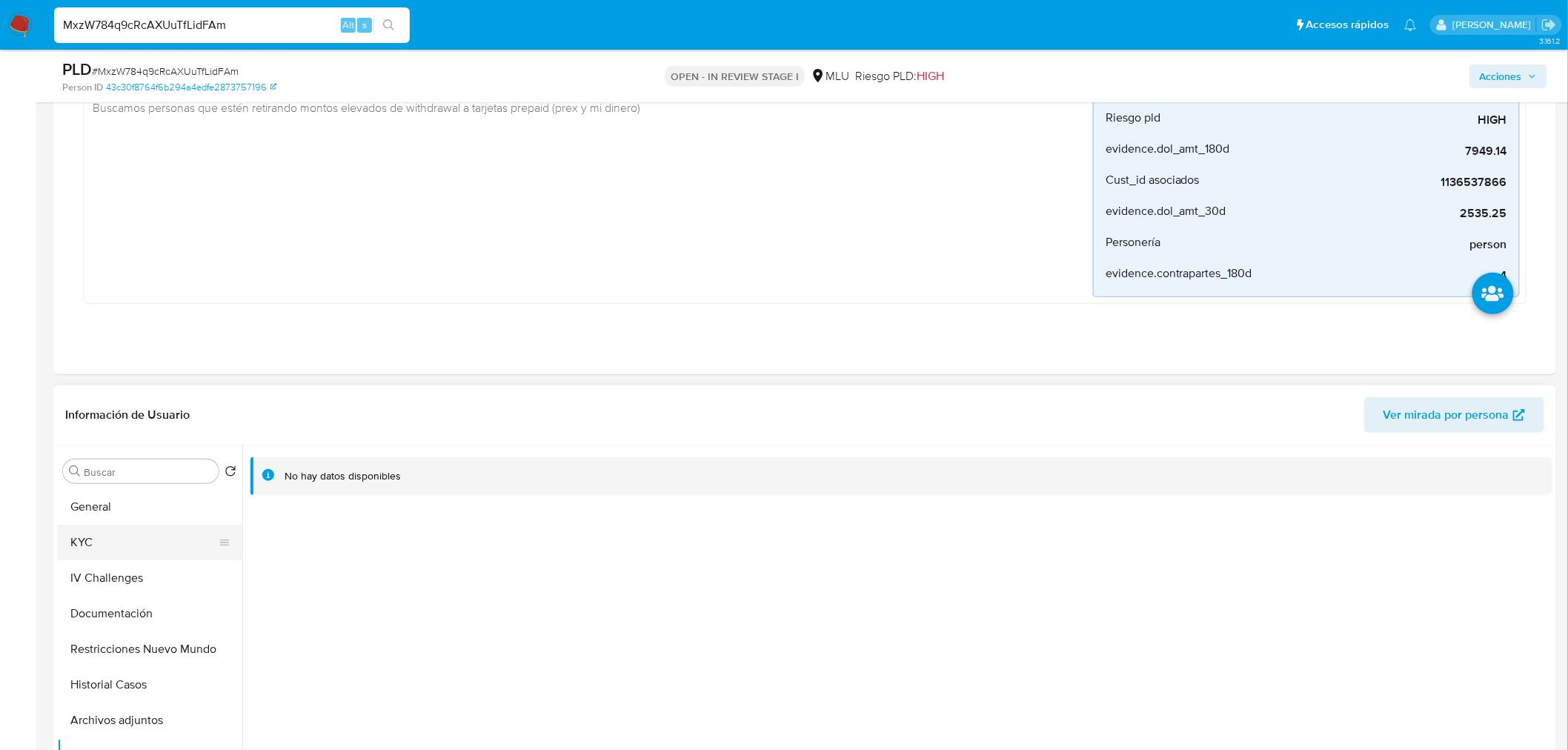
click at [141, 552] on button "KYC" at bounding box center [144, 543] width 173 height 36
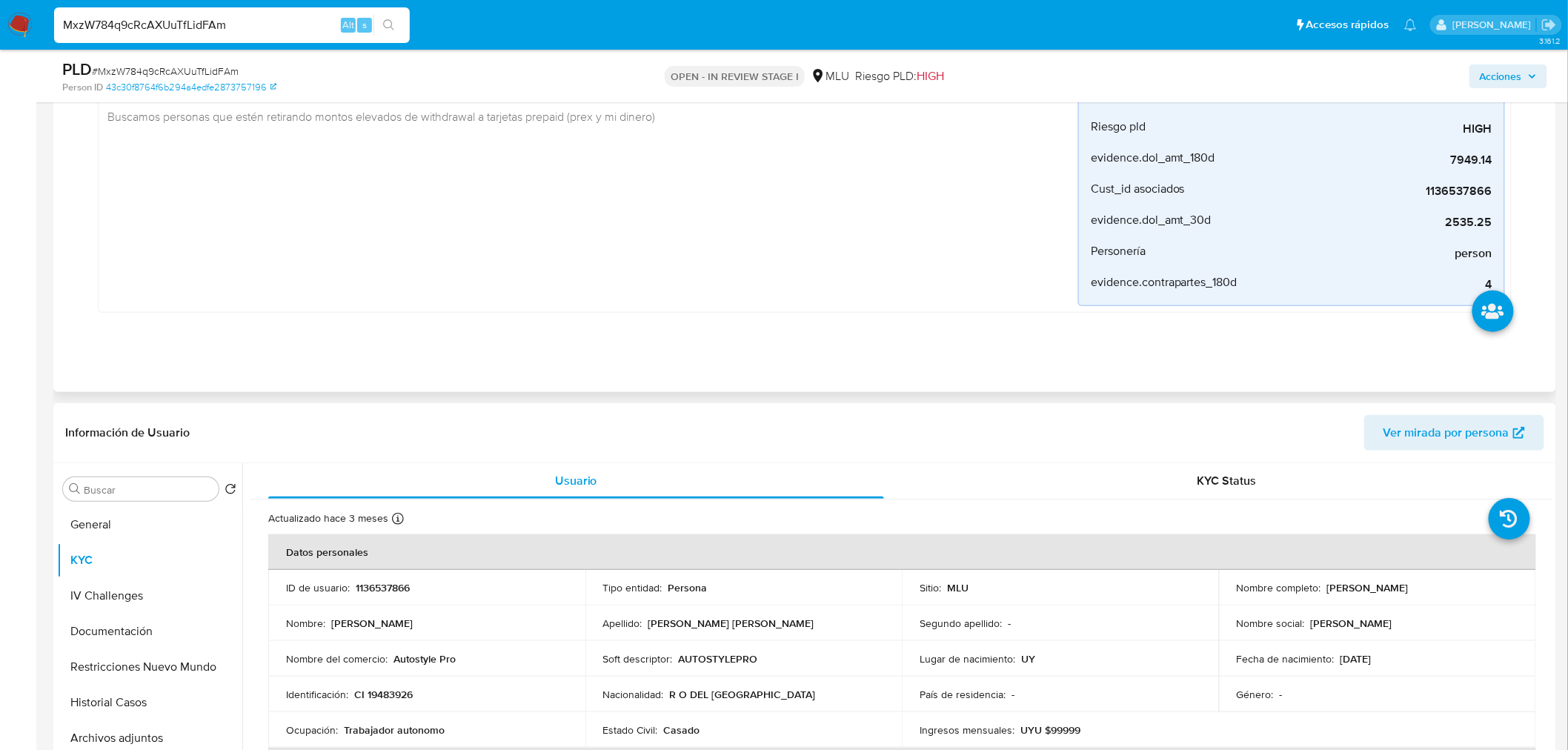
scroll to position [411, 0]
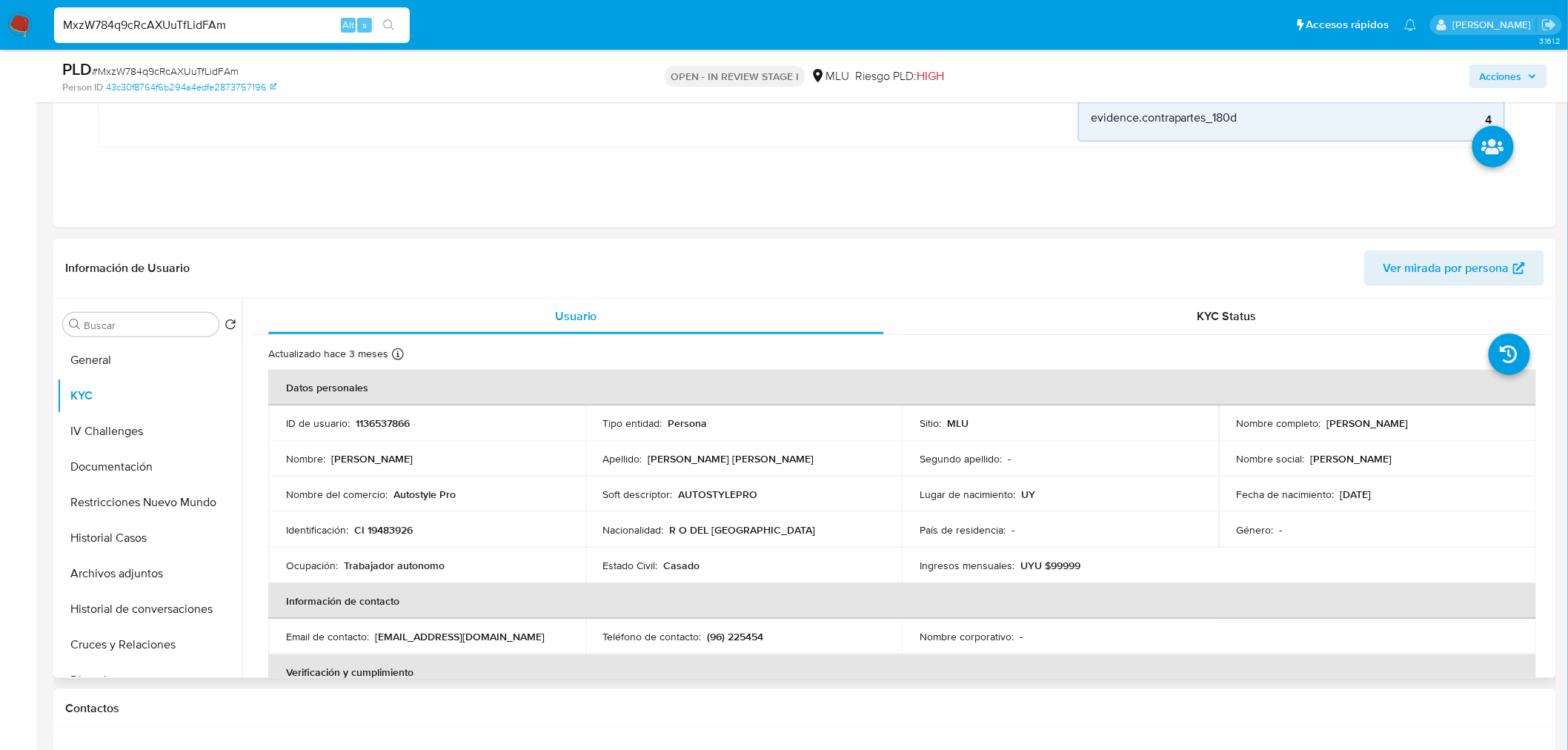
drag, startPoint x: 1325, startPoint y: 424, endPoint x: 1420, endPoint y: 426, distance: 95.0
click at [1420, 426] on div "Nombre completo : Daniel Grosso Giusti" at bounding box center [1377, 423] width 281 height 13
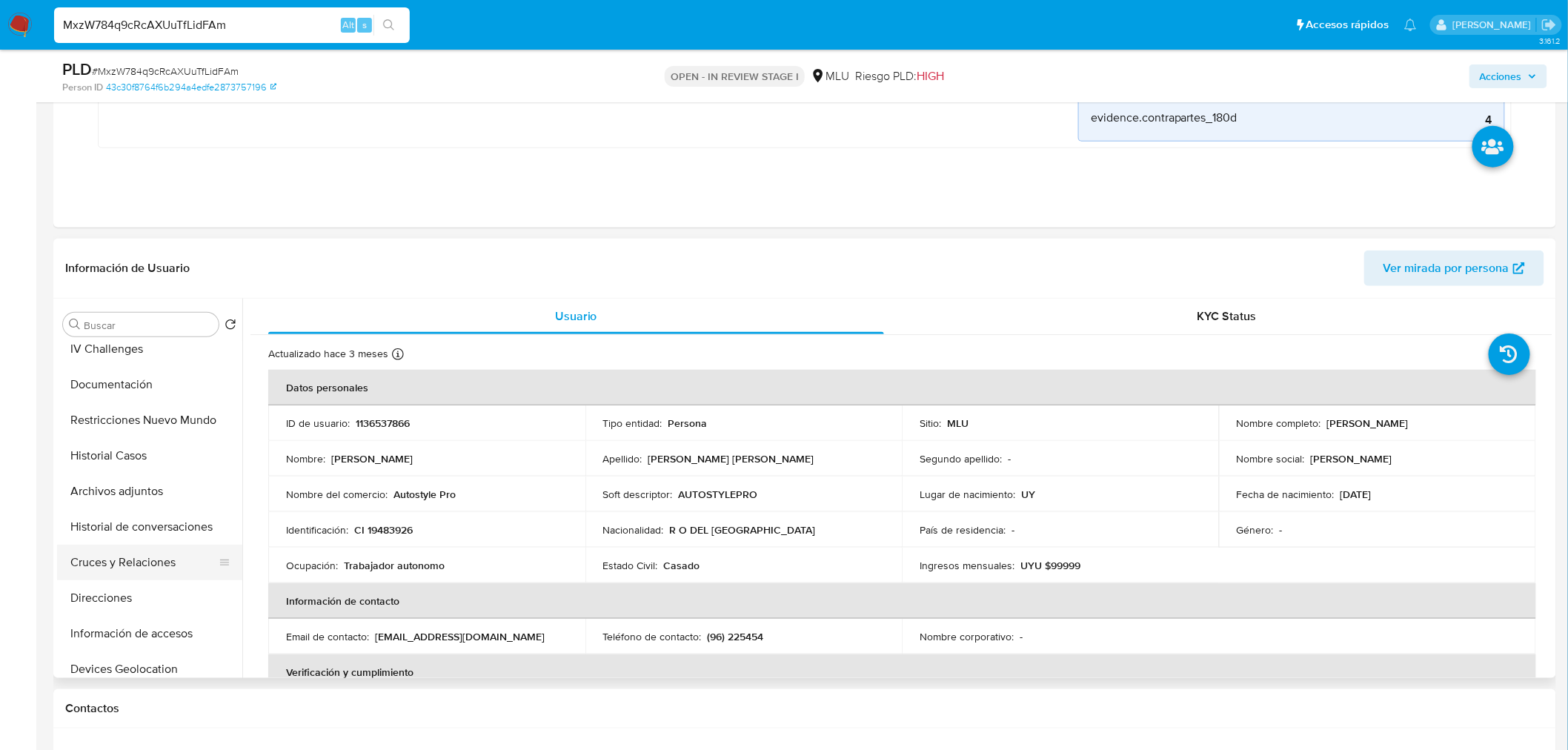
click at [165, 562] on button "Cruces y Relaciones" at bounding box center [144, 563] width 173 height 36
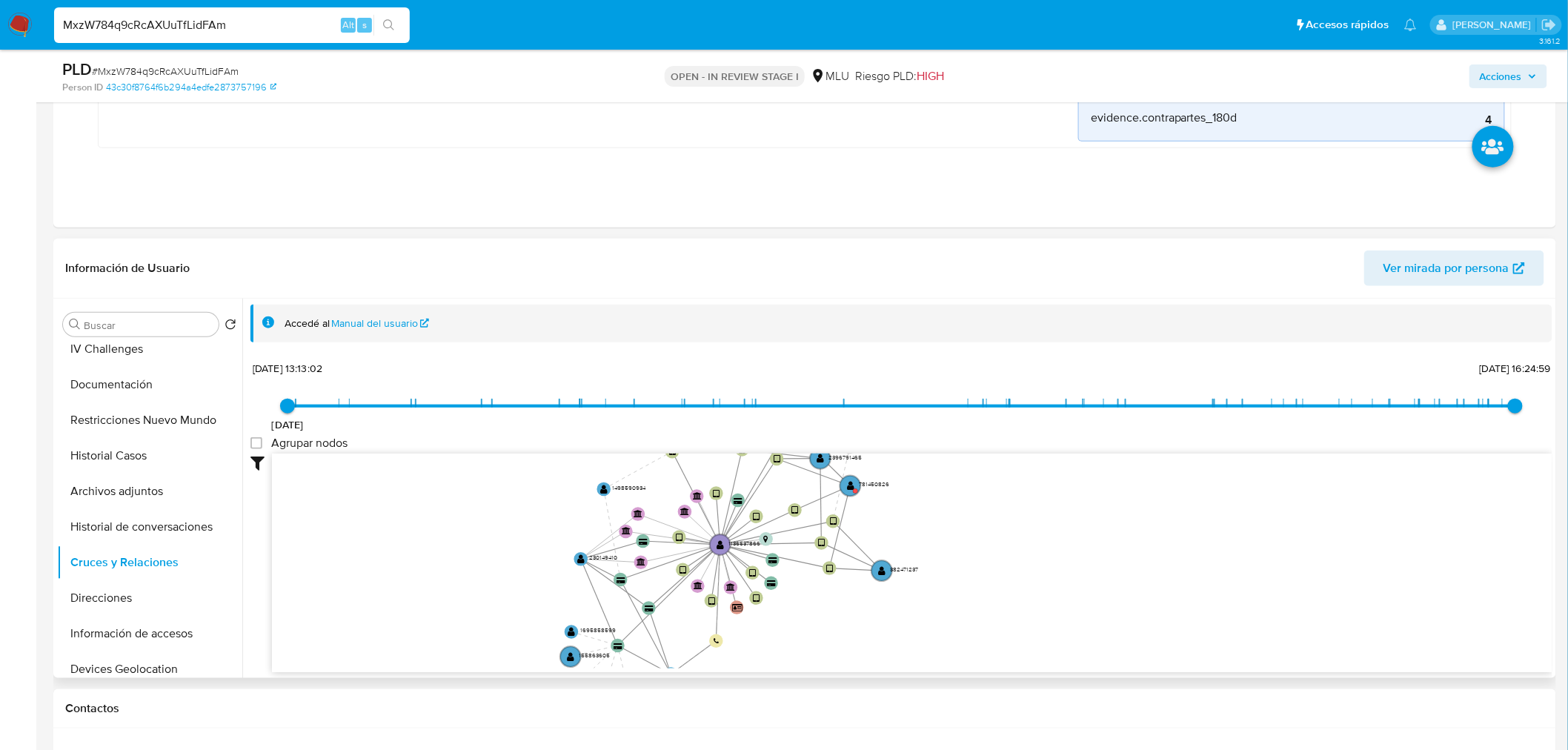
drag, startPoint x: 572, startPoint y: 574, endPoint x: 550, endPoint y: 592, distance: 28.4
click at [550, 592] on icon "device-6722eaba78ec2a84a227c32e  user-1136537866  1136537866 device-62798fc10…" at bounding box center [912, 560] width 1281 height 215
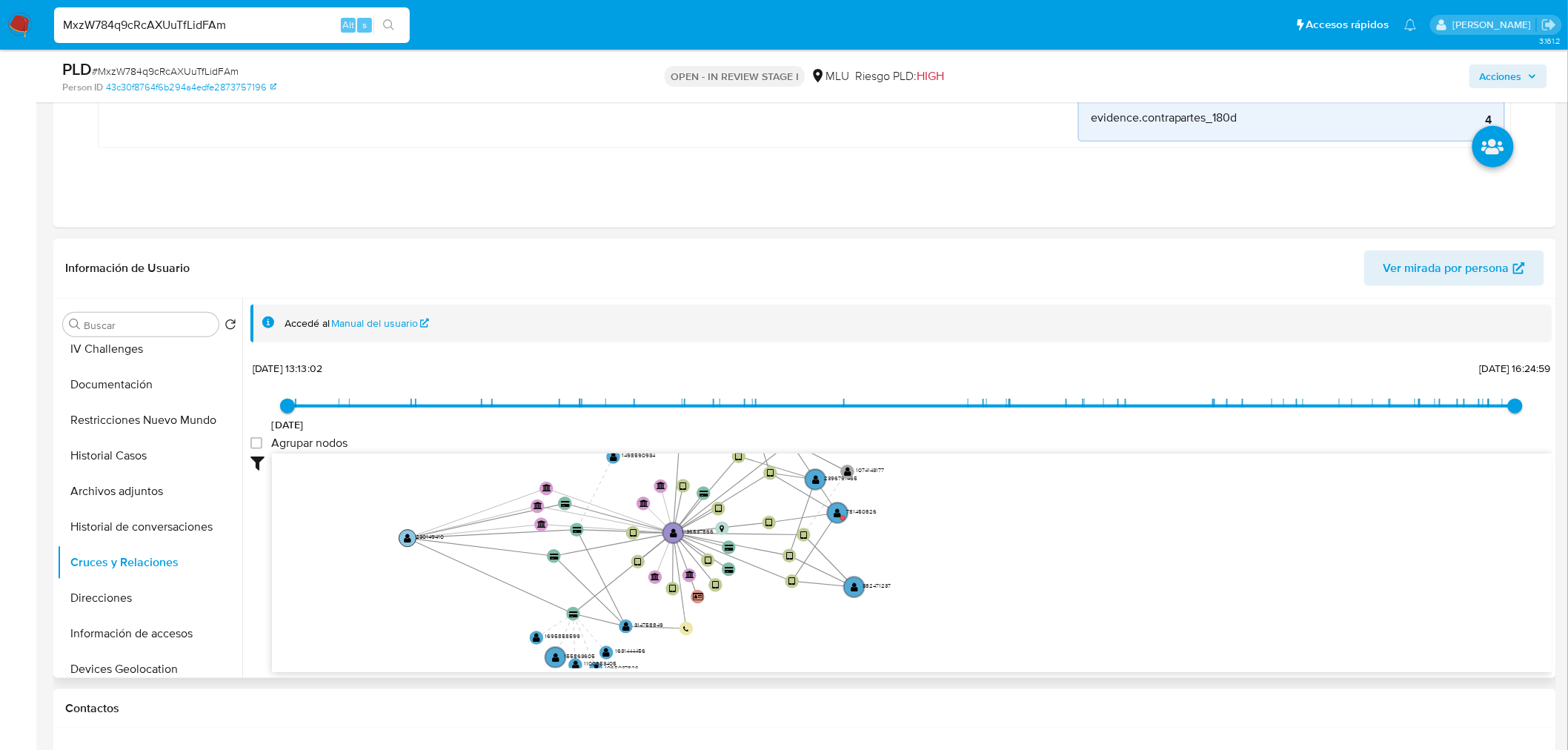
drag, startPoint x: 578, startPoint y: 560, endPoint x: 406, endPoint y: 574, distance: 172.6
click at [406, 544] on text "" at bounding box center [407, 538] width 8 height 10
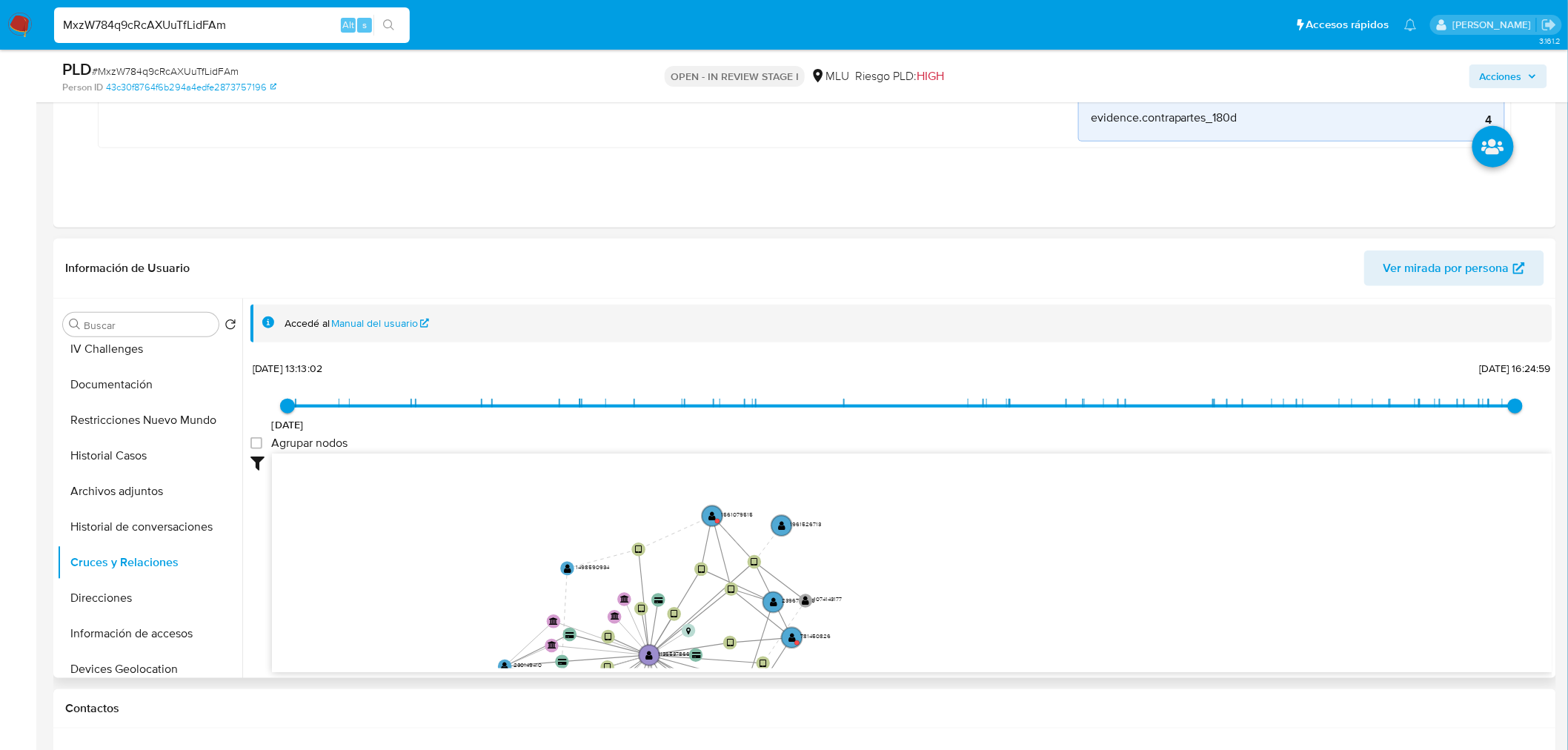
drag, startPoint x: 423, startPoint y: 499, endPoint x: 501, endPoint y: 550, distance: 93.2
click at [360, 609] on icon "device-6722eaba78ec2a84a227c32e  user-1136537866  1136537866 device-62798fc10…" at bounding box center [912, 560] width 1281 height 215
click at [714, 516] on text "" at bounding box center [712, 516] width 8 height 10
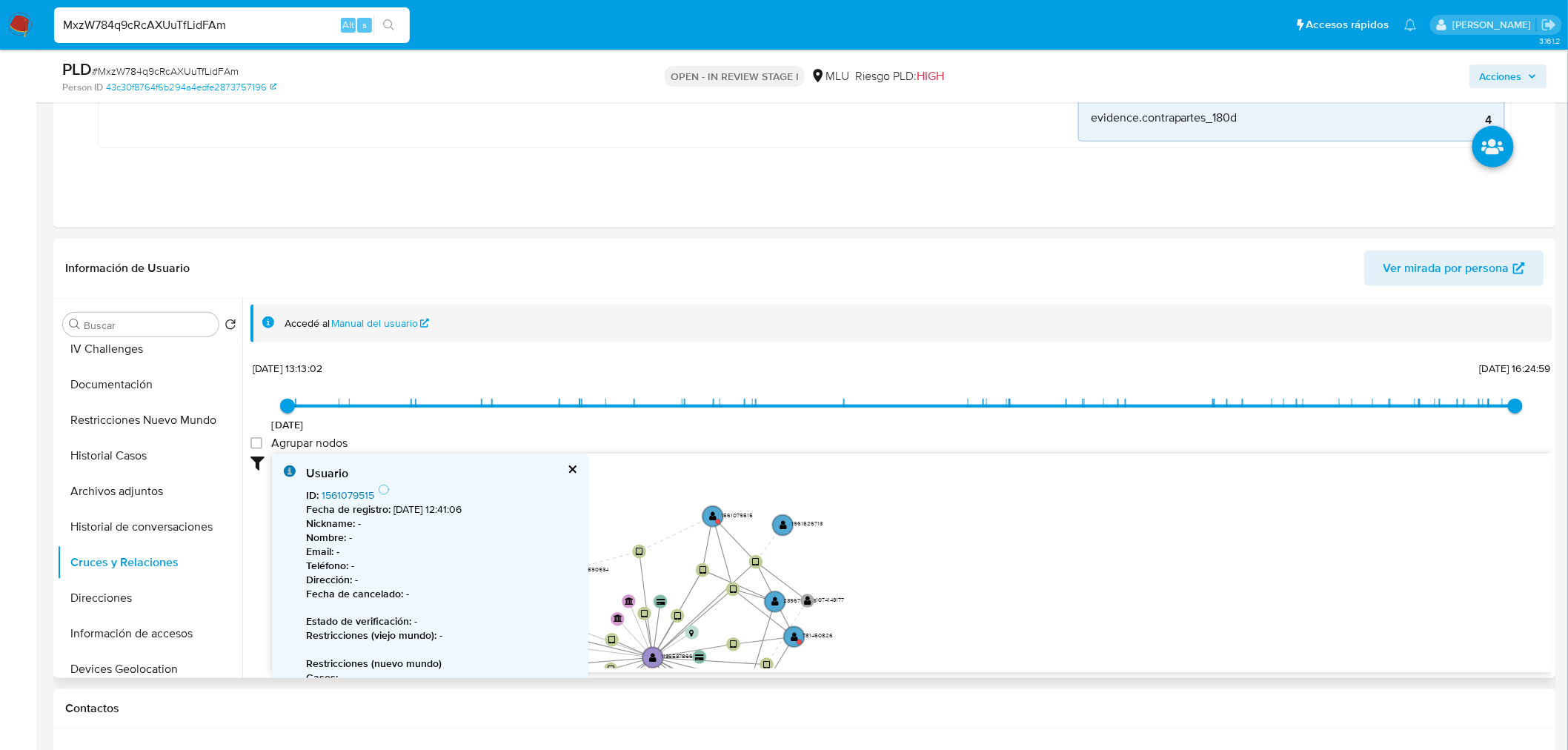
click at [358, 489] on link "1561079515" at bounding box center [348, 495] width 53 height 15
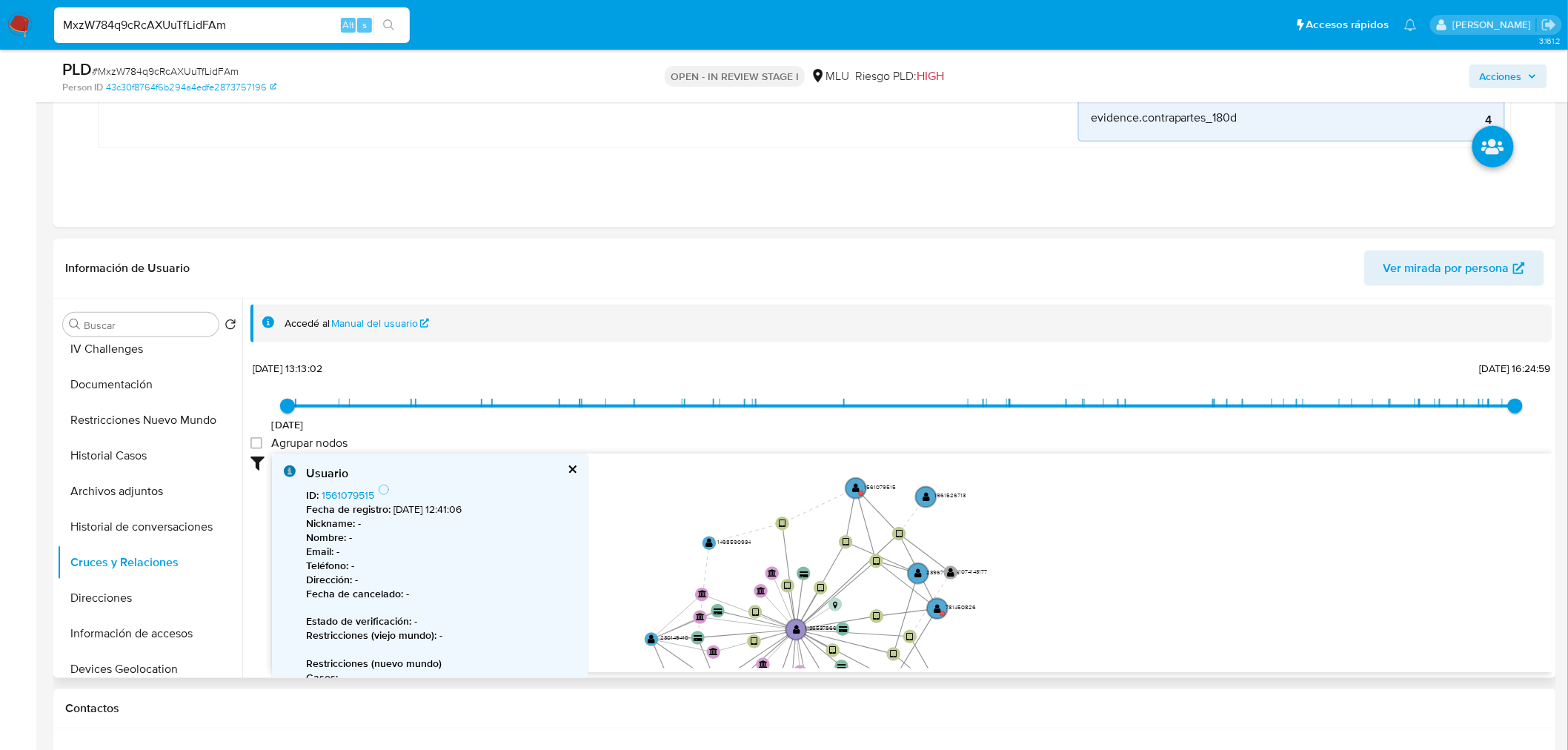
drag, startPoint x: 790, startPoint y: 584, endPoint x: 935, endPoint y: 495, distance: 170.1
click at [941, 502] on icon "device-6722eaba78ec2a84a227c32e  user-1136537866  1136537866 device-62798fc10…" at bounding box center [912, 560] width 1281 height 215
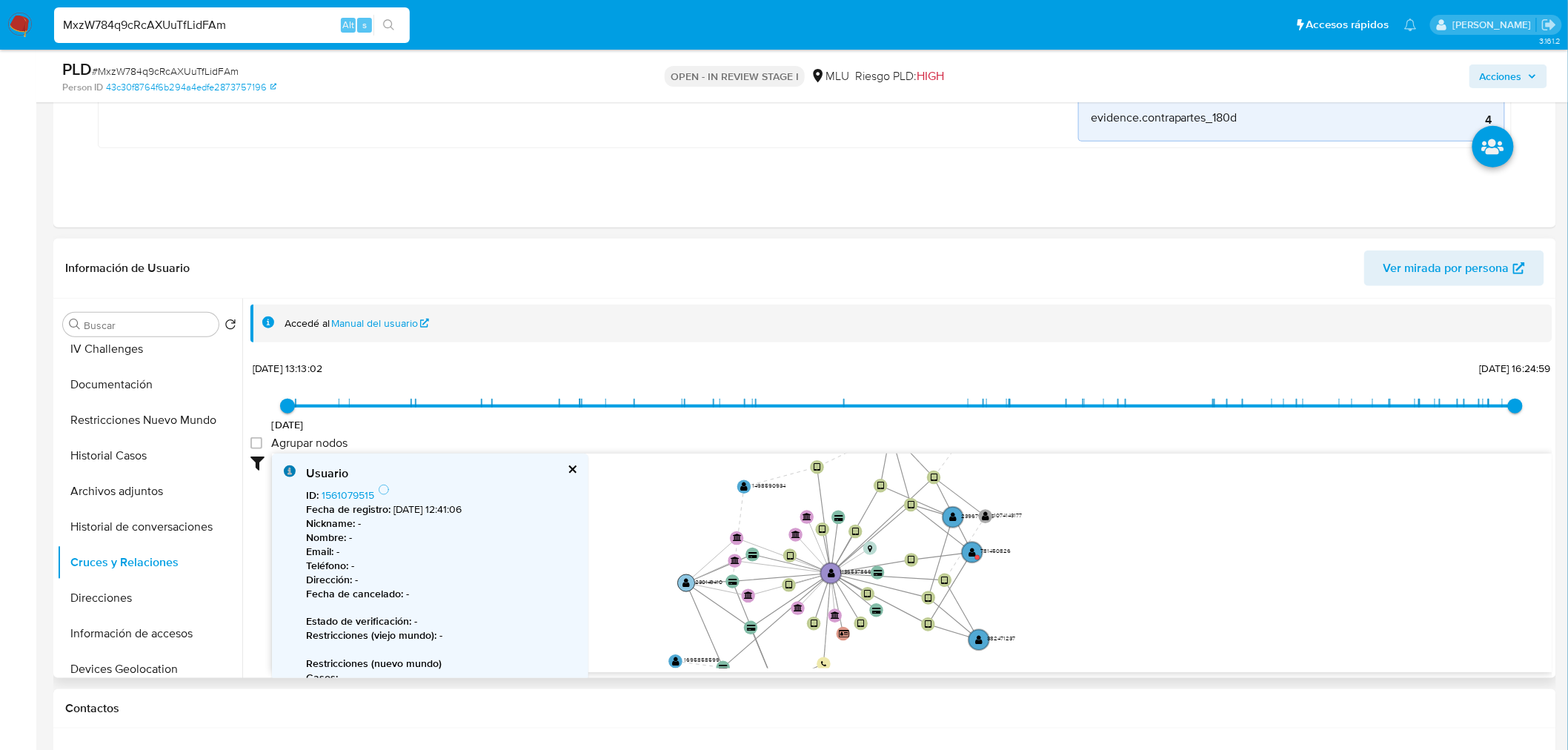
click at [685, 581] on text "" at bounding box center [687, 583] width 8 height 10
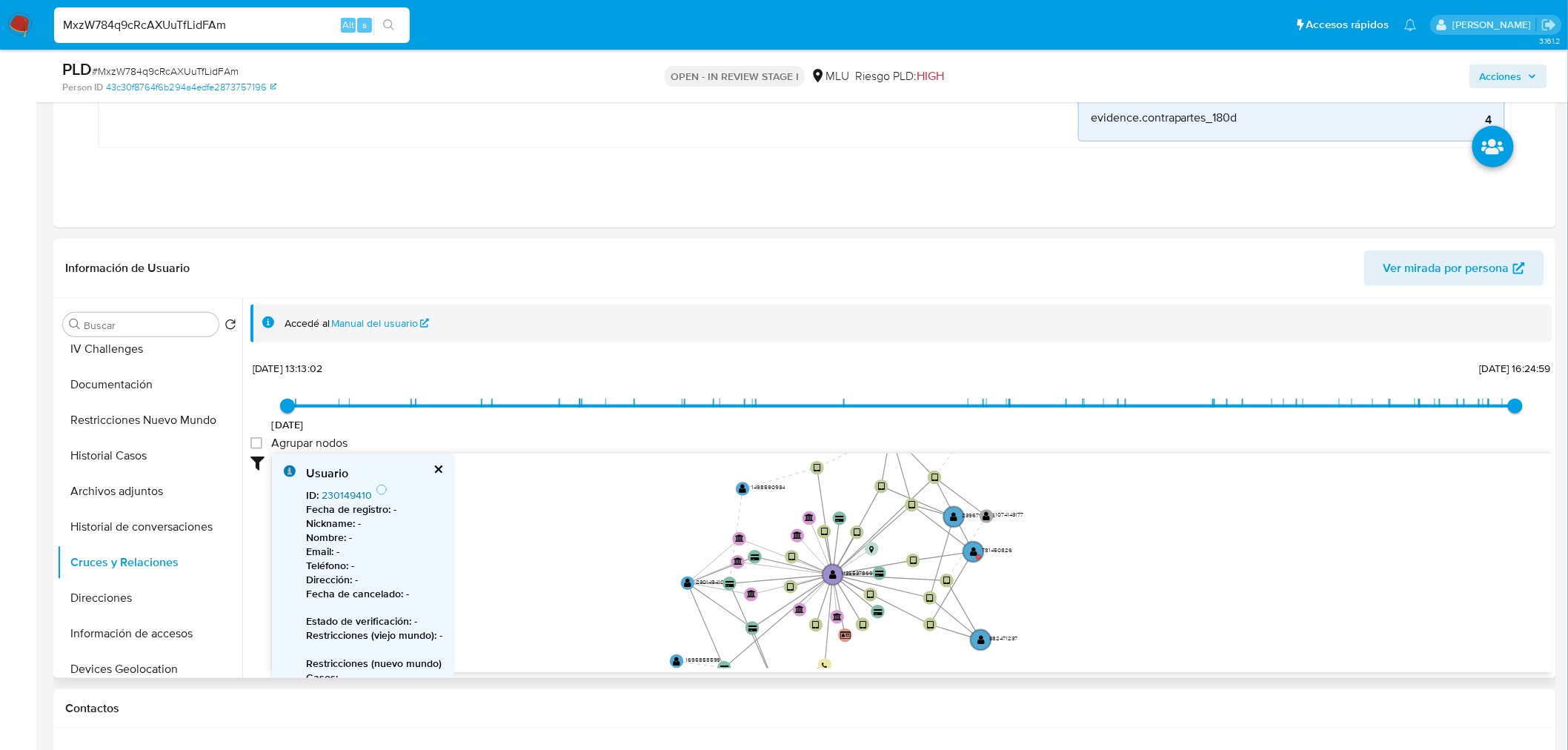
click at [339, 493] on link "230149410" at bounding box center [347, 495] width 50 height 15
drag, startPoint x: 685, startPoint y: 580, endPoint x: 567, endPoint y: 565, distance: 118.9
click at [598, 565] on text "" at bounding box center [601, 570] width 8 height 10
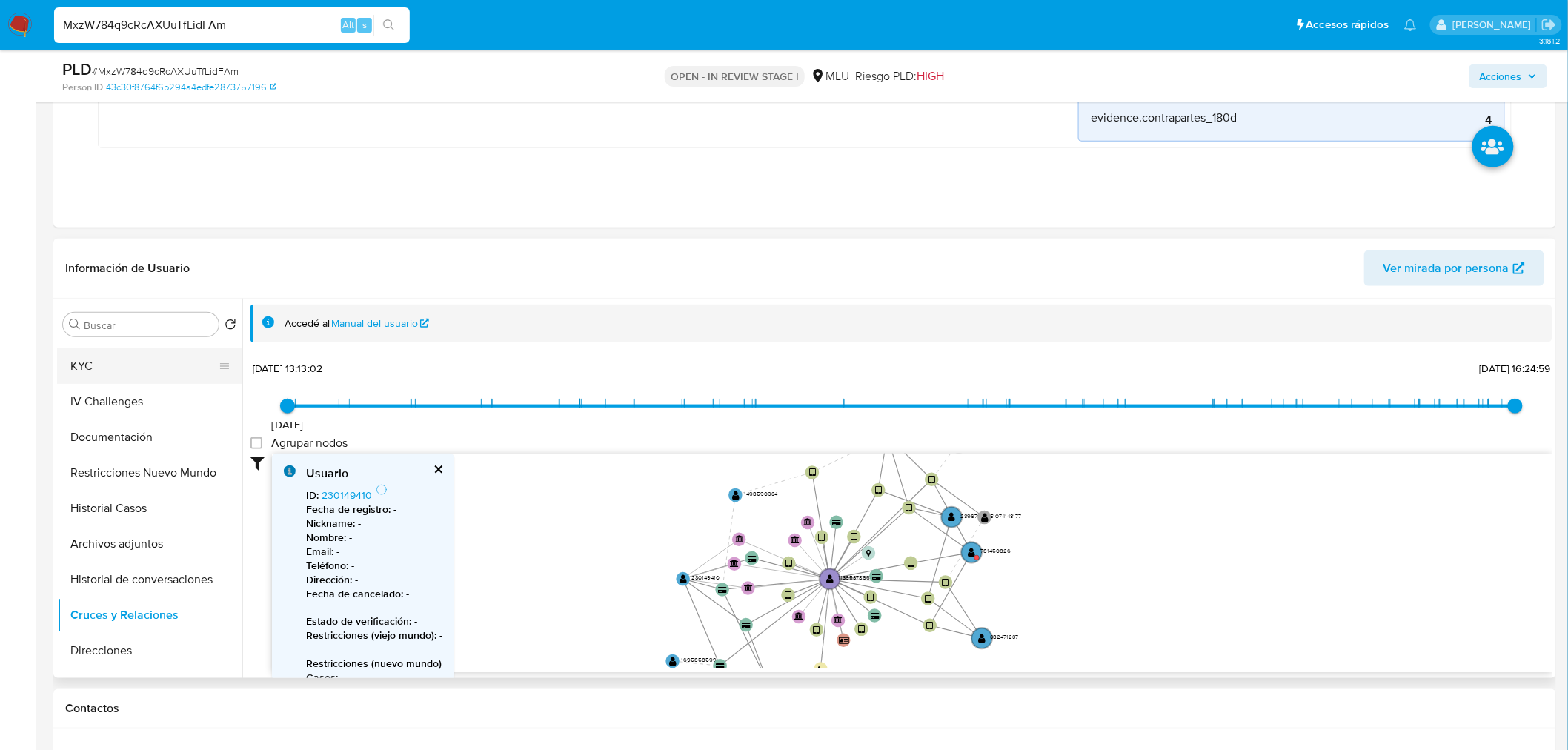
scroll to position [0, 0]
click at [127, 386] on button "KYC" at bounding box center [144, 396] width 173 height 36
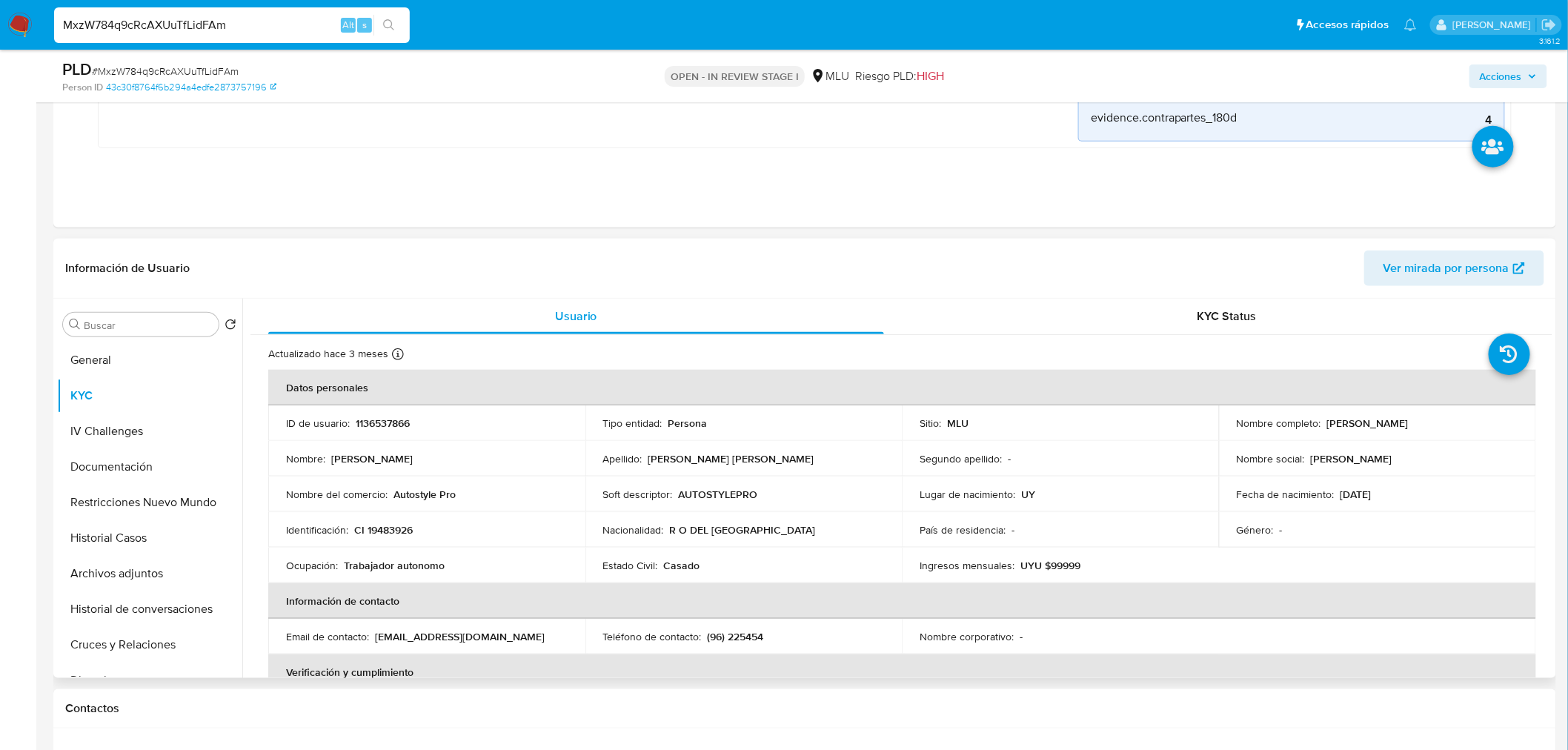
click at [371, 531] on p "CI 19483926" at bounding box center [383, 530] width 59 height 13
drag, startPoint x: 1325, startPoint y: 417, endPoint x: 1424, endPoint y: 426, distance: 99.4
click at [1424, 426] on div "Nombre completo : Daniel Grosso Giusti" at bounding box center [1377, 423] width 281 height 13
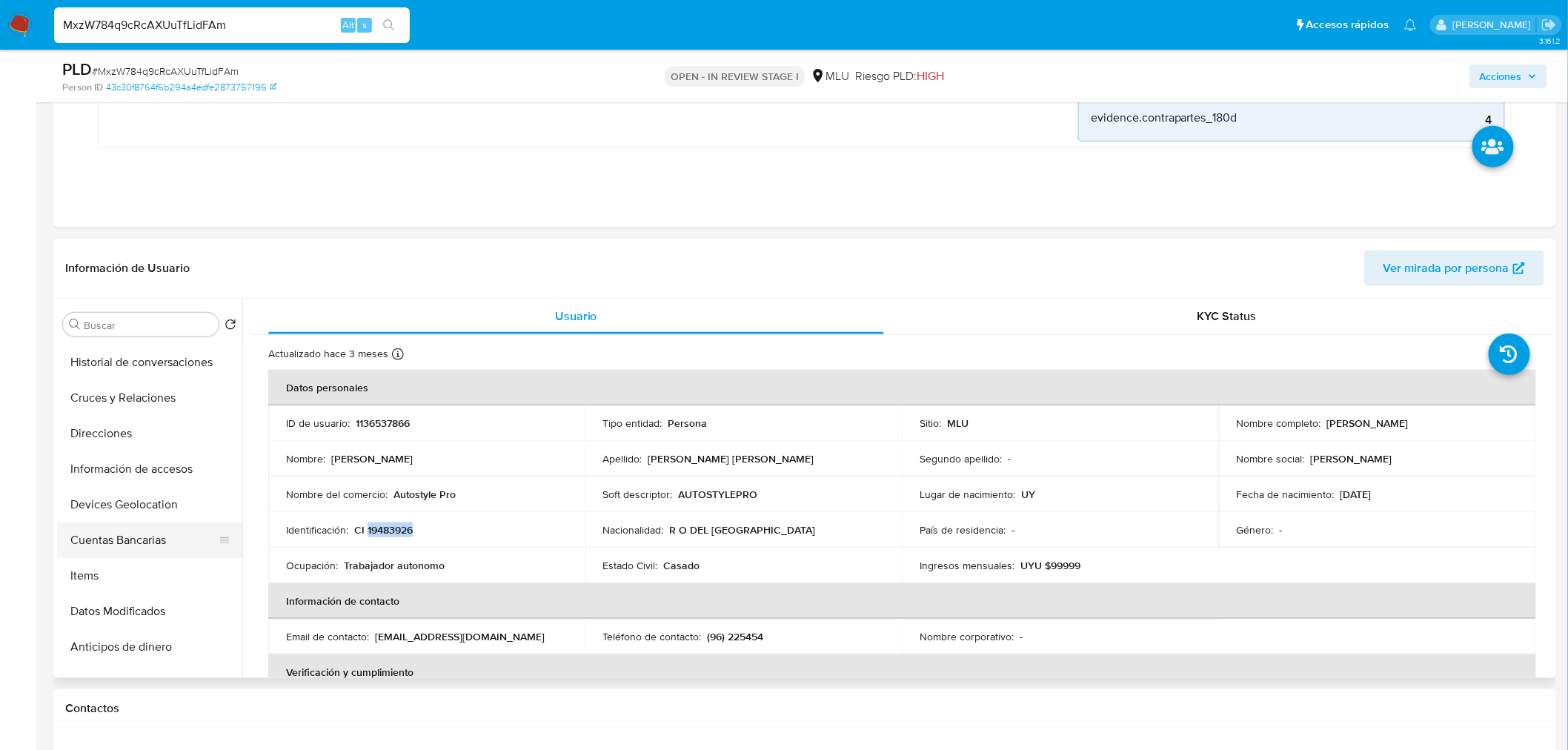
click at [145, 539] on button "Cuentas Bancarias" at bounding box center [144, 541] width 173 height 36
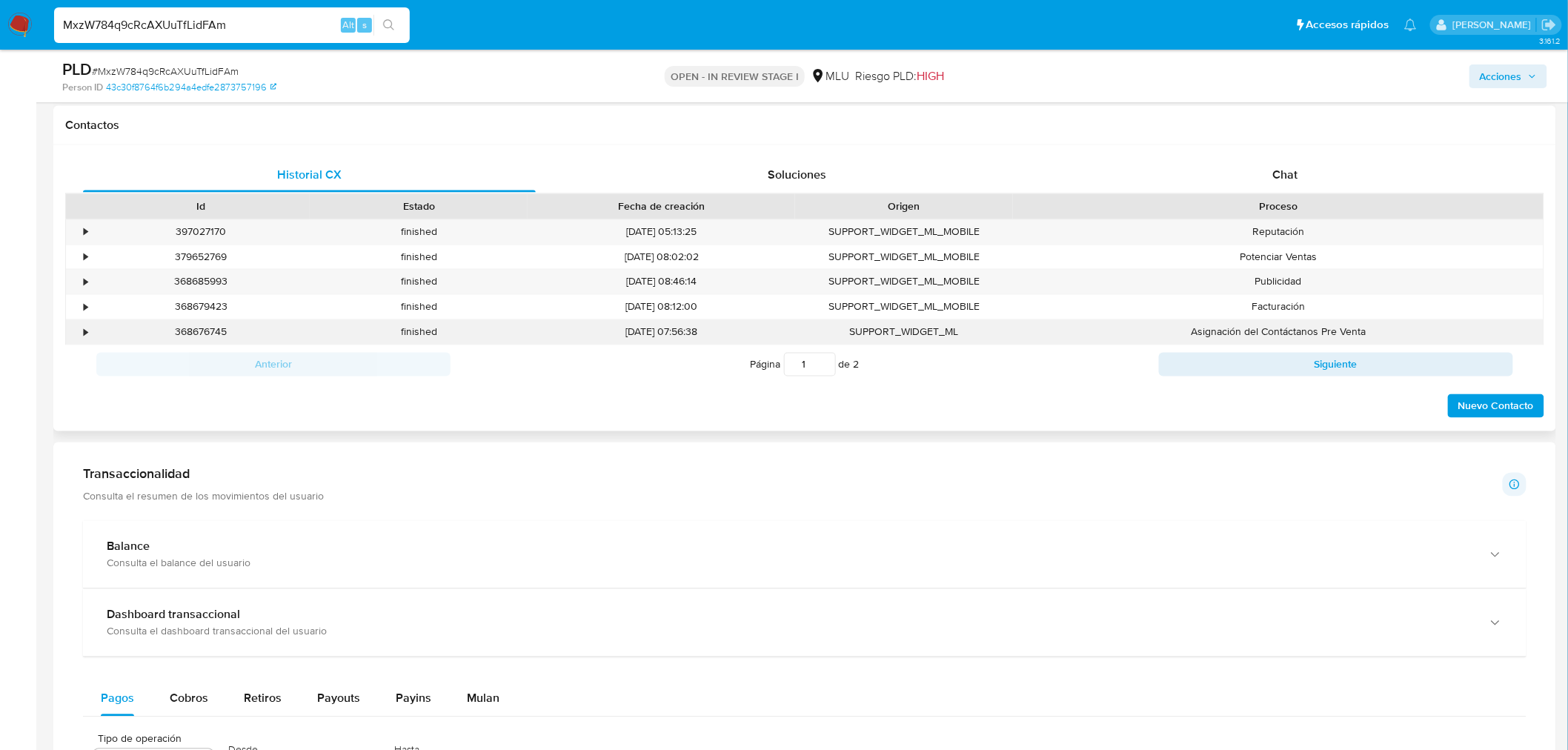
scroll to position [989, 0]
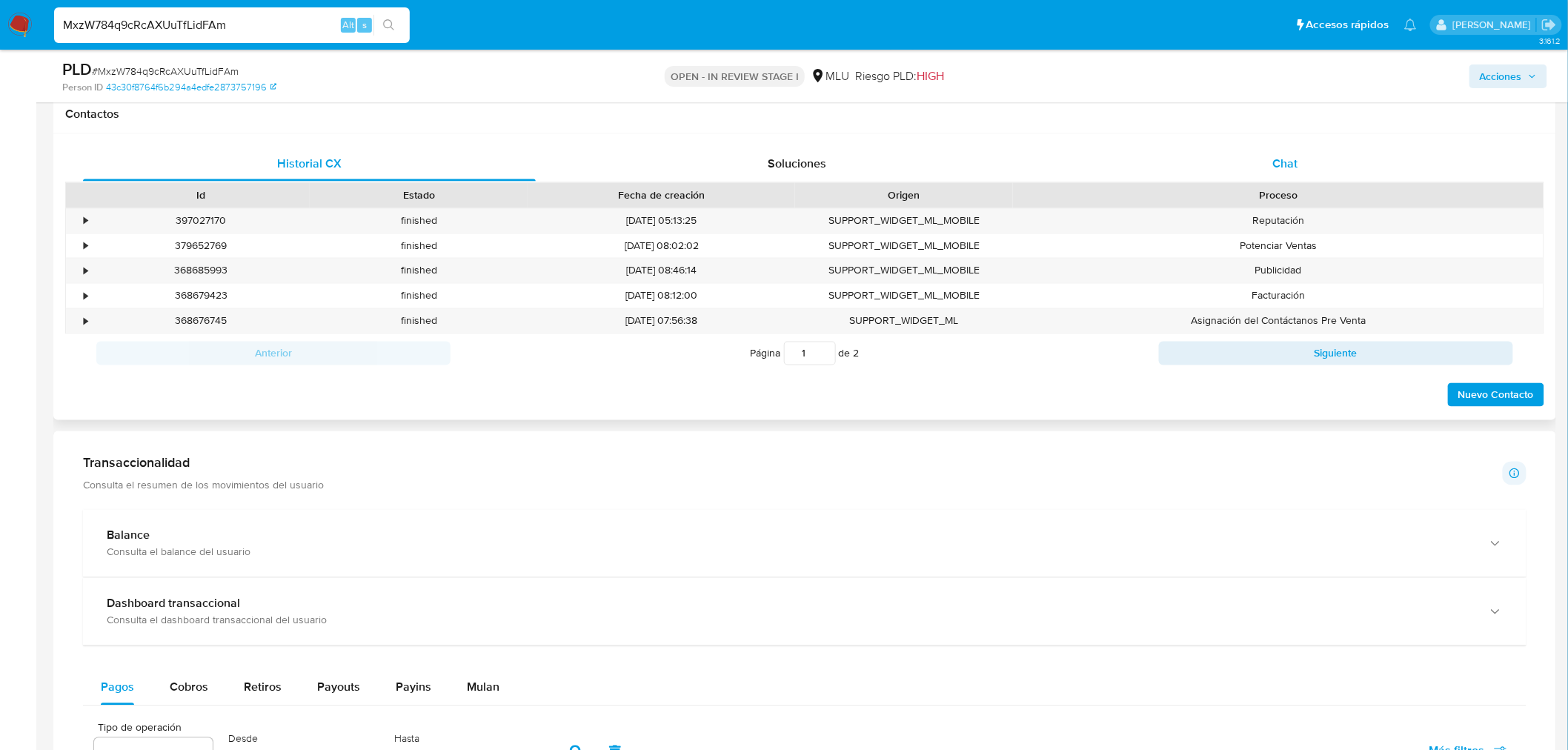
click at [1291, 170] on span "Chat" at bounding box center [1285, 164] width 25 height 17
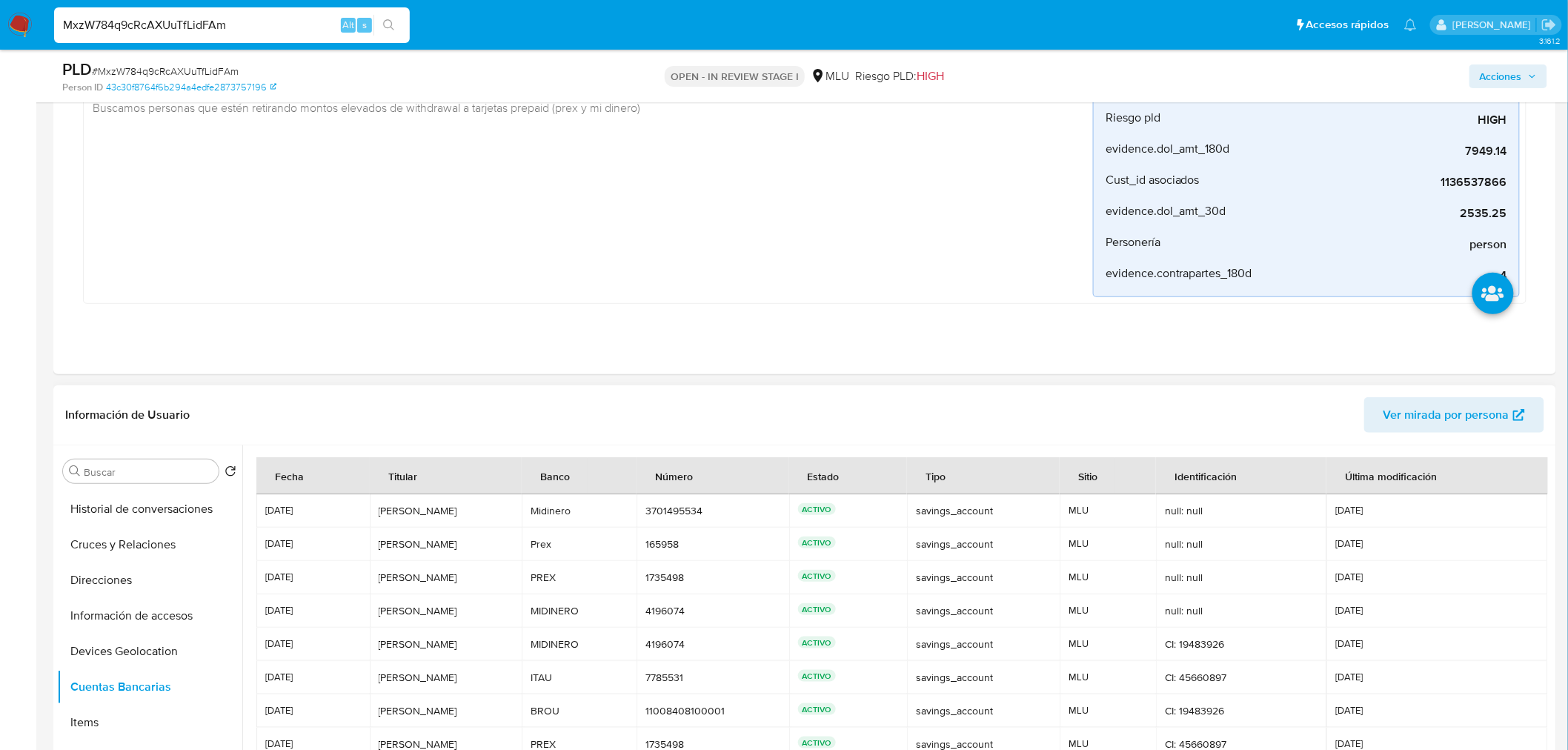
scroll to position [0, 0]
click at [137, 539] on button "KYC" at bounding box center [144, 543] width 173 height 36
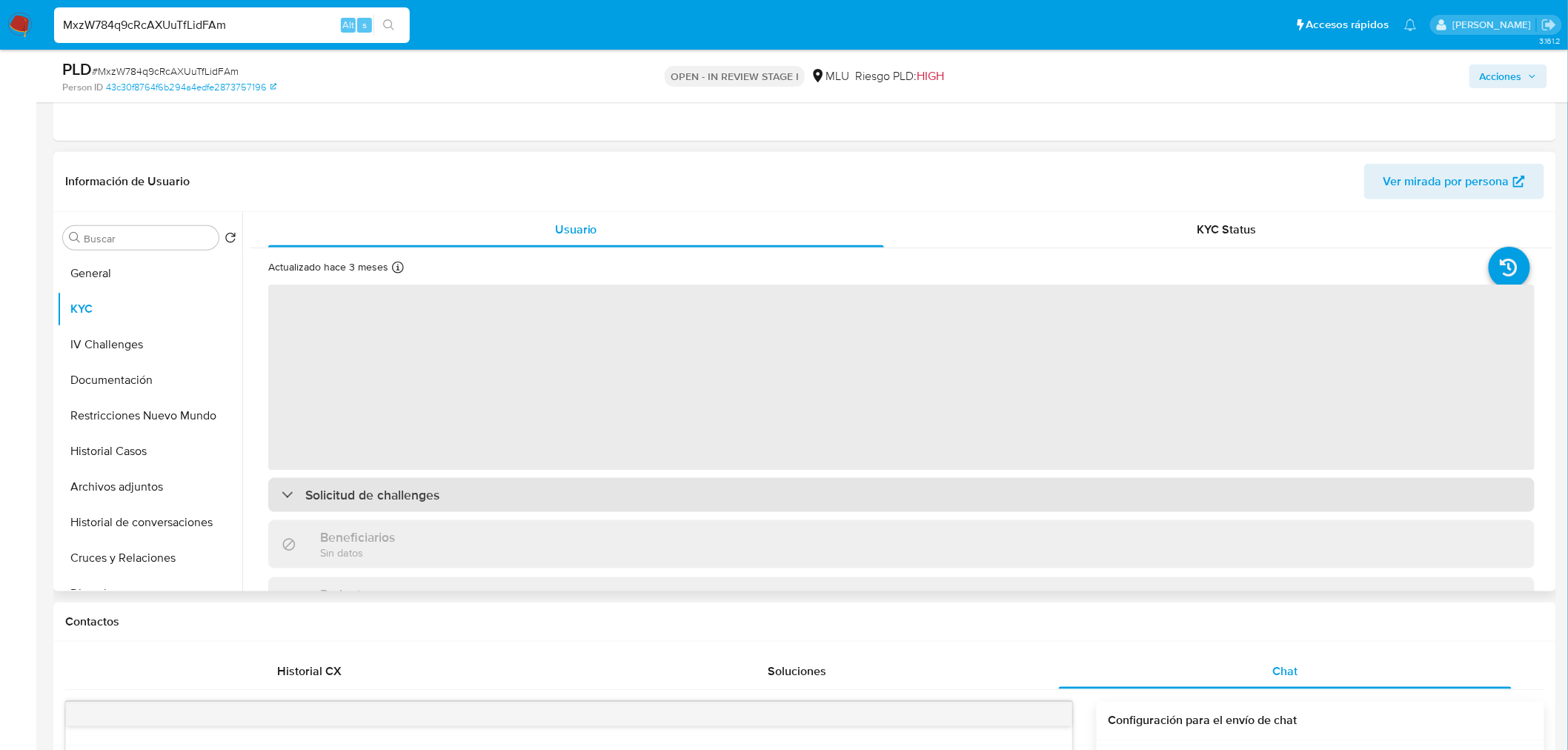
scroll to position [576, 0]
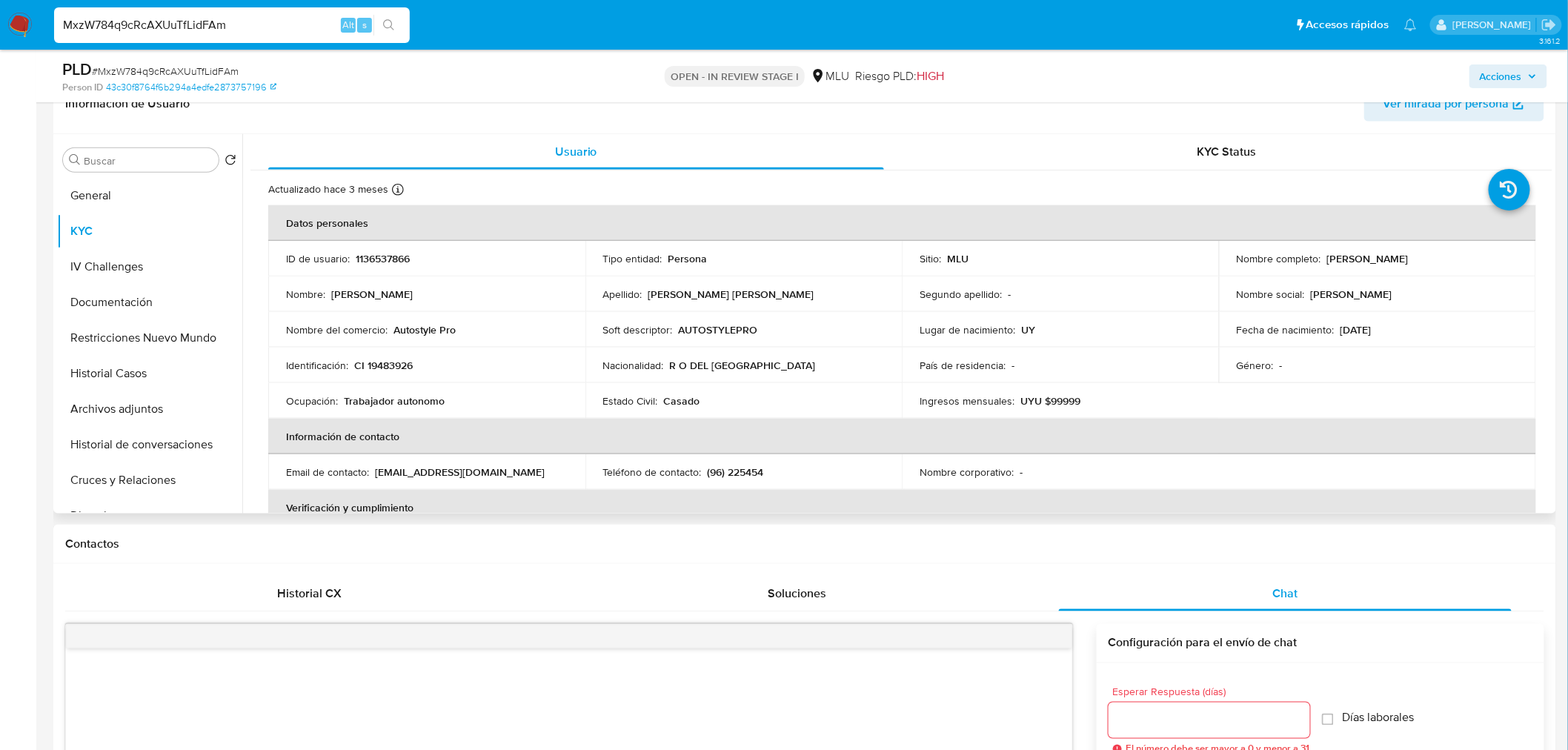
drag, startPoint x: 1322, startPoint y: 256, endPoint x: 1427, endPoint y: 256, distance: 105.0
click at [1427, 256] on div "Nombre completo : Daniel Grosso Giusti" at bounding box center [1377, 258] width 281 height 13
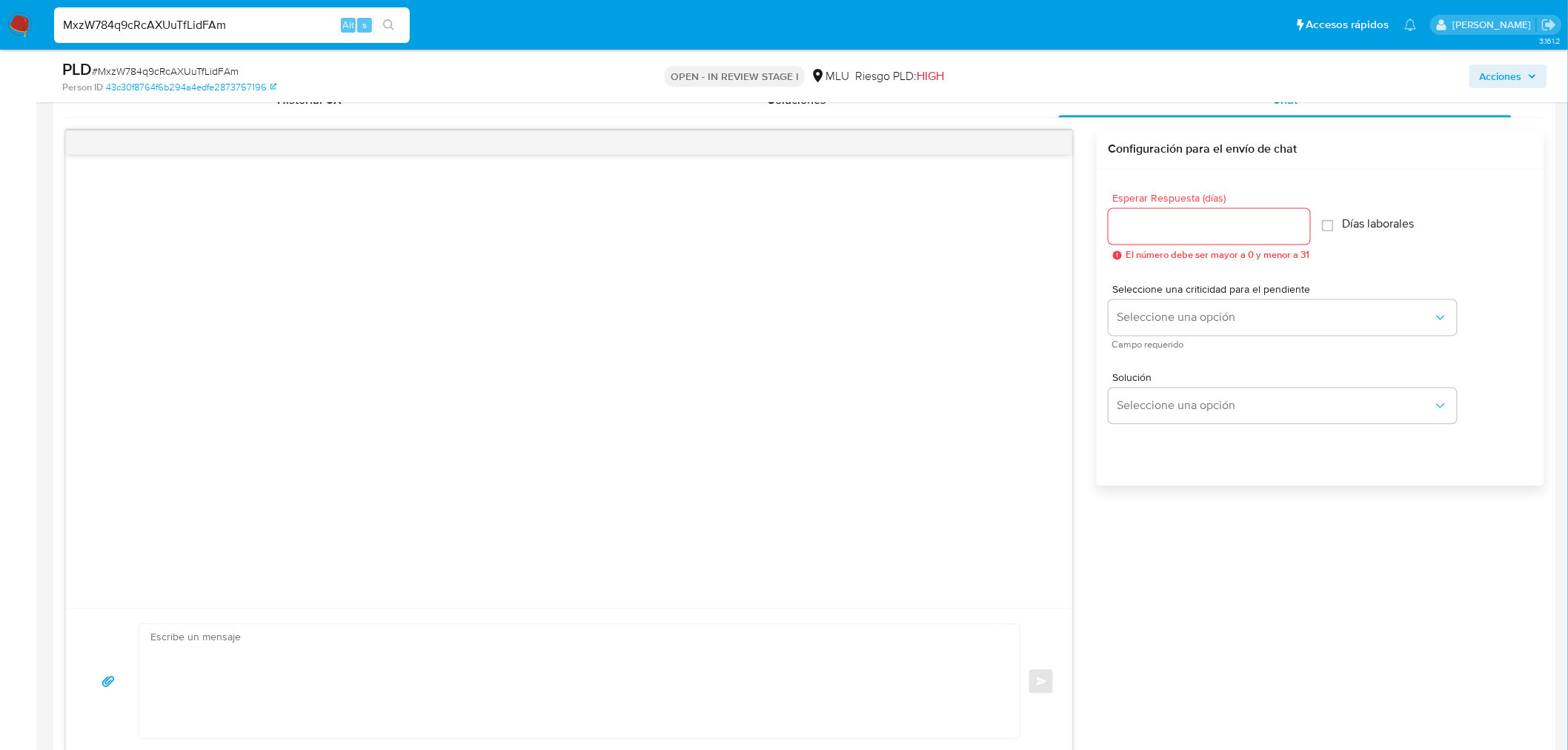
scroll to position [1235, 0]
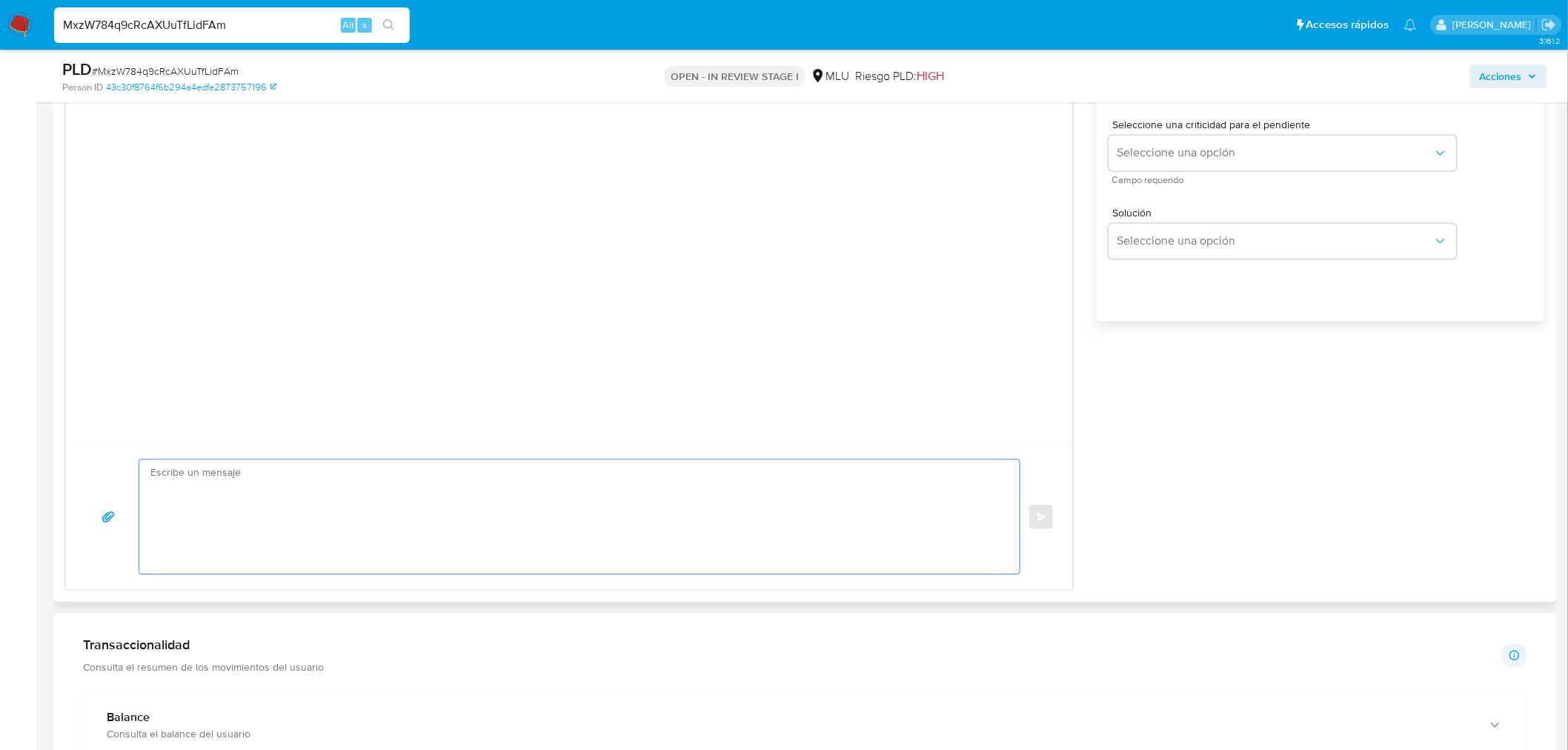
click at [393, 498] on textarea at bounding box center [575, 516] width 850 height 114
paste textarea "Hola, XXX. Te contactamos ya que necesitamos verificar algunos datos. Por este …"
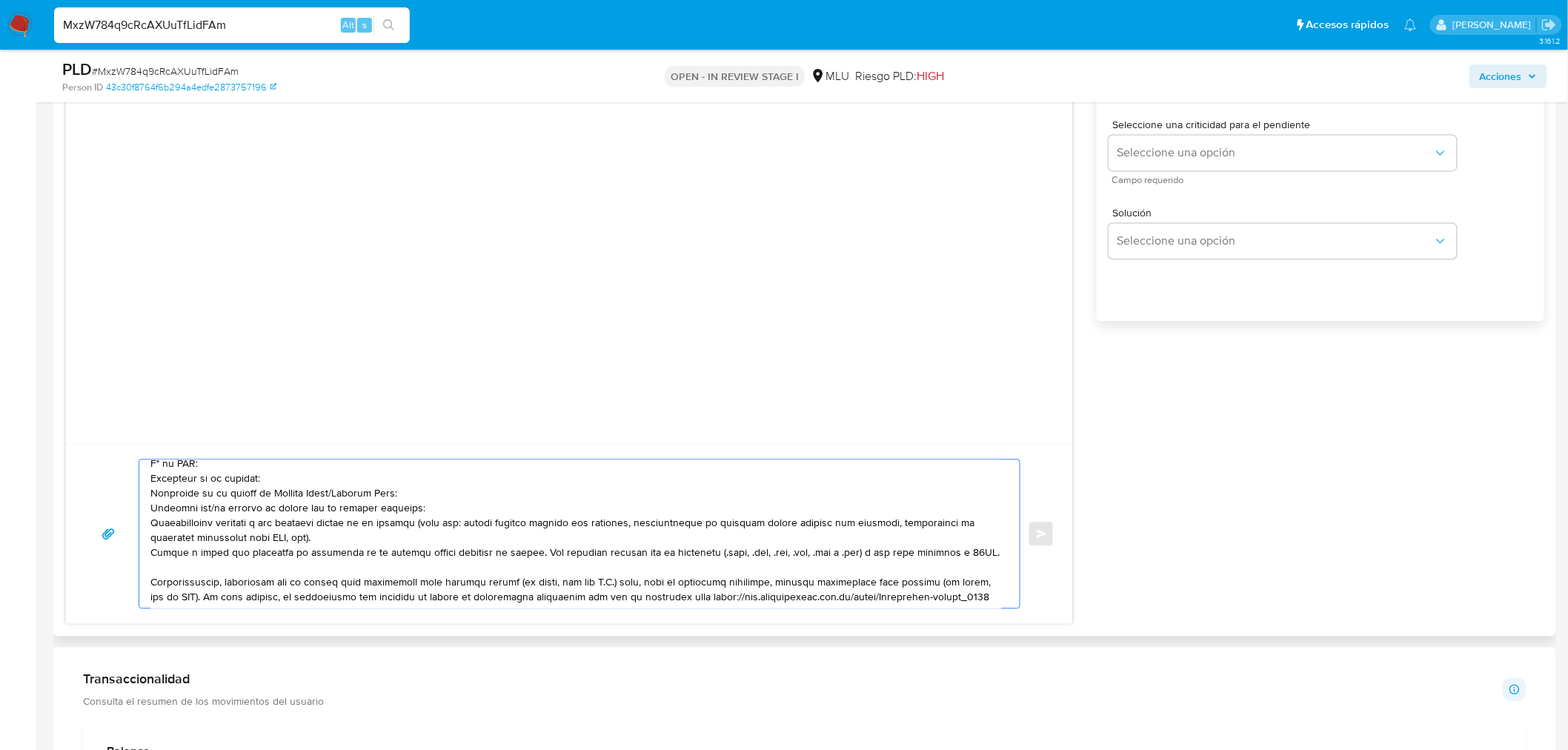
scroll to position [0, 0]
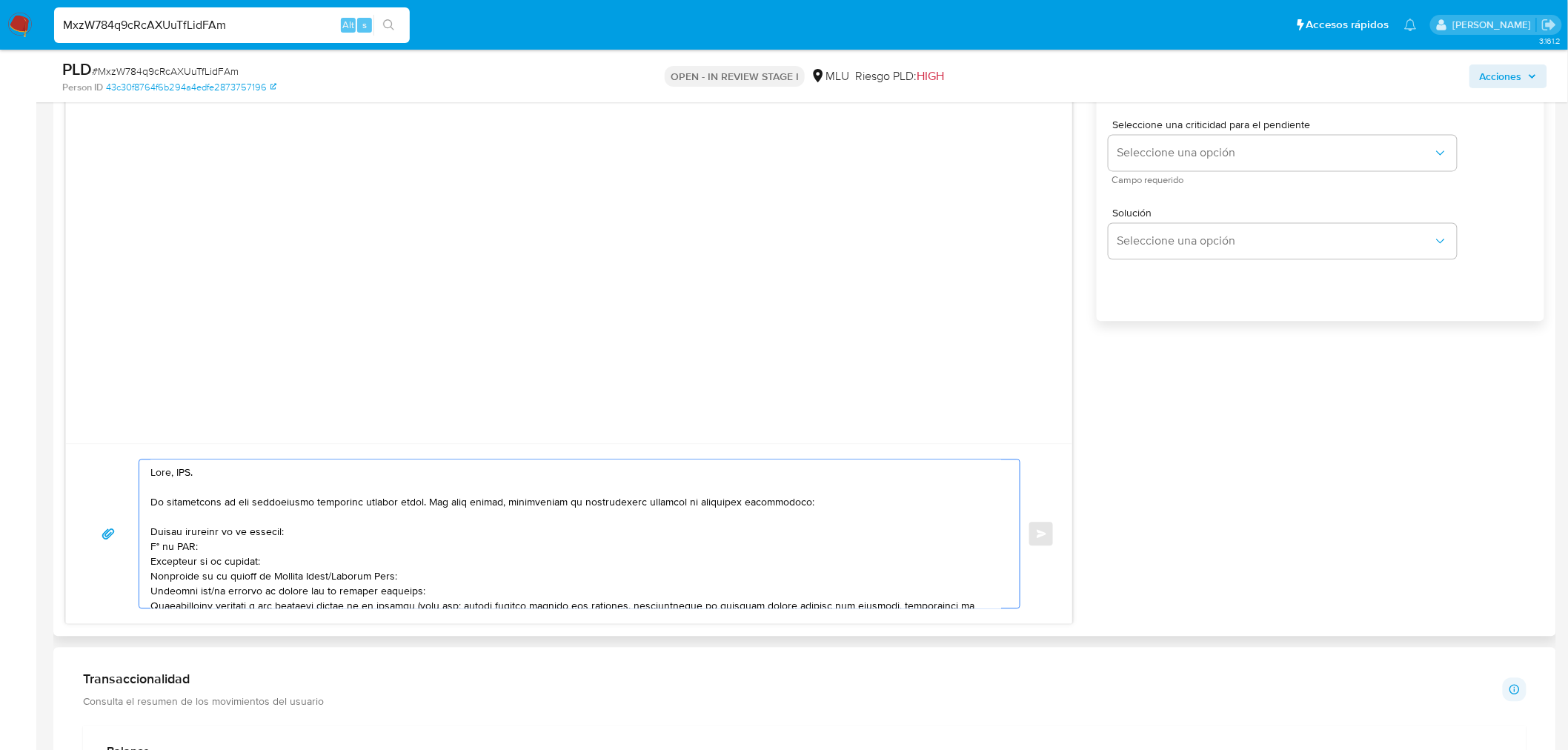
click at [180, 472] on textarea at bounding box center [575, 534] width 850 height 148
click at [154, 532] on textarea at bounding box center [575, 534] width 850 height 148
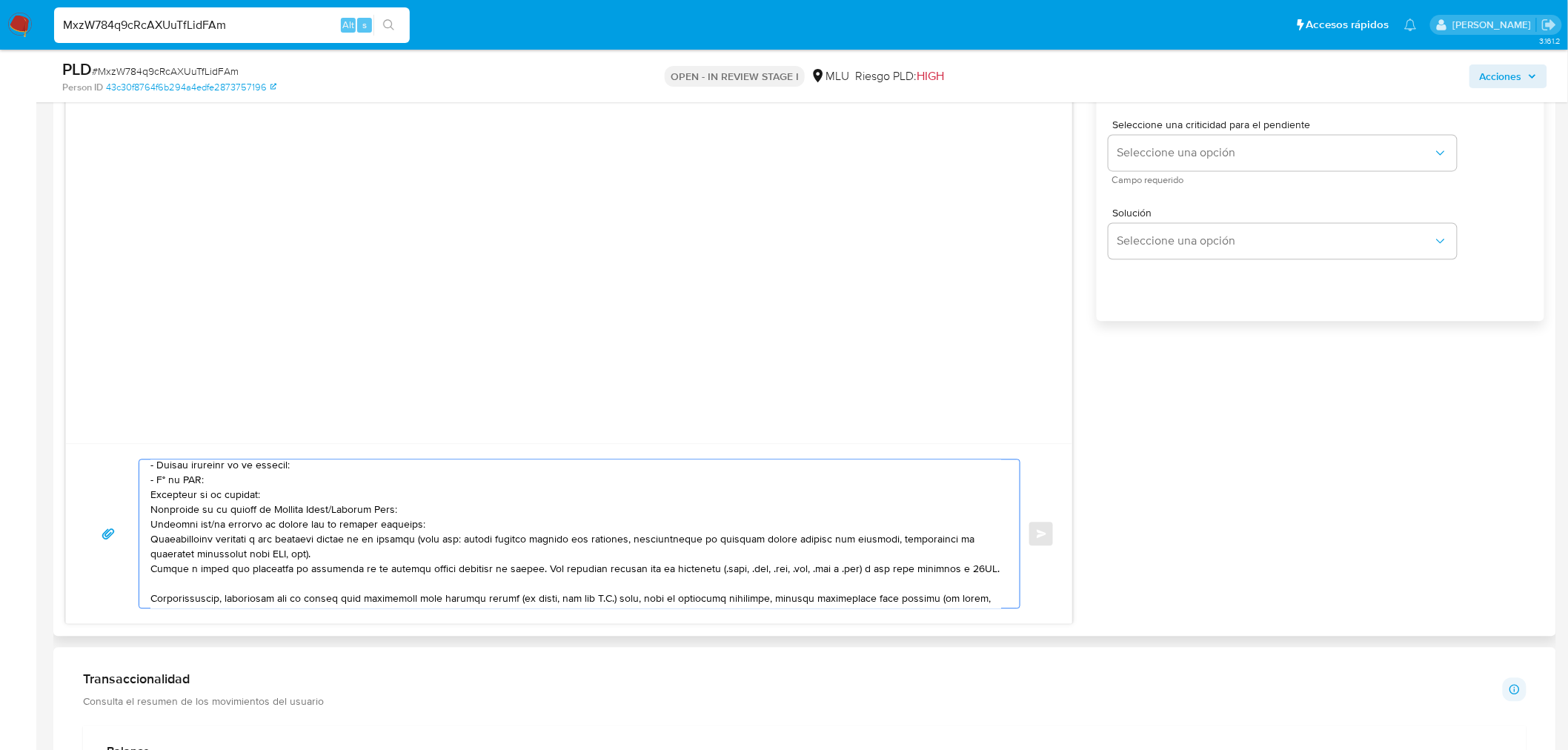
drag, startPoint x: 413, startPoint y: 576, endPoint x: 145, endPoint y: 499, distance: 278.8
click at [145, 499] on div at bounding box center [575, 534] width 873 height 148
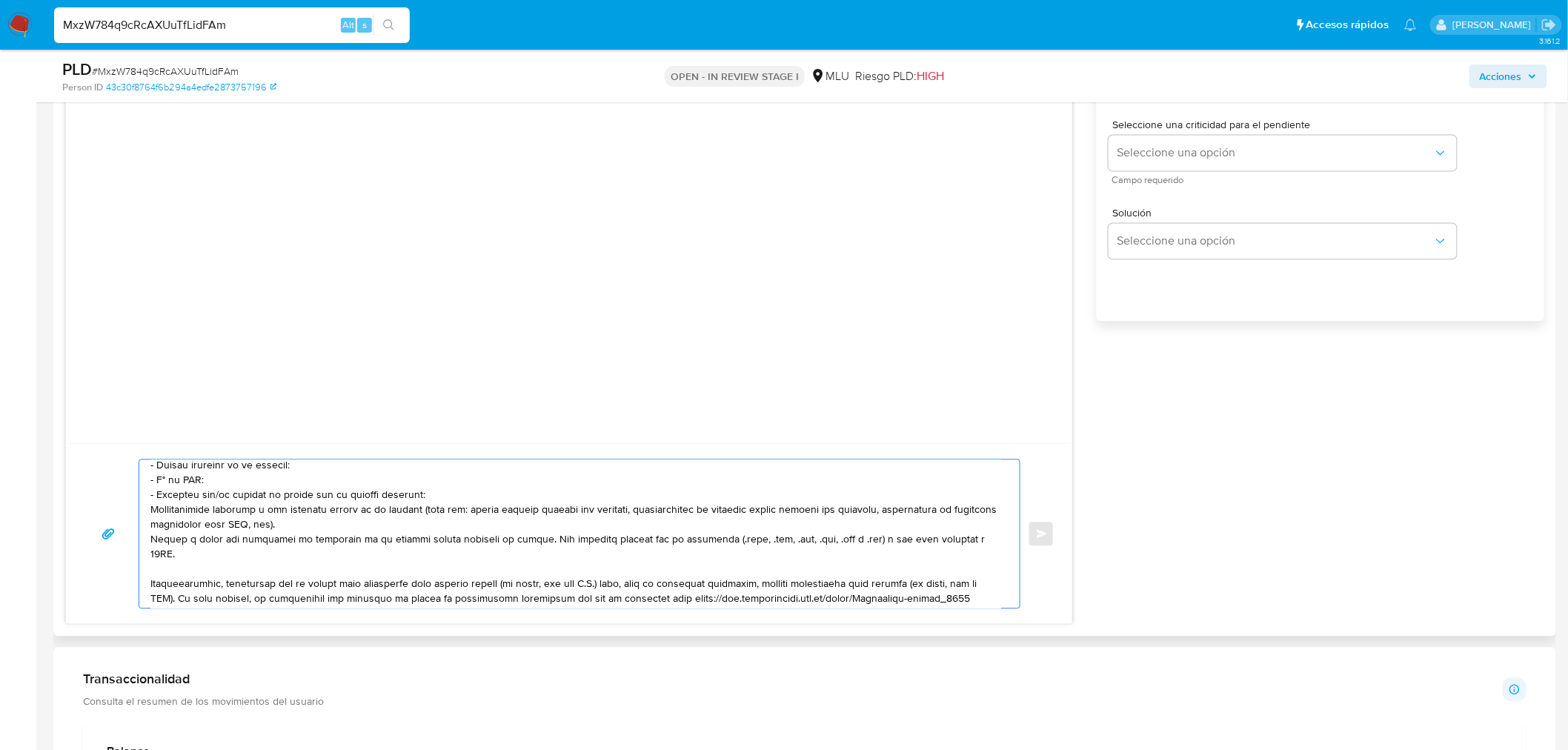
click at [212, 493] on textarea at bounding box center [575, 534] width 850 height 148
click at [153, 515] on textarea at bounding box center [575, 534] width 850 height 148
click at [432, 505] on textarea at bounding box center [575, 534] width 850 height 148
click at [432, 498] on textarea at bounding box center [575, 534] width 850 height 148
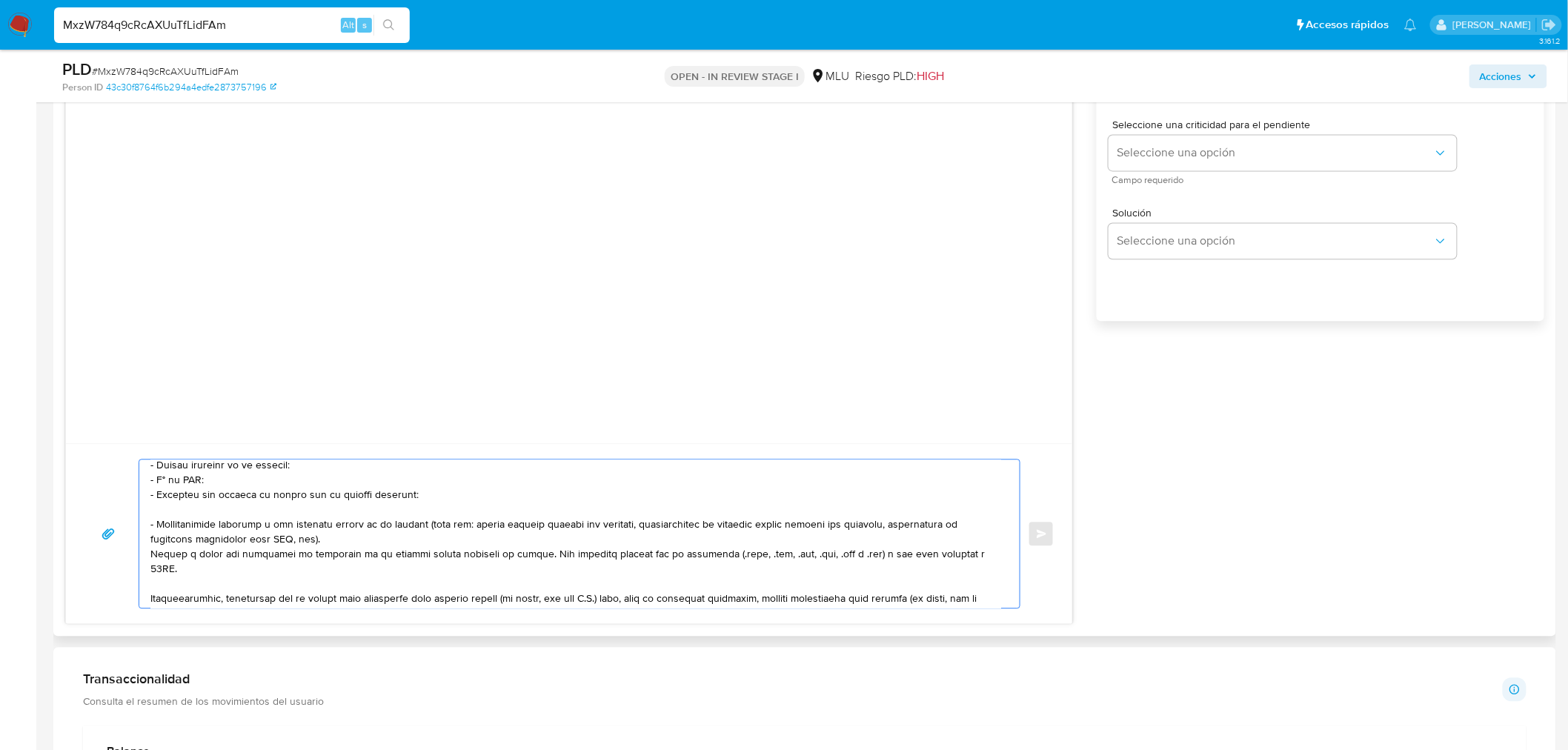
click at [160, 552] on textarea at bounding box center [575, 534] width 850 height 148
click at [161, 552] on textarea at bounding box center [575, 534] width 850 height 148
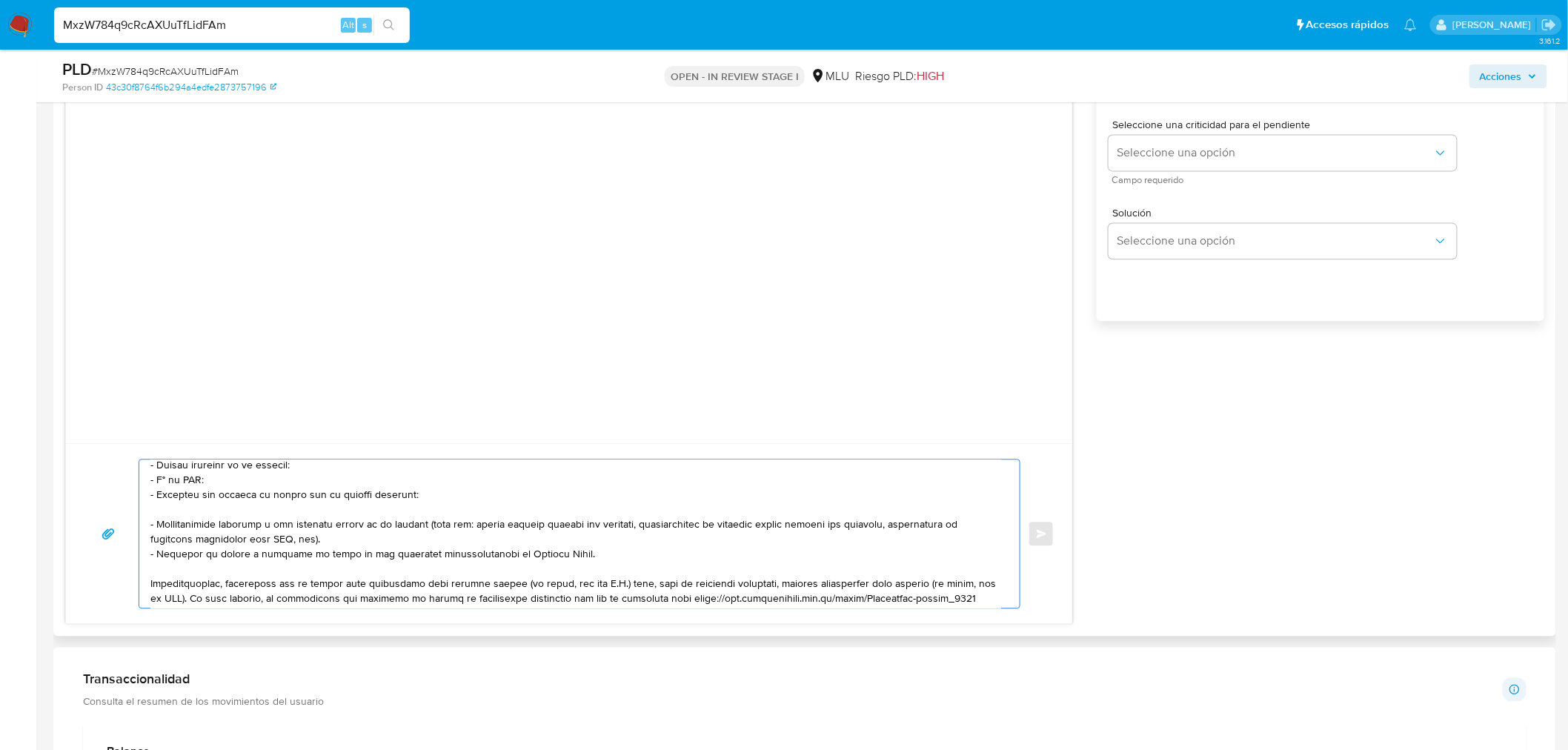
scroll to position [149, 0]
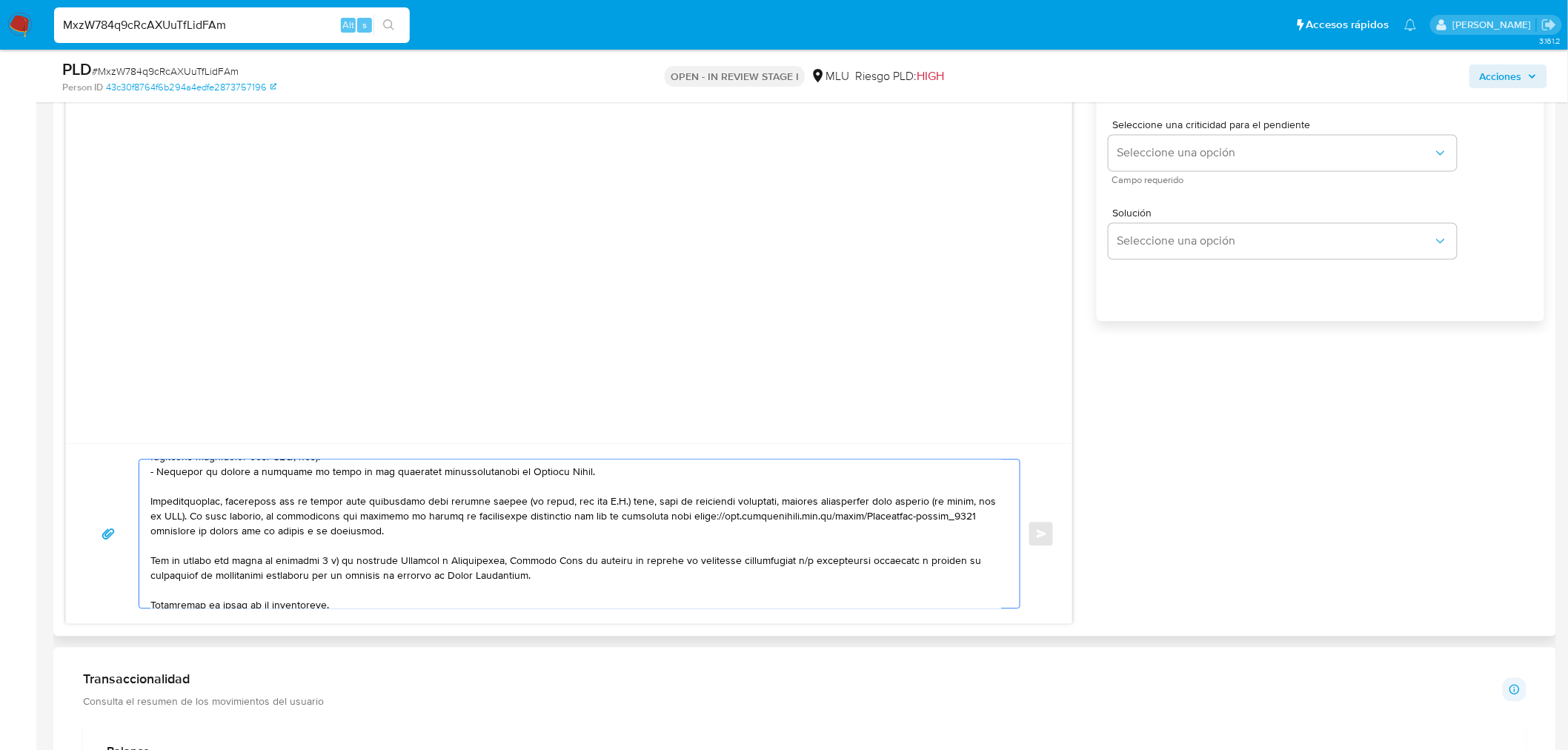
click at [256, 517] on textarea at bounding box center [575, 534] width 850 height 148
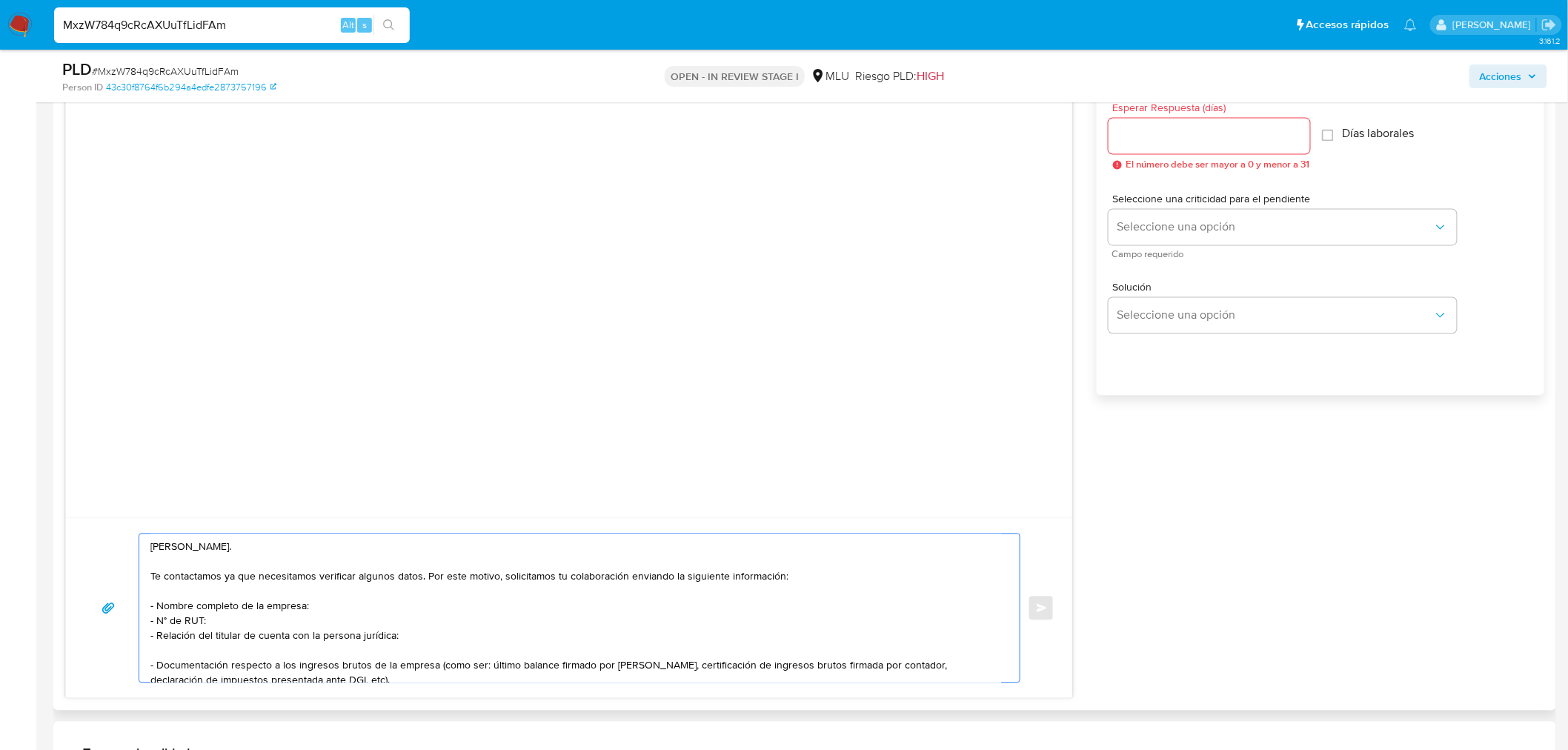
scroll to position [1070, 0]
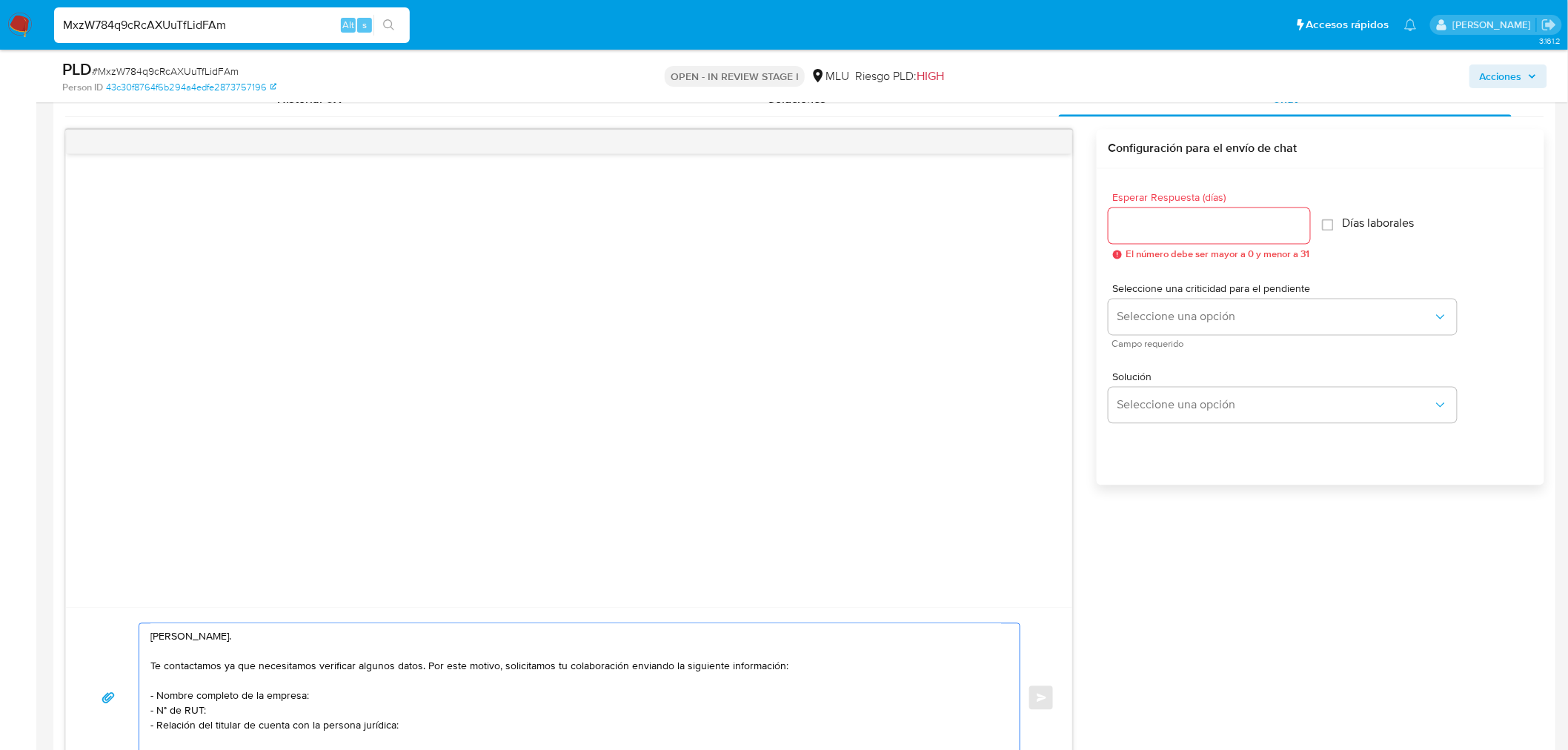
type textarea "Hola, Daniel. Te contactamos ya que necesitamos verificar algunos datos. Por es…"
click at [1172, 227] on input "Esperar Respuesta (días)" at bounding box center [1210, 226] width 202 height 19
type input "3"
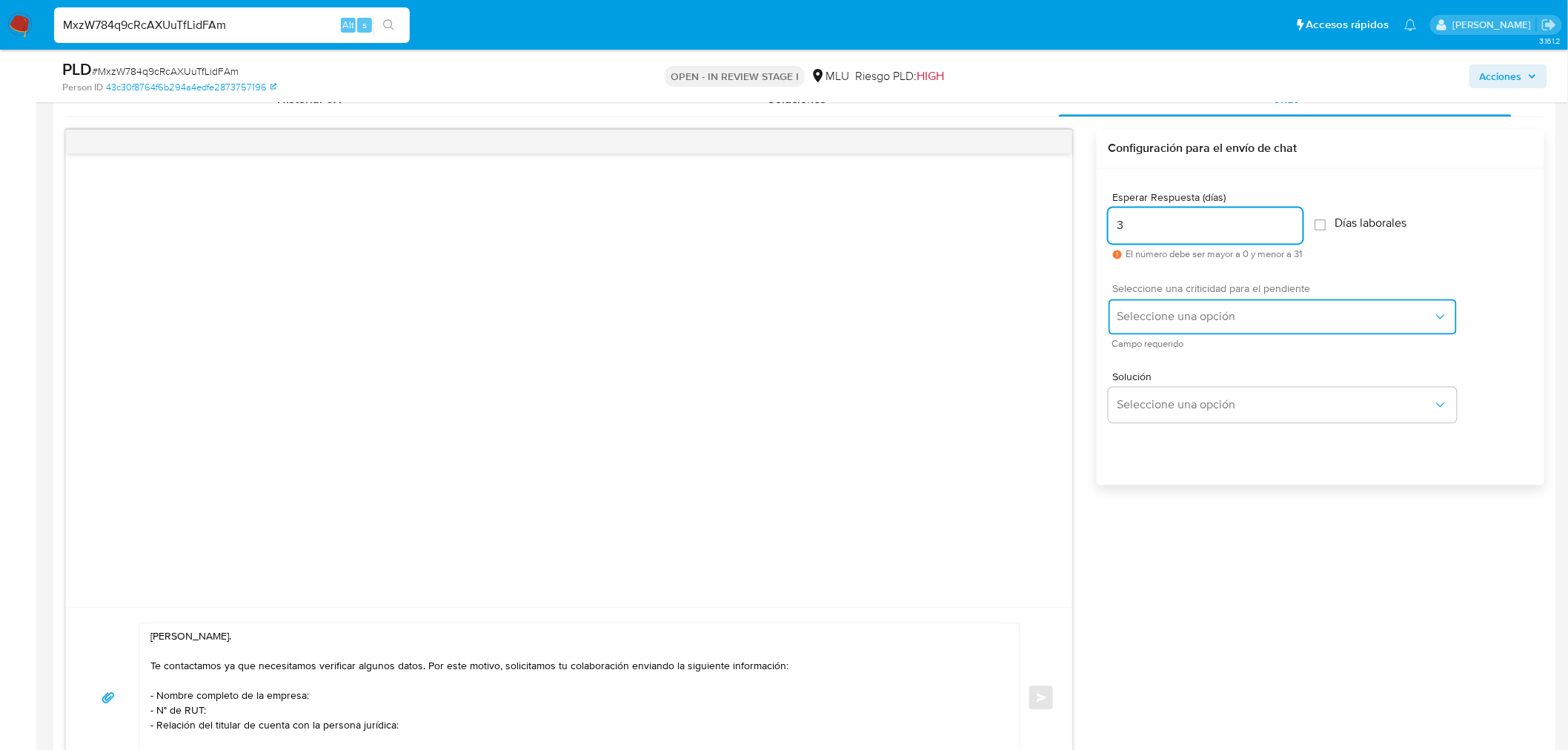
click at [1181, 314] on span "Seleccione una opción" at bounding box center [1275, 317] width 316 height 15
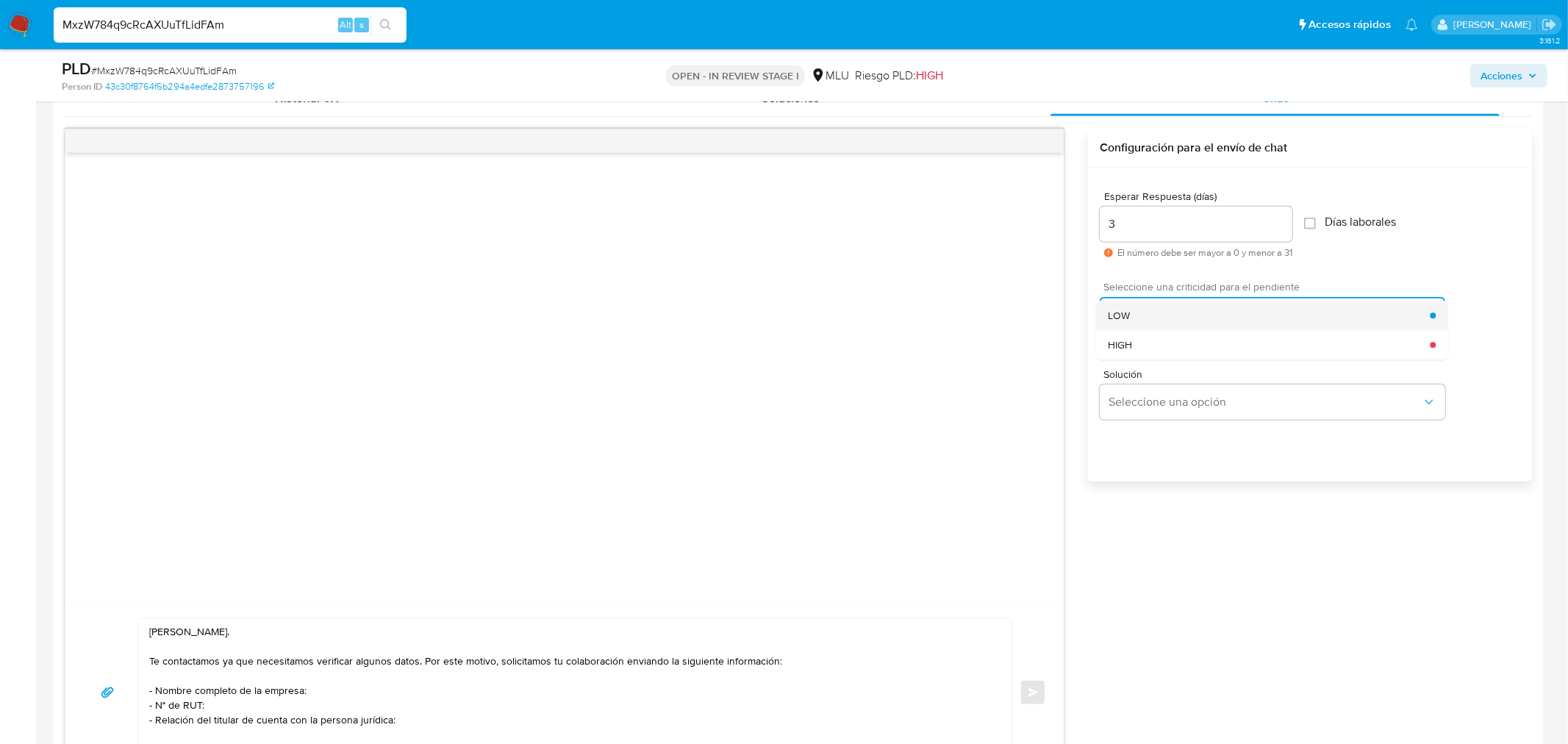
click at [1164, 306] on div "LOW" at bounding box center [1269, 315] width 322 height 30
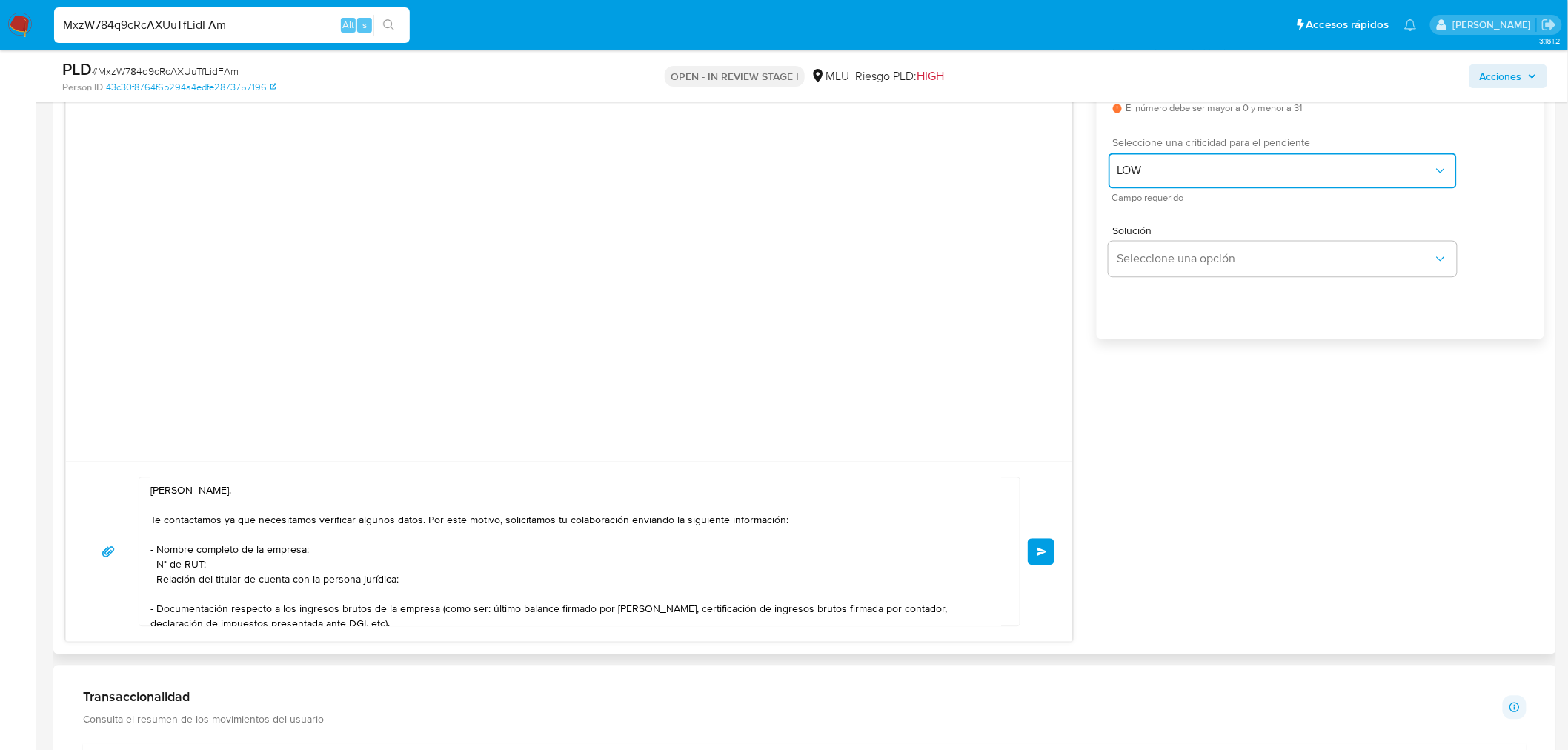
scroll to position [1400, 0]
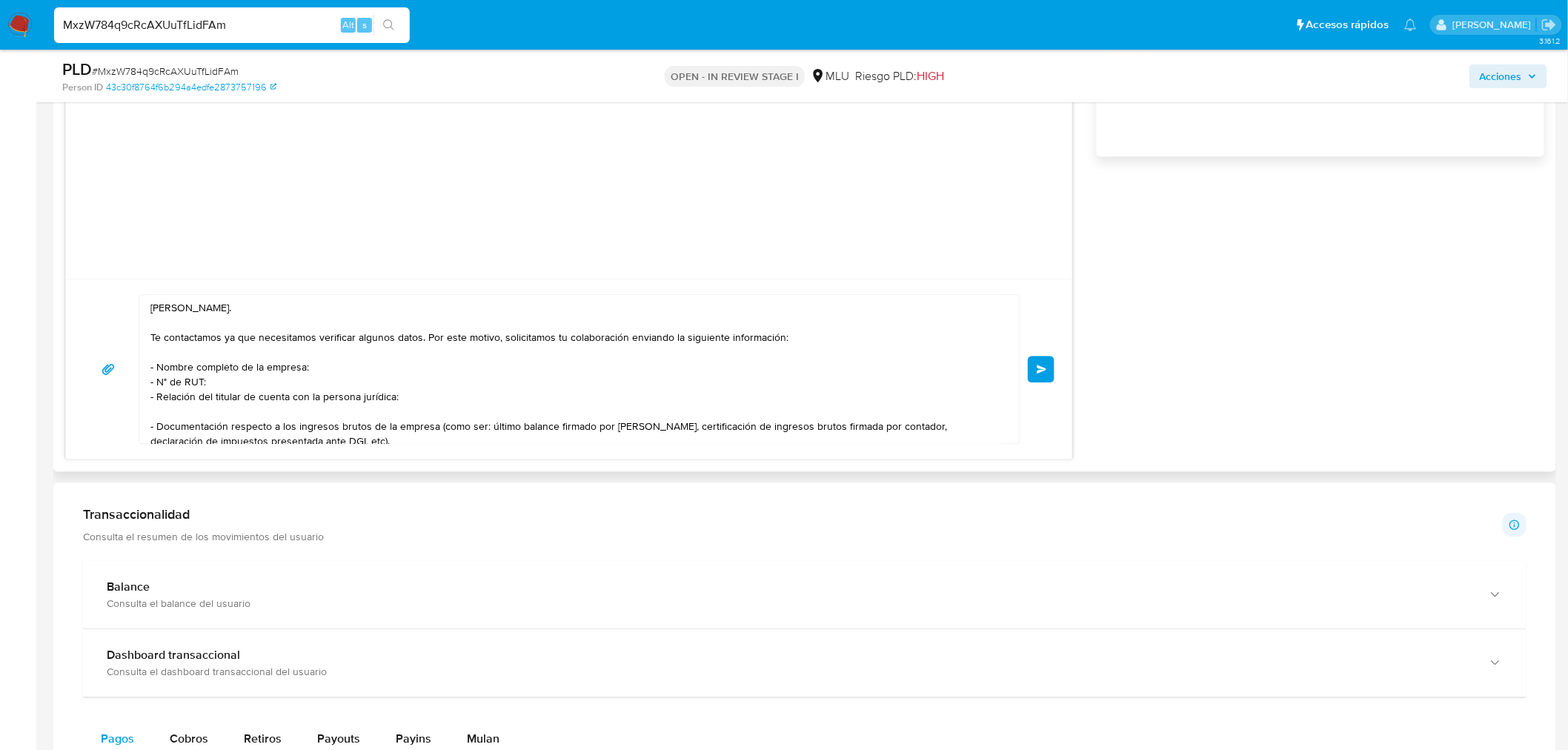
drag, startPoint x: 1052, startPoint y: 356, endPoint x: 792, endPoint y: 207, distance: 299.7
click at [1053, 356] on button "Enviar" at bounding box center [1041, 369] width 27 height 27
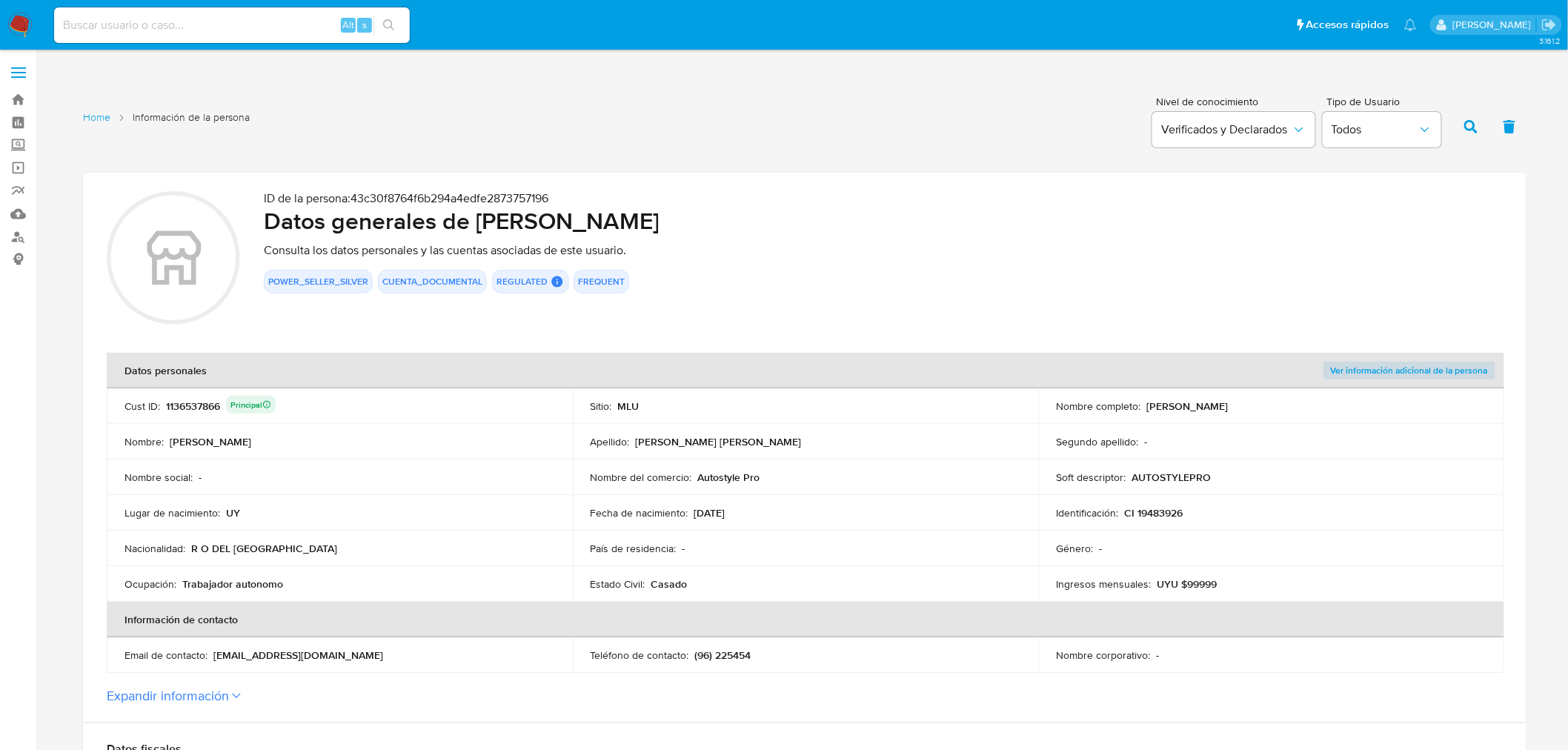
click at [521, 531] on td "Nacionalidad : R O DEL URUGUAY" at bounding box center [340, 548] width 466 height 36
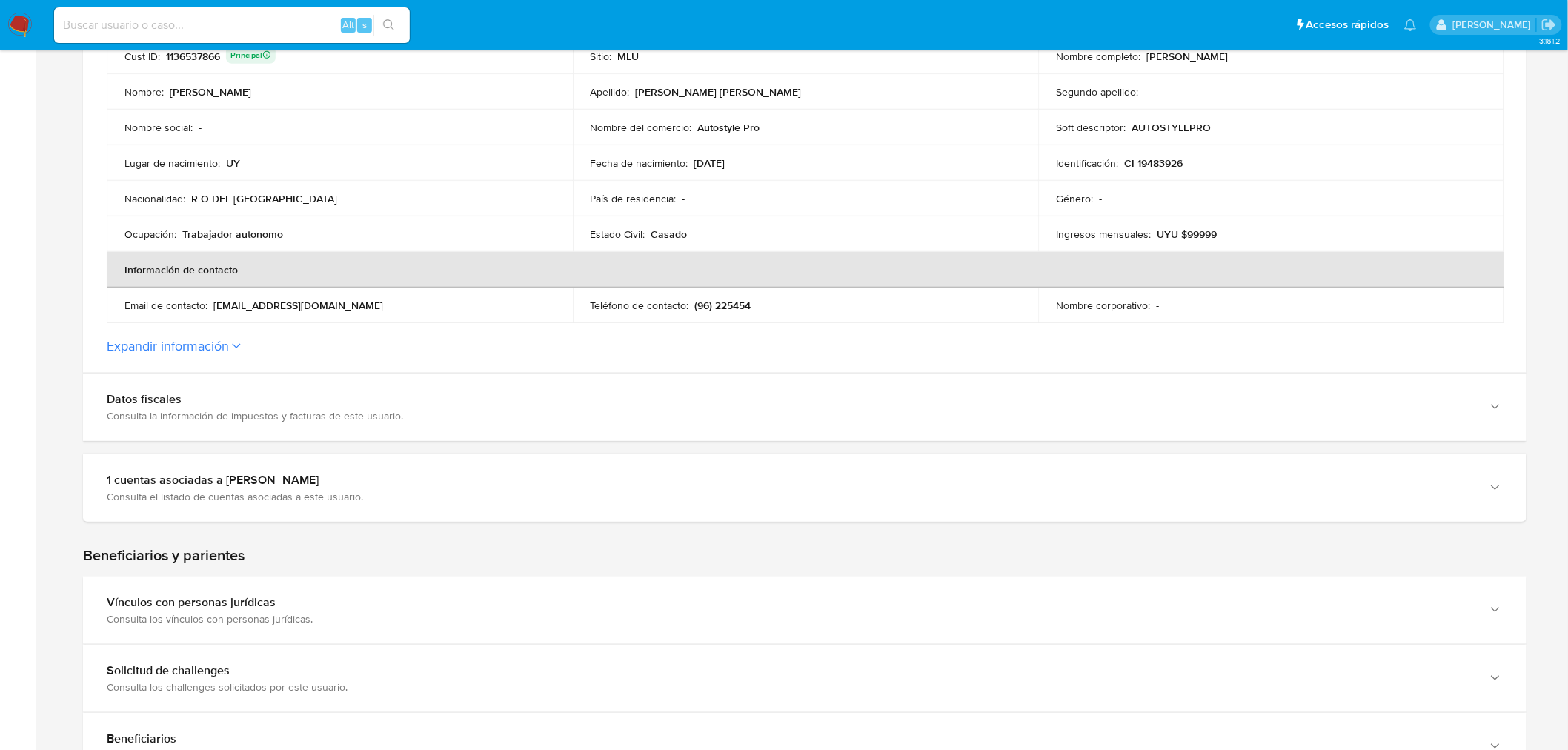
scroll to position [247, 0]
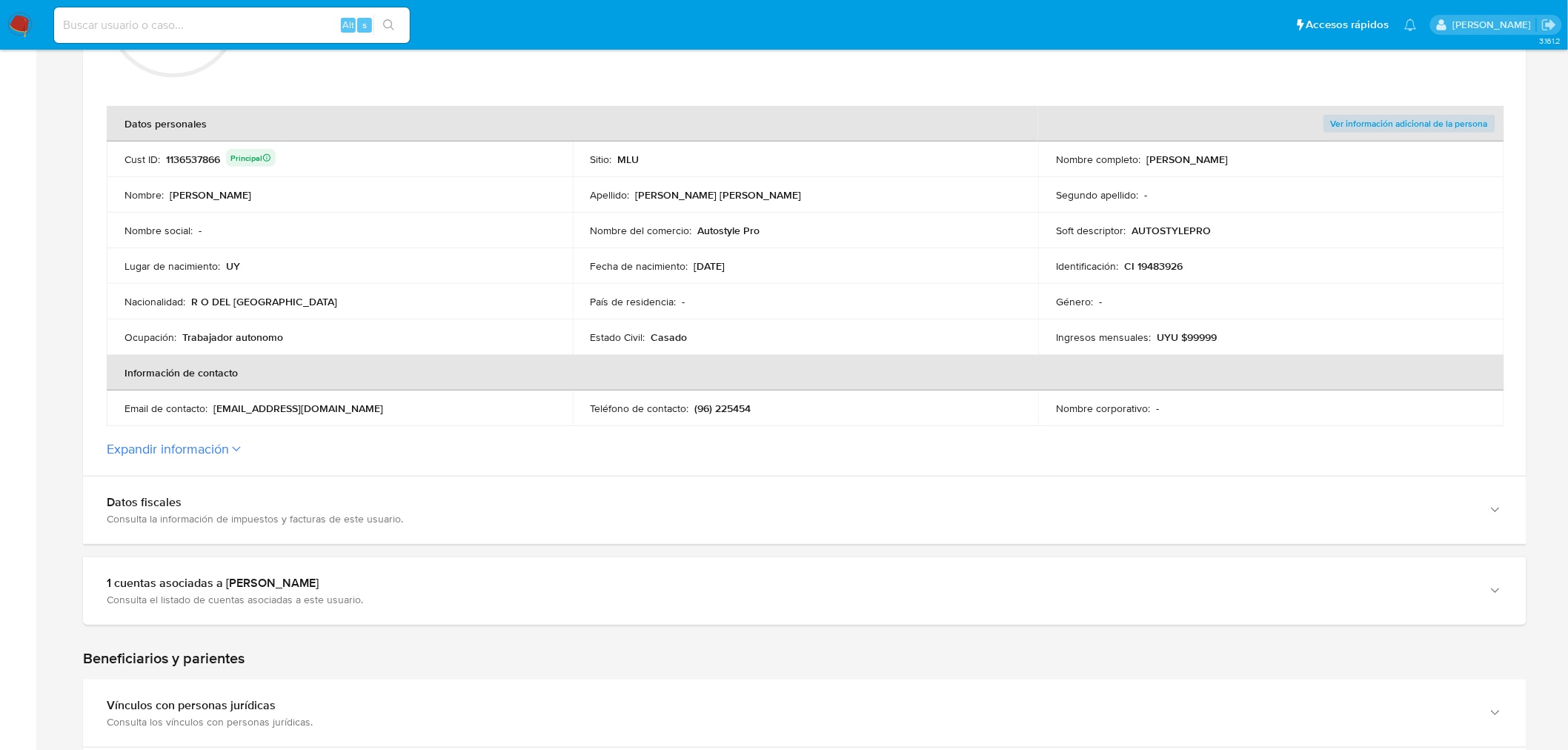
click at [199, 159] on div "1136537866 Principal" at bounding box center [221, 159] width 110 height 21
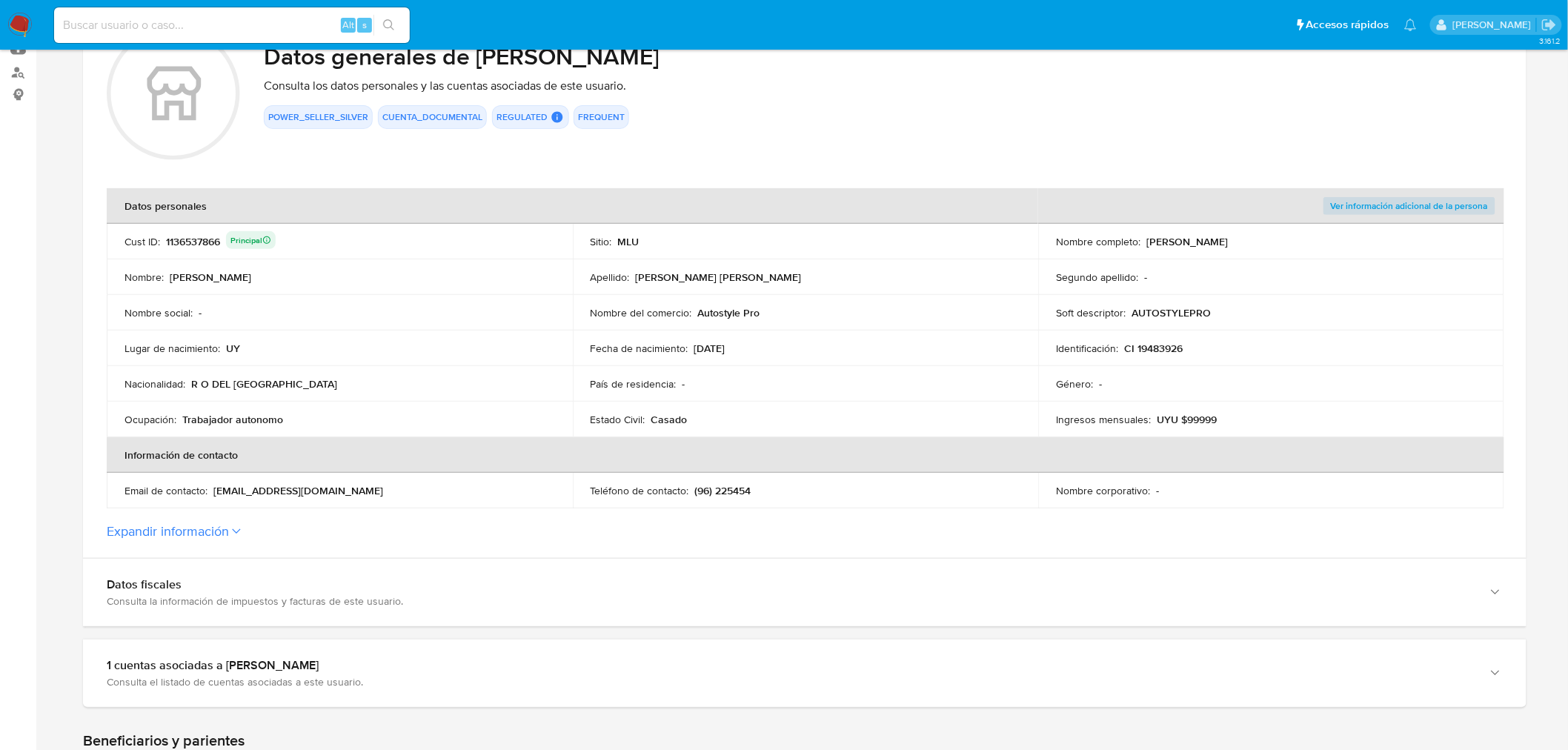
click at [219, 524] on button "Expandir información" at bounding box center [168, 531] width 122 height 16
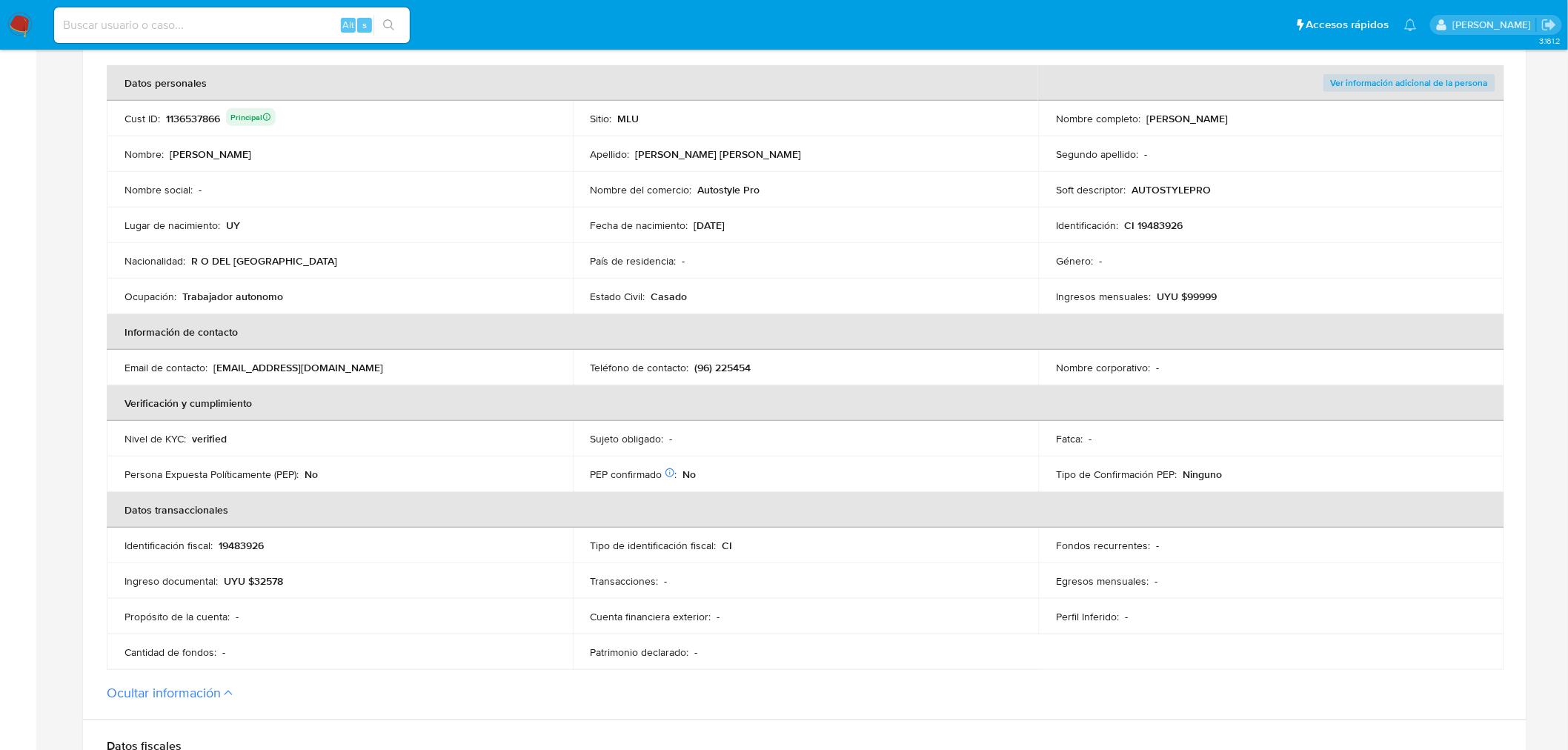
scroll to position [83, 0]
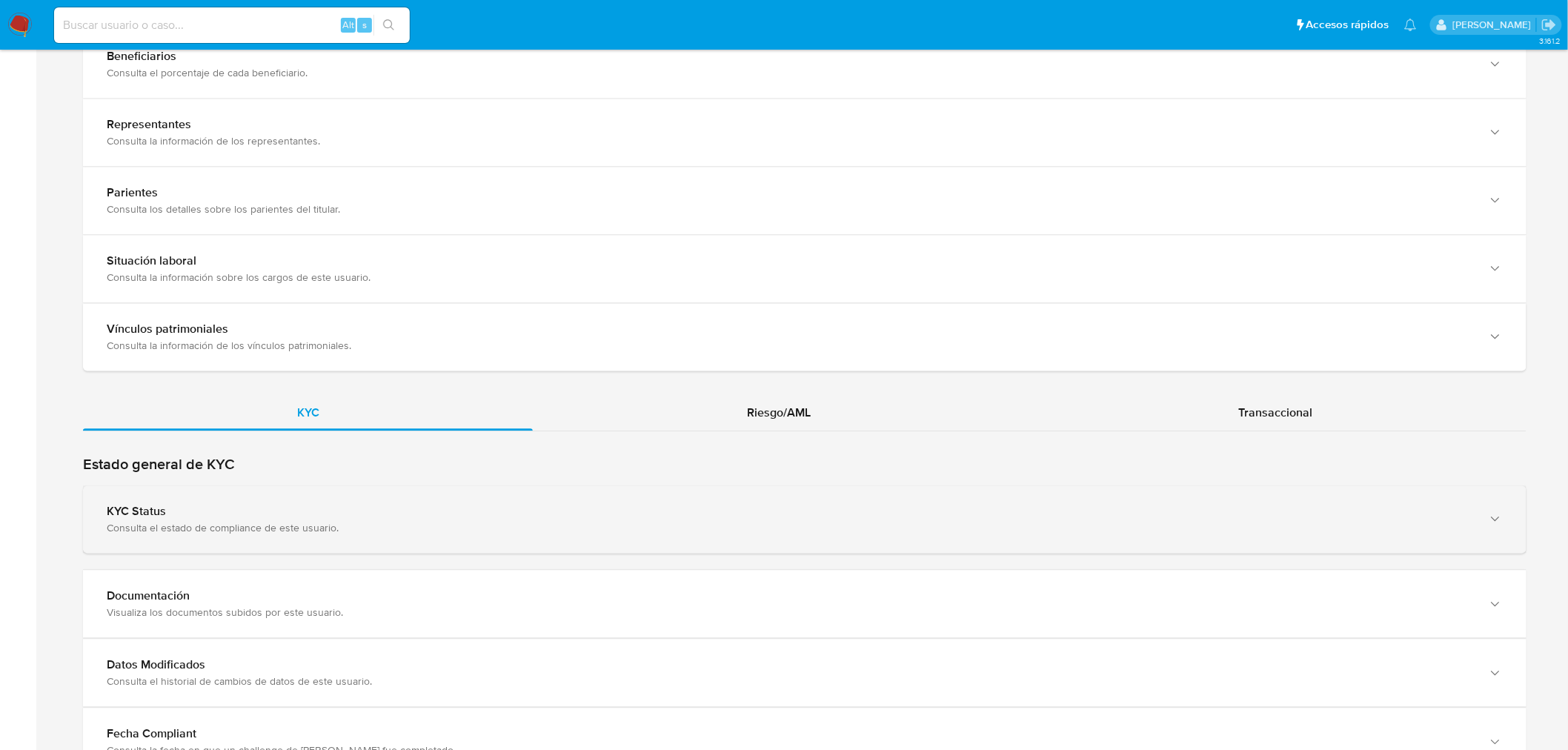
click at [376, 518] on div "KYC Status" at bounding box center [790, 511] width 1366 height 15
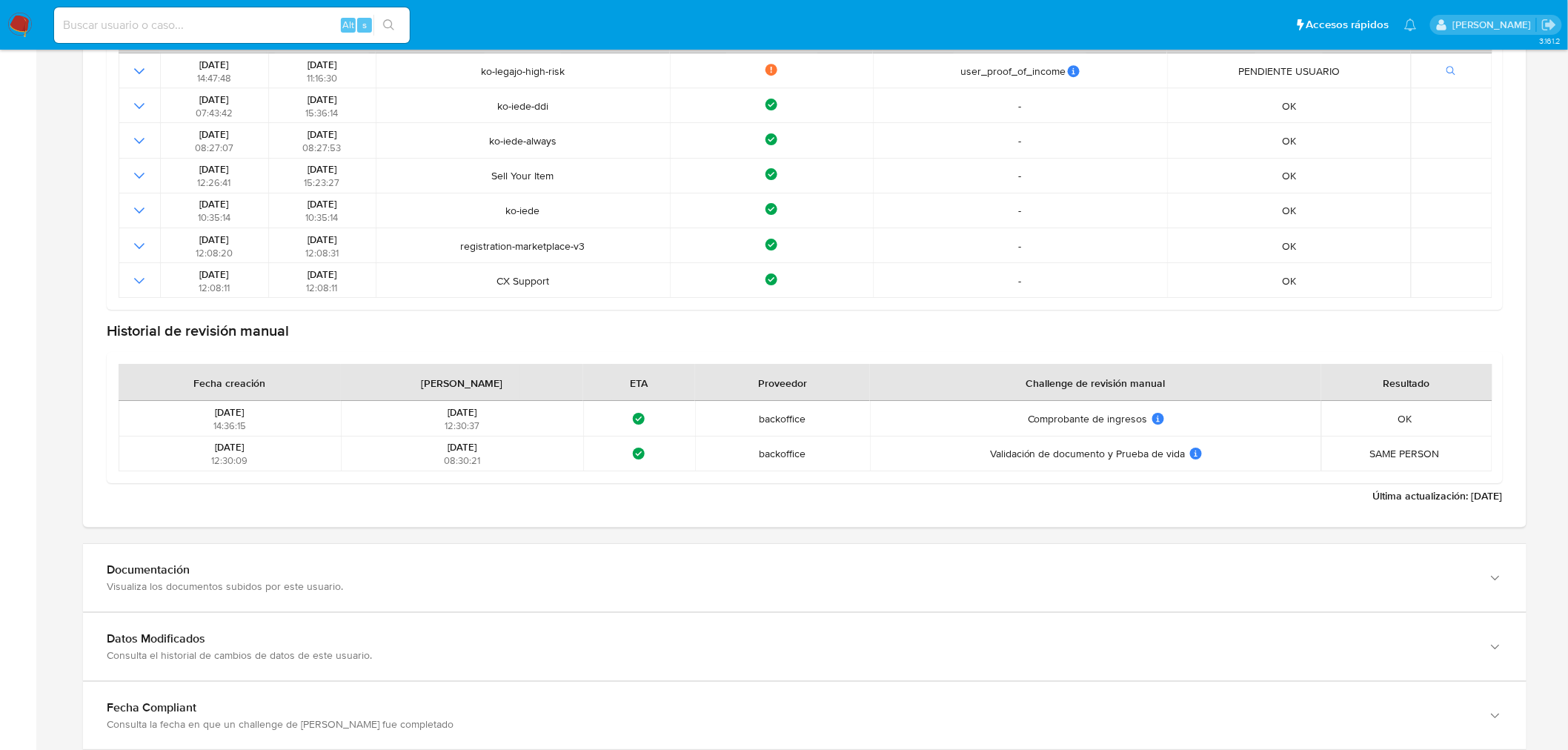
scroll to position [1976, 0]
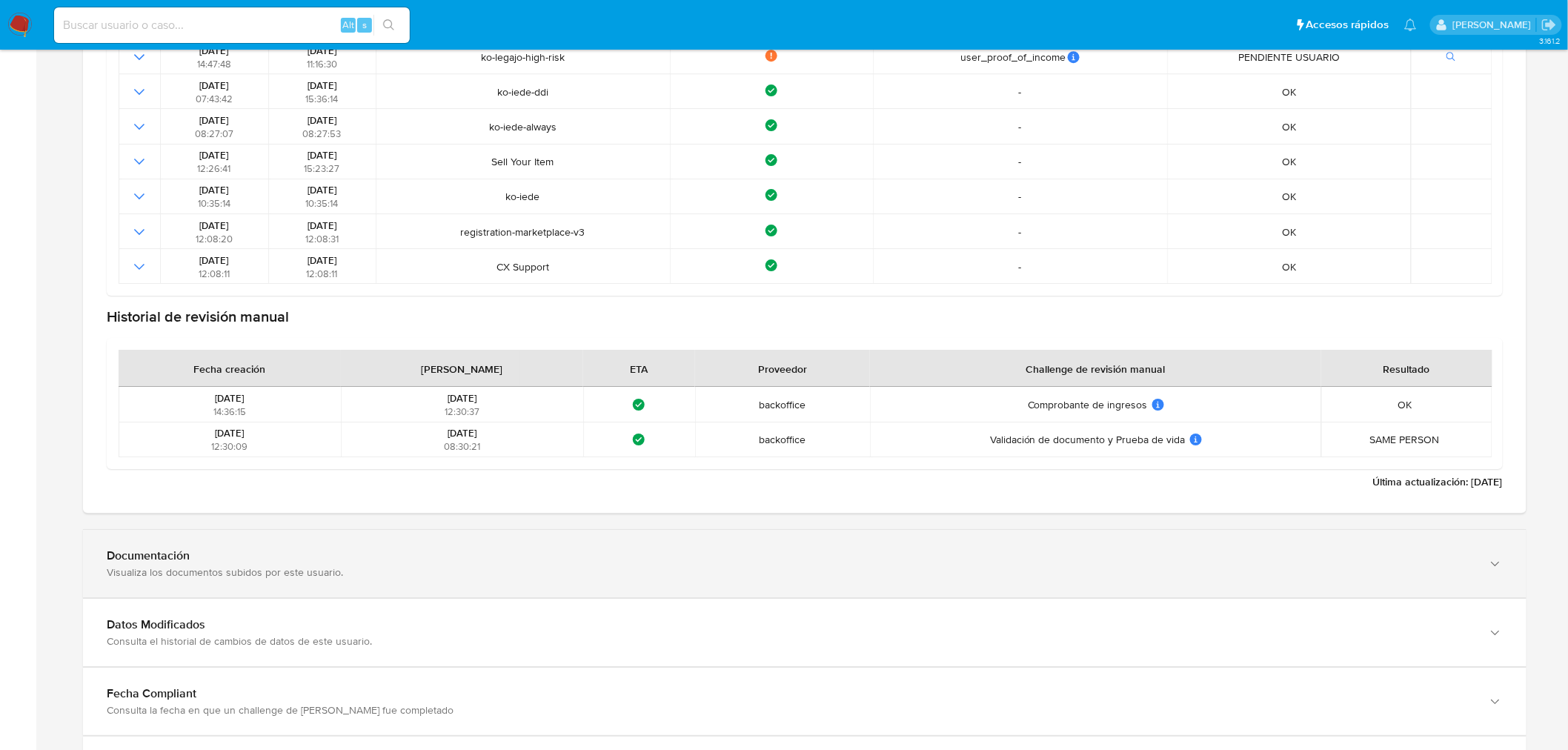
click at [270, 571] on div "Visualiza los documentos subidos por este usuario." at bounding box center [790, 572] width 1366 height 13
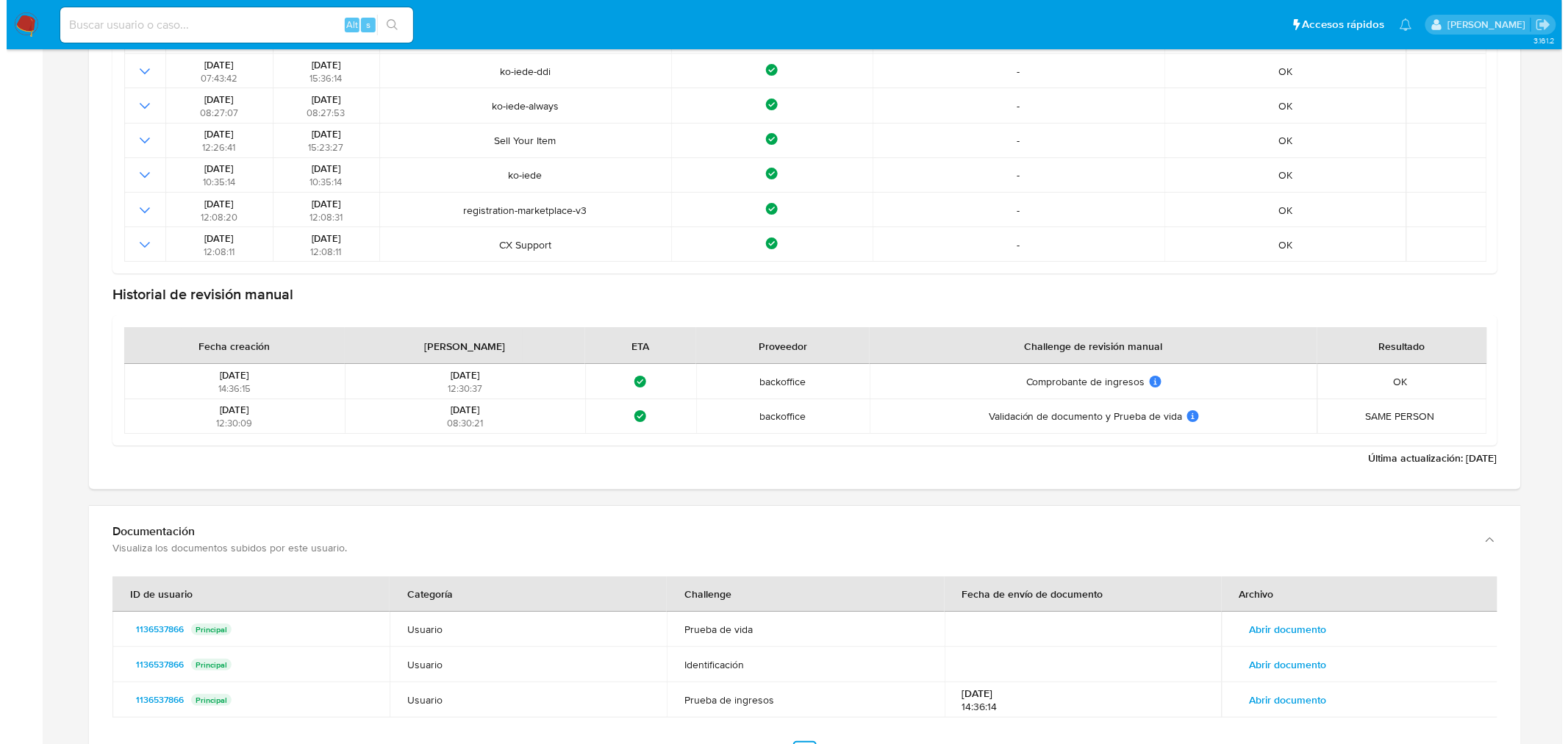
scroll to position [2124, 0]
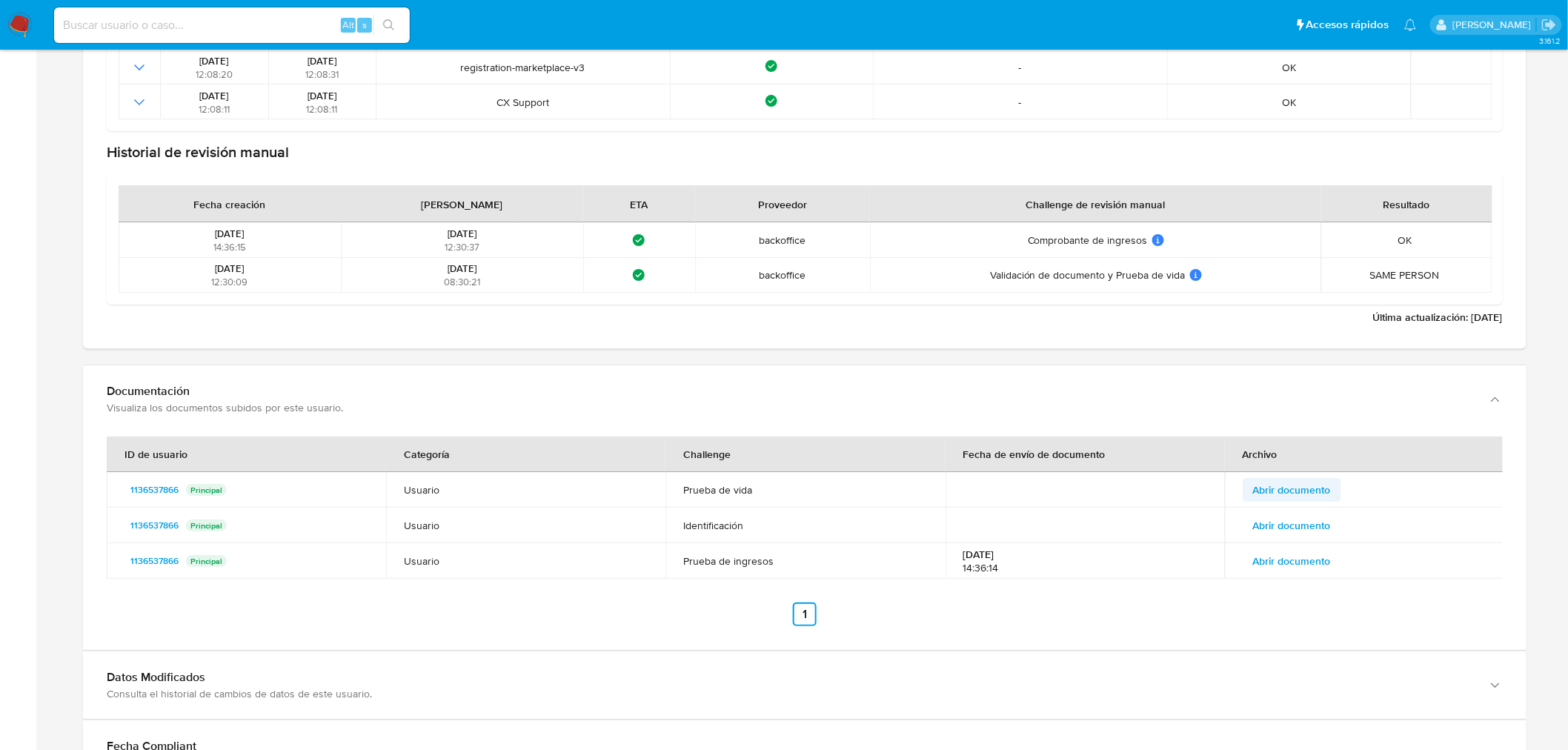
click at [1336, 489] on button "Abrir documento" at bounding box center [1291, 489] width 99 height 24
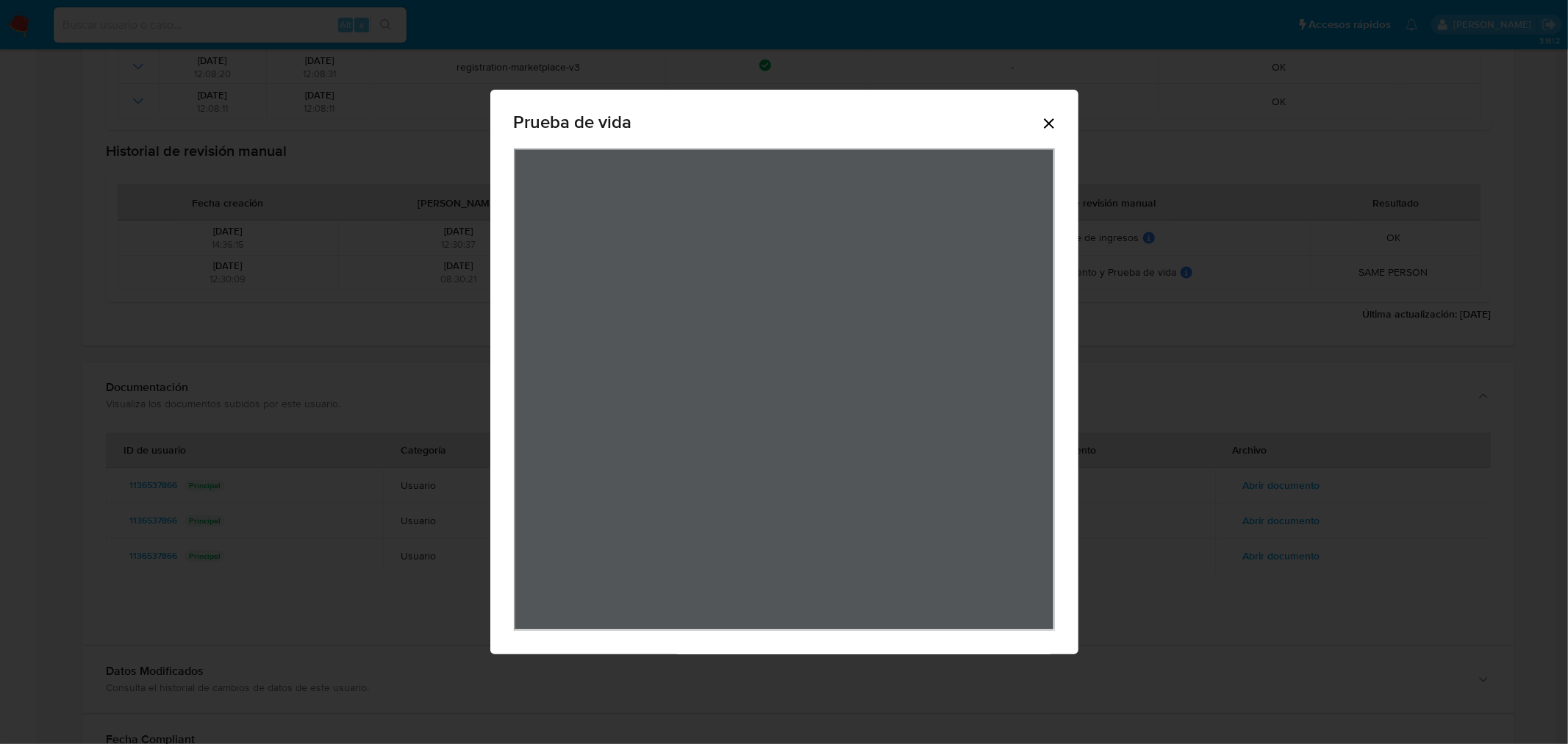
click at [1053, 113] on div "Prueba de vida" at bounding box center [785, 125] width 541 height 47
click at [1047, 118] on icon "Cerrar" at bounding box center [1049, 123] width 17 height 17
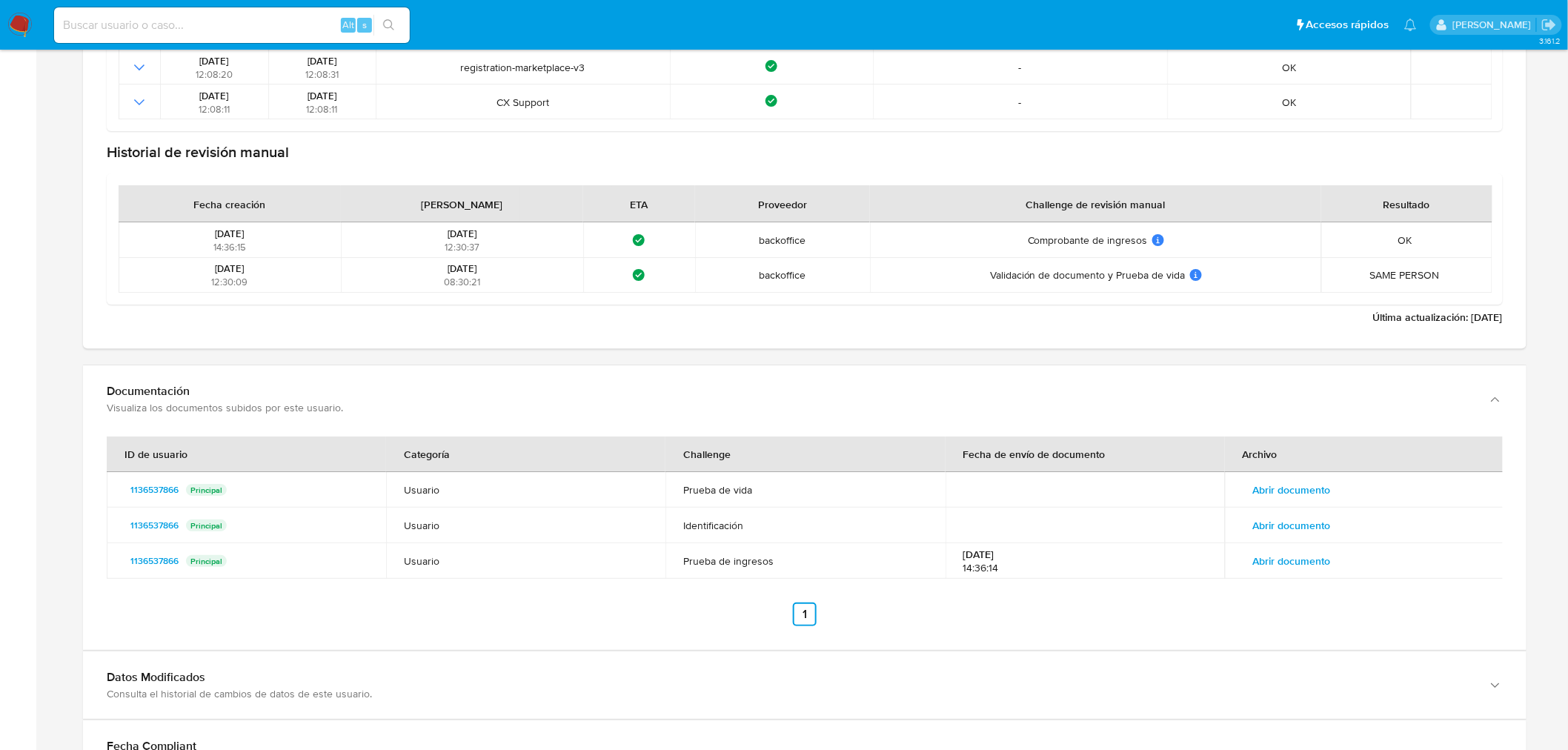
click at [1299, 523] on span "Abrir documento" at bounding box center [1292, 525] width 78 height 21
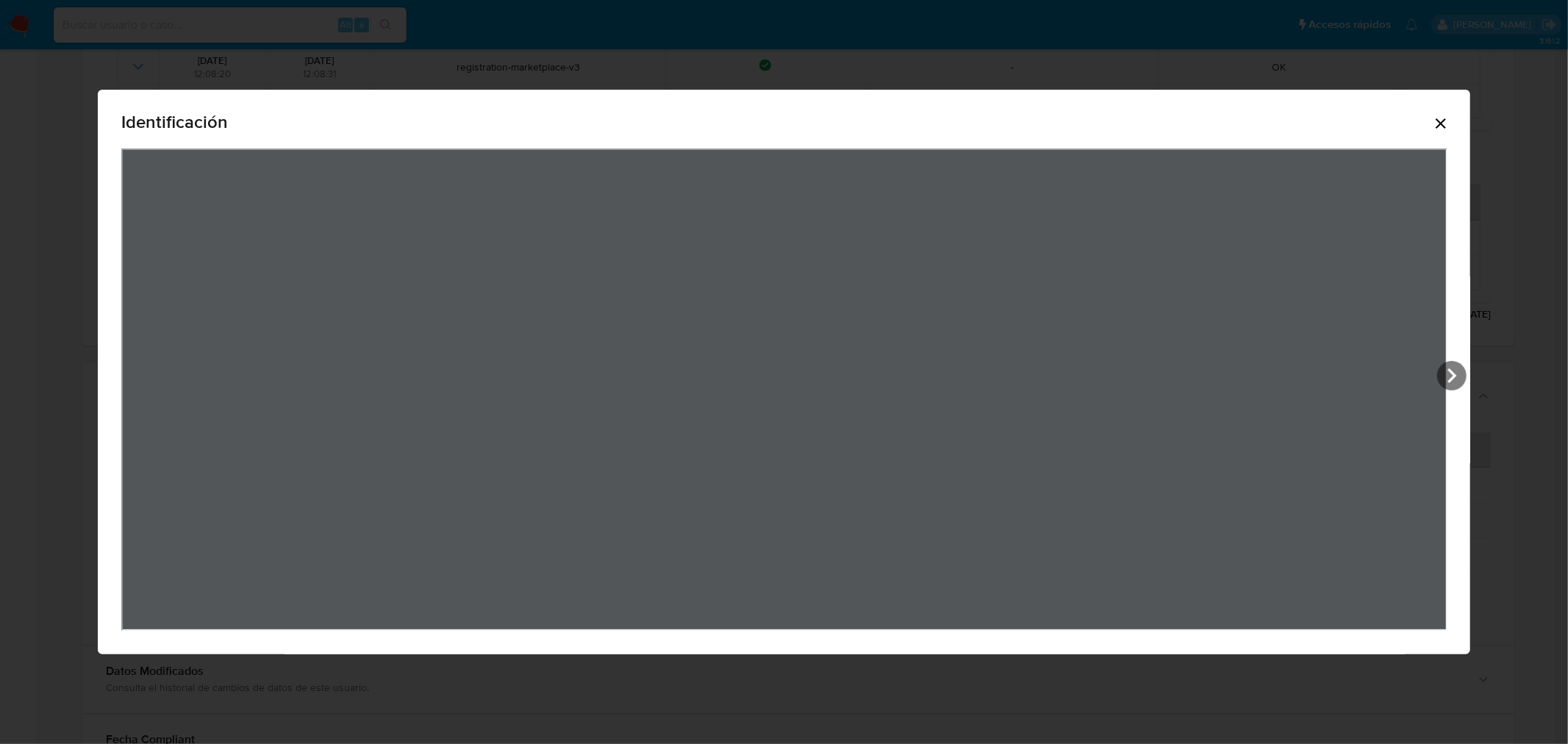
click at [1446, 119] on icon "Cerrar" at bounding box center [1441, 124] width 11 height 11
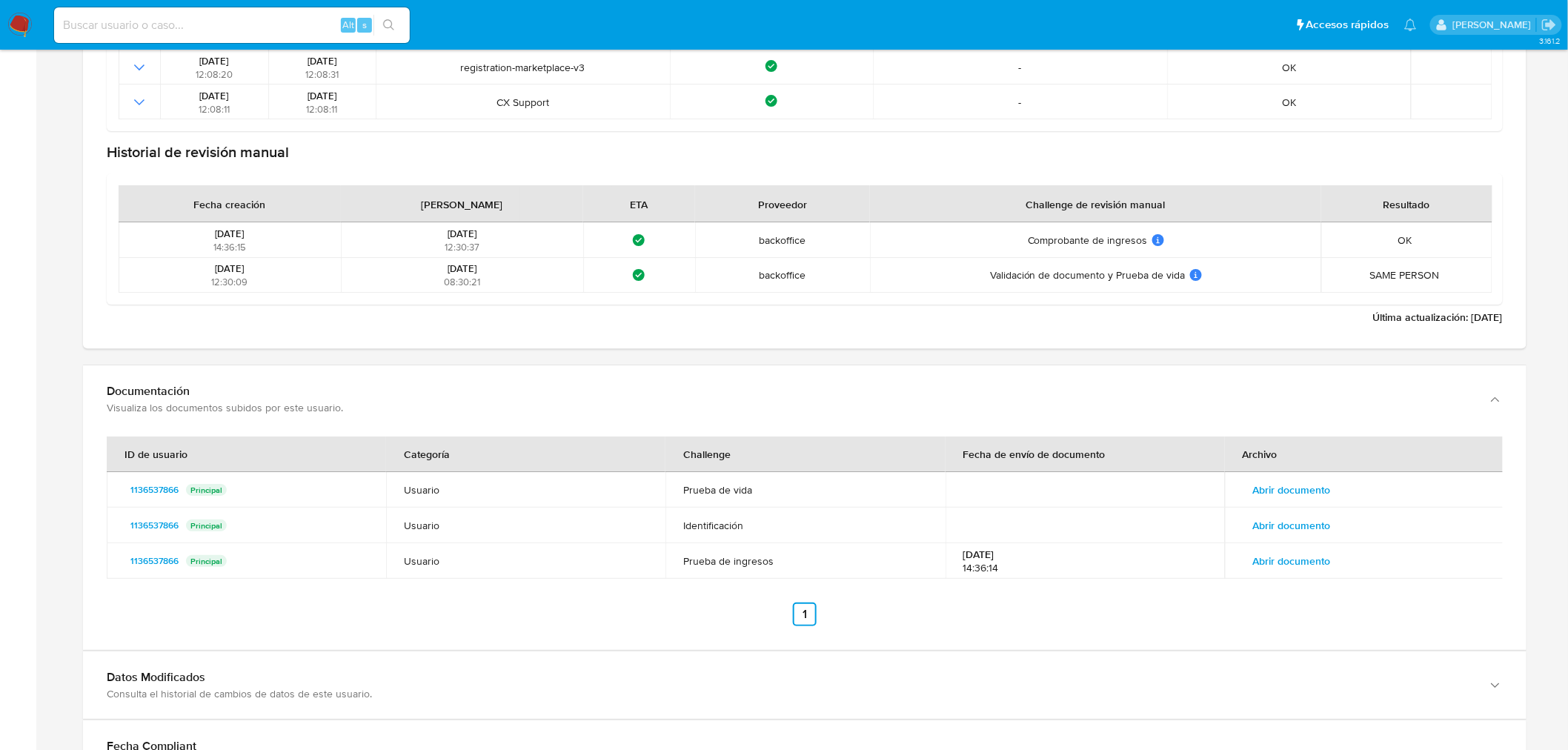
click at [1332, 575] on td "Abrir documento" at bounding box center [1365, 561] width 280 height 36
click at [1317, 557] on span "Abrir documento" at bounding box center [1292, 560] width 78 height 21
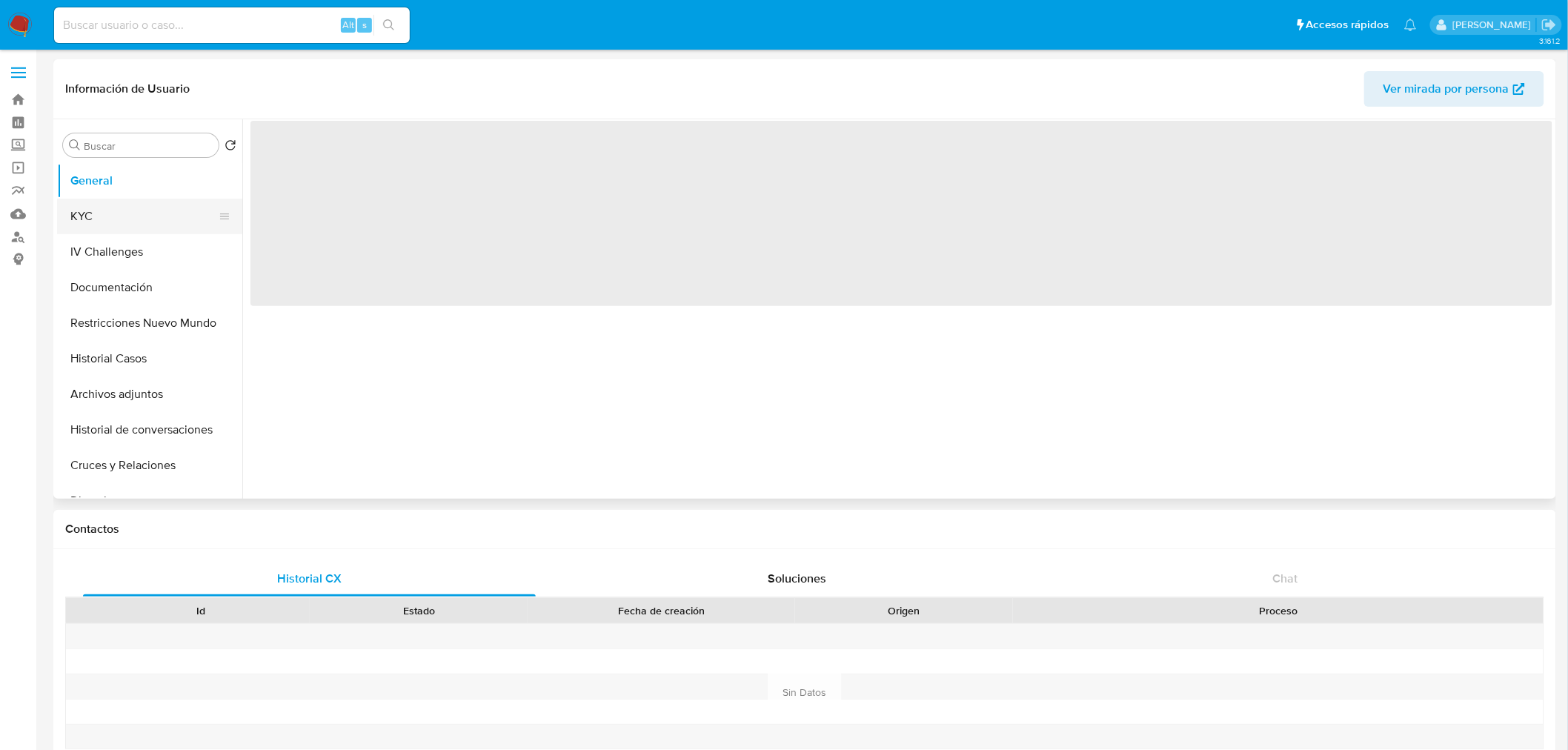
select select "10"
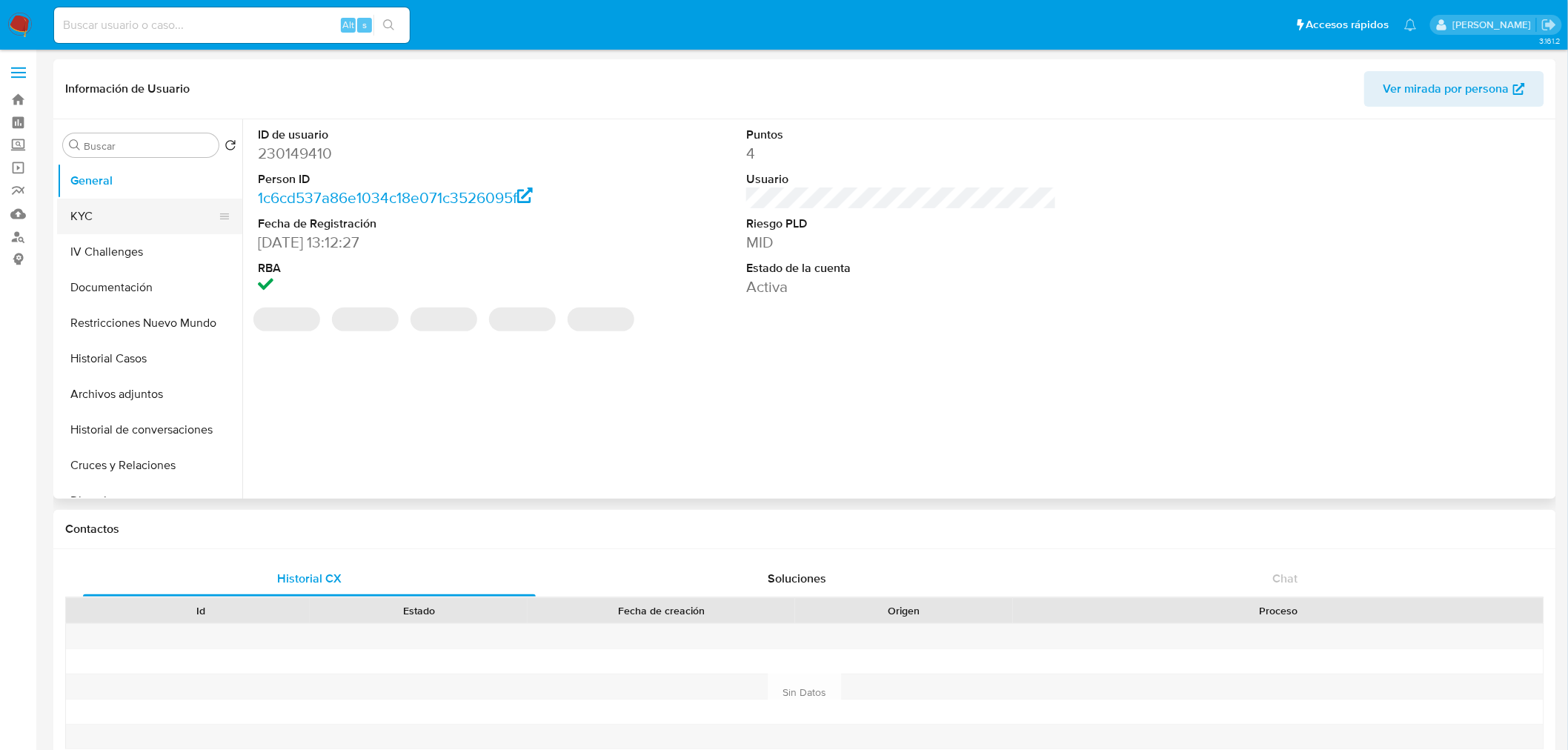
click at [121, 218] on button "KYC" at bounding box center [144, 216] width 173 height 36
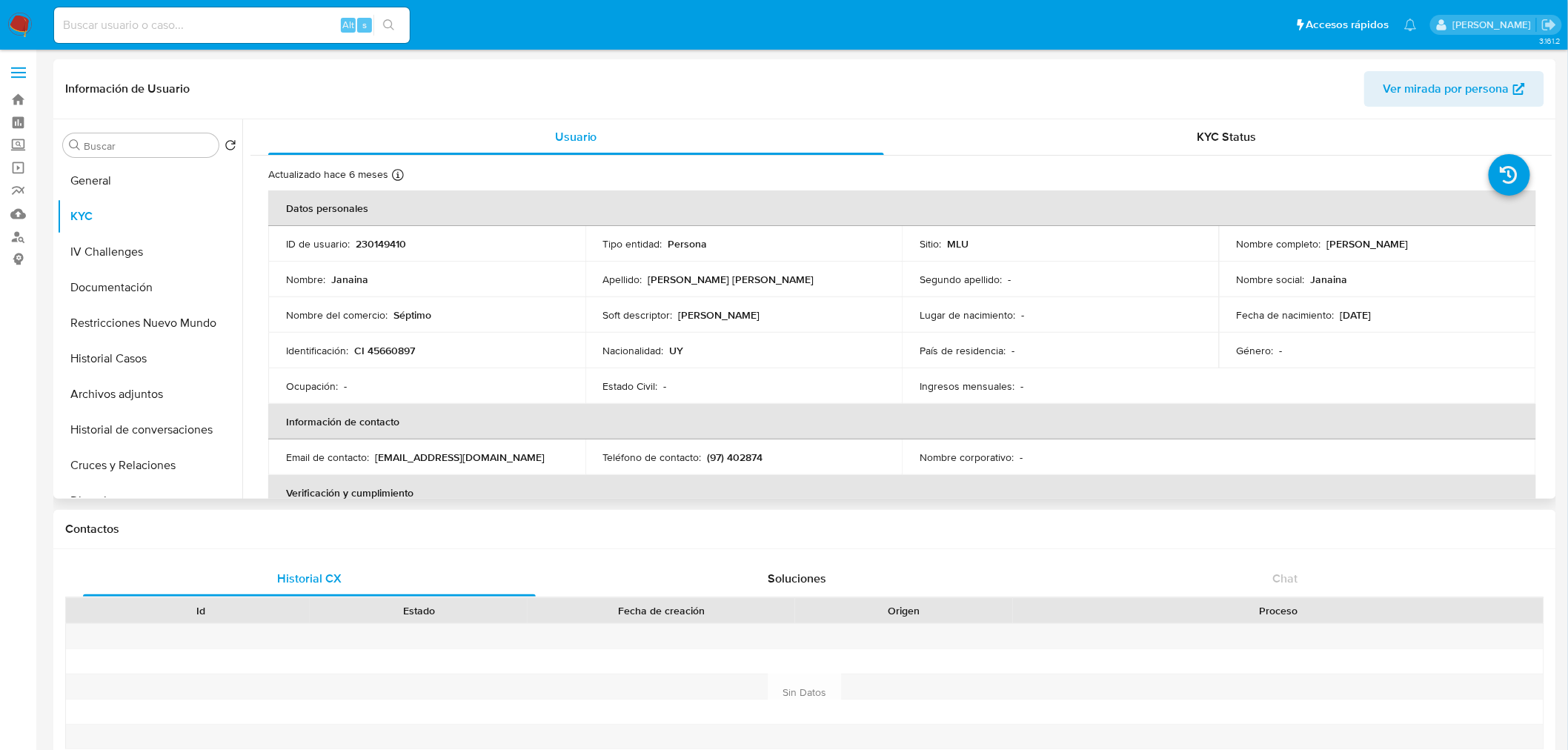
drag, startPoint x: 1322, startPoint y: 248, endPoint x: 1427, endPoint y: 241, distance: 105.2
click at [1427, 241] on div "Nombre completo : Janaina Lemes Soares" at bounding box center [1377, 243] width 281 height 13
copy p "Janaina Lemes Soares"
click at [405, 346] on p "CI 45660897" at bounding box center [384, 350] width 61 height 13
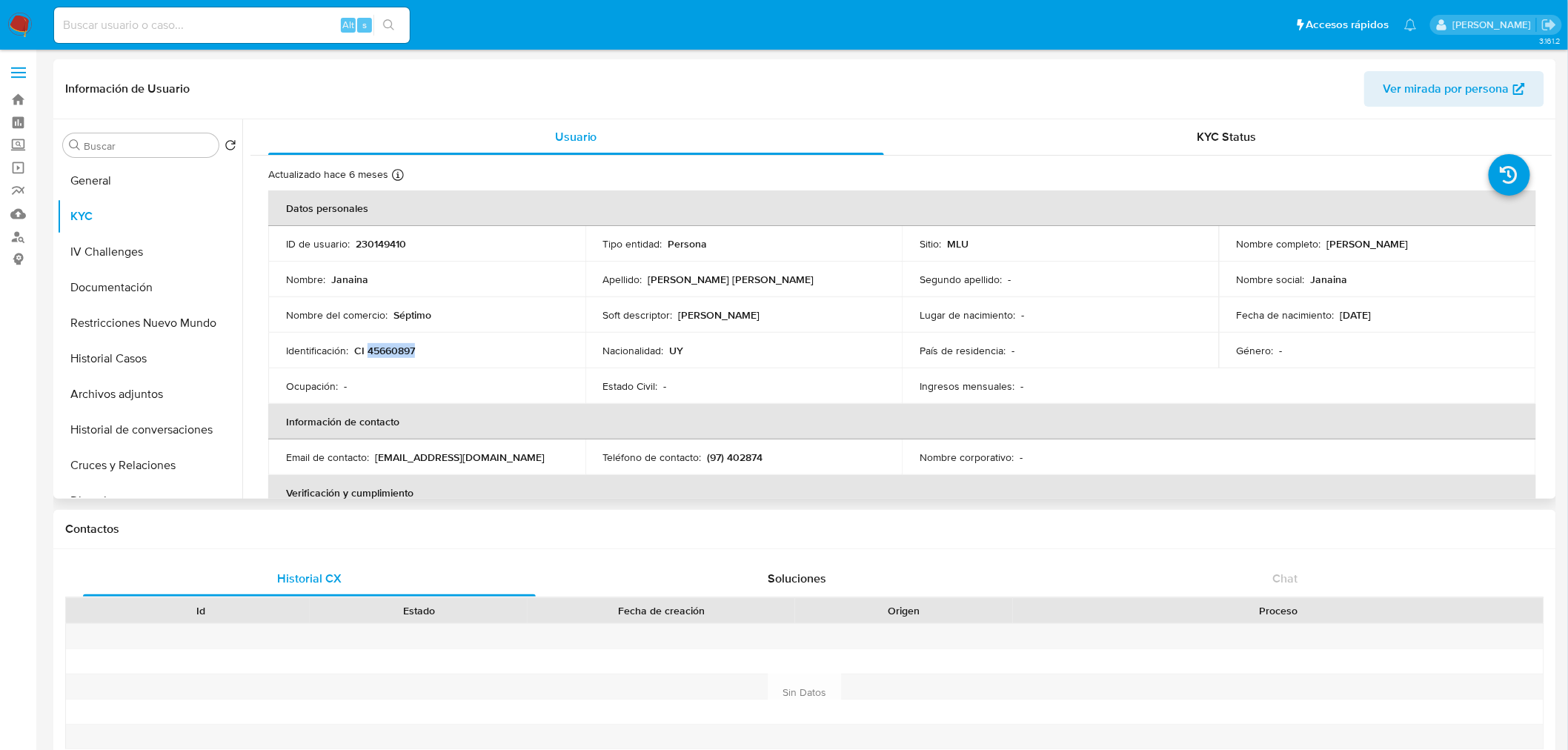
copy p "45660897"
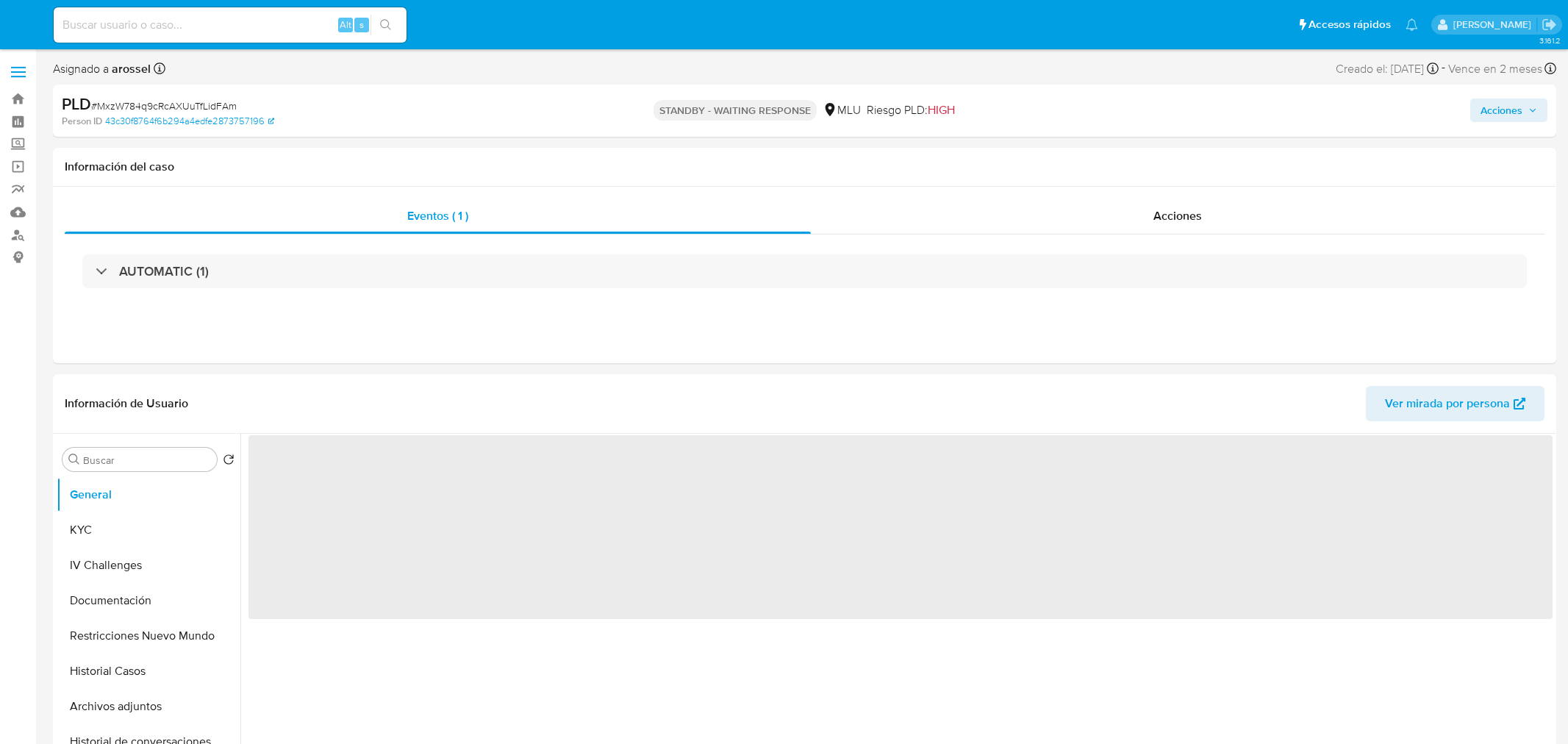
select select "10"
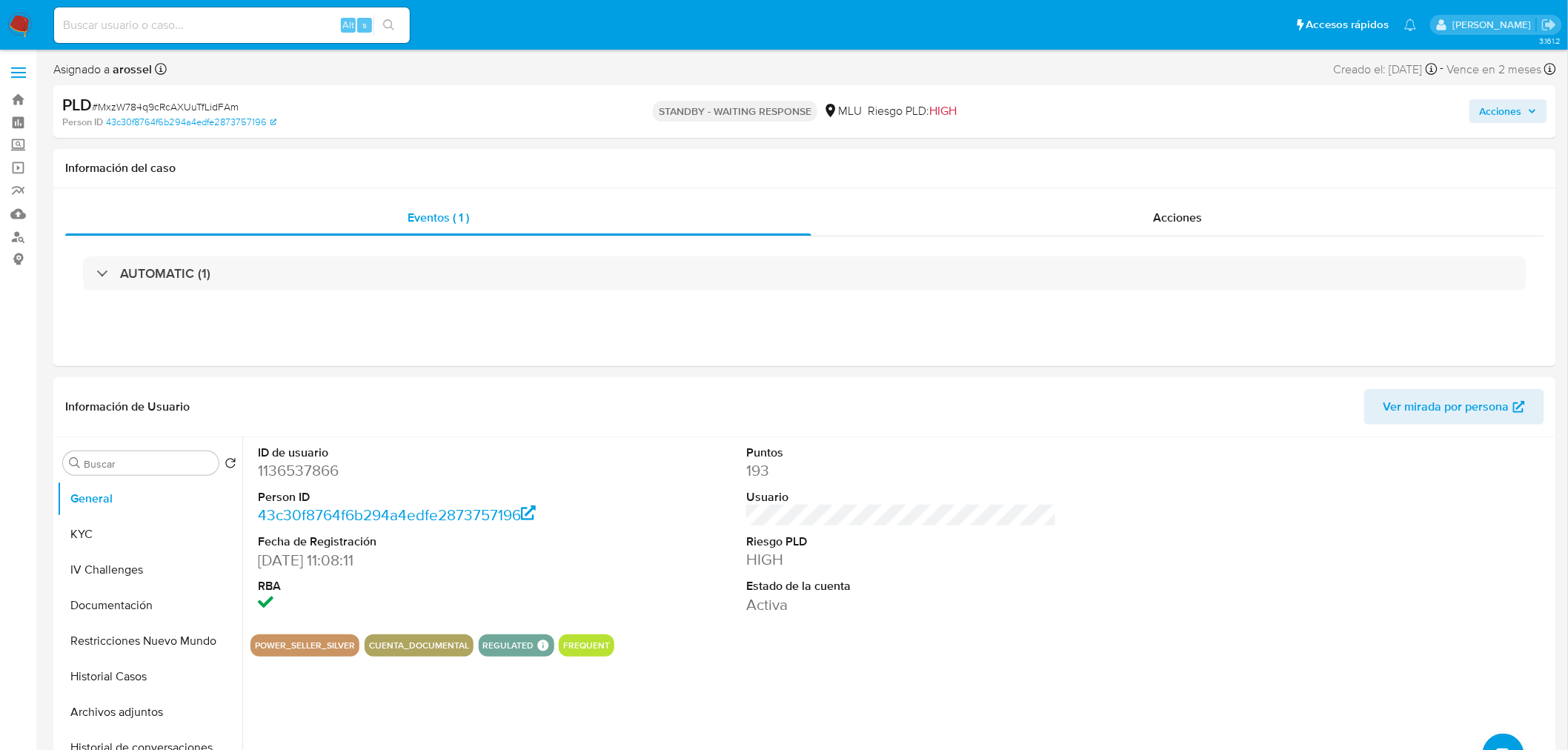
click at [177, 112] on span "# MxzW784q9cRcAXUuTfLidFAm" at bounding box center [165, 106] width 147 height 15
copy span "MxzW784q9cRcAXUuTfLidFAm"
drag, startPoint x: 549, startPoint y: 498, endPoint x: 546, endPoint y: 485, distance: 13.3
click at [550, 498] on dt "Person ID" at bounding box center [413, 497] width 310 height 16
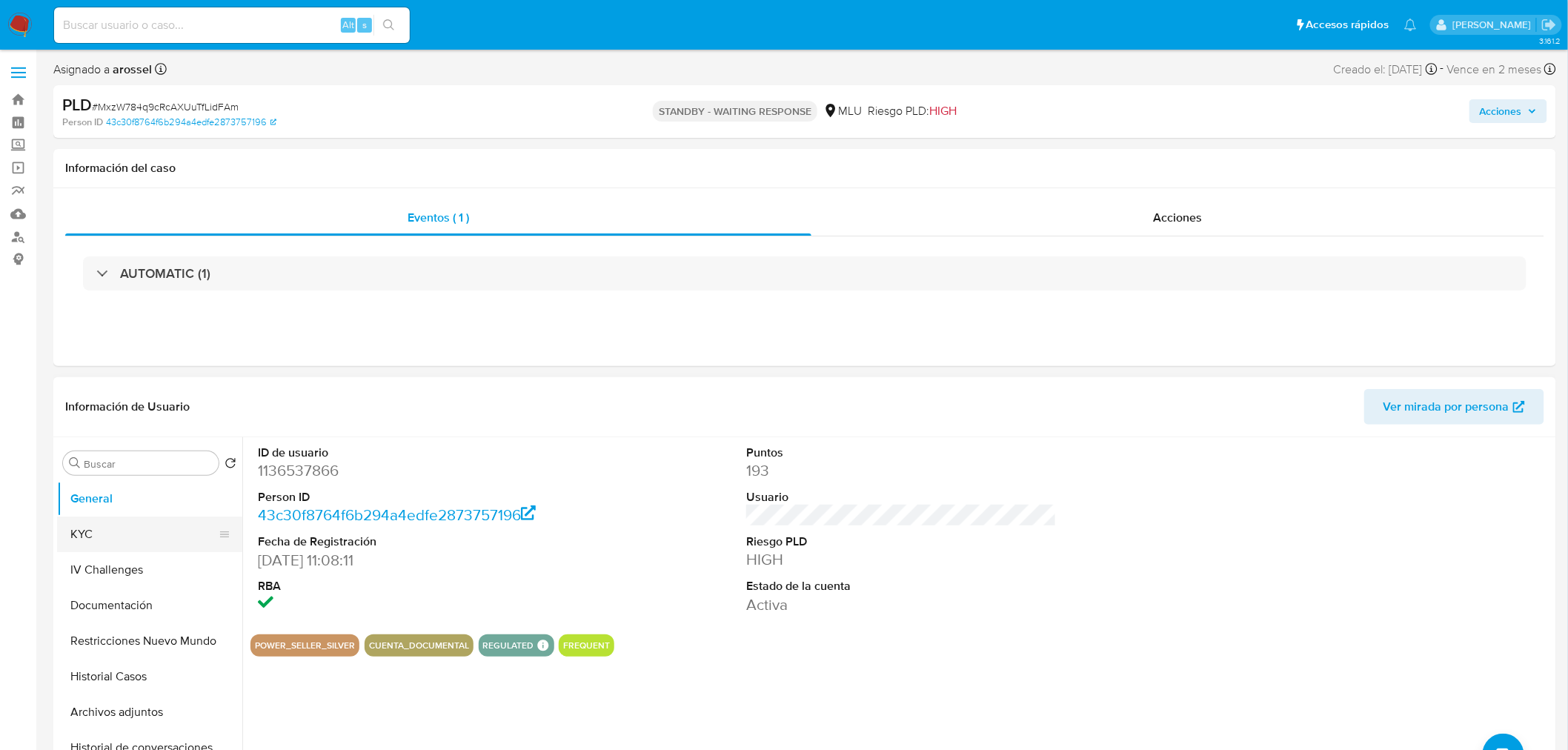
click at [98, 541] on button "KYC" at bounding box center [144, 534] width 173 height 36
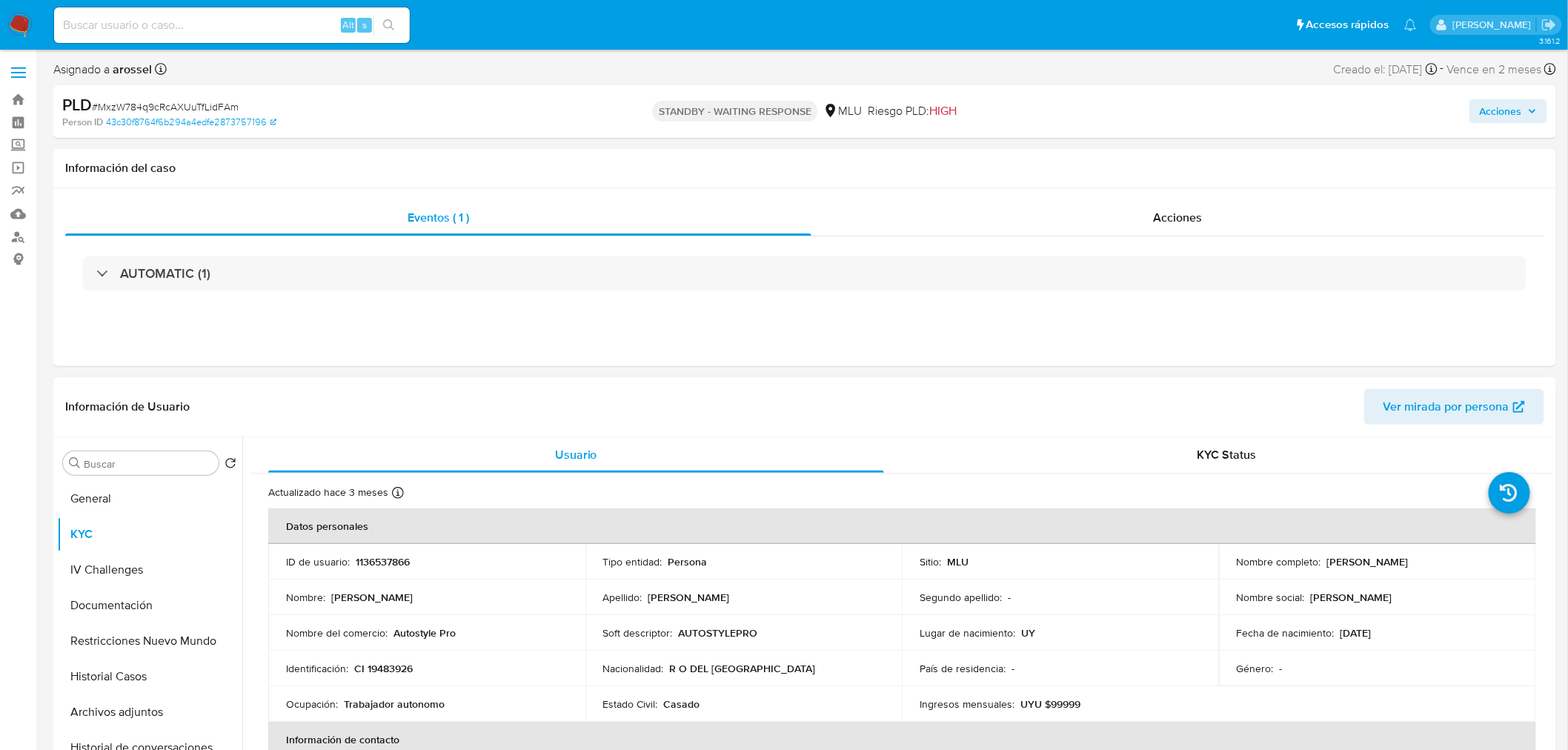
drag, startPoint x: 1321, startPoint y: 560, endPoint x: 1450, endPoint y: 556, distance: 129.1
click at [1450, 556] on div "Nombre completo : Daniel Grosso Giusti" at bounding box center [1377, 561] width 281 height 13
copy p "Daniel Grosso Giusti"
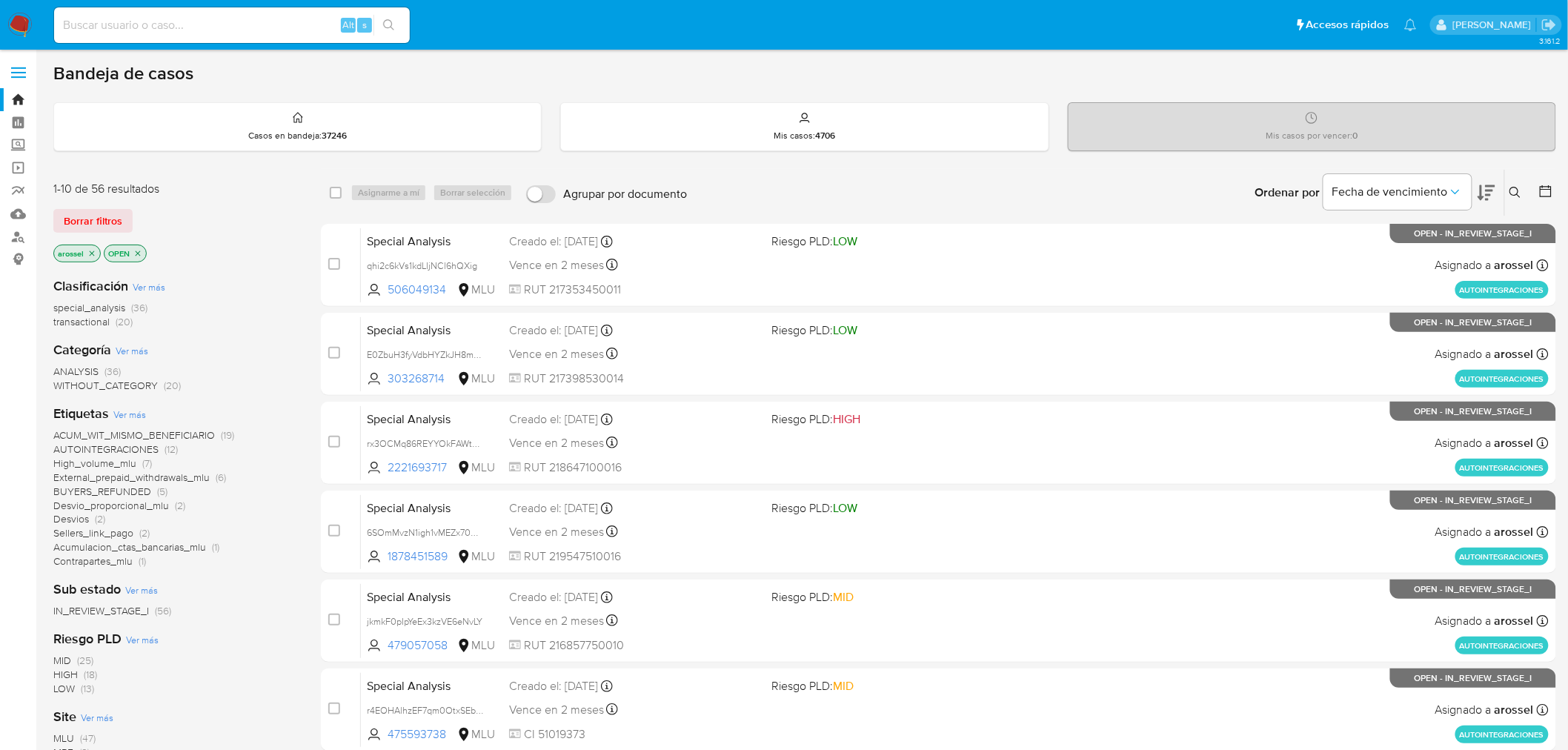
click at [1485, 193] on icon at bounding box center [1485, 192] width 18 height 18
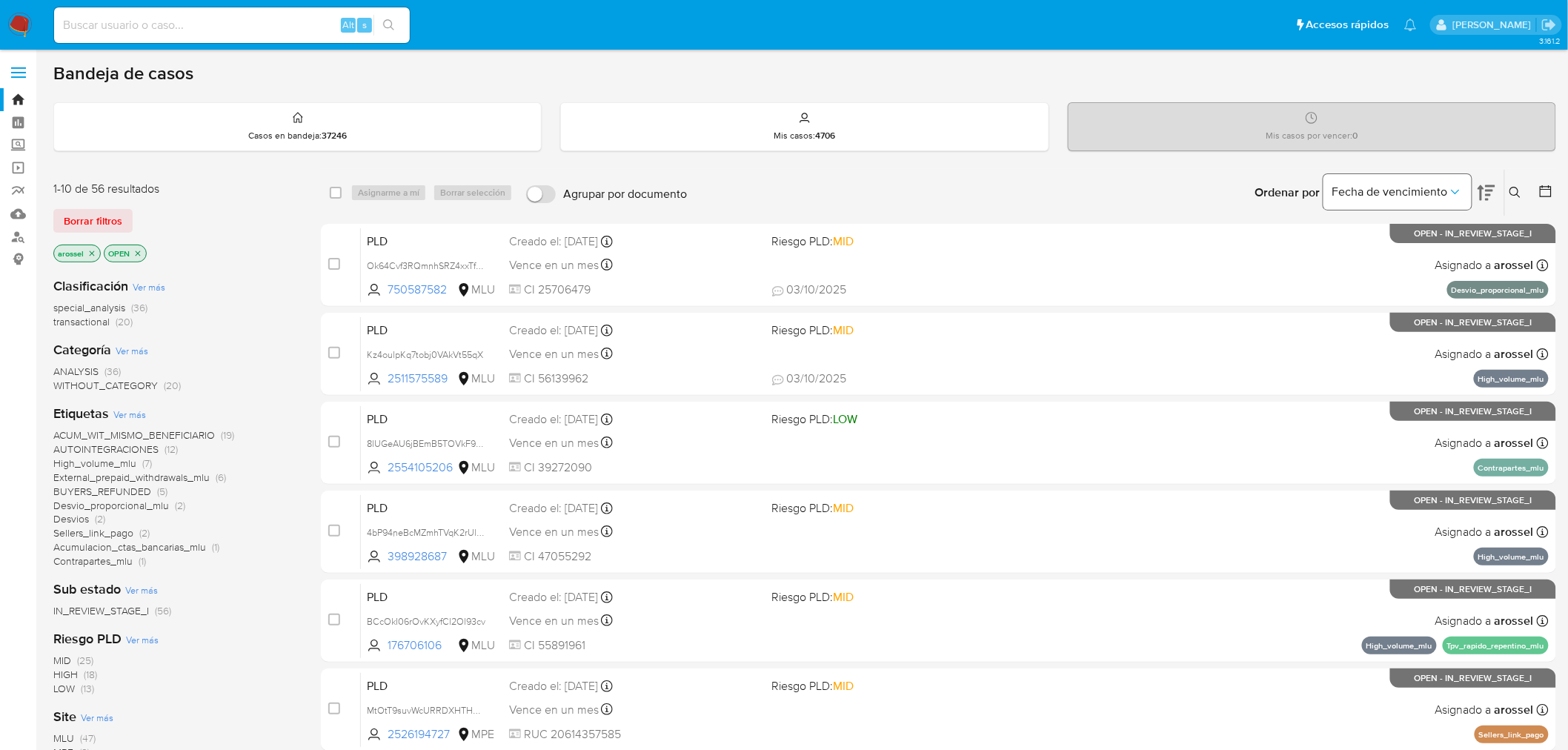
click at [1427, 187] on span "Fecha de vencimiento" at bounding box center [1389, 191] width 115 height 15
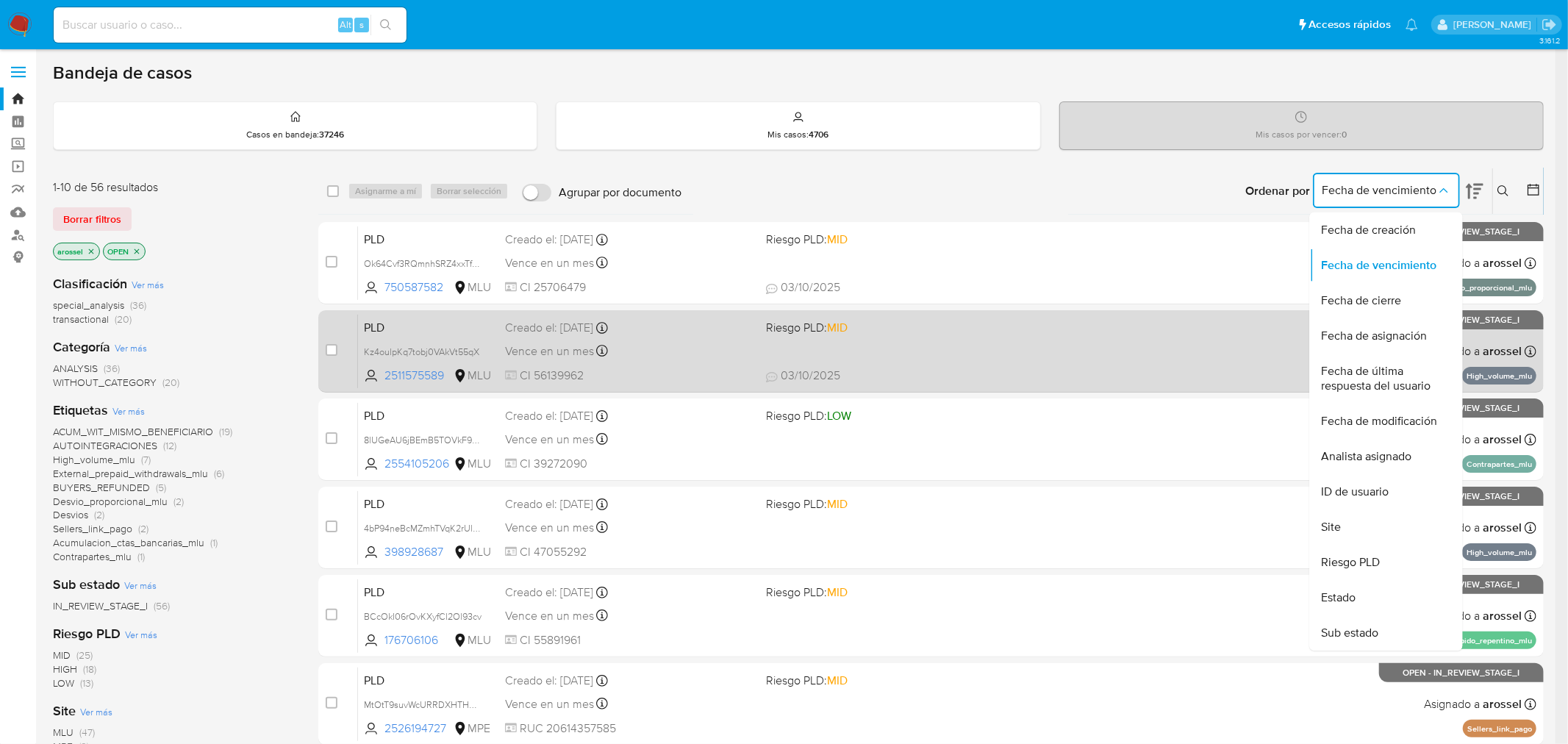
click at [1406, 372] on span "Fecha de última respuesta del usuario" at bounding box center [1381, 378] width 121 height 30
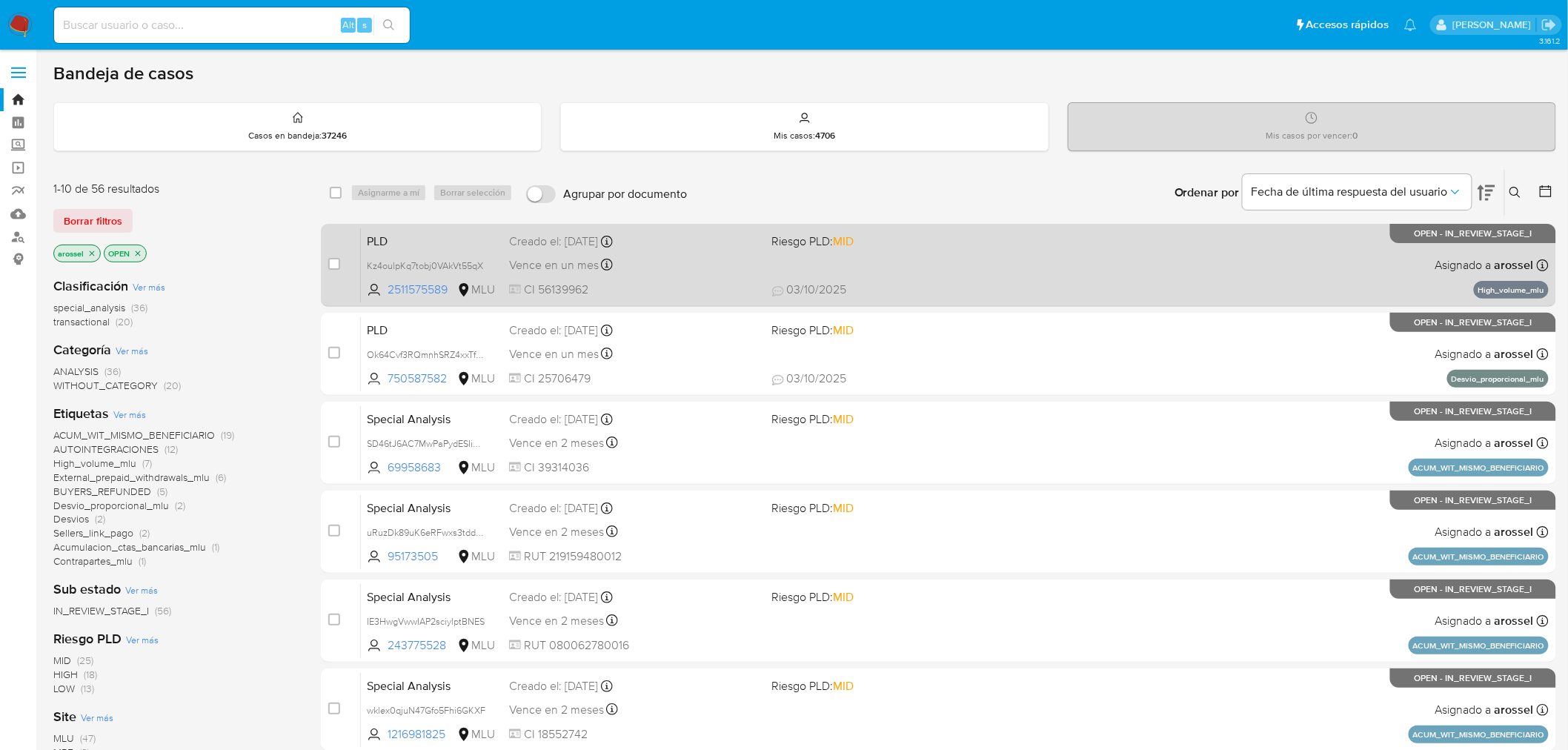
click at [895, 271] on div "PLD Kz4oulpKq7tobj0VAkVt55qX 2511575589 MLU Riesgo PLD: MID Creado el: [DATE] C…" at bounding box center [954, 265] width 1187 height 75
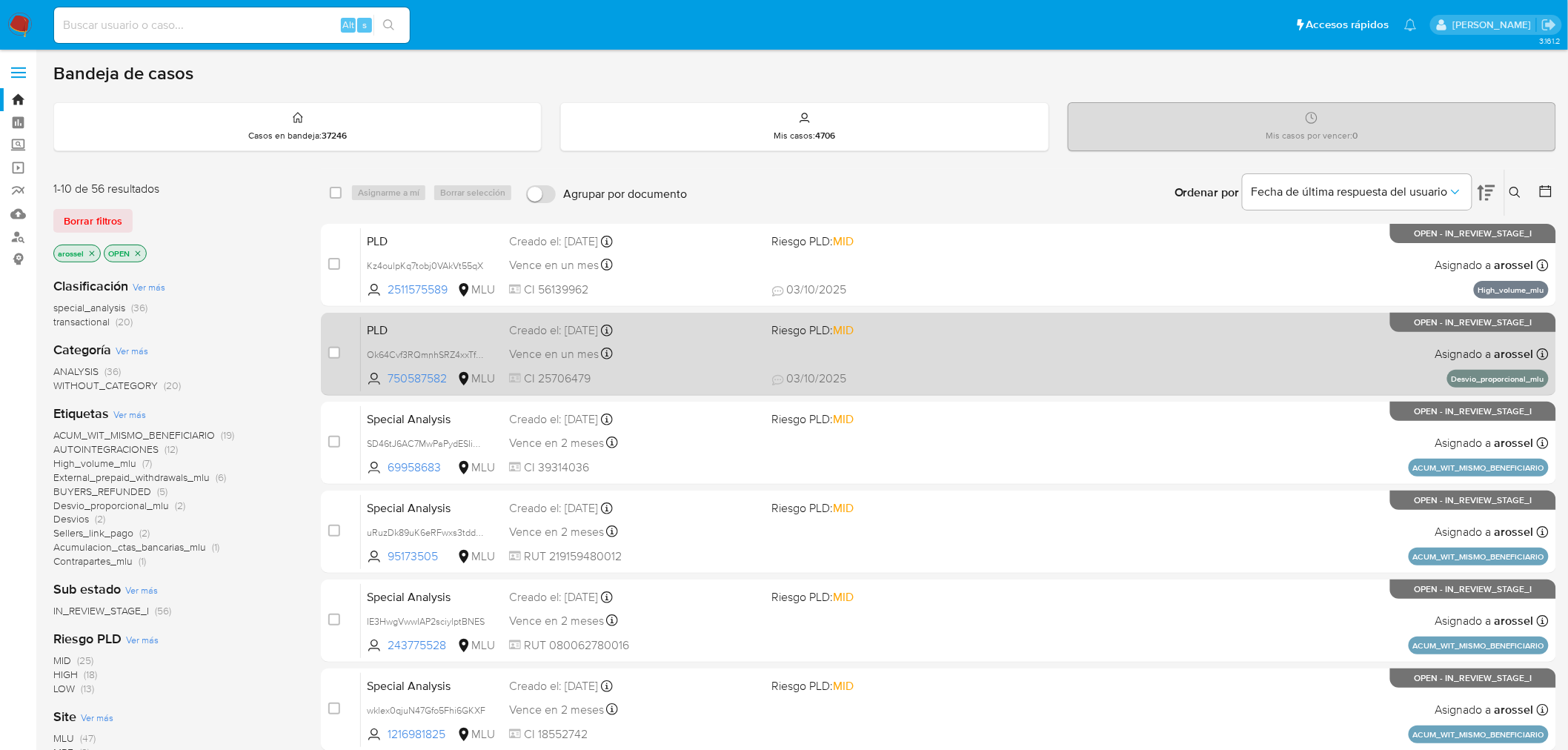
click at [910, 349] on div "PLD Ok64Cvf3RQmnhSRZ4xxTfnEd 750587582 MLU Riesgo PLD: MID Creado el: [DATE] Cr…" at bounding box center [954, 354] width 1187 height 75
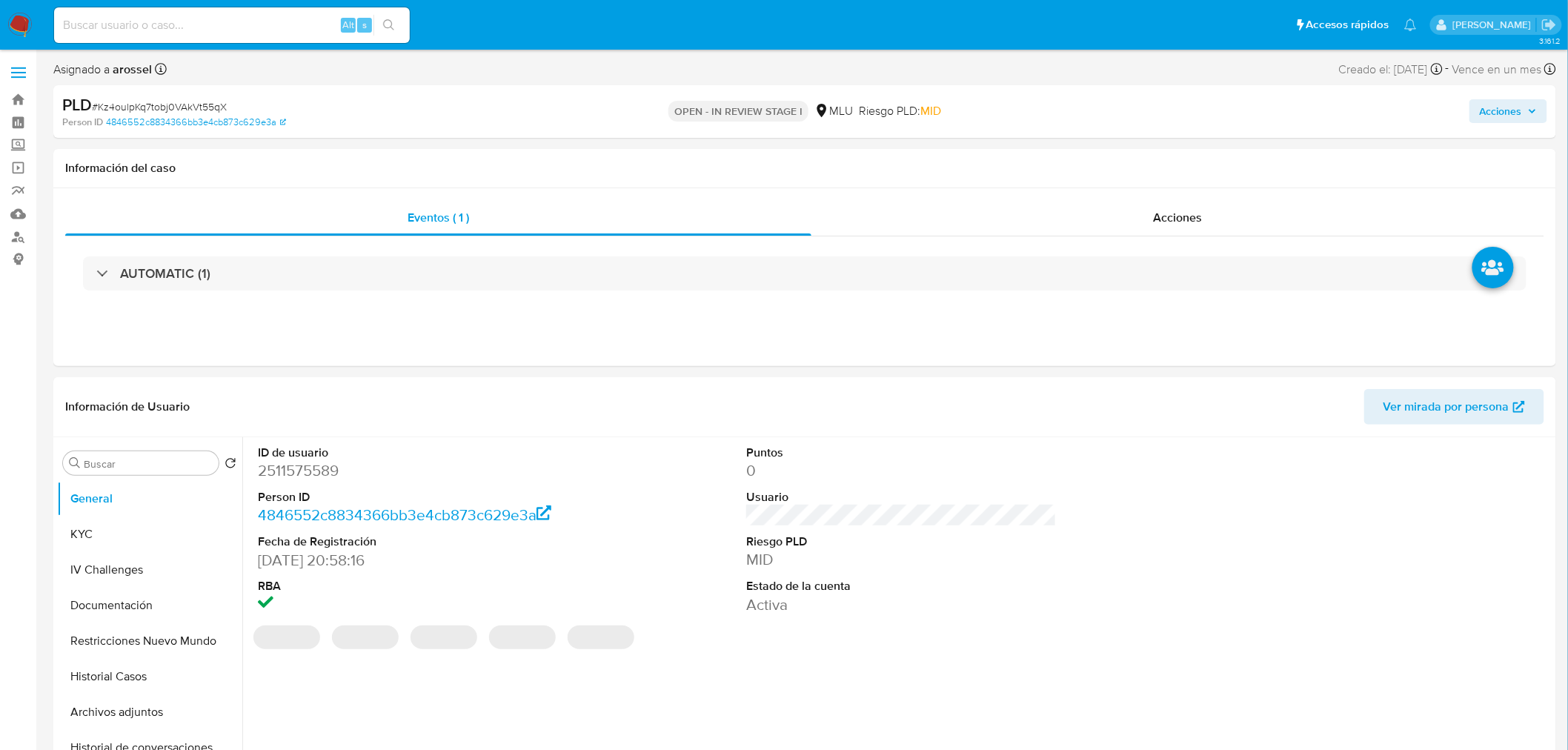
select select "10"
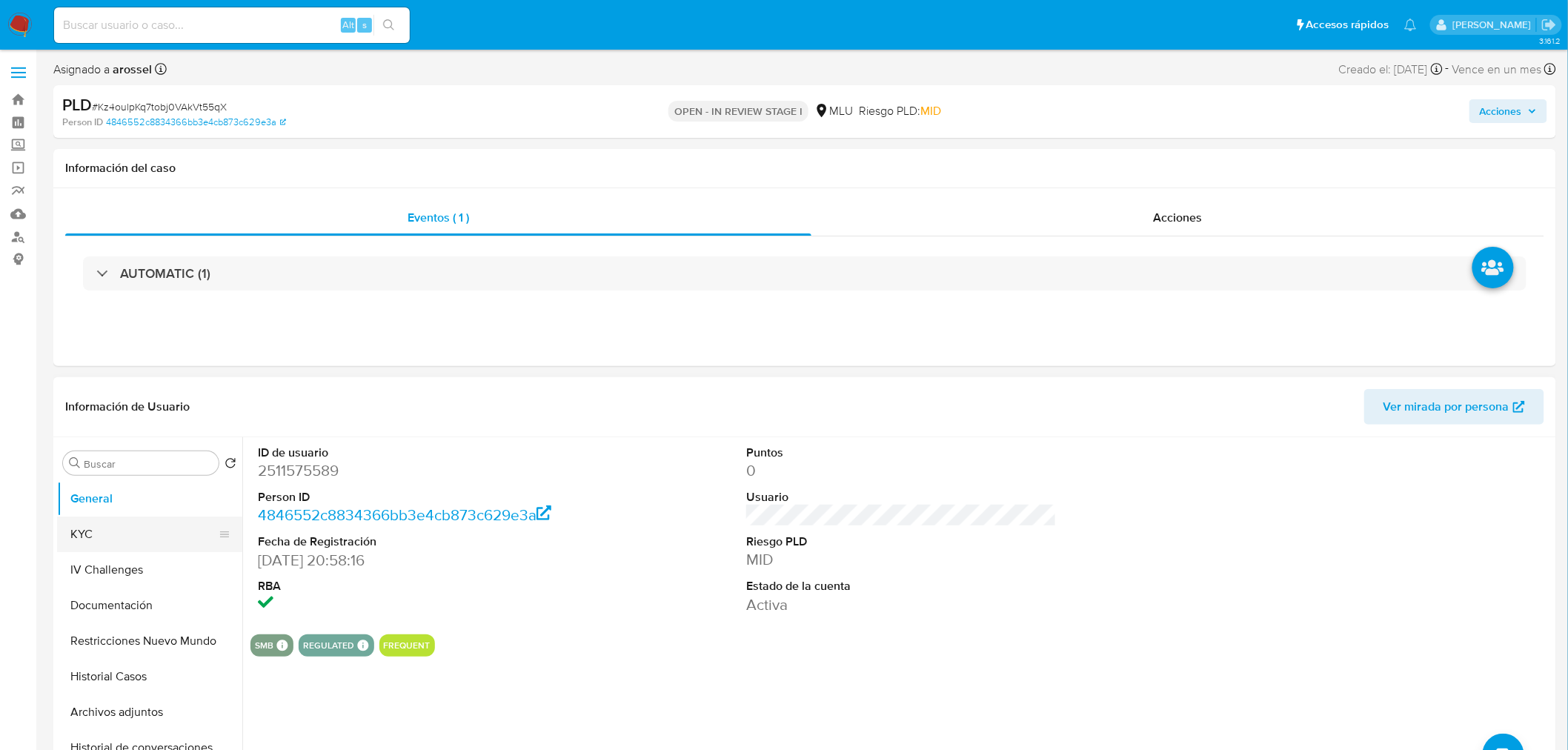
click at [95, 537] on button "KYC" at bounding box center [144, 534] width 173 height 36
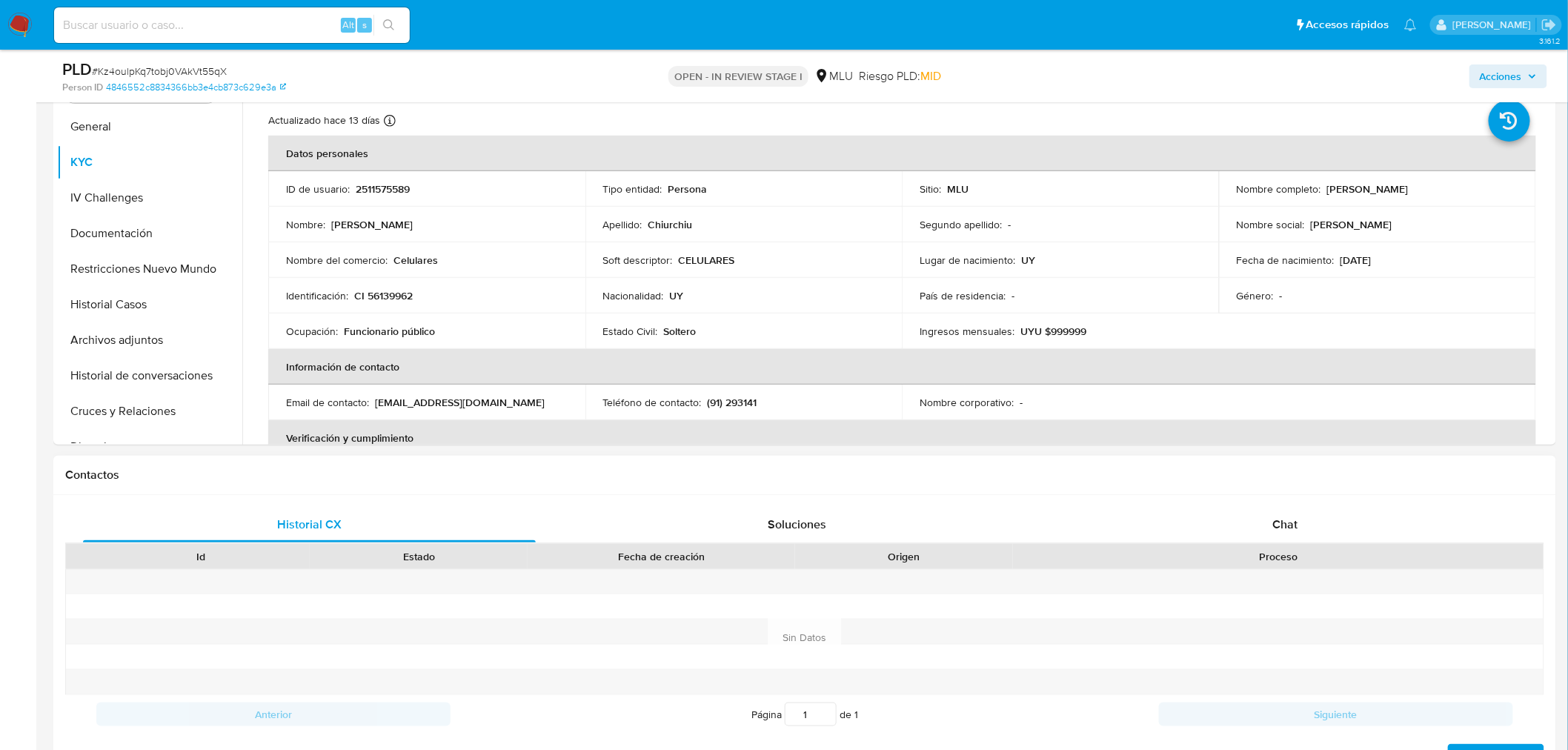
scroll to position [330, 0]
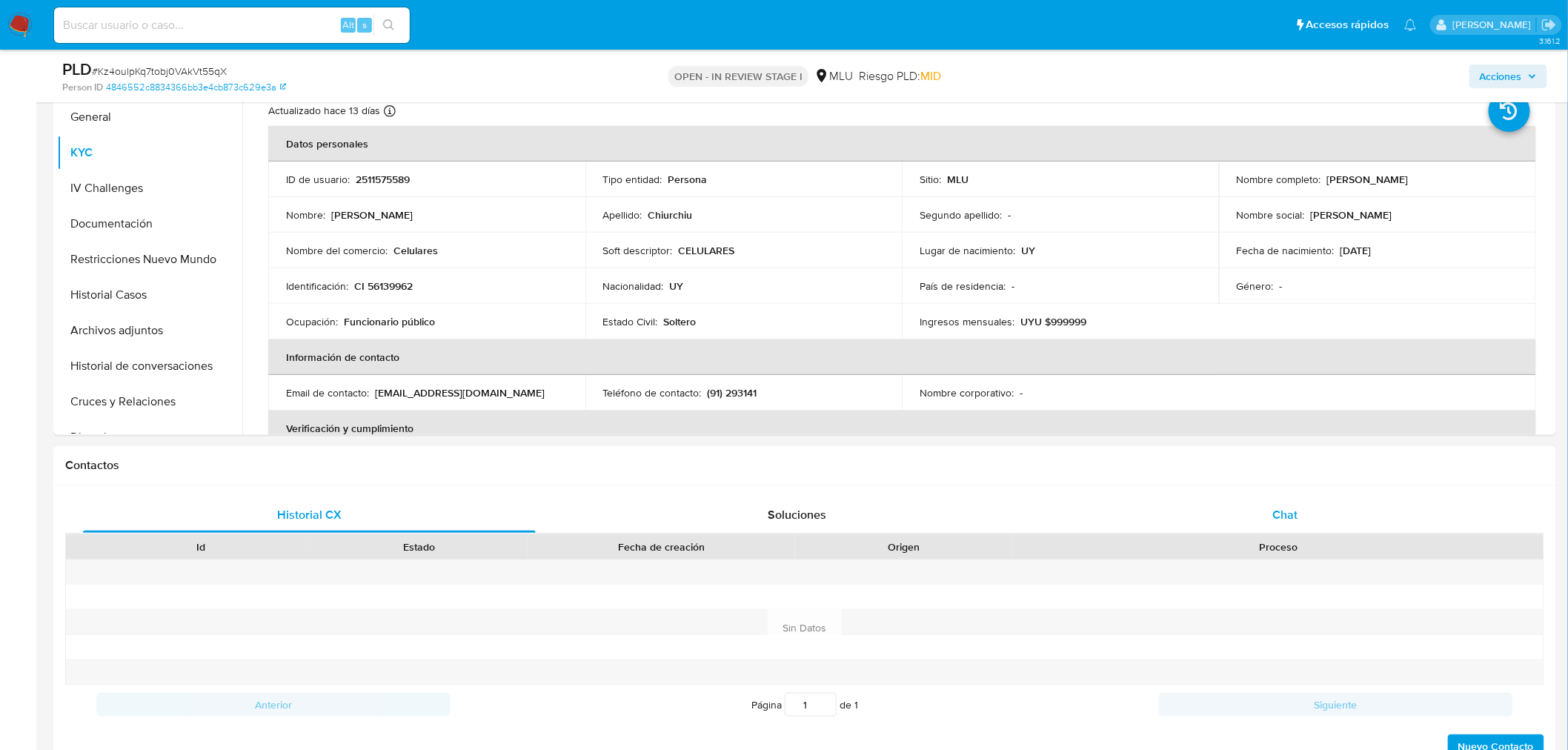
click at [1330, 512] on div "Chat" at bounding box center [1285, 515] width 452 height 36
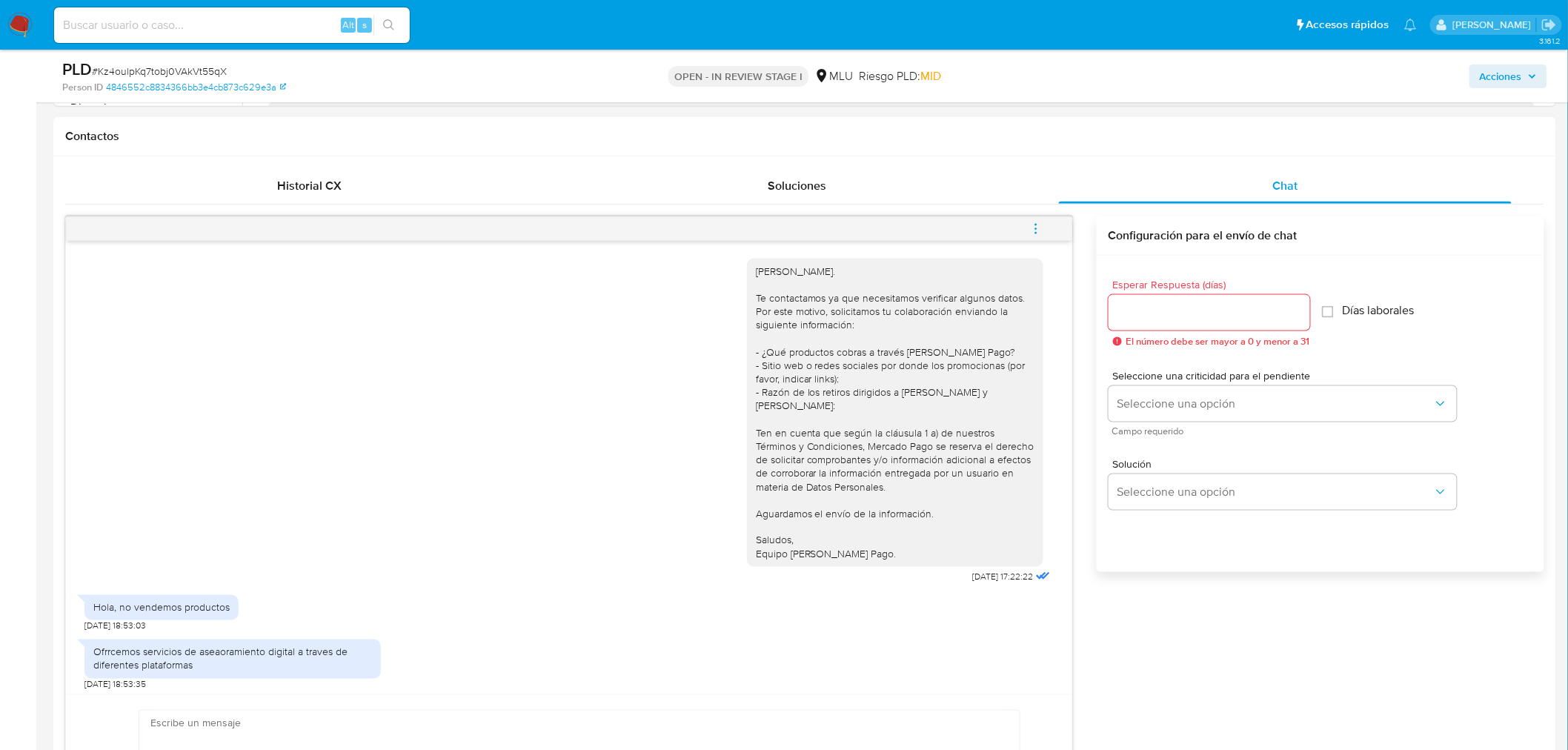
scroll to position [742, 0]
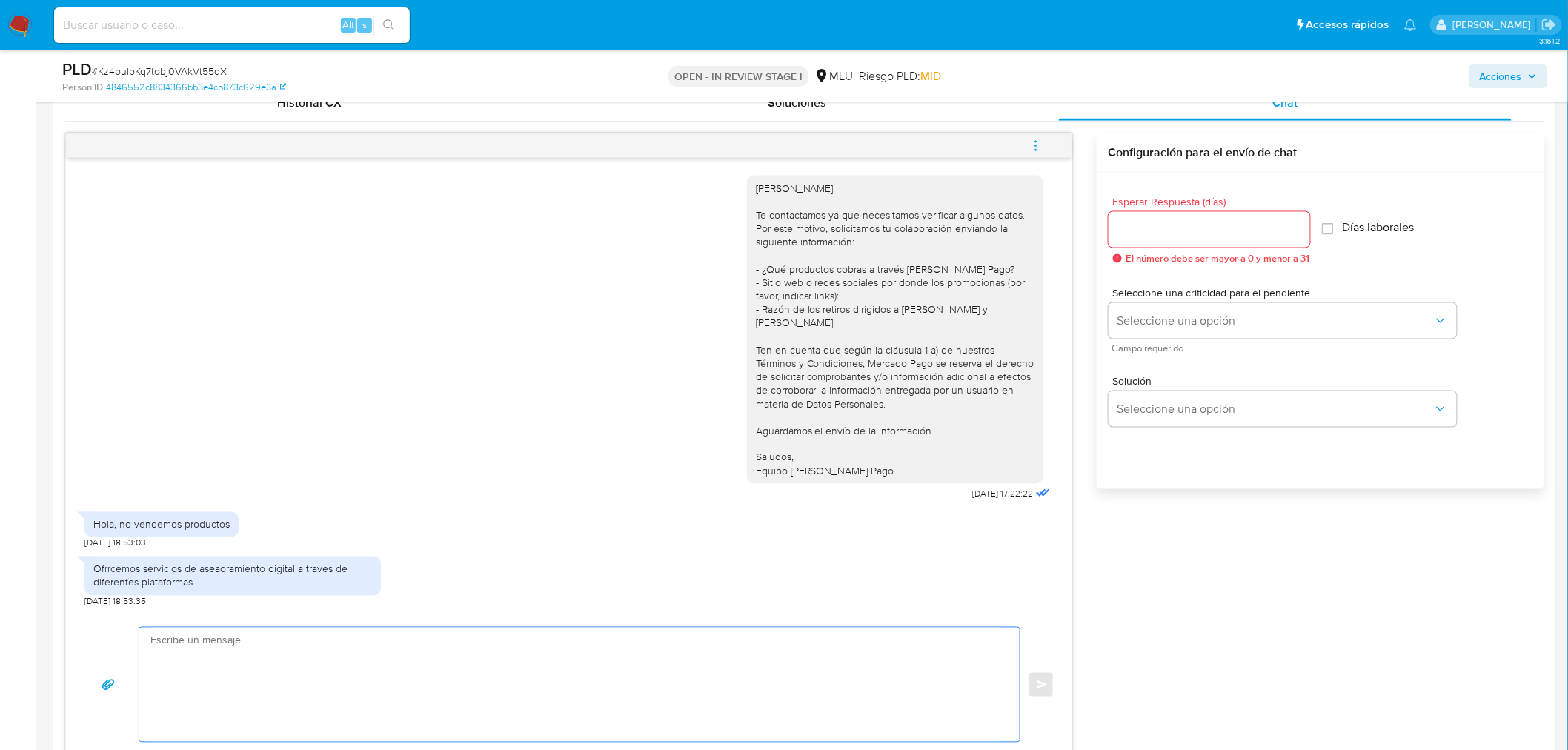
click at [783, 668] on textarea at bounding box center [575, 684] width 850 height 114
click at [786, 700] on textarea at bounding box center [575, 684] width 850 height 114
click at [737, 675] on textarea at bounding box center [575, 684] width 850 height 114
type textarea "G"
click at [227, 677] on textarea "Gracias por tu respuesta. A tal efecto, agadecemos de tu" at bounding box center [575, 684] width 850 height 114
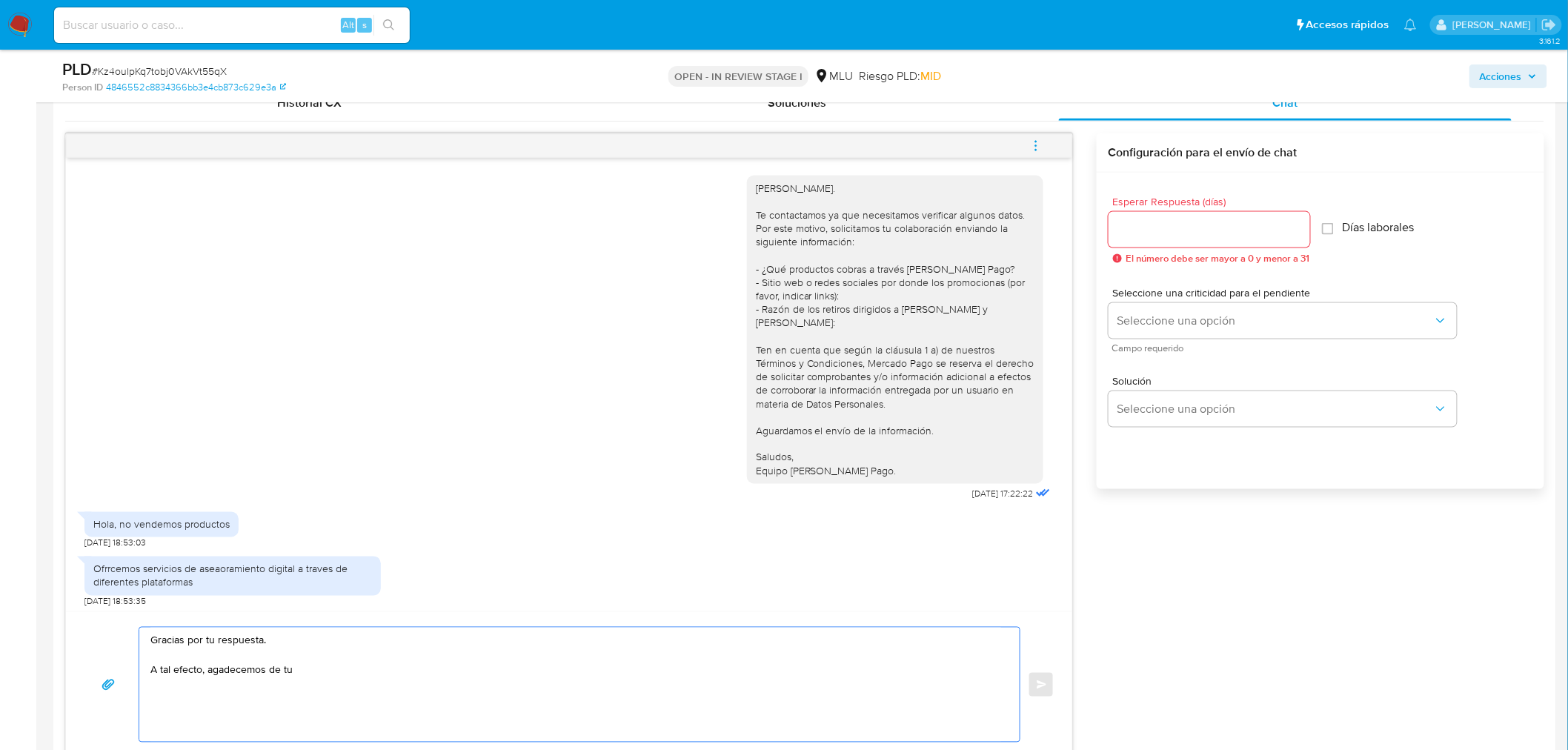
click at [221, 668] on textarea "Gracias por tu respuesta. A tal efecto, agadecemos de tu" at bounding box center [575, 684] width 850 height 114
click at [491, 664] on textarea "Gracias por tu respuesta. A tal efecto, agradecemos de tu" at bounding box center [575, 684] width 850 height 114
drag, startPoint x: 407, startPoint y: 670, endPoint x: 515, endPoint y: 670, distance: 108.0
click at [515, 670] on textarea "Gracias por tu respuesta. A tal efecto, agradecemos de tu colaboración indicand…" at bounding box center [575, 684] width 850 height 114
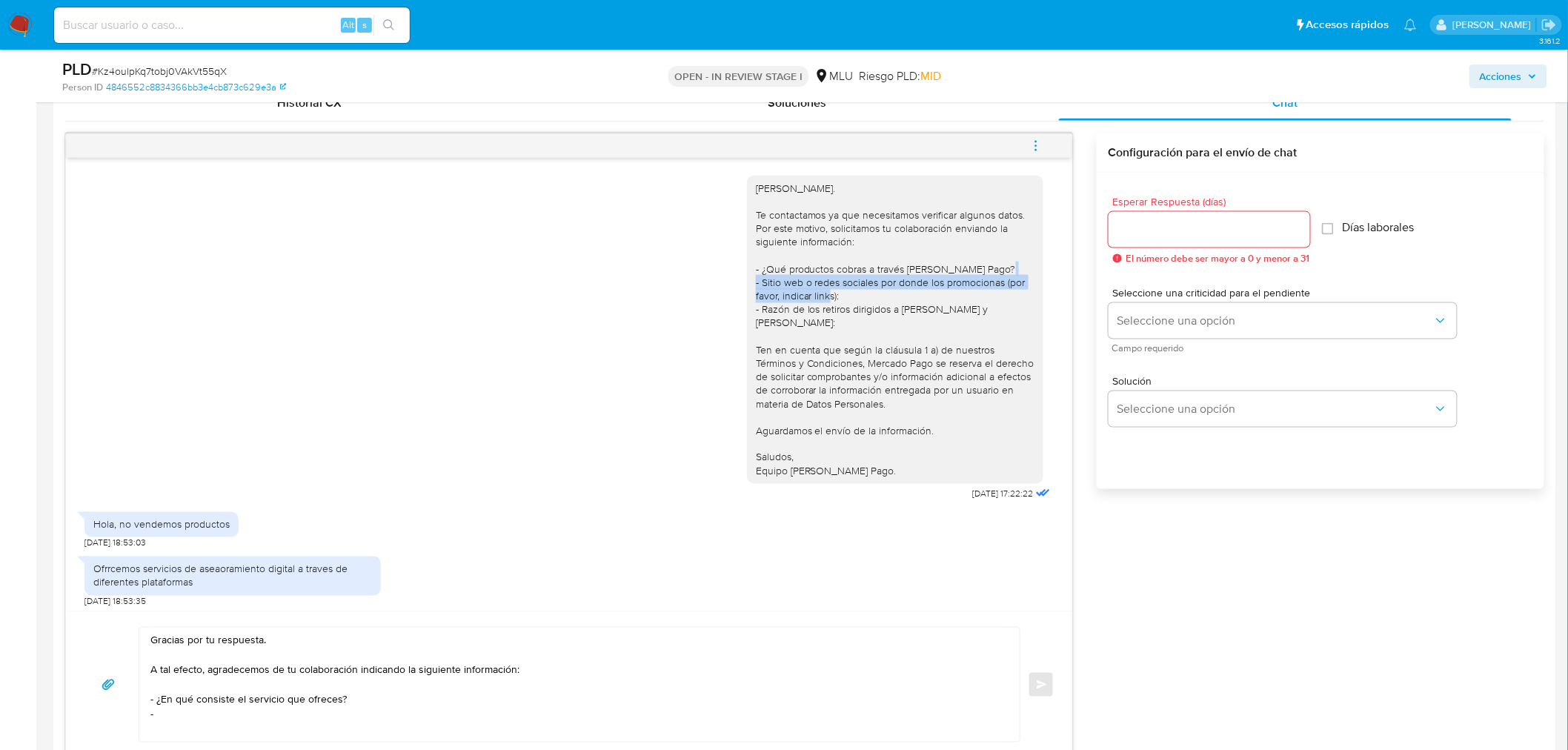
drag, startPoint x: 760, startPoint y: 293, endPoint x: 976, endPoint y: 307, distance: 216.5
click at [976, 307] on div "[PERSON_NAME]. Te contactamos ya que necesitamos verificar algunos datos. Por e…" at bounding box center [895, 330] width 279 height 297
copy div "Sitio web o redes sociales por donde los promocionas (por favor, indicar links):"
click at [219, 720] on textarea "Gracias por tu respuesta. A tal efecto, agradecemos de tu colaboración indicand…" at bounding box center [575, 684] width 850 height 114
paste textarea "Sitio web o redes sociales por donde los promocionas (por favor, indicar links):"
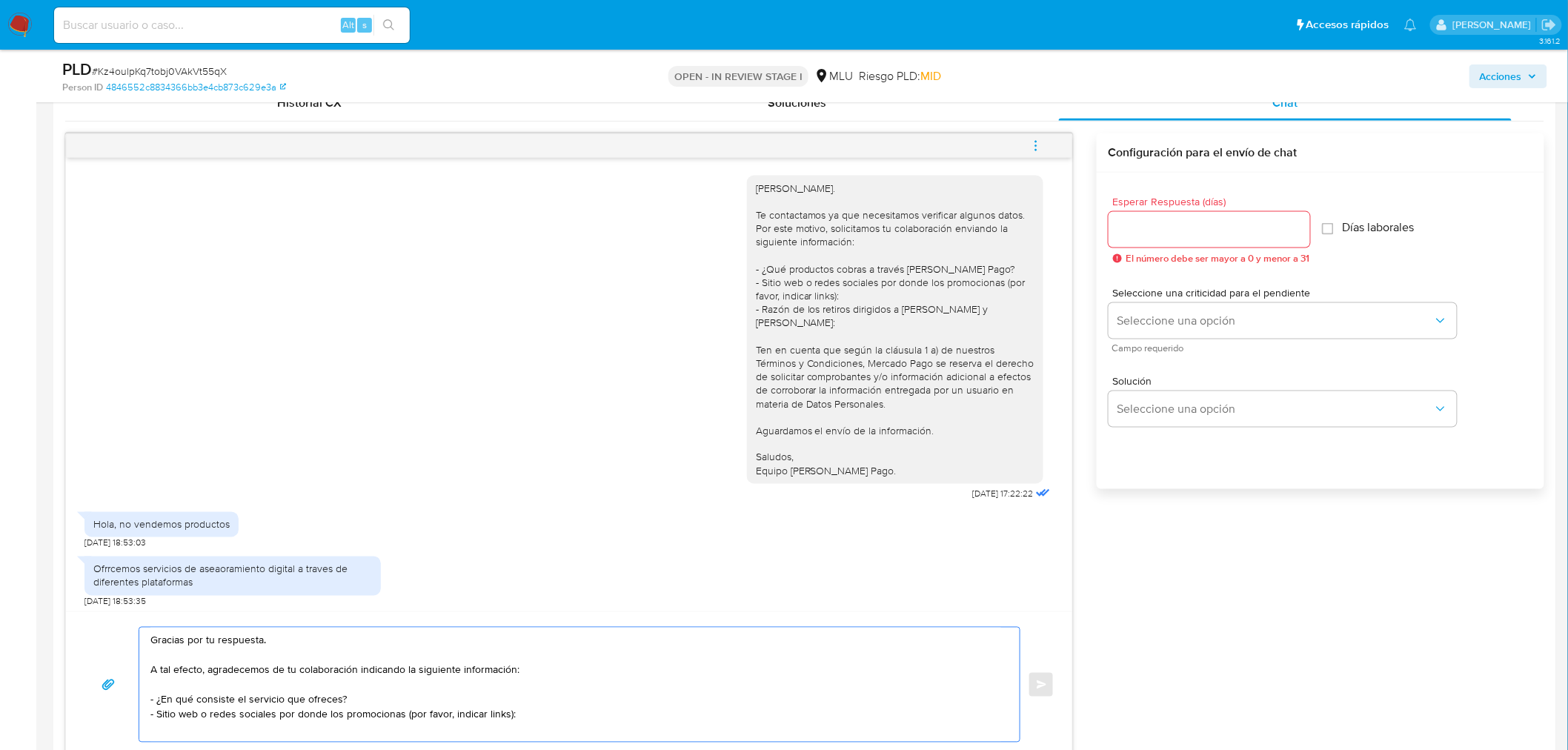
click at [403, 716] on textarea "Gracias por tu respuesta. A tal efecto, agradecemos de tu colaboración indicand…" at bounding box center [575, 684] width 850 height 114
click at [635, 716] on textarea "Gracias por tu respuesta. A tal efecto, agradecemos de tu colaboración indicand…" at bounding box center [575, 684] width 850 height 114
drag, startPoint x: 751, startPoint y: 320, endPoint x: 1037, endPoint y: 316, distance: 286.0
click at [1037, 316] on div "[PERSON_NAME]. Te contactamos ya que necesitamos verificar algunos datos. Por e…" at bounding box center [895, 330] width 296 height 308
copy div "- Razón de los retiros dirigidos a Cobranza Pago SAS y [PERSON_NAME]:"
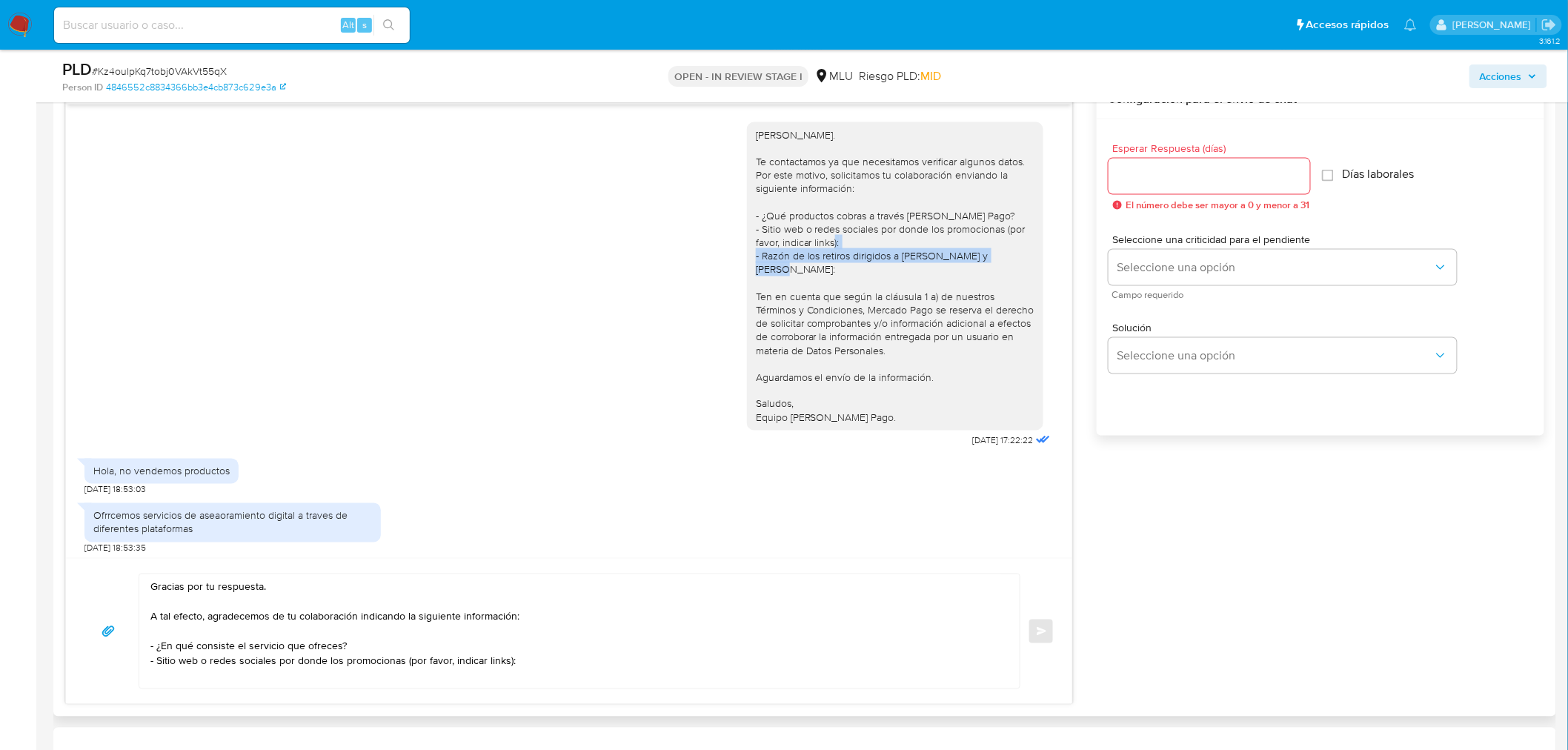
scroll to position [823, 0]
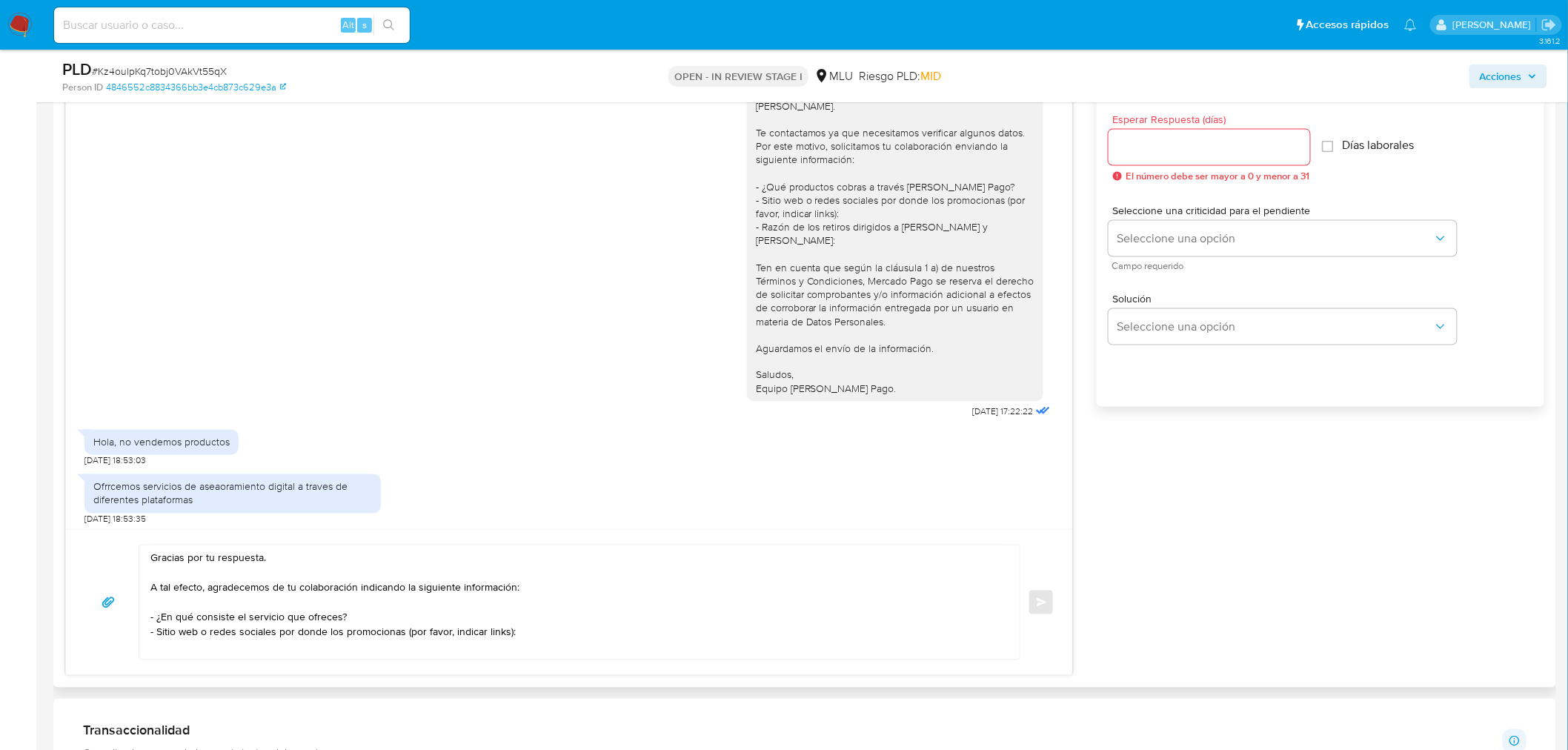
click at [549, 633] on textarea "Gracias por tu respuesta. A tal efecto, agradecemos de tu colaboración indicand…" at bounding box center [575, 602] width 850 height 114
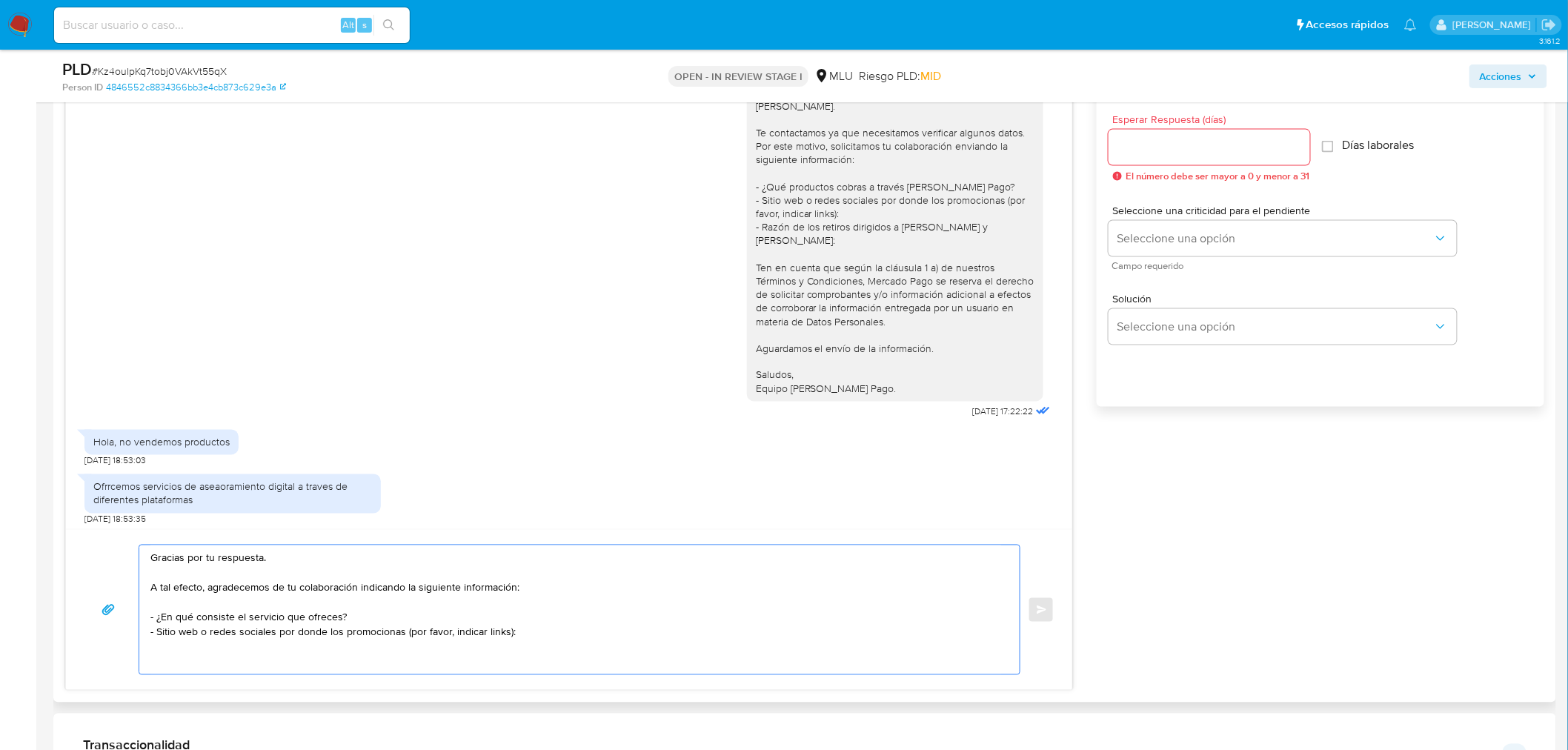
paste textarea "- Razón de los retiros dirigidos a Cobranza Pago SAS y [PERSON_NAME]:"
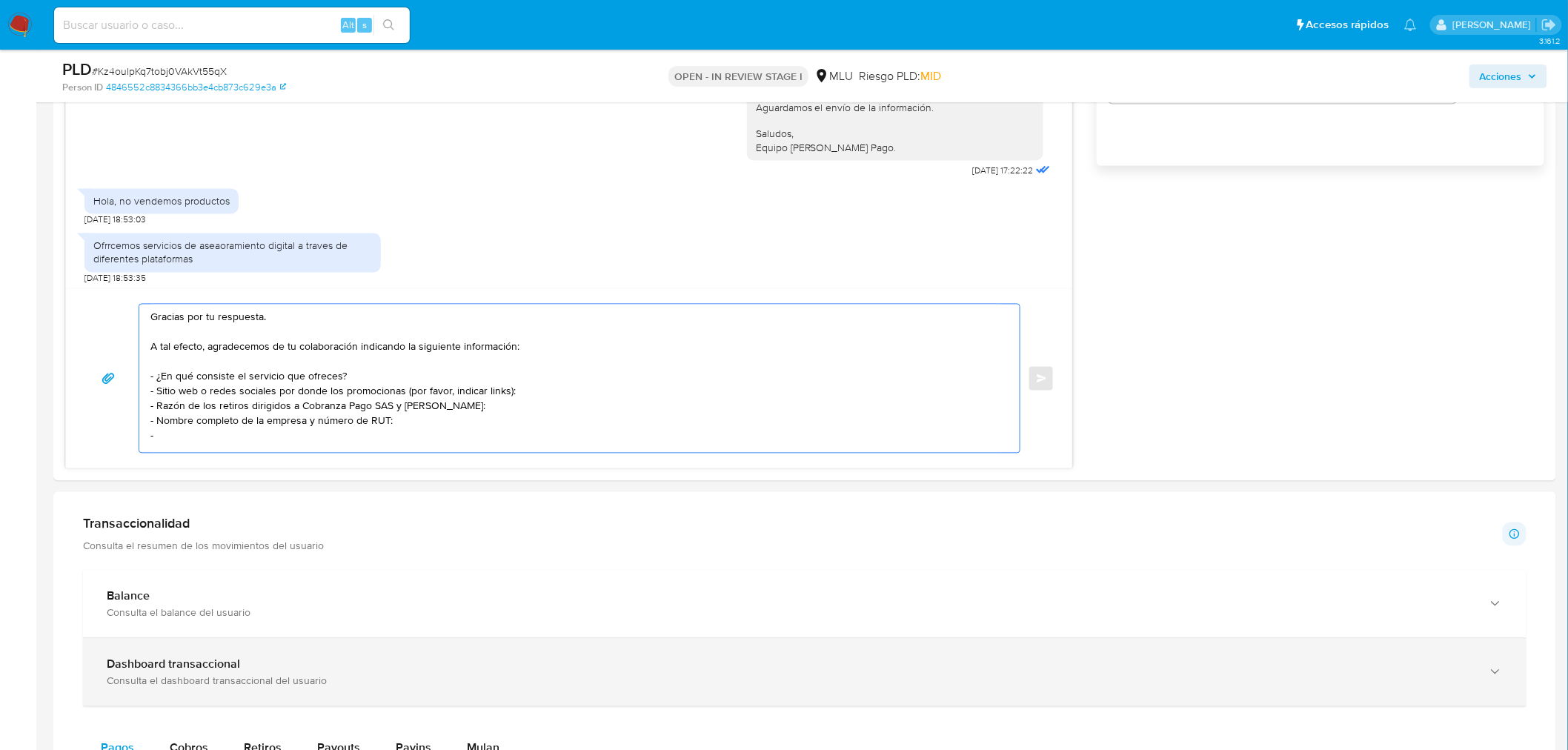
scroll to position [1235, 0]
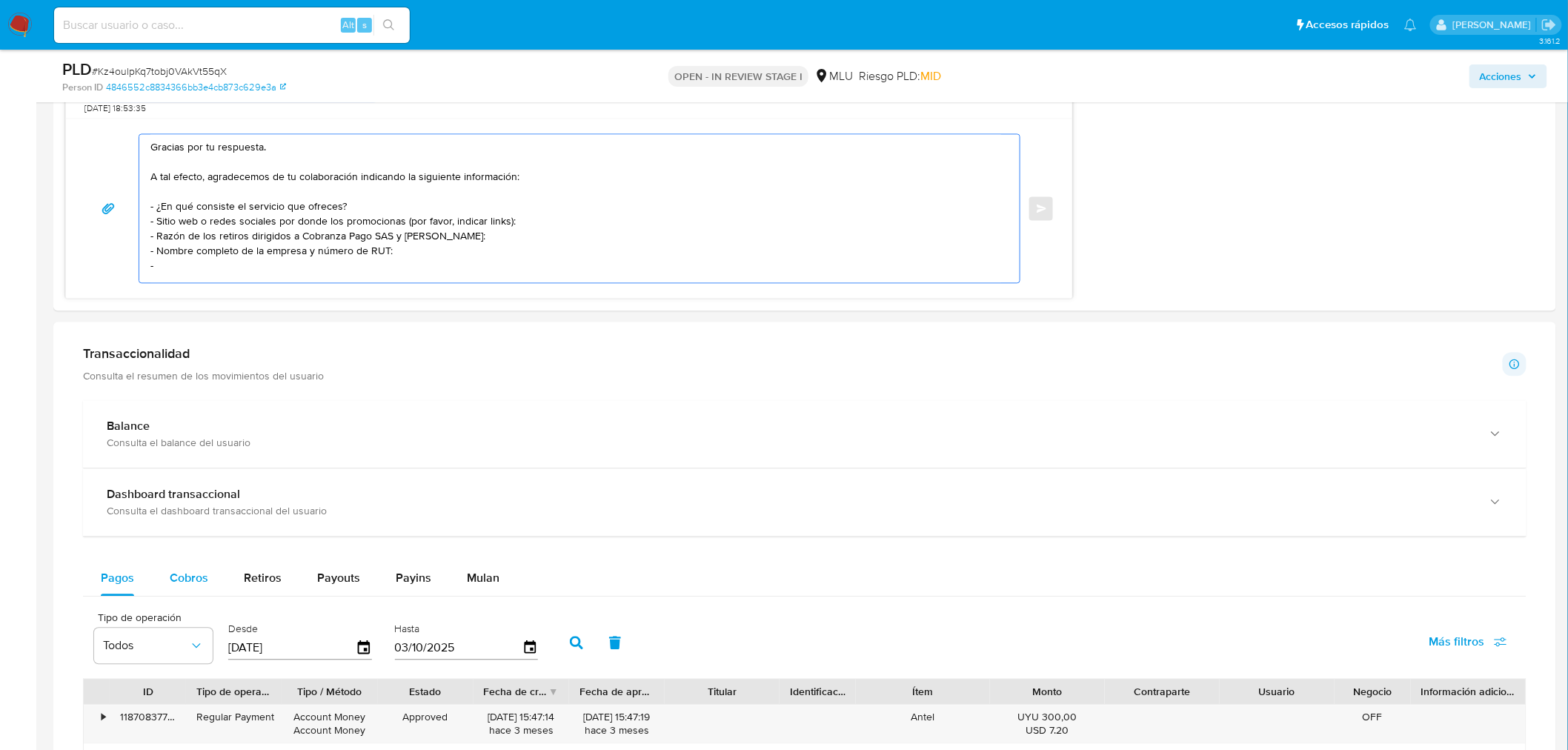
type textarea "Gracias por tu respuesta. A tal efecto, agradecemos de tu colaboración indicand…"
click at [177, 589] on div "Cobros" at bounding box center [189, 578] width 38 height 36
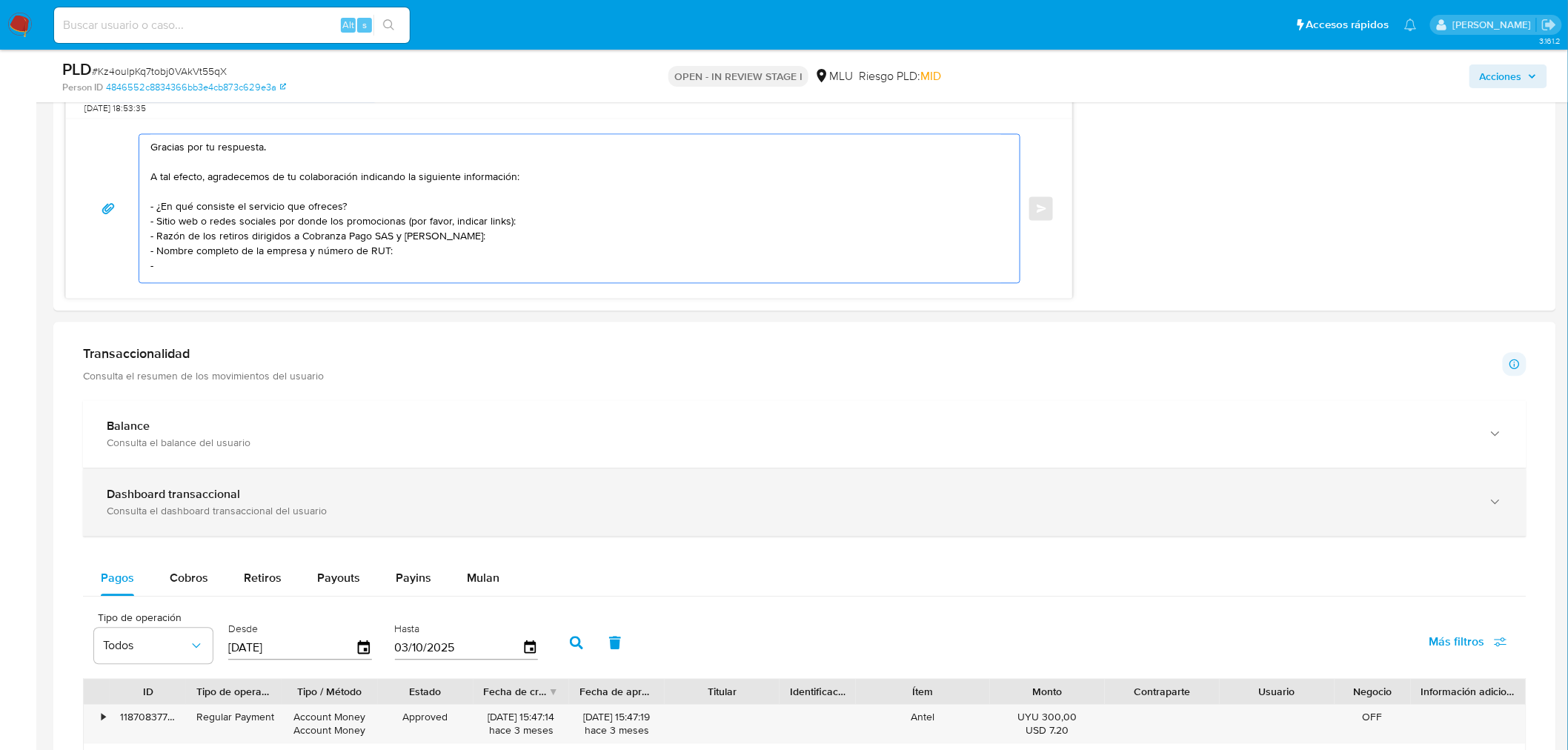
select select "10"
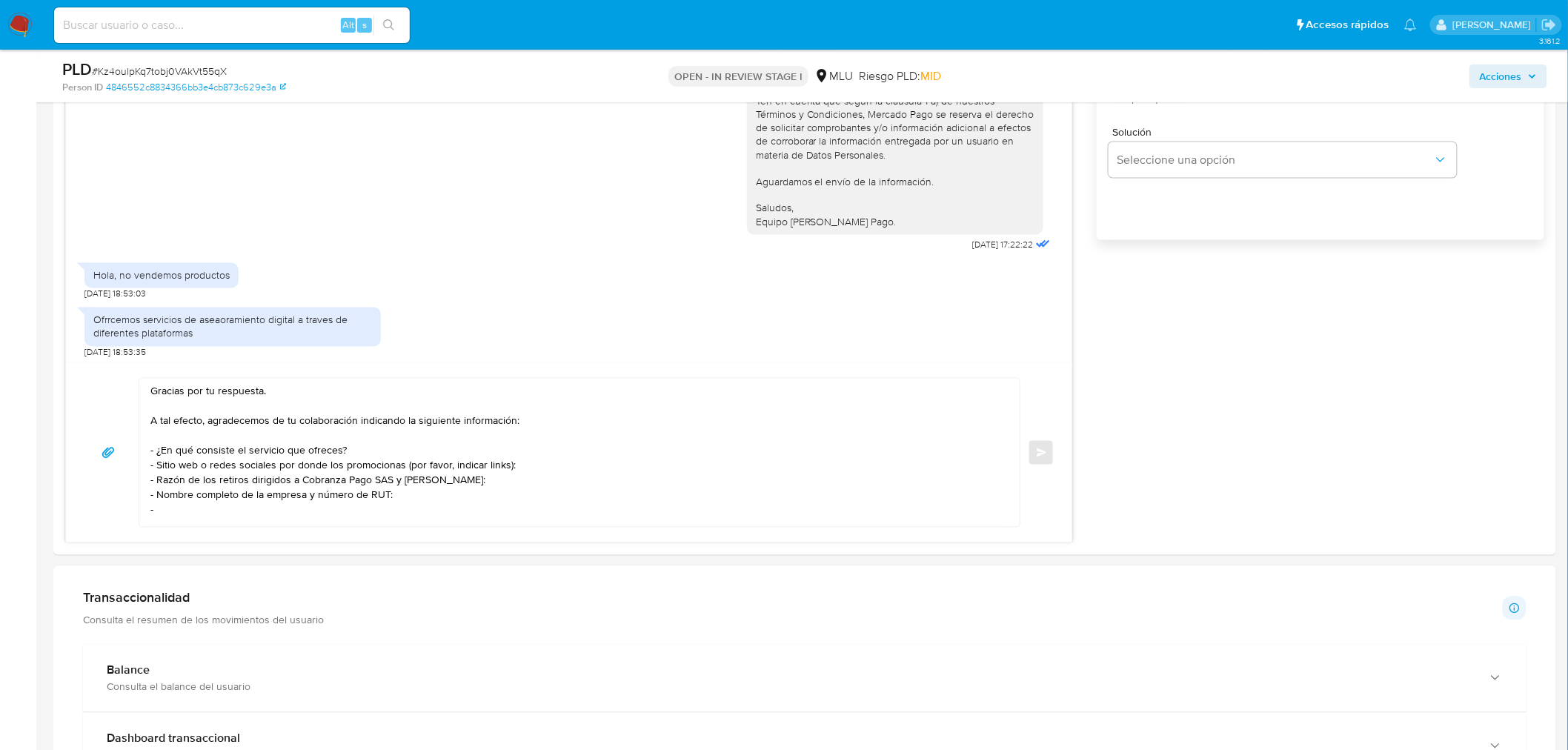
scroll to position [989, 0]
click at [335, 517] on textarea "Gracias por tu respuesta. A tal efecto, agradecemos de tu colaboración indicand…" at bounding box center [575, 455] width 850 height 148
click at [185, 514] on textarea "Gracias por tu respuesta. A tal efecto, agradecemos de tu colaboración indicand…" at bounding box center [575, 455] width 850 height 148
click at [245, 510] on textarea "Gracias por tu respuesta. A tal efecto, agradecemos de tu colaboración indicand…" at bounding box center [575, 455] width 850 height 148
click at [315, 498] on textarea "Gracias por tu respuesta. A tal efecto, agradecemos de tu colaboración indicand…" at bounding box center [575, 455] width 850 height 148
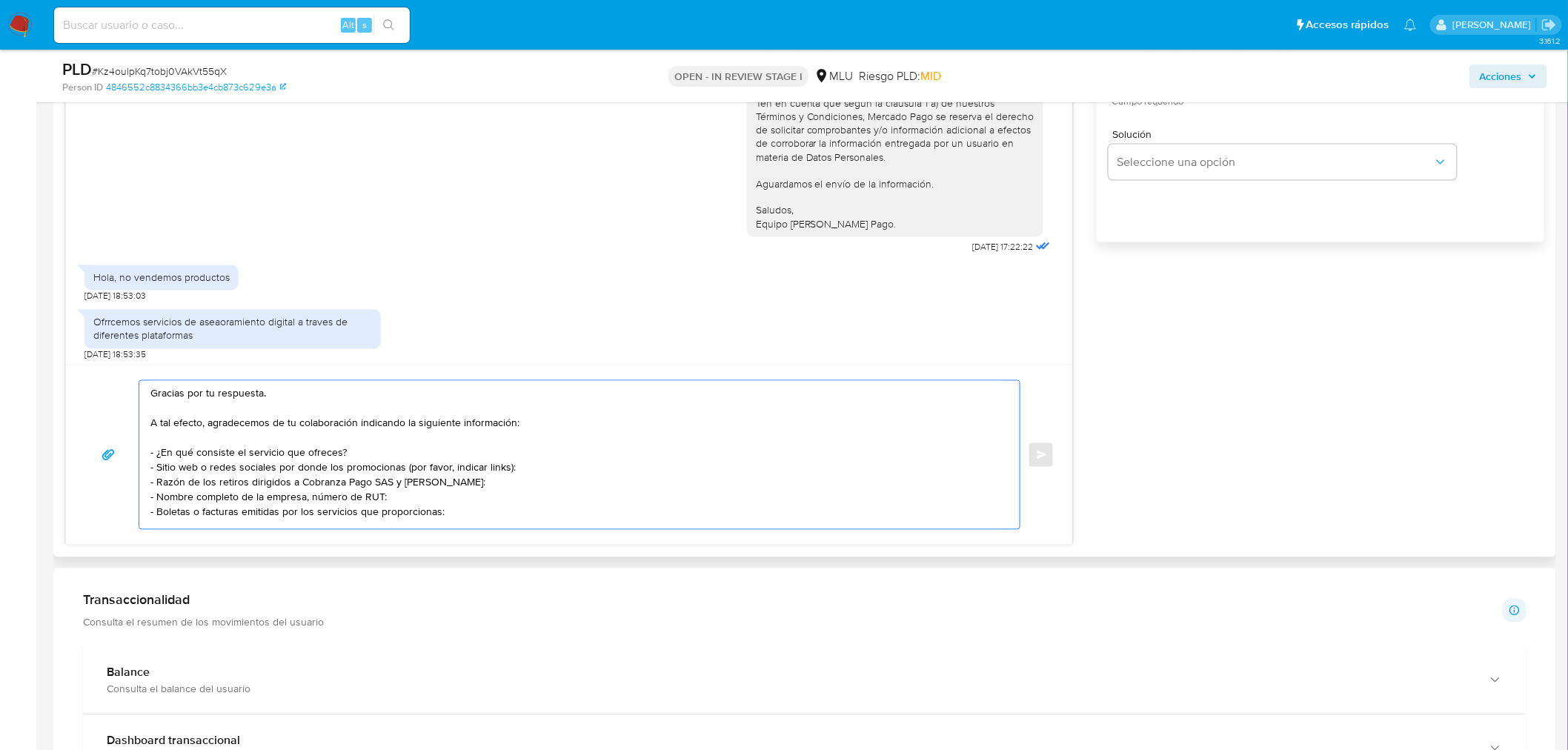
click at [383, 500] on textarea "Gracias por tu respuesta. A tal efecto, agradecemos de tu colaboración indicand…" at bounding box center [575, 455] width 850 height 148
drag, startPoint x: 312, startPoint y: 498, endPoint x: 329, endPoint y: 526, distance: 32.8
click at [313, 498] on textarea "Gracias por tu respuesta. A tal efecto, agradecemos de tu colaboración indicand…" at bounding box center [575, 455] width 850 height 148
click at [382, 499] on textarea "Gracias por tu respuesta. A tal efecto, agradecemos de tu colaboración indicand…" at bounding box center [575, 455] width 850 height 148
click at [465, 507] on textarea "Gracias por tu respuesta. A tal efecto, agradecemos de tu colaboración indicand…" at bounding box center [575, 455] width 850 height 148
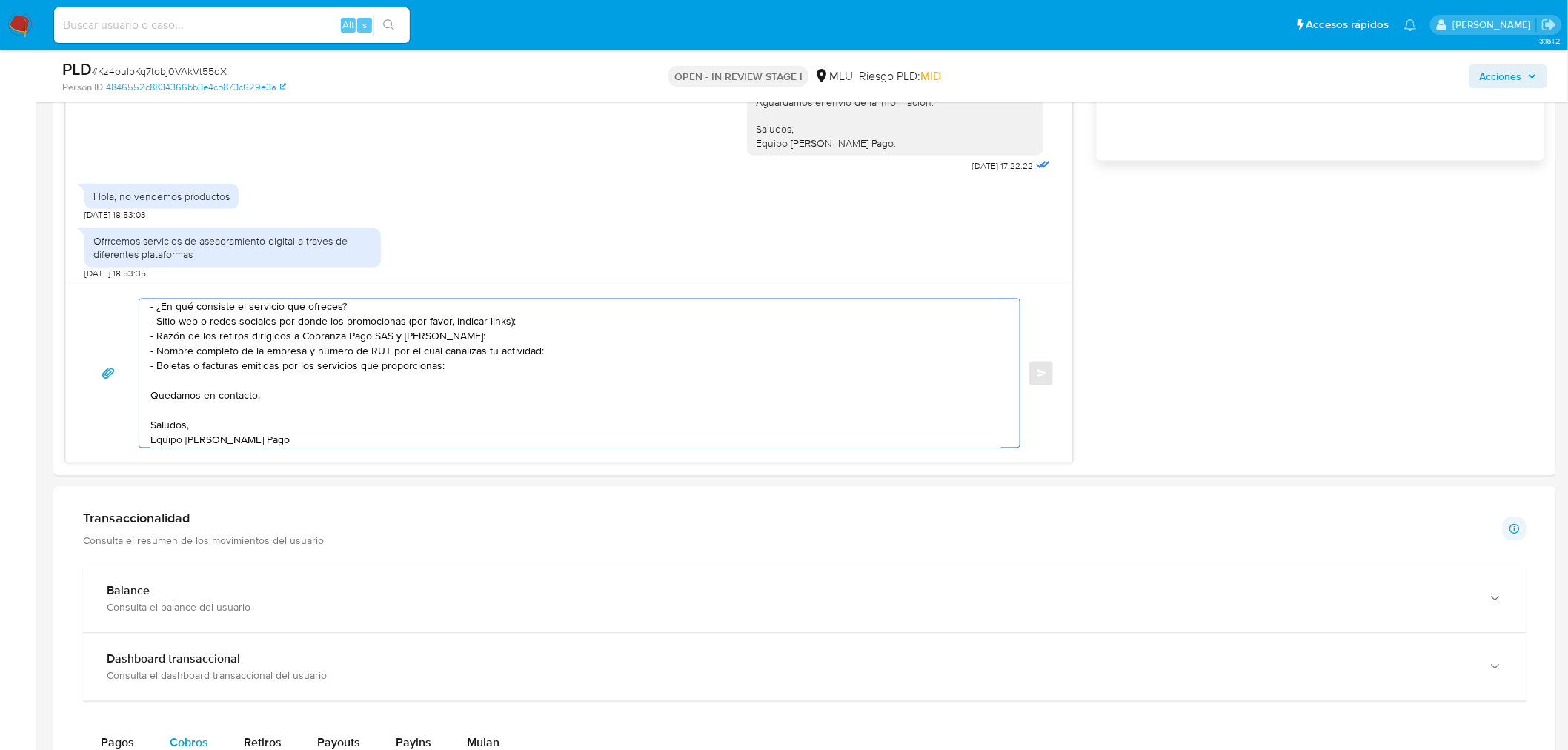
scroll to position [1070, 0]
click at [366, 390] on textarea "Gracias por tu respuesta. A tal efecto, agradecemos de tu colaboración indicand…" at bounding box center [575, 373] width 850 height 148
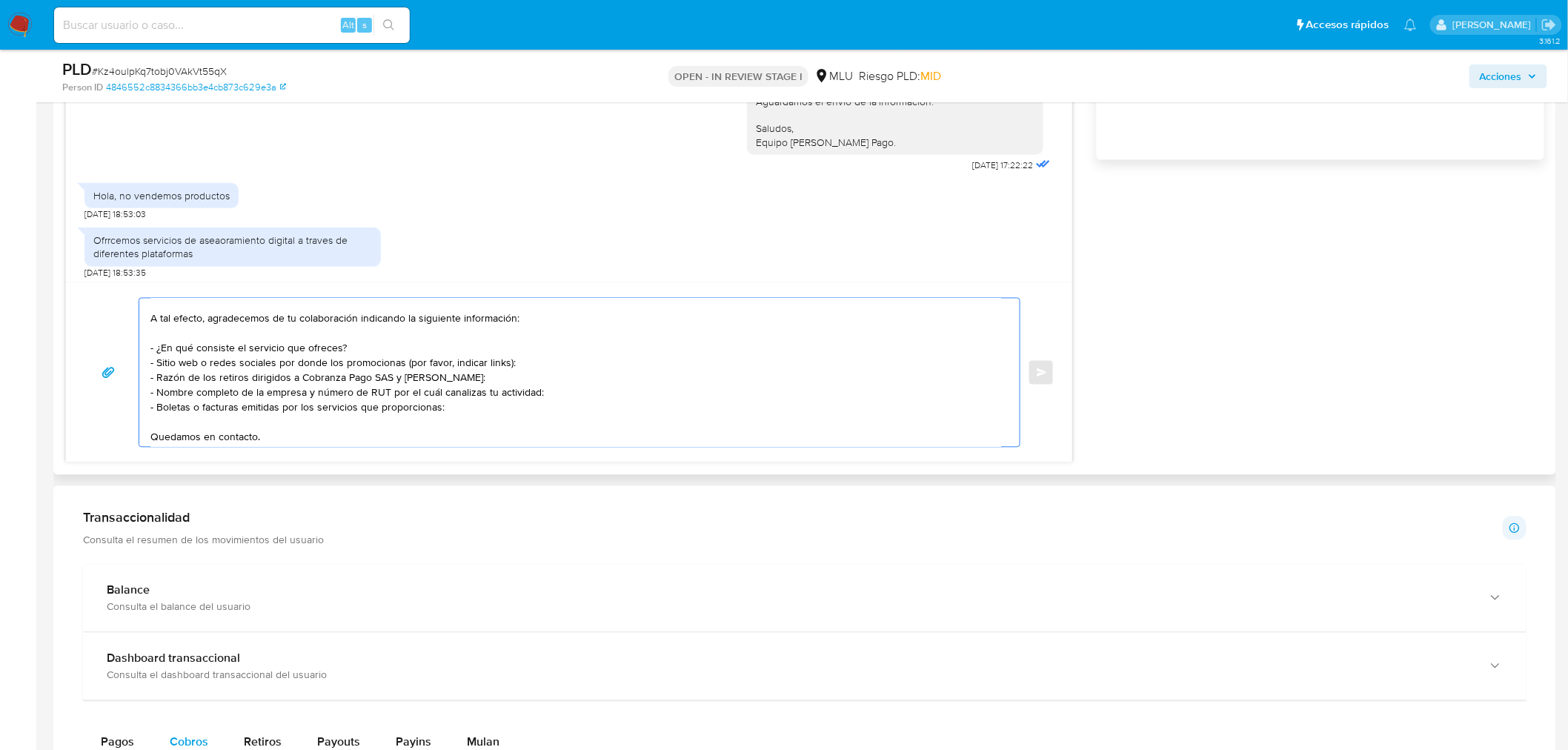
scroll to position [0, 0]
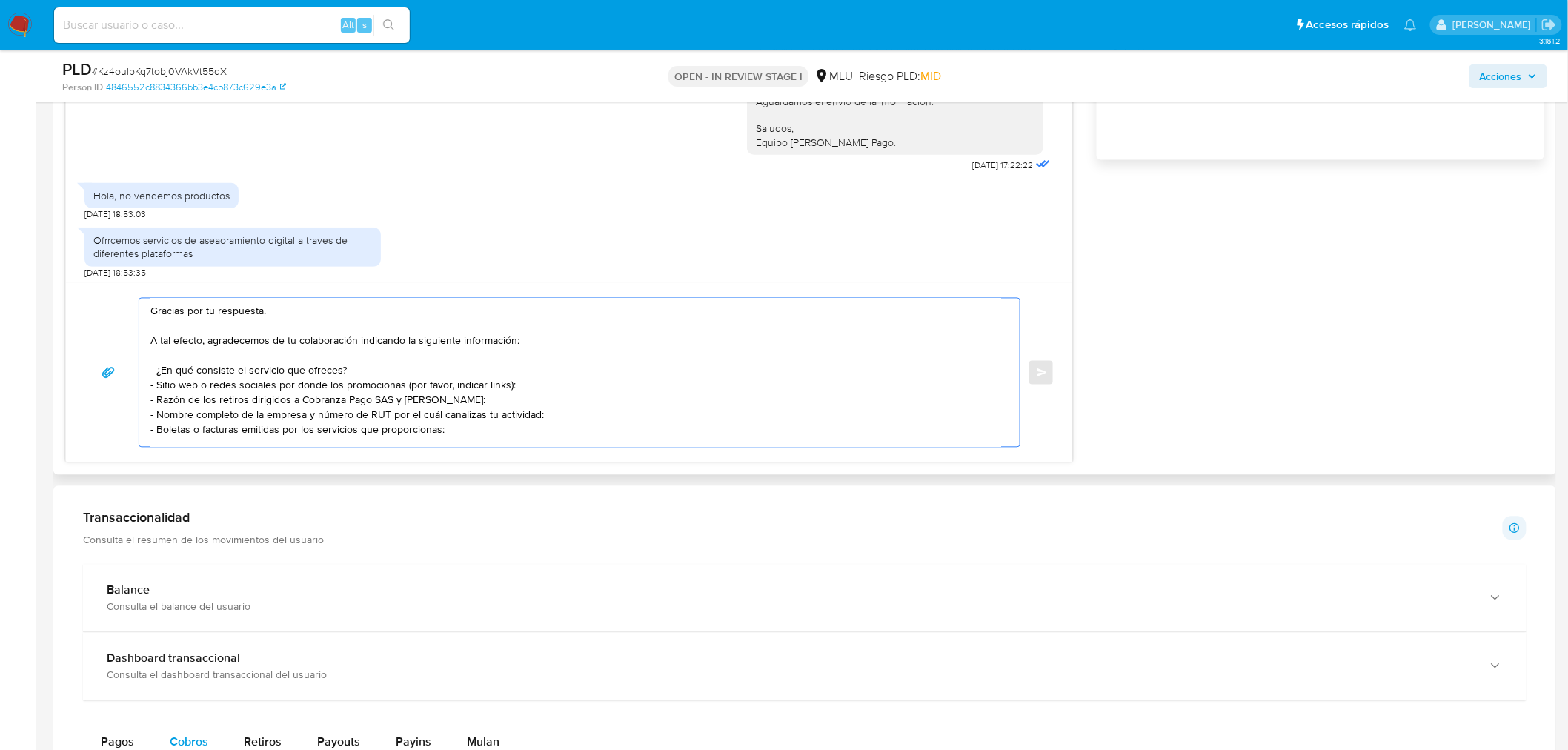
click at [314, 390] on textarea "Gracias por tu respuesta. A tal efecto, agradecemos de tu colaboración indicand…" at bounding box center [575, 373] width 850 height 148
click at [254, 381] on textarea "Gracias por tu respuesta. A tal efecto, agradecemos de tu colaboración indicand…" at bounding box center [575, 373] width 850 height 148
click at [200, 388] on textarea "Gracias por tu respuesta. A tal efecto, agradecemos de tu colaboración indicand…" at bounding box center [575, 373] width 850 height 148
click at [329, 390] on textarea "Gracias por tu respuesta. A tal efecto, agradecemos de tu colaboración indicand…" at bounding box center [575, 373] width 850 height 148
click at [213, 402] on textarea "Gracias por tu respuesta. A tal efecto, agradecemos de tu colaboración indicand…" at bounding box center [575, 373] width 850 height 148
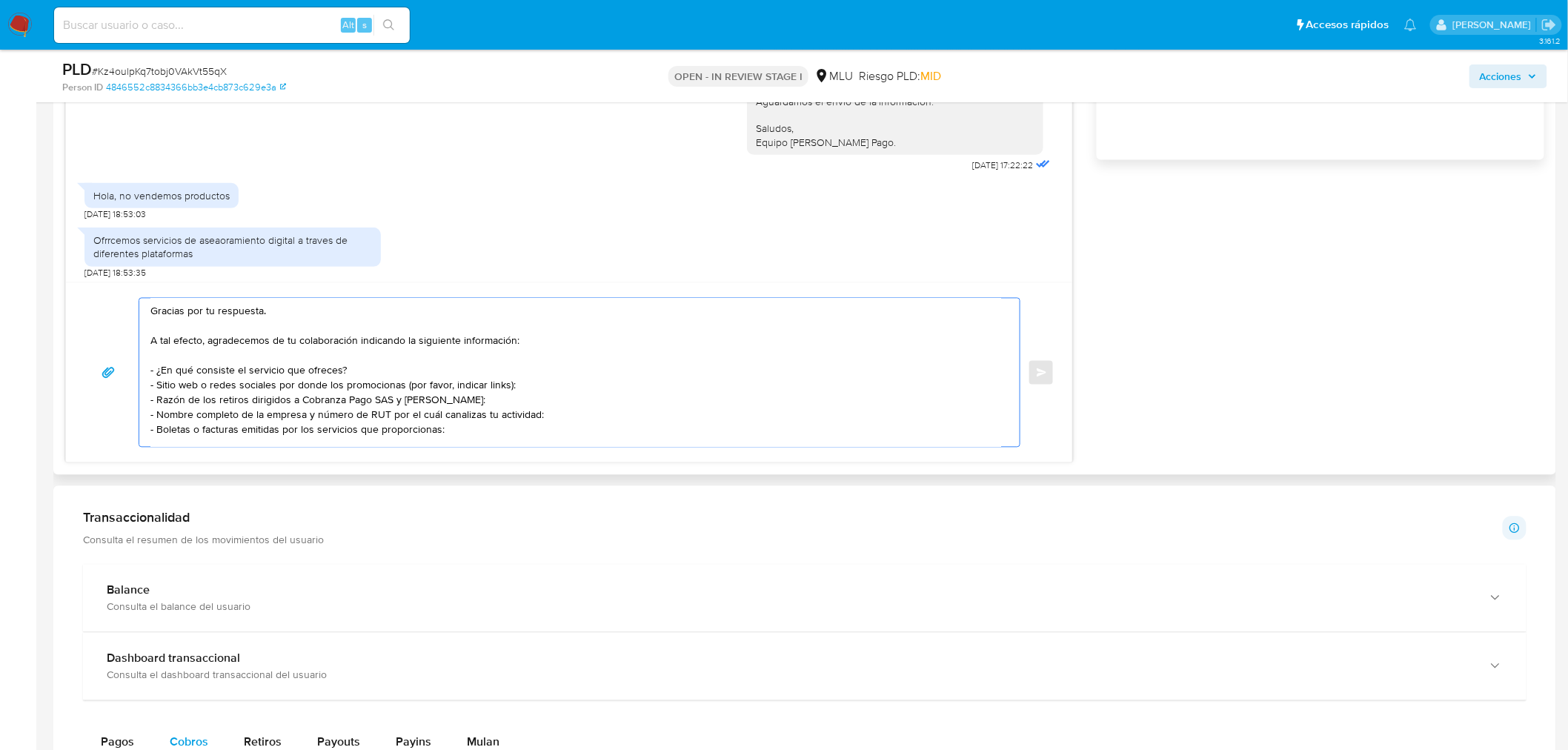
click at [321, 401] on textarea "Gracias por tu respuesta. A tal efecto, agradecemos de tu colaboración indicand…" at bounding box center [575, 373] width 850 height 148
click at [215, 417] on textarea "Gracias por tu respuesta. A tal efecto, agradecemos de tu colaboración indicand…" at bounding box center [575, 373] width 850 height 148
click at [306, 414] on textarea "Gracias por tu respuesta. A tal efecto, agradecemos de tu colaboración indicand…" at bounding box center [575, 373] width 850 height 148
click at [259, 431] on textarea "Gracias por tu respuesta. A tal efecto, agradecemos de tu colaboración indicand…" at bounding box center [575, 373] width 850 height 148
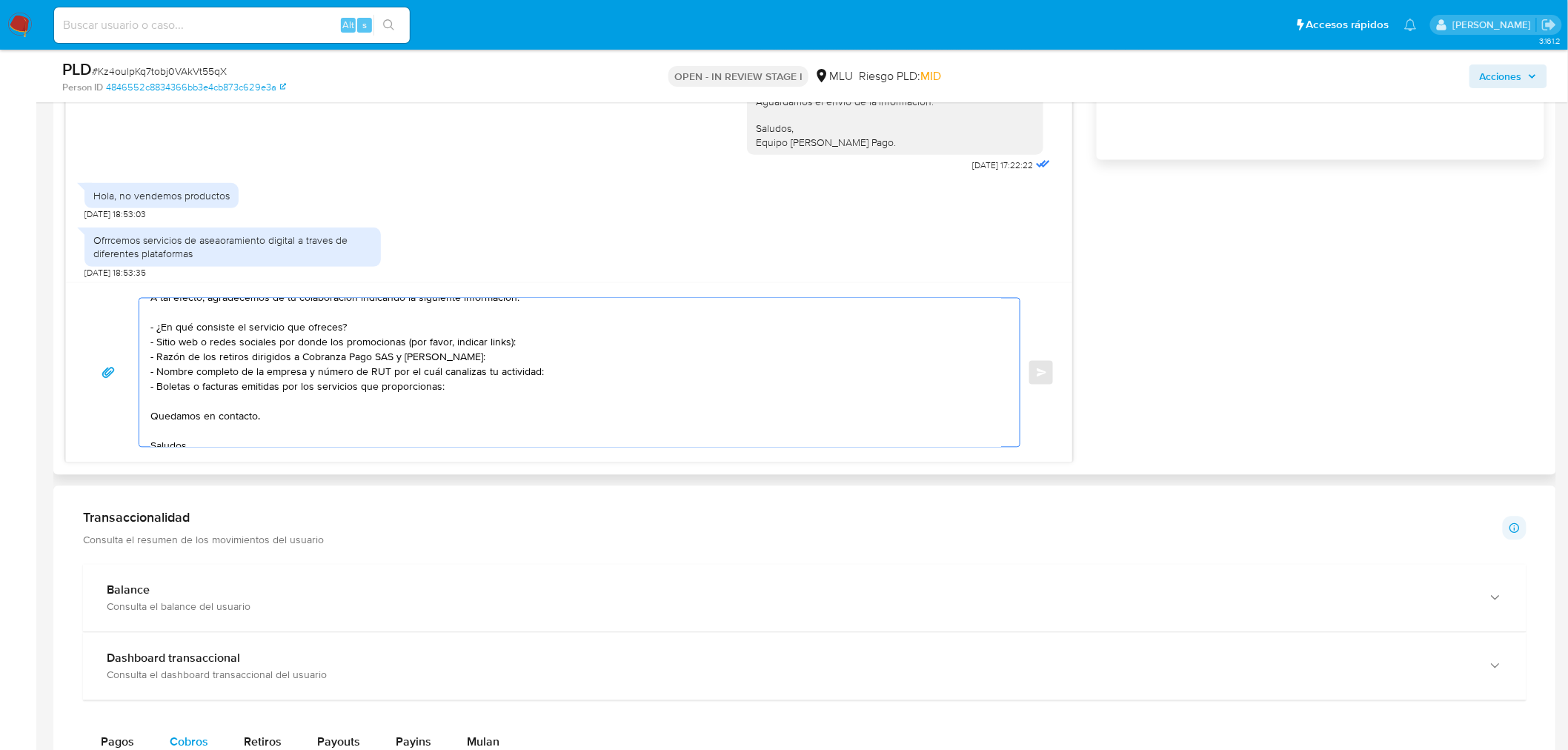
scroll to position [83, 0]
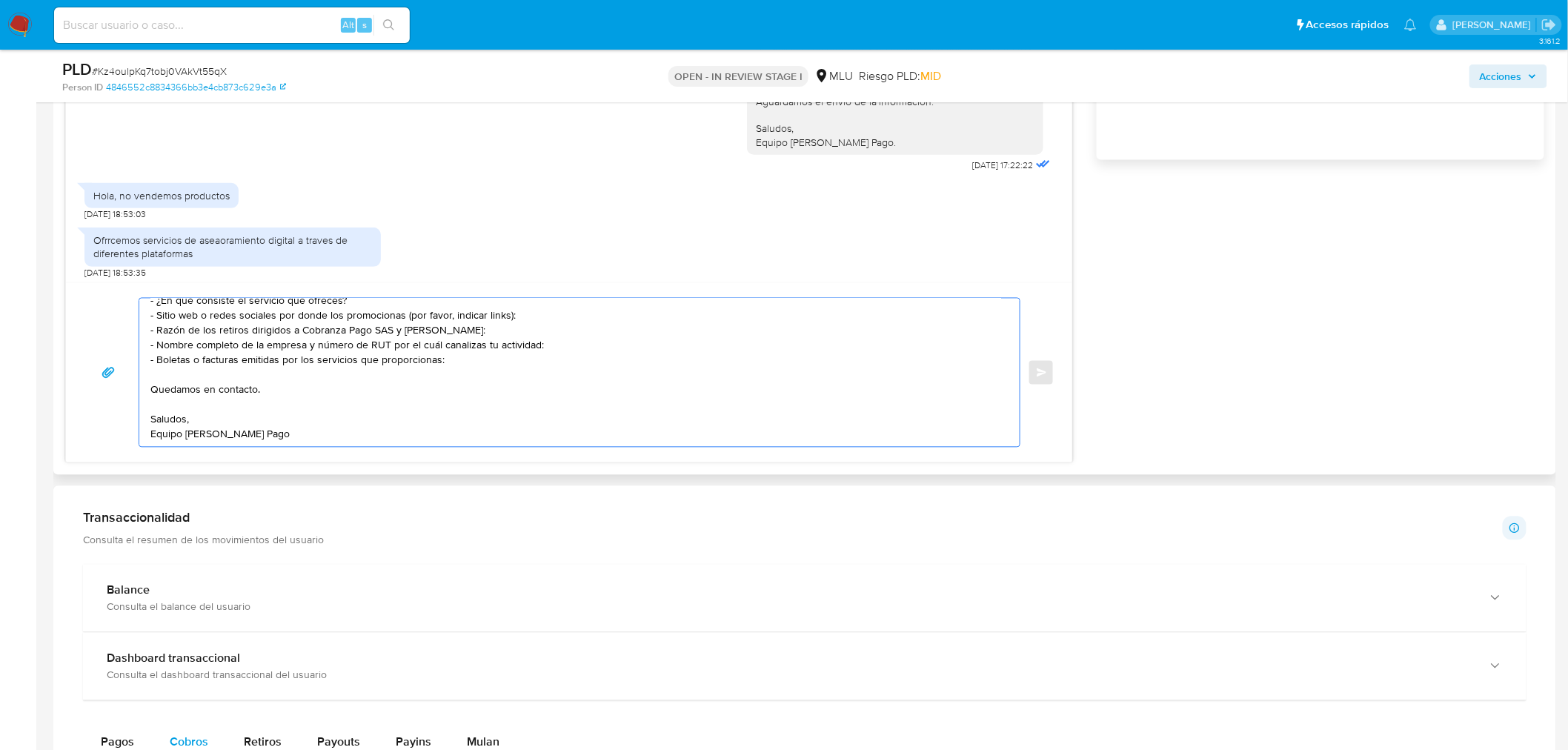
click at [375, 425] on textarea "Gracias por tu respuesta. A tal efecto, agradecemos de tu colaboración indicand…" at bounding box center [575, 373] width 850 height 148
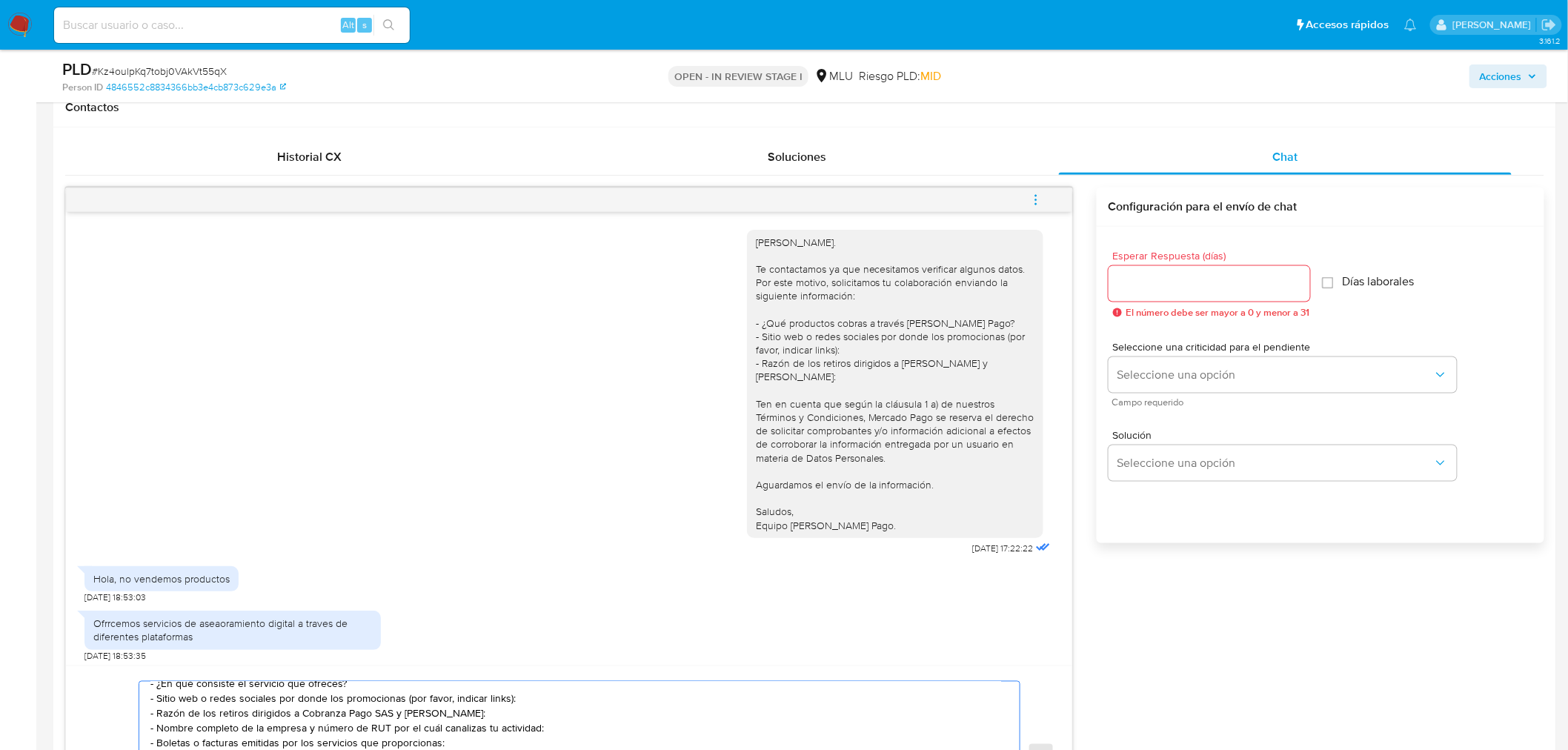
scroll to position [658, 0]
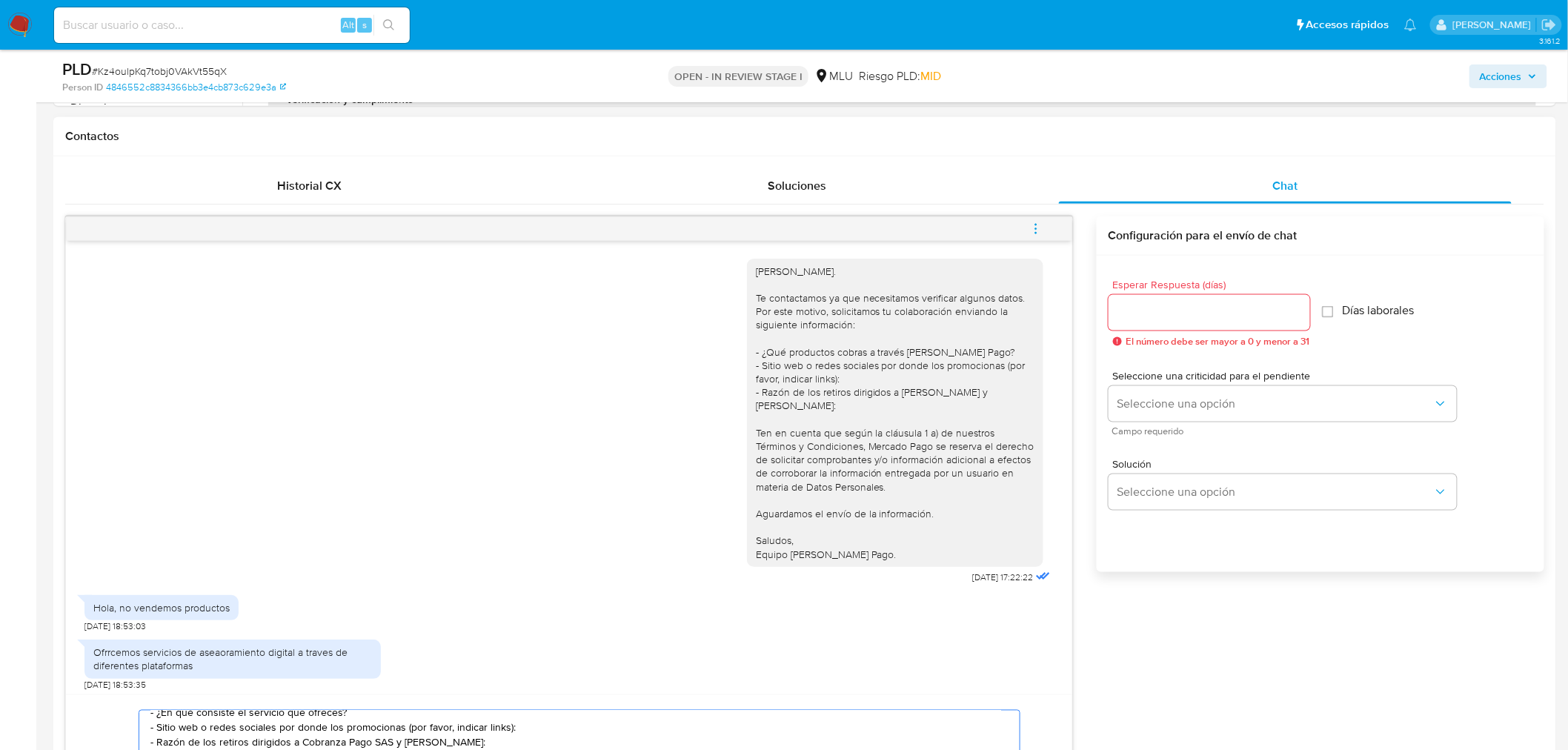
type textarea "Gracias por tu respuesta. A tal efecto, agradecemos de tu colaboración indicand…"
click at [1223, 321] on input "Esperar Respuesta (días)" at bounding box center [1210, 313] width 202 height 19
type input "3"
click at [1179, 402] on span "Seleccione una opción" at bounding box center [1275, 404] width 316 height 15
click at [1169, 397] on div "LOW" at bounding box center [1278, 404] width 325 height 30
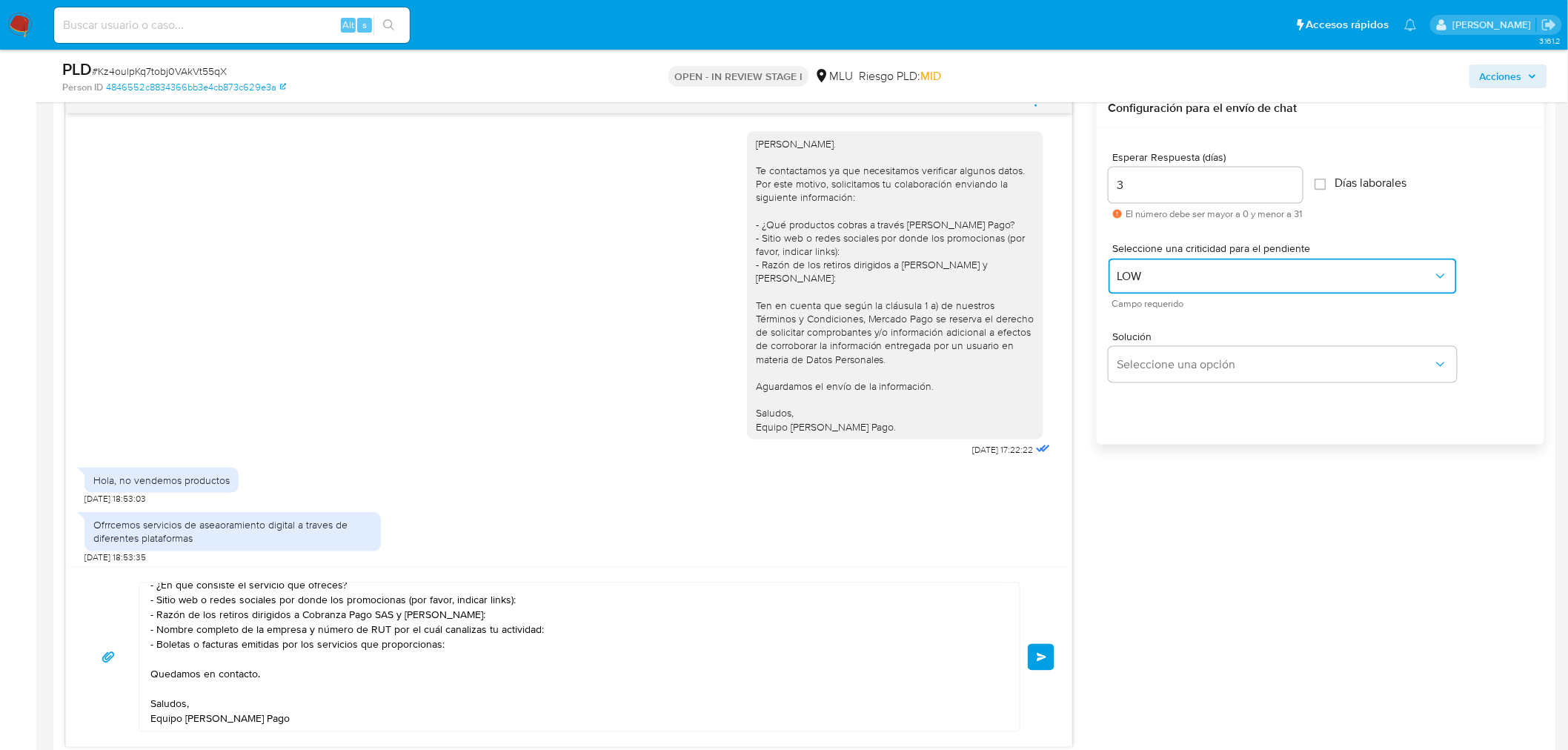
scroll to position [906, 0]
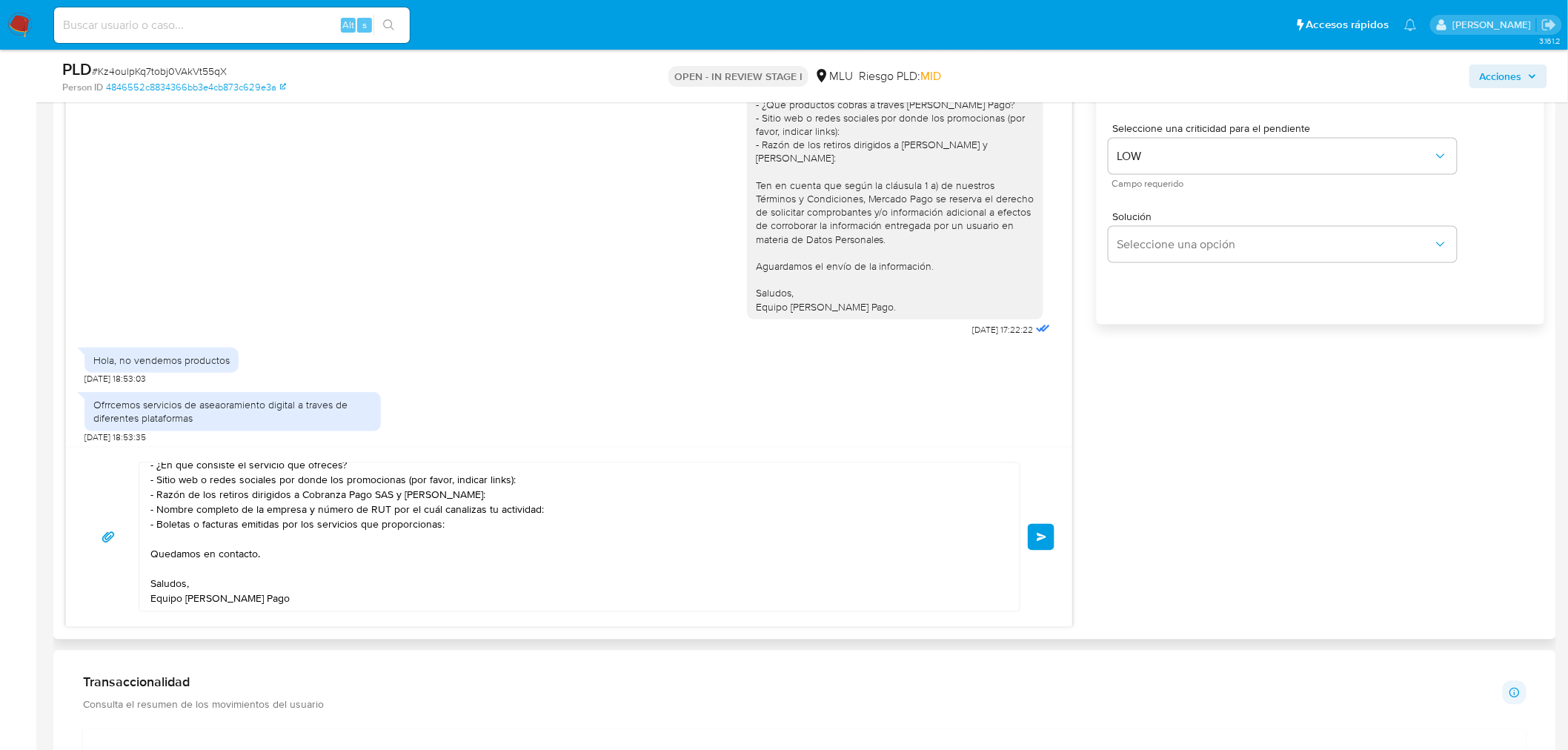
click at [1035, 546] on button "Enviar" at bounding box center [1041, 537] width 27 height 27
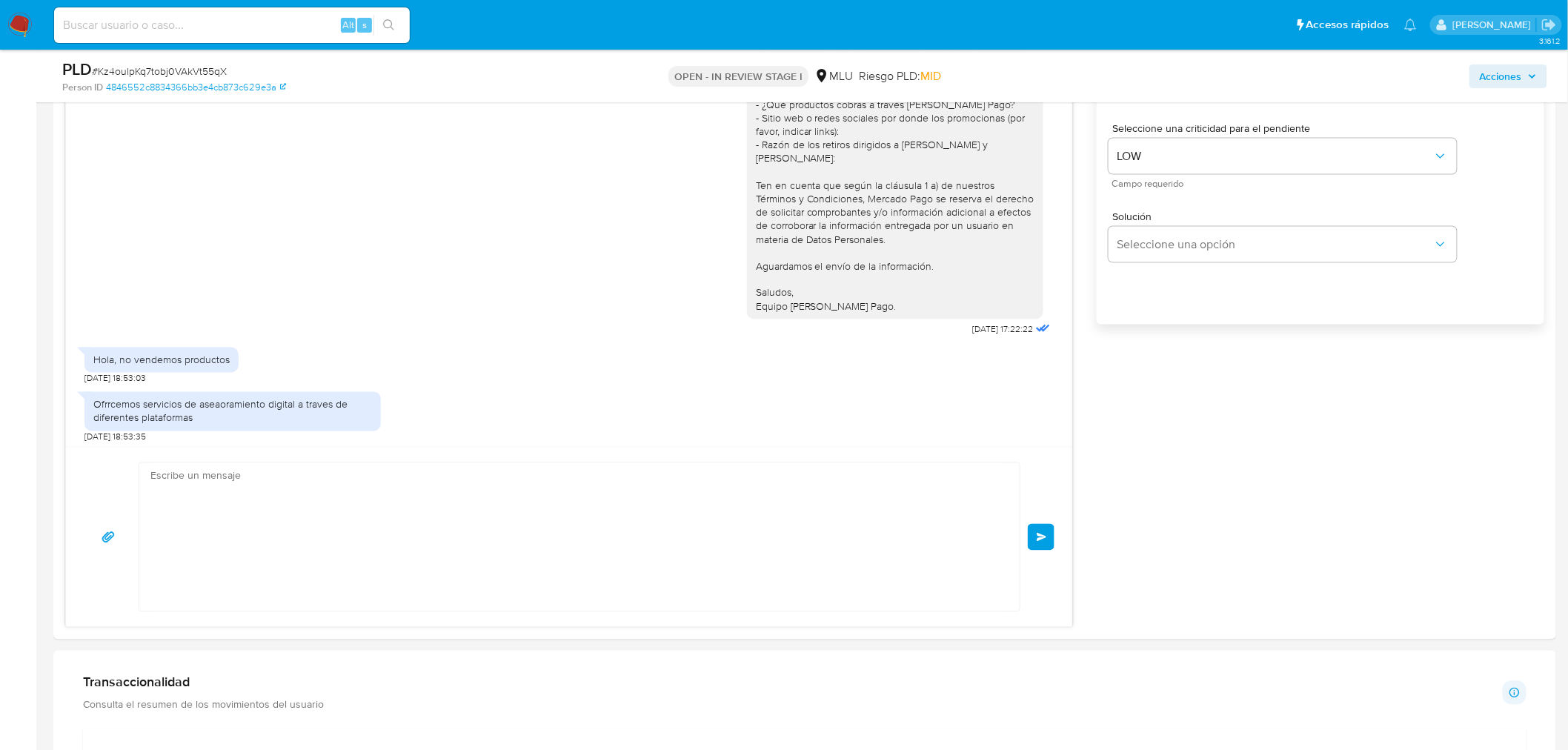
scroll to position [275, 0]
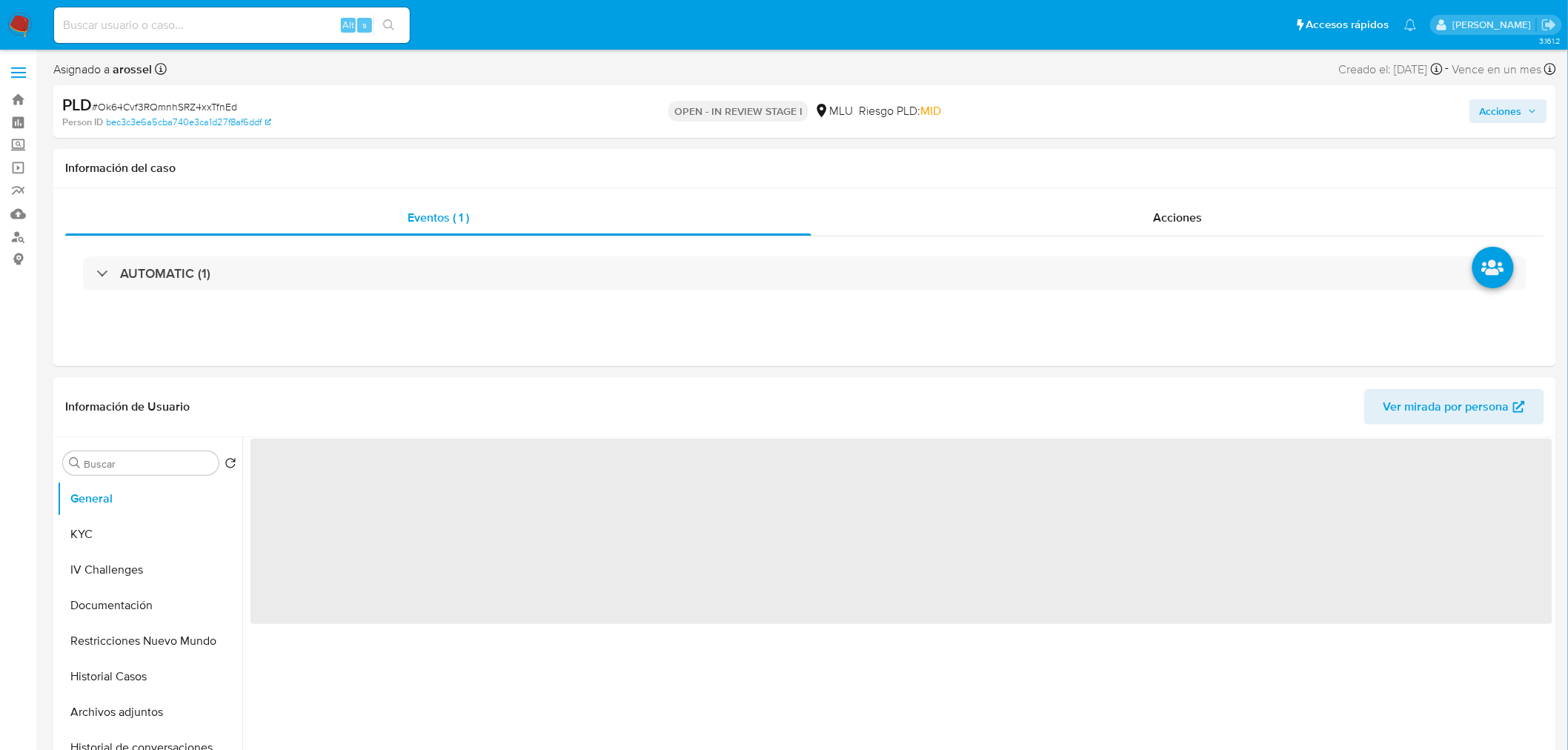
select select "10"
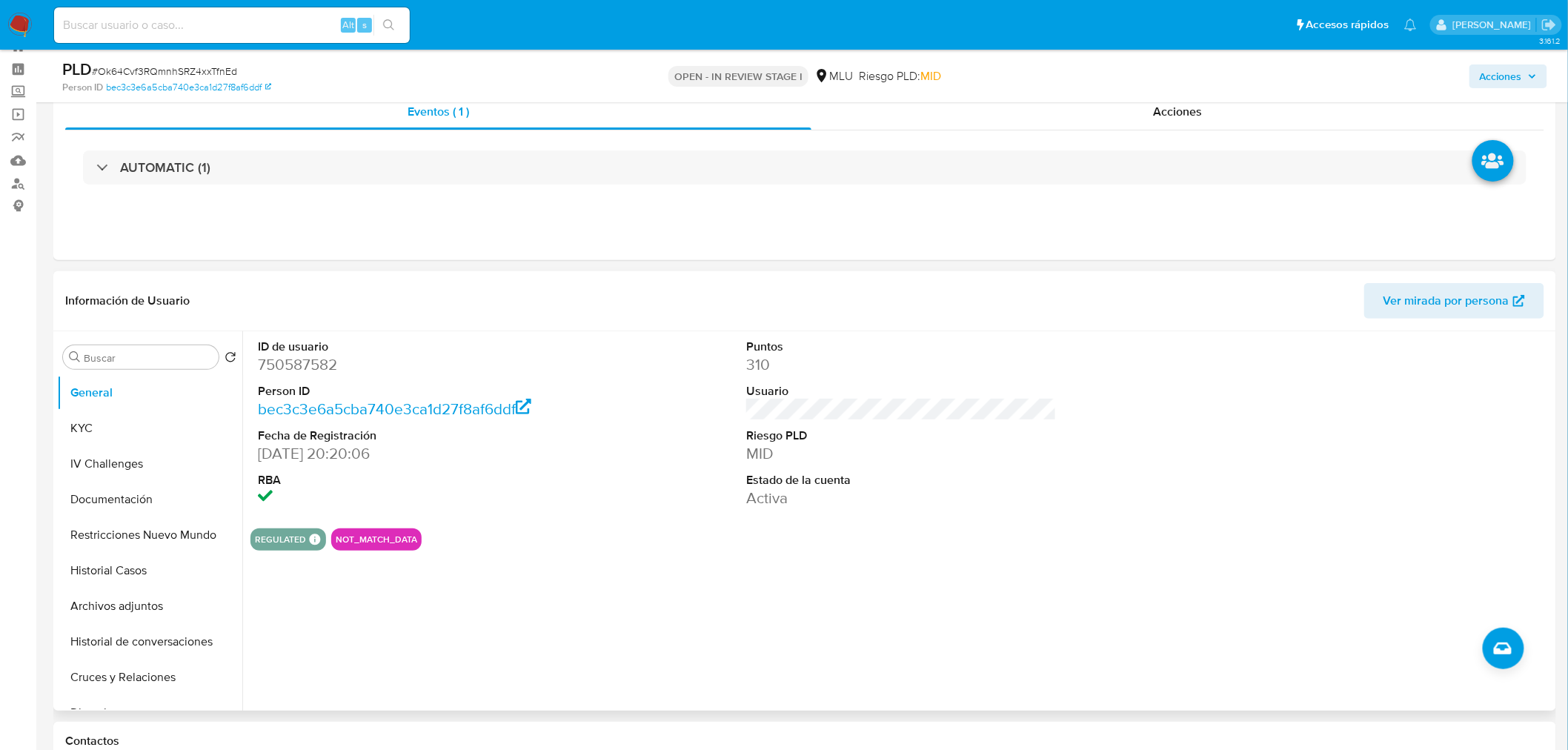
scroll to position [83, 0]
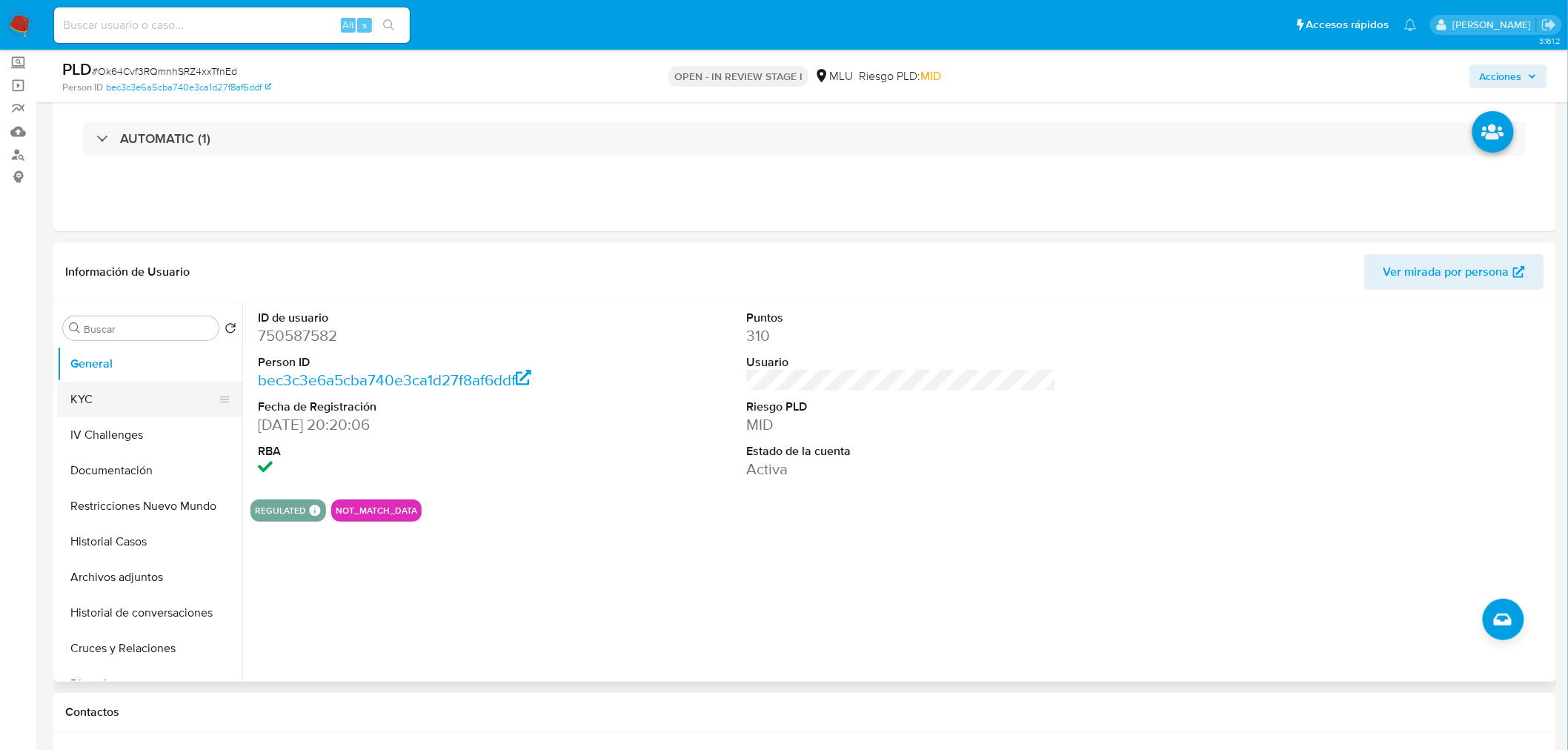
click at [99, 406] on button "KYC" at bounding box center [144, 399] width 173 height 36
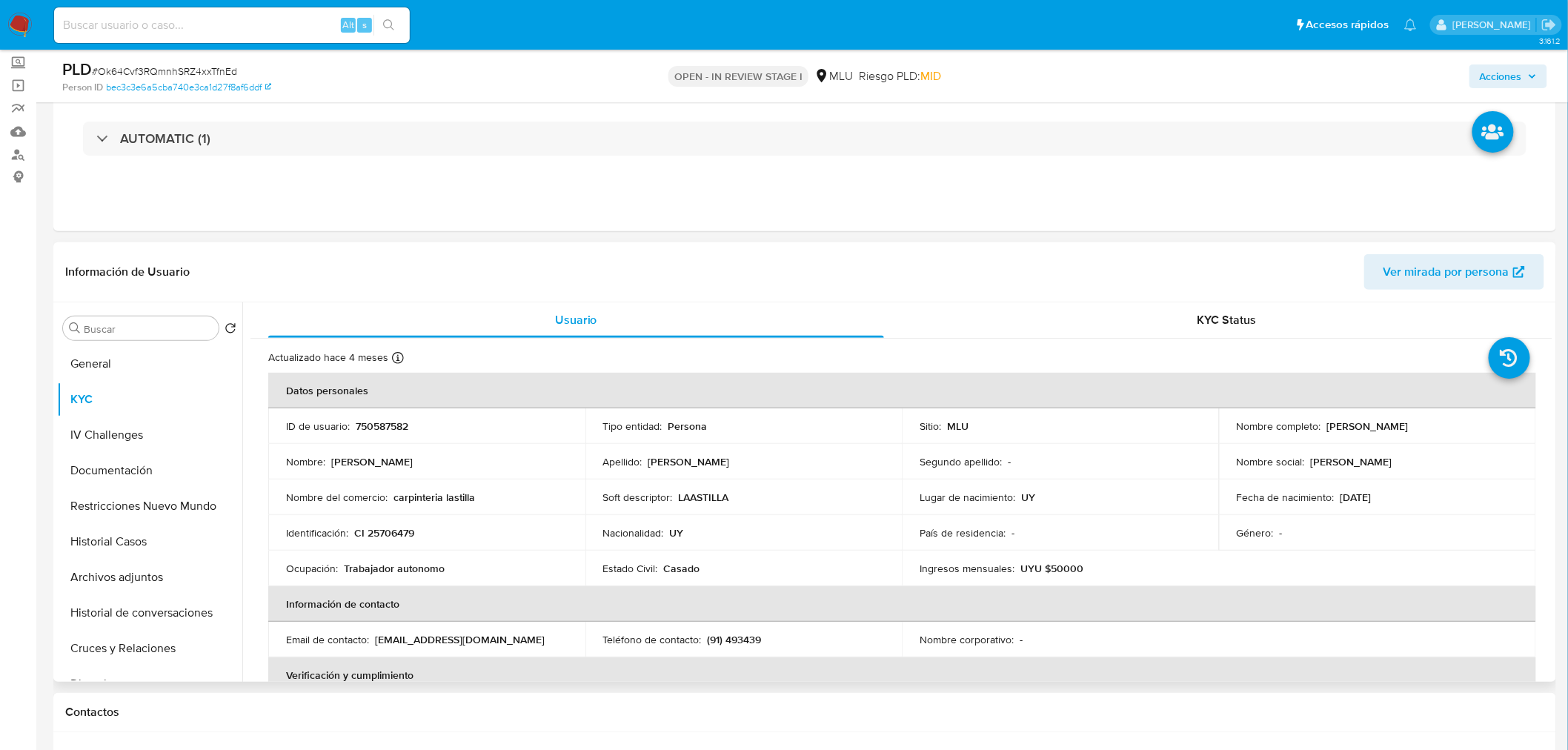
scroll to position [0, 0]
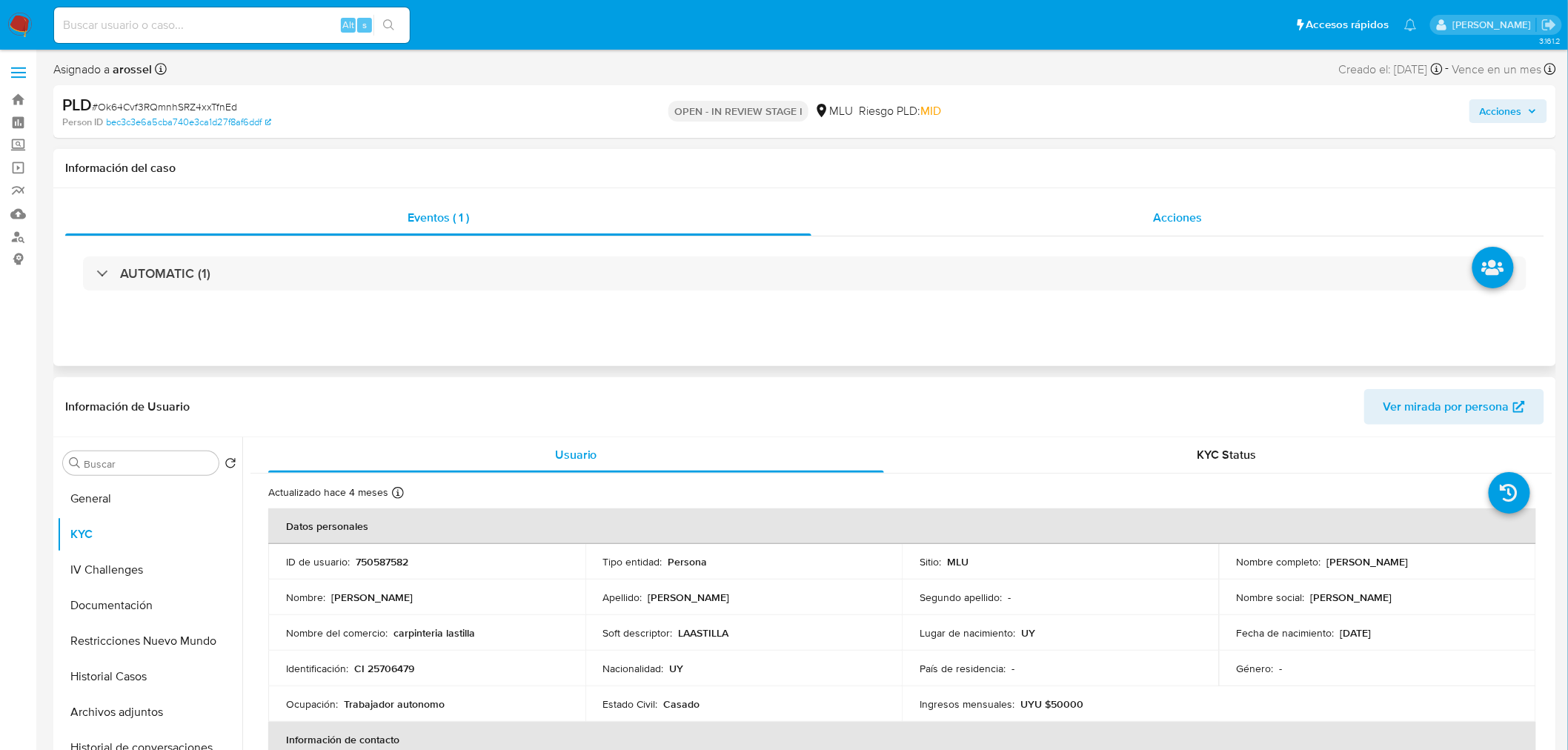
click at [1186, 227] on div "Acciones" at bounding box center [1178, 218] width 734 height 36
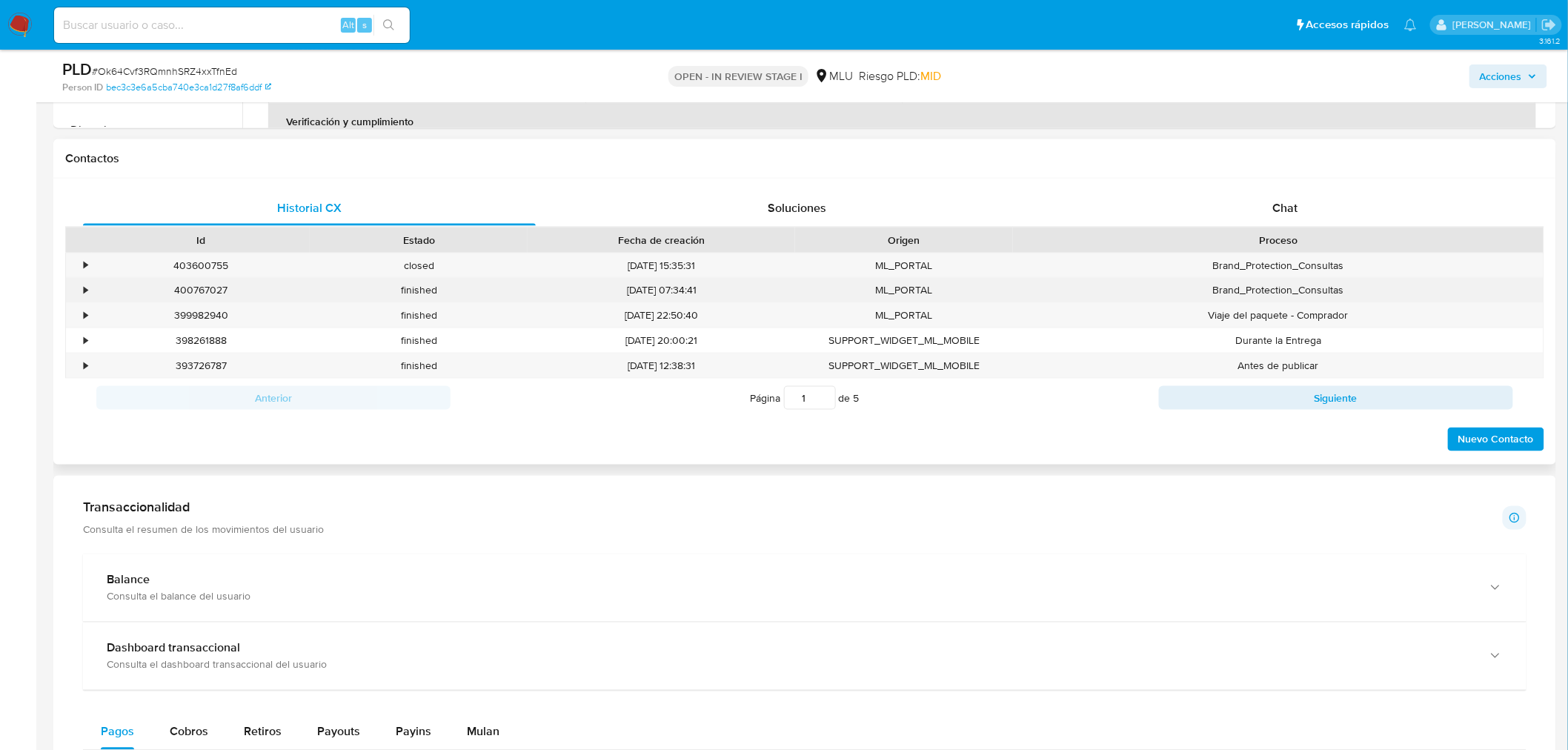
scroll to position [658, 0]
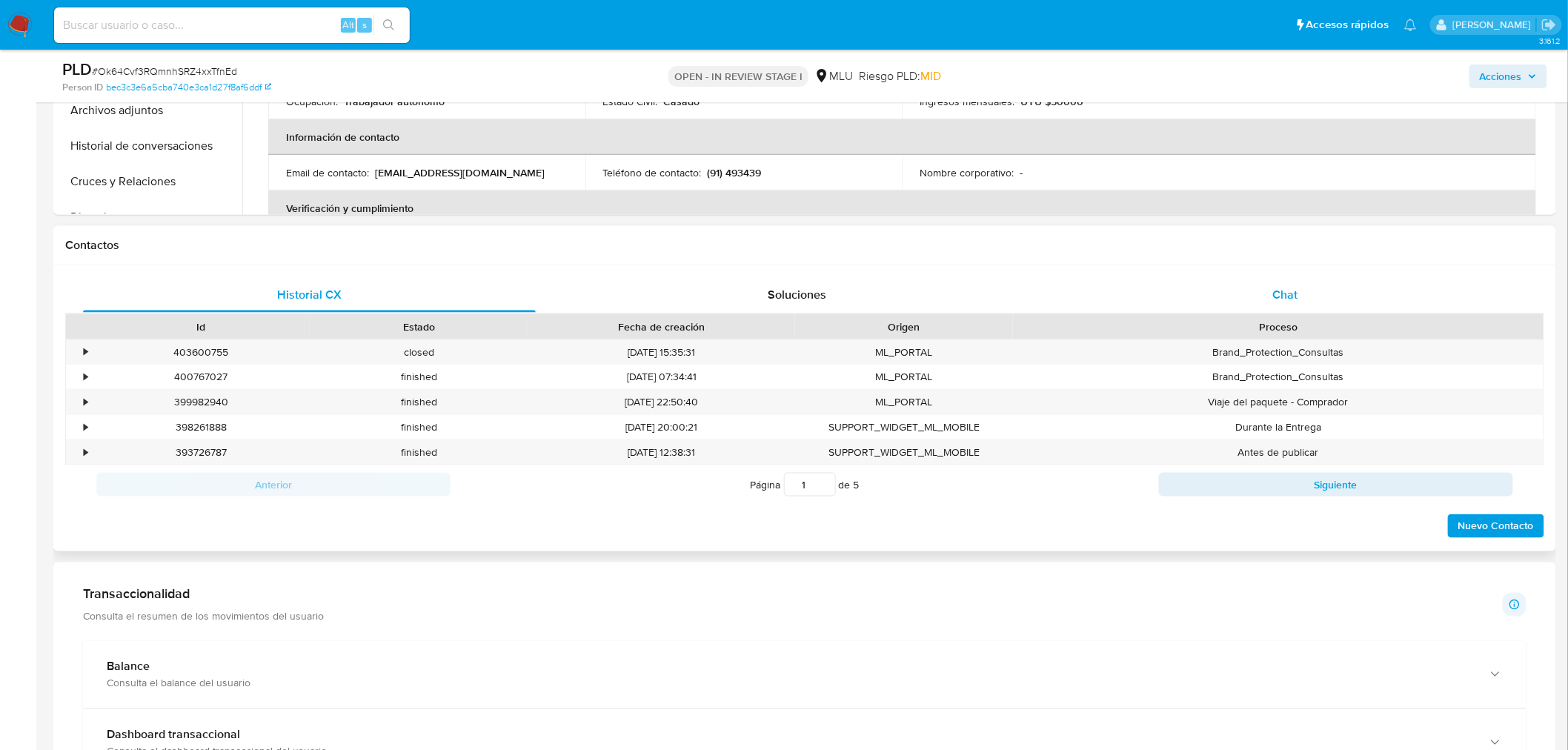
click at [1286, 302] on div "Chat" at bounding box center [1285, 295] width 452 height 36
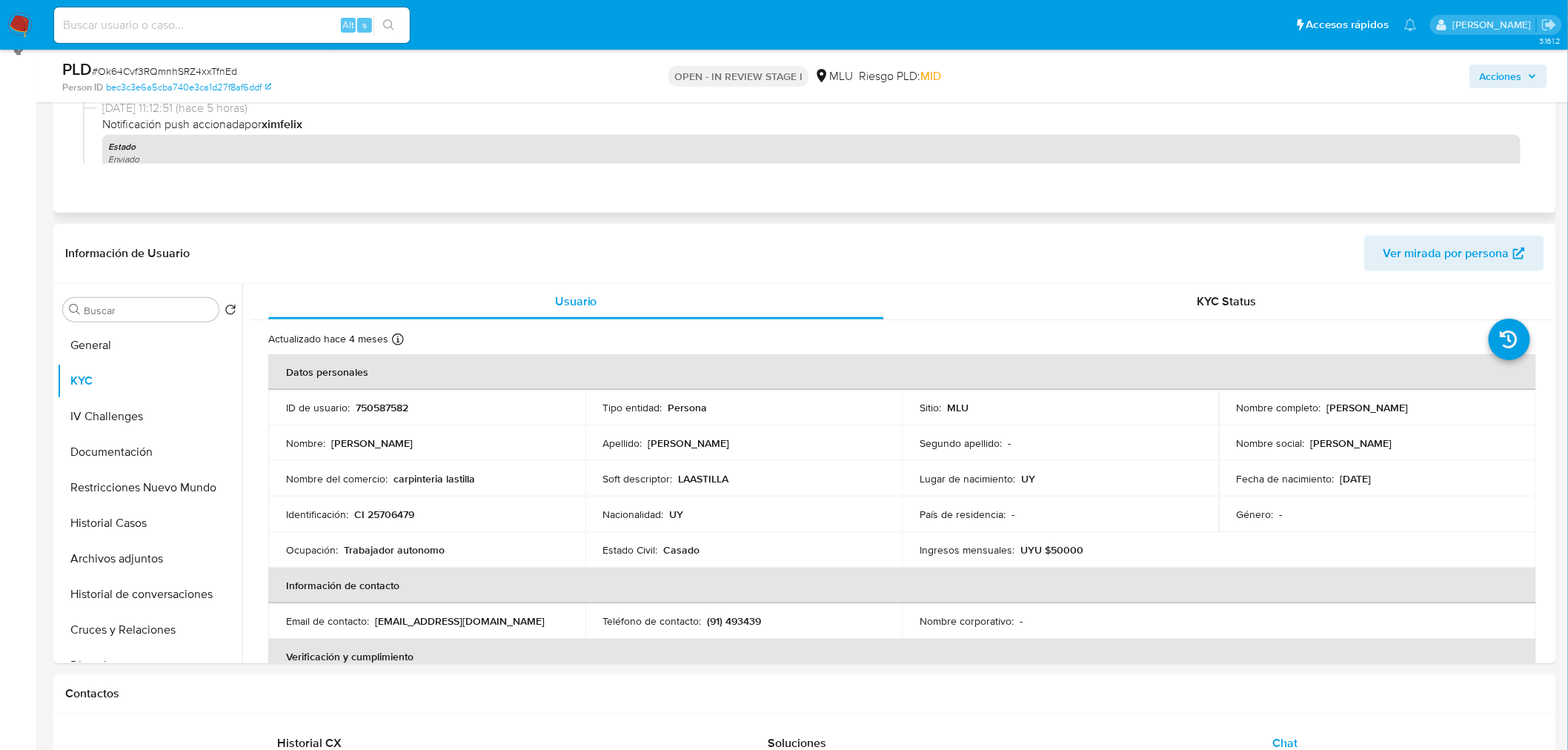
scroll to position [0, 0]
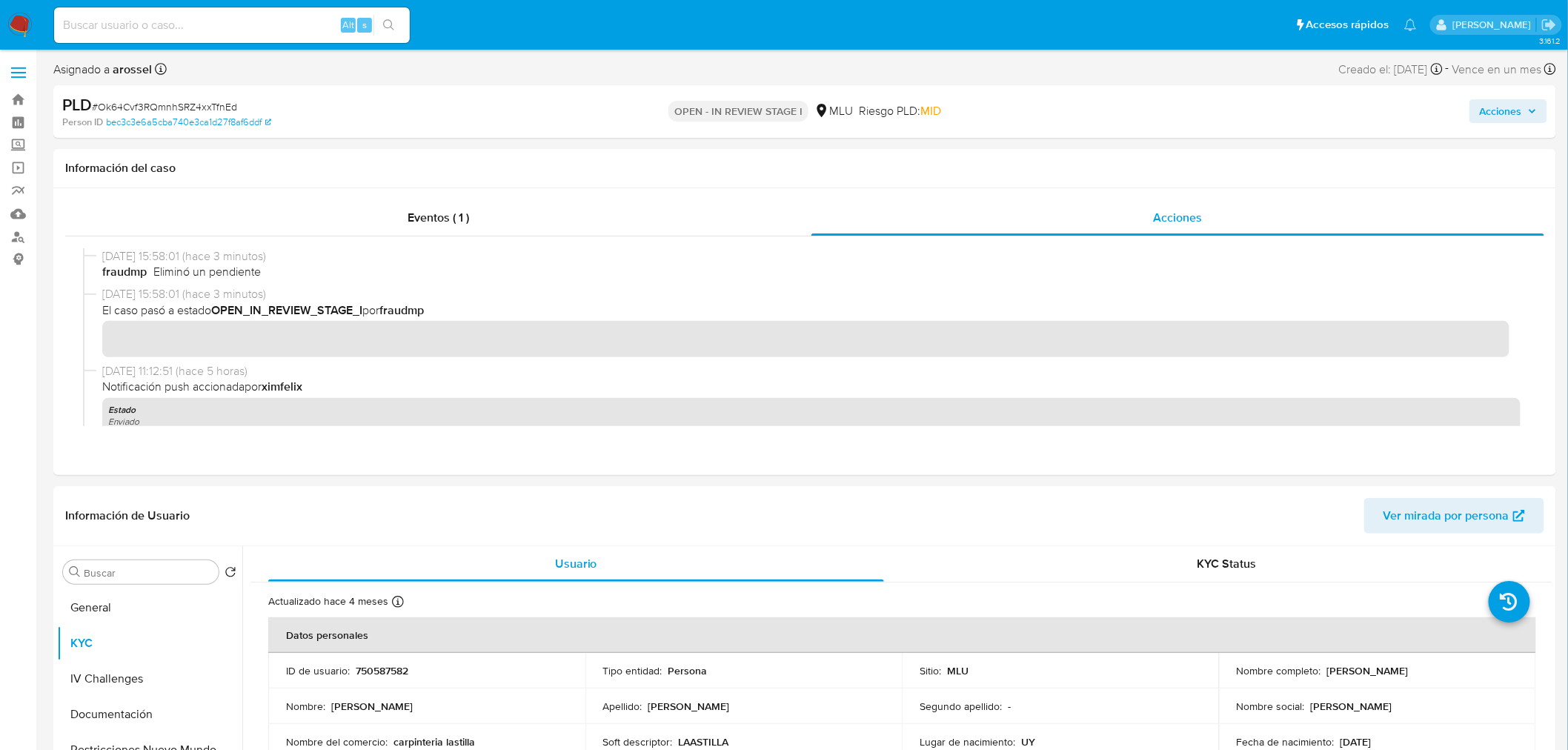
click at [167, 102] on span "# Ok64Cvf3RQmnhSRZ4xxTfnEd" at bounding box center [164, 106] width 145 height 15
click at [167, 102] on span "# Ok64Cvf3RQmnhSRZ4xxTfnEd" at bounding box center [164, 106] width 145 height 15
copy span "Ok64Cvf3RQmnhSRZ4xxTfnEd"
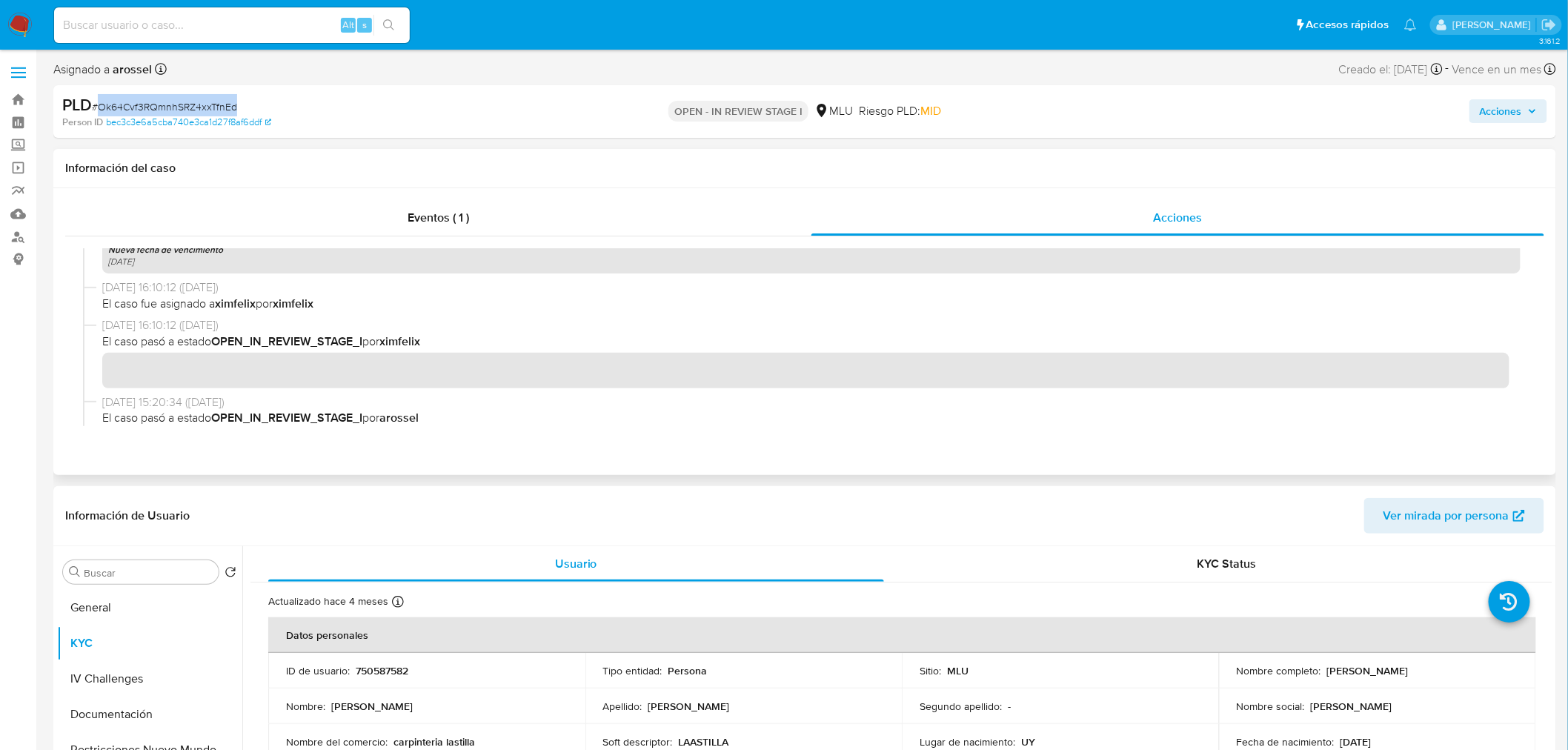
scroll to position [547, 0]
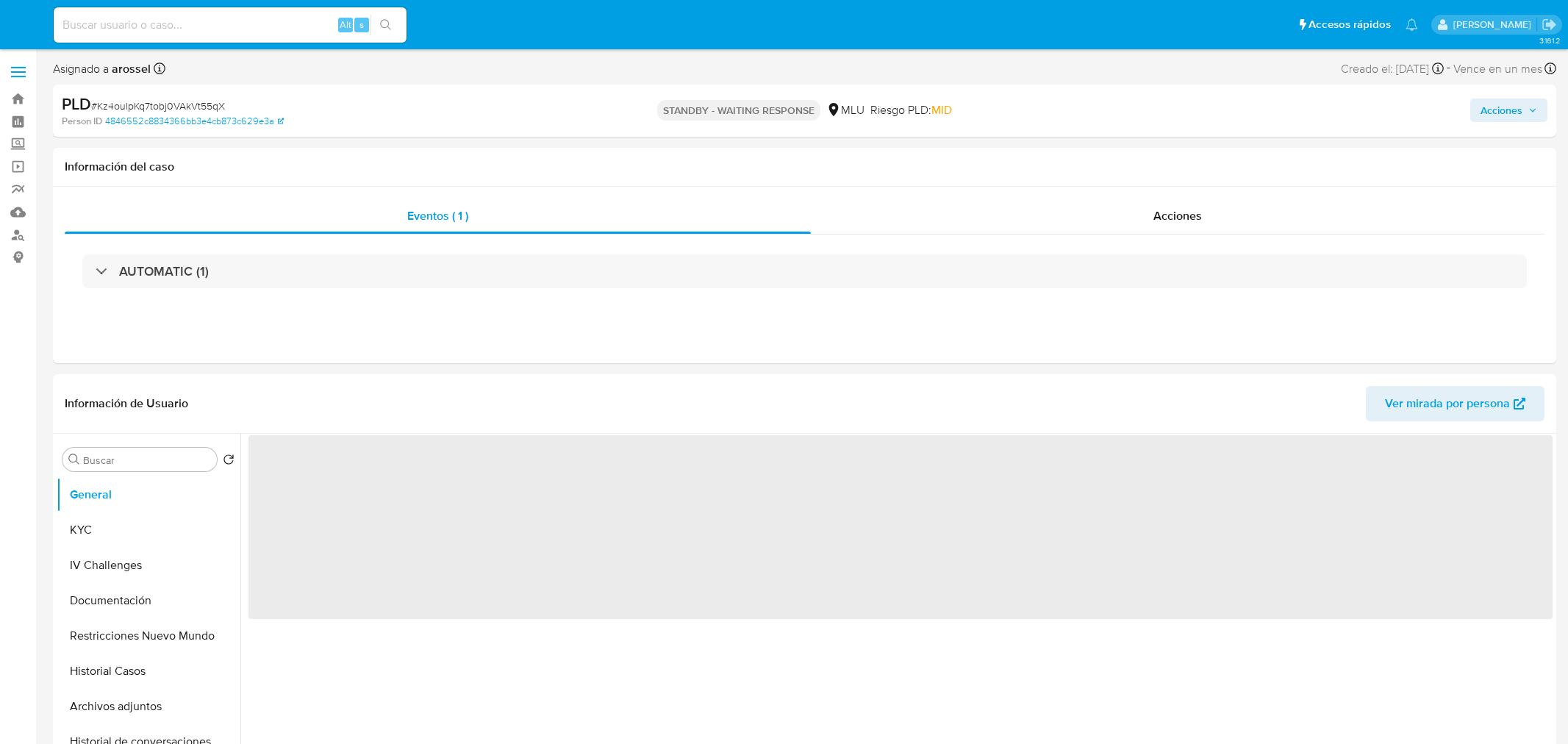
select select "10"
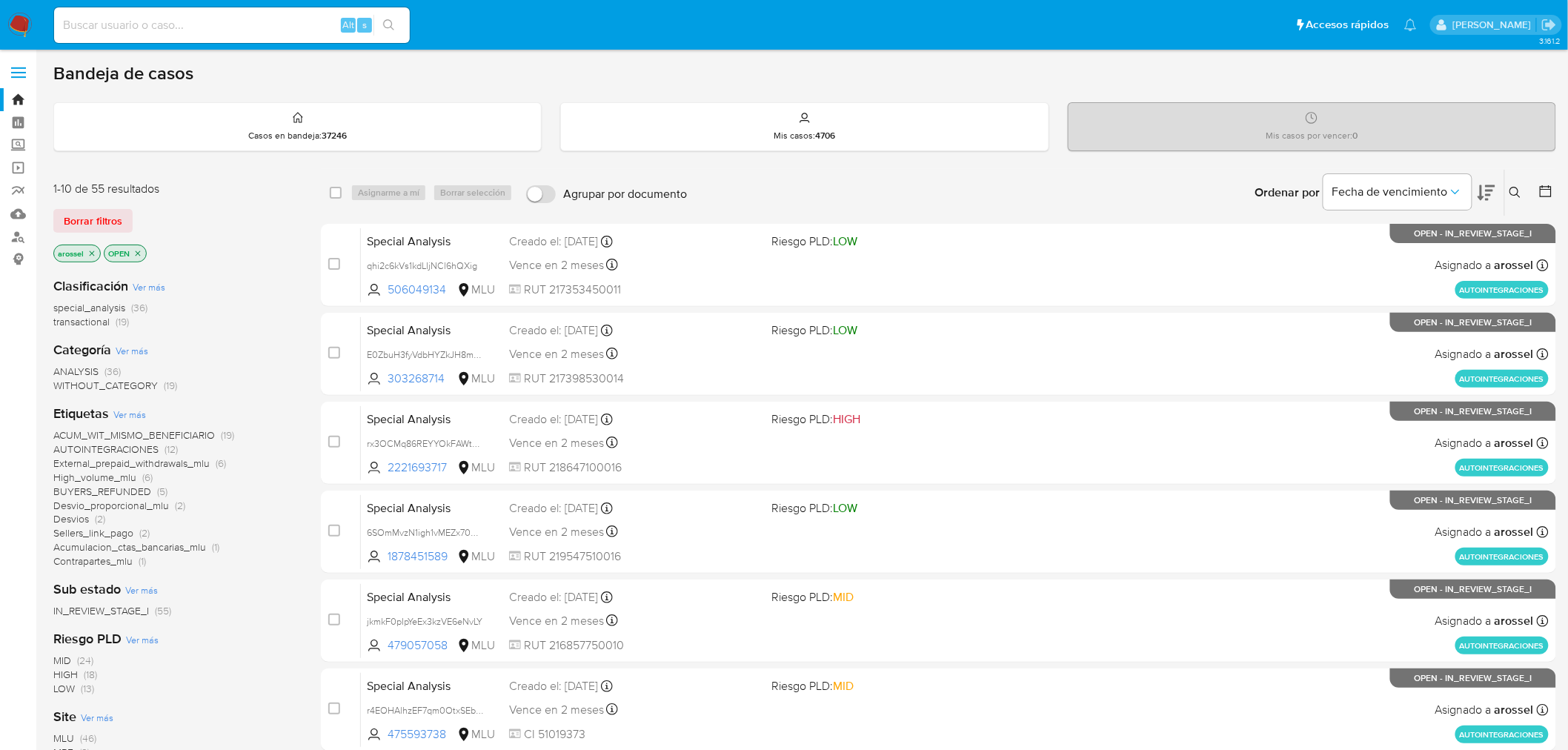
click at [1485, 187] on icon at bounding box center [1485, 192] width 18 height 18
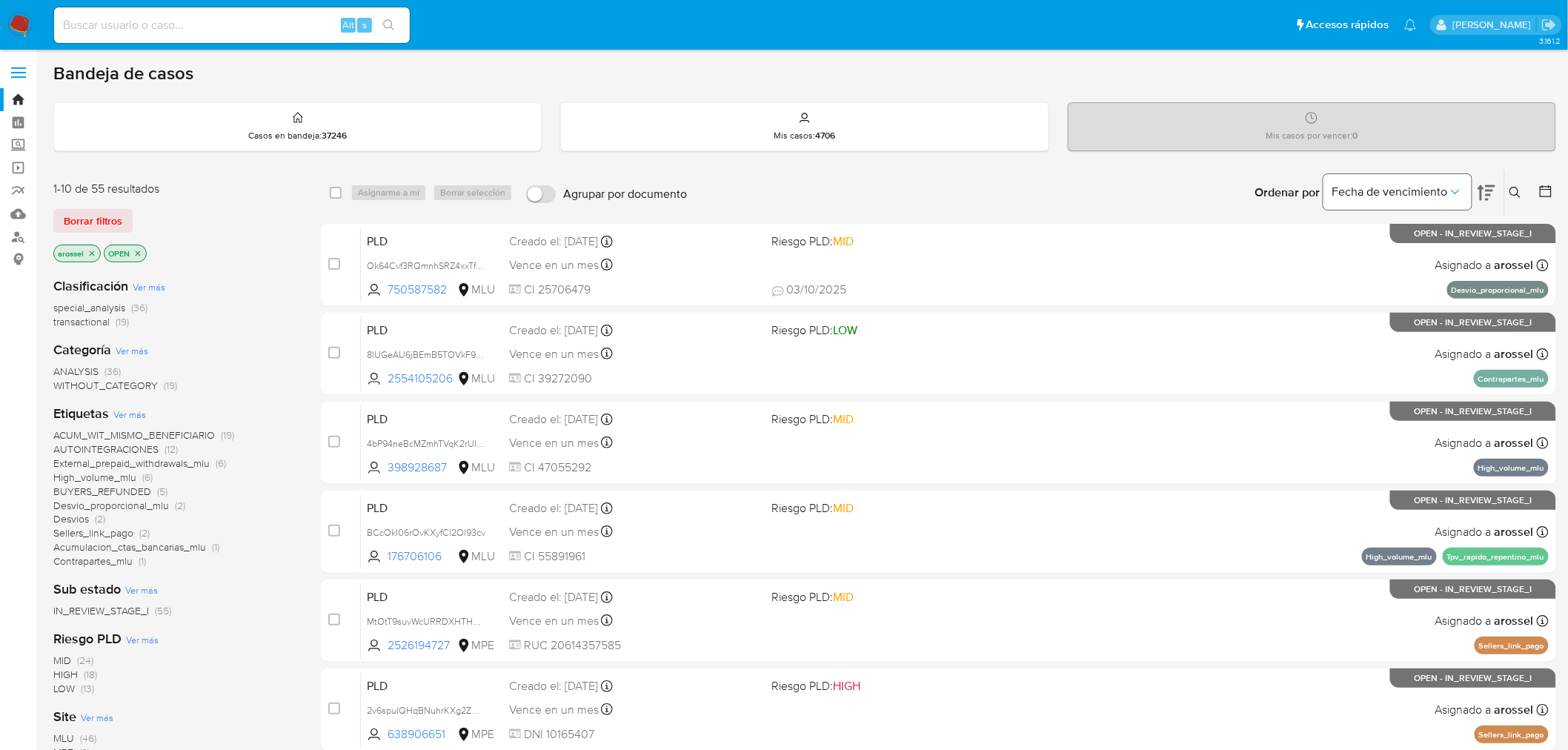
click at [1402, 190] on span "Fecha de vencimiento" at bounding box center [1389, 191] width 115 height 15
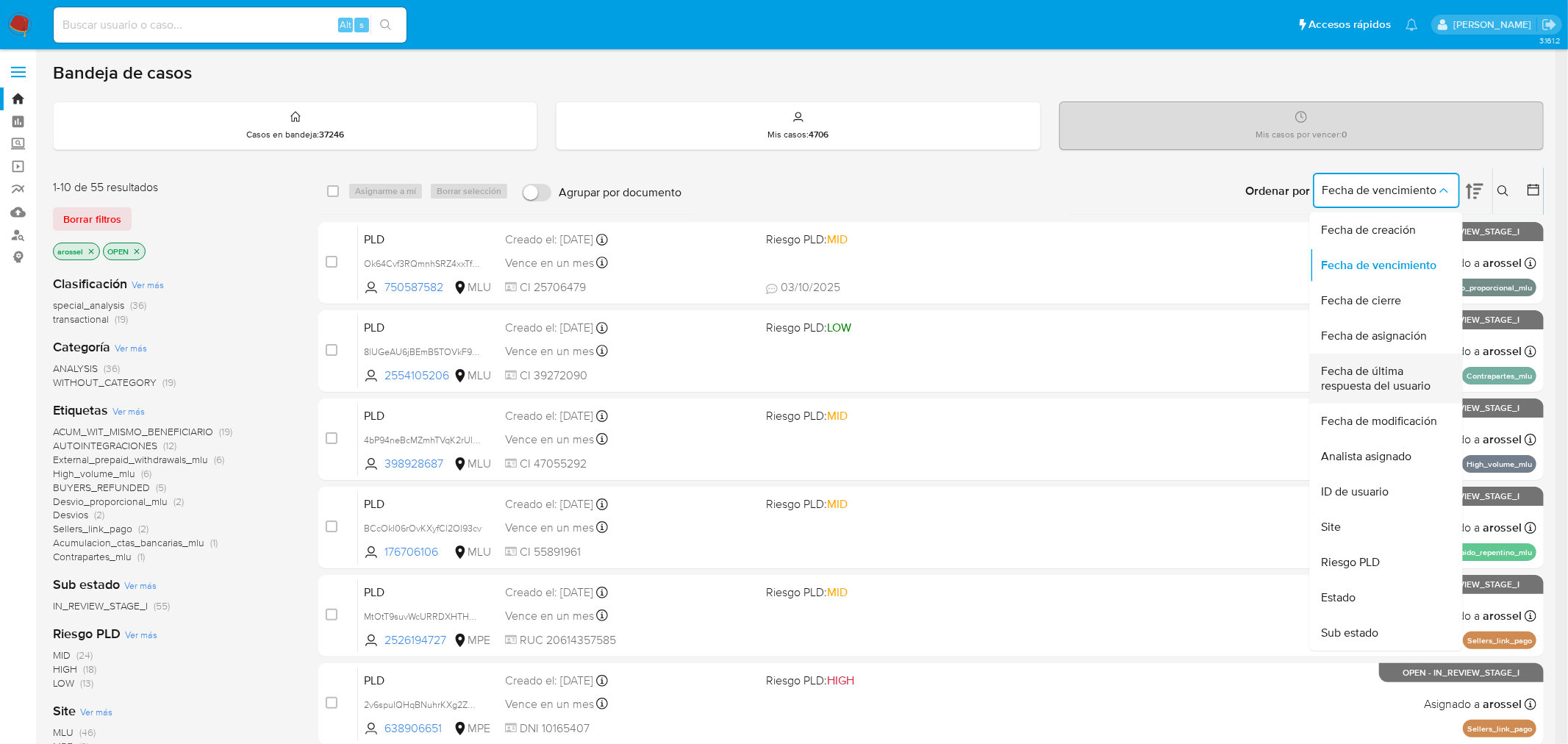
click at [1392, 391] on span "Fecha de última respuesta del usuario" at bounding box center [1381, 378] width 121 height 30
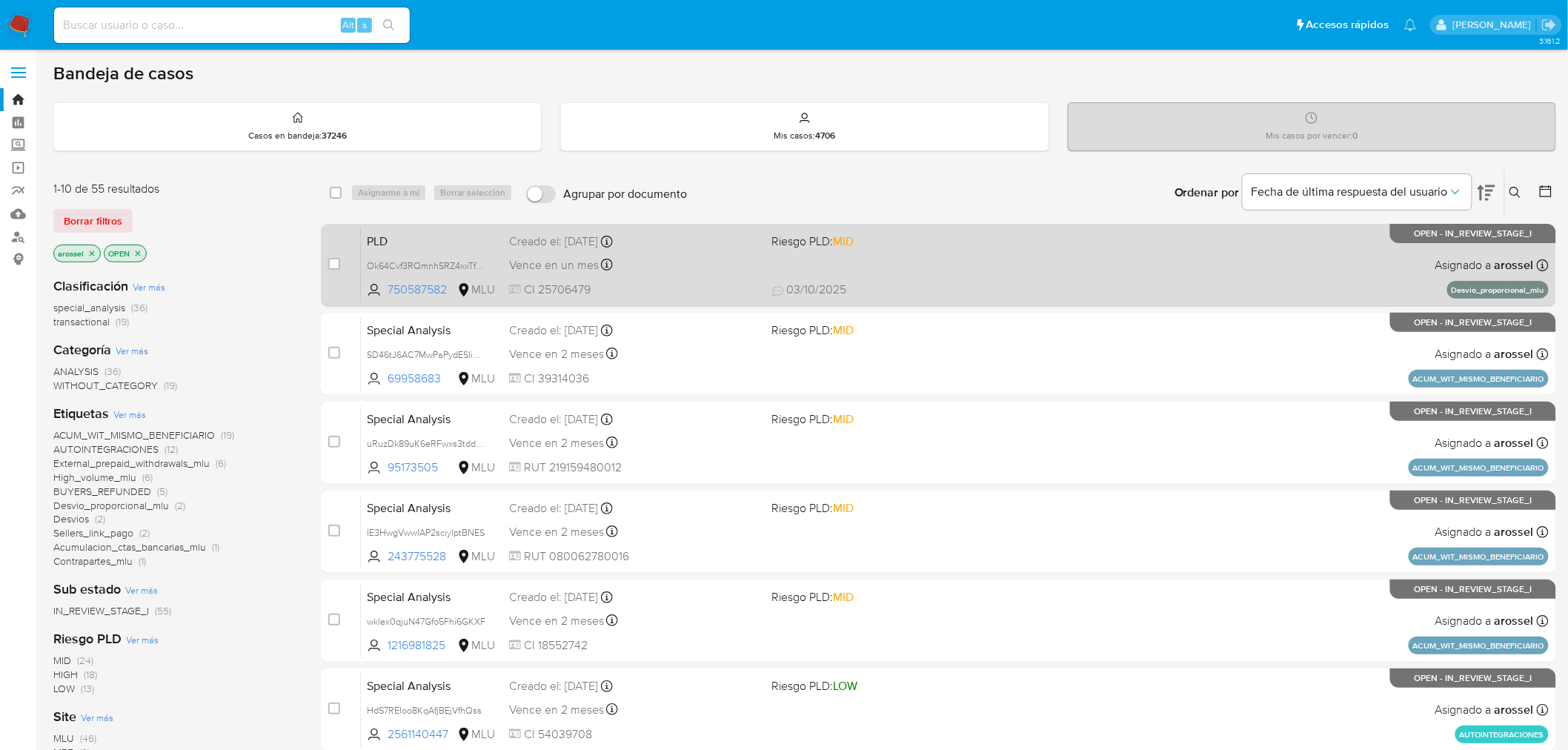
click at [728, 268] on div "Vence en un mes Vence el 10/11/2025 06:34:49" at bounding box center [634, 265] width 251 height 20
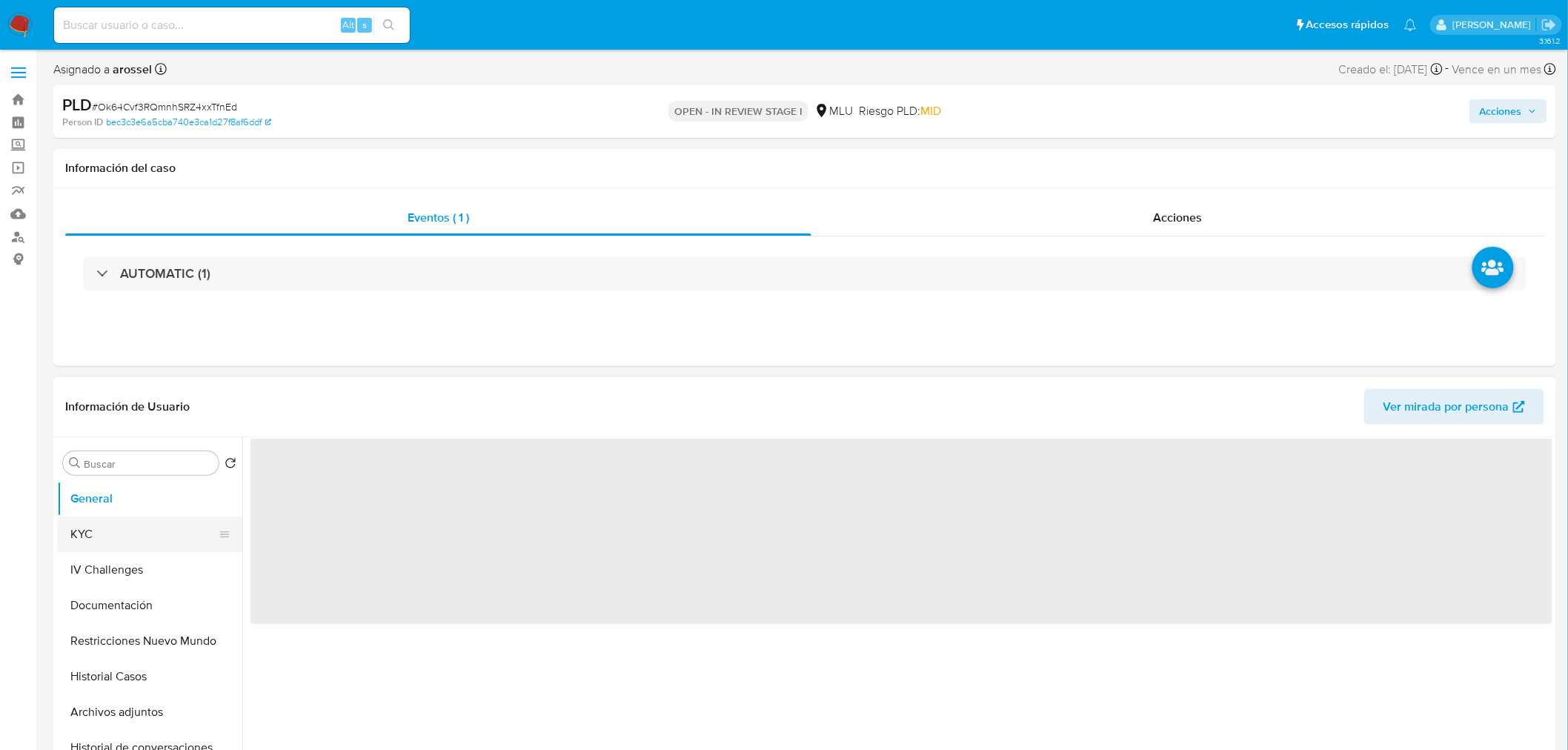
select select "10"
